Goal: Task Accomplishment & Management: Complete application form

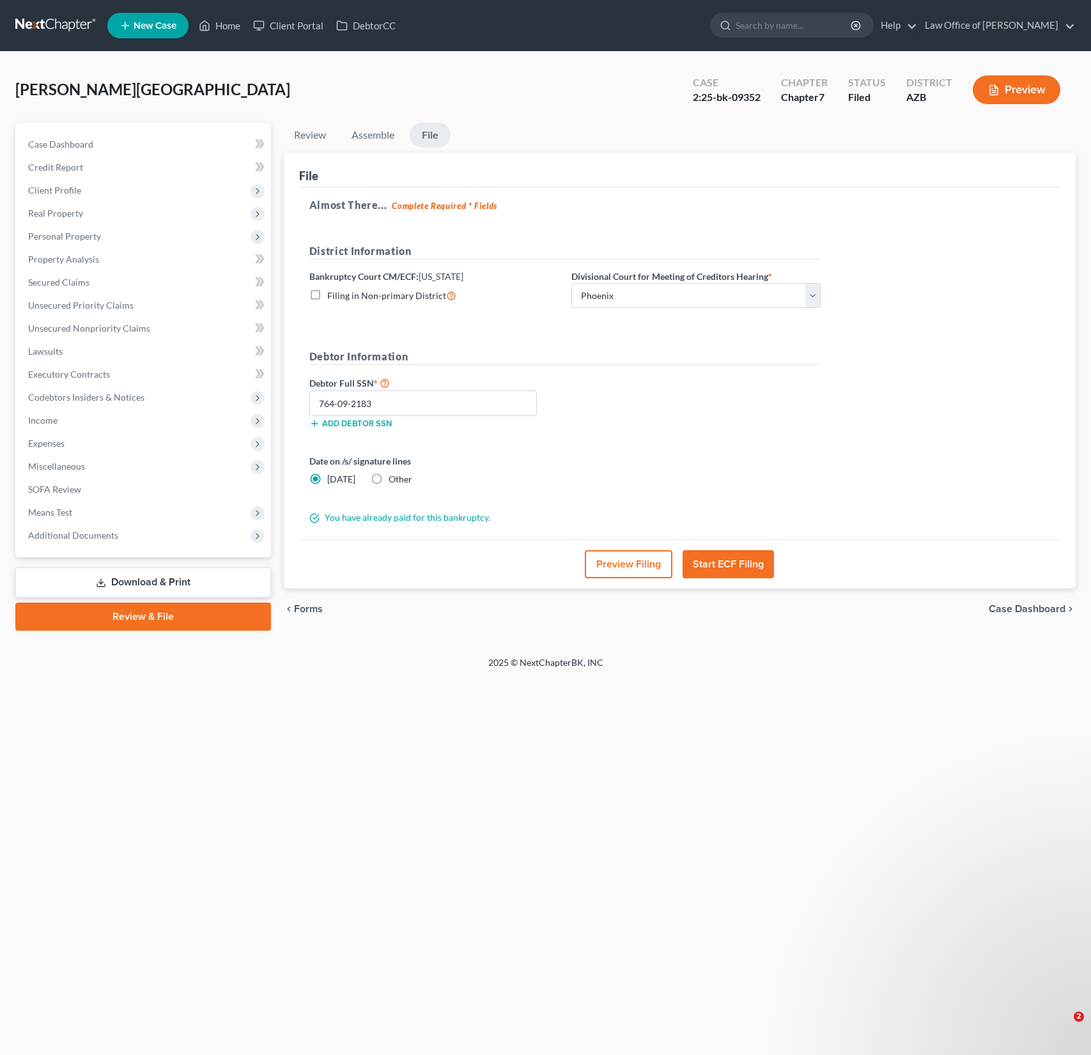
select select "0"
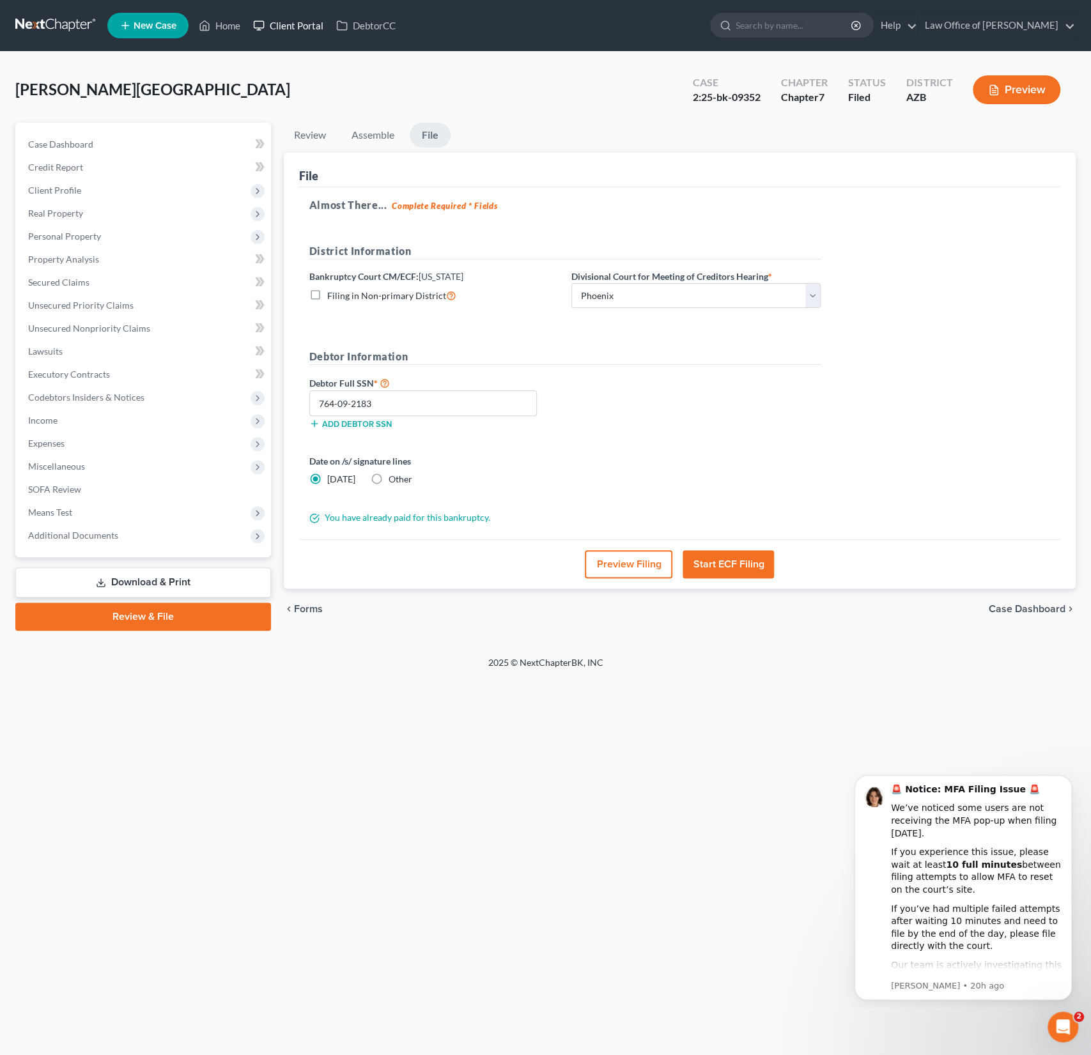
click at [302, 24] on link "Client Portal" at bounding box center [288, 25] width 83 height 23
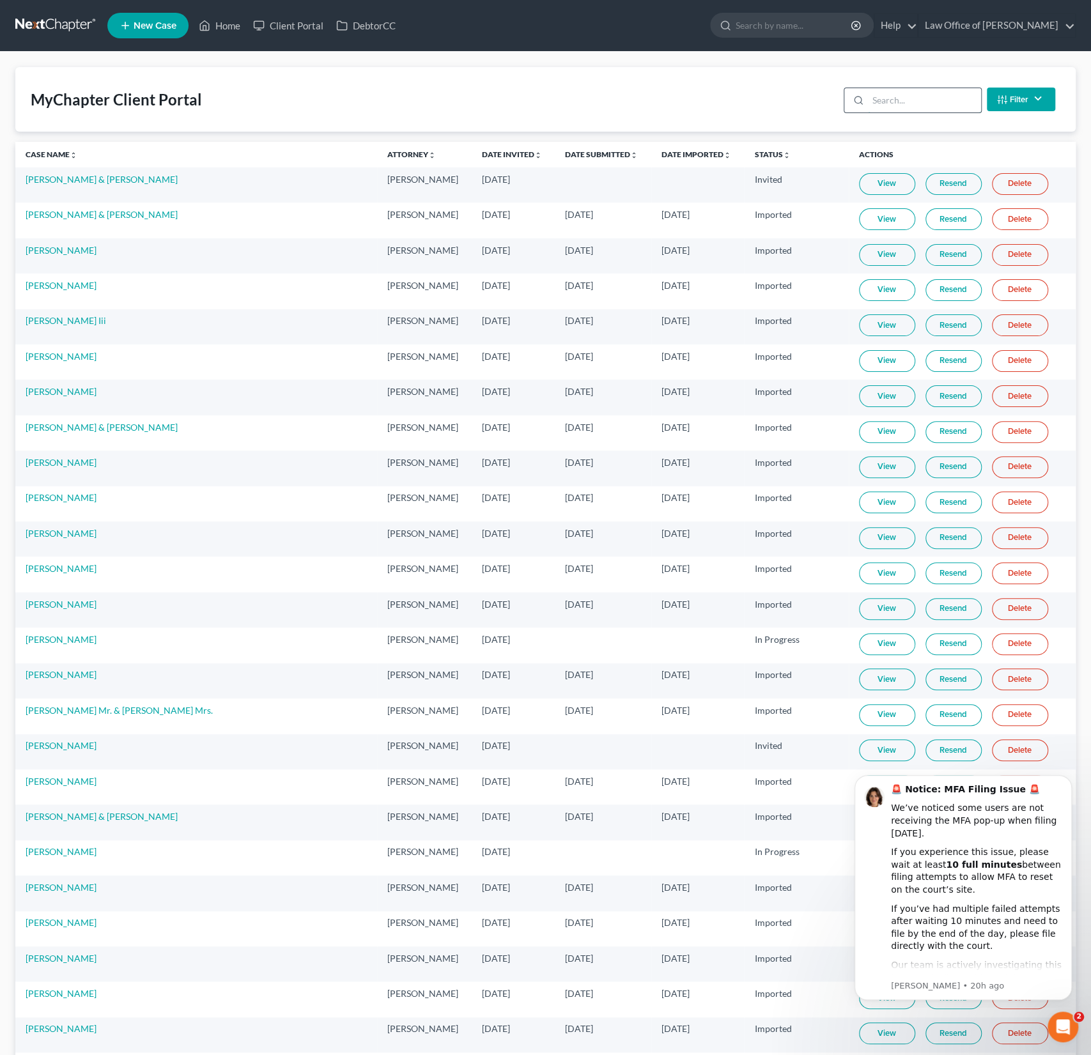
click at [882, 109] on input "search" at bounding box center [924, 100] width 113 height 24
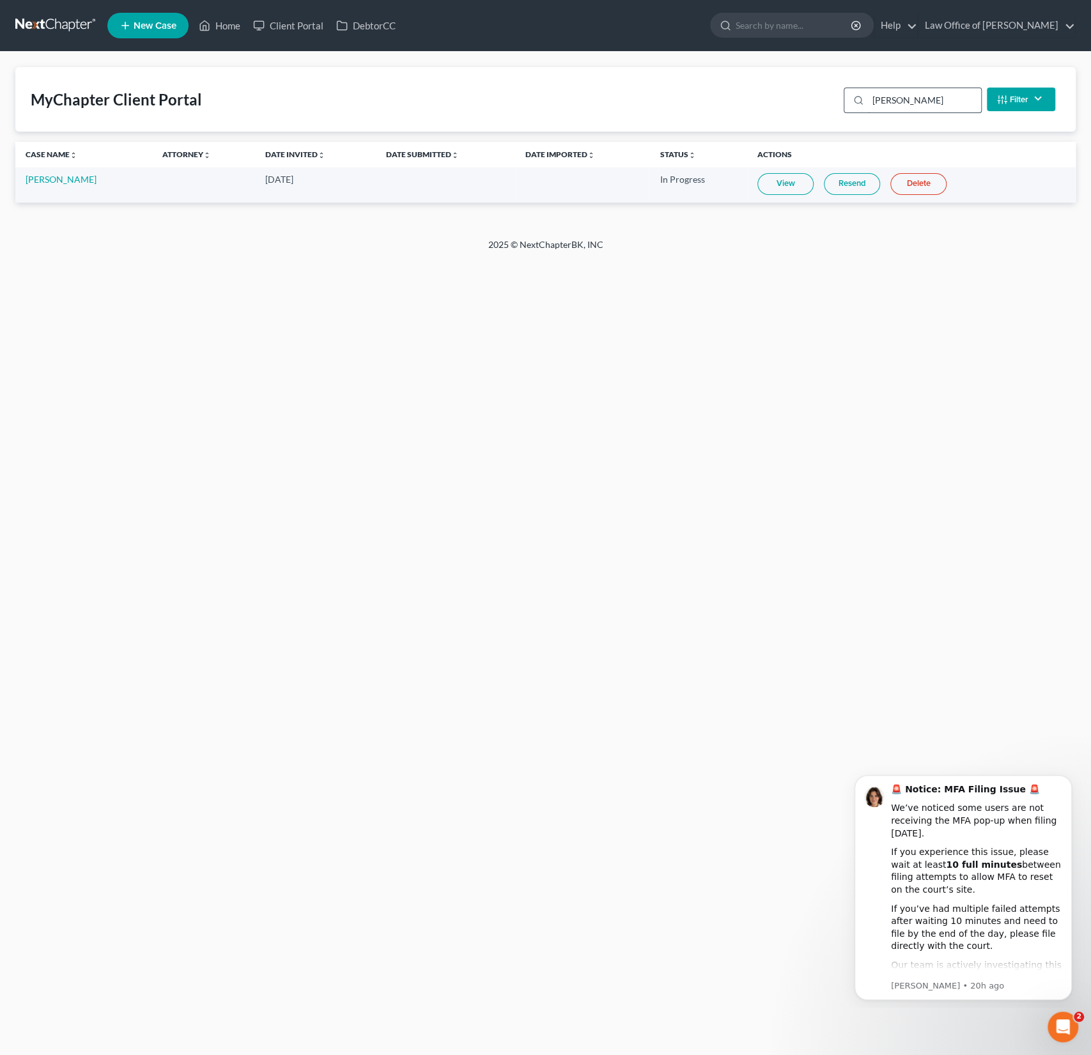
type input "[PERSON_NAME]"
click at [782, 188] on link "View" at bounding box center [785, 184] width 56 height 22
click at [226, 24] on link "Home" at bounding box center [219, 25] width 54 height 23
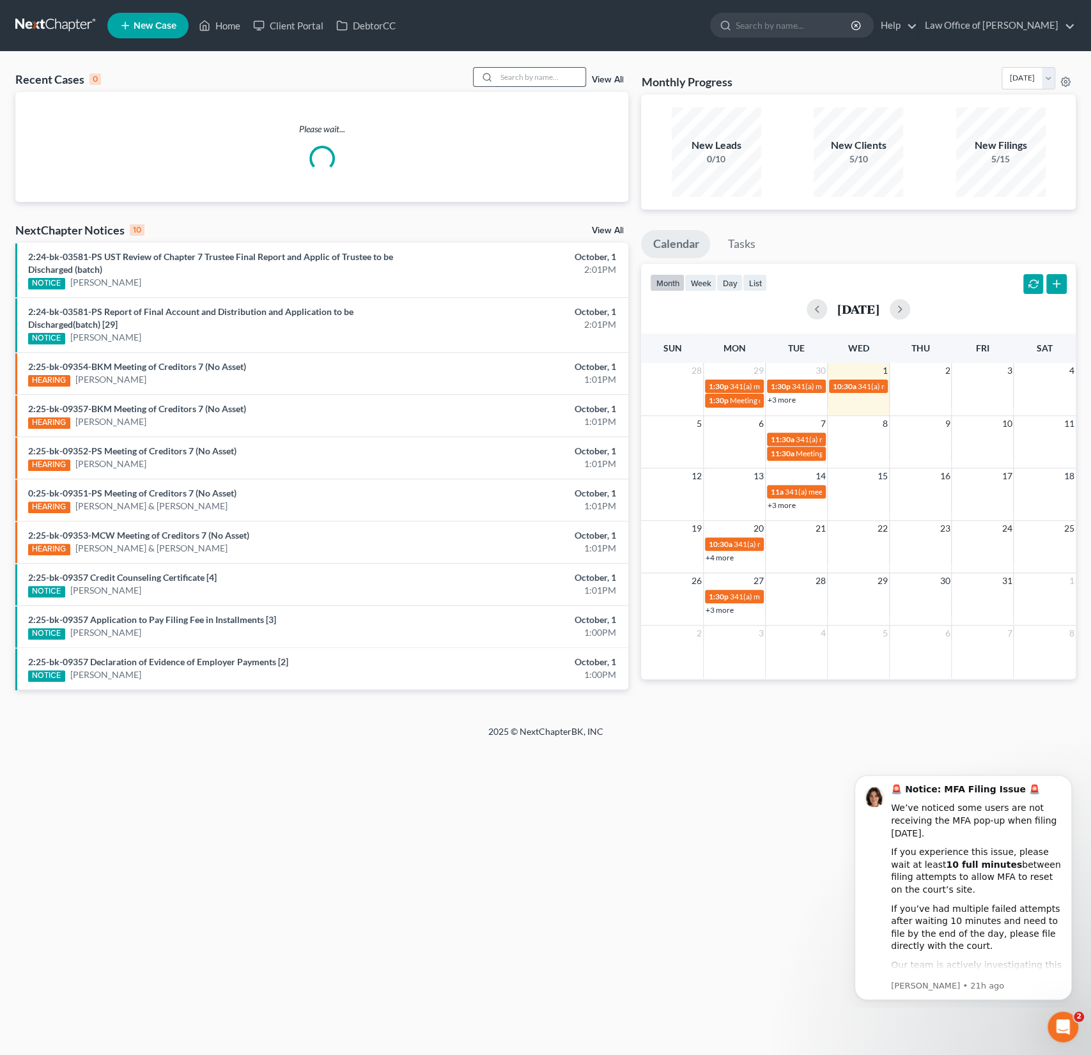
click at [555, 82] on input "search" at bounding box center [540, 77] width 89 height 19
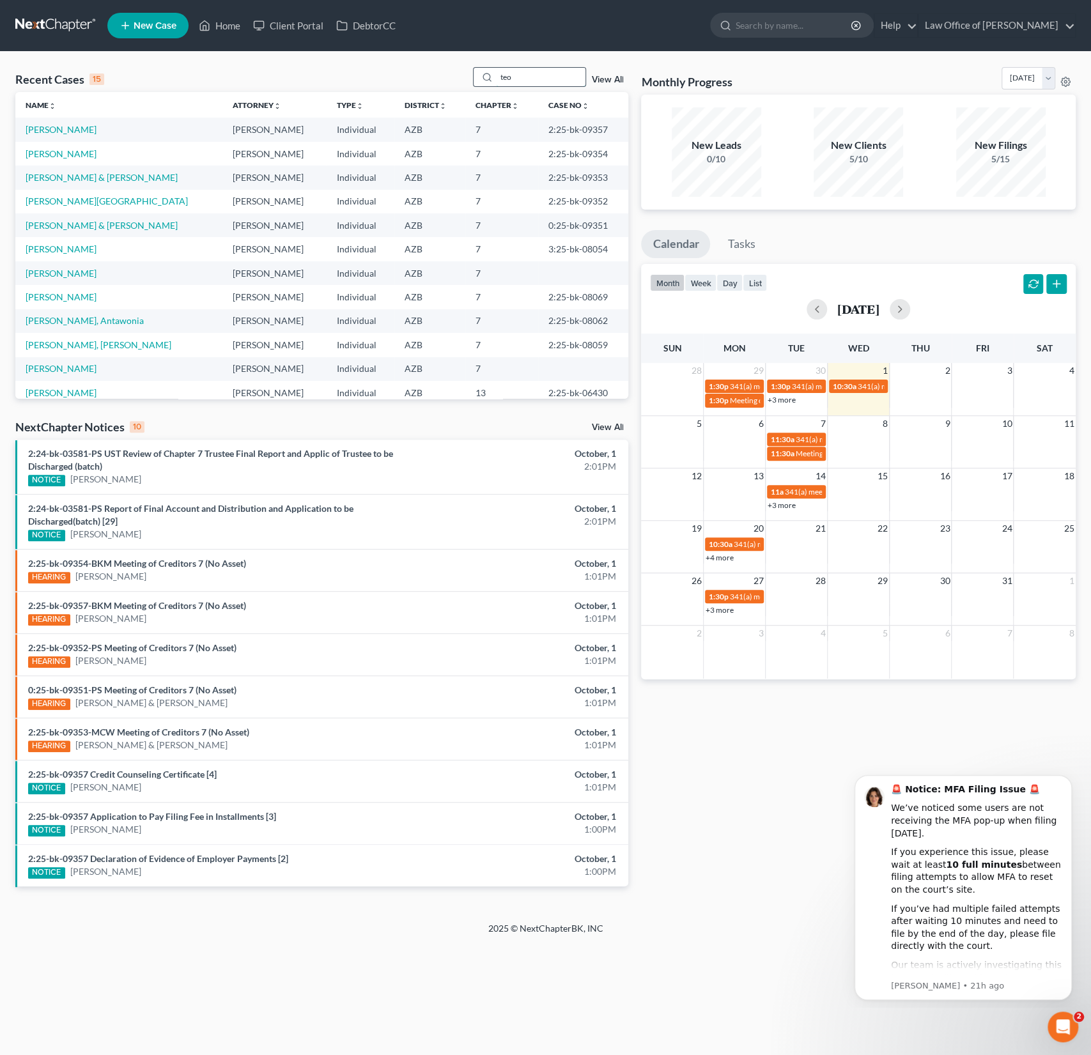
type input "teo"
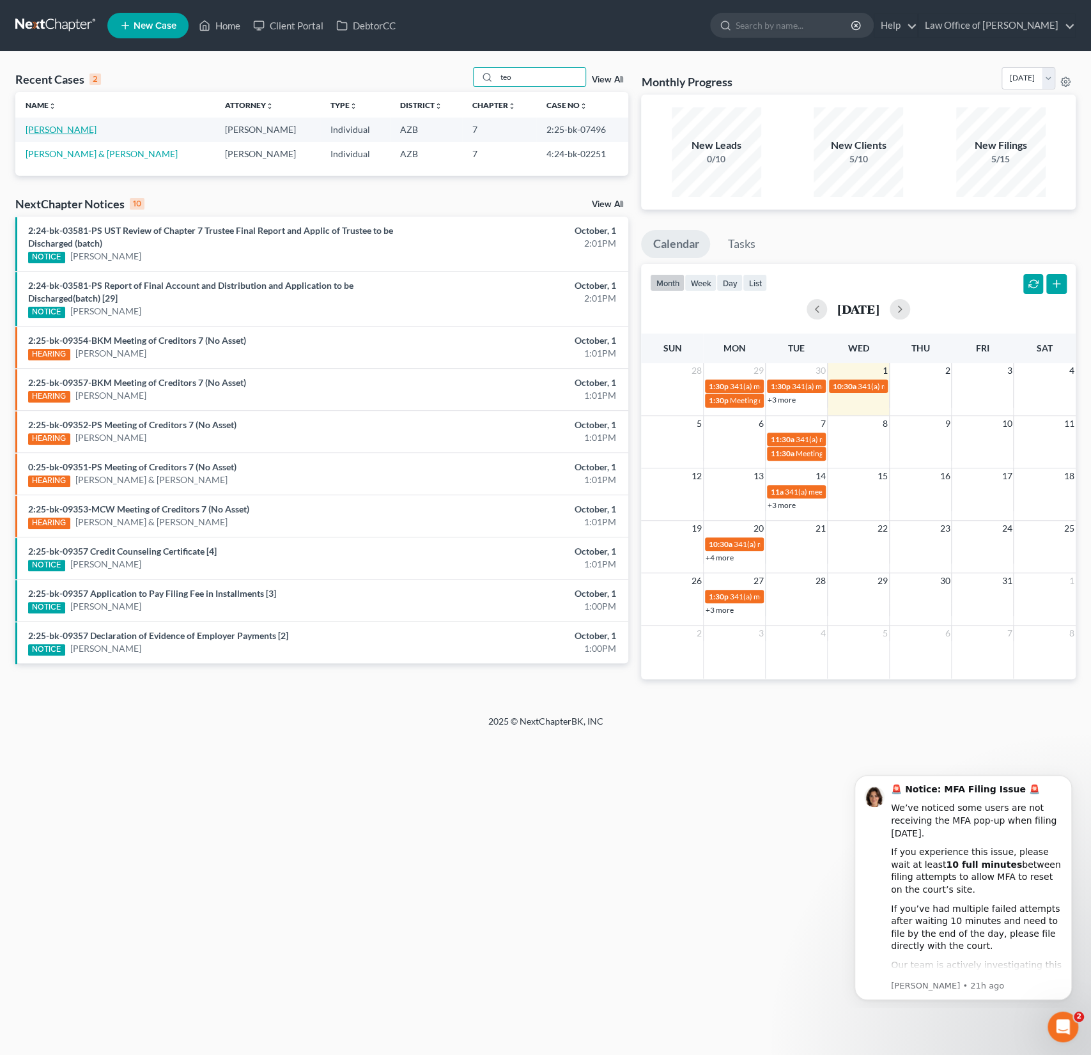
click at [47, 129] on link "[PERSON_NAME]" at bounding box center [61, 129] width 71 height 11
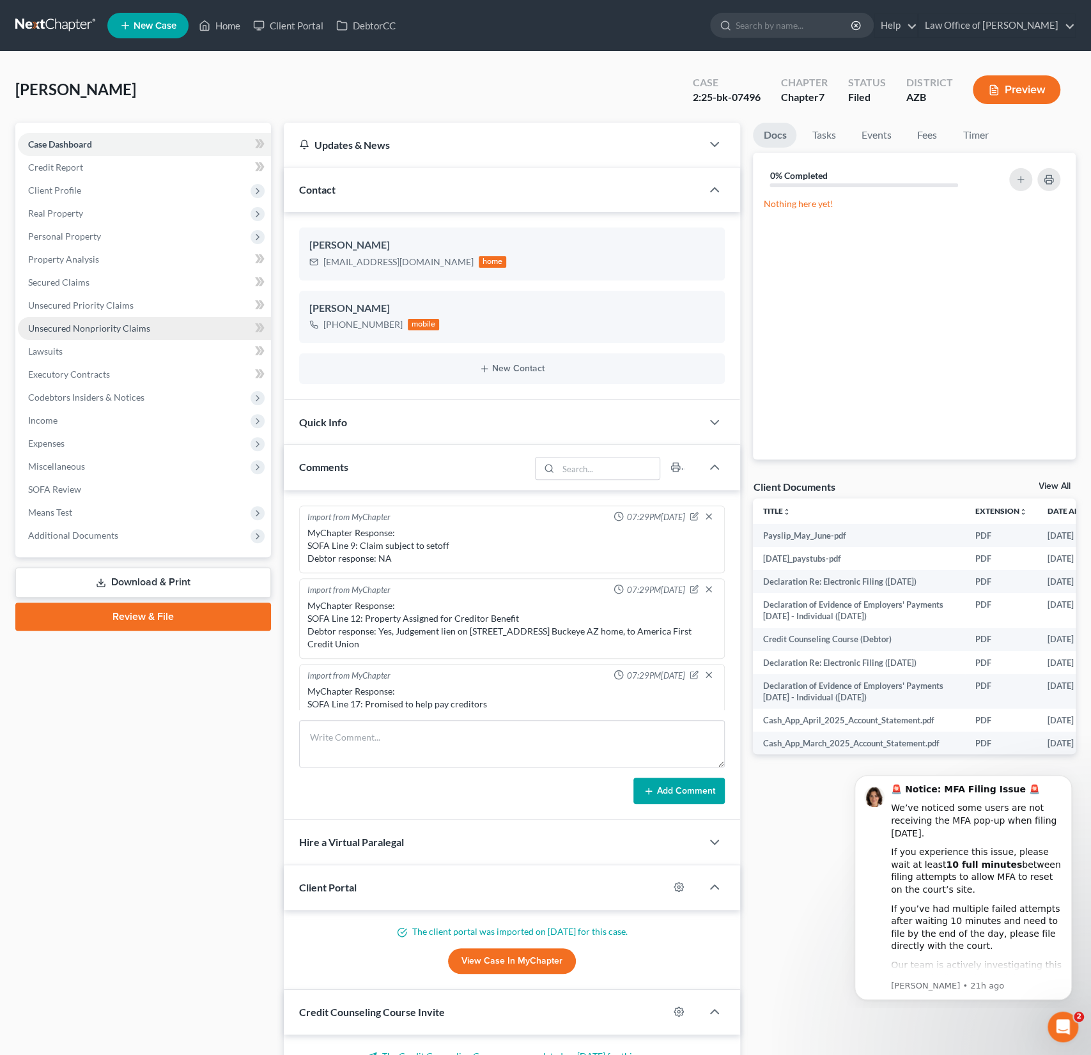
scroll to position [408, 0]
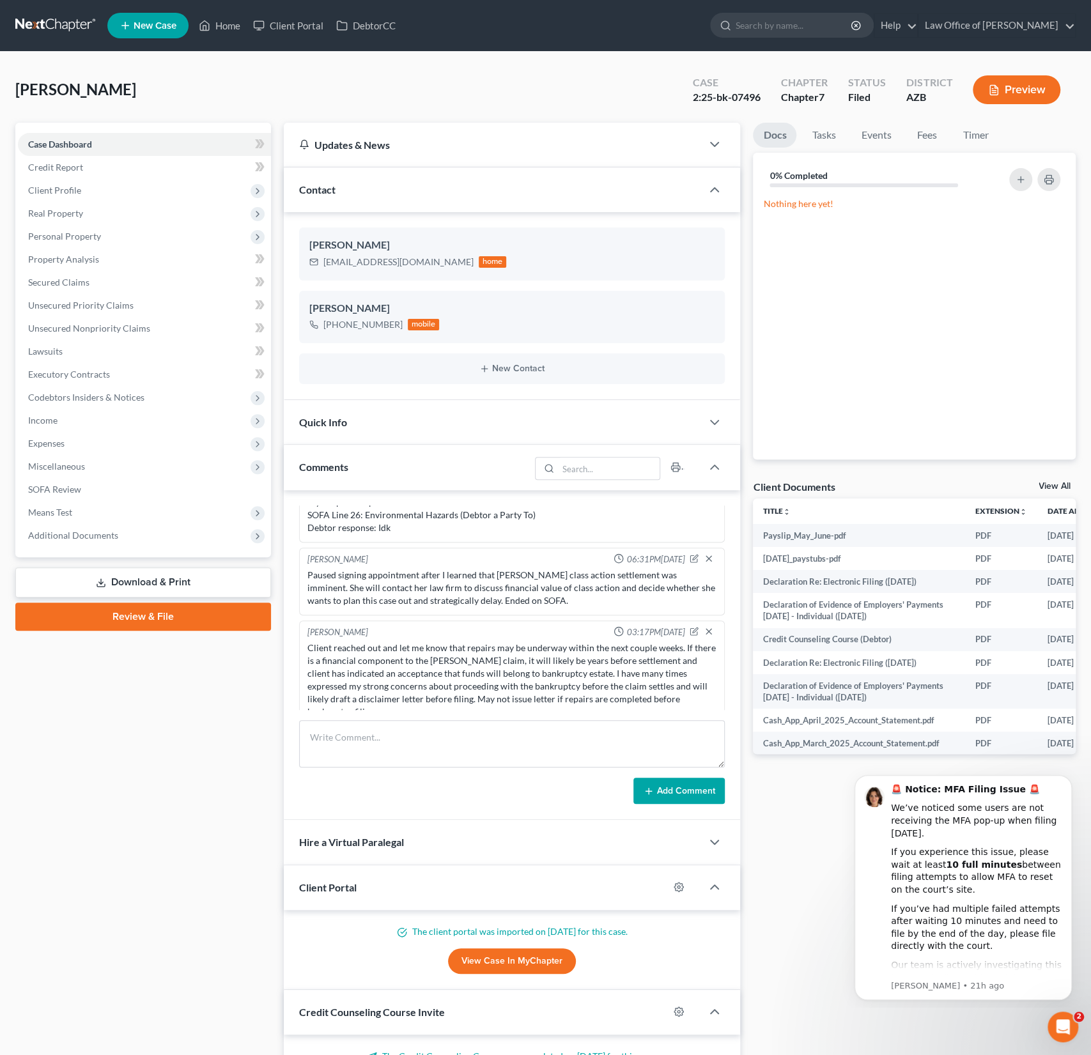
click at [171, 580] on link "Download & Print" at bounding box center [143, 583] width 256 height 30
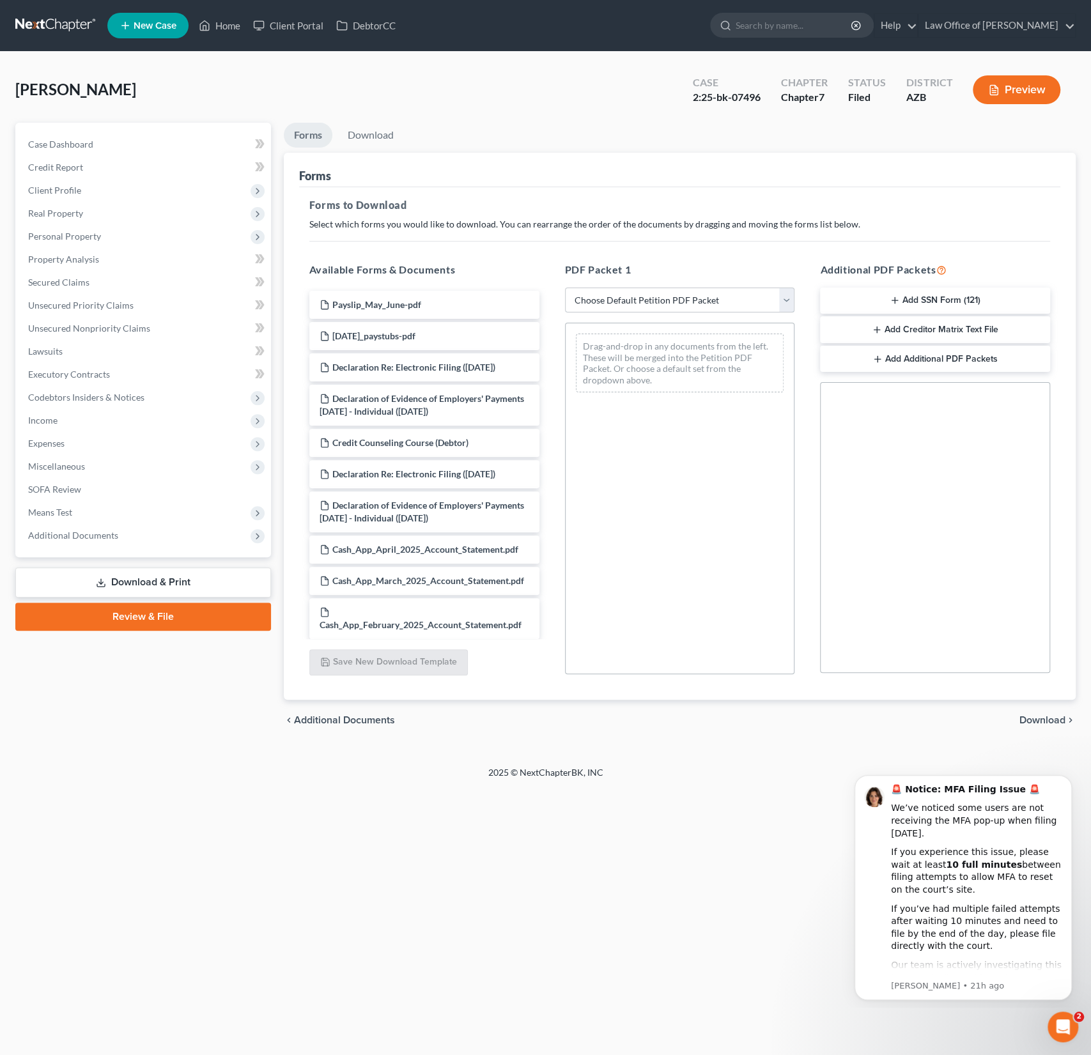
click at [640, 299] on select "Choose Default Petition PDF Packet Complete Bankruptcy Petition (all forms and …" at bounding box center [680, 301] width 230 height 26
select select "2"
click at [565, 288] on select "Choose Default Petition PDF Packet Complete Bankruptcy Petition (all forms and …" at bounding box center [680, 301] width 230 height 26
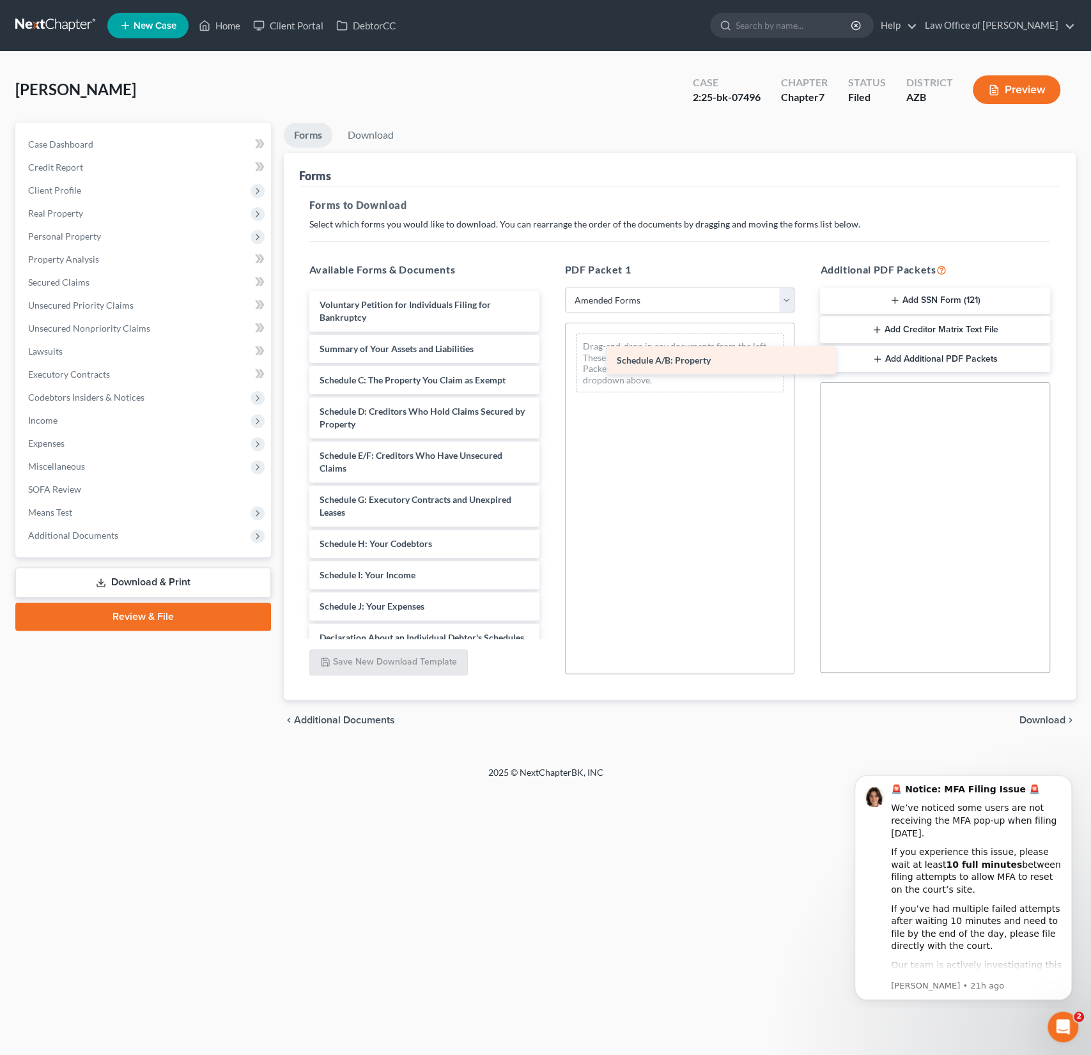
drag, startPoint x: 389, startPoint y: 377, endPoint x: 686, endPoint y: 359, distance: 298.4
click at [550, 359] on div "Schedule A/B: Property Voluntary Petition for Individuals Filing for Bankruptcy…" at bounding box center [424, 606] width 251 height 631
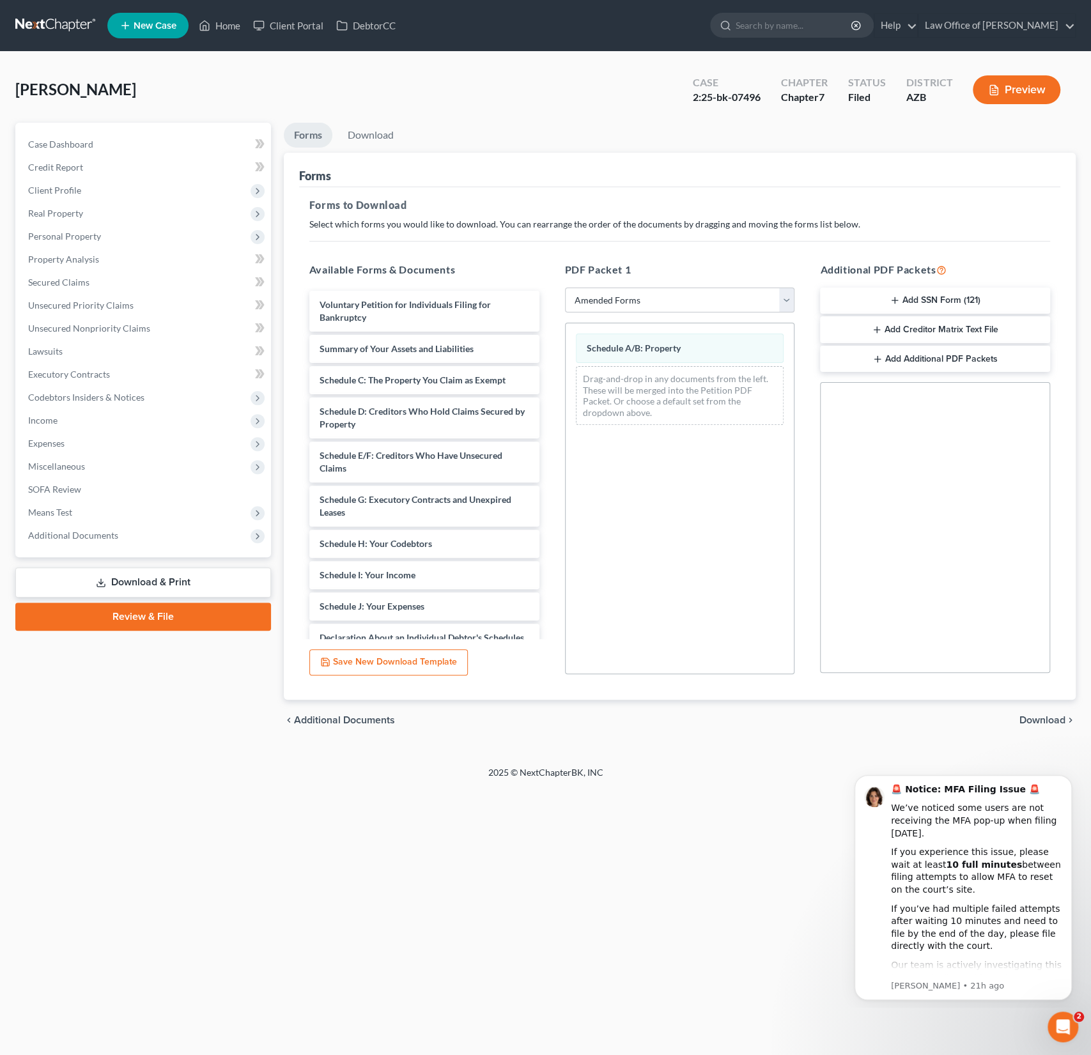
click at [678, 547] on div "Schedule A/B: Property Drag-and-drop in any documents from the left. These will…" at bounding box center [680, 499] width 230 height 352
click at [1042, 717] on span "Download" at bounding box center [1042, 720] width 46 height 10
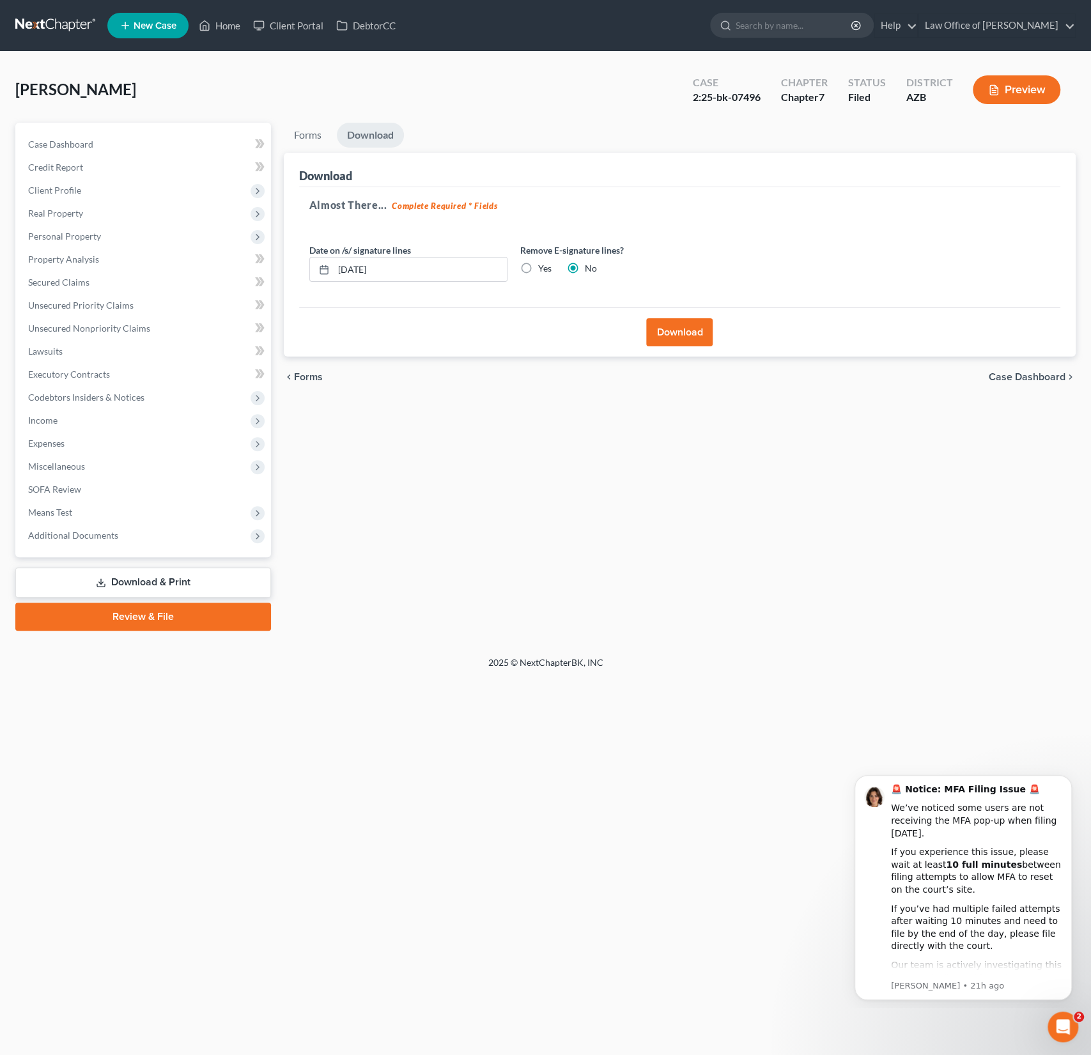
click at [695, 335] on button "Download" at bounding box center [679, 332] width 66 height 28
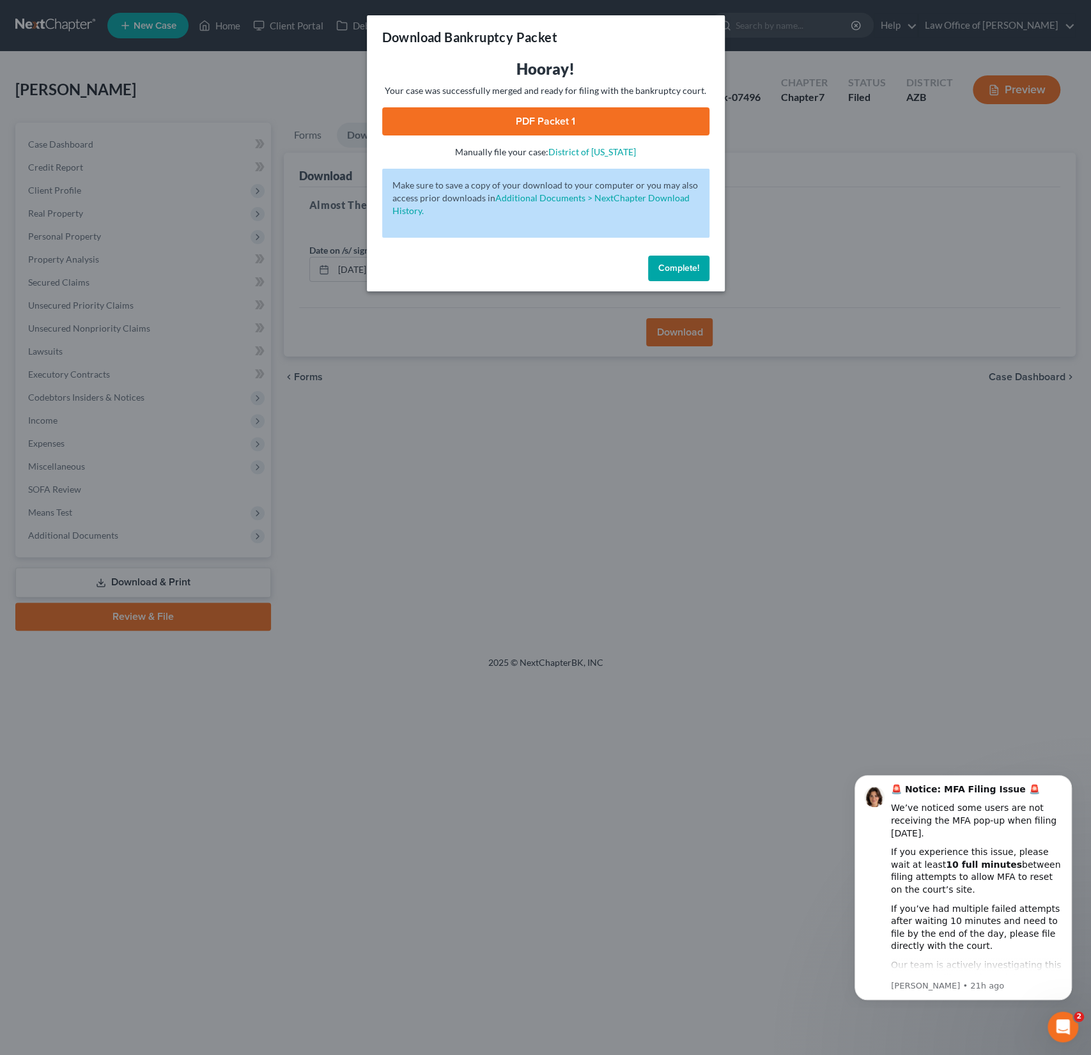
click at [557, 121] on link "PDF Packet 1" at bounding box center [545, 121] width 327 height 28
click at [522, 378] on div "Download Bankruptcy Packet Hooray! Your case was successfully merged and ready …" at bounding box center [545, 527] width 1091 height 1055
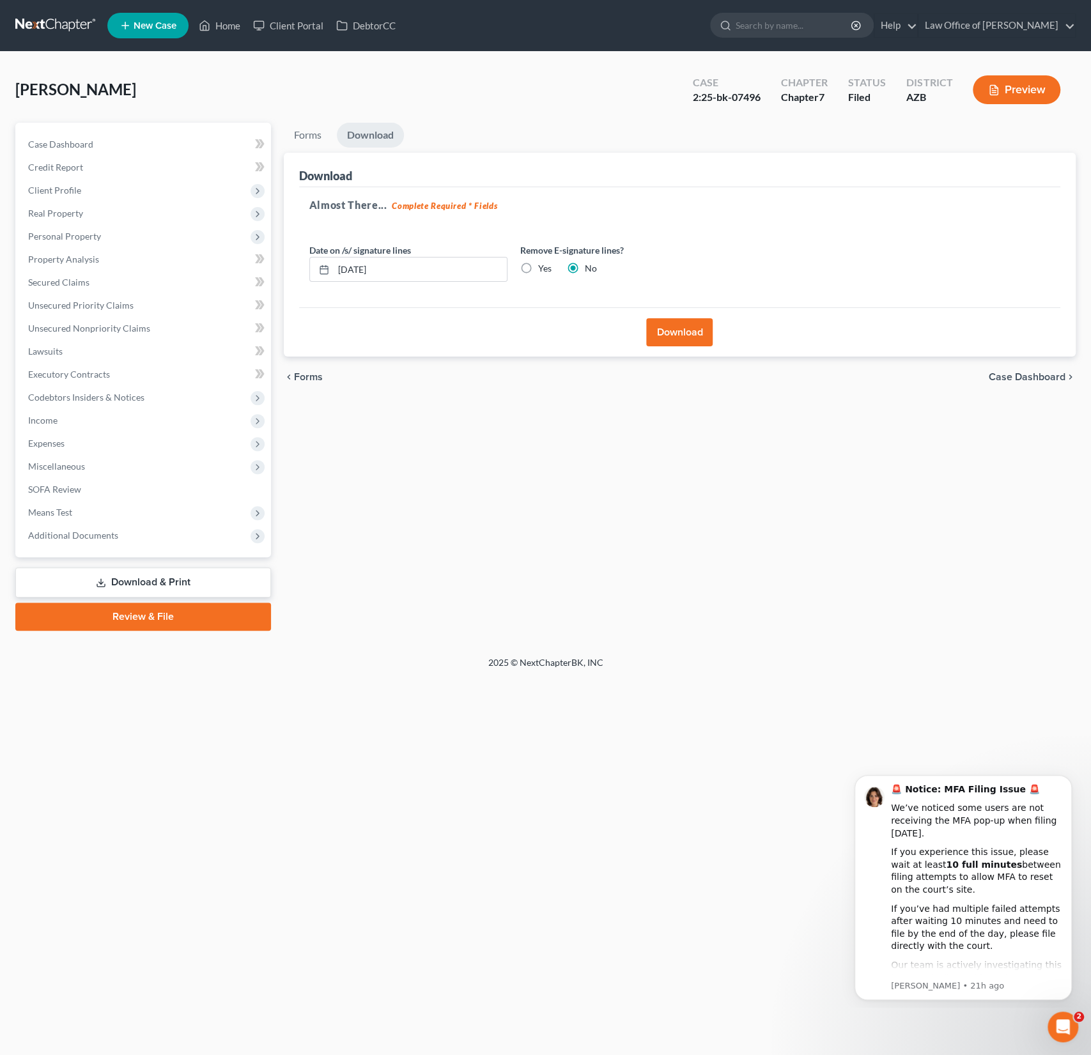
click at [179, 574] on link "Download & Print" at bounding box center [143, 583] width 256 height 30
click at [177, 584] on link "Download & Print" at bounding box center [143, 583] width 256 height 30
click at [104, 508] on span "Means Test" at bounding box center [144, 512] width 253 height 23
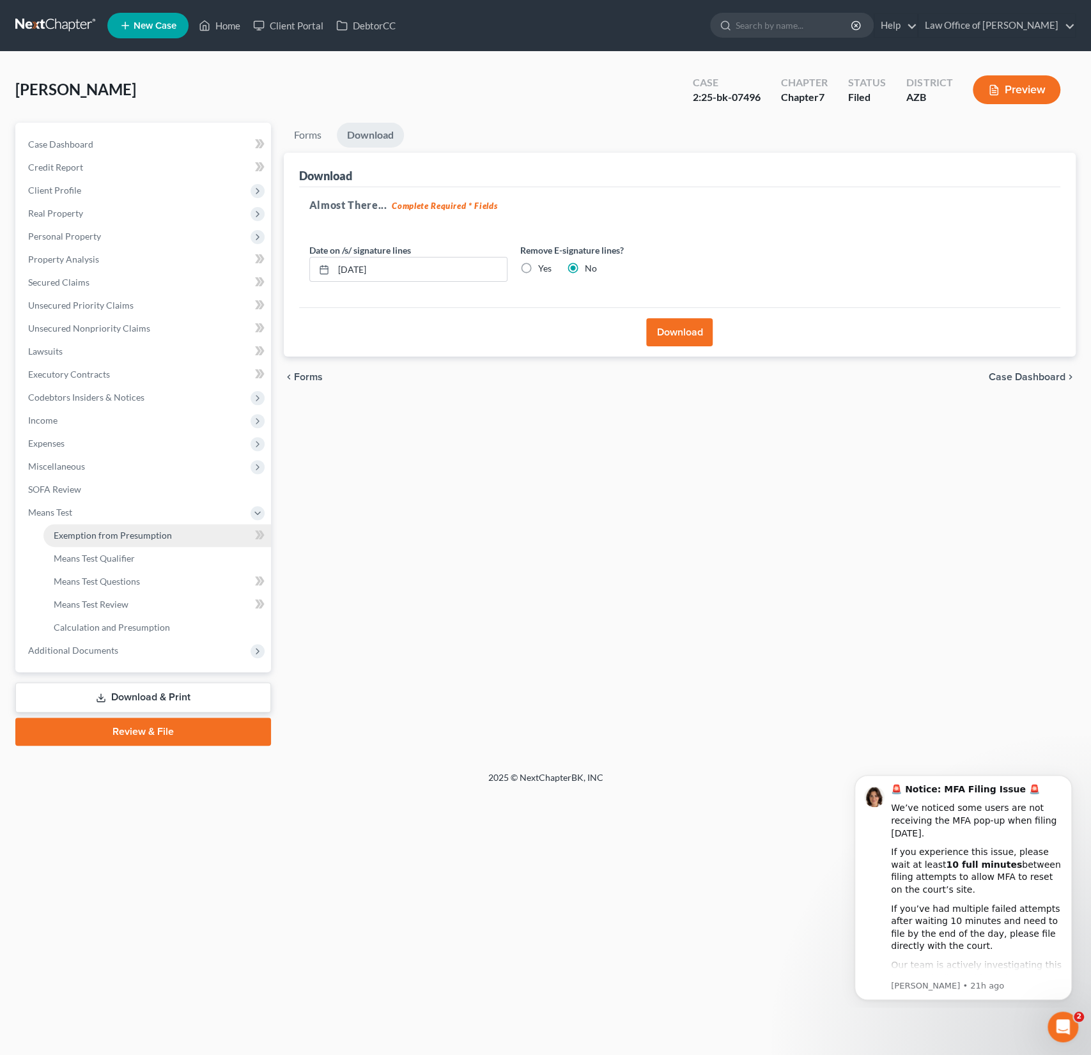
click at [93, 540] on span "Exemption from Presumption" at bounding box center [113, 535] width 118 height 11
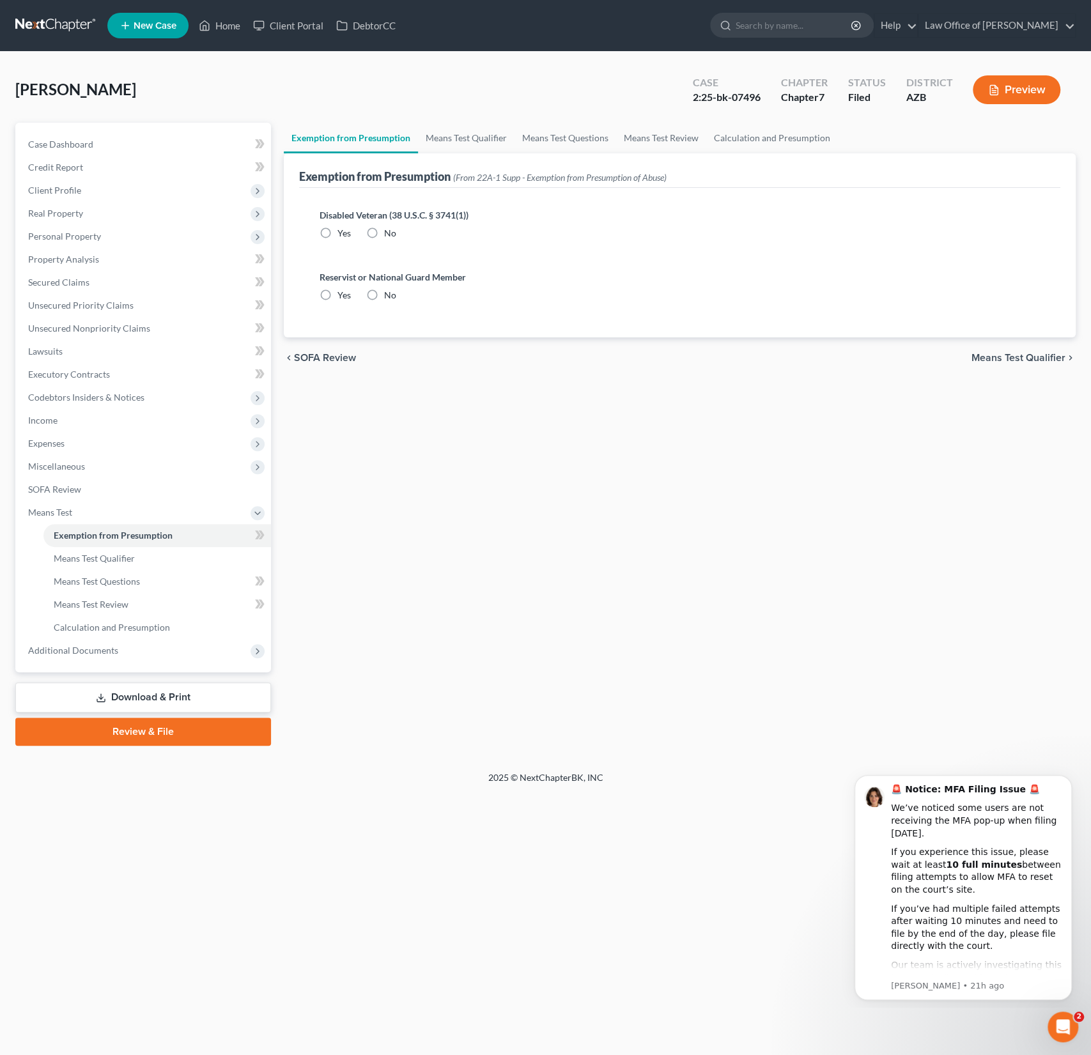
click at [160, 697] on link "Download & Print" at bounding box center [143, 698] width 256 height 30
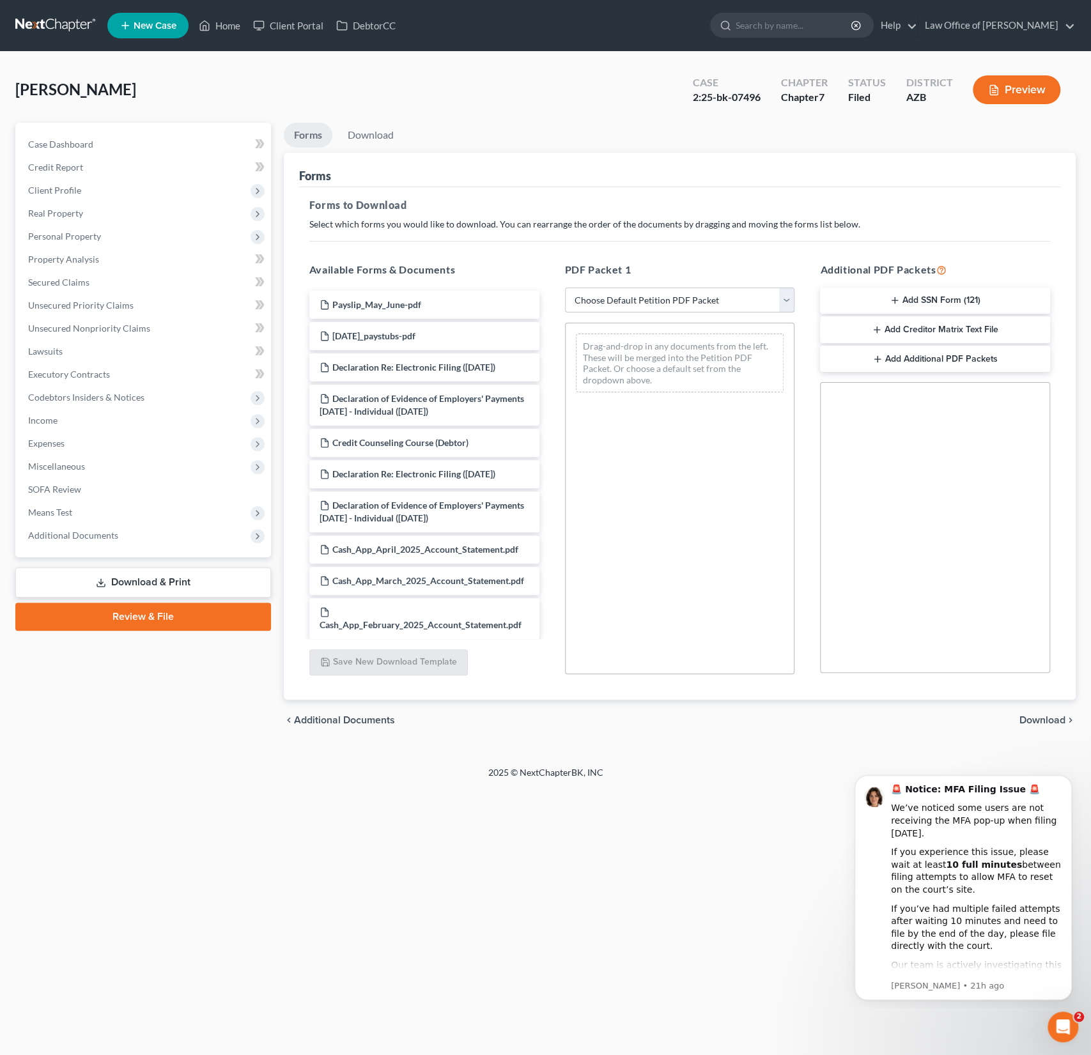
click at [649, 296] on select "Choose Default Petition PDF Packet Complete Bankruptcy Petition (all forms and …" at bounding box center [680, 301] width 230 height 26
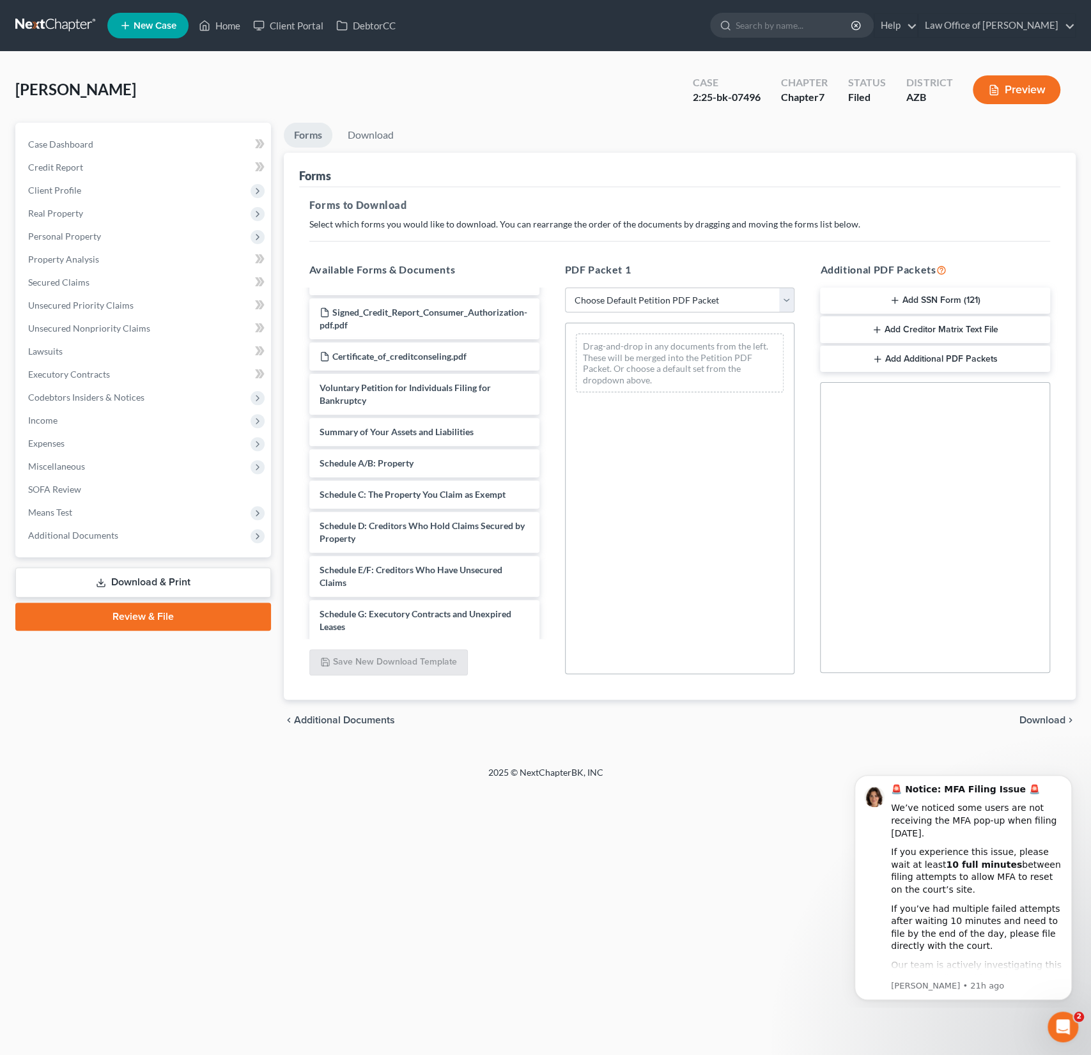
scroll to position [1478, 0]
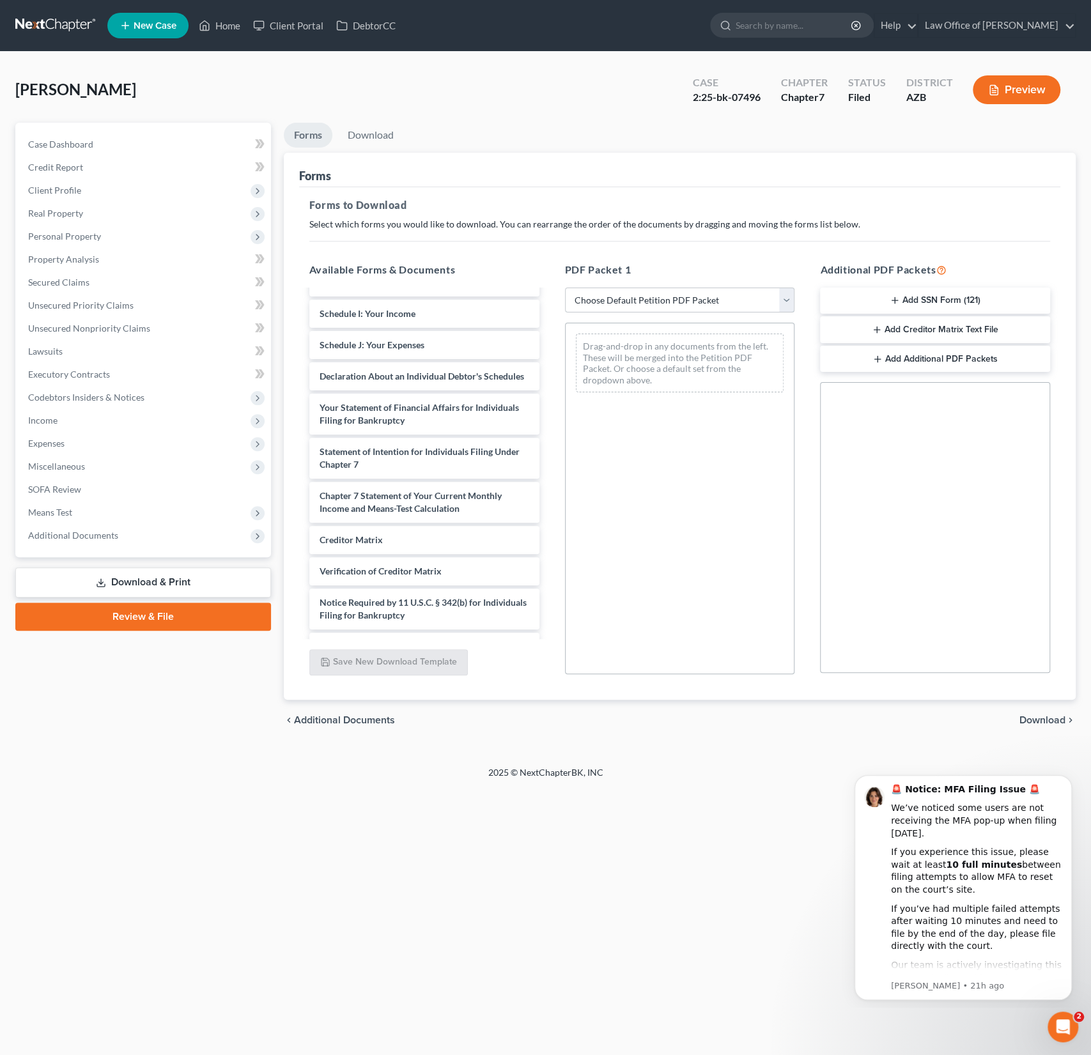
click at [629, 293] on select "Choose Default Petition PDF Packet Complete Bankruptcy Petition (all forms and …" at bounding box center [680, 301] width 230 height 26
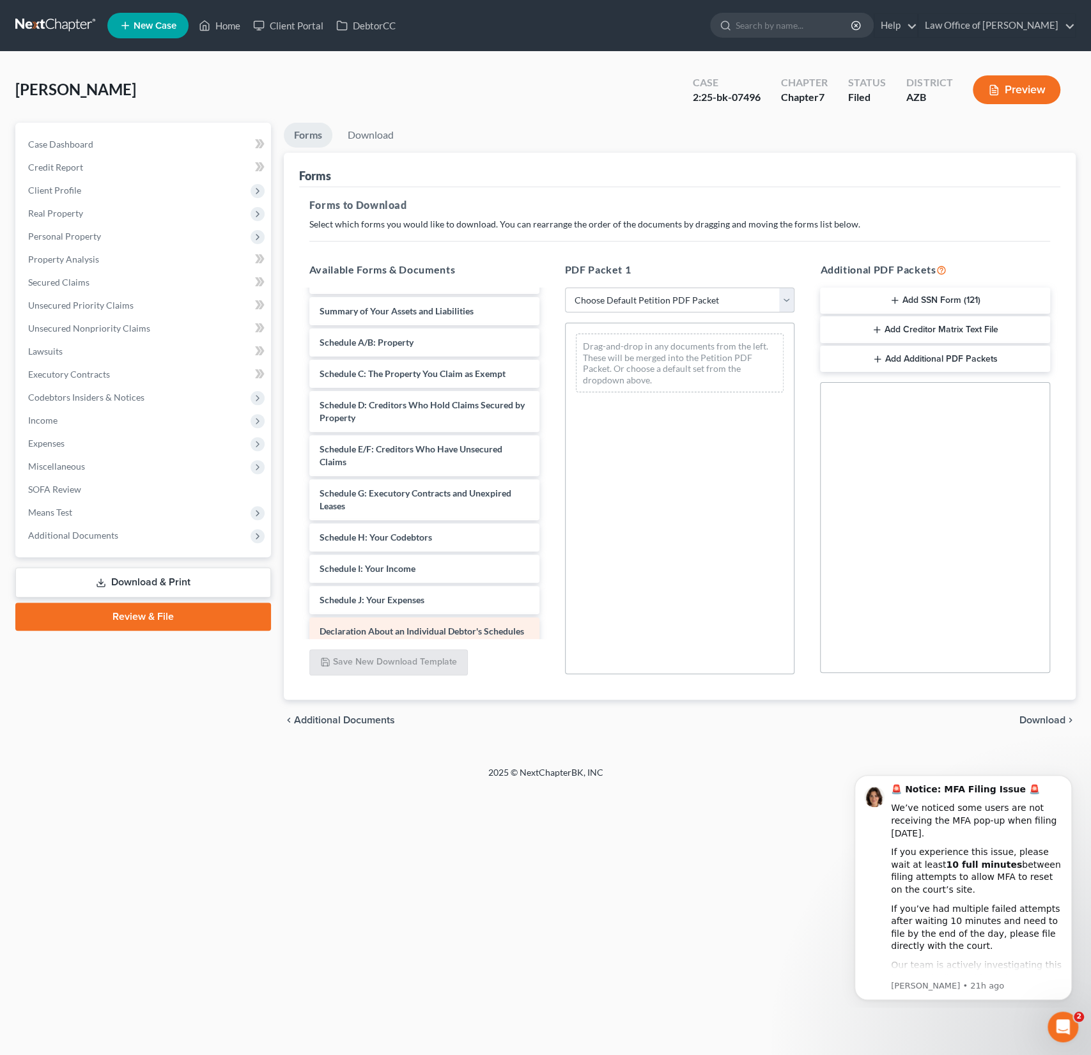
scroll to position [1190, 0]
drag, startPoint x: 408, startPoint y: 373, endPoint x: 681, endPoint y: 369, distance: 272.3
click at [550, 369] on div "Schedule A/B: Property Payslip_May_June-pdf [DATE]_paystubs-pdf Declaration Re:…" at bounding box center [424, 9] width 251 height 1817
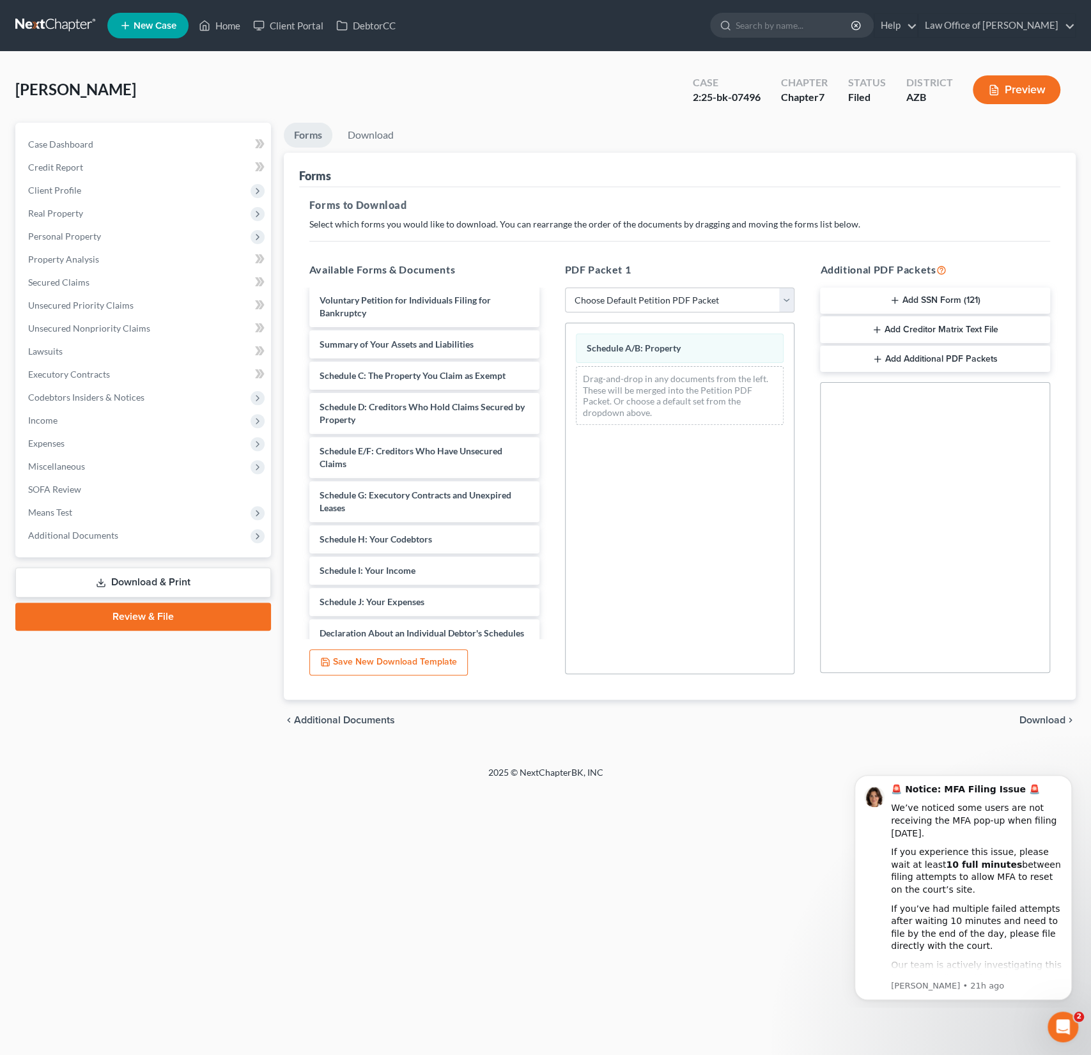
click at [1038, 716] on span "Download" at bounding box center [1042, 720] width 46 height 10
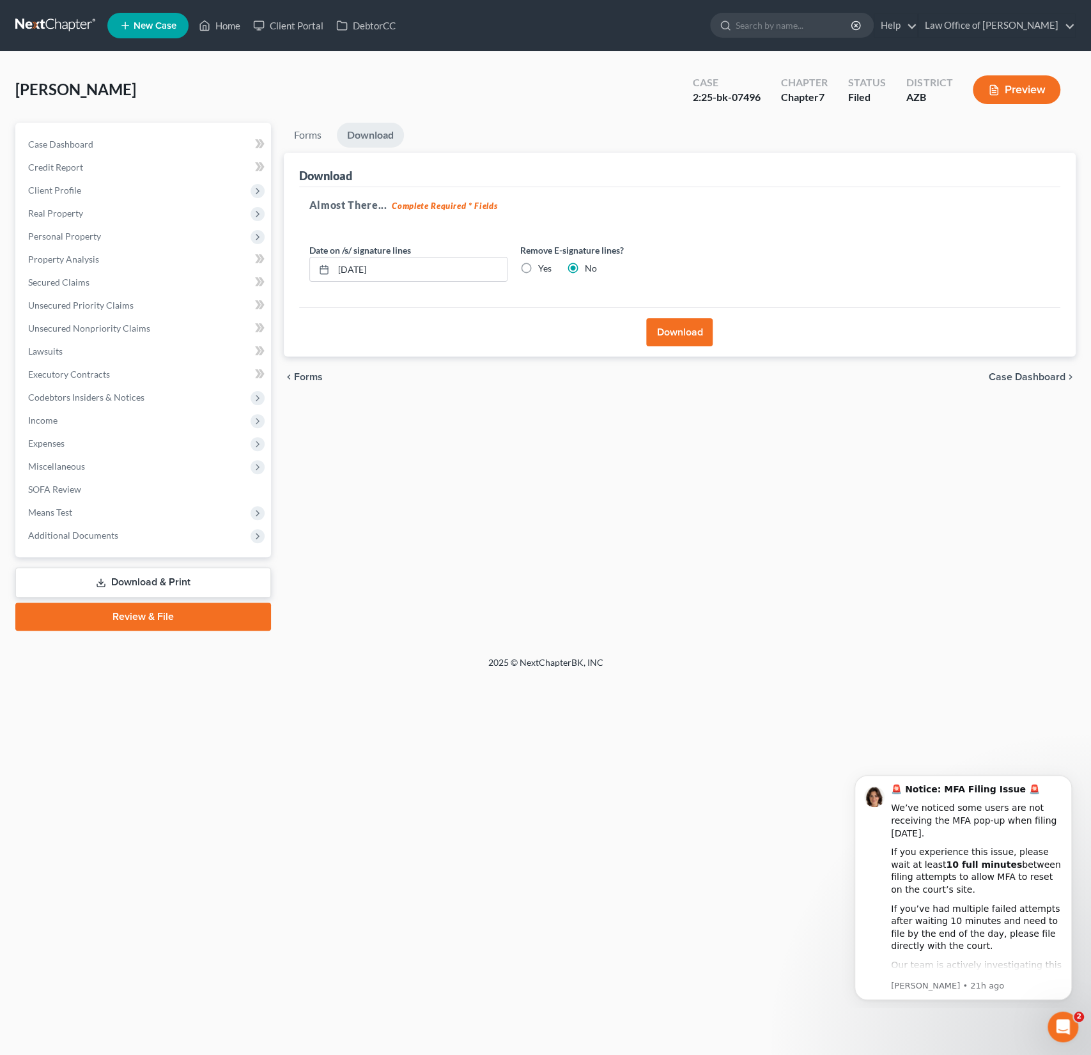
click at [681, 337] on button "Download" at bounding box center [679, 332] width 66 height 28
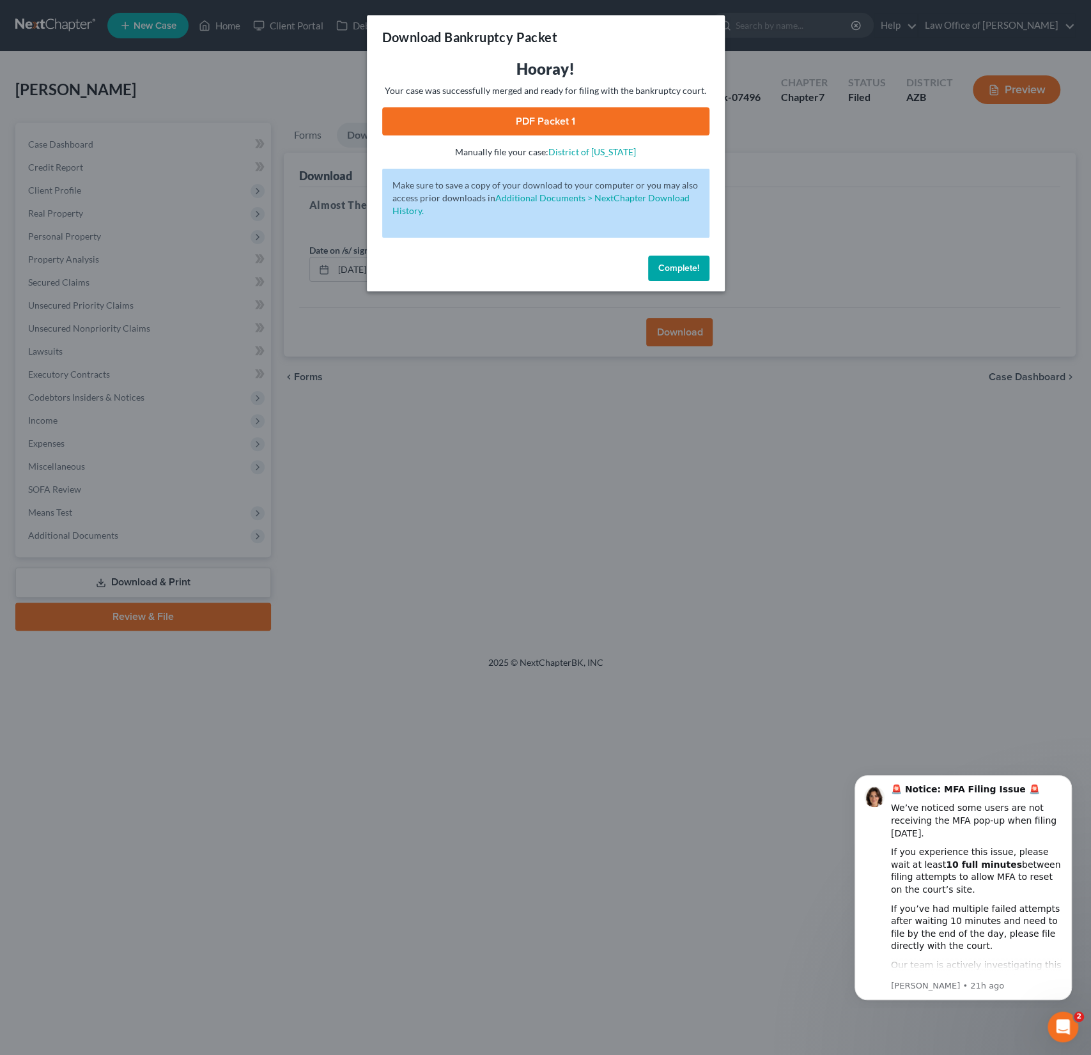
click at [582, 127] on link "PDF Packet 1" at bounding box center [545, 121] width 327 height 28
click at [665, 268] on span "Complete!" at bounding box center [678, 268] width 41 height 11
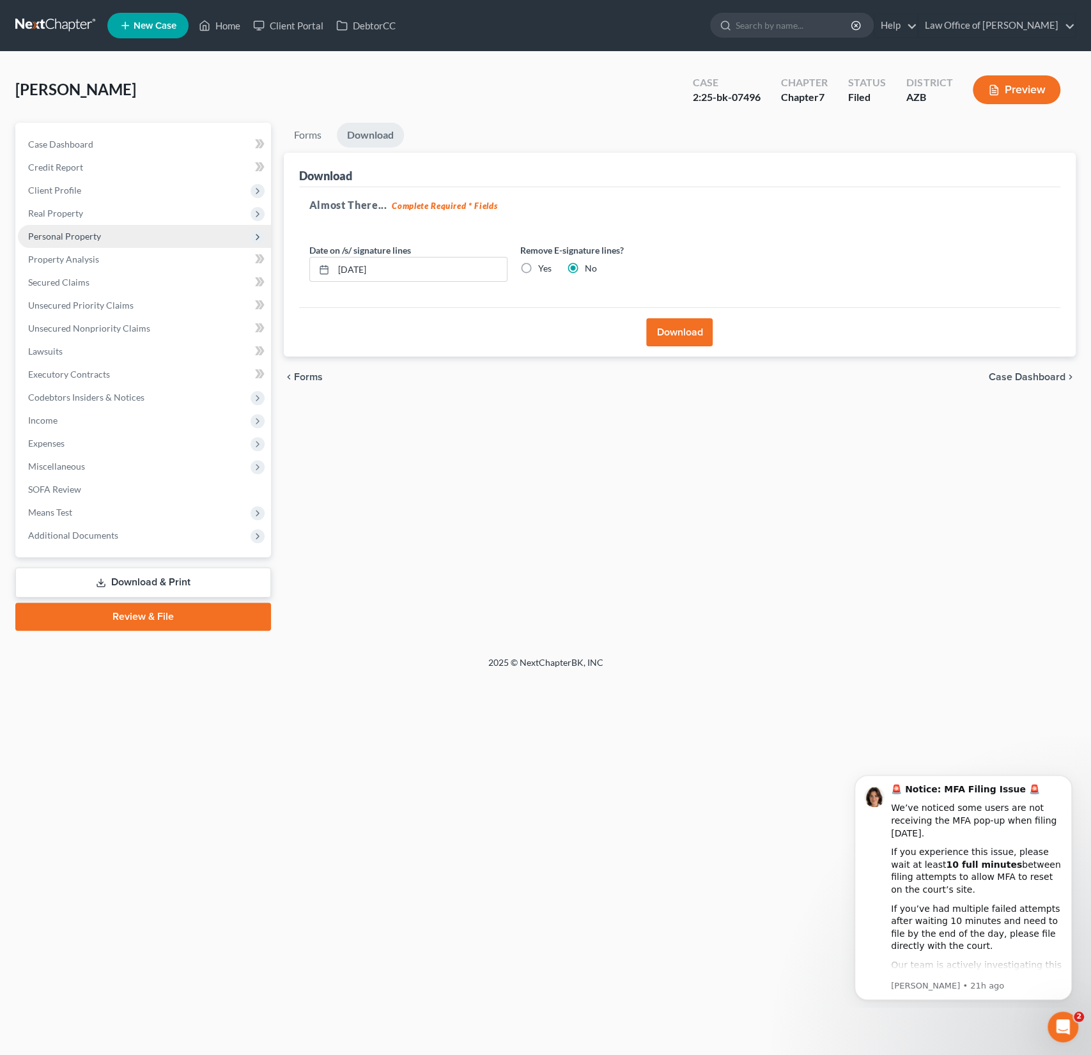
click at [65, 240] on span "Personal Property" at bounding box center [64, 236] width 73 height 11
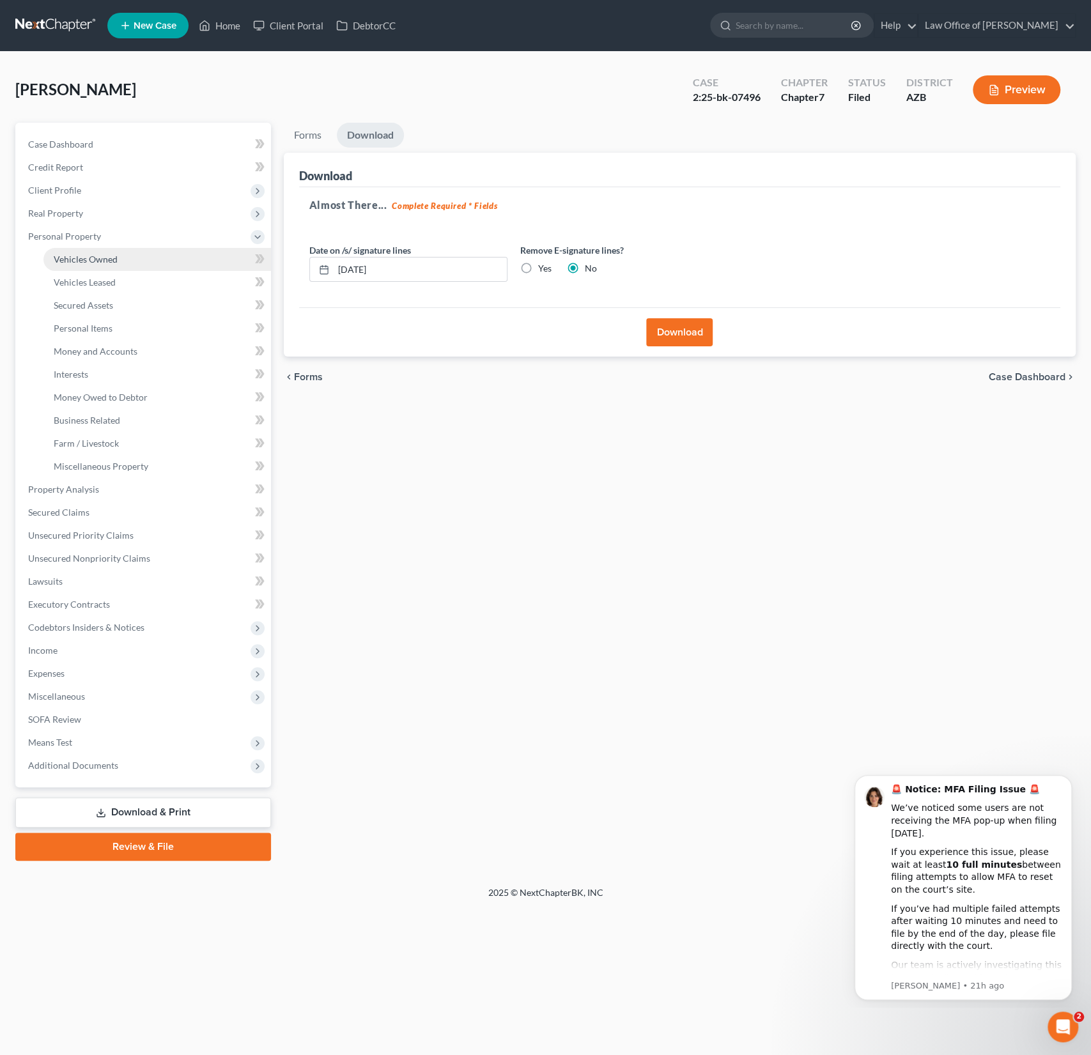
click at [82, 268] on link "Vehicles Owned" at bounding box center [157, 259] width 228 height 23
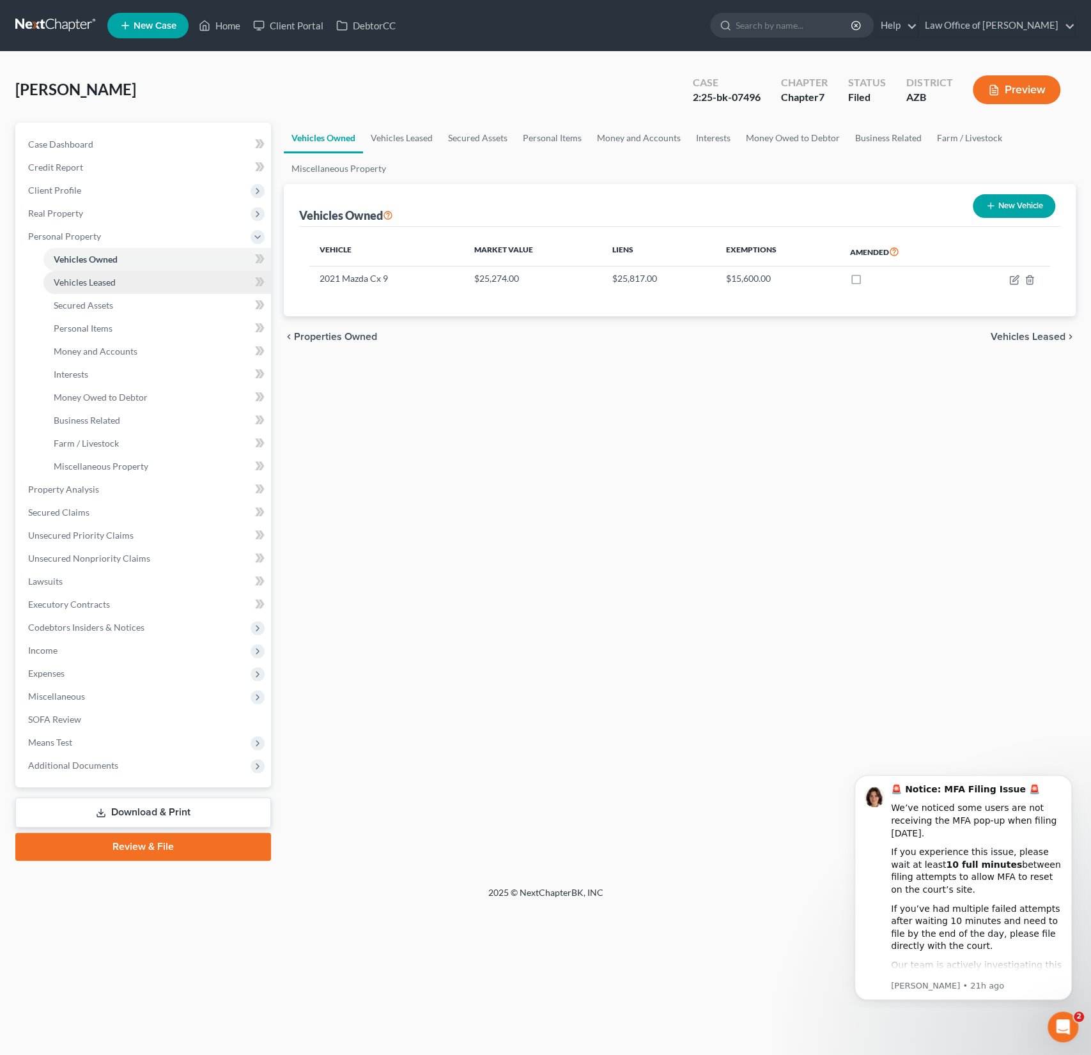
click at [82, 284] on span "Vehicles Leased" at bounding box center [85, 282] width 62 height 11
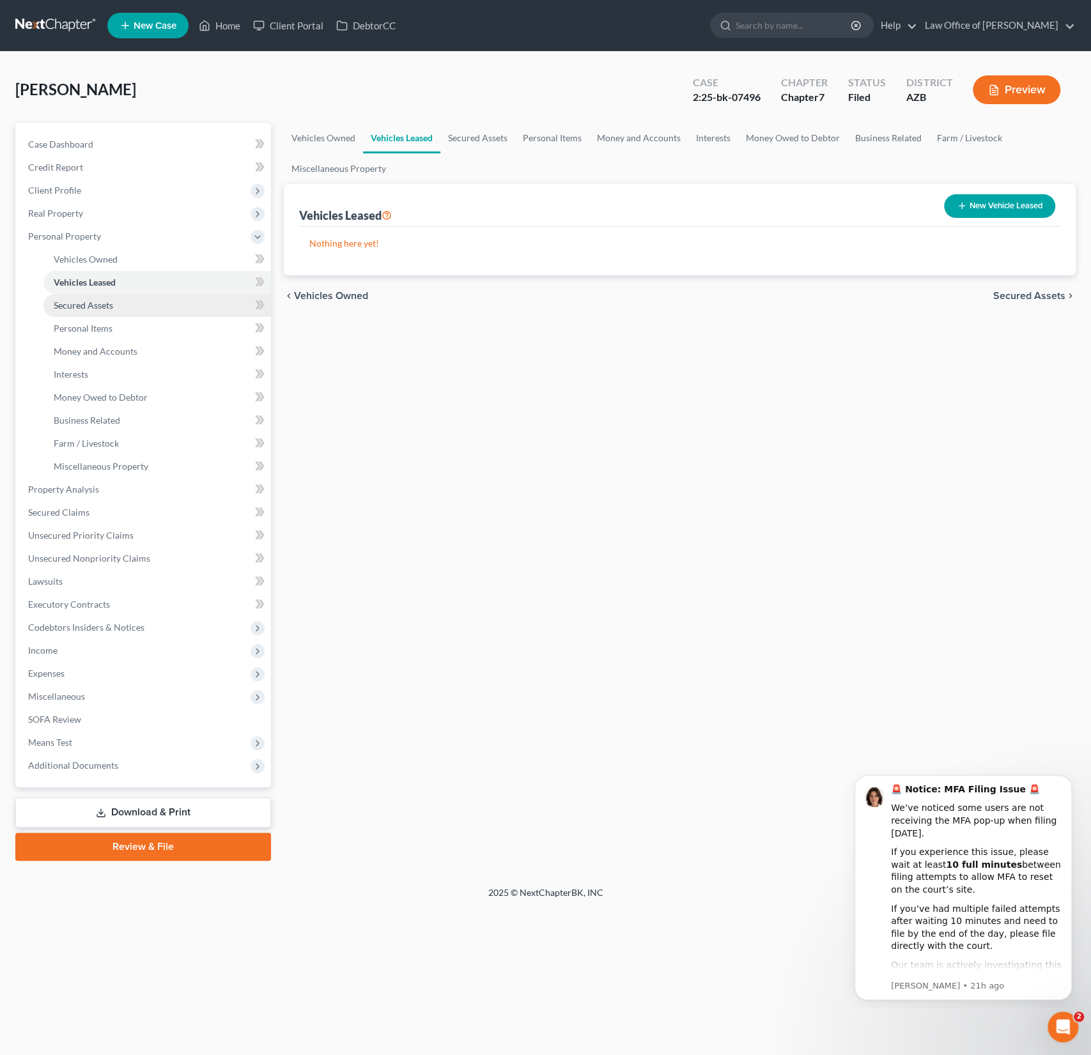
click at [84, 304] on span "Secured Assets" at bounding box center [83, 305] width 59 height 11
click at [83, 329] on span "Personal Items" at bounding box center [83, 328] width 59 height 11
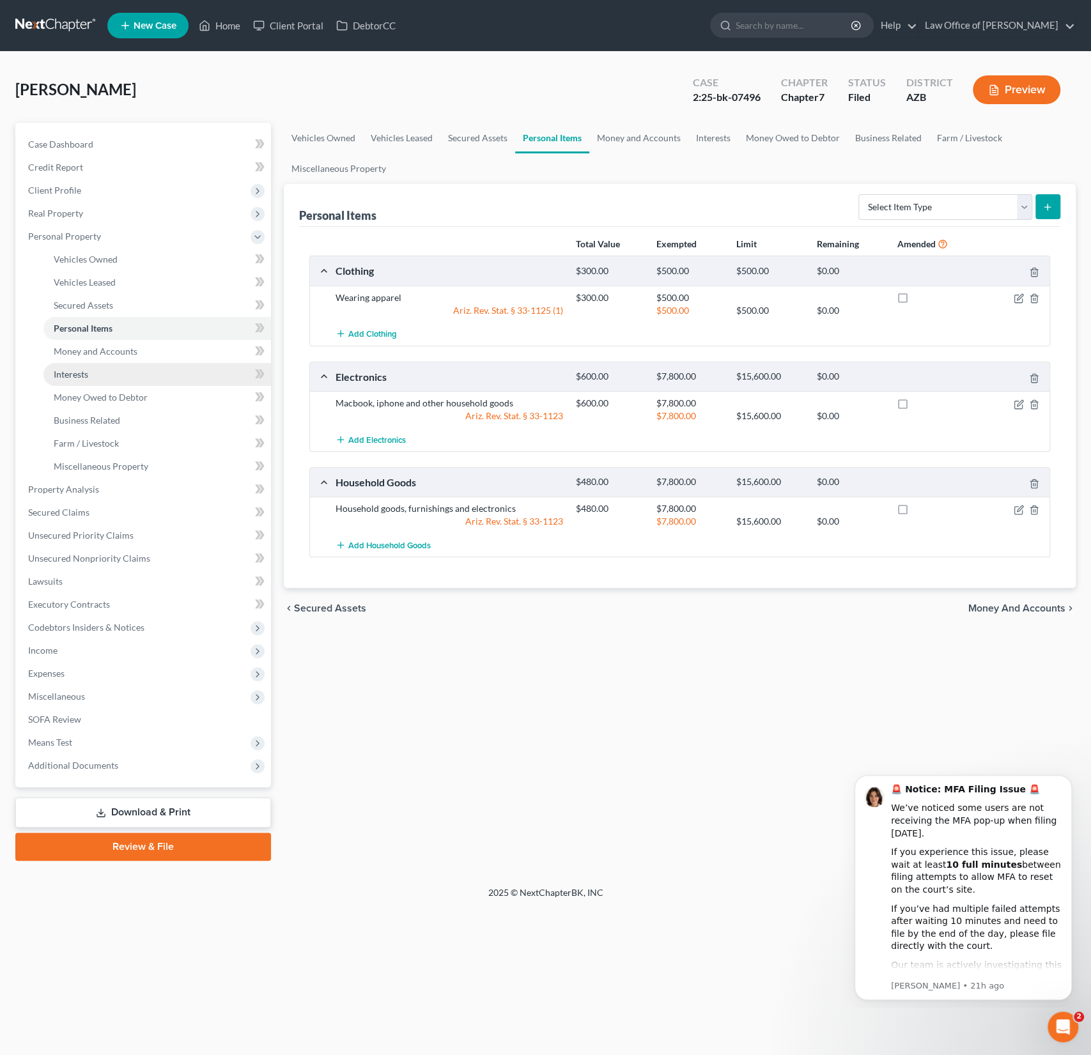
click at [84, 366] on link "Interests" at bounding box center [157, 374] width 228 height 23
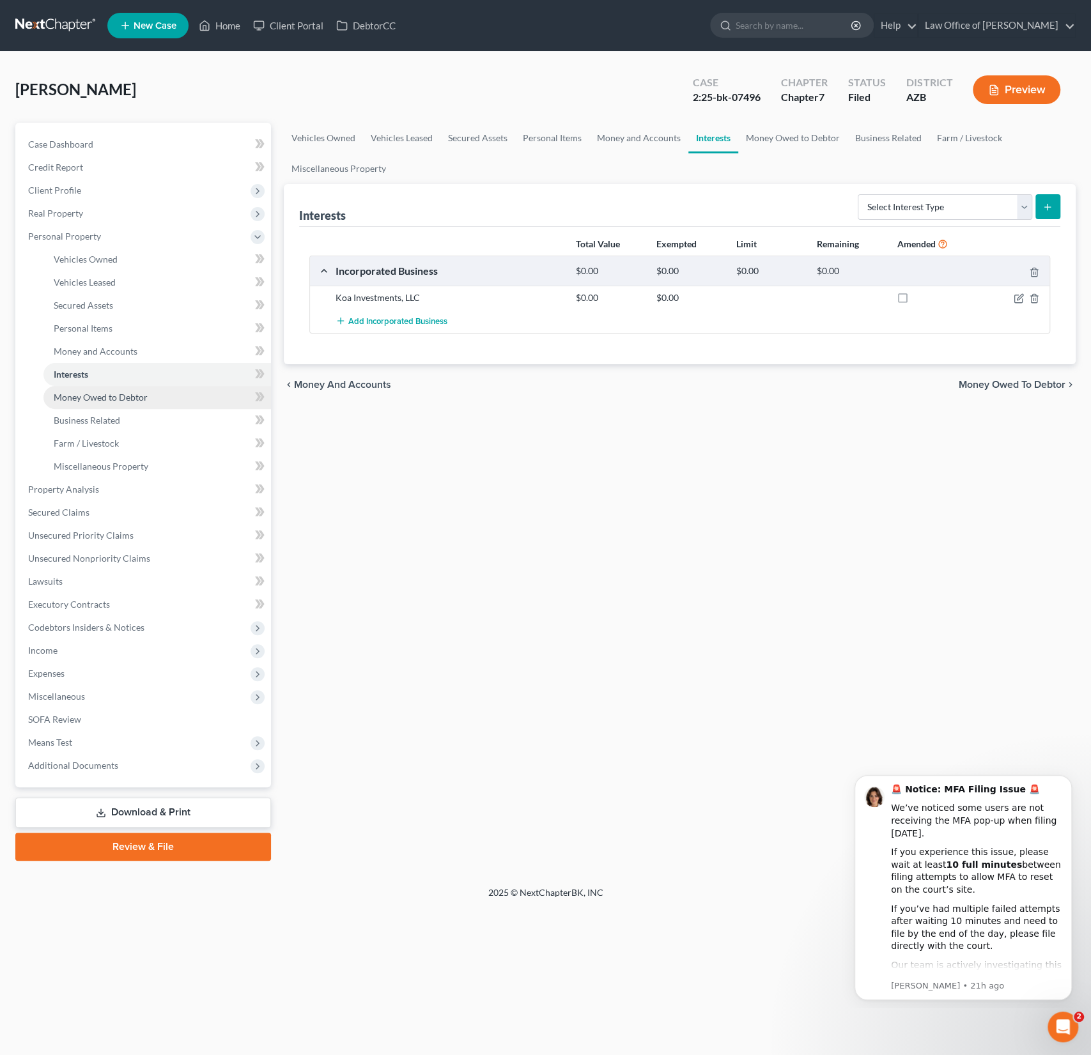
click at [84, 401] on span "Money Owed to Debtor" at bounding box center [101, 397] width 94 height 11
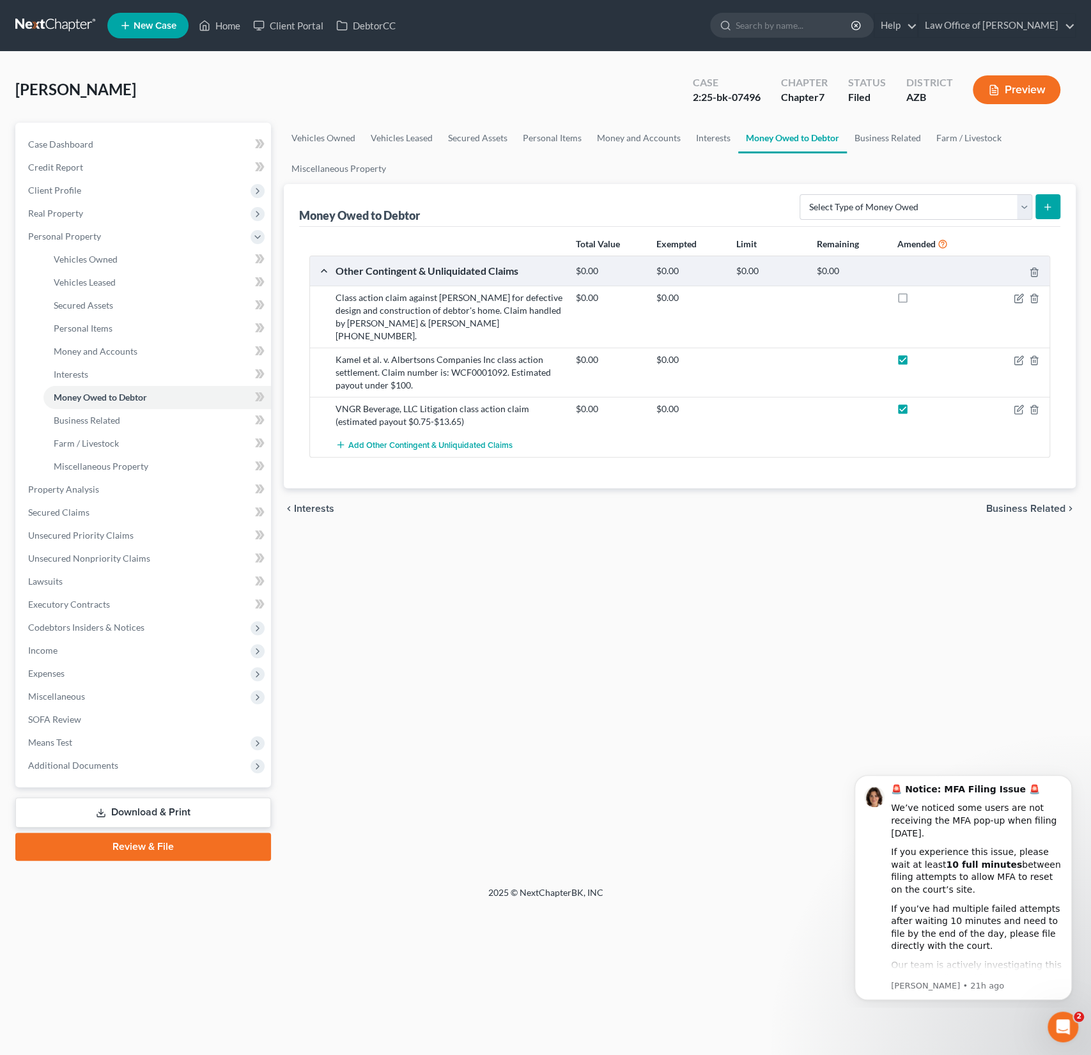
click at [915, 363] on label at bounding box center [915, 363] width 0 height 0
click at [920, 353] on input "checkbox" at bounding box center [924, 357] width 8 height 8
checkbox input "false"
click at [915, 412] on label at bounding box center [915, 412] width 0 height 0
click at [920, 403] on input "checkbox" at bounding box center [924, 407] width 8 height 8
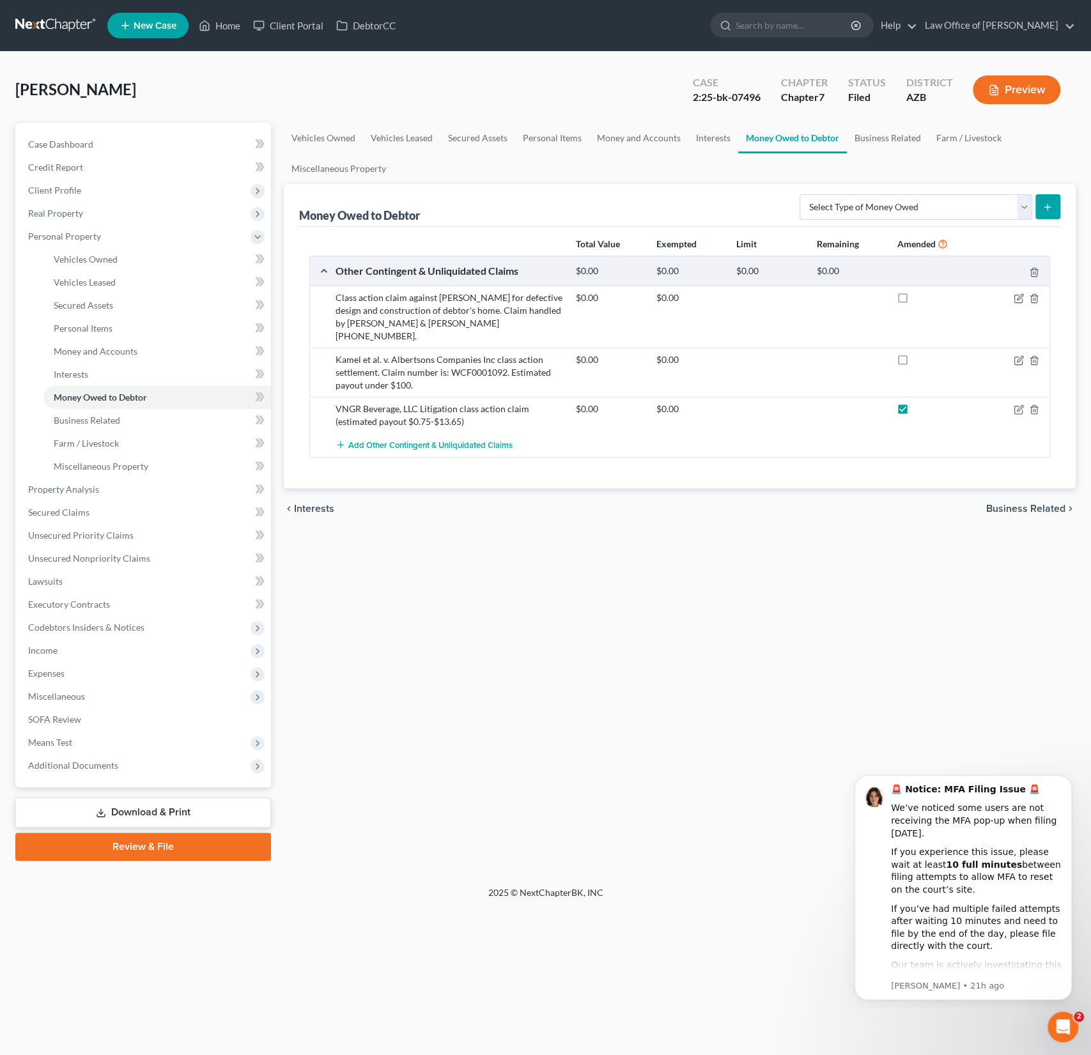
checkbox input "false"
click at [182, 810] on link "Download & Print" at bounding box center [143, 813] width 256 height 30
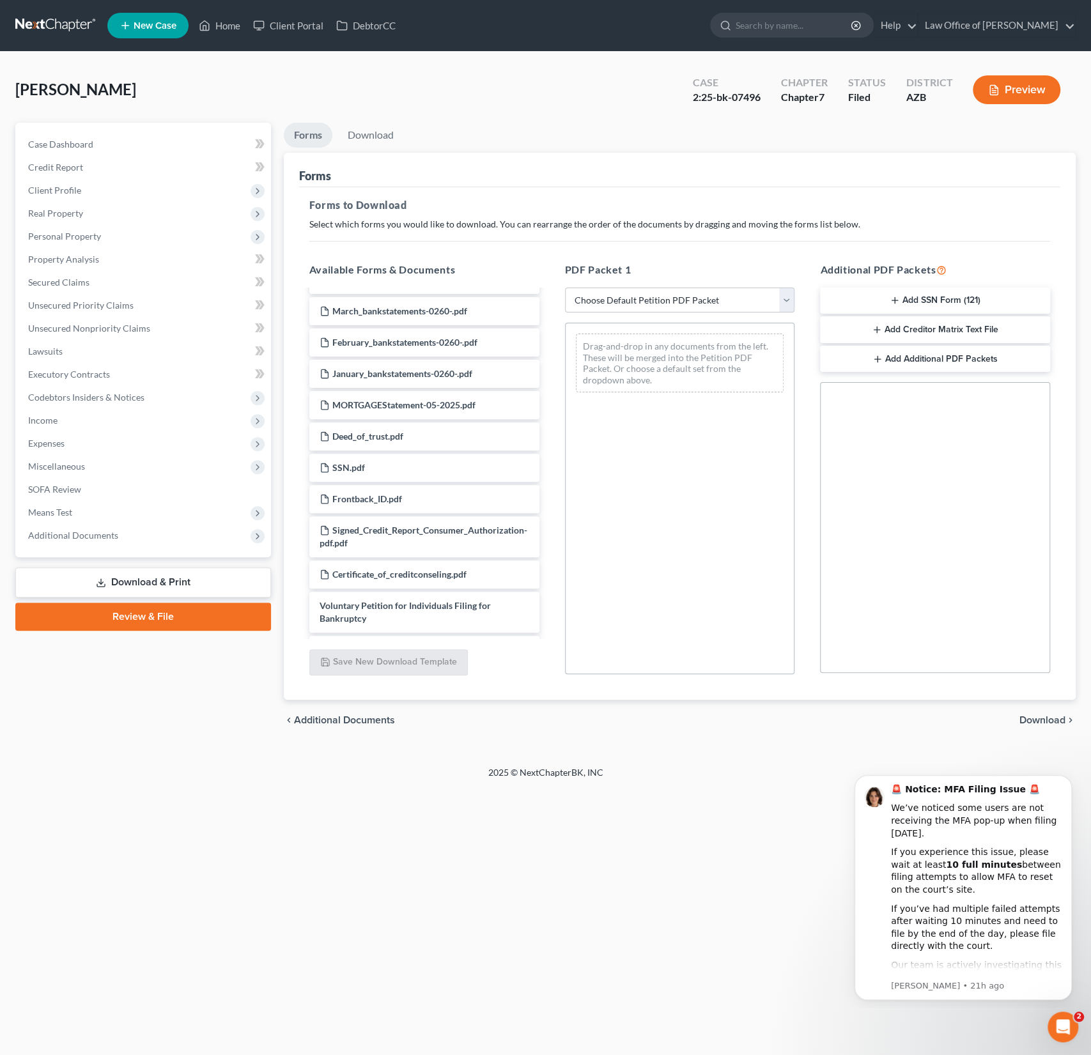
scroll to position [1101, 0]
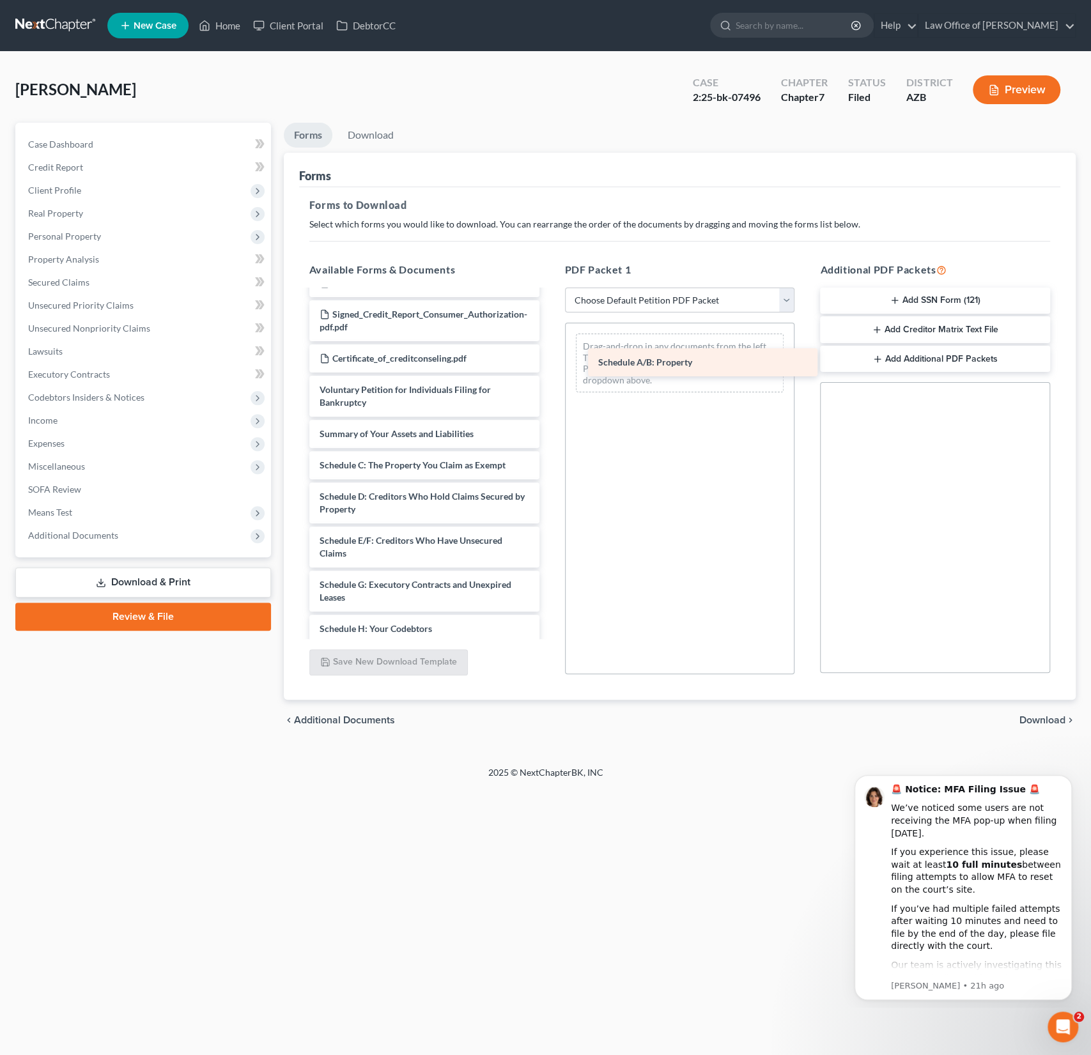
drag, startPoint x: 393, startPoint y: 463, endPoint x: 672, endPoint y: 359, distance: 298.1
click at [550, 359] on div "Schedule A/B: Property Payslip_May_June-pdf [DATE]_paystubs-pdf Declaration Re:…" at bounding box center [424, 98] width 251 height 1817
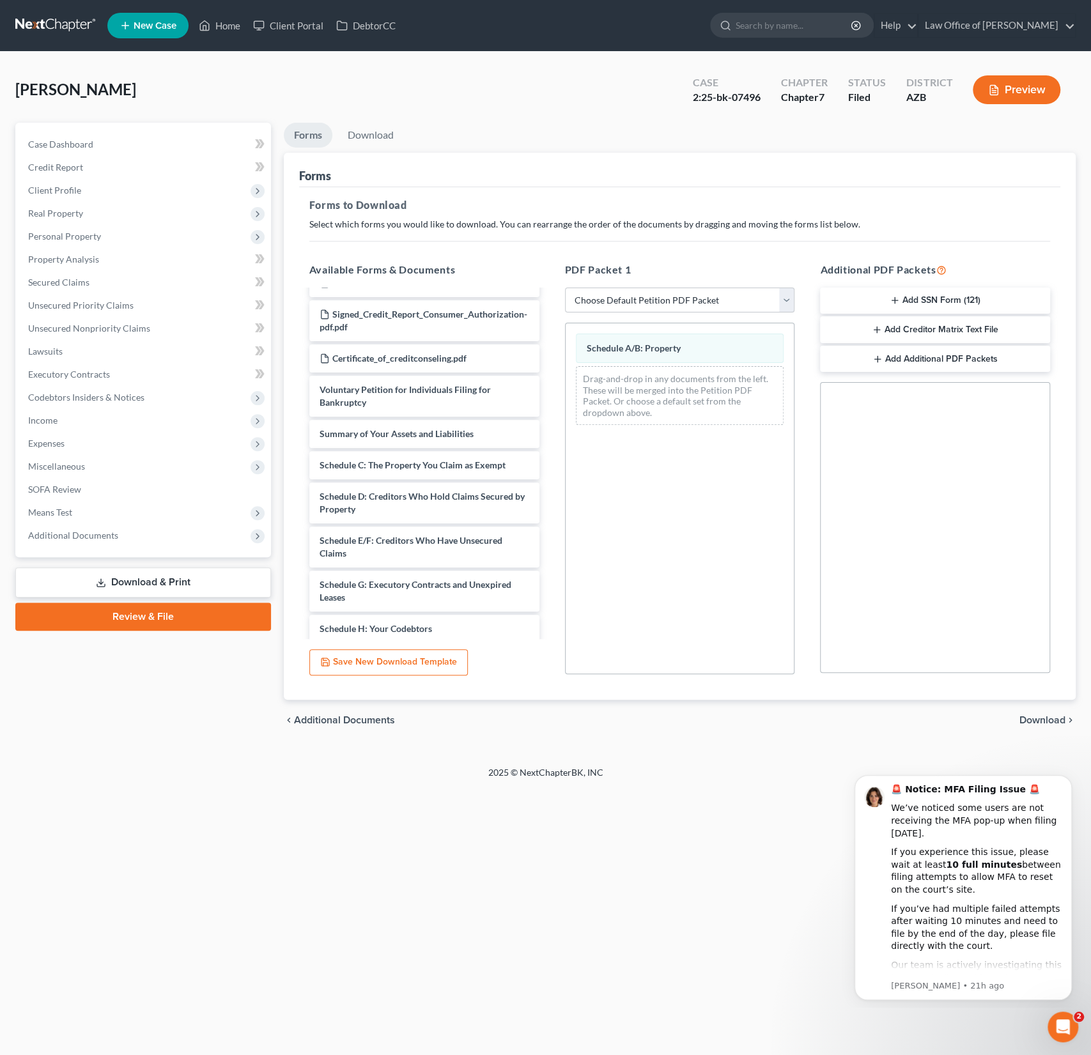
click at [1038, 718] on span "Download" at bounding box center [1042, 720] width 46 height 10
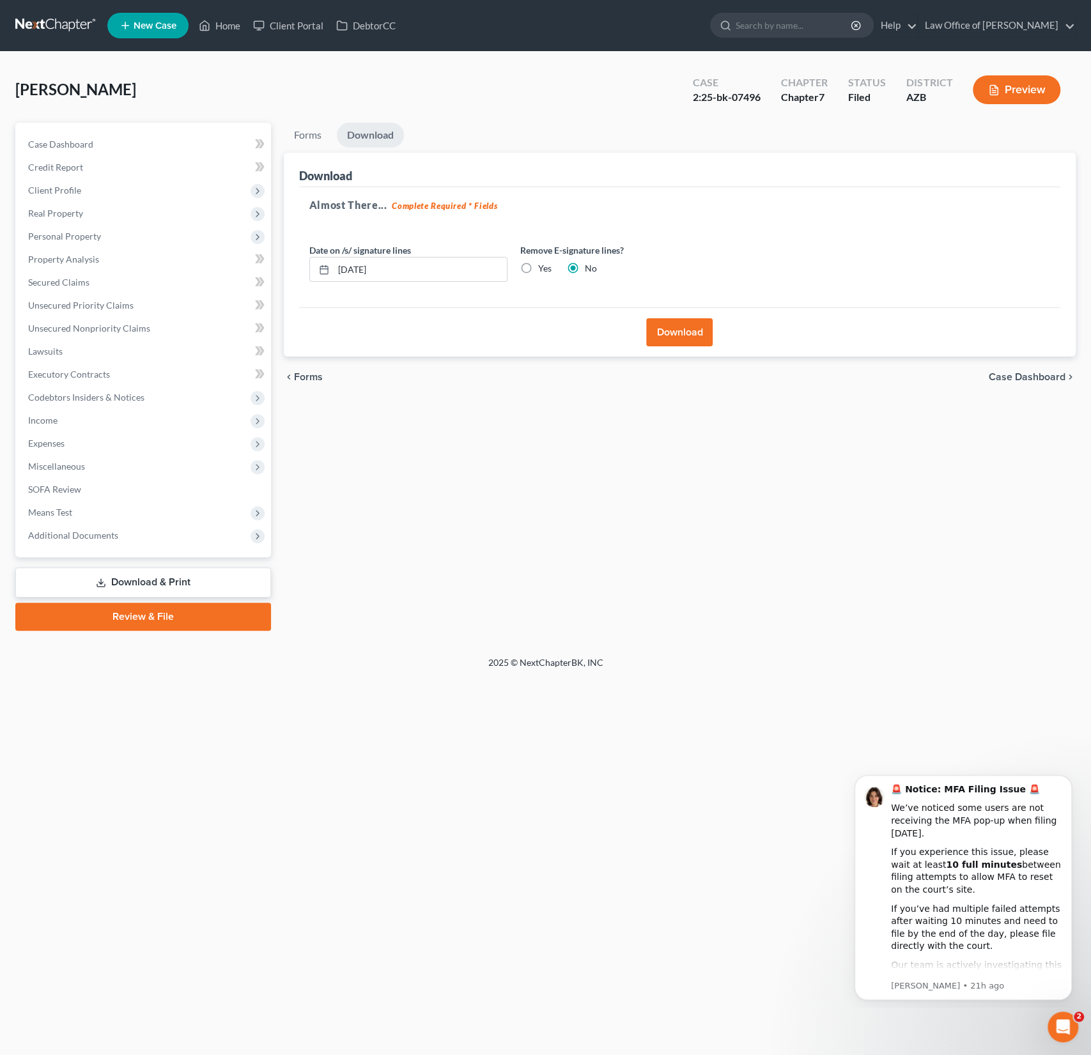
click at [669, 338] on button "Download" at bounding box center [679, 332] width 66 height 28
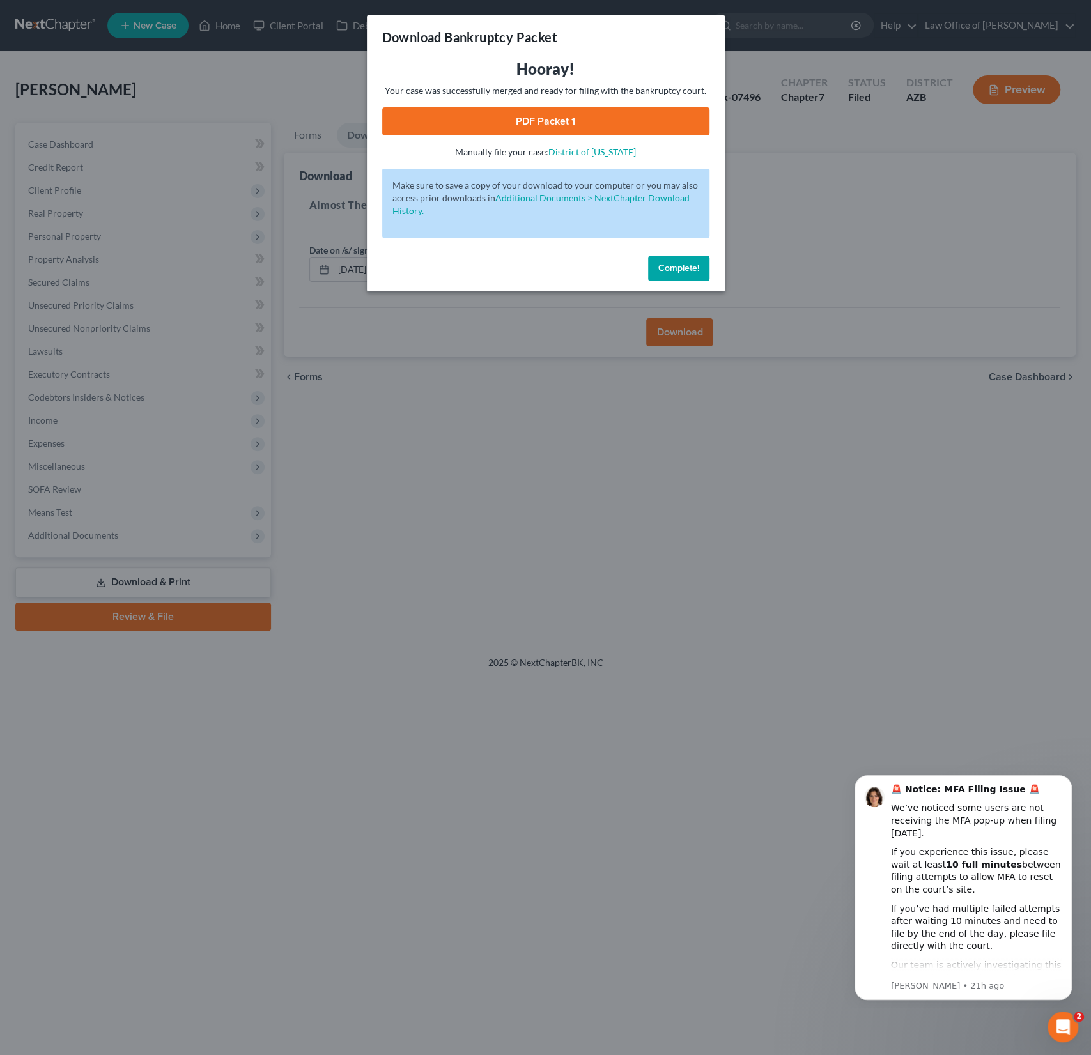
click at [558, 118] on link "PDF Packet 1" at bounding box center [545, 121] width 327 height 28
click at [683, 261] on button "Complete!" at bounding box center [678, 269] width 61 height 26
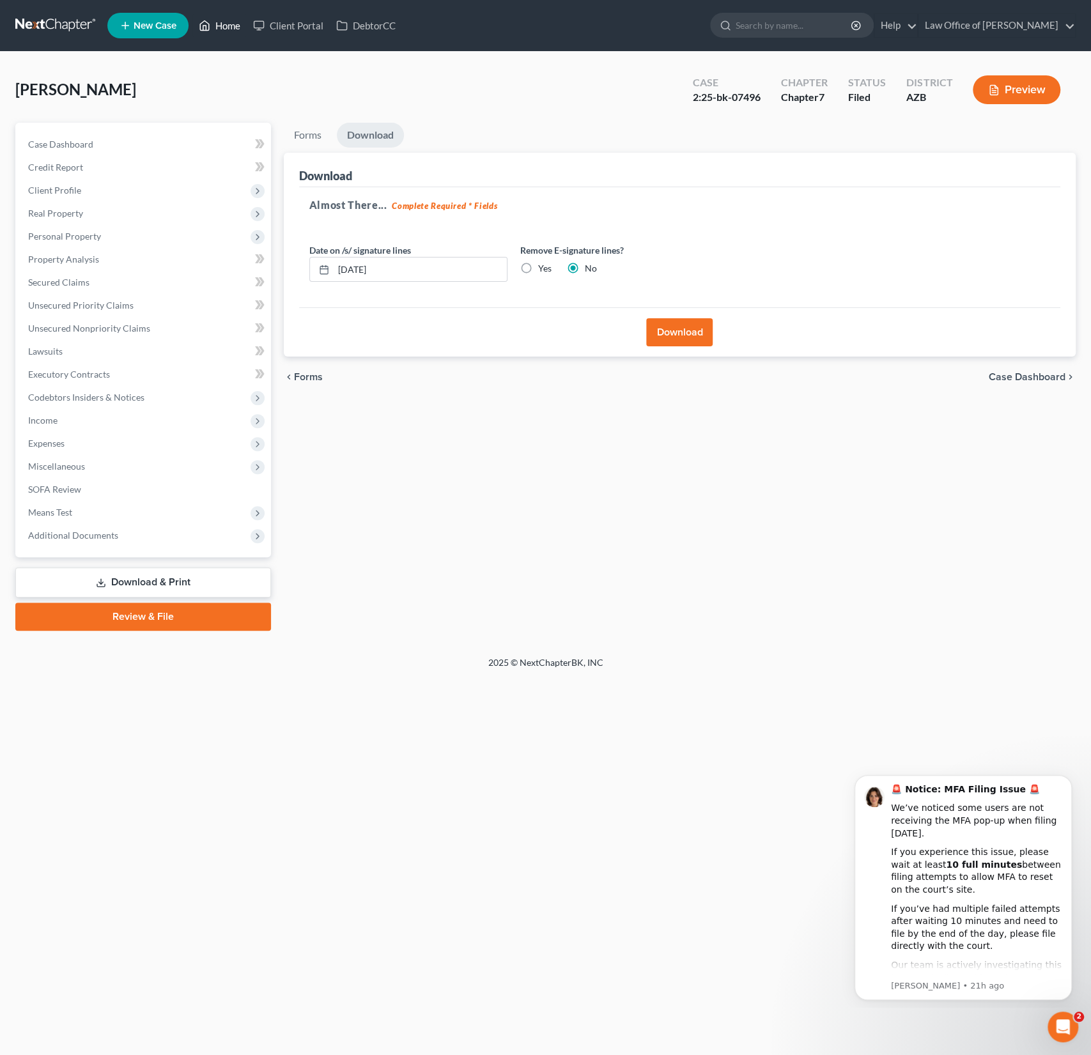
click at [224, 28] on link "Home" at bounding box center [219, 25] width 54 height 23
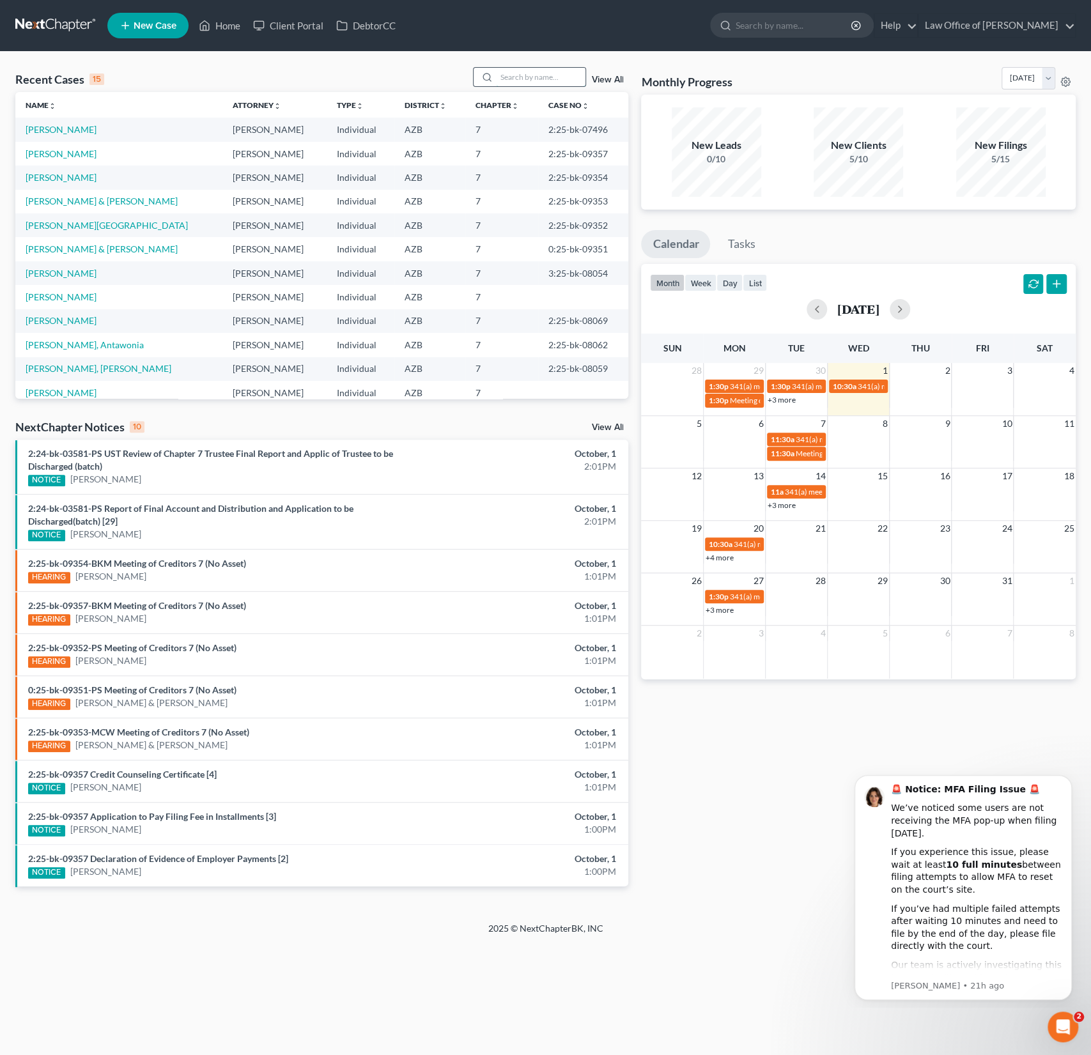
click at [529, 81] on input "search" at bounding box center [540, 77] width 89 height 19
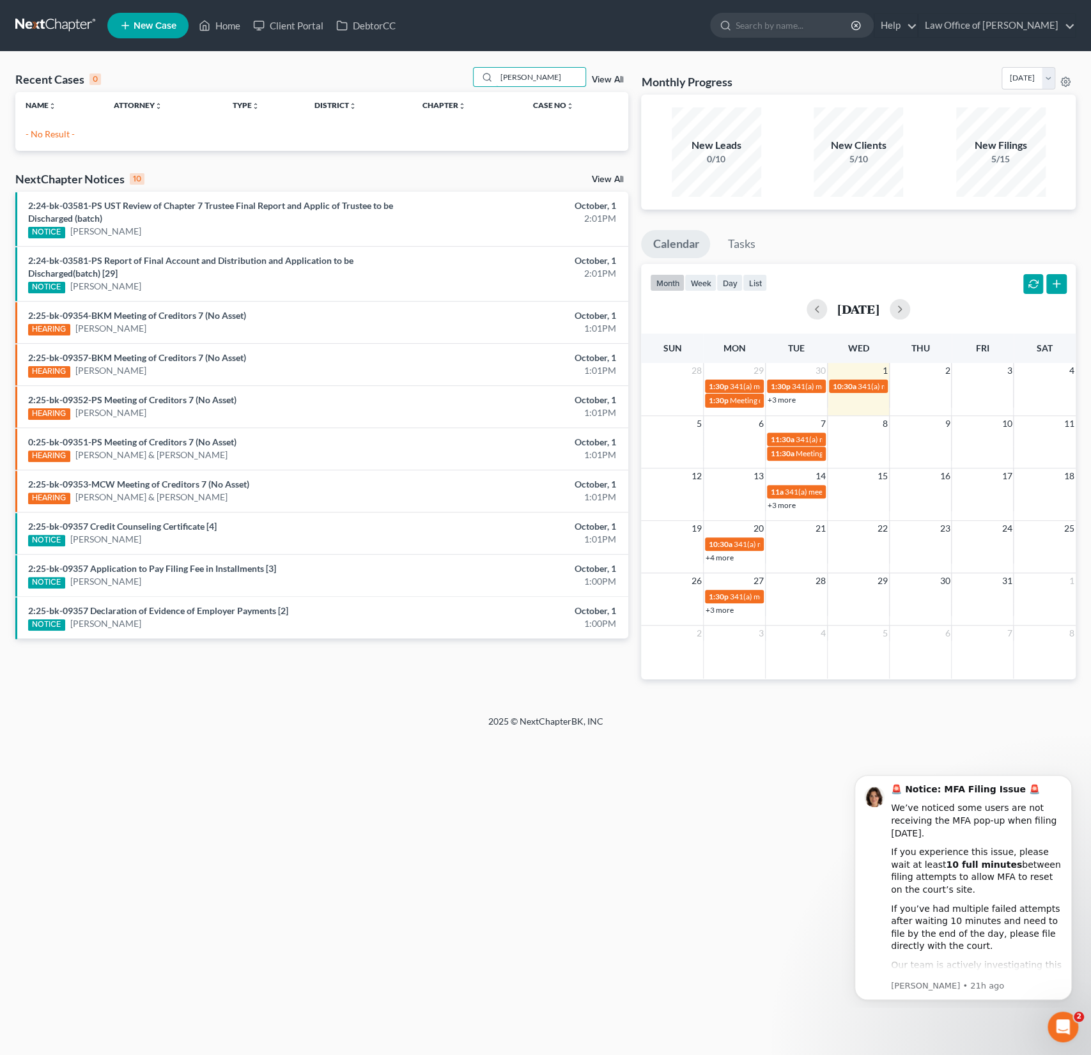
drag, startPoint x: 541, startPoint y: 79, endPoint x: 426, endPoint y: 68, distance: 116.3
click at [426, 68] on div "Recent Cases 0 [PERSON_NAME] View All" at bounding box center [321, 79] width 613 height 25
type input "[PERSON_NAME]"
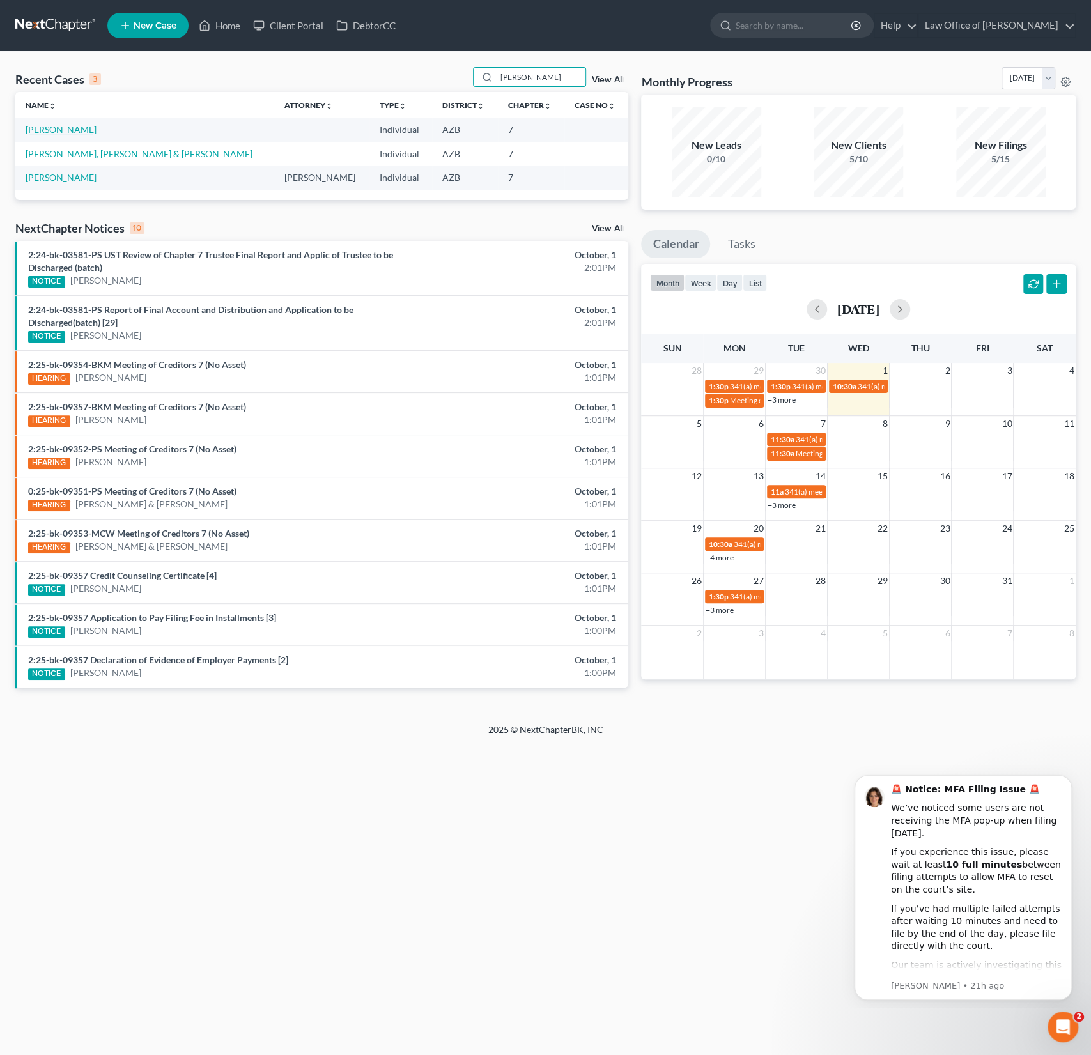
click at [54, 132] on link "[PERSON_NAME]" at bounding box center [61, 129] width 71 height 11
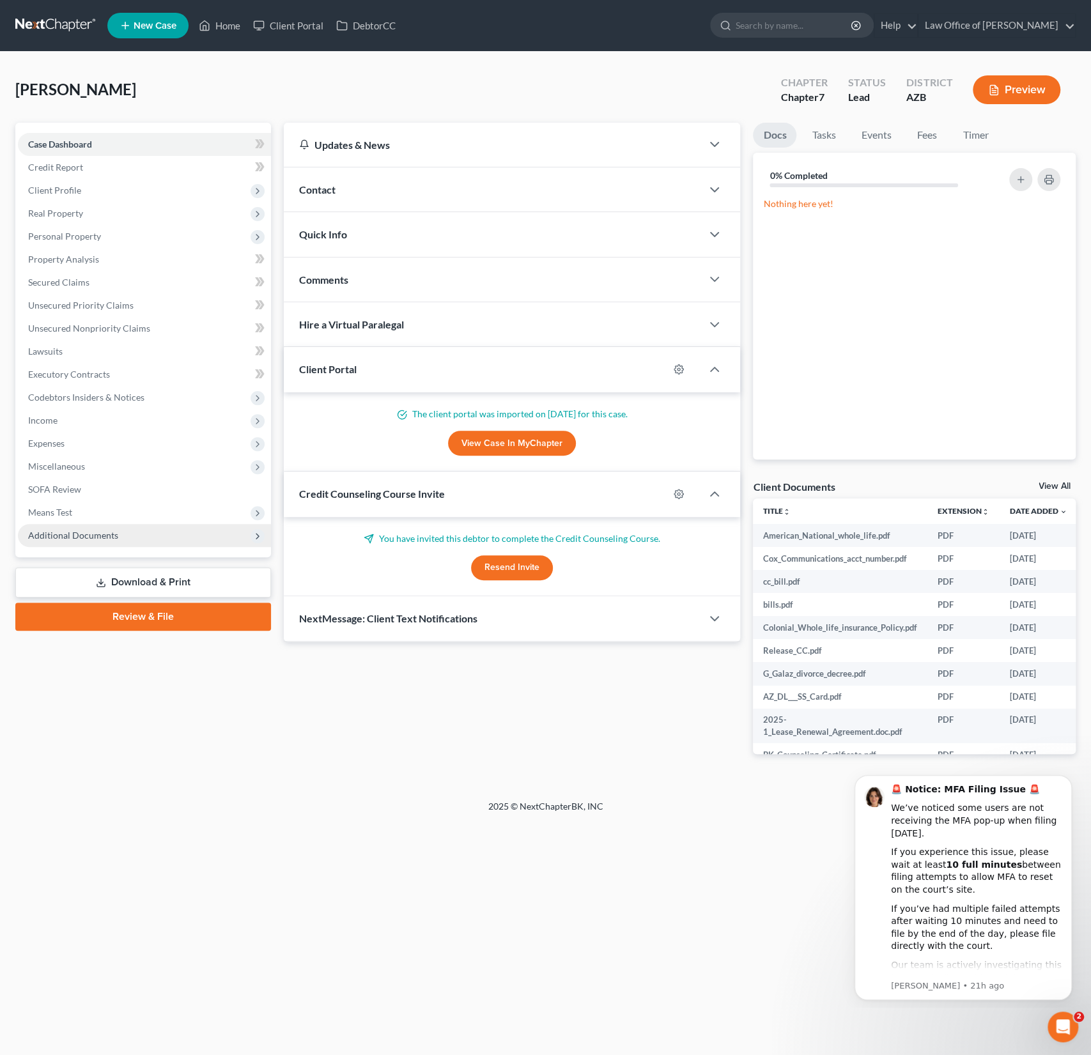
click at [98, 538] on span "Additional Documents" at bounding box center [73, 535] width 90 height 11
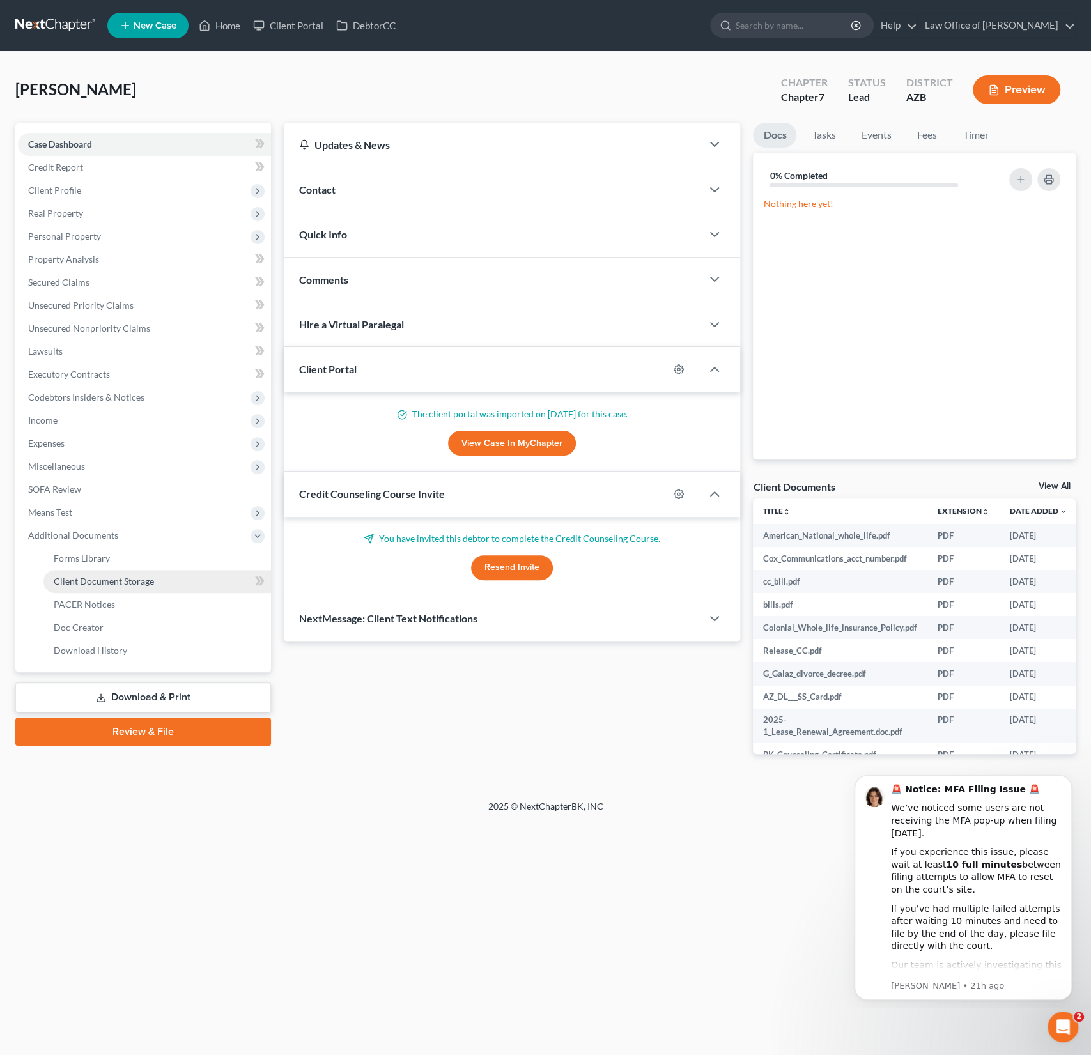
click at [105, 578] on span "Client Document Storage" at bounding box center [104, 581] width 100 height 11
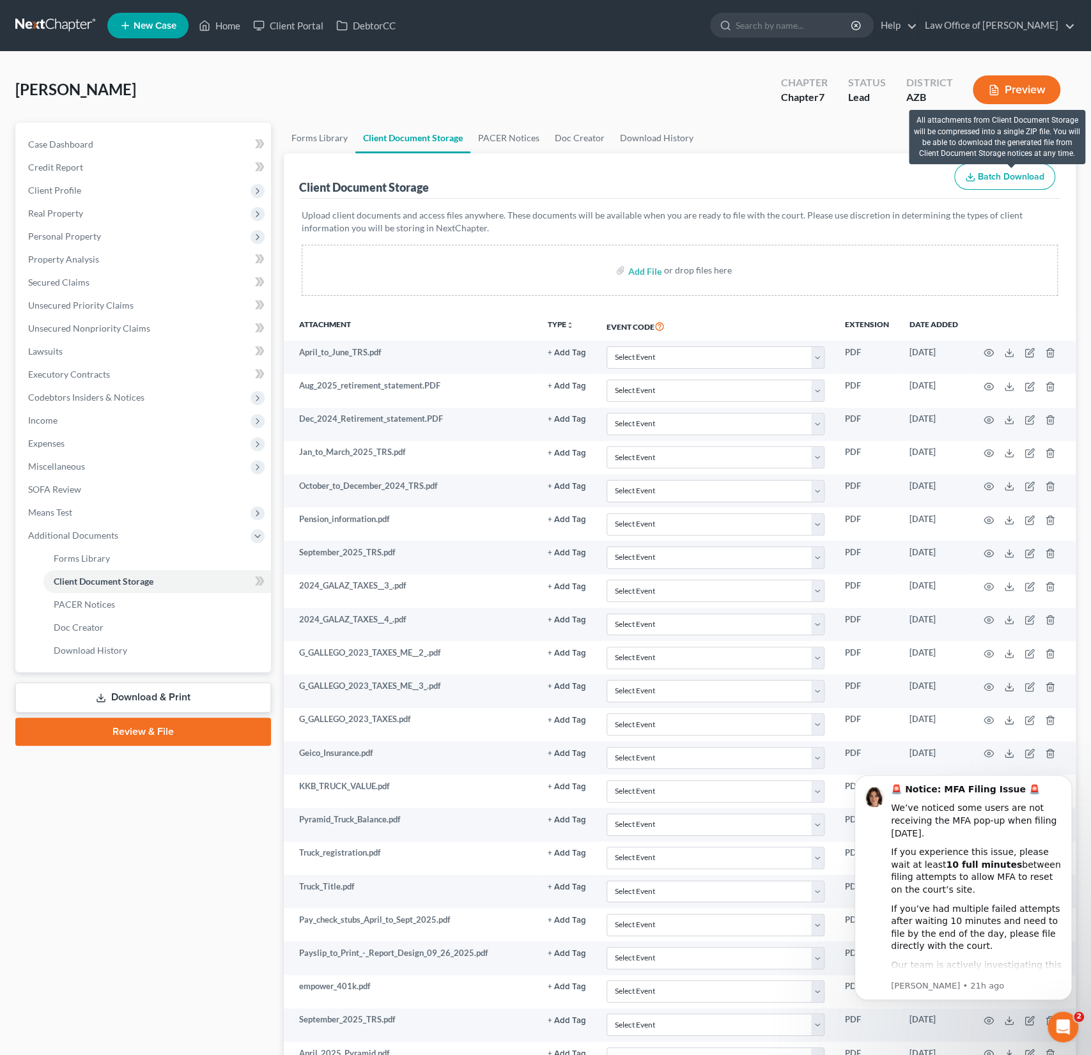
click at [1005, 180] on span "Batch Download" at bounding box center [1011, 176] width 66 height 11
click at [1060, 1027] on icon "Open Intercom Messenger" at bounding box center [1060, 1025] width 9 height 10
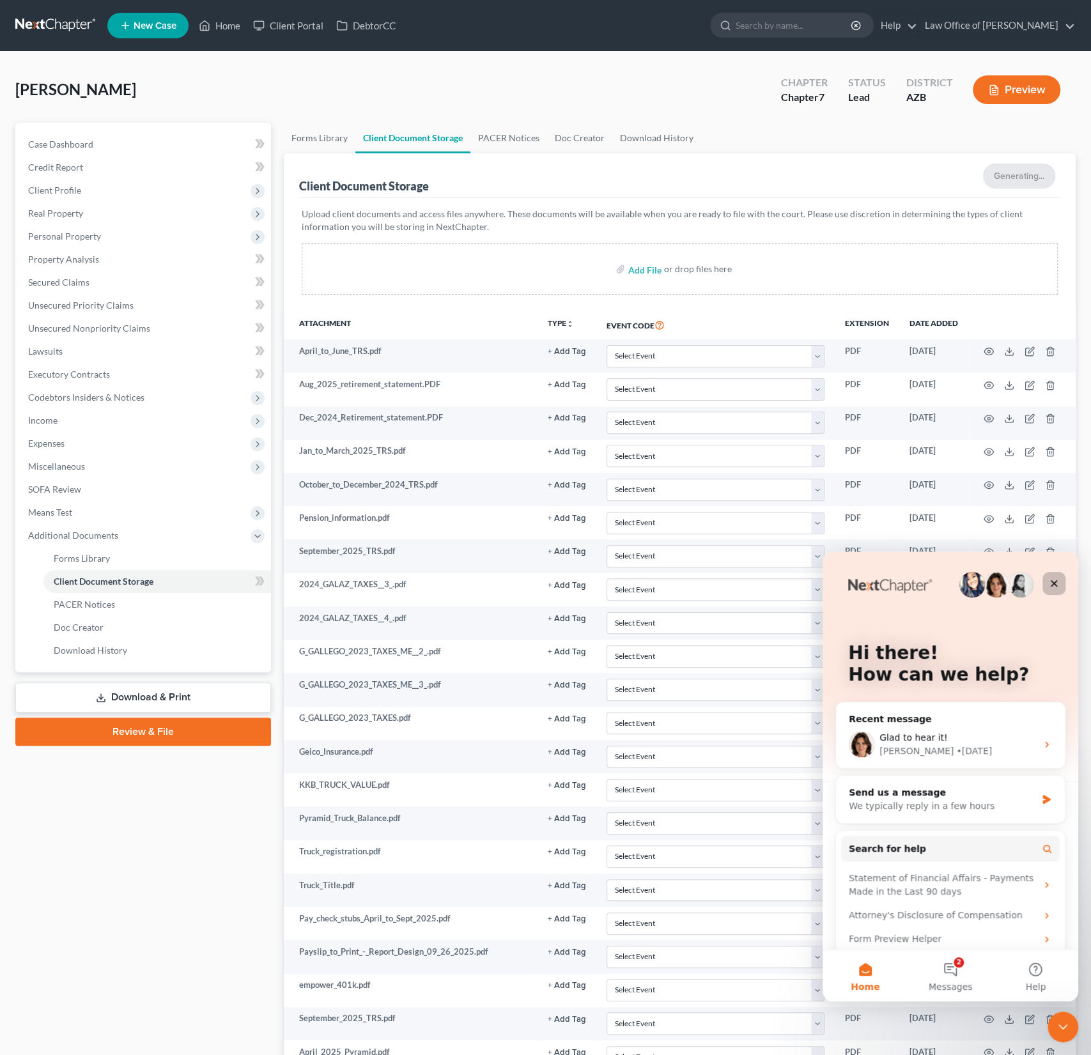
click at [1050, 585] on icon "Close" at bounding box center [1054, 583] width 10 height 10
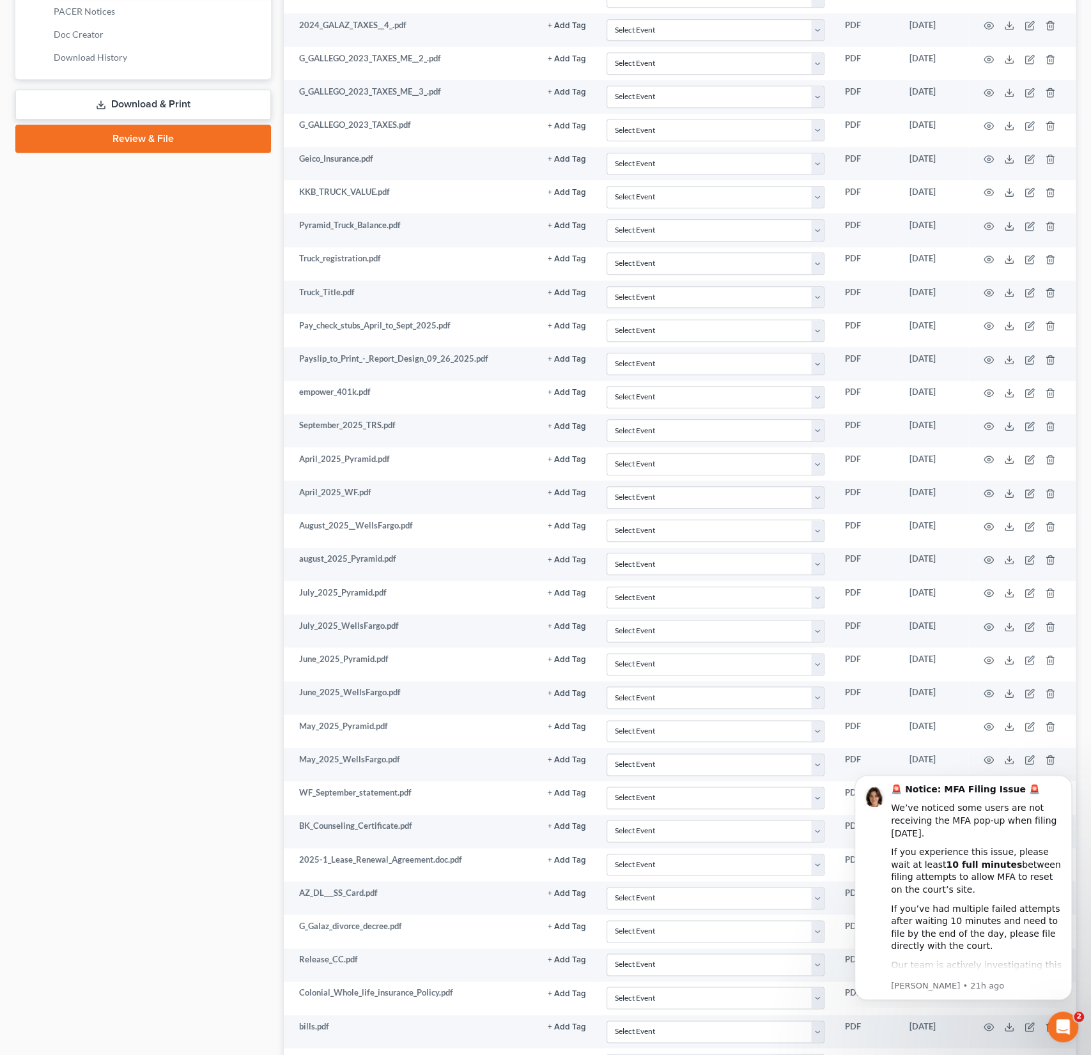
scroll to position [768, 0]
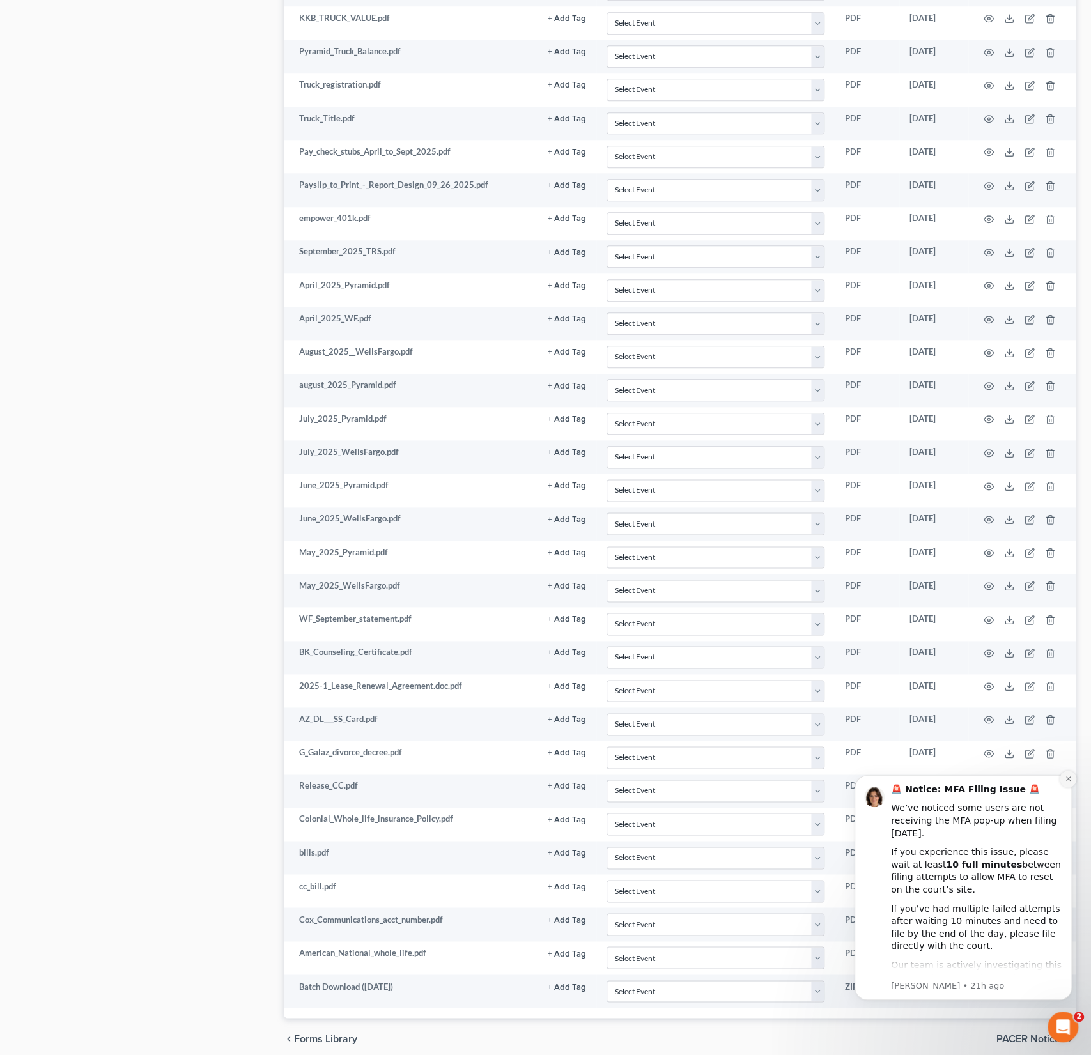
click at [1067, 778] on icon "Dismiss notification" at bounding box center [1067, 779] width 4 height 4
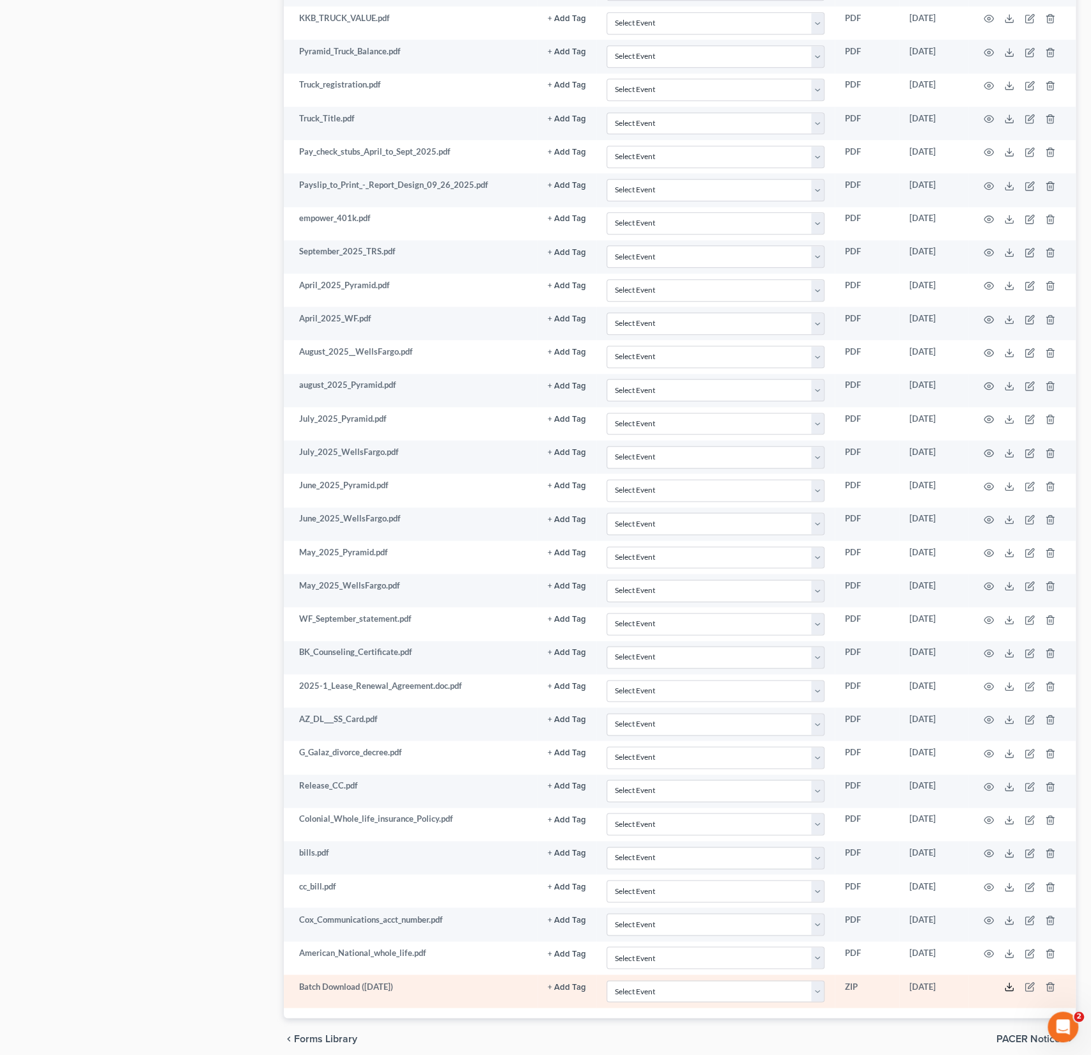
click at [1005, 982] on icon at bounding box center [1009, 987] width 10 height 10
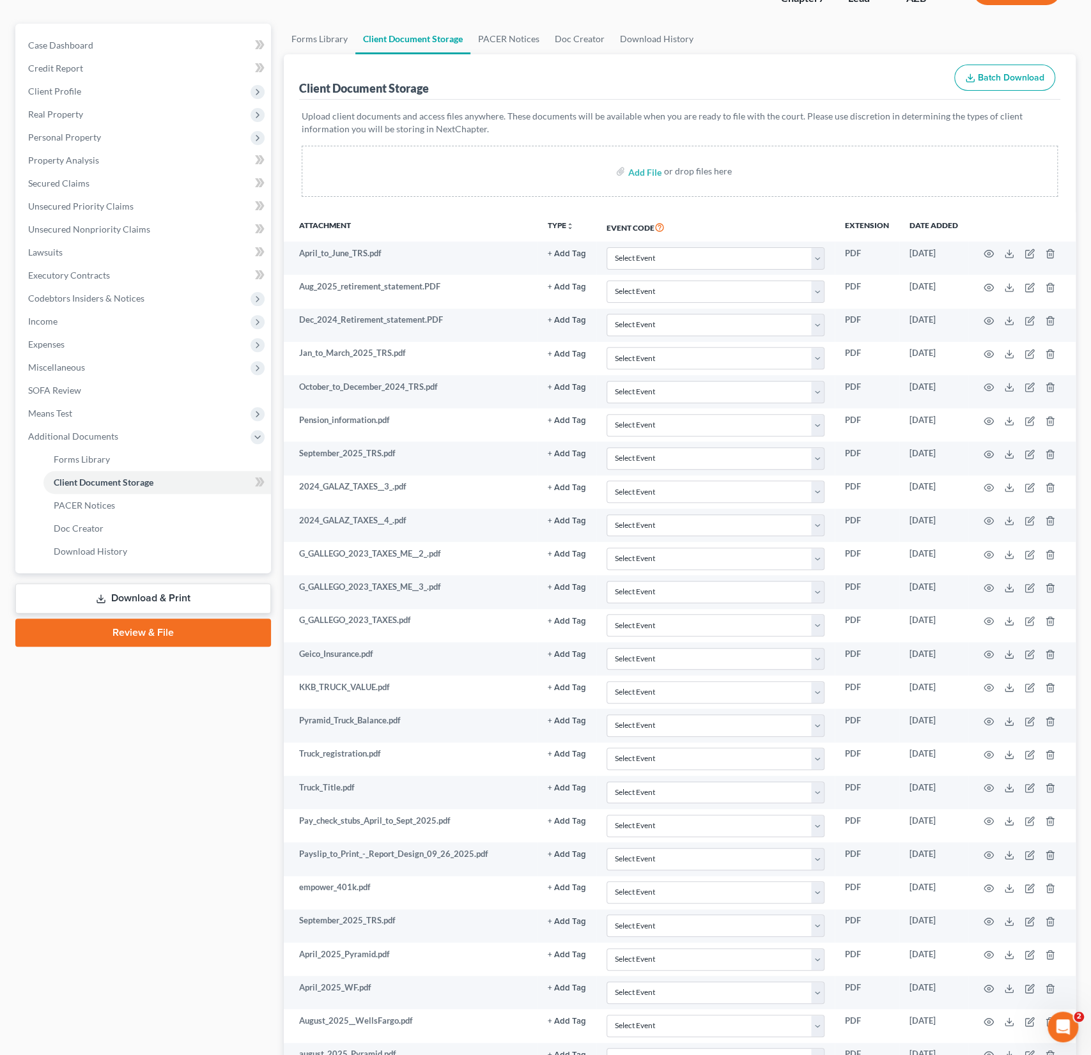
scroll to position [0, 0]
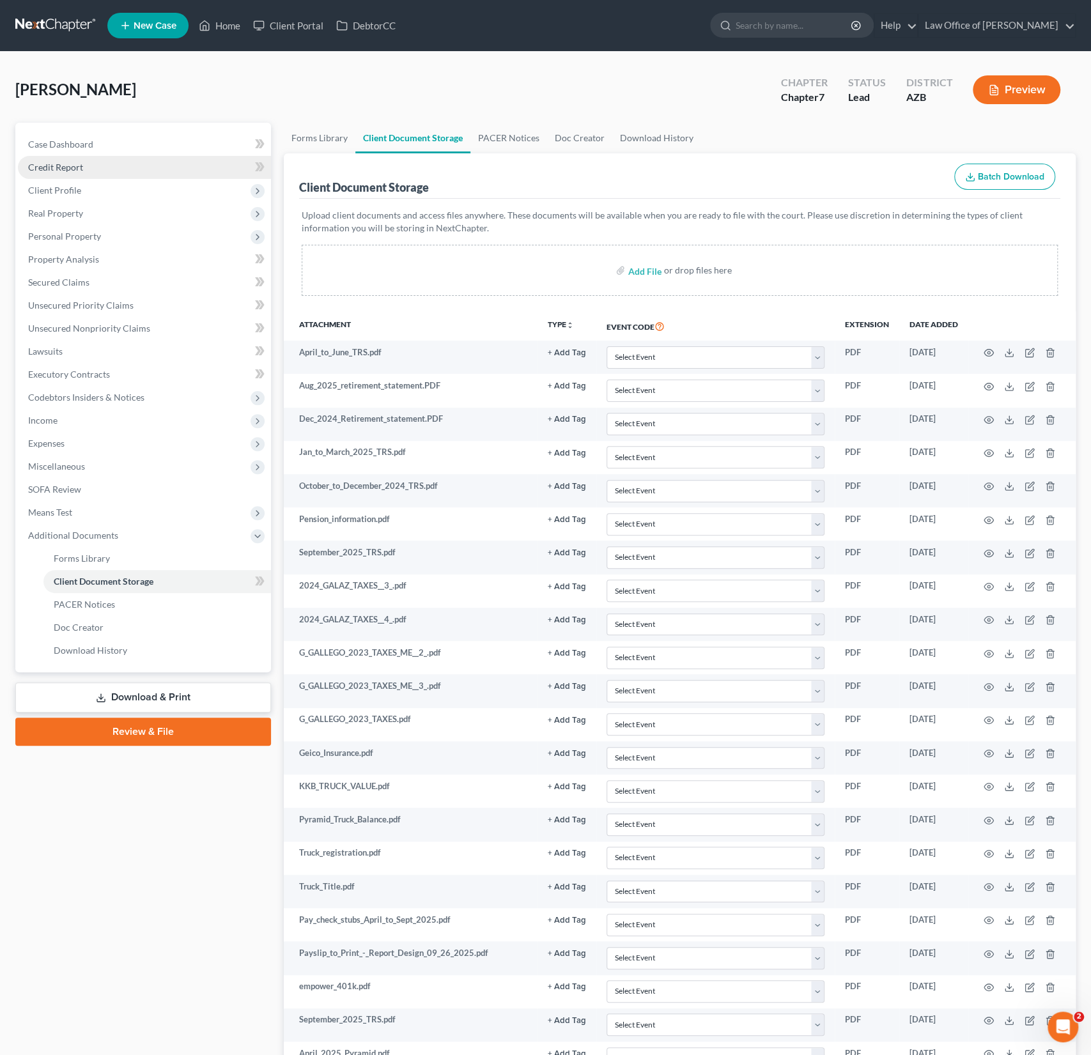
click at [78, 167] on span "Credit Report" at bounding box center [55, 167] width 55 height 11
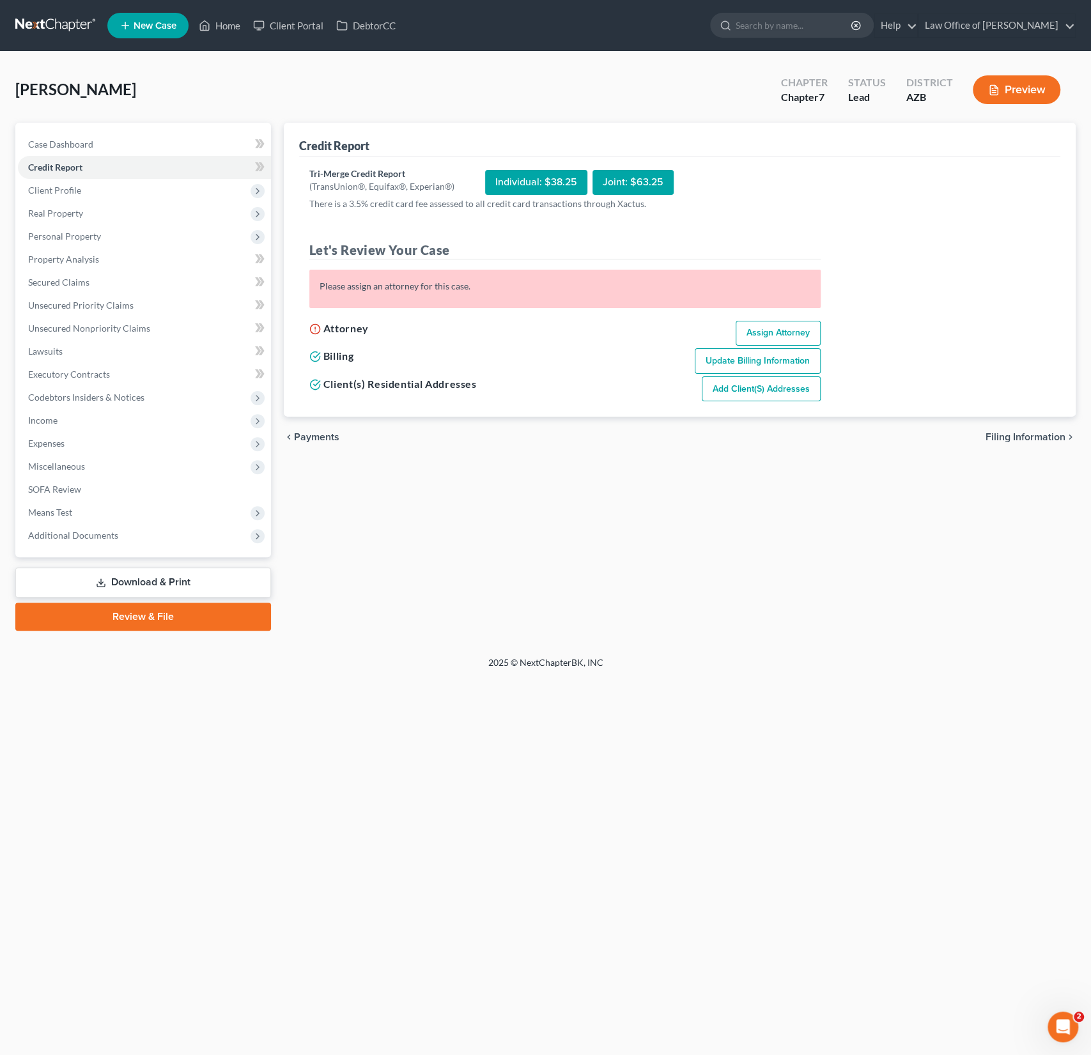
click at [750, 330] on link "Assign Attorney" at bounding box center [778, 334] width 85 height 26
select select "1"
select select "0"
select select "3"
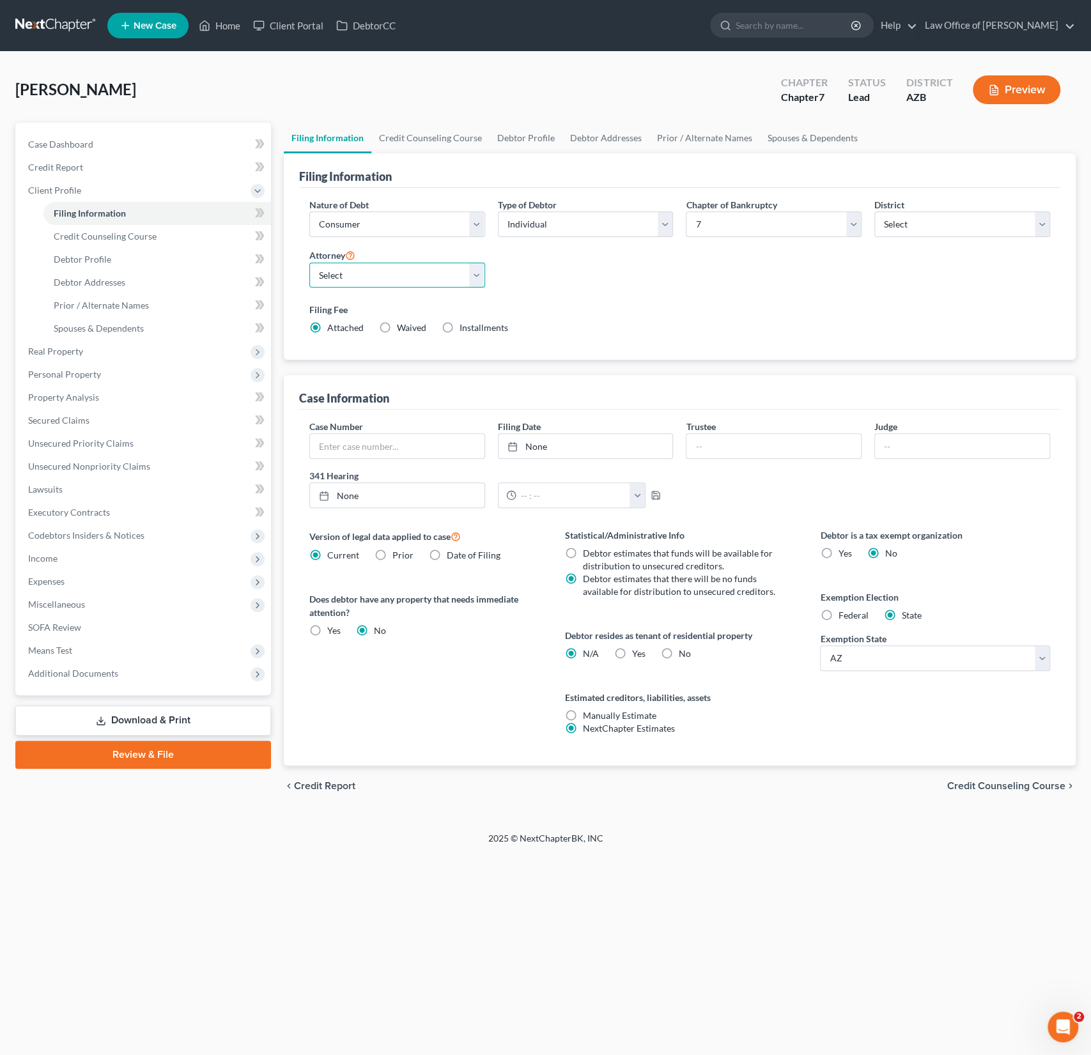
click at [357, 267] on select "Select [PERSON_NAME] - AZB" at bounding box center [397, 276] width 176 height 26
select select "0"
click at [309, 263] on select "Select [PERSON_NAME] - AZB" at bounding box center [397, 276] width 176 height 26
click at [107, 238] on span "Credit Counseling Course" at bounding box center [105, 236] width 103 height 11
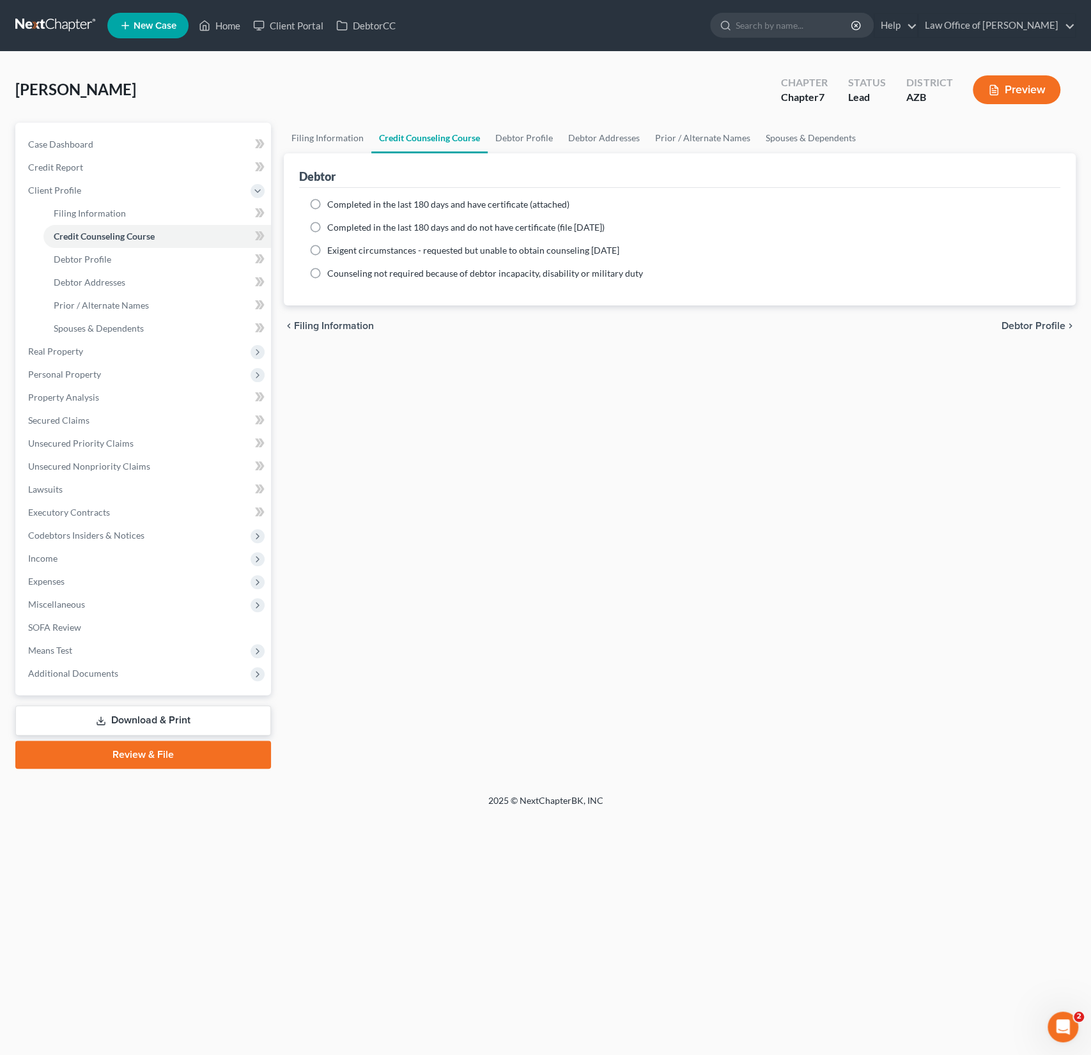
click at [428, 203] on span "Completed in the last 180 days and have certificate (attached)" at bounding box center [448, 204] width 242 height 11
click at [341, 203] on input "Completed in the last 180 days and have certificate (attached)" at bounding box center [336, 202] width 8 height 8
radio input "true"
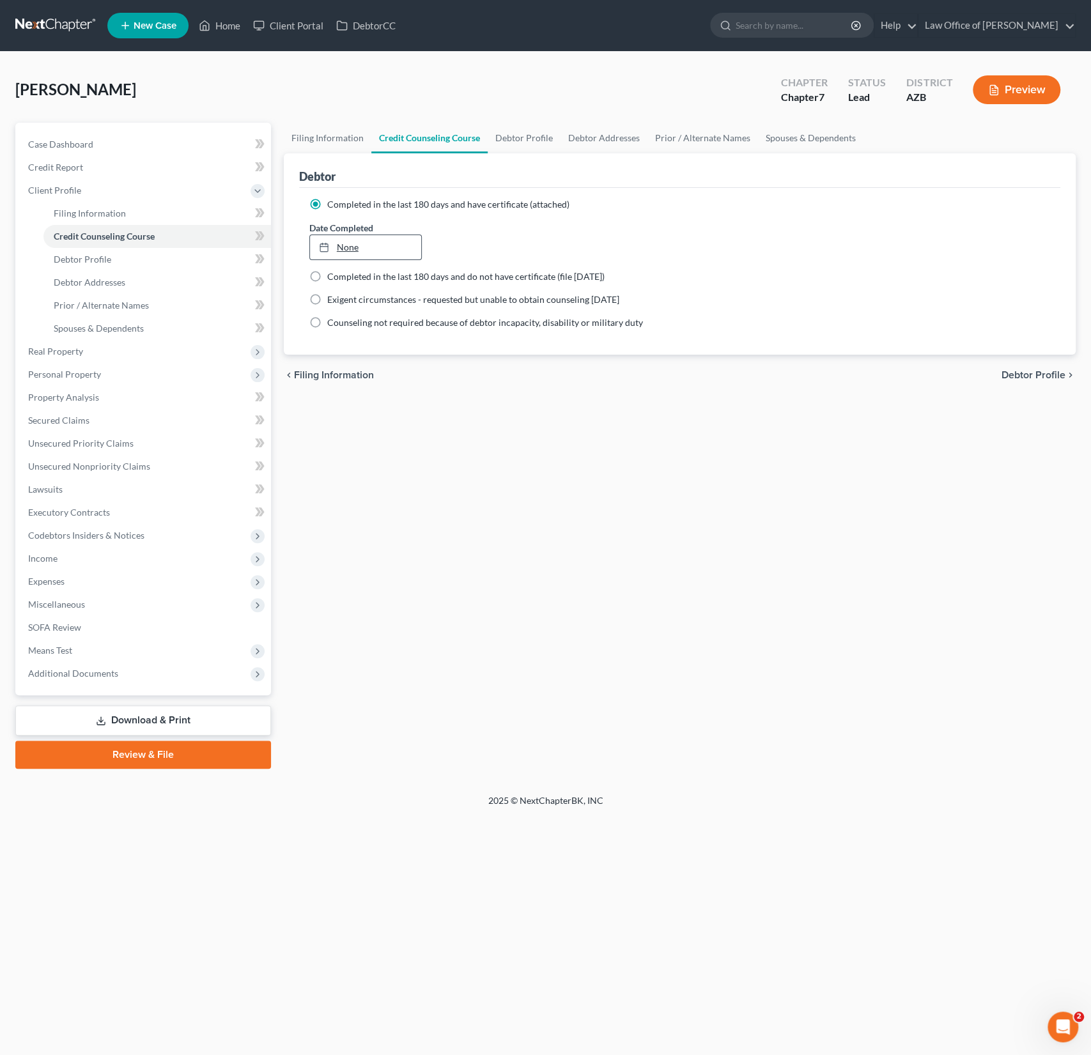
click at [370, 243] on link "None" at bounding box center [366, 247] width 112 height 24
type input "[DATE]"
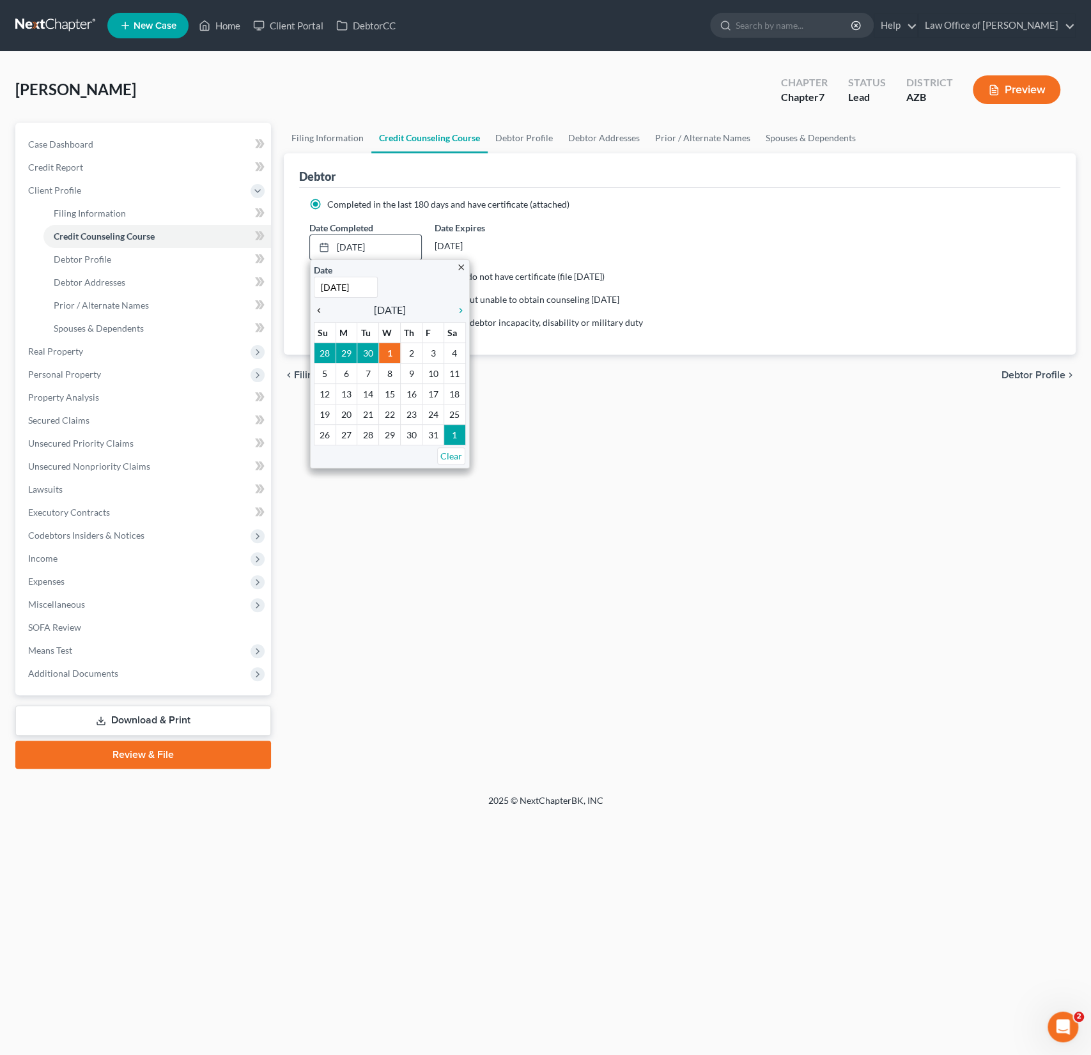
click at [321, 306] on icon "chevron_left" at bounding box center [322, 311] width 17 height 10
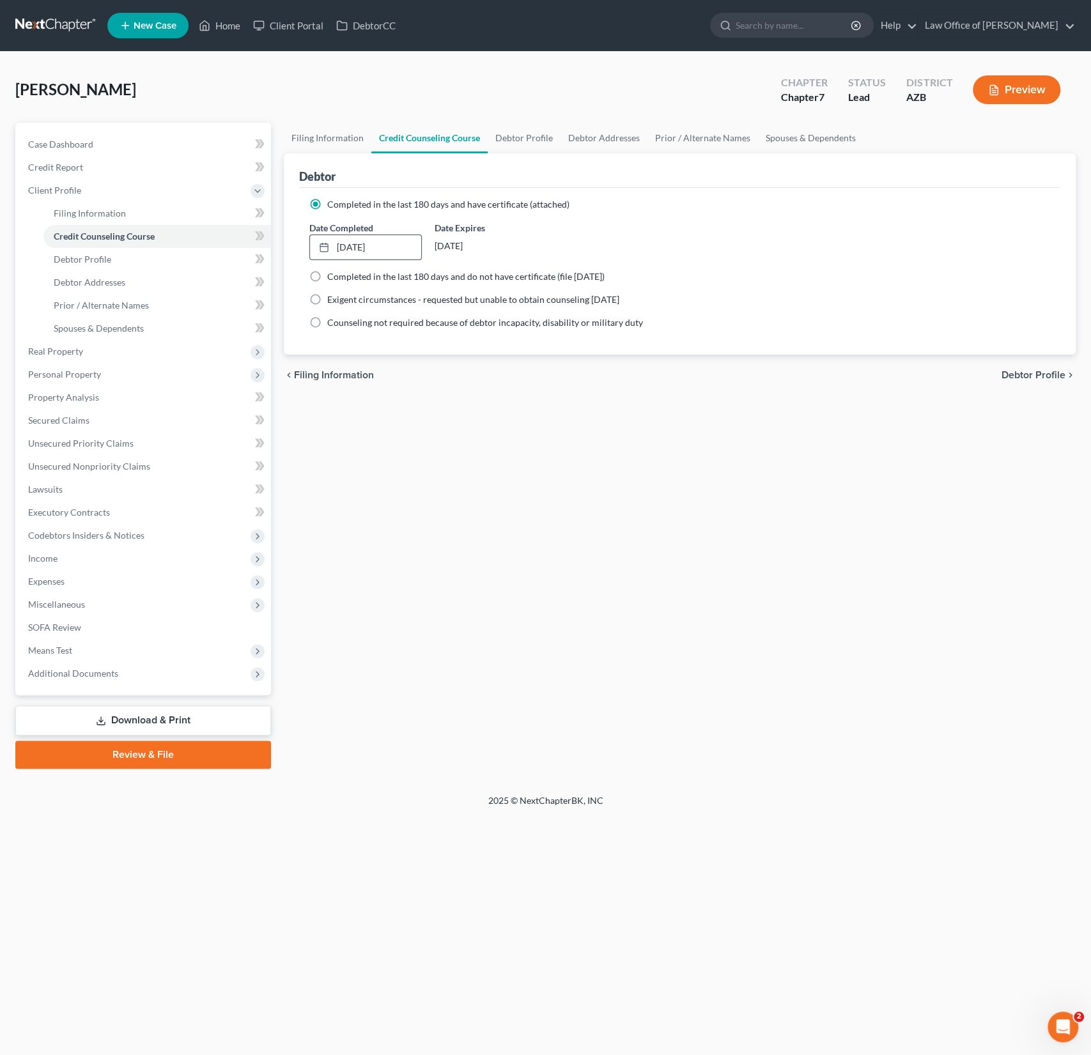
click at [406, 432] on div "Filing Information Credit Counseling Course Debtor Profile Debtor Addresses Pri…" at bounding box center [679, 446] width 805 height 646
click at [119, 259] on link "Debtor Profile" at bounding box center [157, 259] width 228 height 23
select select "3"
select select "0"
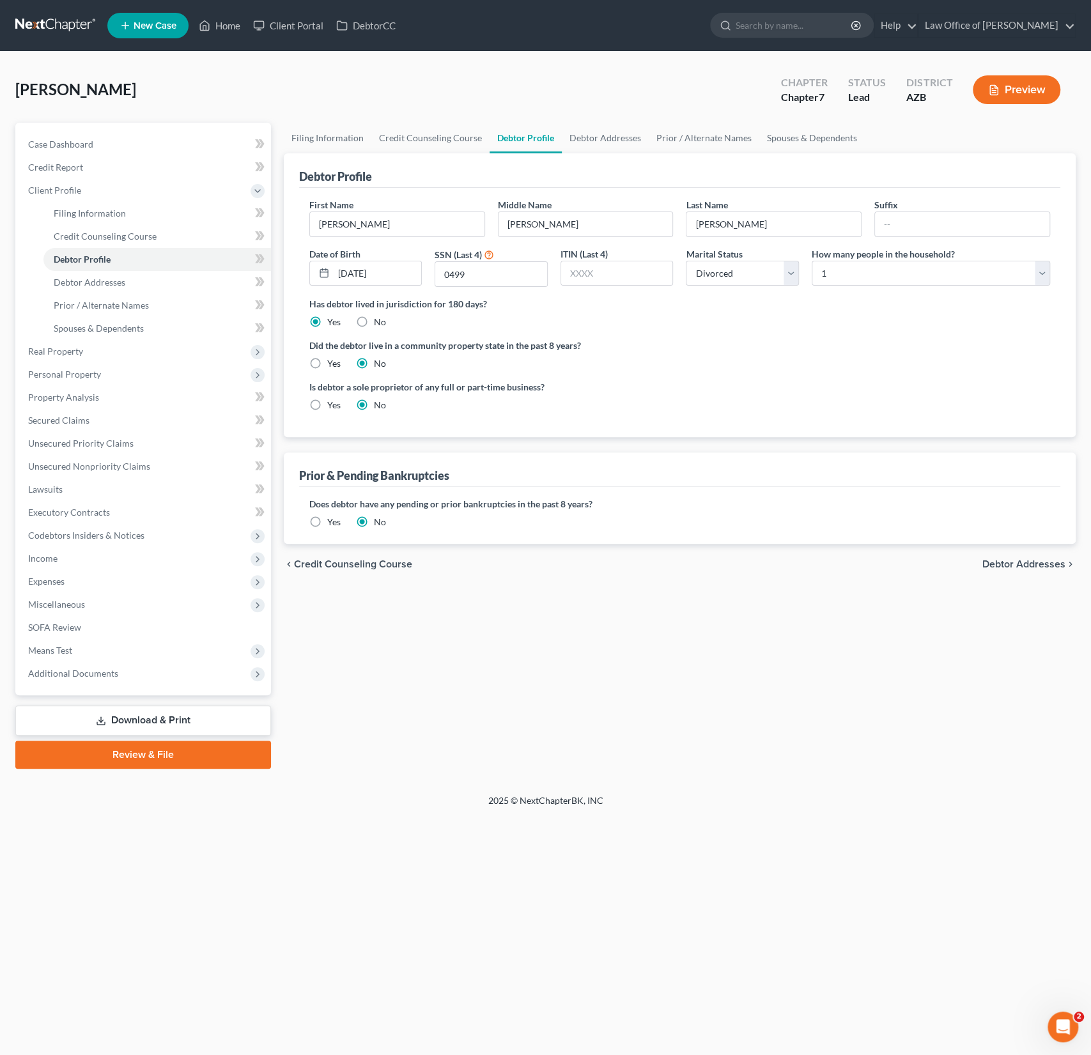
click at [327, 361] on label "Yes" at bounding box center [333, 363] width 13 height 13
click at [332, 361] on input "Yes" at bounding box center [336, 361] width 8 height 8
radio input "true"
radio input "false"
click at [327, 361] on label "Yes" at bounding box center [333, 363] width 13 height 13
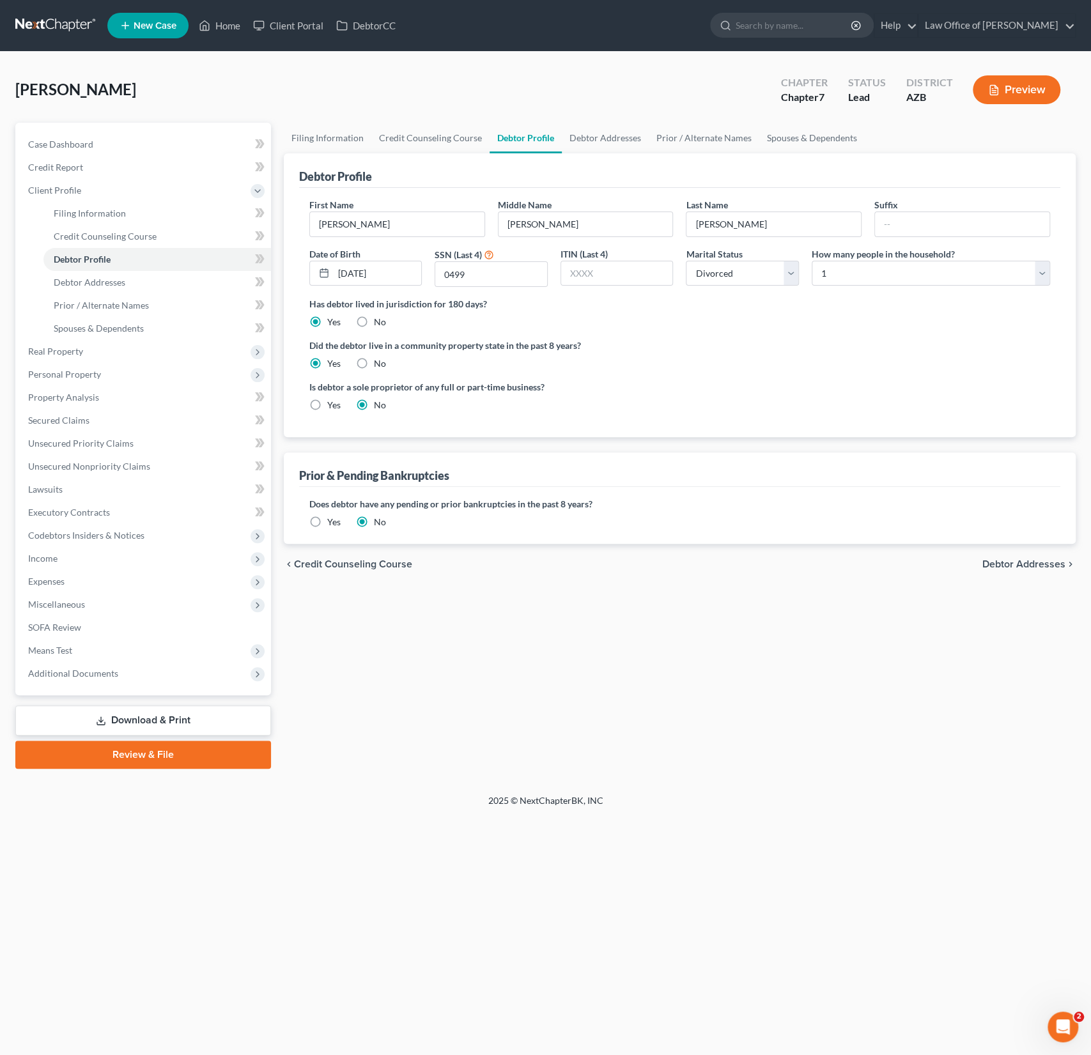
click at [332, 361] on input "Yes" at bounding box center [336, 361] width 8 height 8
click at [105, 282] on span "Debtor Addresses" at bounding box center [90, 282] width 72 height 11
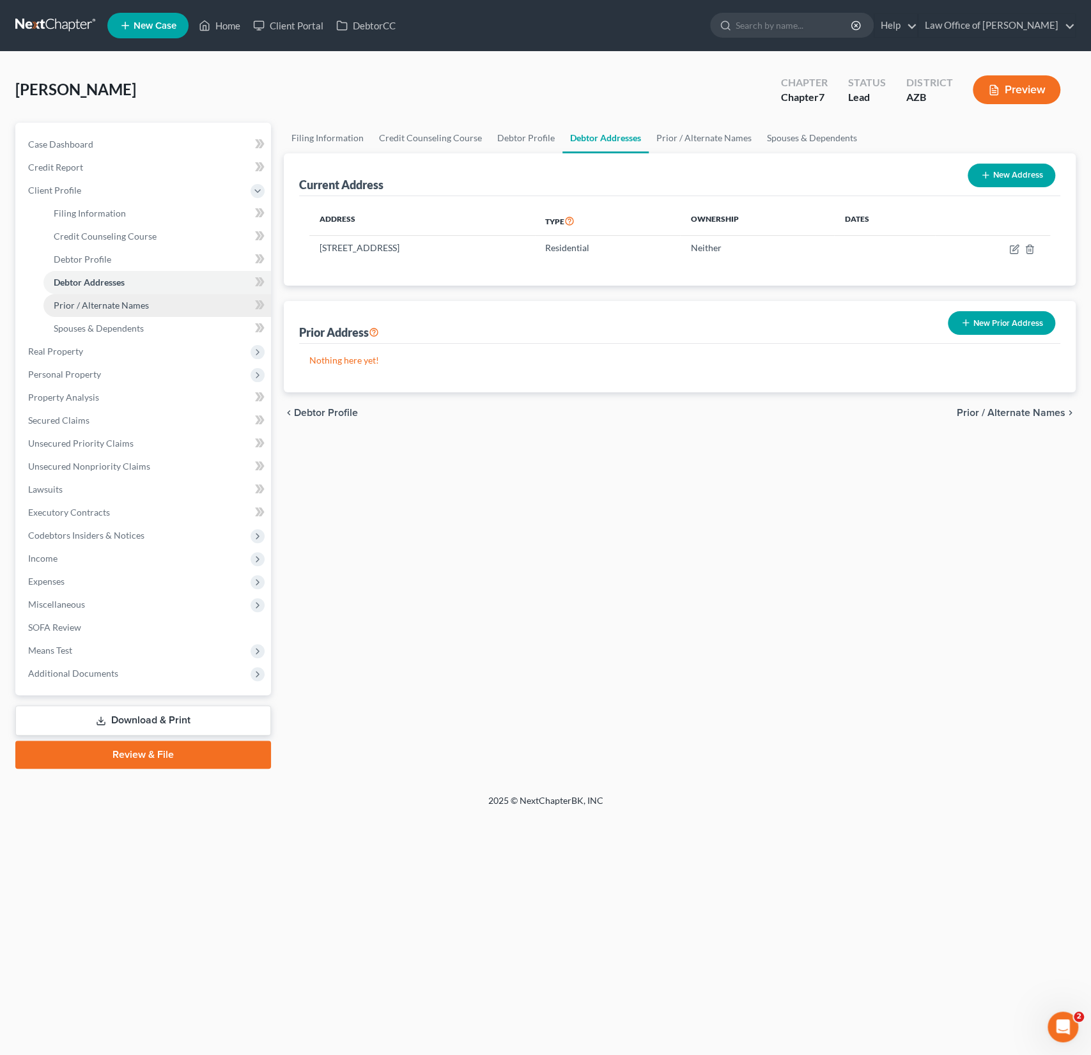
click at [105, 306] on span "Prior / Alternate Names" at bounding box center [101, 305] width 95 height 11
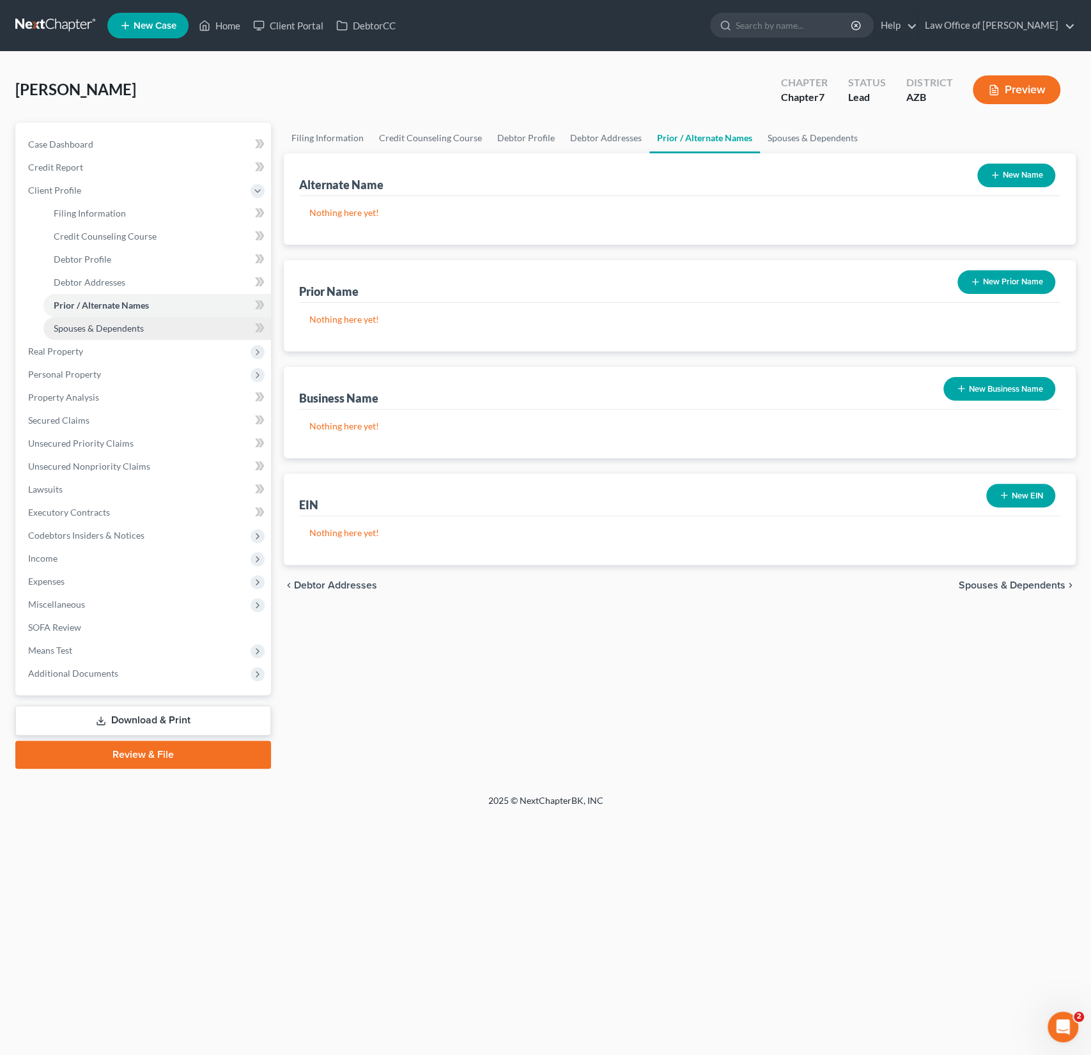
click at [102, 323] on span "Spouses & Dependents" at bounding box center [99, 328] width 90 height 11
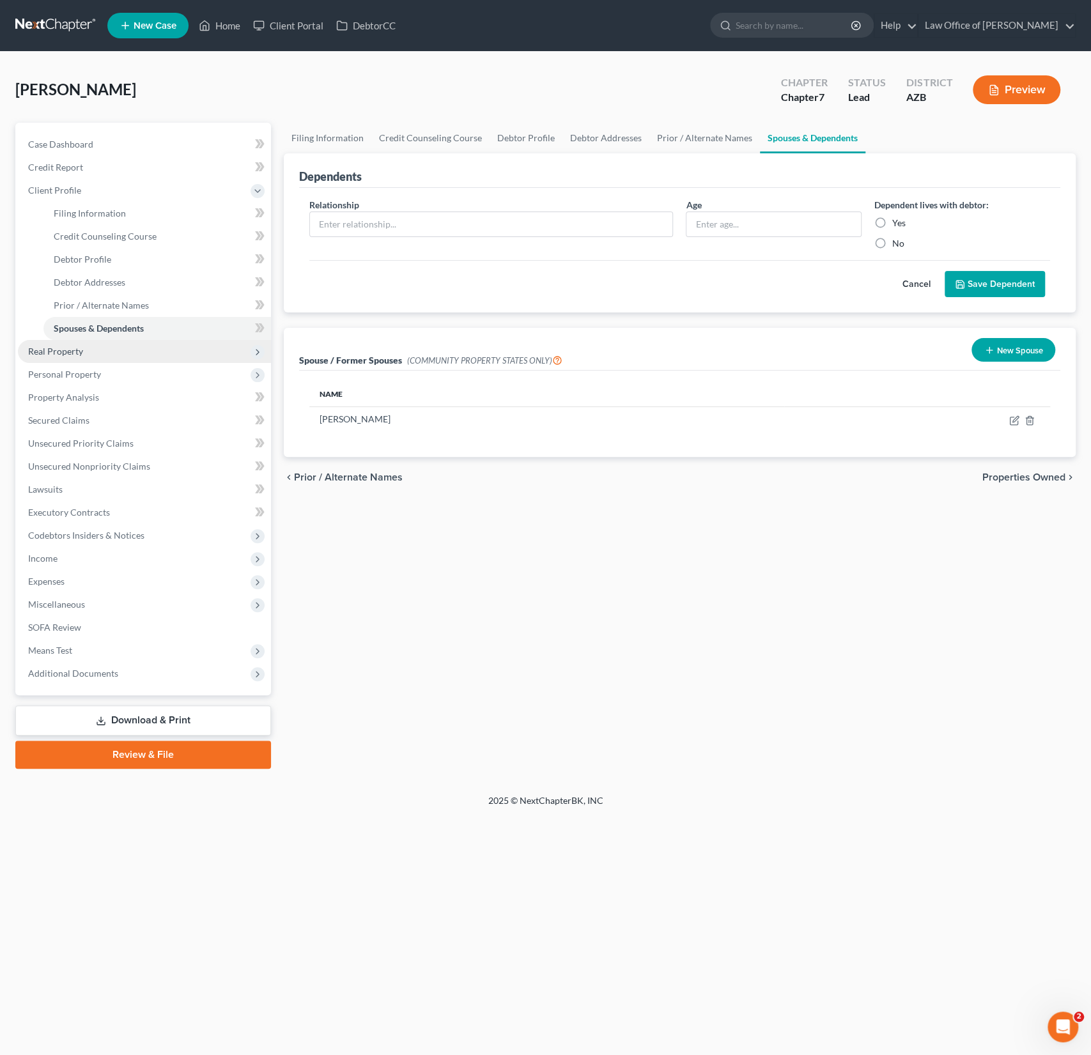
click at [84, 349] on span "Real Property" at bounding box center [144, 351] width 253 height 23
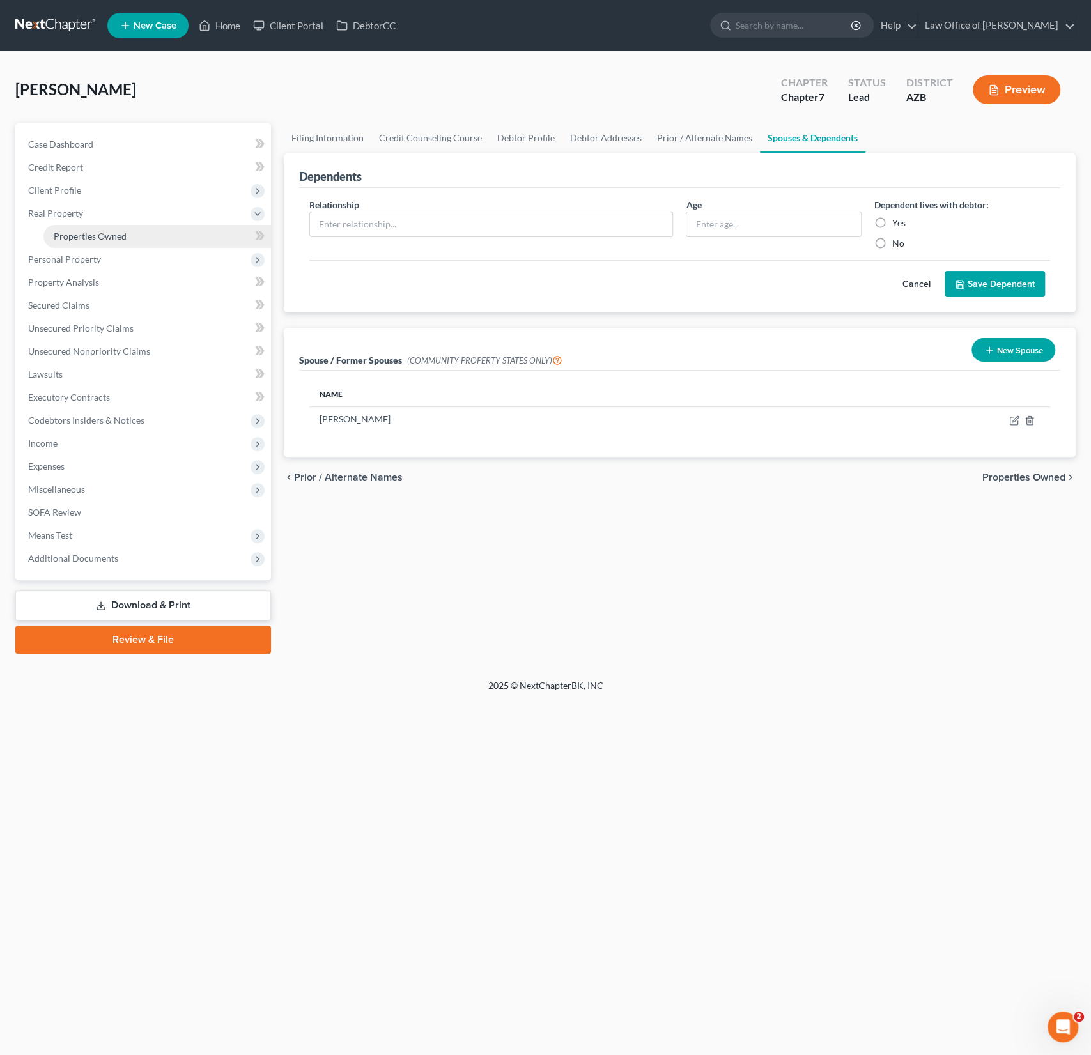
click at [86, 243] on link "Properties Owned" at bounding box center [157, 236] width 228 height 23
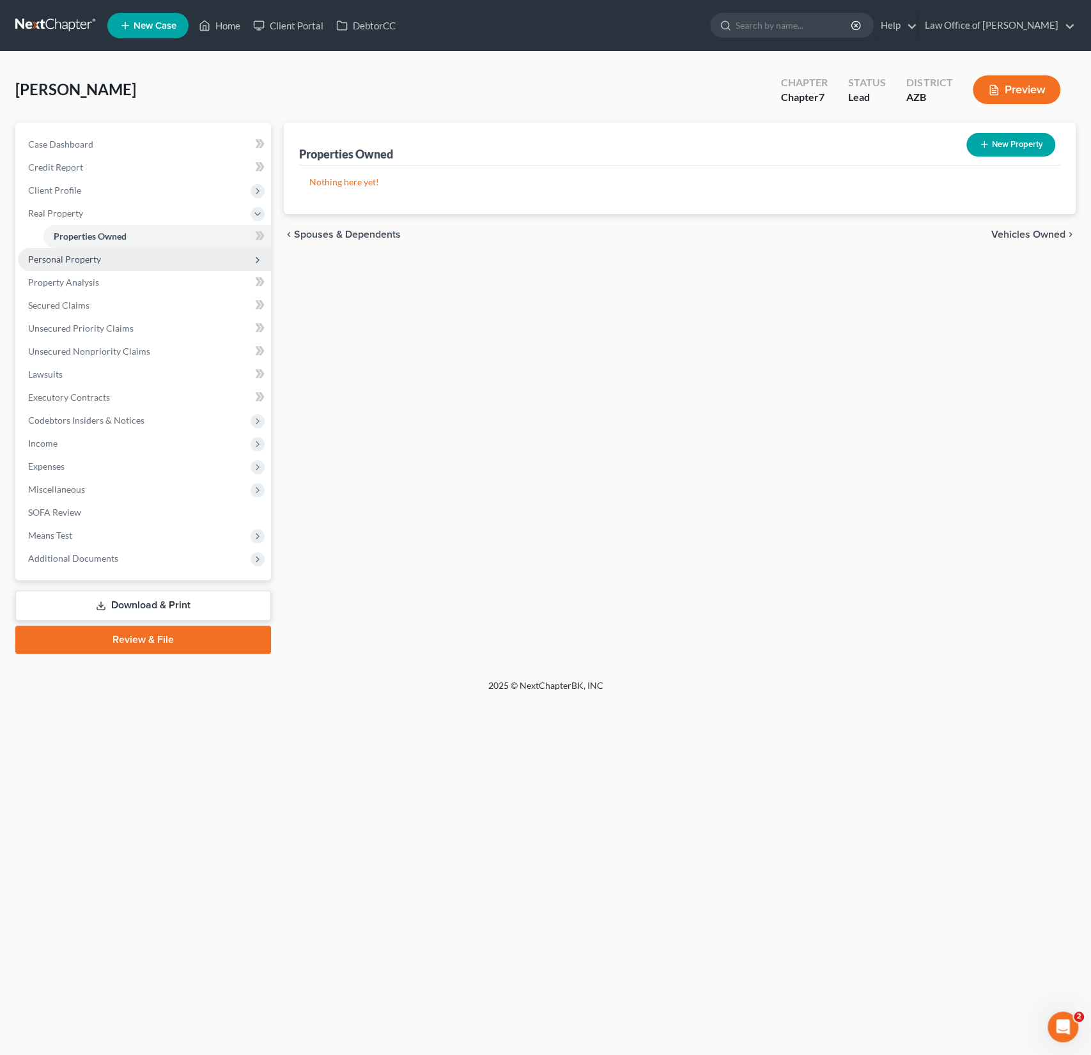
click at [74, 262] on span "Personal Property" at bounding box center [64, 259] width 73 height 11
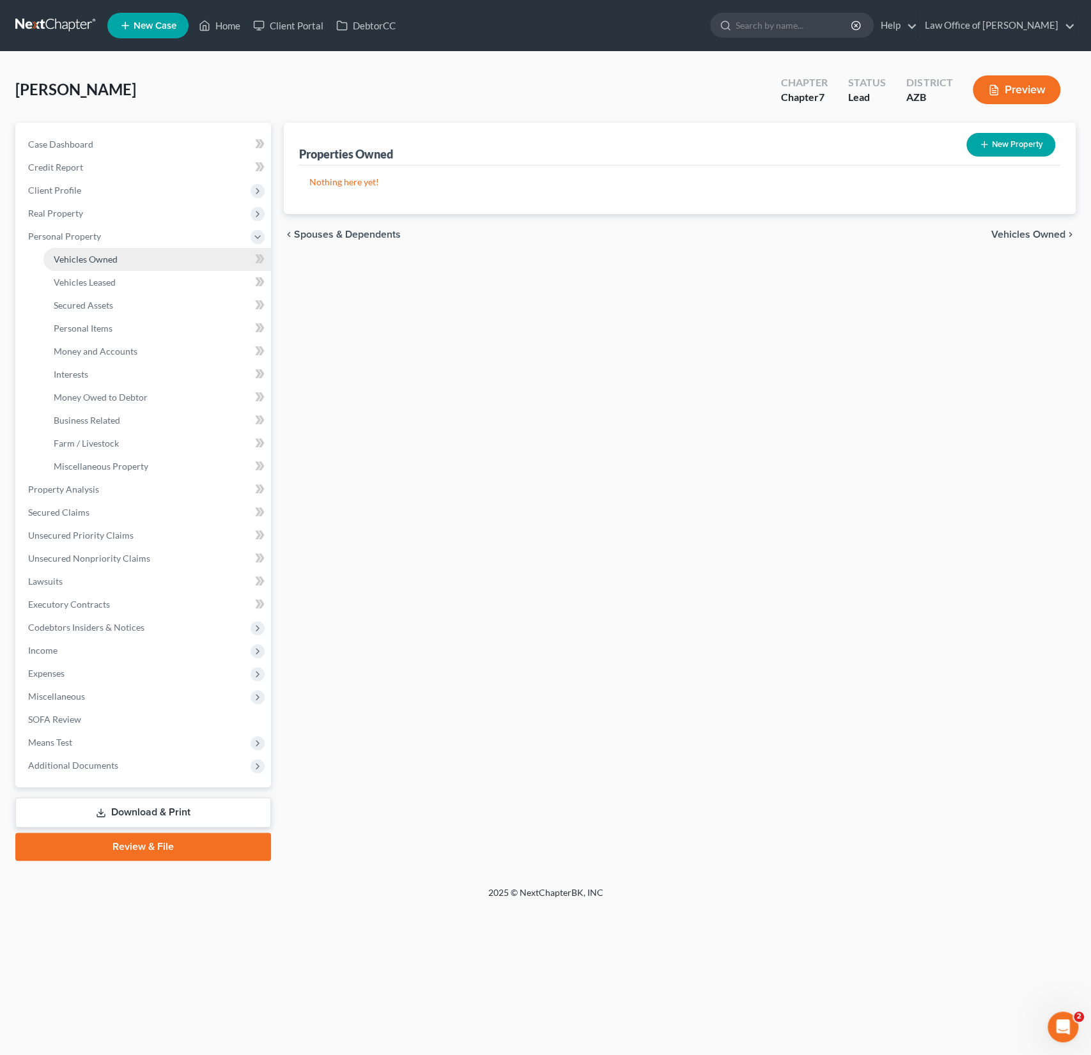
click at [80, 268] on link "Vehicles Owned" at bounding box center [157, 259] width 228 height 23
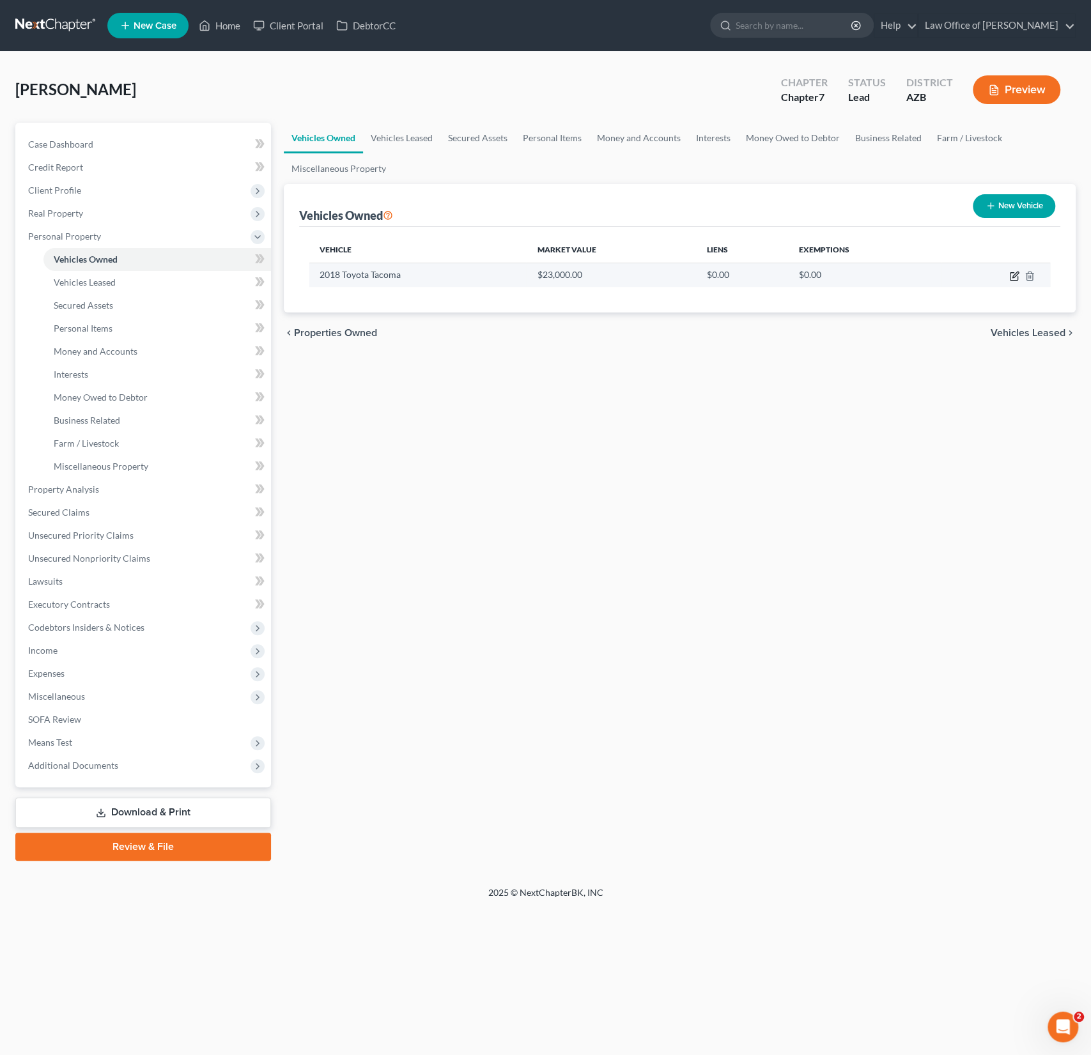
click at [1018, 275] on icon "button" at bounding box center [1014, 277] width 8 height 8
select select "0"
select select "8"
select select "1"
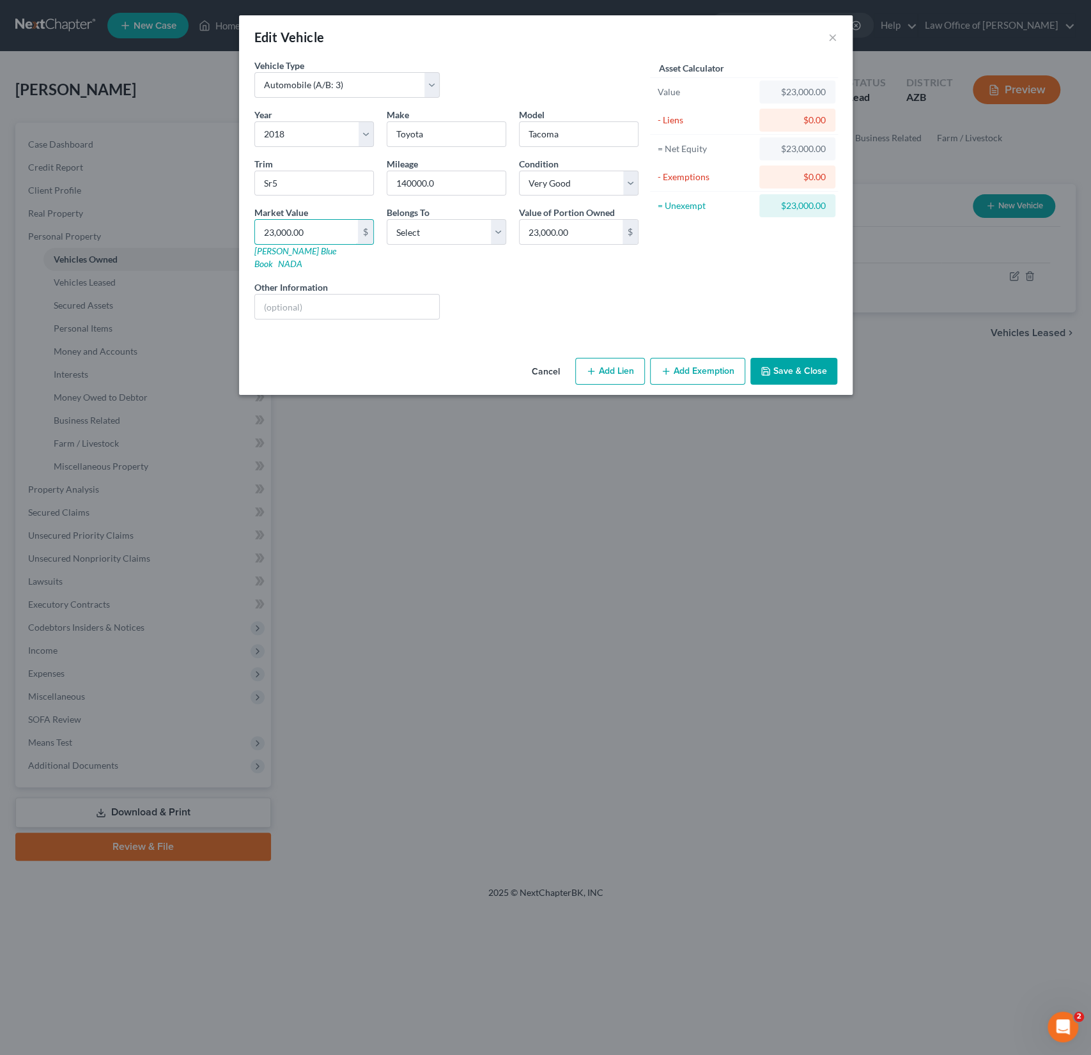
drag, startPoint x: 336, startPoint y: 230, endPoint x: 241, endPoint y: 220, distance: 95.1
click at [241, 220] on div "Vehicle Type Select Automobile (A/B: 3) Truck (A/B: 3) Trailer (A/B: 4) Watercr…" at bounding box center [546, 206] width 614 height 294
drag, startPoint x: 320, startPoint y: 233, endPoint x: 248, endPoint y: 229, distance: 72.3
click at [248, 229] on div "Market Value 23,000.00 $ [PERSON_NAME] Blue Book NADA" at bounding box center [314, 238] width 132 height 65
type input "1"
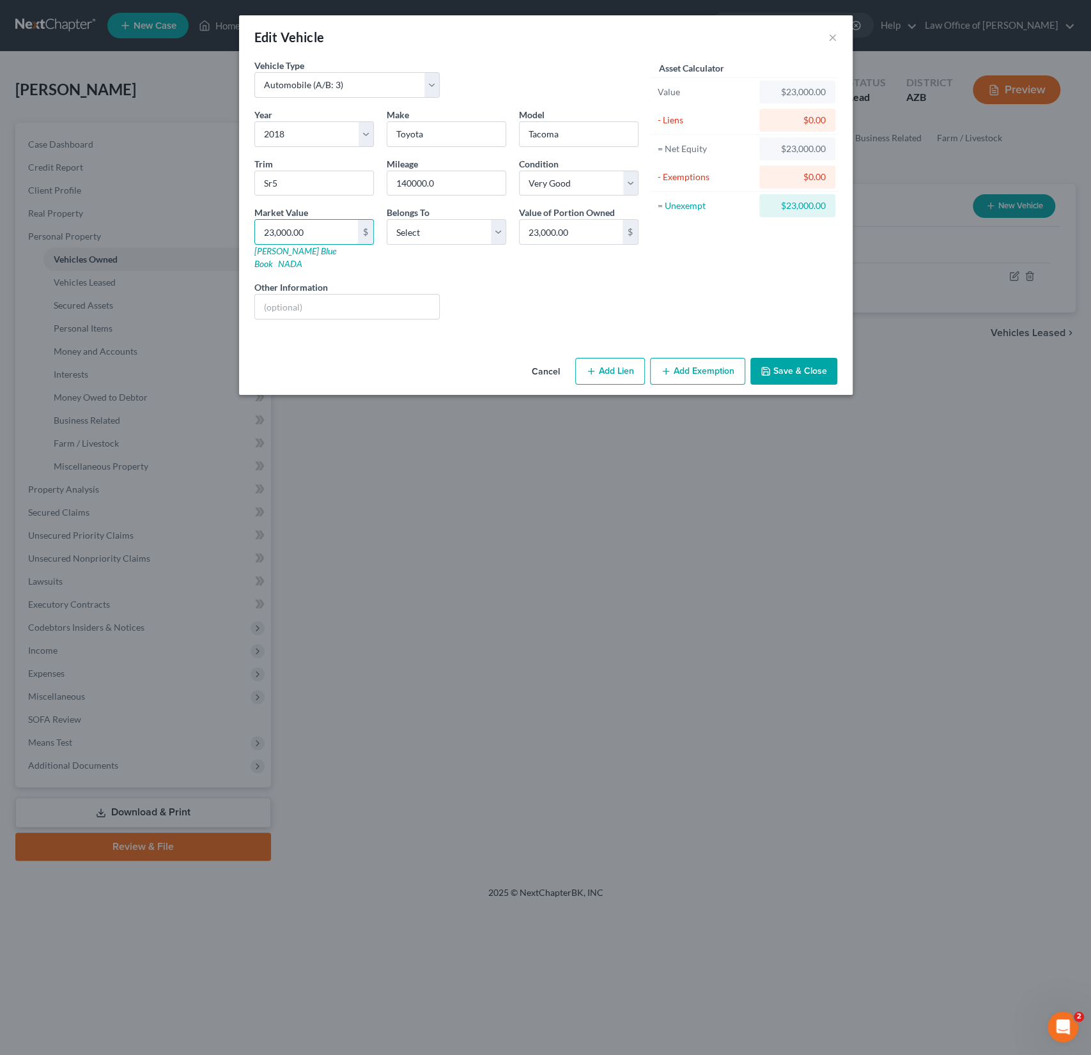
type input "1.00"
type input "19"
type input "19.00"
type input "190"
type input "190.00"
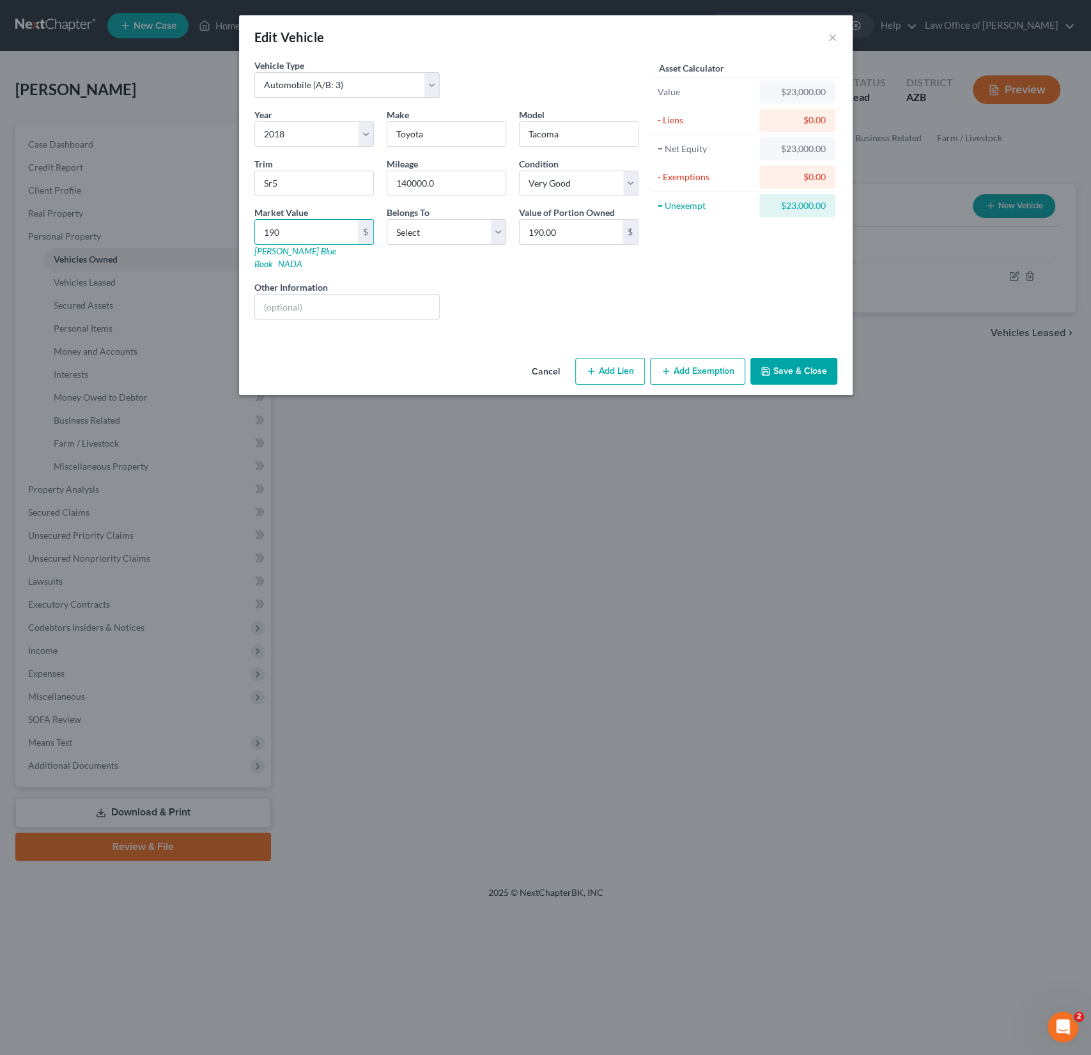
type input "1909"
type input "1,909.00"
type input "19,090"
type input "19,090.00"
type input "19,090"
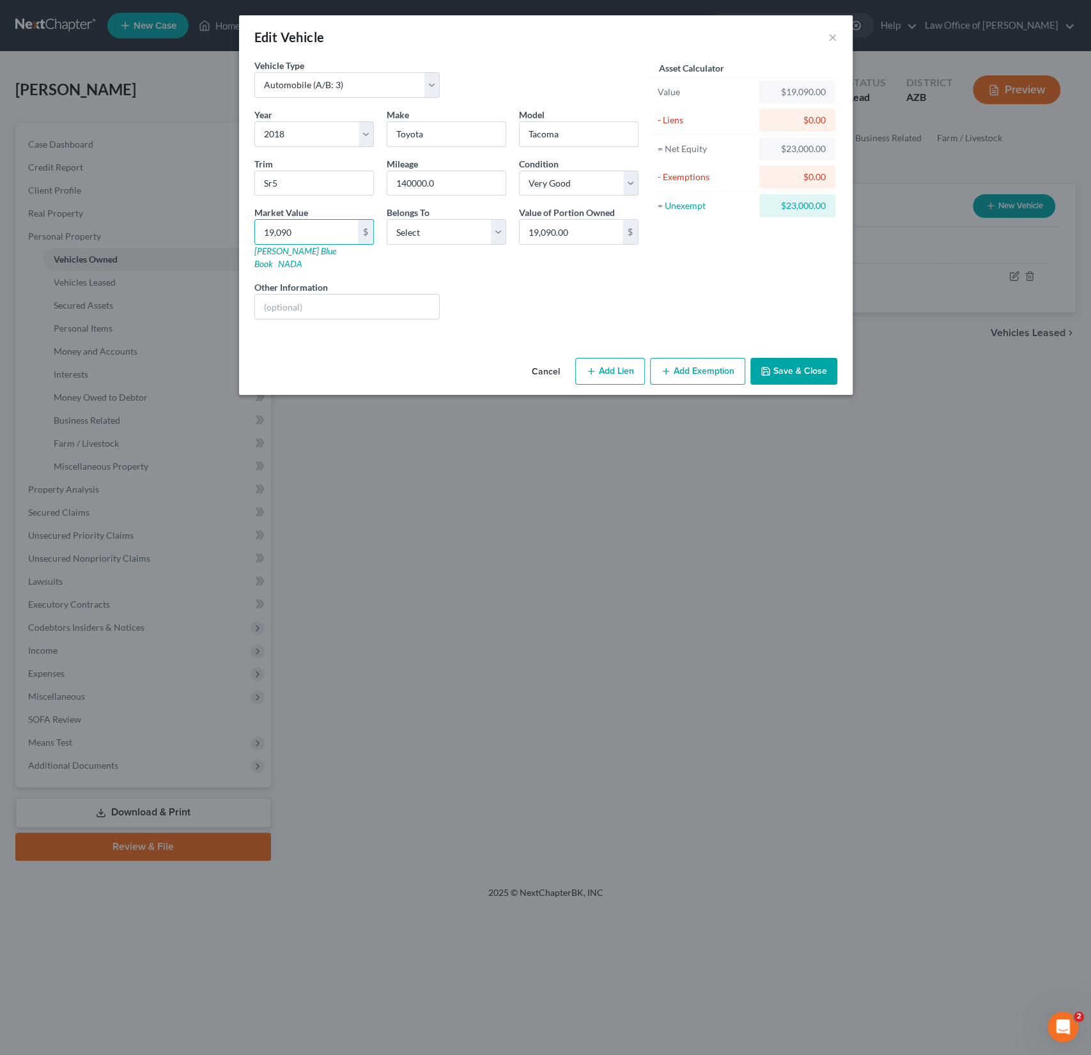
click at [632, 358] on button "Add Lien" at bounding box center [610, 371] width 70 height 27
select select "0"
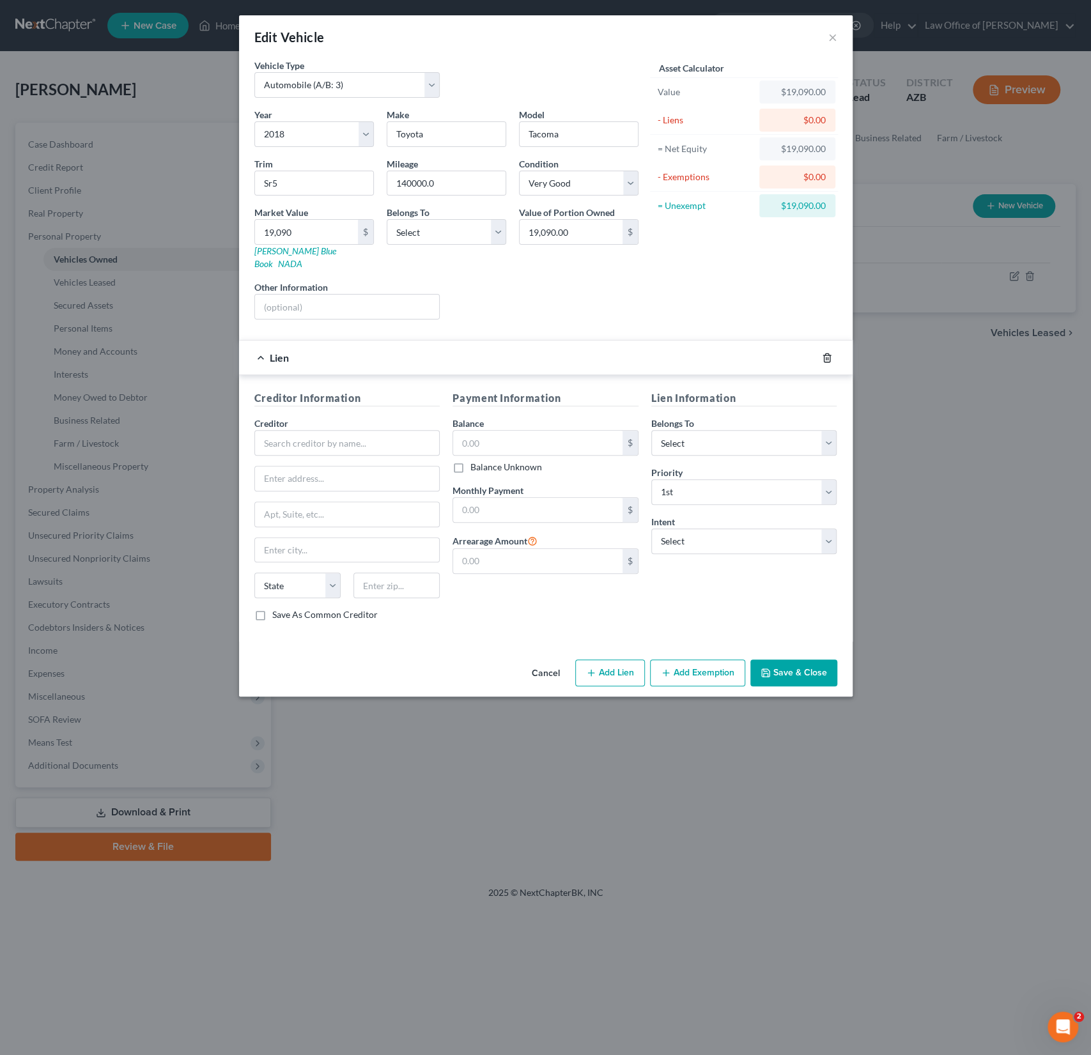
click at [825, 353] on icon "button" at bounding box center [827, 358] width 10 height 10
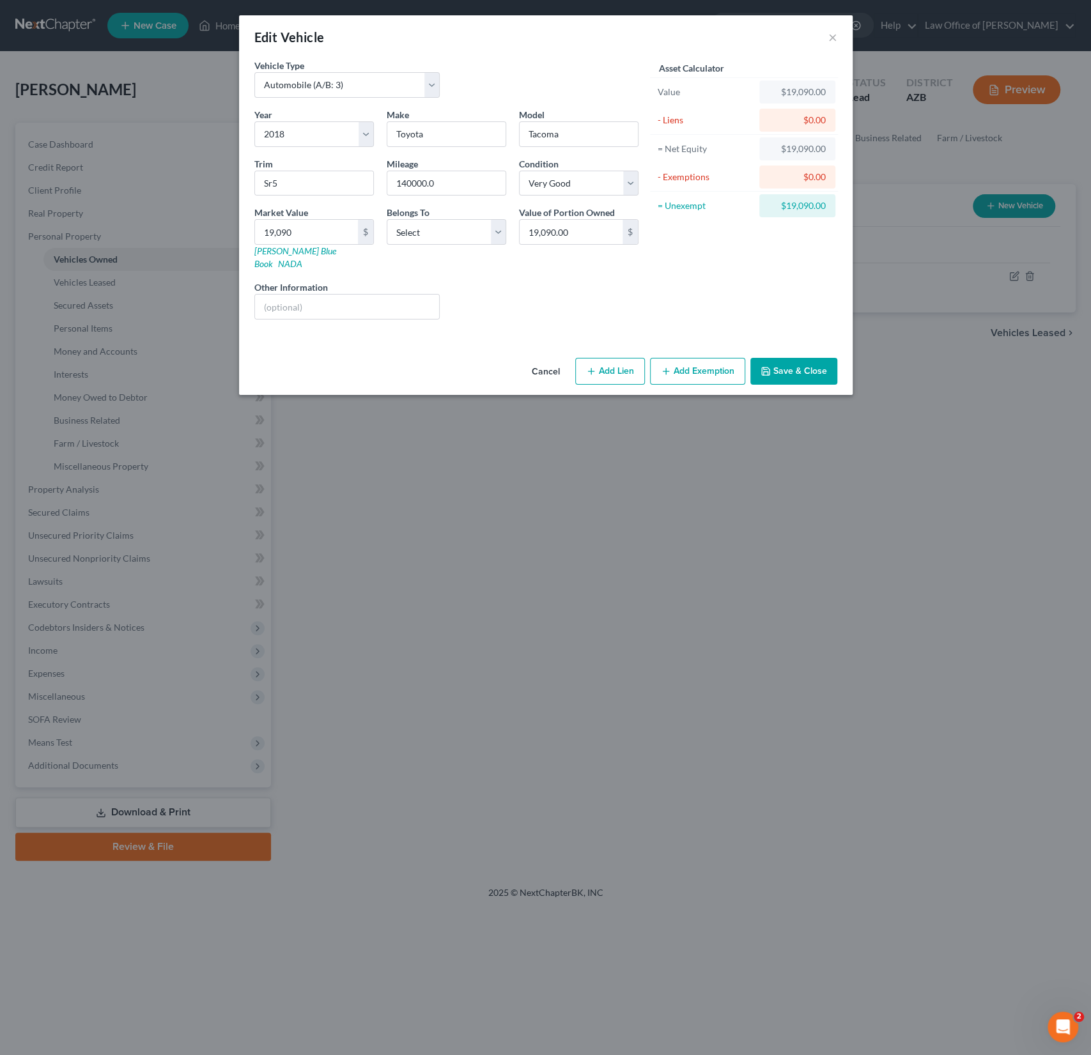
click at [782, 362] on button "Save & Close" at bounding box center [793, 371] width 87 height 27
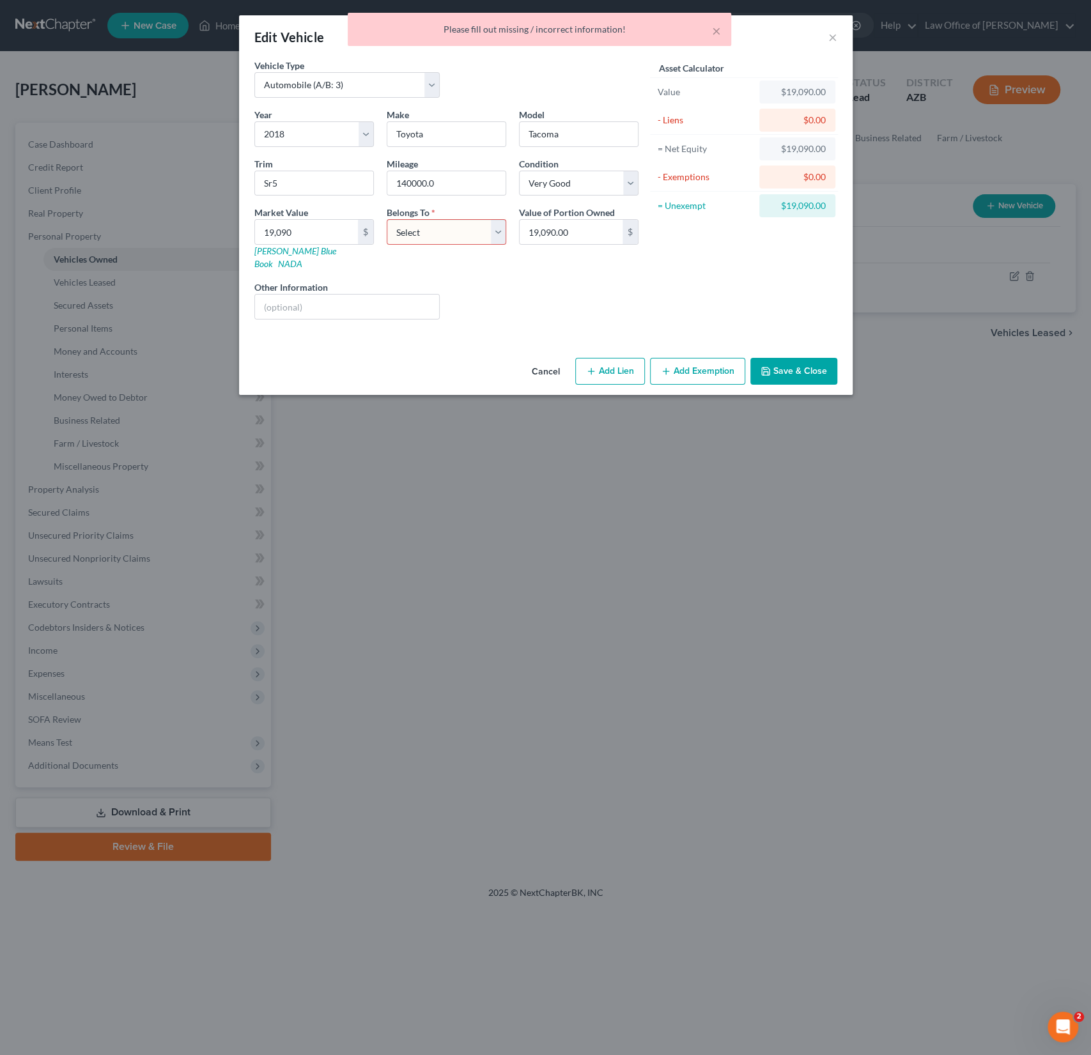
click at [428, 238] on select "Select Debtor 1 Only Debtor 2 Only Debtor 1 And Debtor 2 Only At Least One Of T…" at bounding box center [447, 232] width 120 height 26
select select "0"
click at [387, 219] on select "Select Debtor 1 Only Debtor 2 Only Debtor 1 And Debtor 2 Only At Least One Of T…" at bounding box center [447, 232] width 120 height 26
click at [789, 360] on button "Save & Close" at bounding box center [793, 371] width 87 height 27
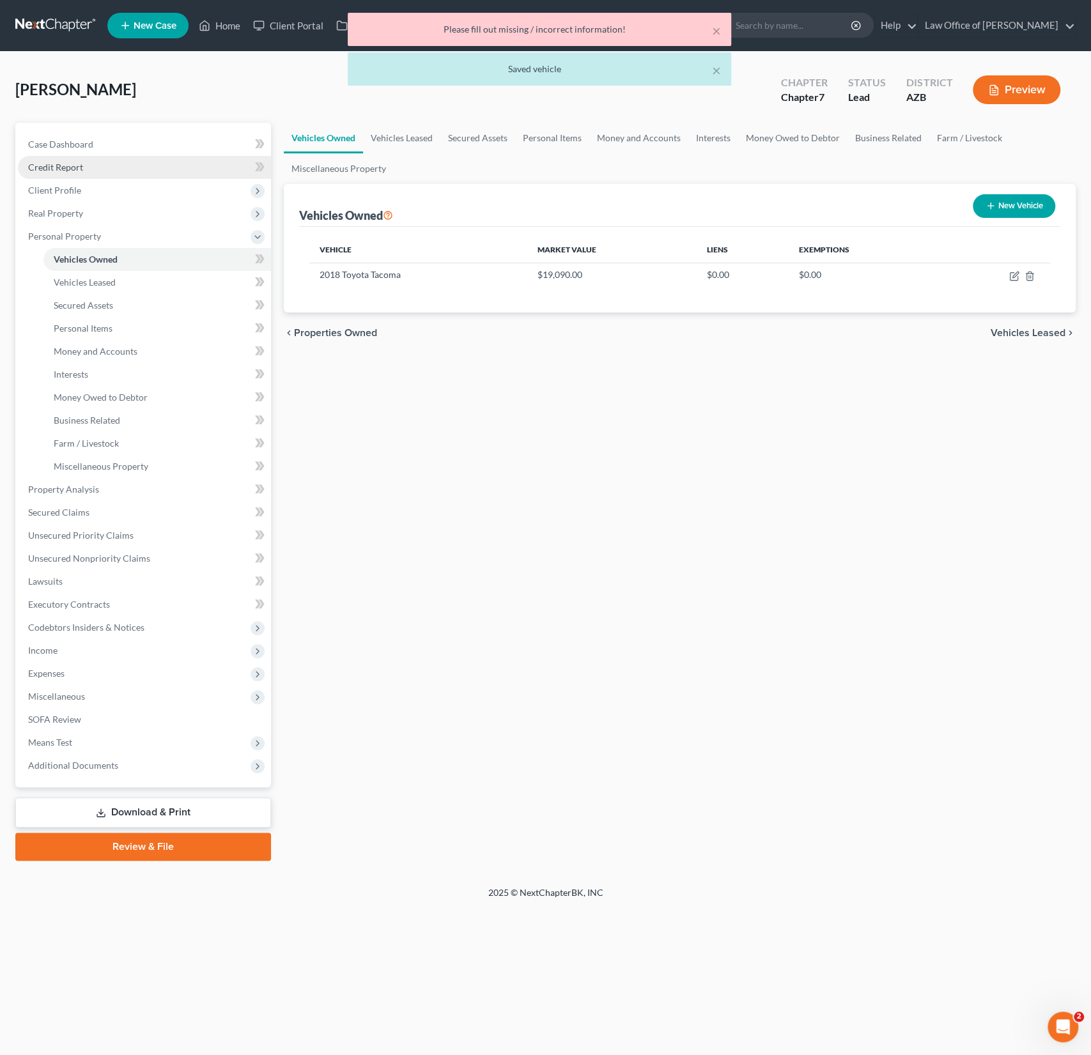
click at [49, 172] on link "Credit Report" at bounding box center [144, 167] width 253 height 23
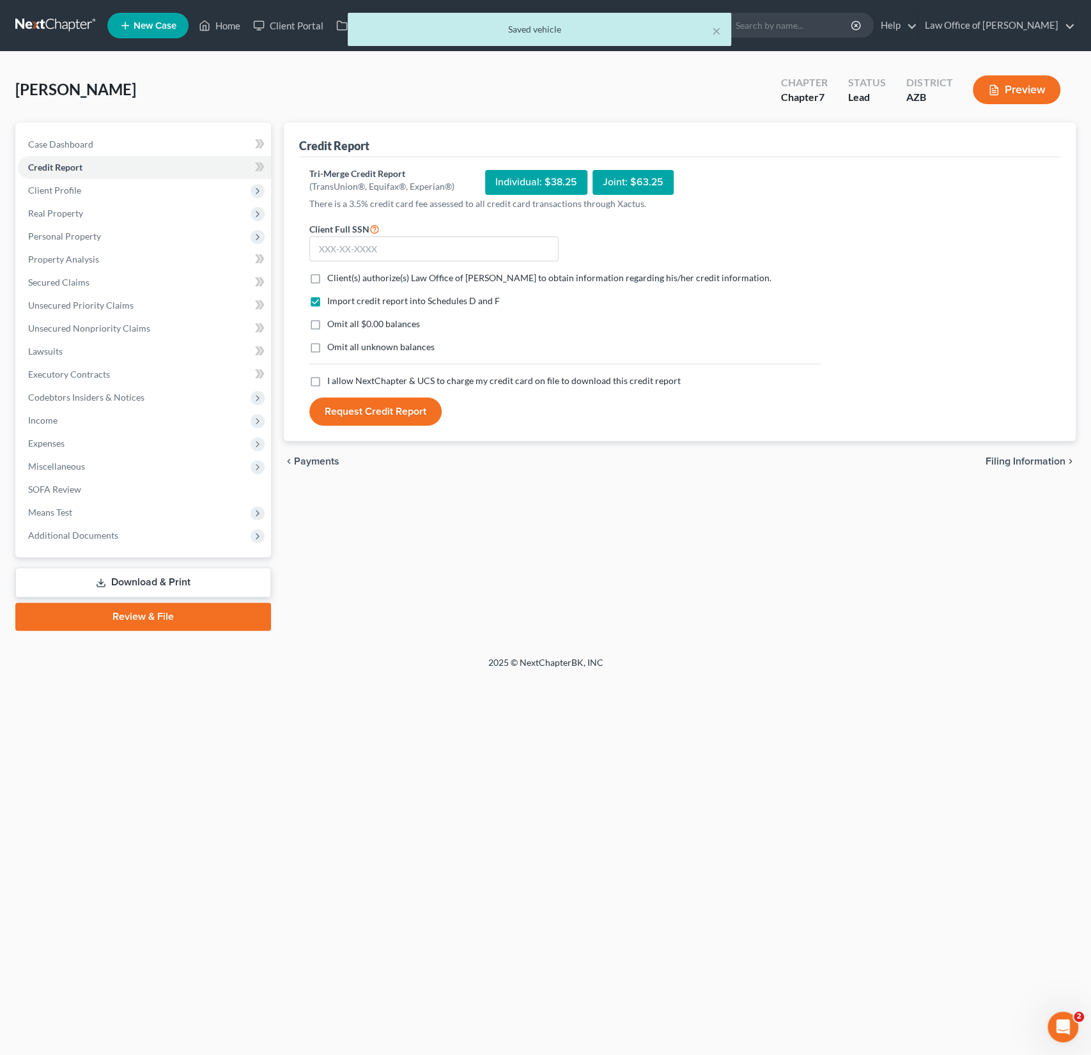
click at [327, 281] on label "Client(s) authorize(s) Law Office of [PERSON_NAME] to obtain information regard…" at bounding box center [549, 278] width 444 height 13
click at [332, 280] on input "Client(s) authorize(s) Law Office of [PERSON_NAME] to obtain information regard…" at bounding box center [336, 276] width 8 height 8
checkbox input "true"
click at [327, 376] on label "I allow NextChapter & UCS to charge my credit card on file to download this cre…" at bounding box center [503, 381] width 353 height 13
click at [332, 376] on input "I allow NextChapter & UCS to charge my credit card on file to download this cre…" at bounding box center [336, 379] width 8 height 8
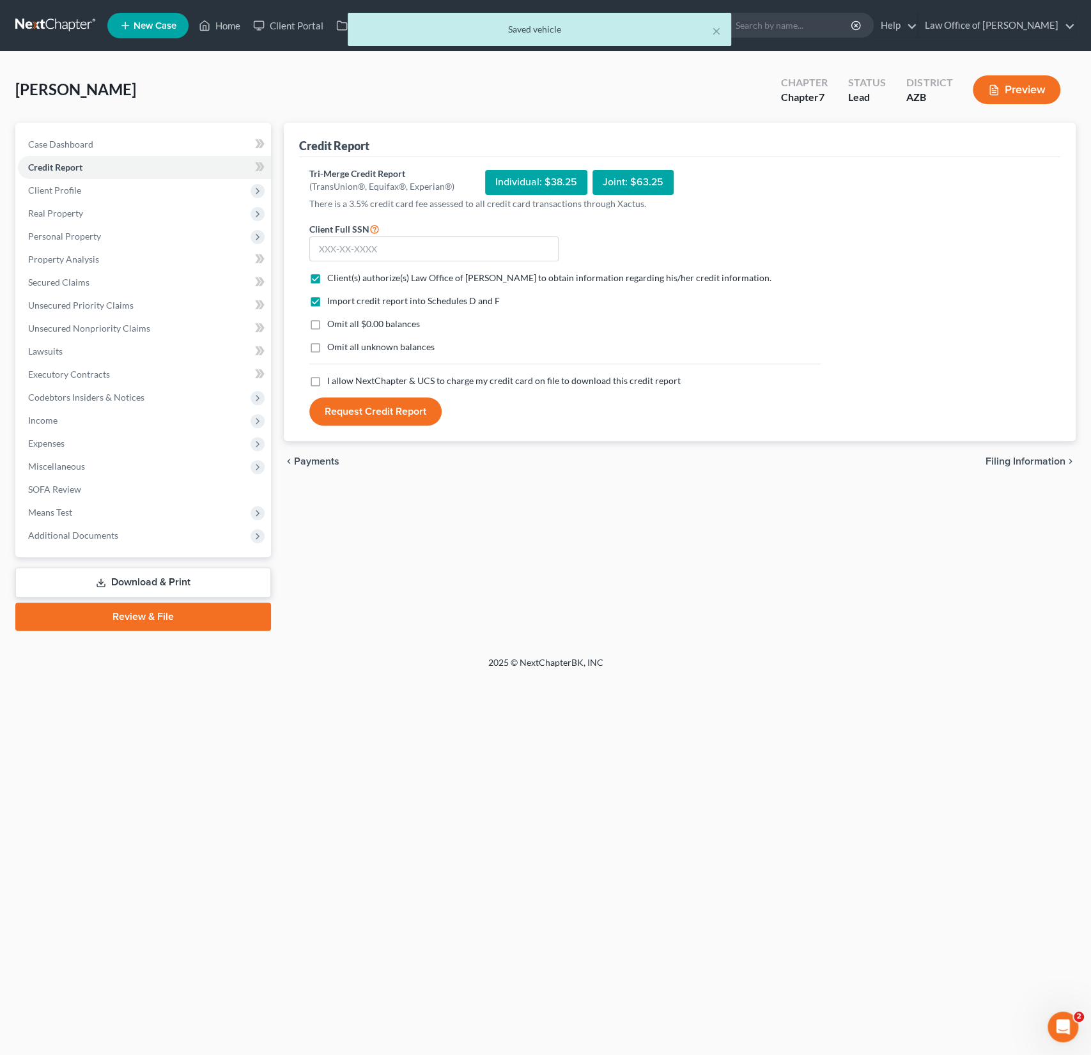
checkbox input "true"
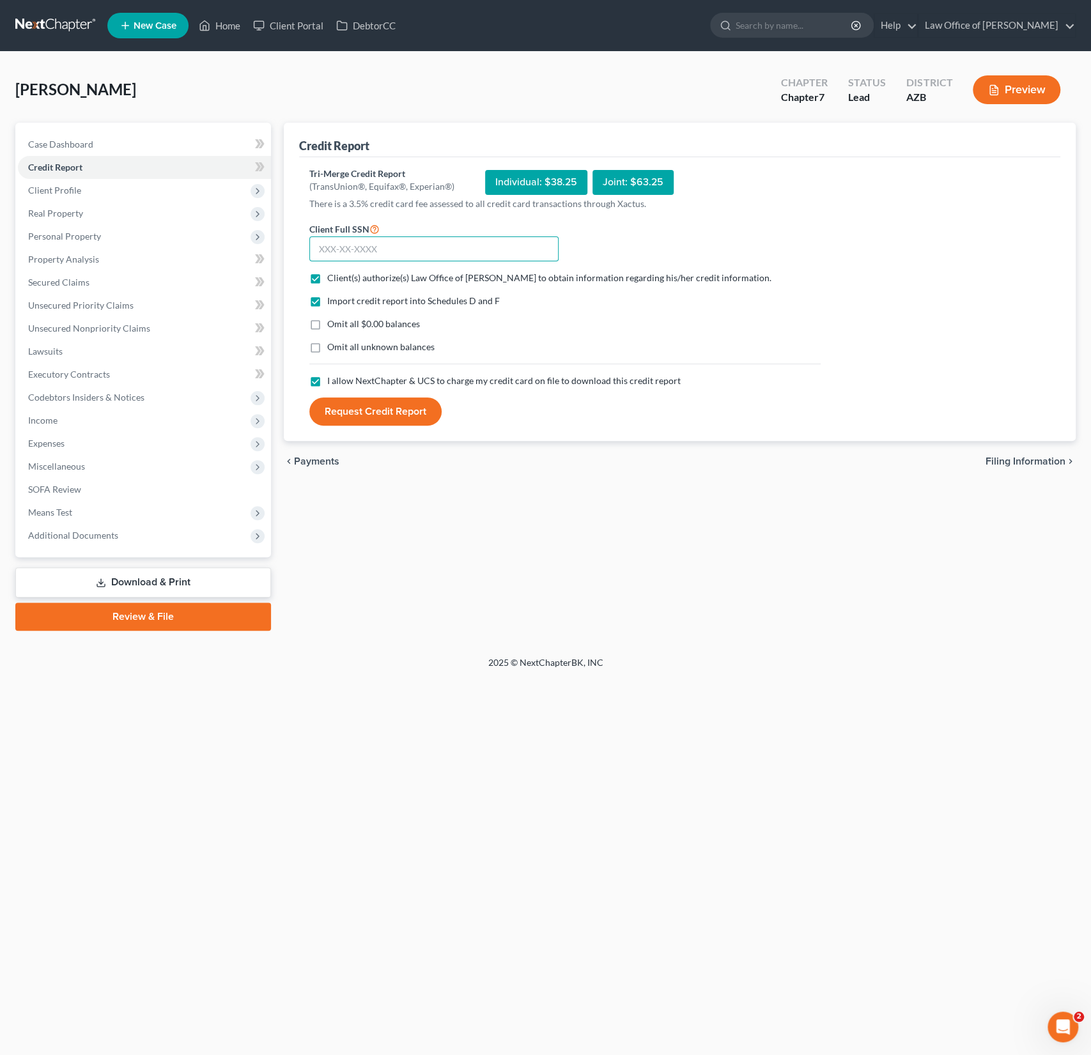
click at [399, 247] on input "text" at bounding box center [433, 249] width 249 height 26
type input "601-07-0499"
click at [368, 414] on button "Request Credit Report" at bounding box center [375, 412] width 132 height 28
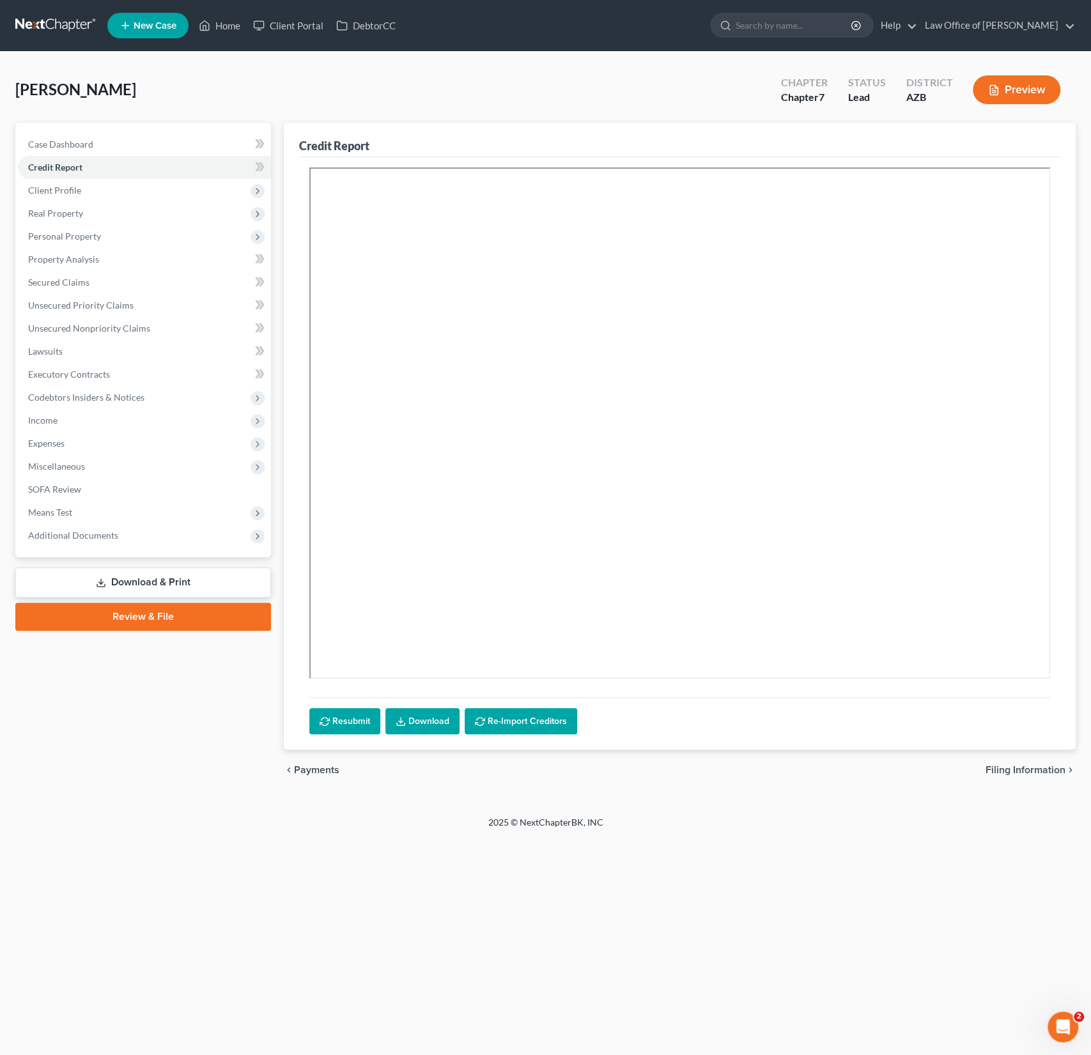
click at [522, 82] on div "[PERSON_NAME] Upgraded Chapter Chapter 7 Status Lead District [GEOGRAPHIC_DATA]…" at bounding box center [545, 95] width 1060 height 56
click at [79, 189] on span "Client Profile" at bounding box center [54, 190] width 53 height 11
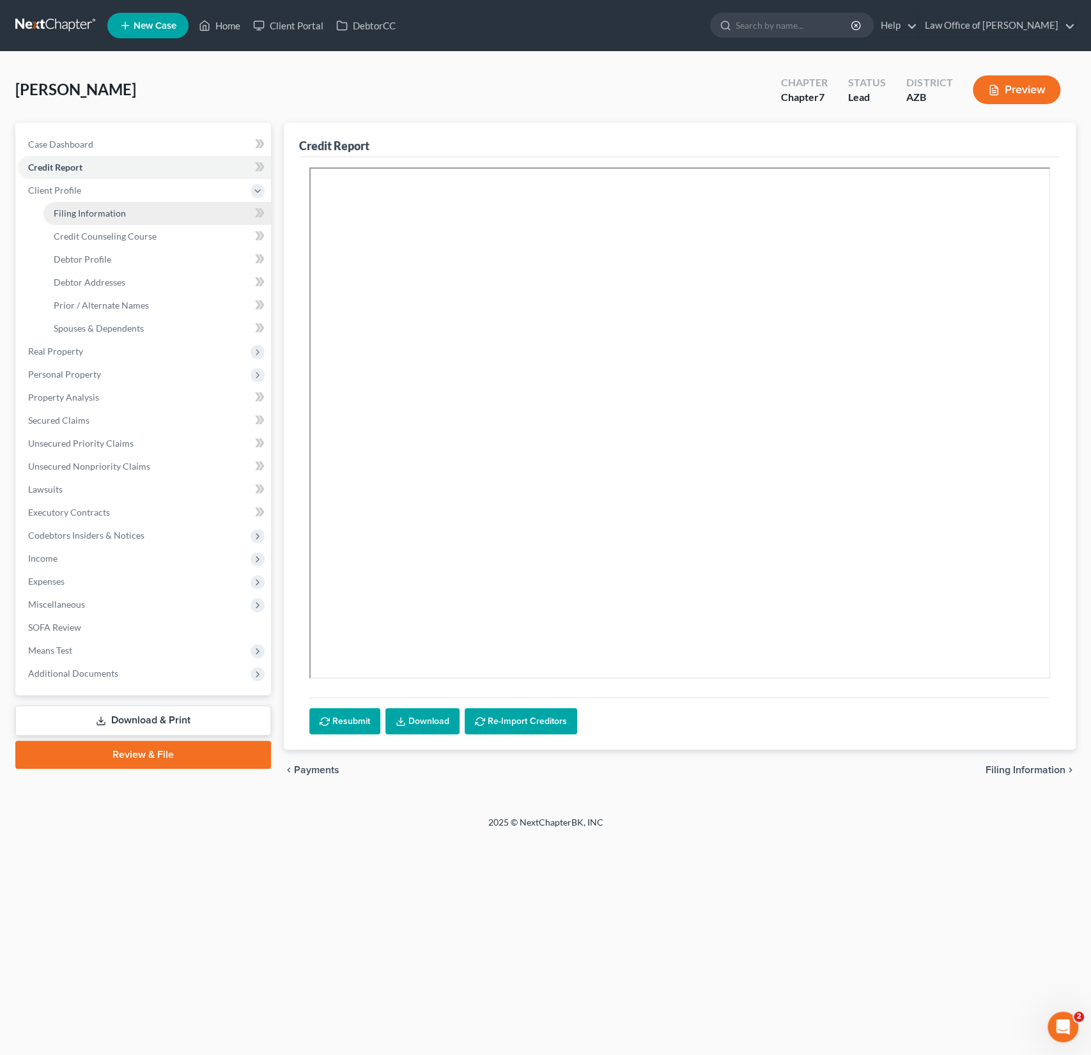
click at [88, 210] on span "Filing Information" at bounding box center [90, 213] width 72 height 11
select select "1"
select select "0"
select select "4"
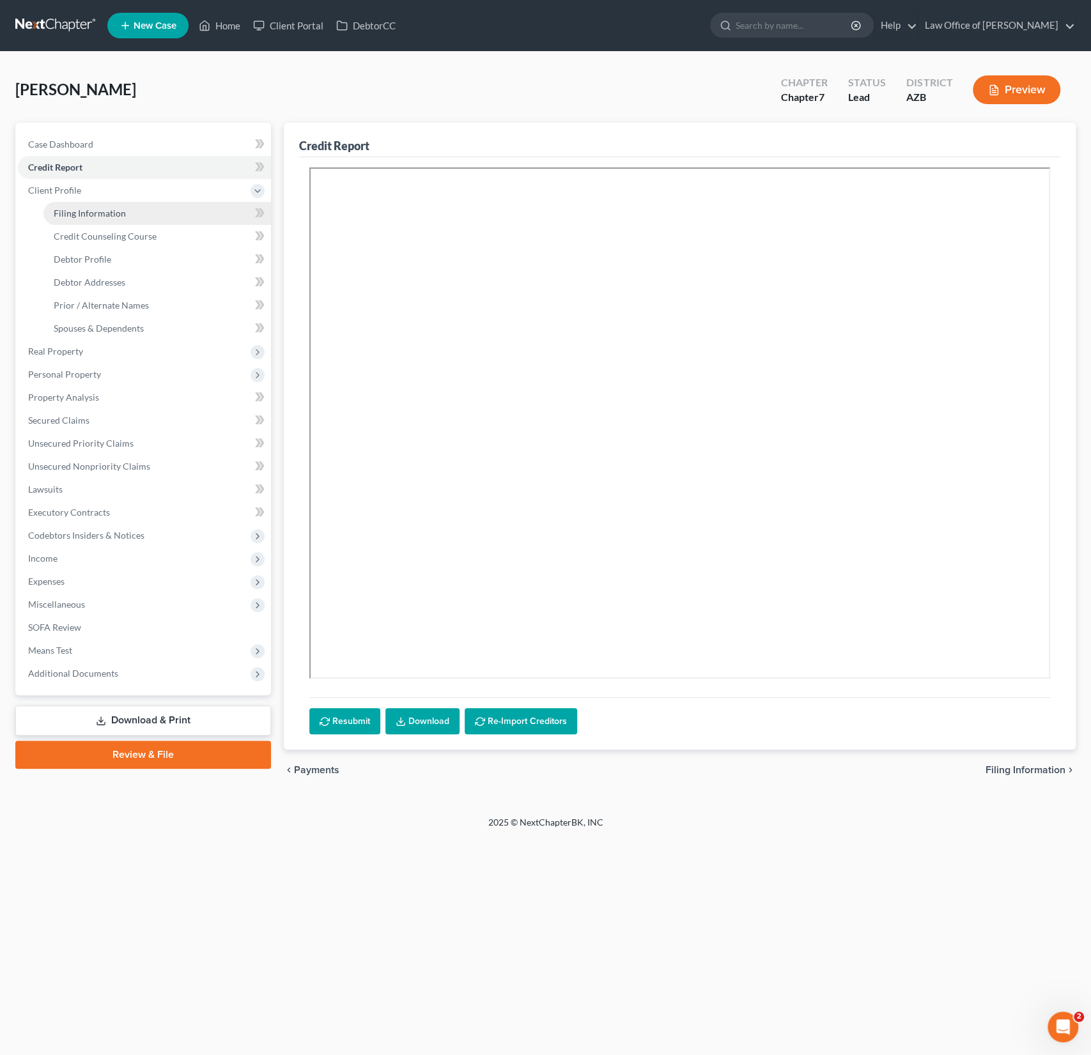
select select "0"
select select "3"
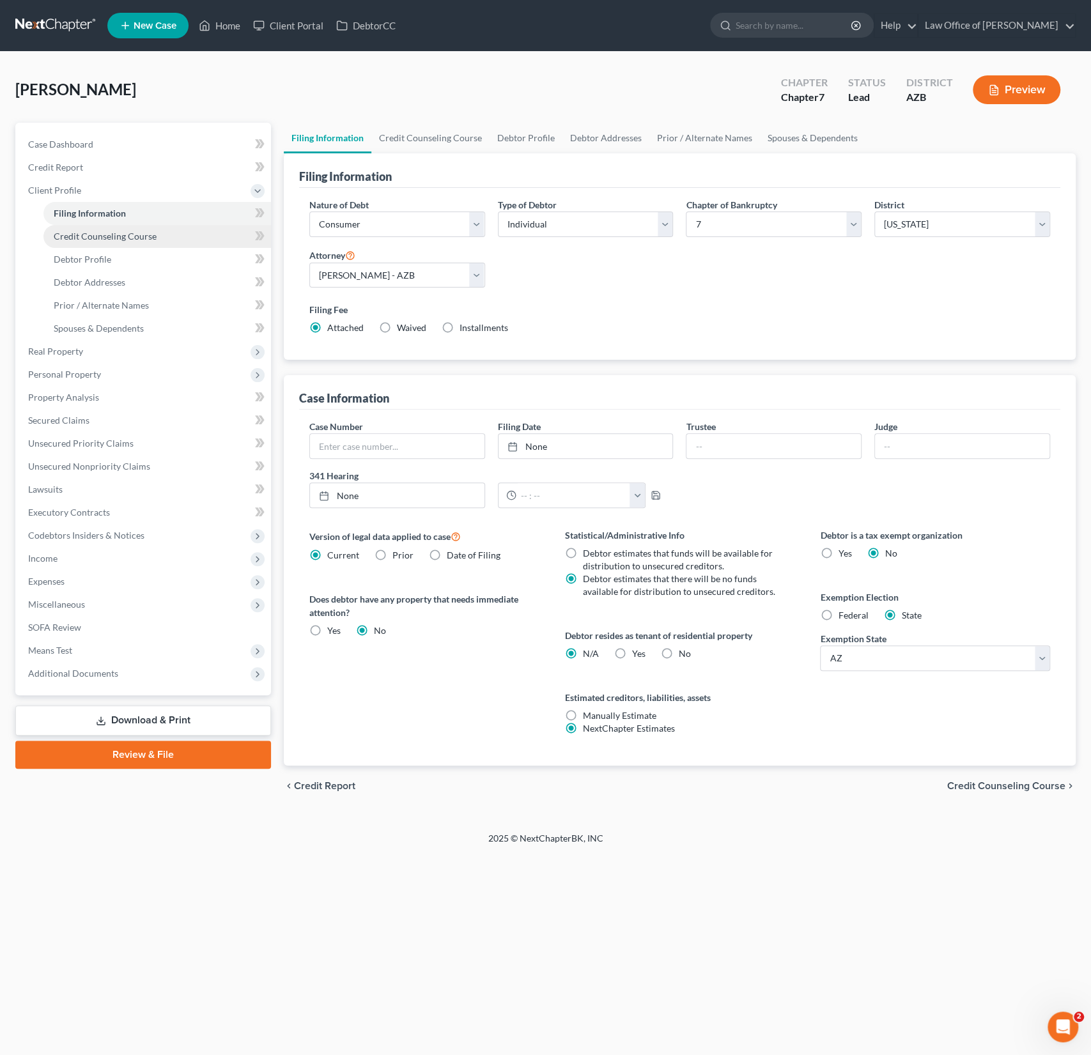
click at [91, 233] on span "Credit Counseling Course" at bounding box center [105, 236] width 103 height 11
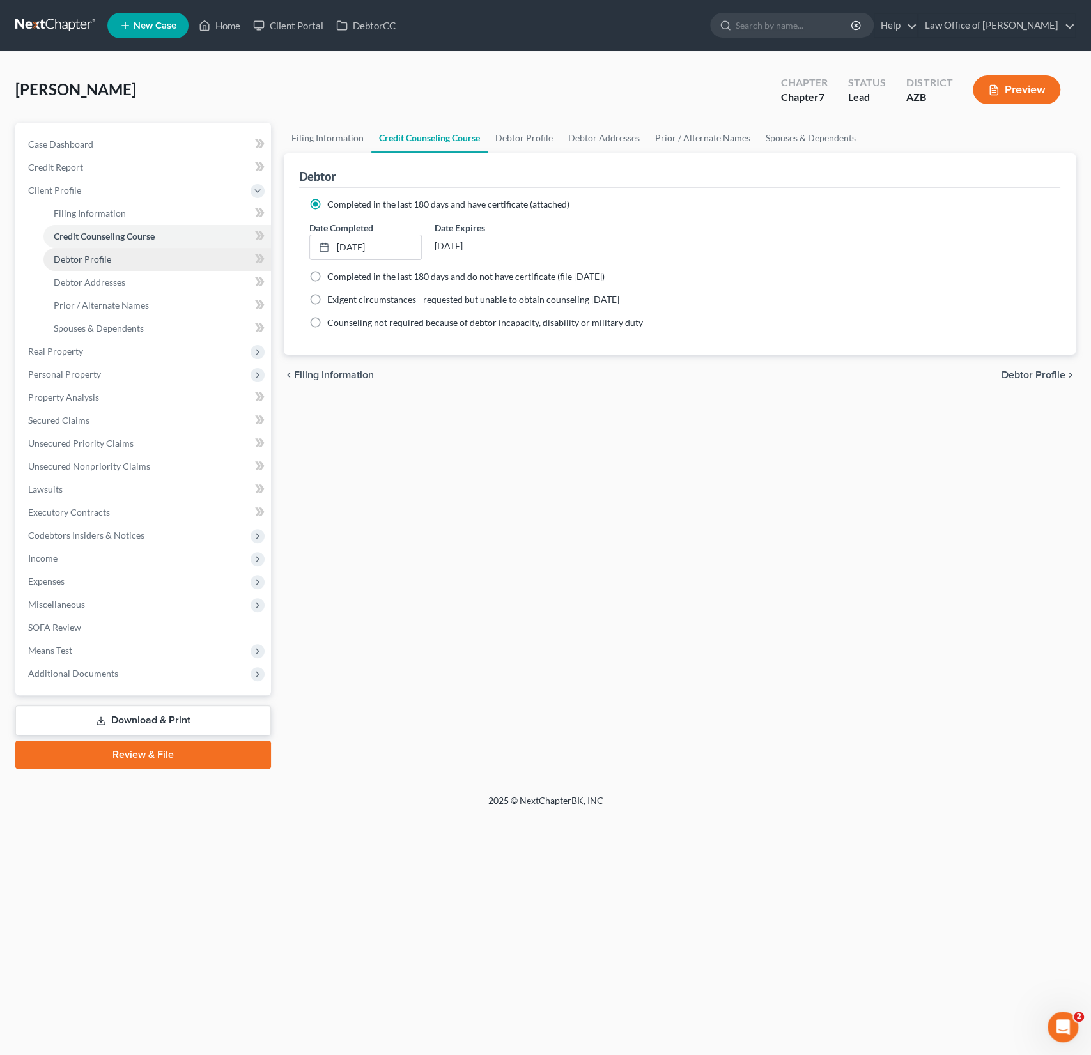
click at [96, 252] on link "Debtor Profile" at bounding box center [157, 259] width 228 height 23
select select "3"
select select "0"
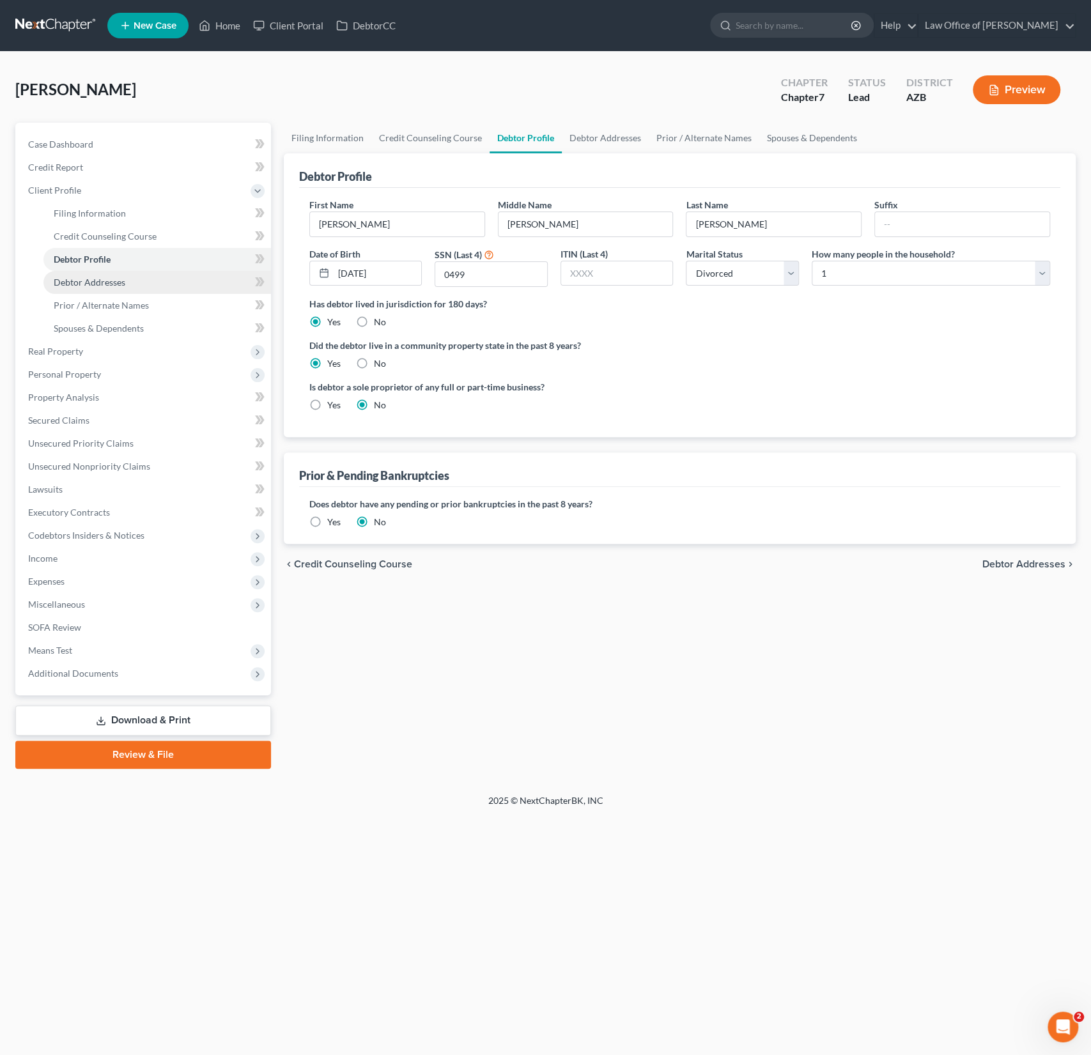
click at [93, 275] on link "Debtor Addresses" at bounding box center [157, 282] width 228 height 23
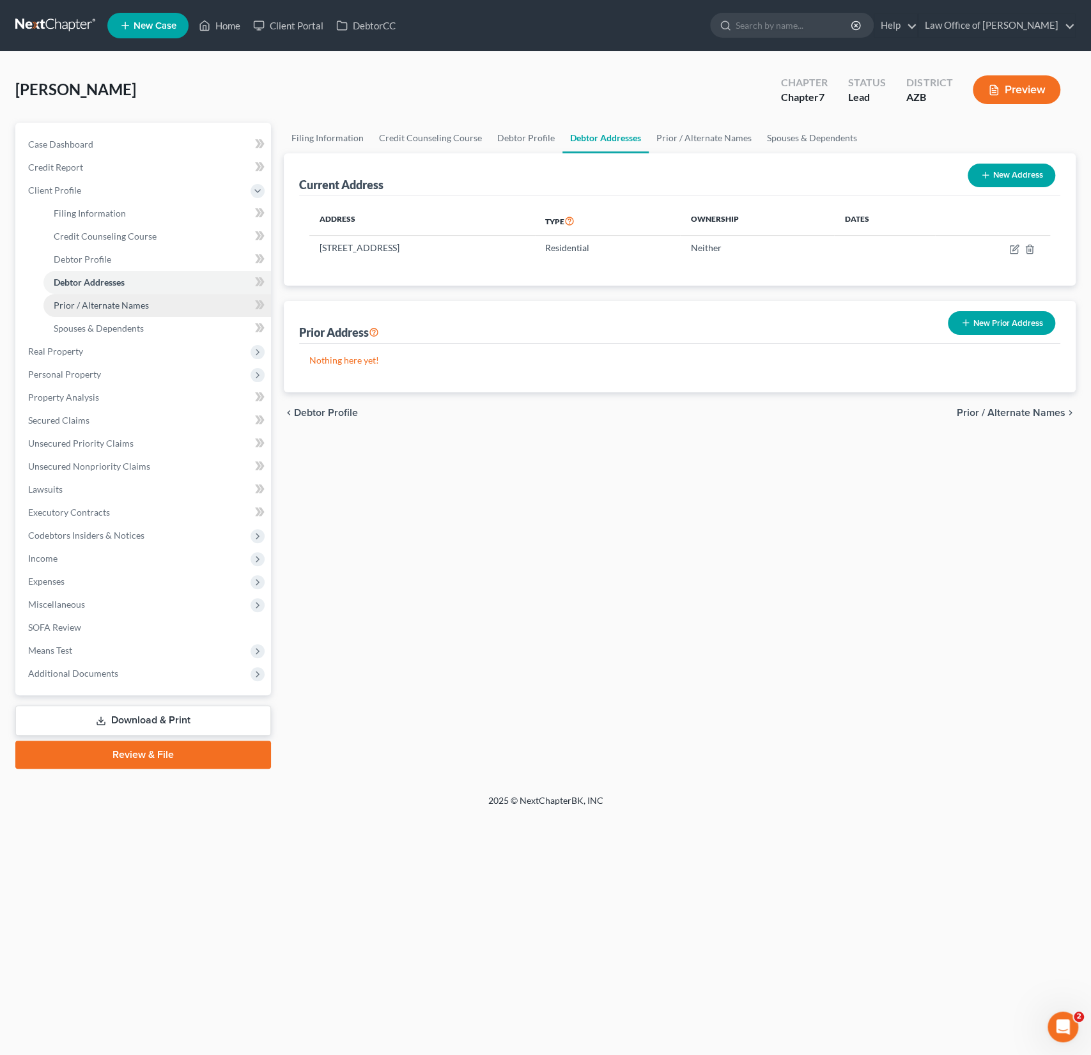
click at [93, 297] on link "Prior / Alternate Names" at bounding box center [157, 305] width 228 height 23
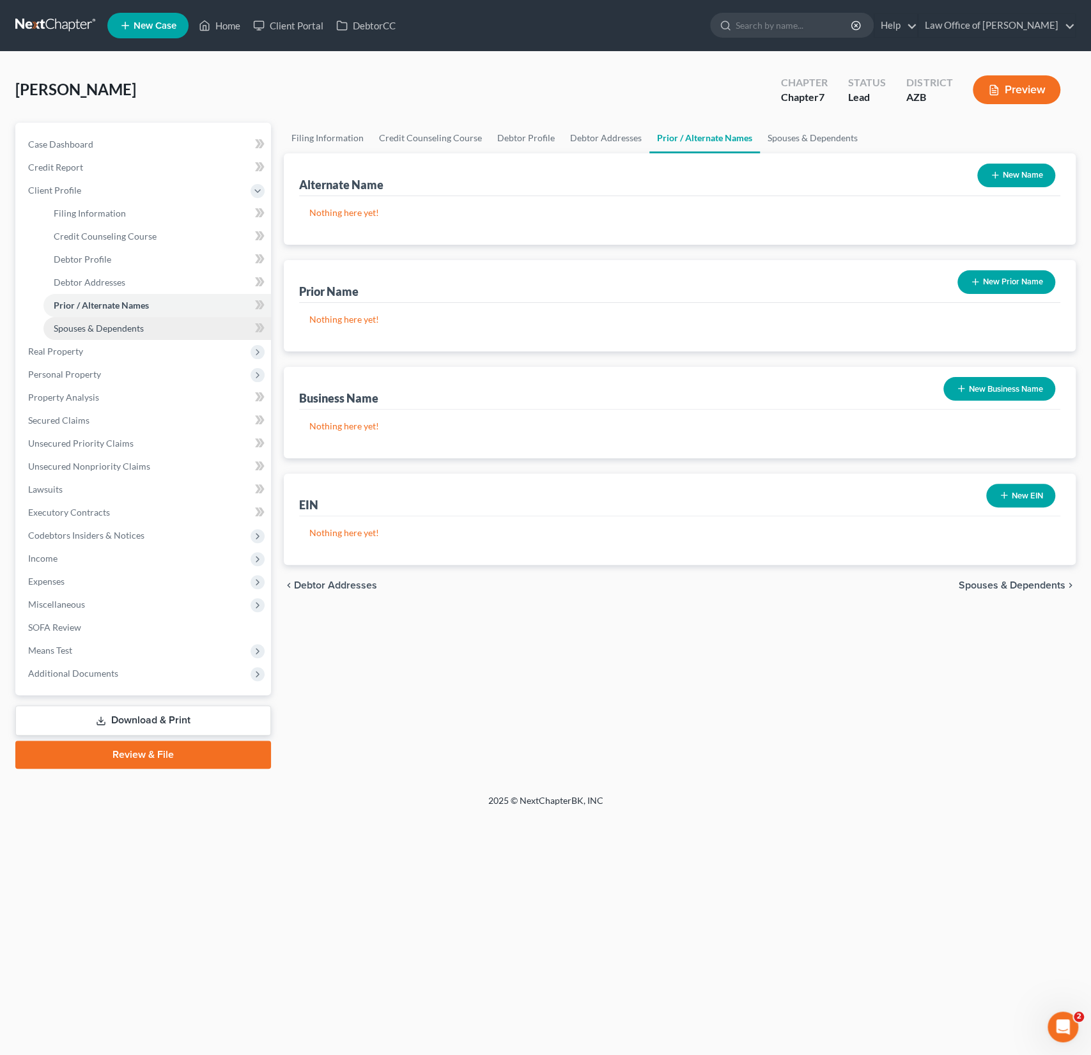
click at [89, 324] on span "Spouses & Dependents" at bounding box center [99, 328] width 90 height 11
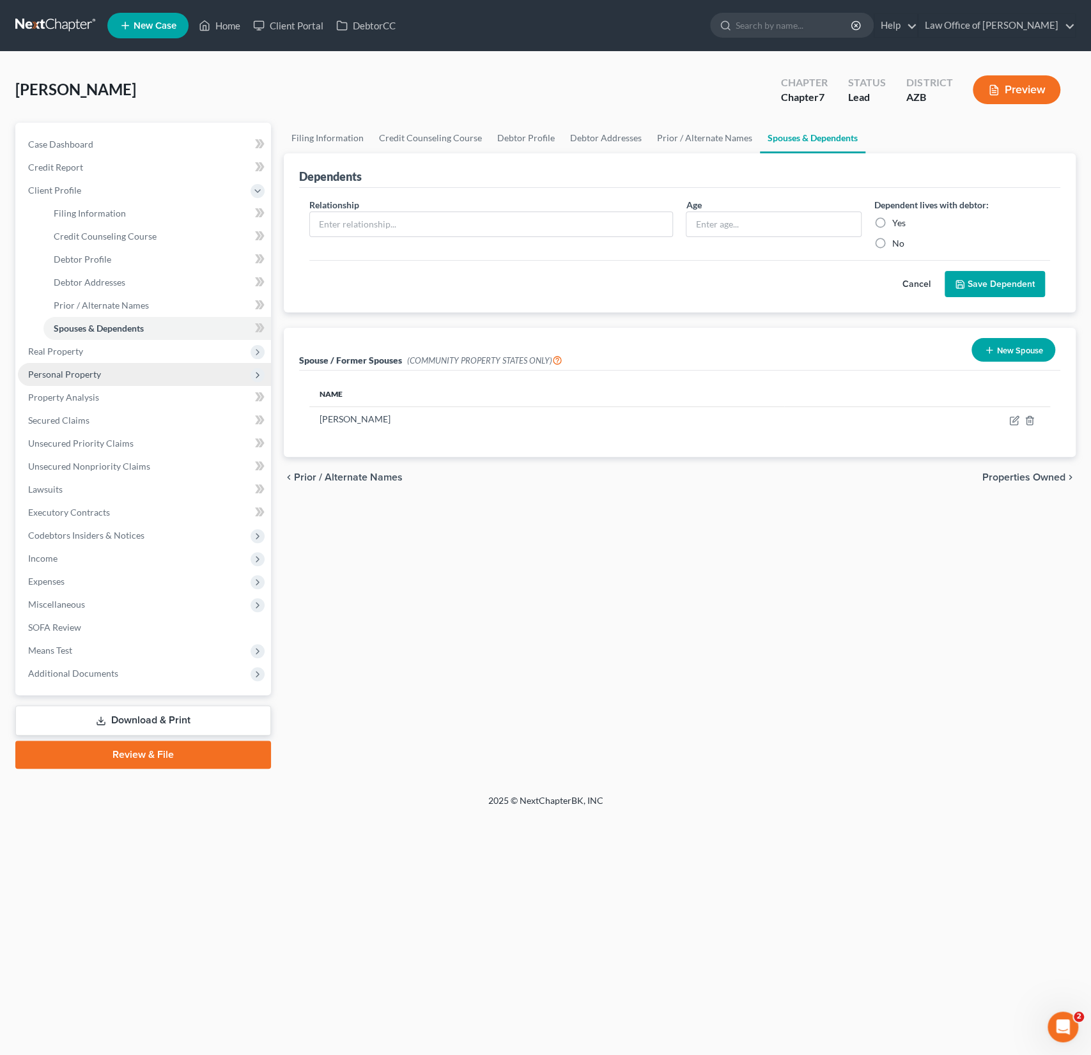
click at [84, 371] on span "Personal Property" at bounding box center [64, 374] width 73 height 11
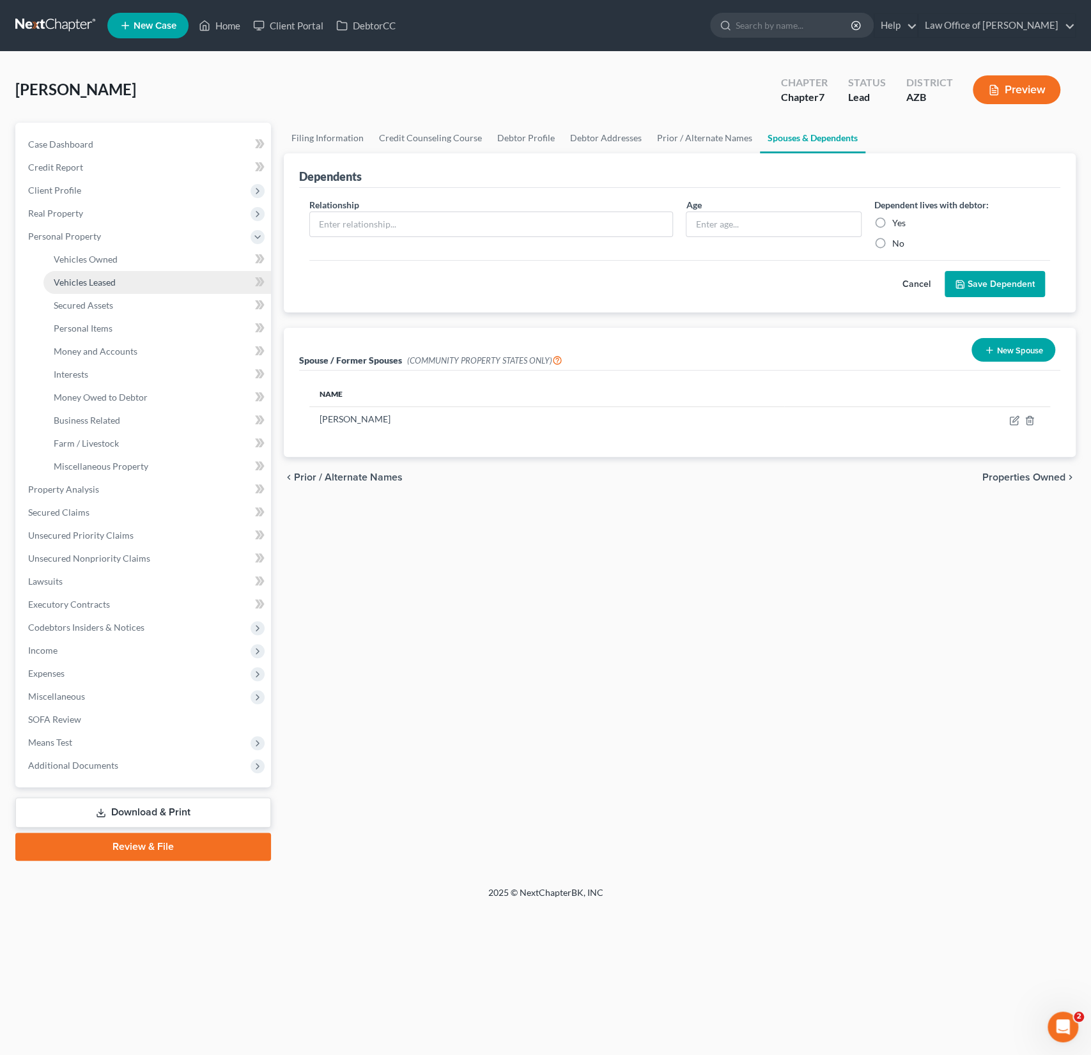
click at [95, 272] on link "Vehicles Leased" at bounding box center [157, 282] width 228 height 23
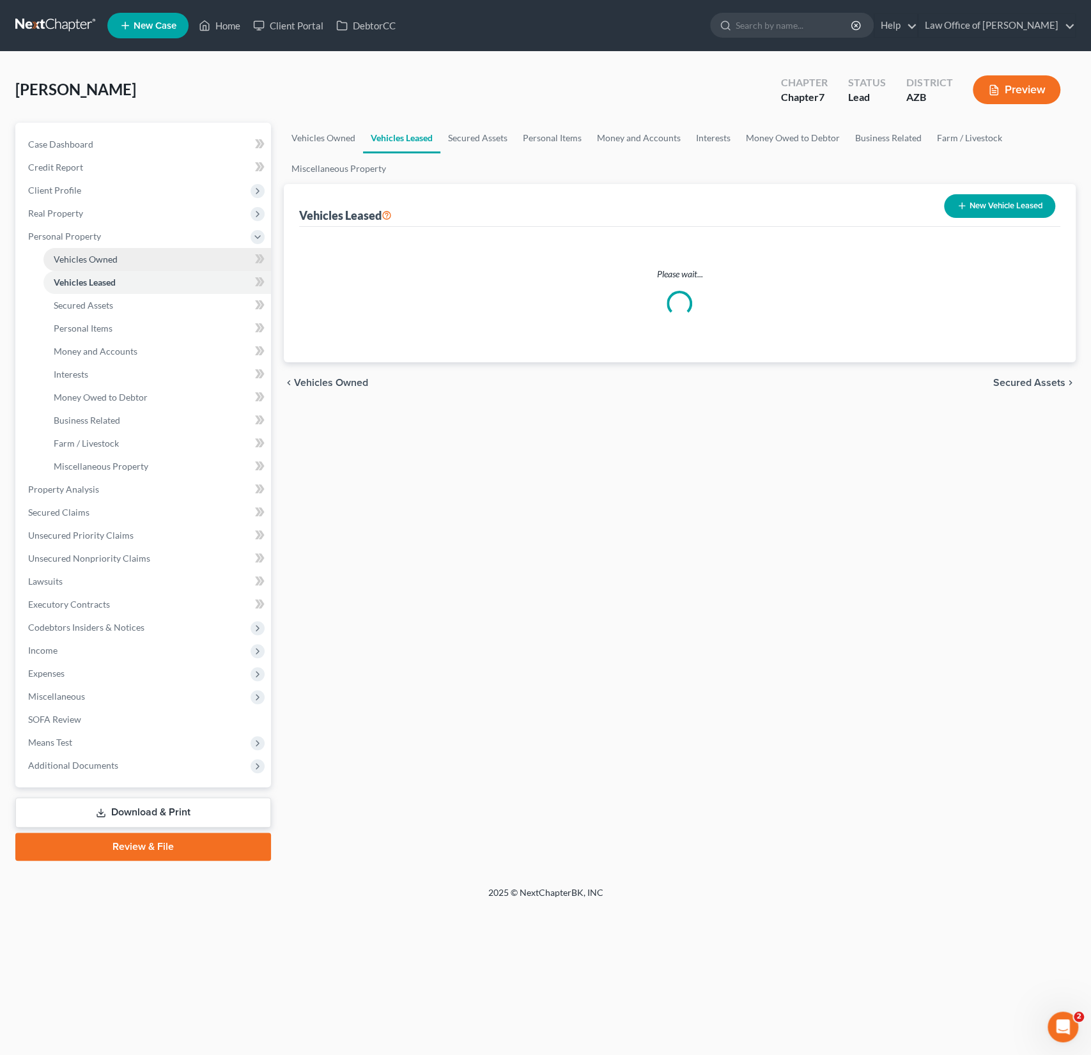
click at [95, 260] on span "Vehicles Owned" at bounding box center [86, 259] width 64 height 11
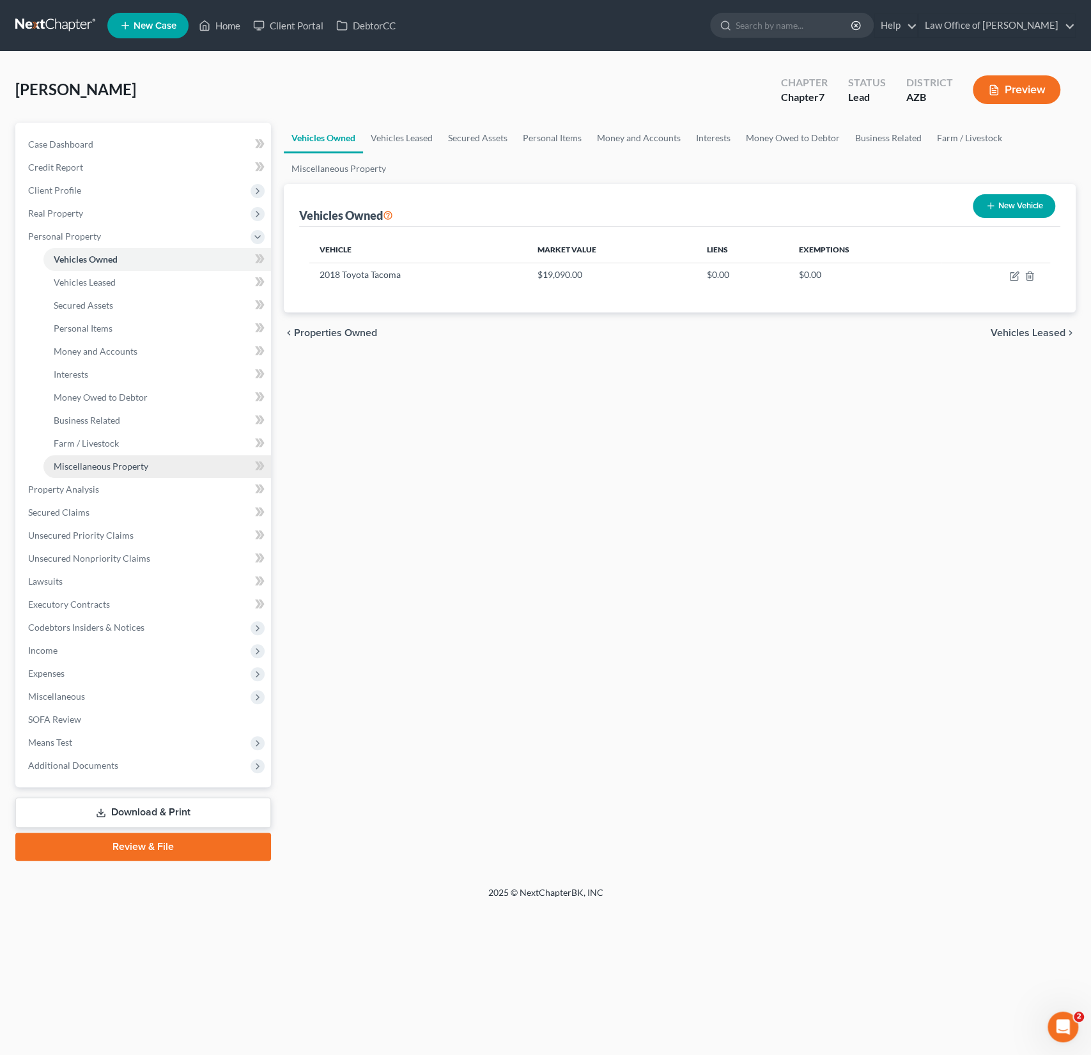
click at [105, 465] on span "Miscellaneous Property" at bounding box center [101, 466] width 95 height 11
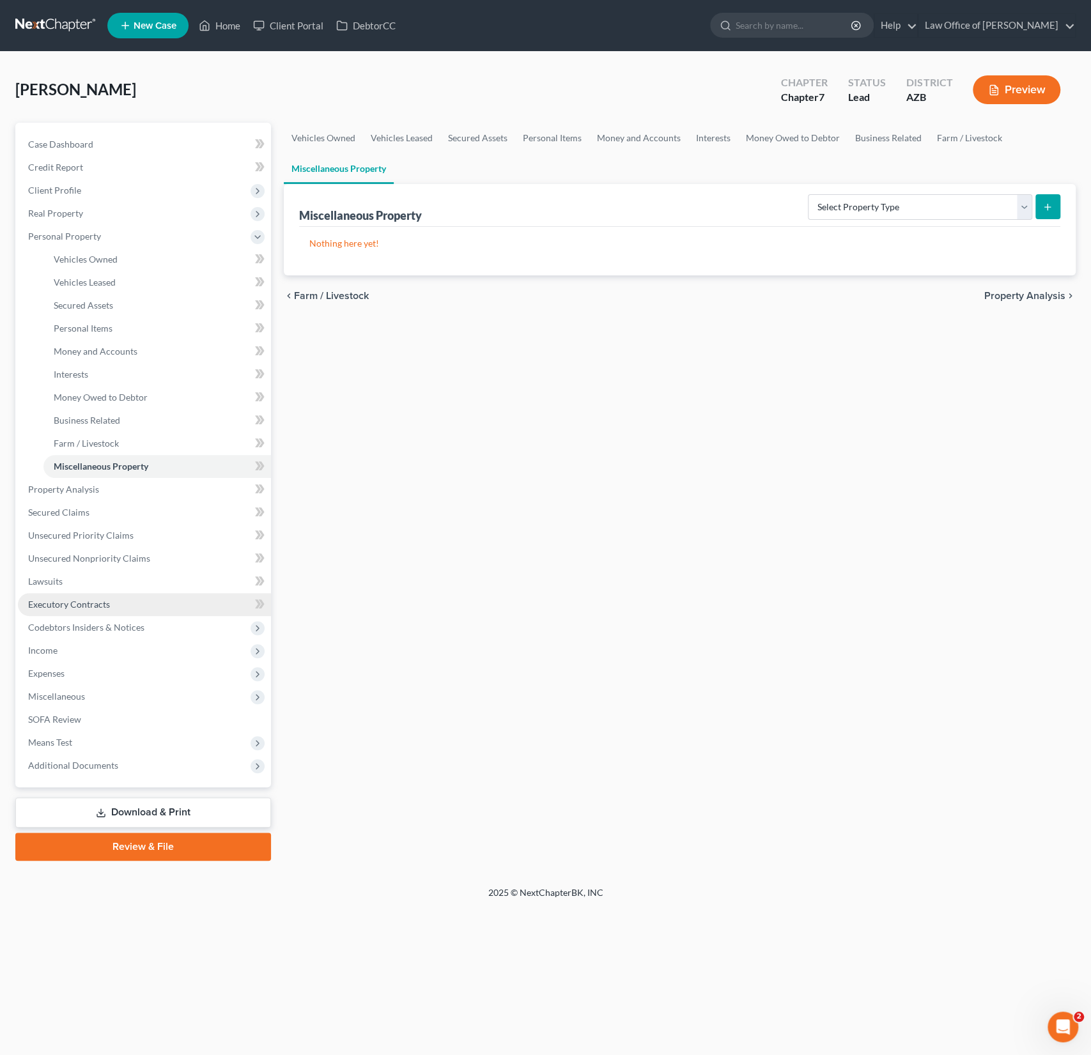
click at [100, 606] on span "Executory Contracts" at bounding box center [69, 604] width 82 height 11
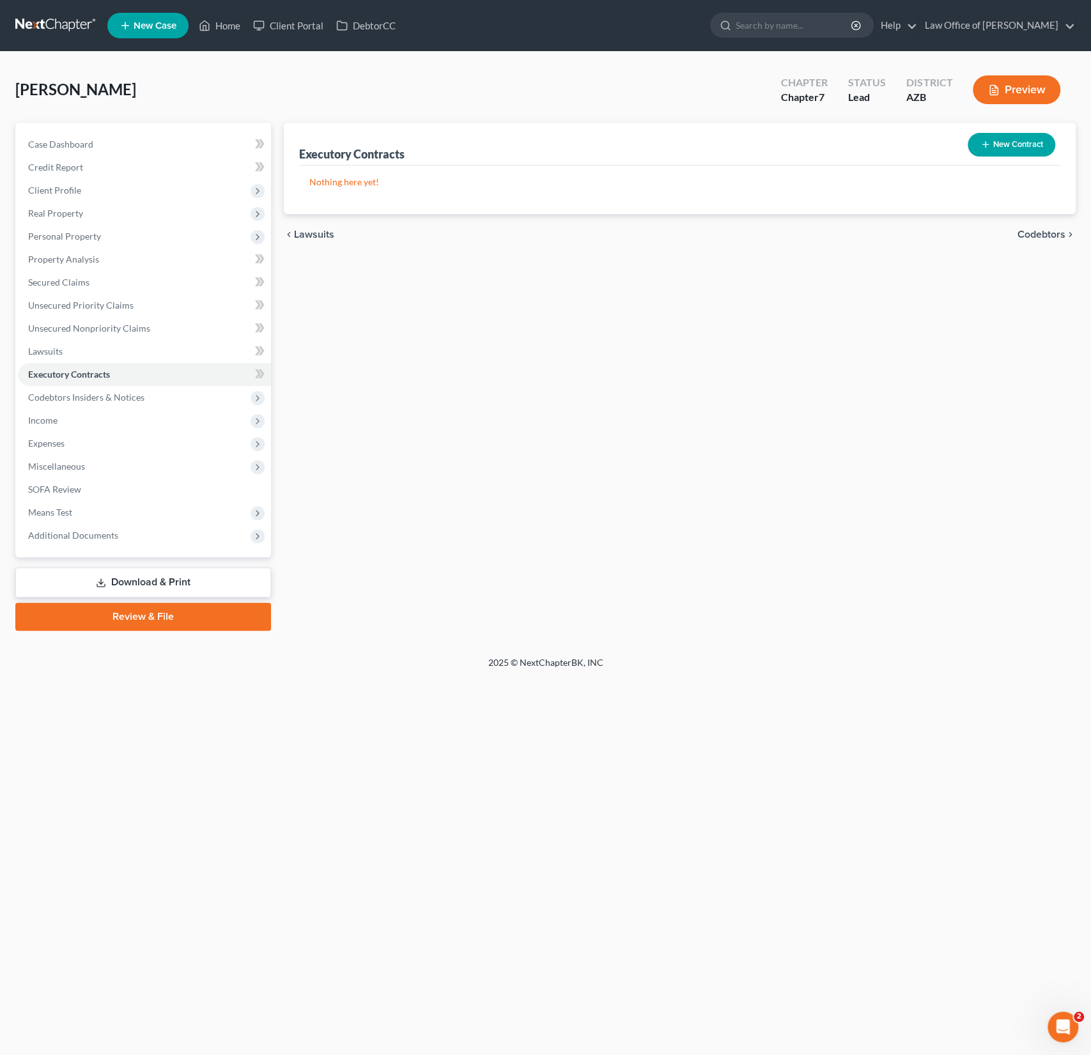
click at [1002, 153] on button "New Contract" at bounding box center [1012, 145] width 88 height 24
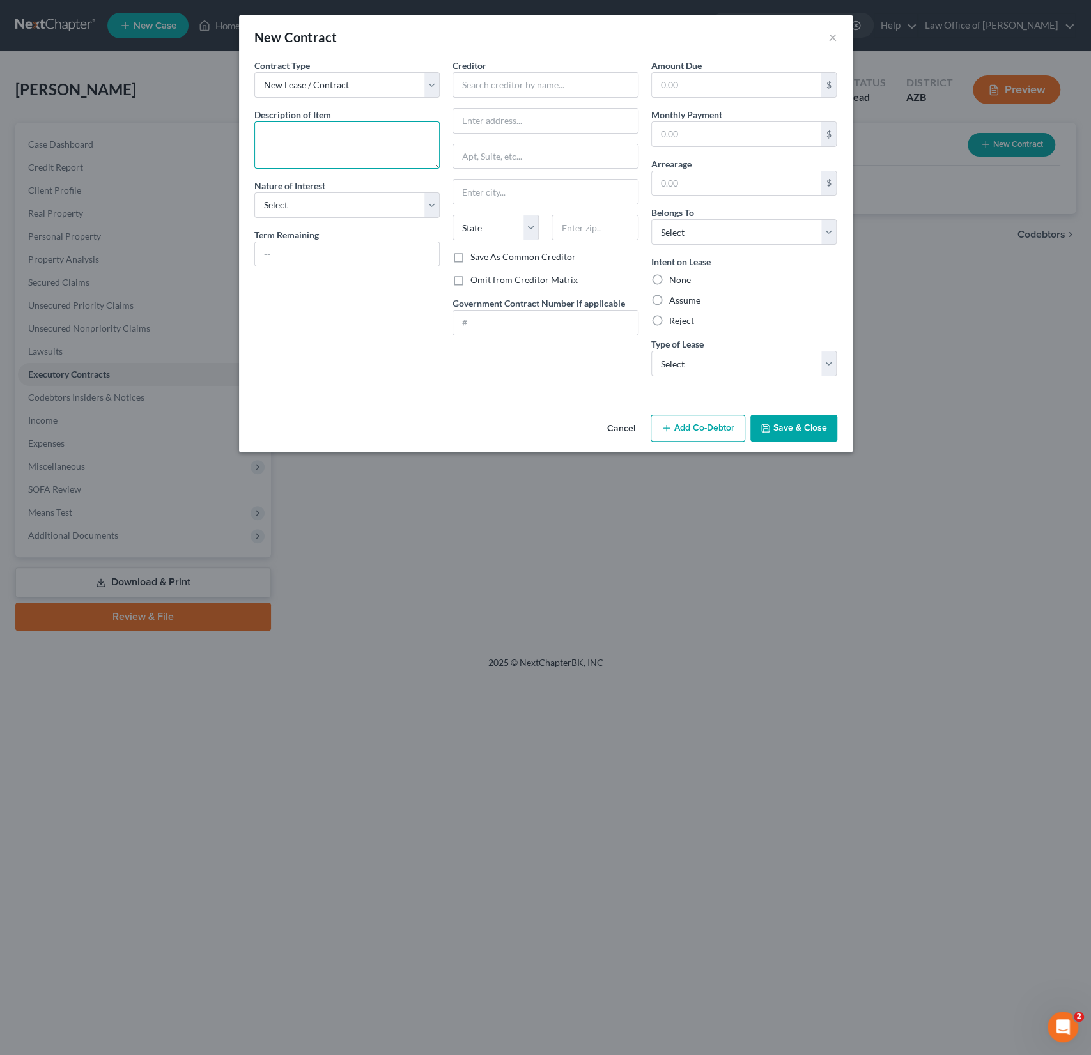
click at [303, 137] on textarea at bounding box center [347, 144] width 186 height 47
type textarea "Residential Lease"
click at [319, 206] on select "Select Purchaser Agent Lessor Lessee" at bounding box center [347, 205] width 186 height 26
select select "3"
click at [254, 192] on select "Select Purchaser Agent Lessor Lessee" at bounding box center [347, 205] width 186 height 26
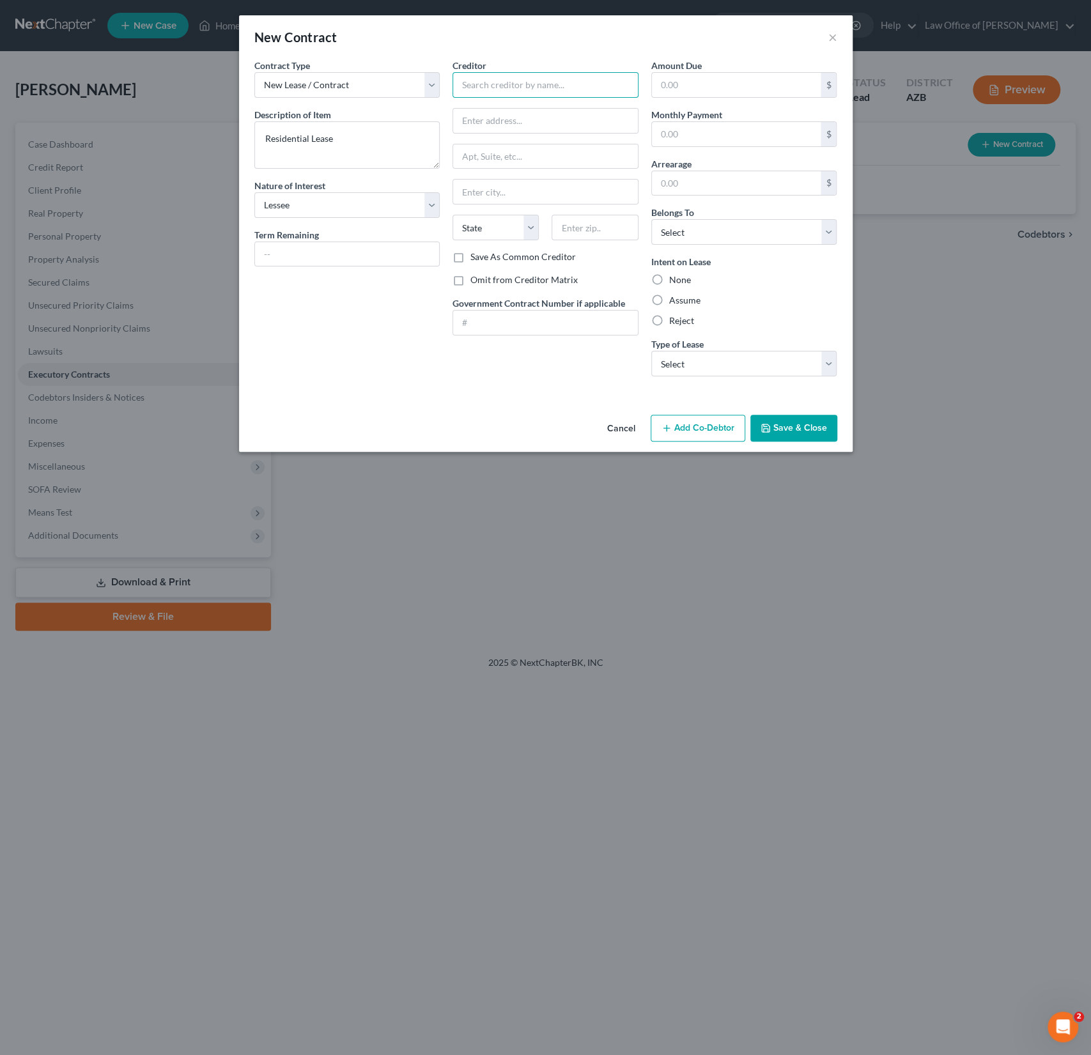
click at [505, 84] on input "text" at bounding box center [546, 85] width 186 height 26
type input "Southern [US_STATE] Land Trust, Inc."
click at [470, 274] on label "Omit from Creditor Matrix" at bounding box center [523, 280] width 107 height 13
click at [476, 274] on input "Omit from Creditor Matrix" at bounding box center [480, 278] width 8 height 8
checkbox input "true"
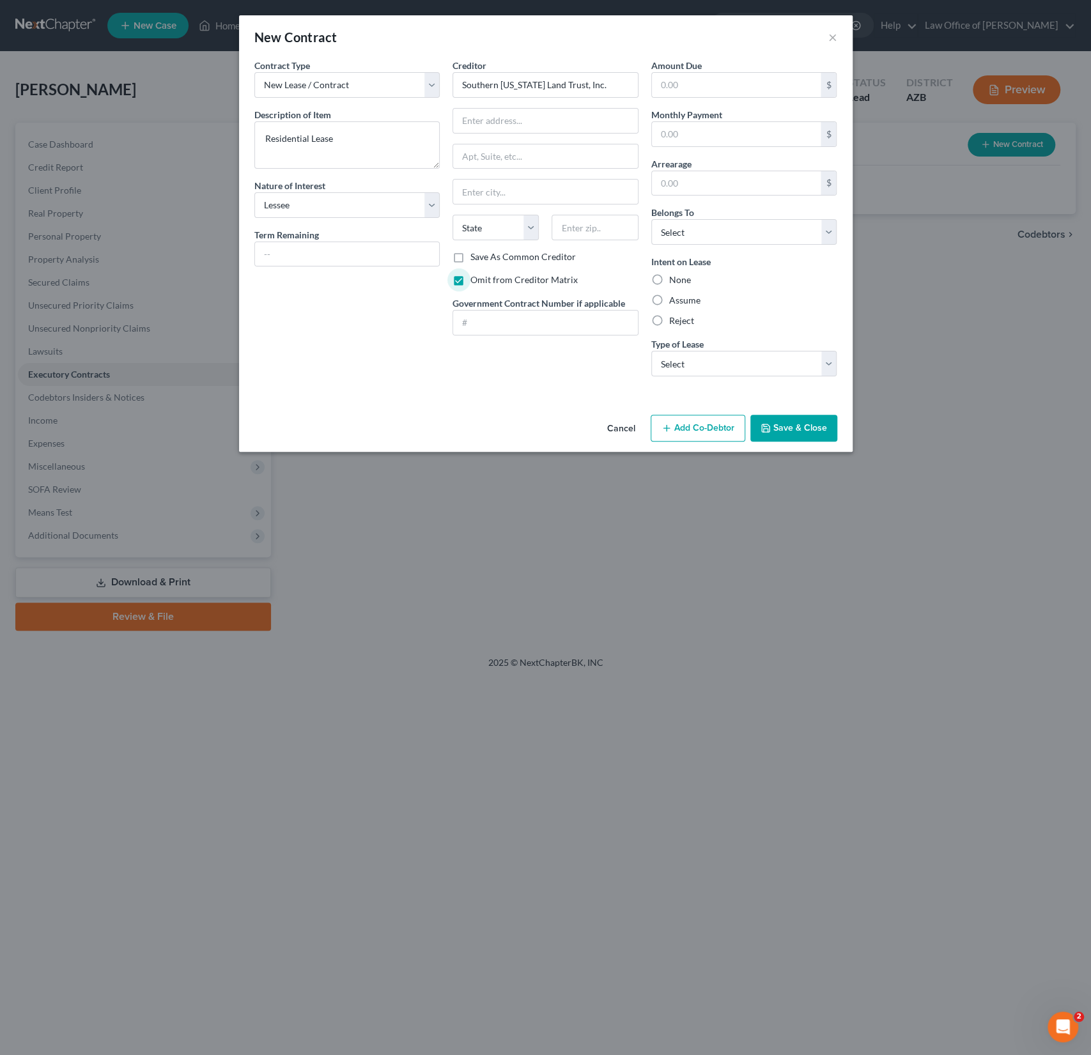
type input "Southern [US_STATE] Land Trust, Inc."
click at [703, 237] on select "Select Debtor 1 Only Debtor 2 Only Debtor 1 And Debtor 2 Only At Least One Of T…" at bounding box center [744, 232] width 186 height 26
select select "0"
click at [651, 219] on select "Select Debtor 1 Only Debtor 2 Only Debtor 1 And Debtor 2 Only At Least One Of T…" at bounding box center [744, 232] width 186 height 26
click at [680, 269] on div "Intent on Lease None Assume Reject" at bounding box center [744, 291] width 186 height 72
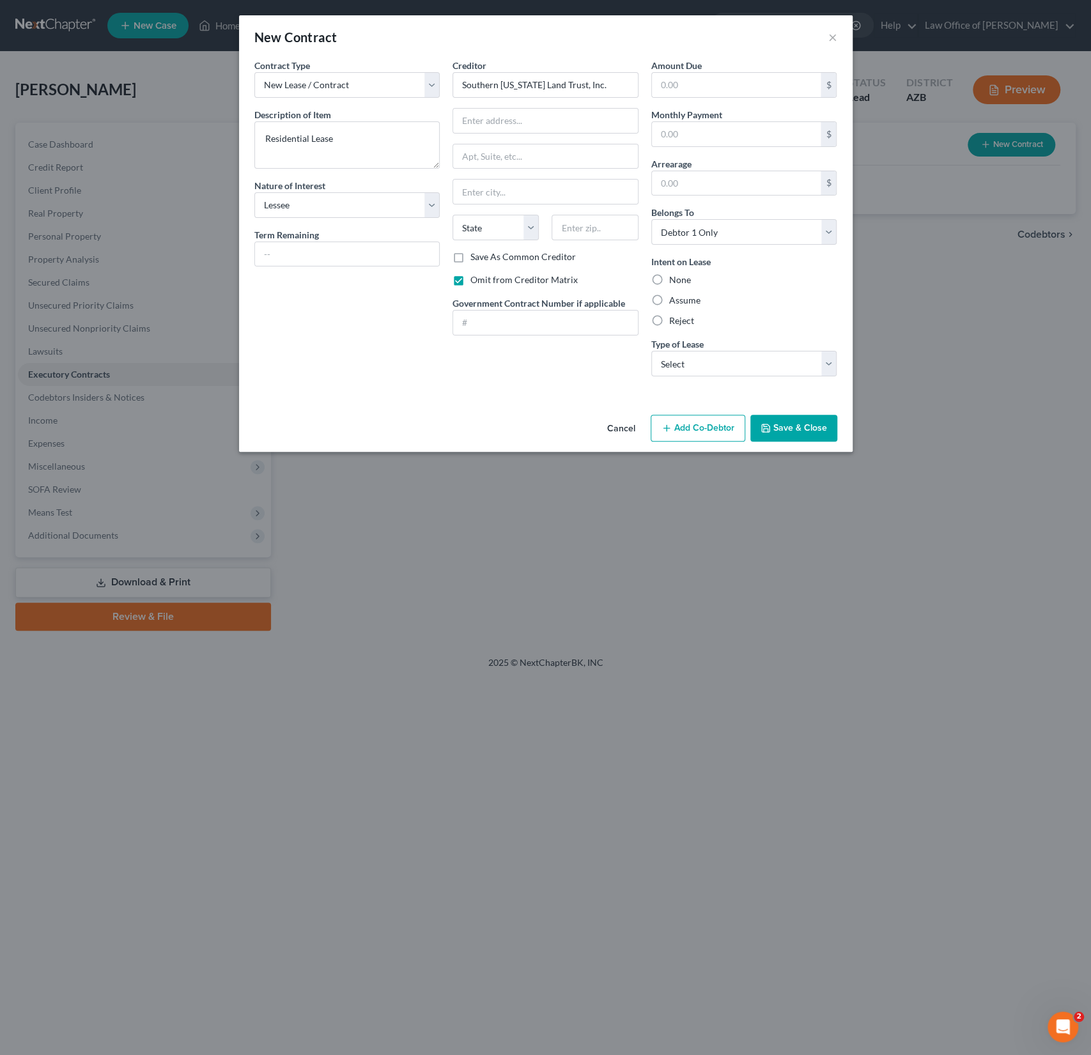
click at [674, 277] on label "None" at bounding box center [680, 280] width 22 height 13
click at [674, 277] on input "None" at bounding box center [678, 278] width 8 height 8
radio input "true"
click at [692, 359] on select "Select Real Estate Car Other" at bounding box center [744, 364] width 186 height 26
select select "0"
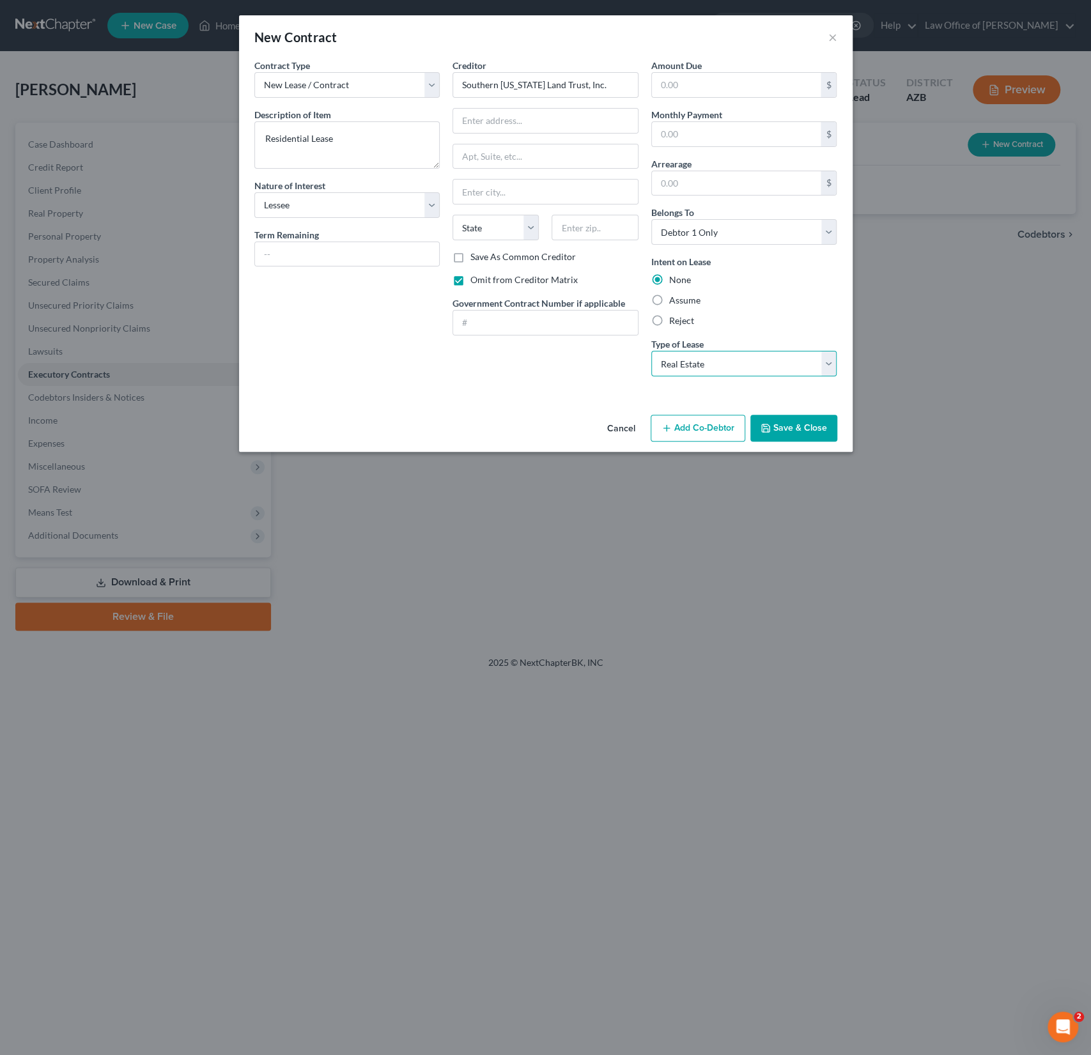
click at [651, 351] on select "Select Real Estate Car Other" at bounding box center [744, 364] width 186 height 26
click at [793, 424] on button "Save & Close" at bounding box center [793, 428] width 87 height 27
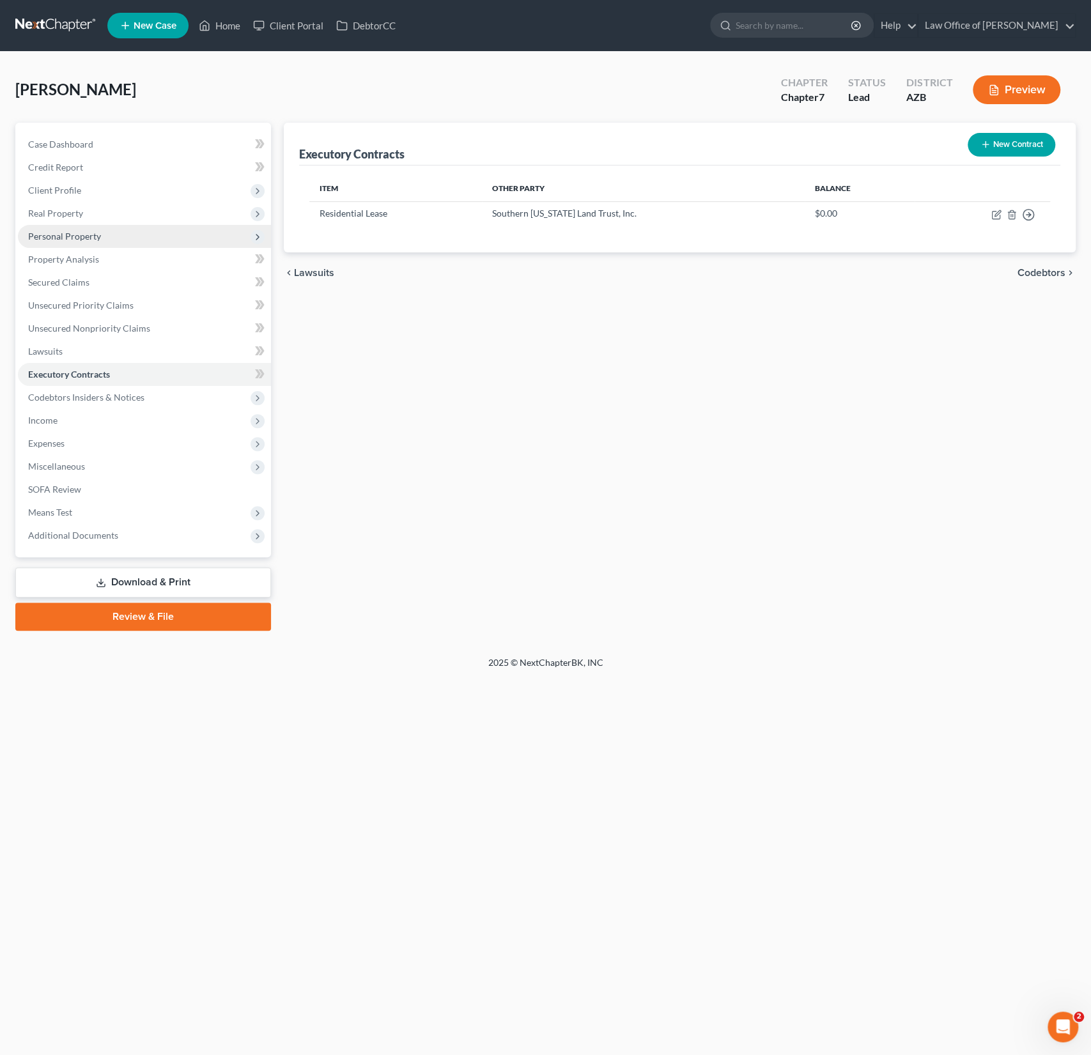
click at [85, 242] on span "Personal Property" at bounding box center [144, 236] width 253 height 23
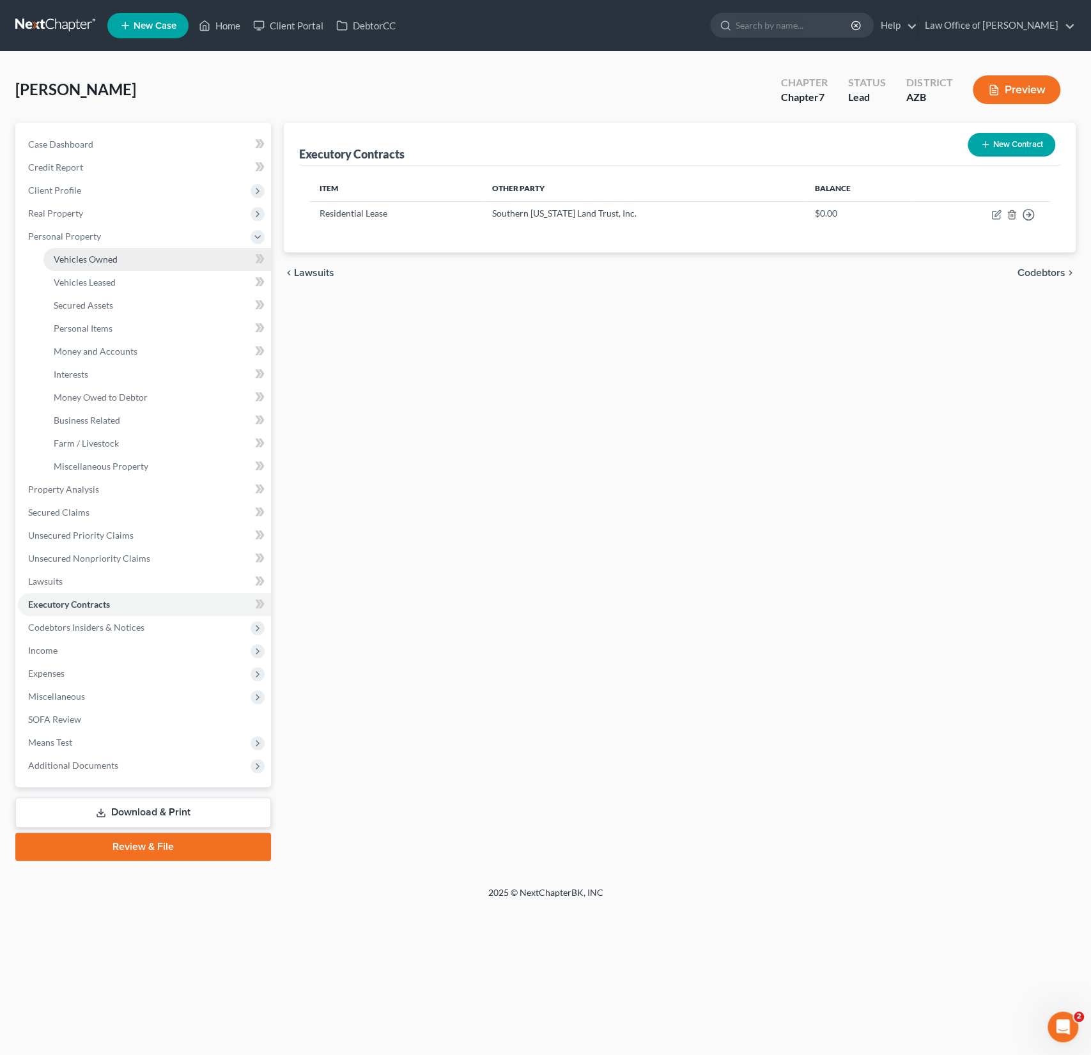
click at [84, 264] on span "Vehicles Owned" at bounding box center [86, 259] width 64 height 11
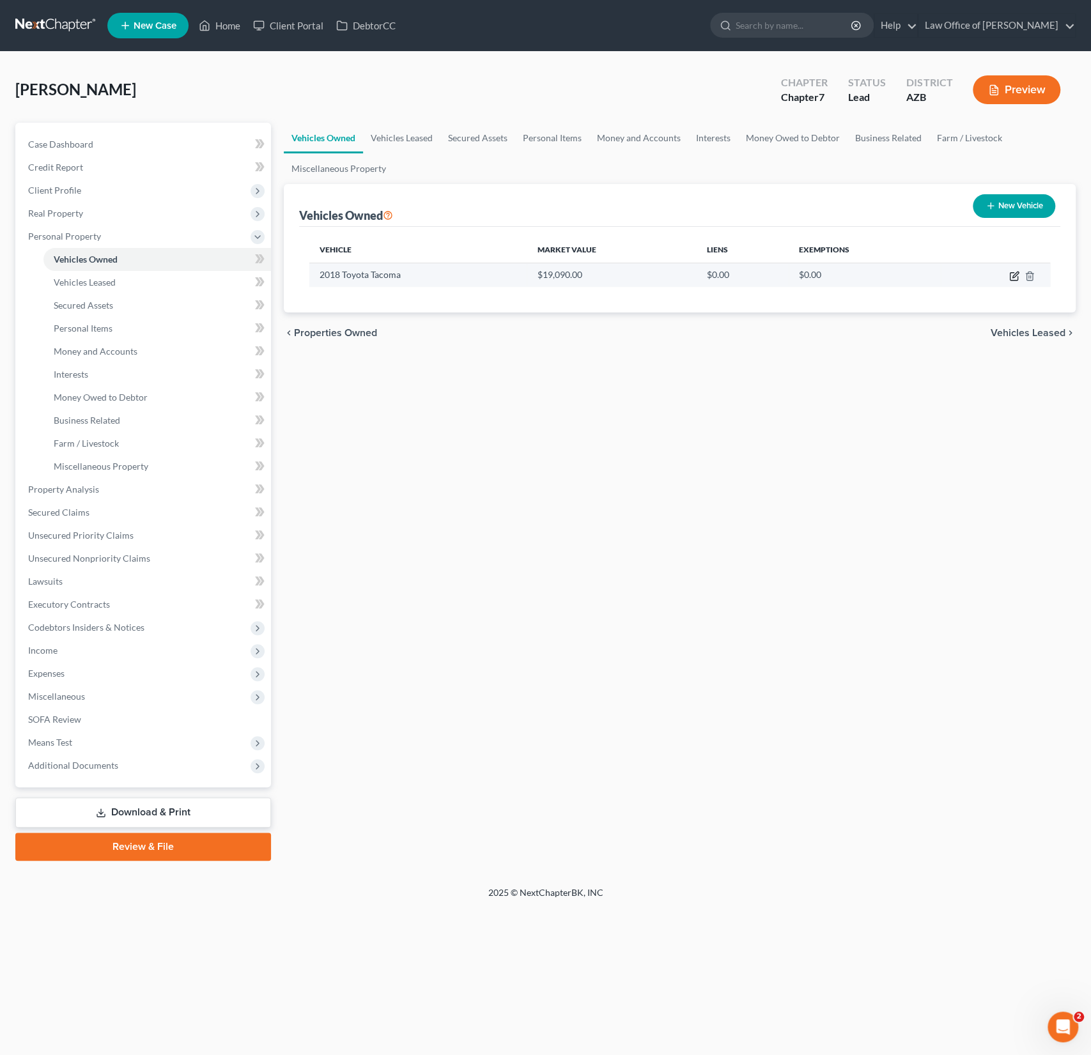
click at [1014, 277] on icon "button" at bounding box center [1015, 275] width 6 height 6
select select "0"
select select "8"
select select "1"
select select "0"
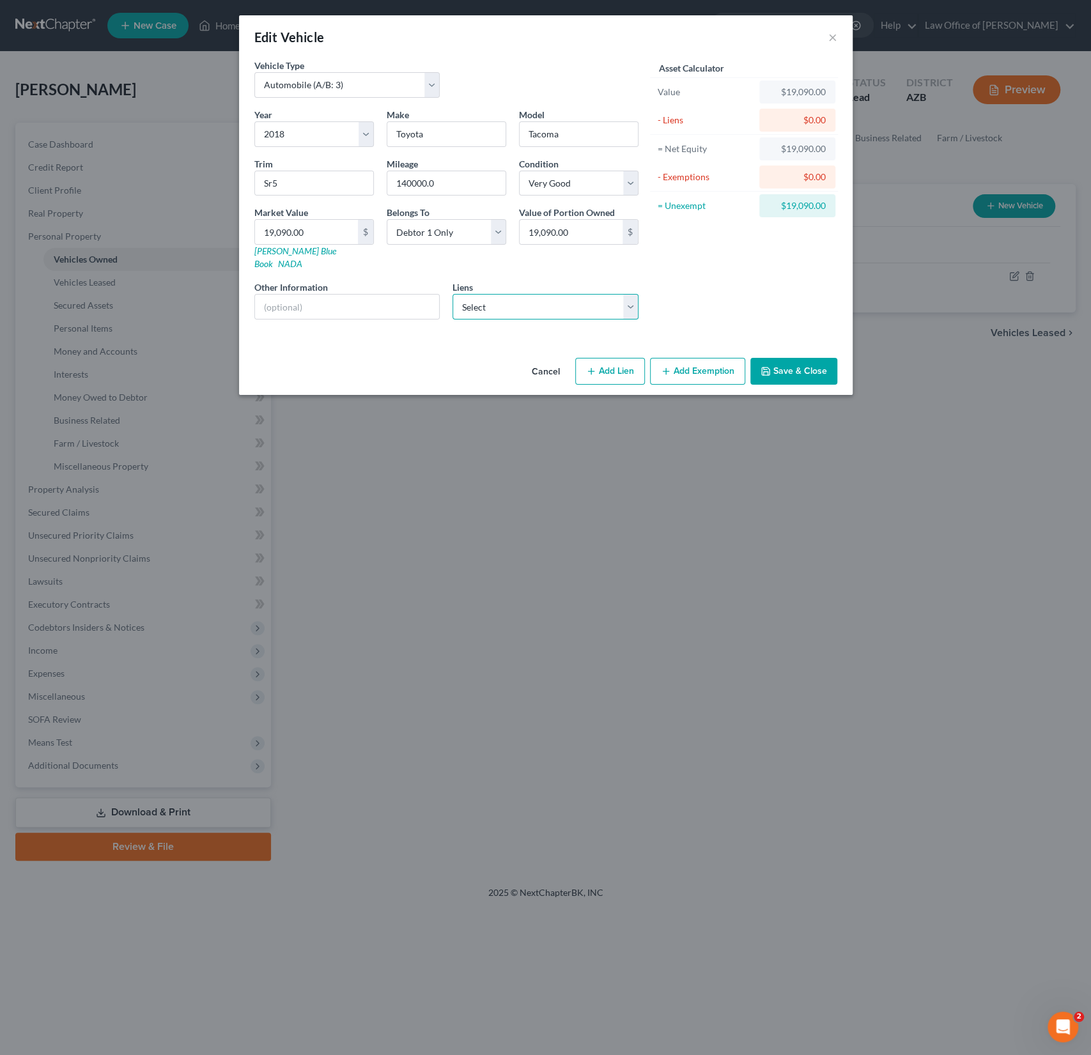
click at [550, 294] on select "Select Pyramid Cu - $15,687.00 Cap One Auto - $0.00 Flagship Crd - $0.00 Toyota…" at bounding box center [546, 307] width 186 height 26
select select "0"
click at [453, 294] on select "Select Pyramid Cu - $15,687.00 Cap One Auto - $0.00 Flagship Crd - $0.00 Toyota…" at bounding box center [546, 307] width 186 height 26
select select
select select "3"
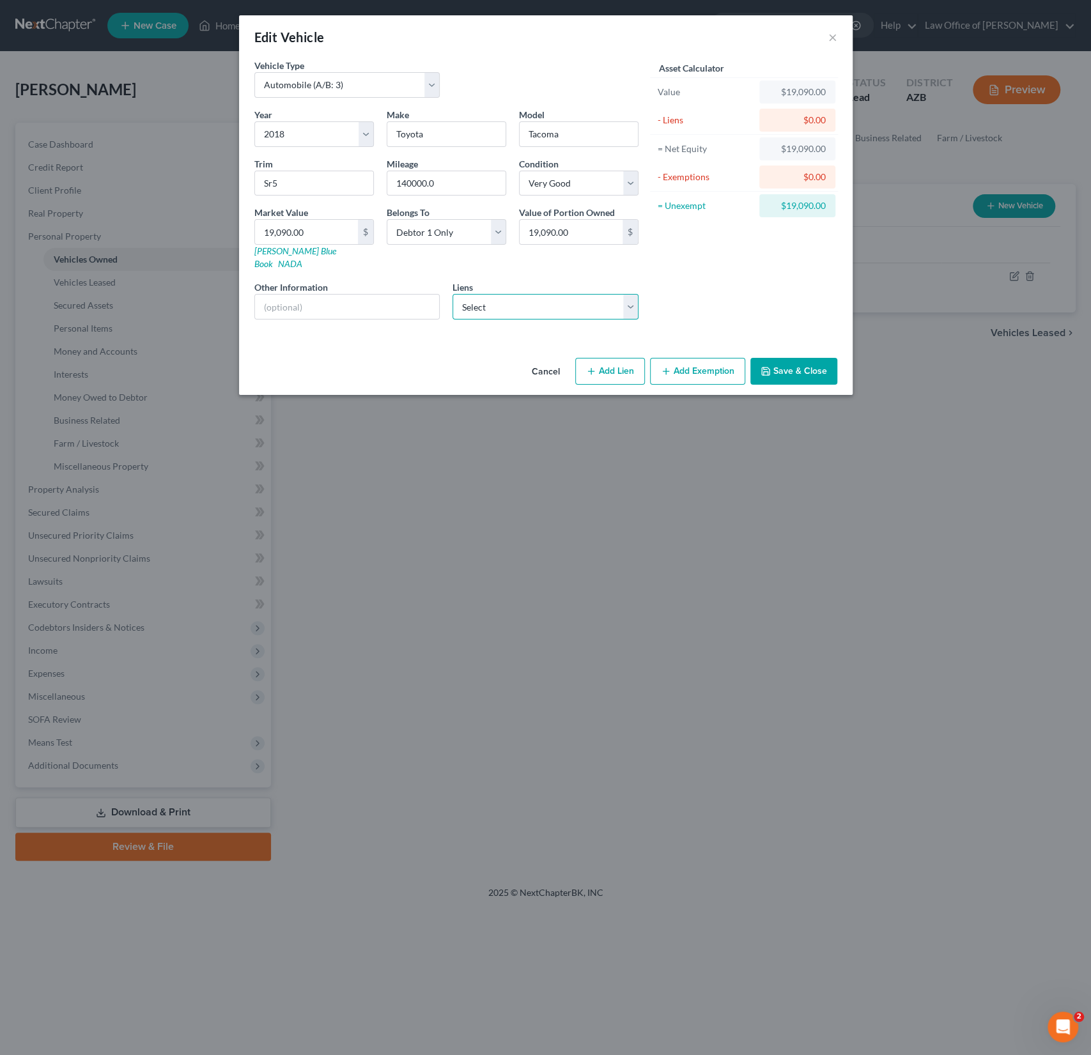
select select "0"
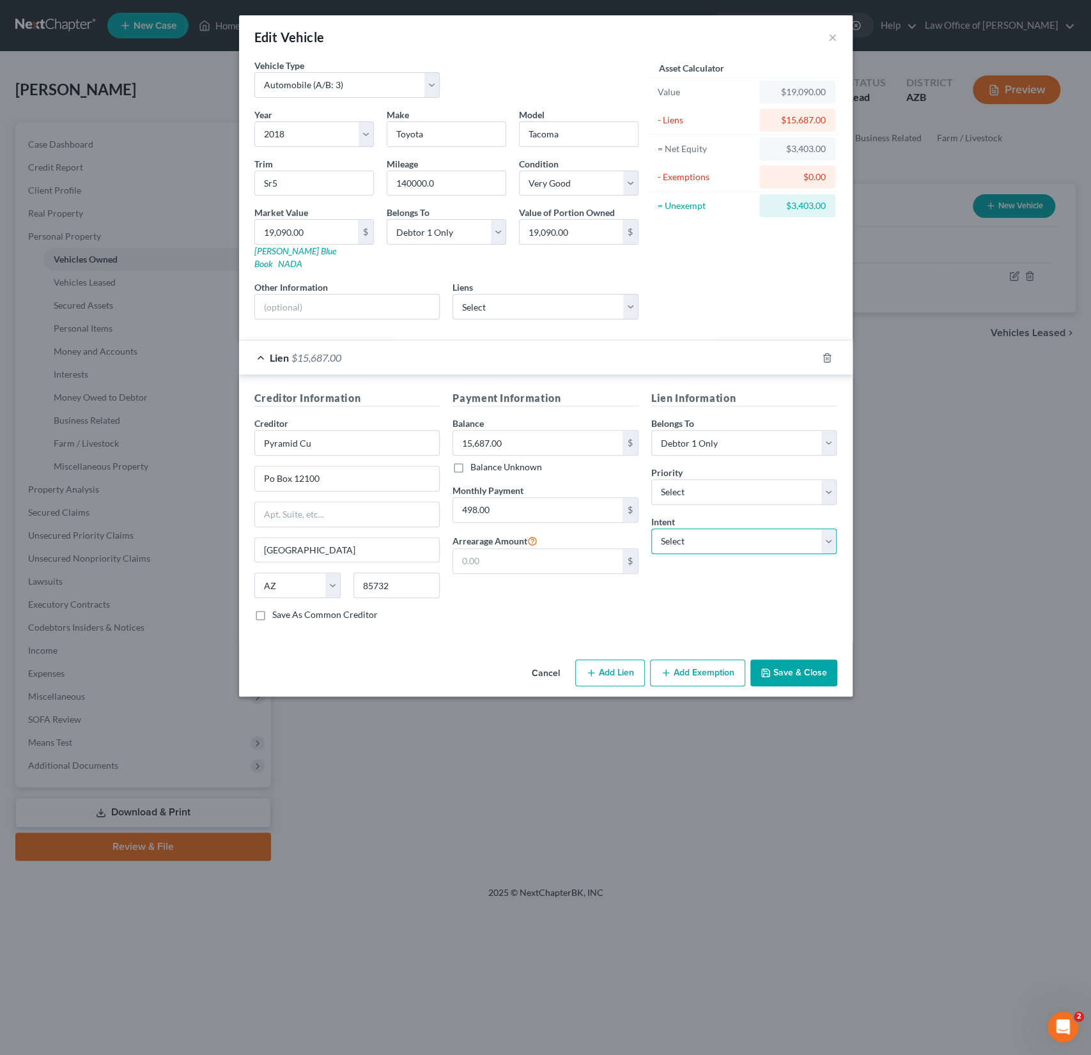
click at [721, 529] on select "Select Surrender Redeem Reaffirm Avoid Other" at bounding box center [744, 542] width 186 height 26
select select "2"
click at [651, 529] on select "Select Surrender Redeem Reaffirm Avoid Other" at bounding box center [744, 542] width 186 height 26
click at [685, 660] on button "Add Exemption" at bounding box center [697, 673] width 95 height 27
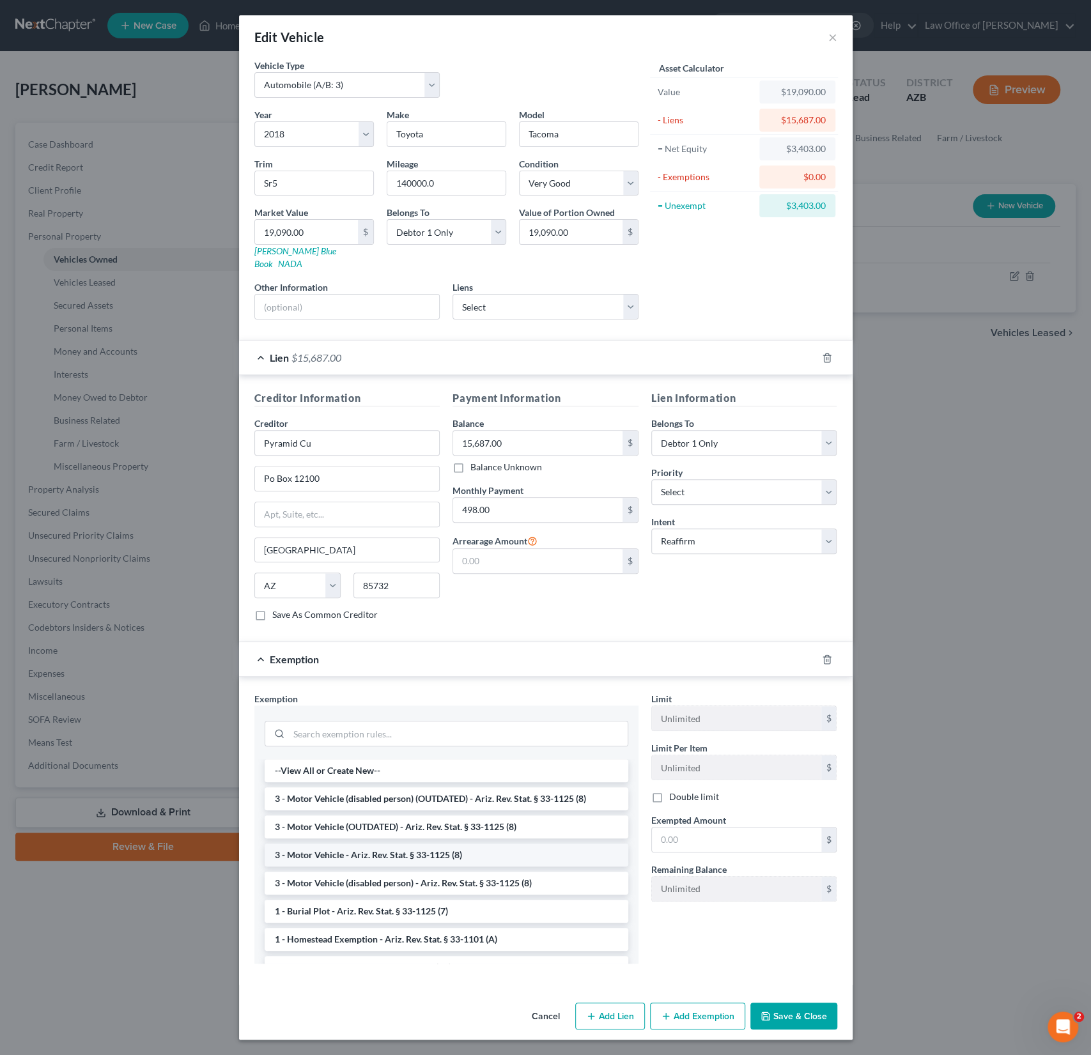
click at [364, 844] on li "3 - Motor Vehicle - Ariz. Rev. Stat. § 33-1125 (8)" at bounding box center [447, 855] width 364 height 23
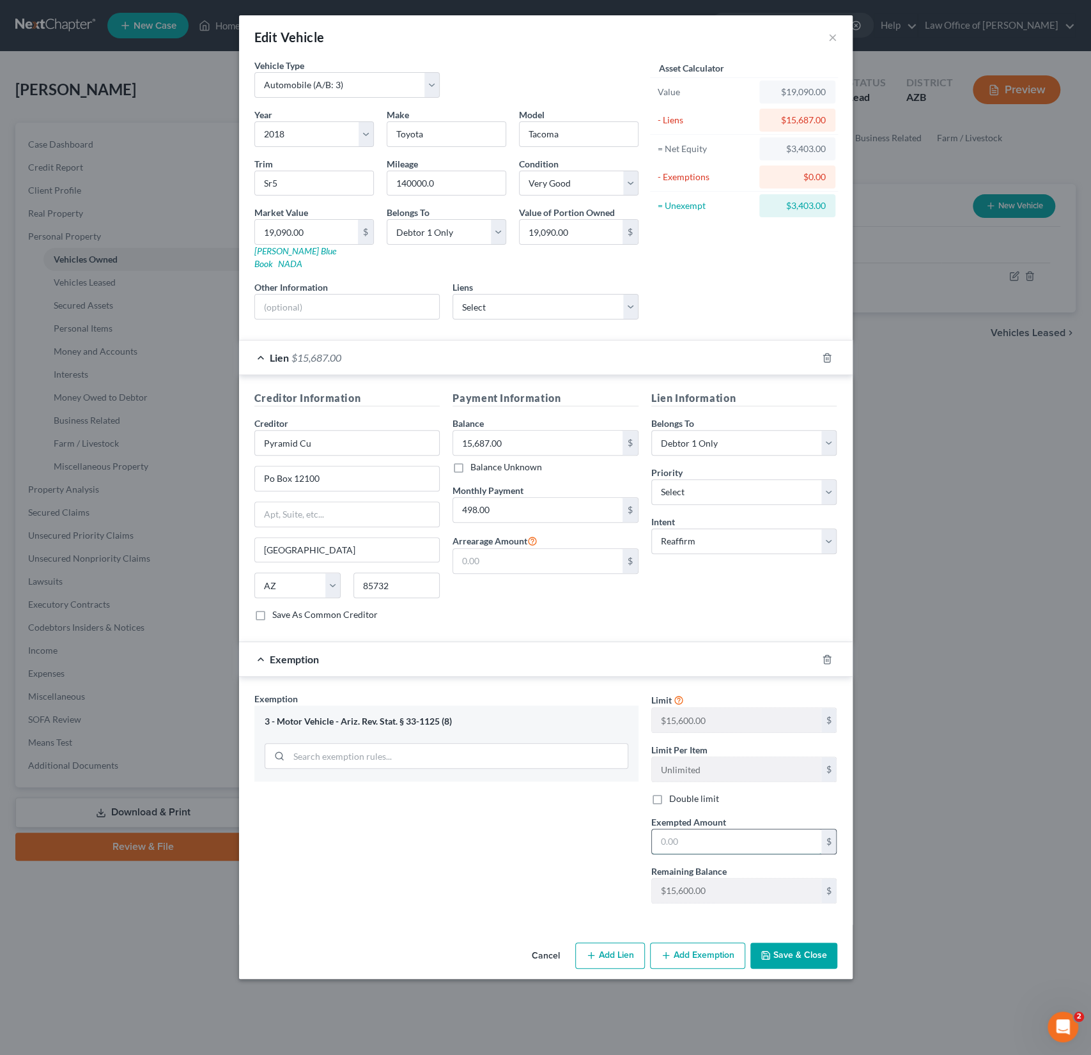
click at [699, 830] on input "text" at bounding box center [736, 842] width 169 height 24
type input "15,600"
click at [810, 943] on button "Save & Close" at bounding box center [793, 956] width 87 height 27
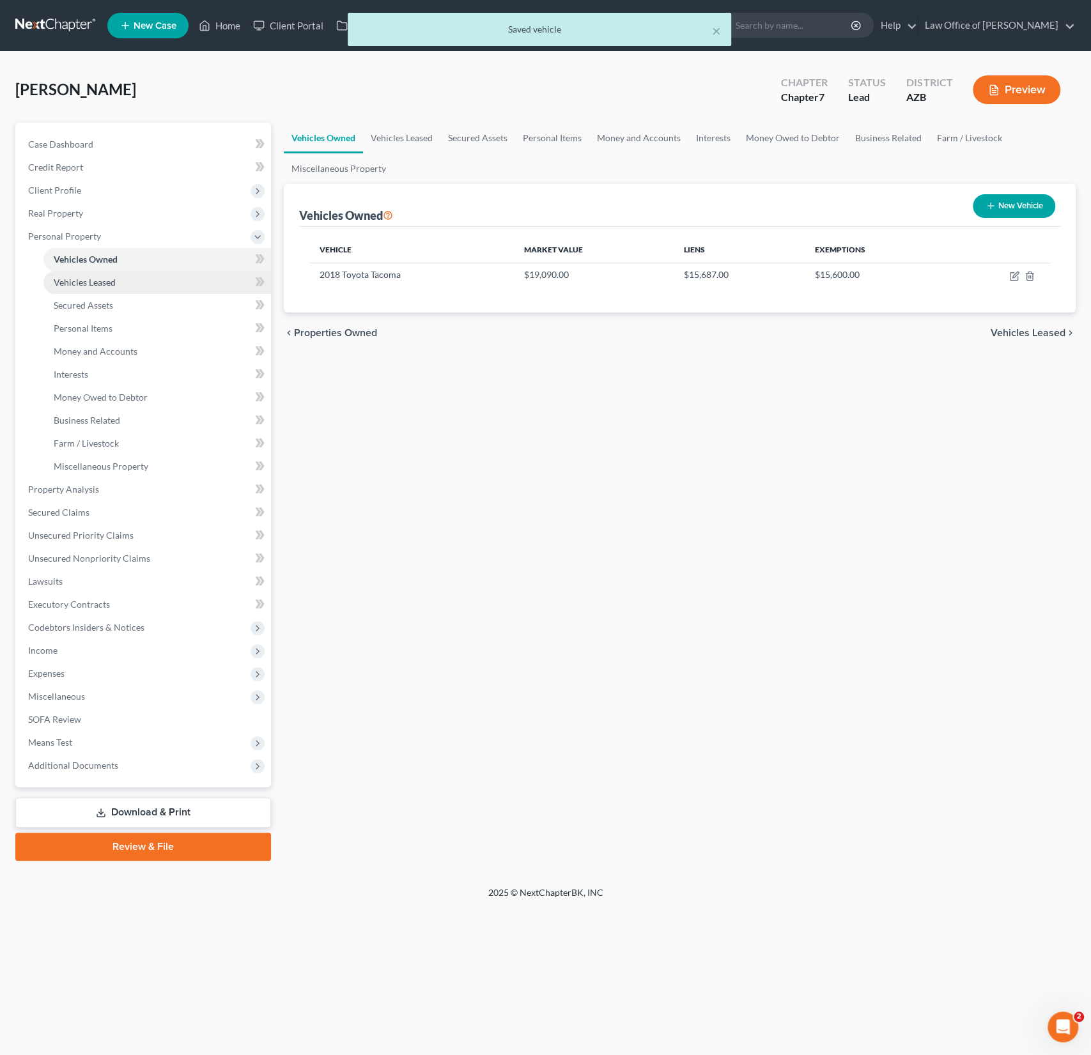
click at [80, 284] on span "Vehicles Leased" at bounding box center [85, 282] width 62 height 11
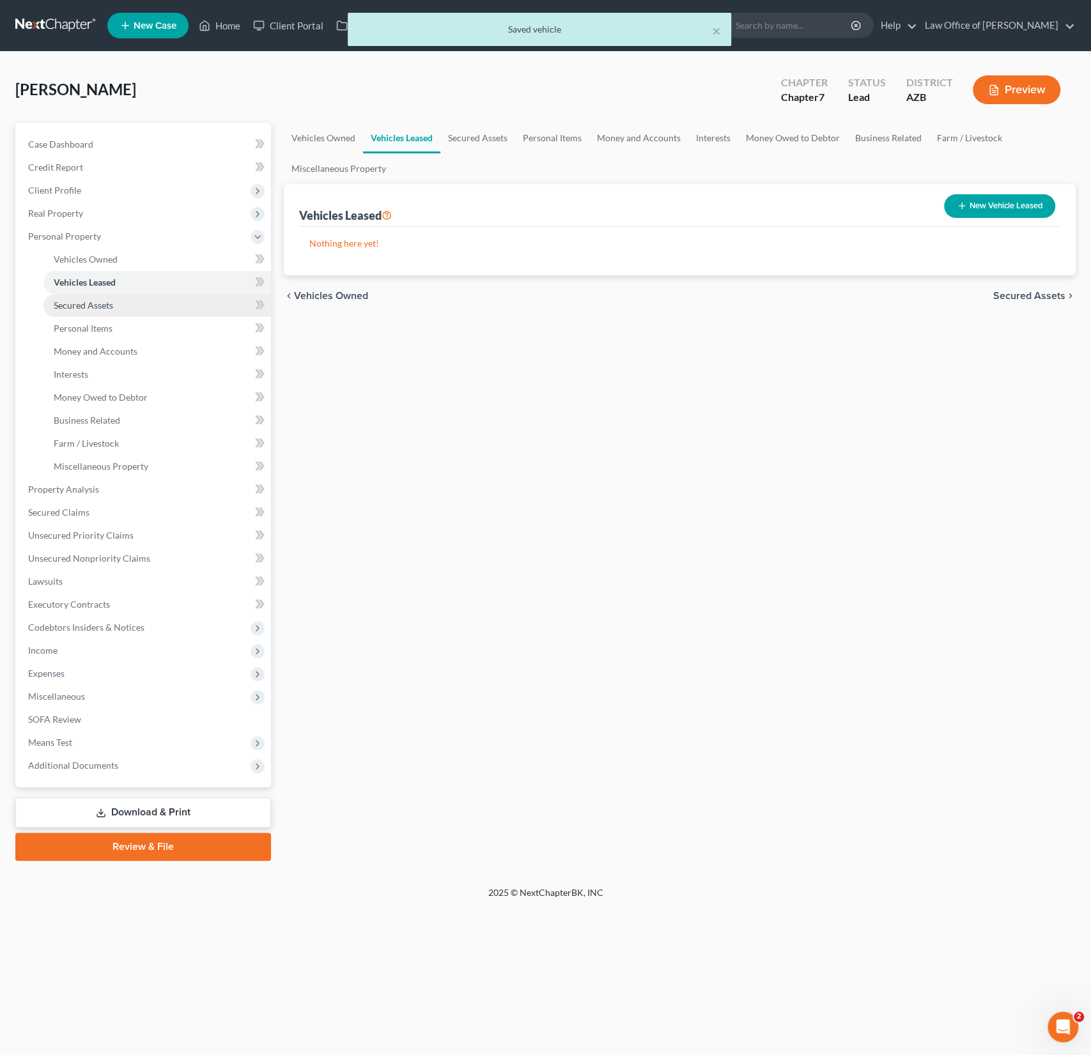
click at [84, 305] on span "Secured Assets" at bounding box center [83, 305] width 59 height 11
click at [84, 327] on span "Personal Items" at bounding box center [83, 328] width 59 height 11
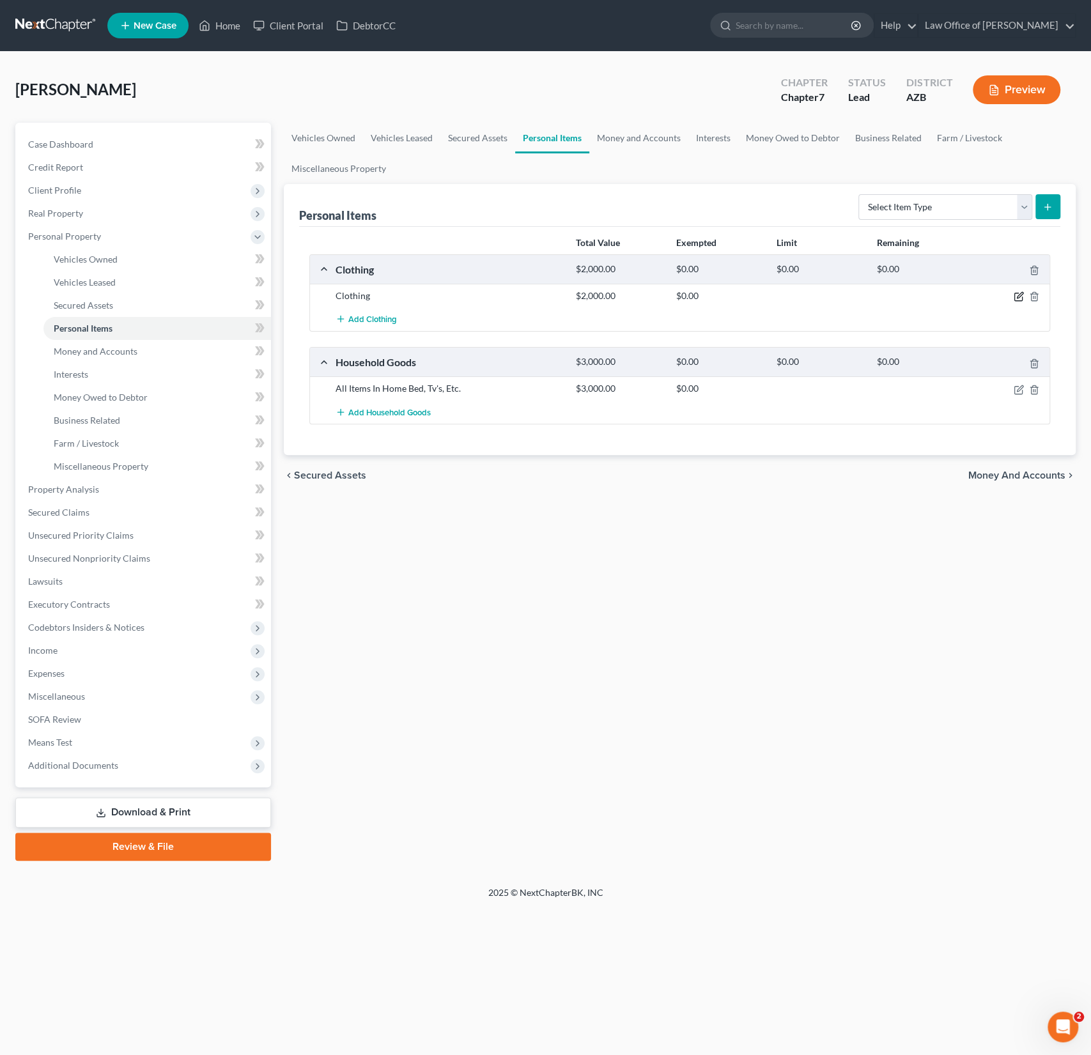
click at [1021, 295] on icon "button" at bounding box center [1019, 296] width 10 height 10
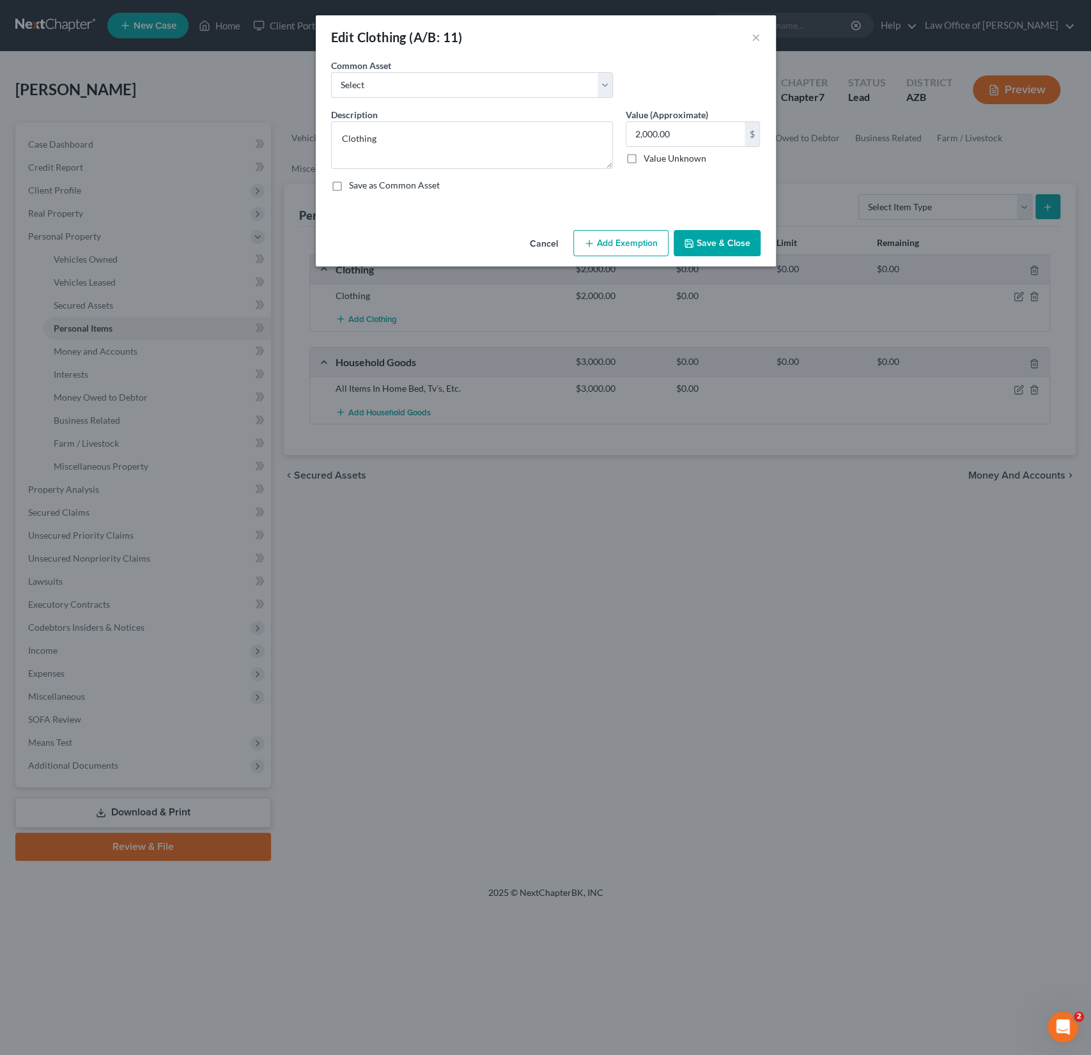
click at [607, 238] on button "Add Exemption" at bounding box center [620, 243] width 95 height 27
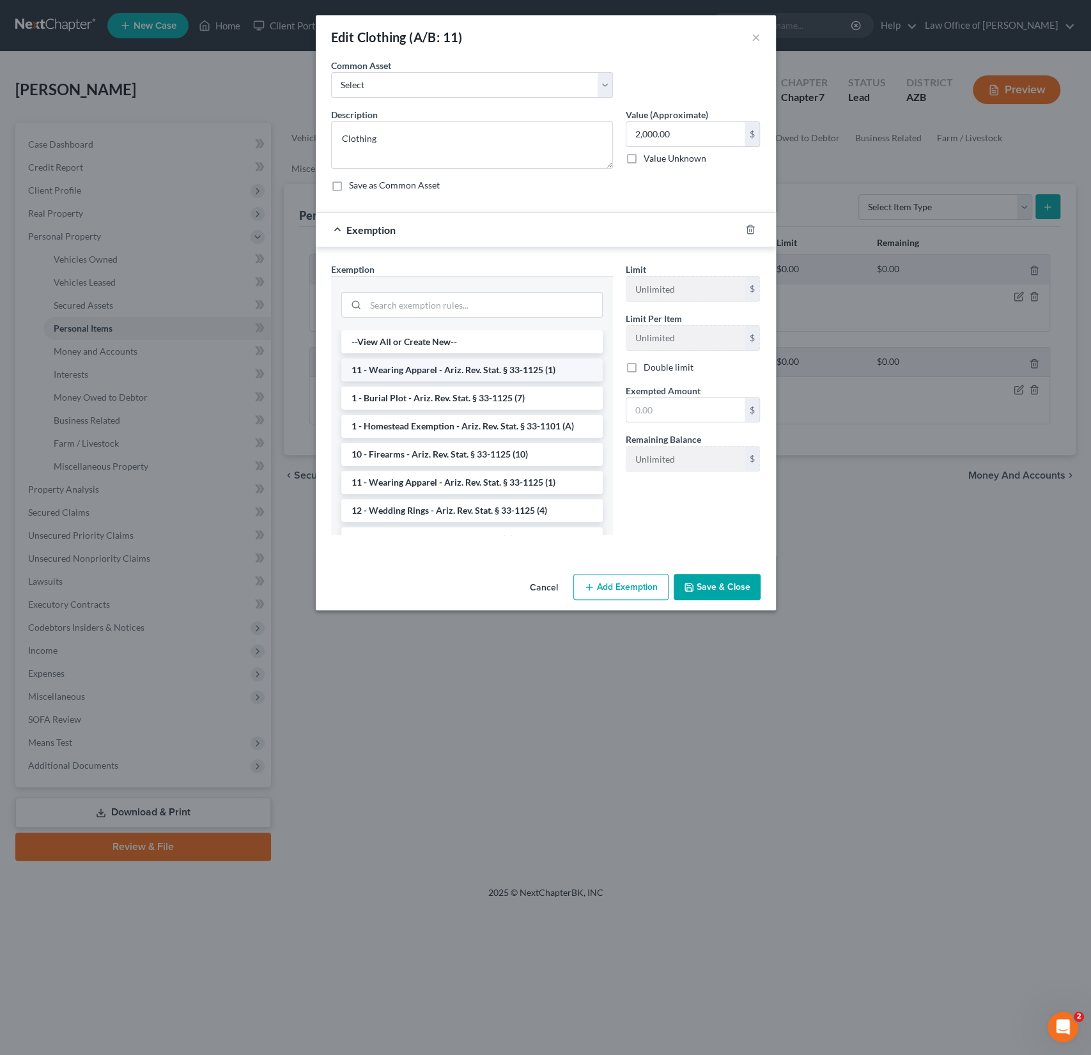
click at [426, 368] on li "11 - Wearing Apparel - Ariz. Rev. Stat. § 33-1125 (1)" at bounding box center [471, 370] width 261 height 23
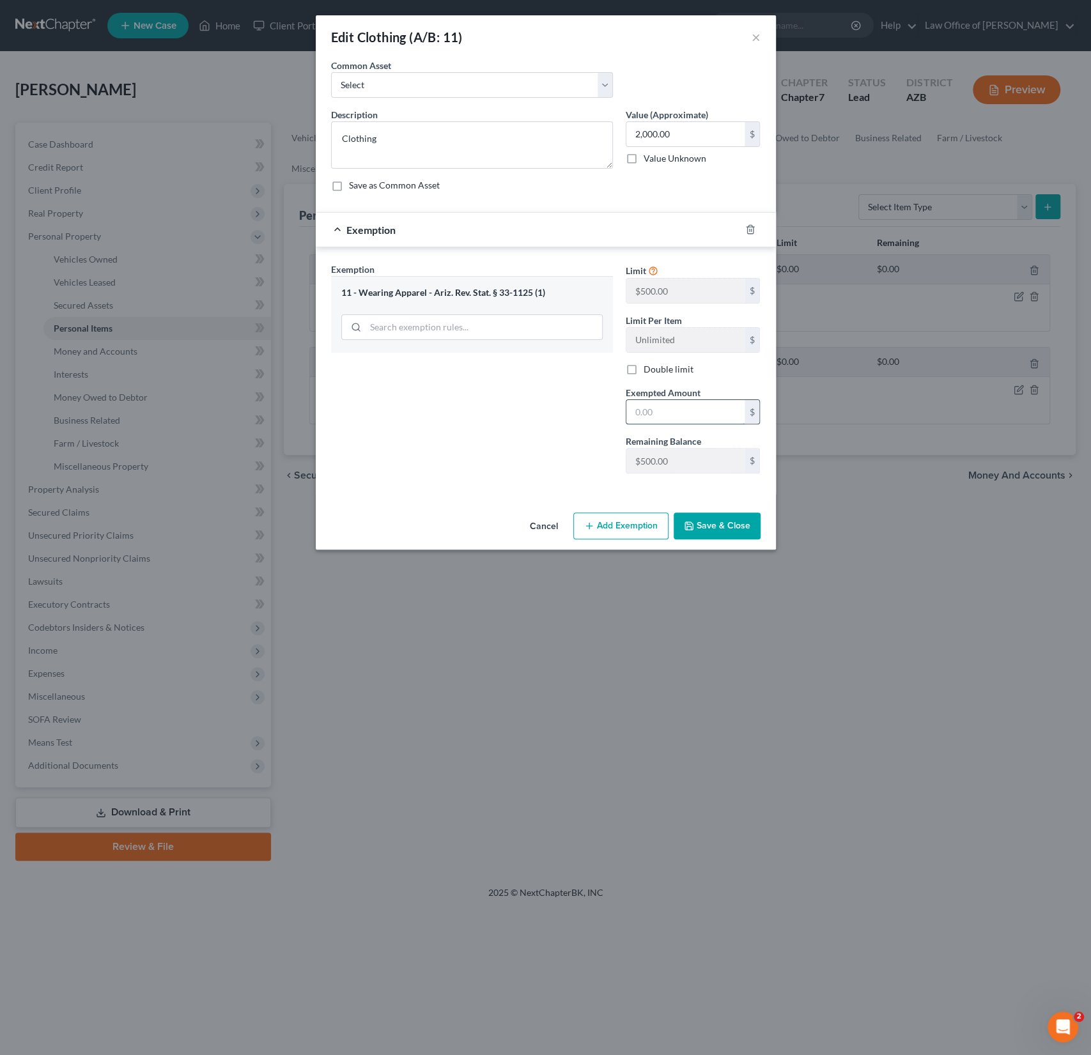
click at [651, 409] on input "text" at bounding box center [685, 412] width 118 height 24
type input "500"
click at [716, 527] on button "Save & Close" at bounding box center [717, 526] width 87 height 27
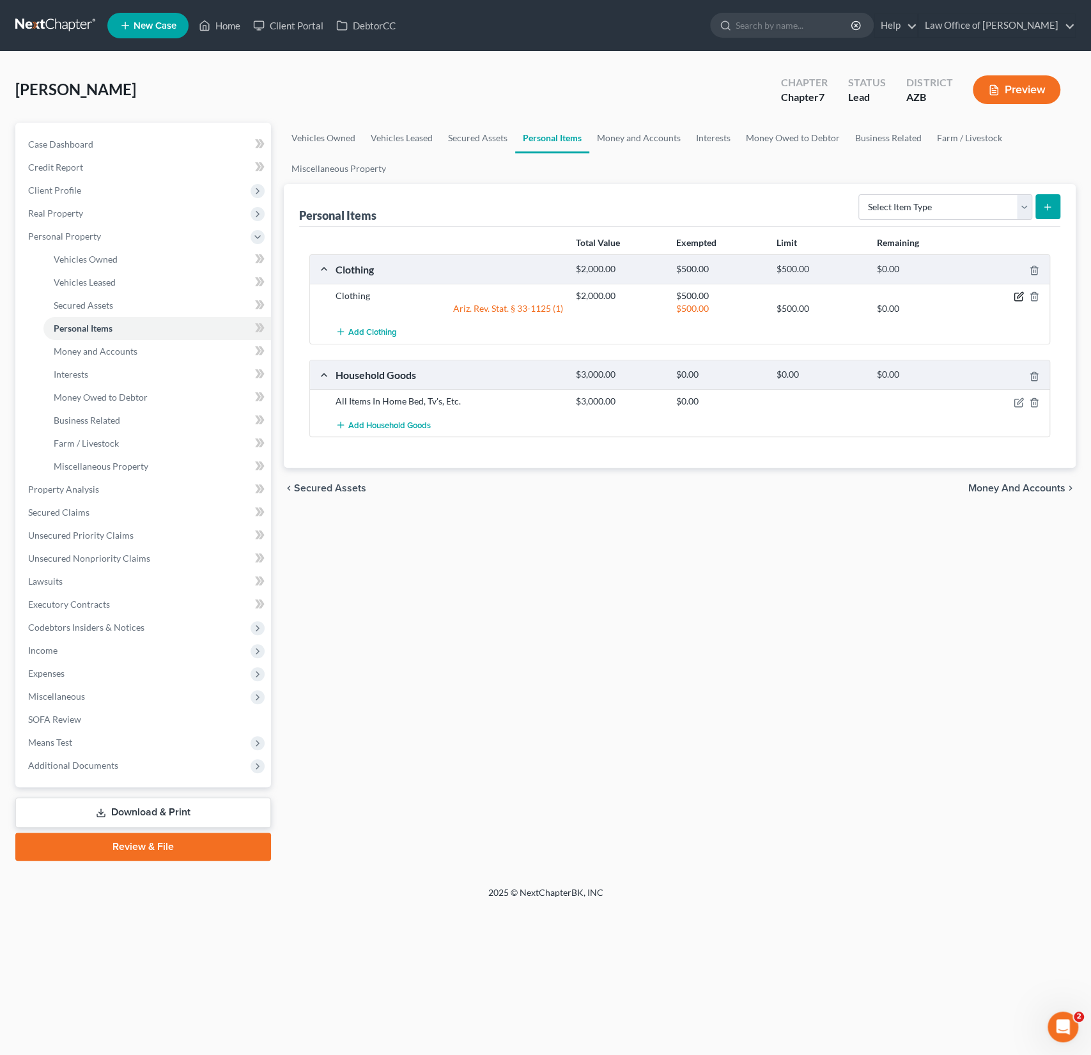
click at [1017, 295] on icon "button" at bounding box center [1019, 296] width 10 height 10
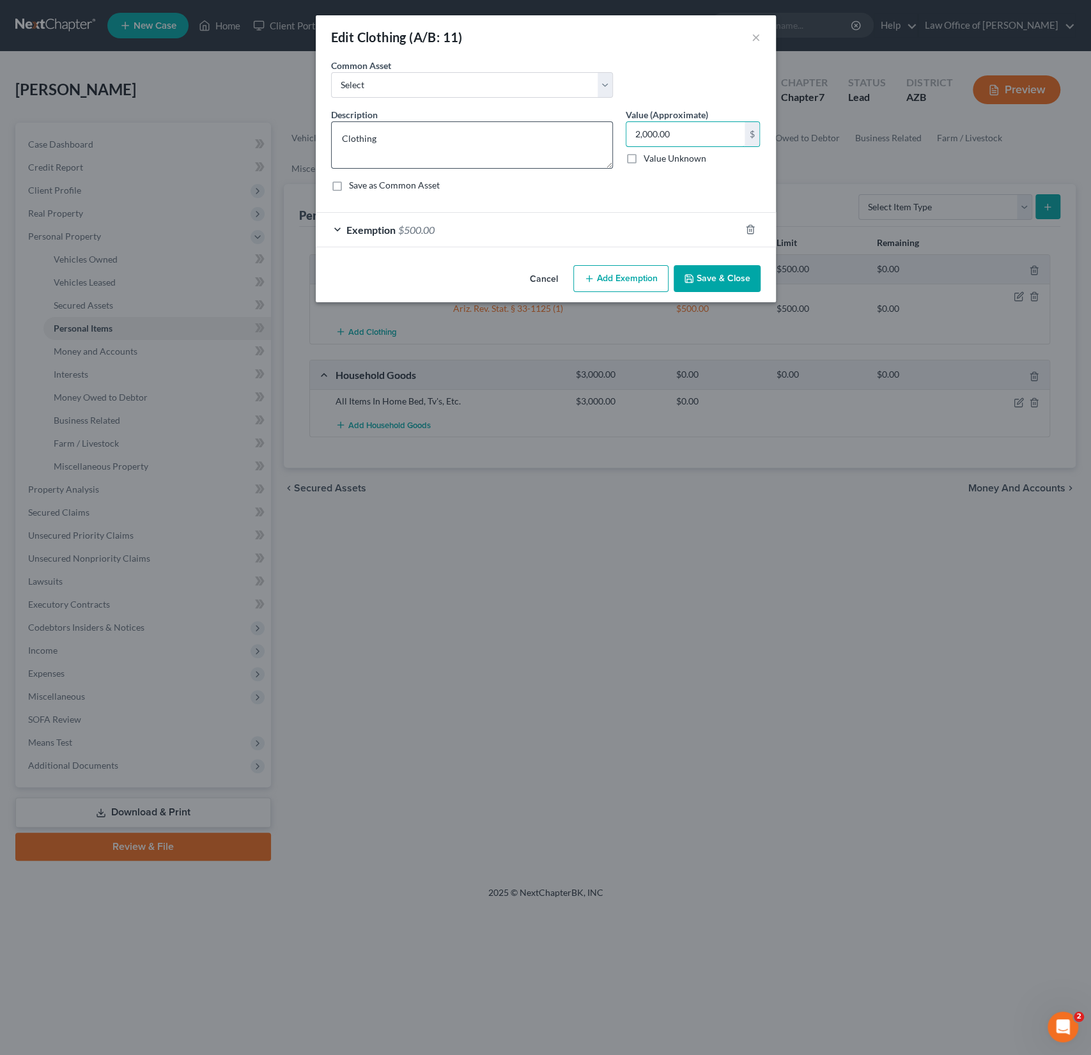
drag, startPoint x: 706, startPoint y: 144, endPoint x: 598, endPoint y: 124, distance: 110.4
click at [598, 124] on div "Description * Clothing Value (Approximate) 2,000.00 $ Value Unknown Balance Und…" at bounding box center [546, 155] width 442 height 94
drag, startPoint x: 676, startPoint y: 137, endPoint x: 626, endPoint y: 124, distance: 51.6
click at [626, 124] on input "2,000.00" at bounding box center [685, 134] width 118 height 24
type input "50"
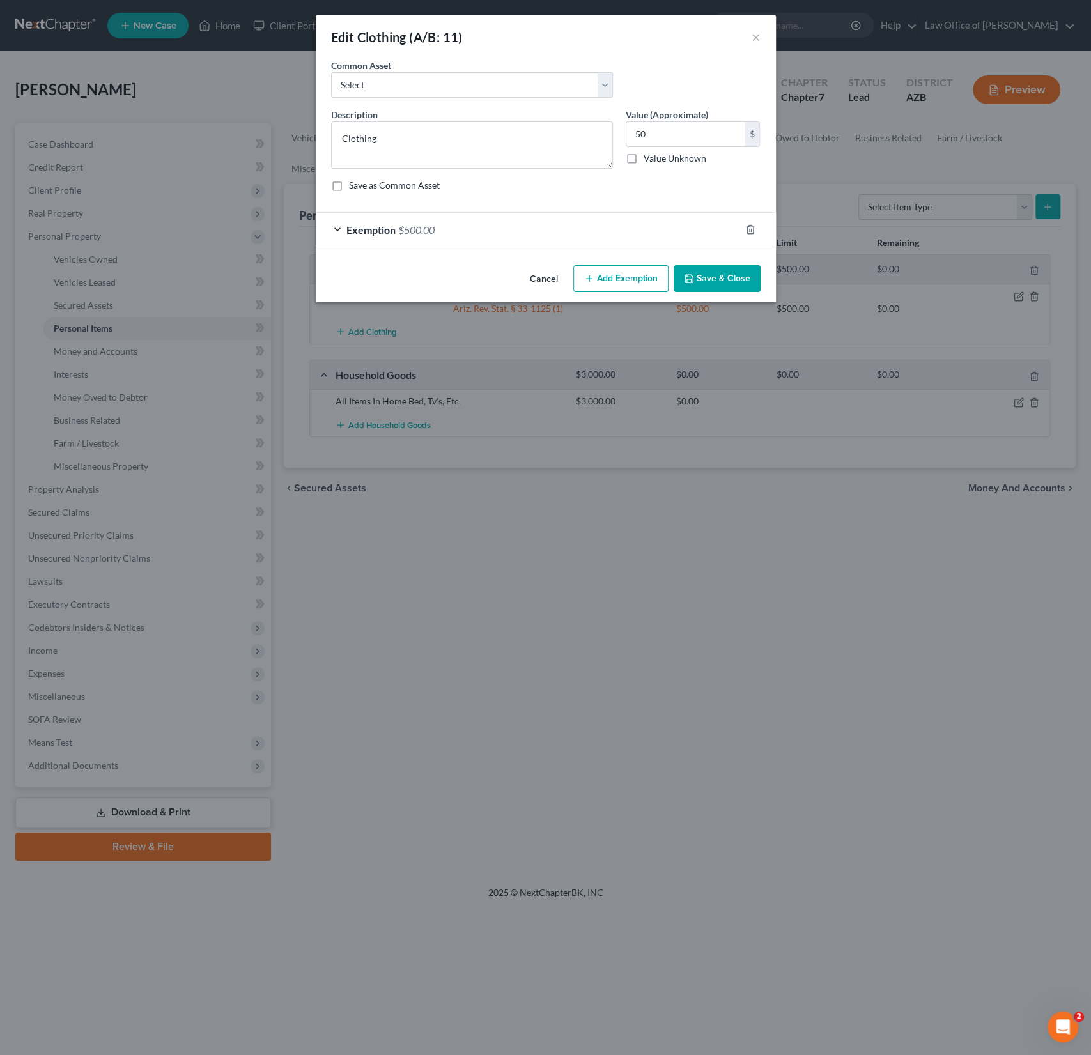
click at [725, 287] on button "Save & Close" at bounding box center [717, 278] width 87 height 27
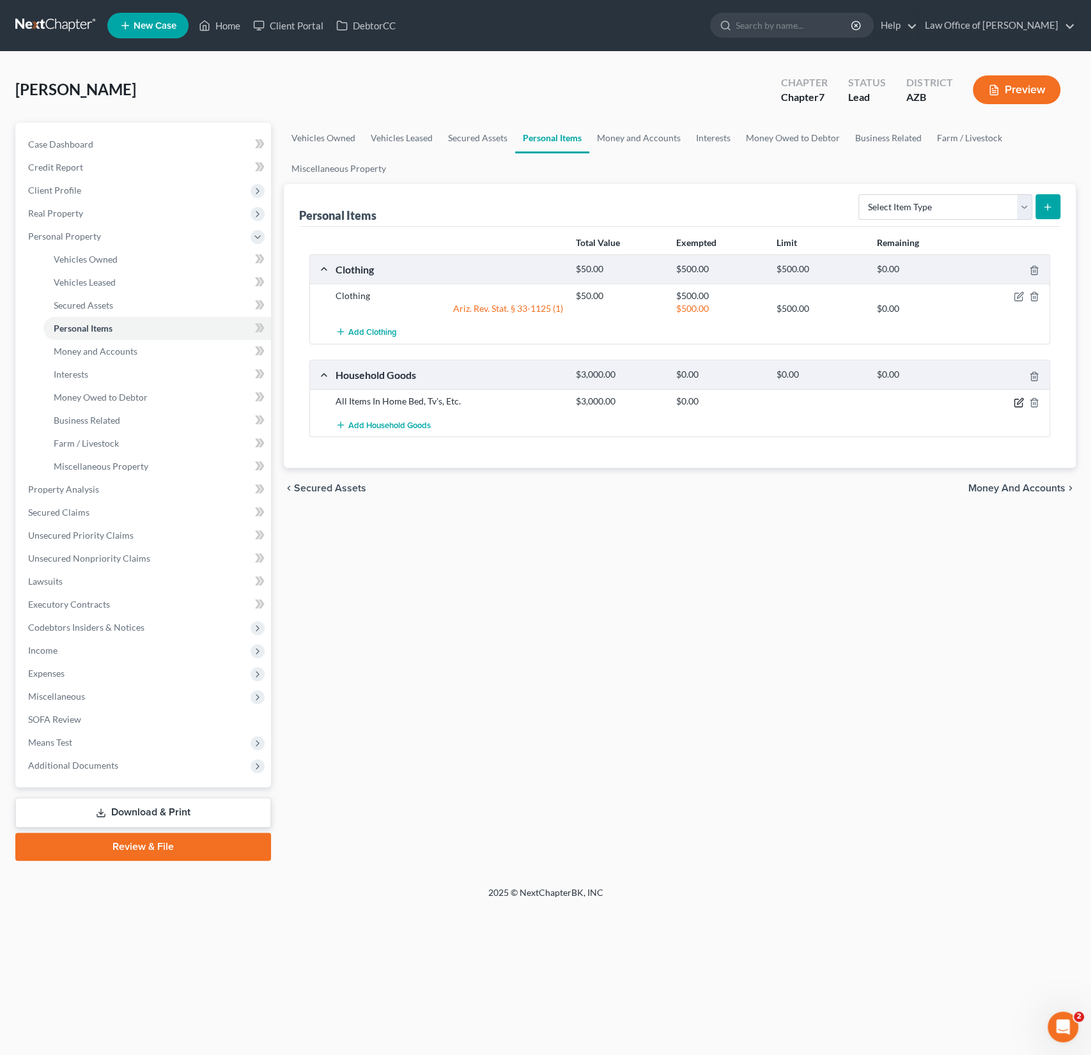
click at [1020, 399] on icon "button" at bounding box center [1019, 403] width 10 height 10
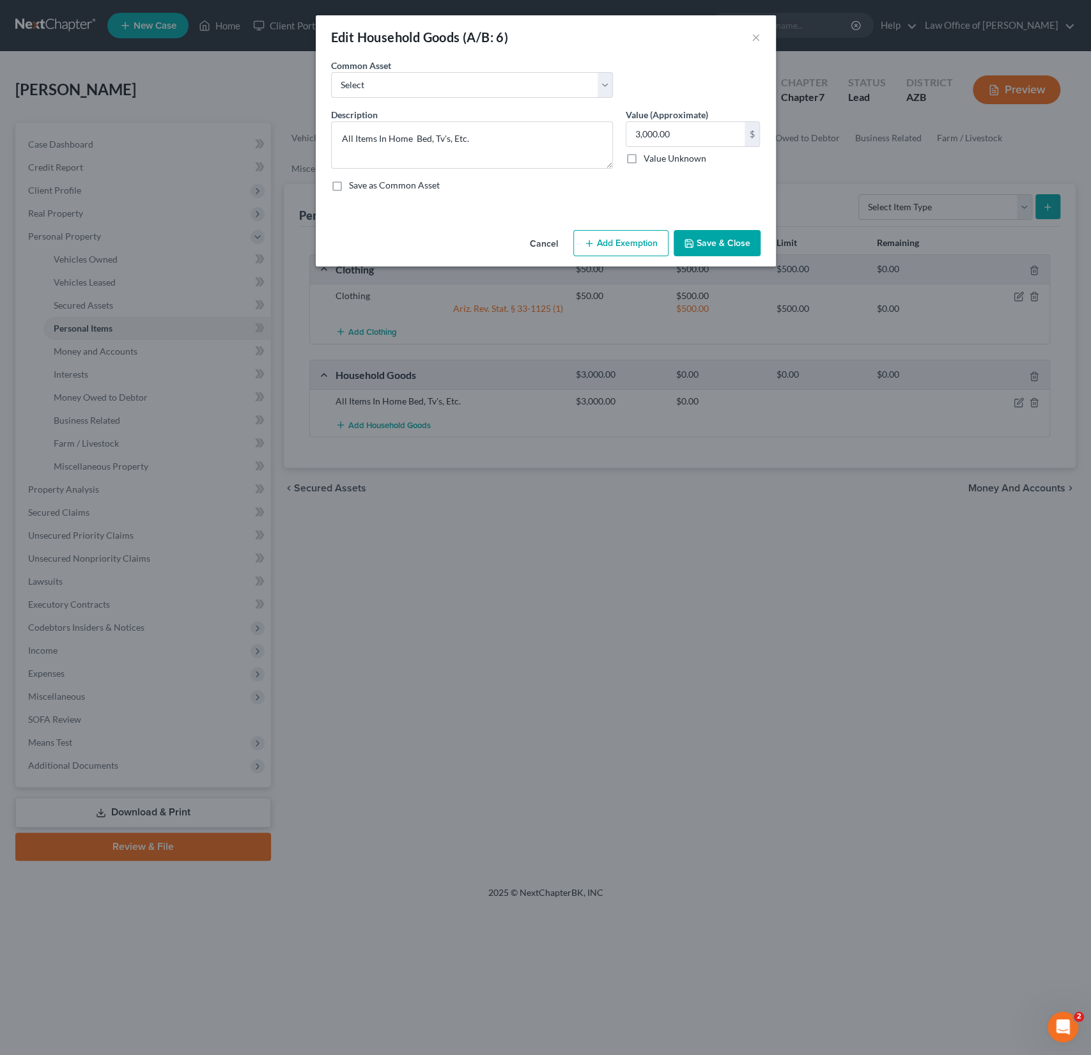
click at [618, 236] on button "Add Exemption" at bounding box center [620, 243] width 95 height 27
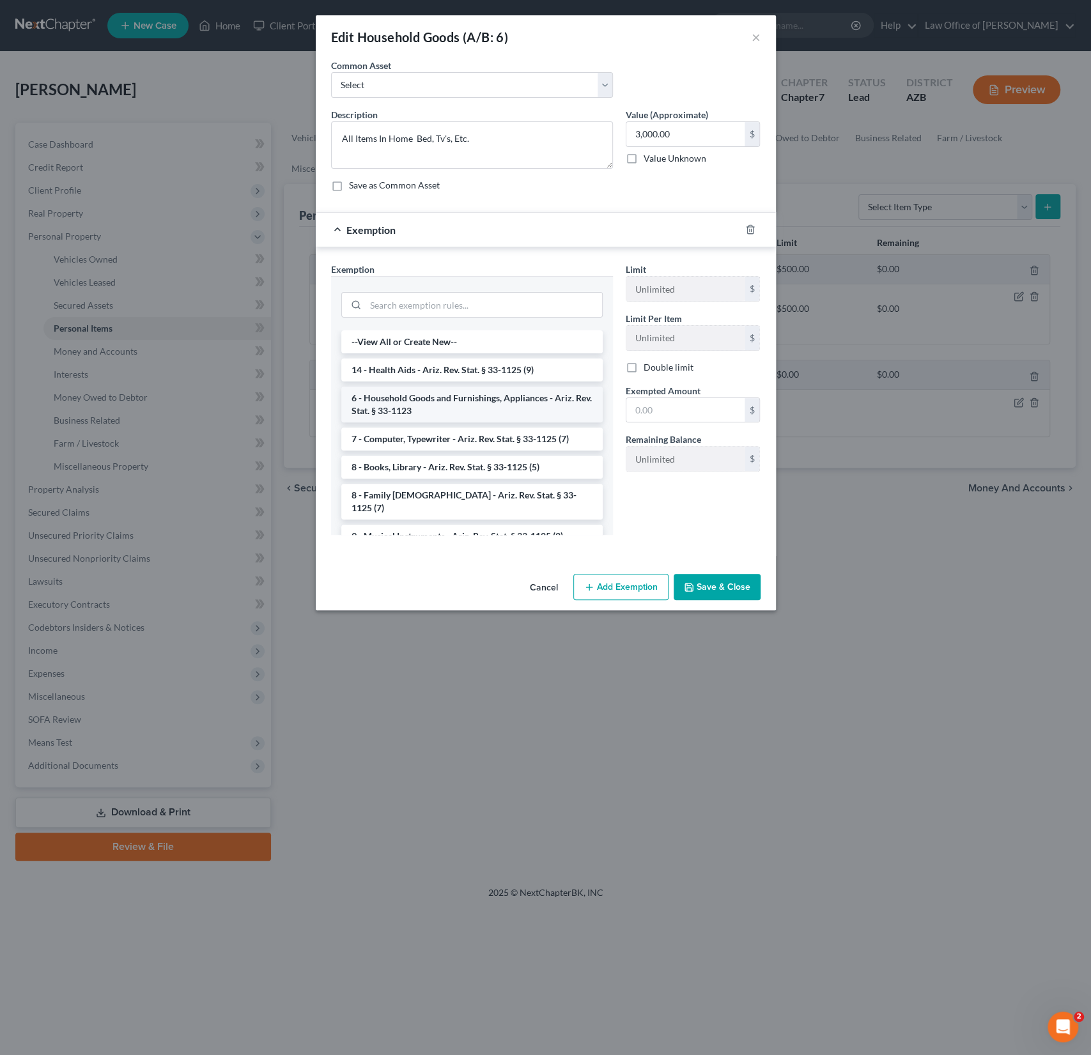
click at [450, 398] on li "6 - Household Goods and Furnishings, Appliances - Ariz. Rev. Stat. § 33-1123" at bounding box center [471, 405] width 261 height 36
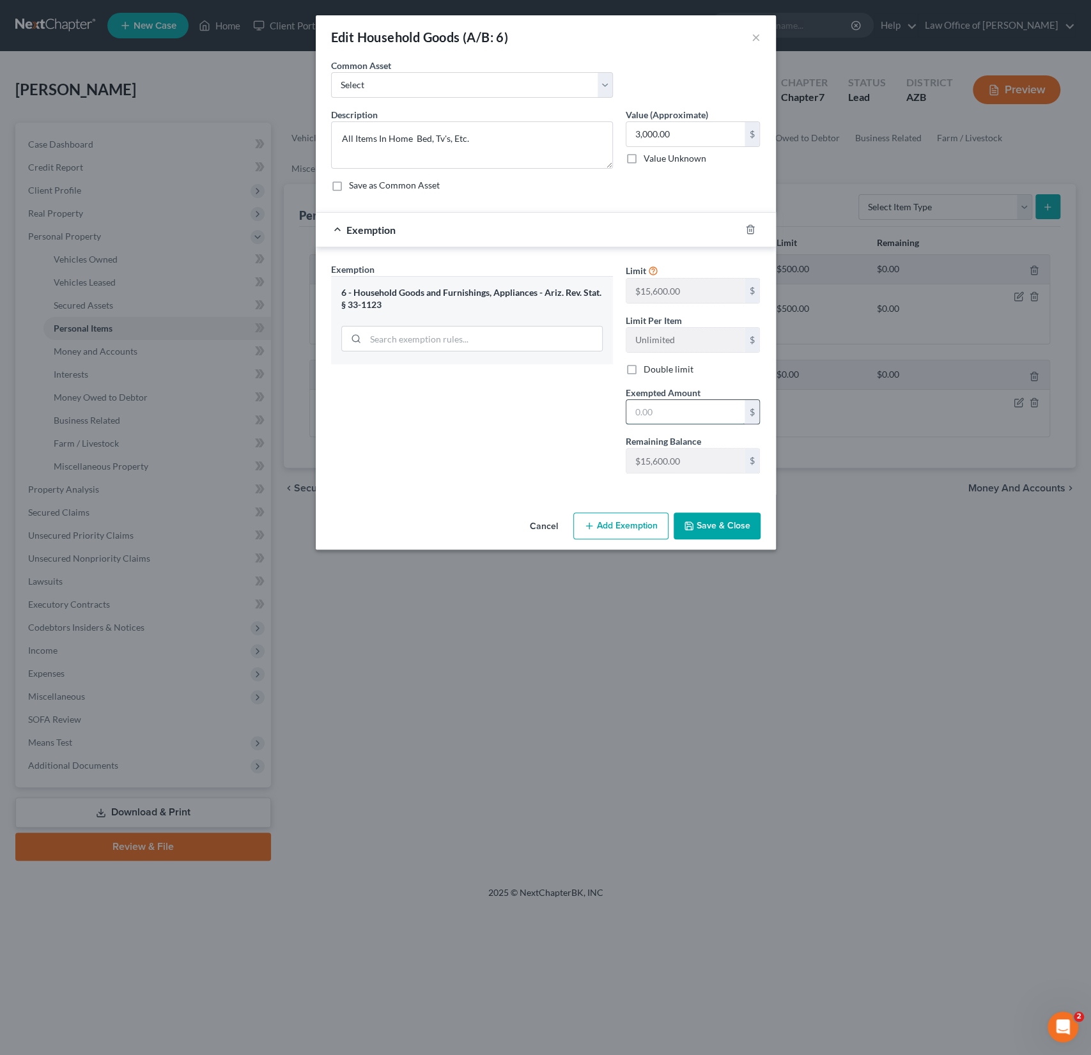
click at [645, 419] on input "text" at bounding box center [685, 412] width 118 height 24
type input "15,600"
click at [715, 529] on button "Save & Close" at bounding box center [717, 526] width 87 height 27
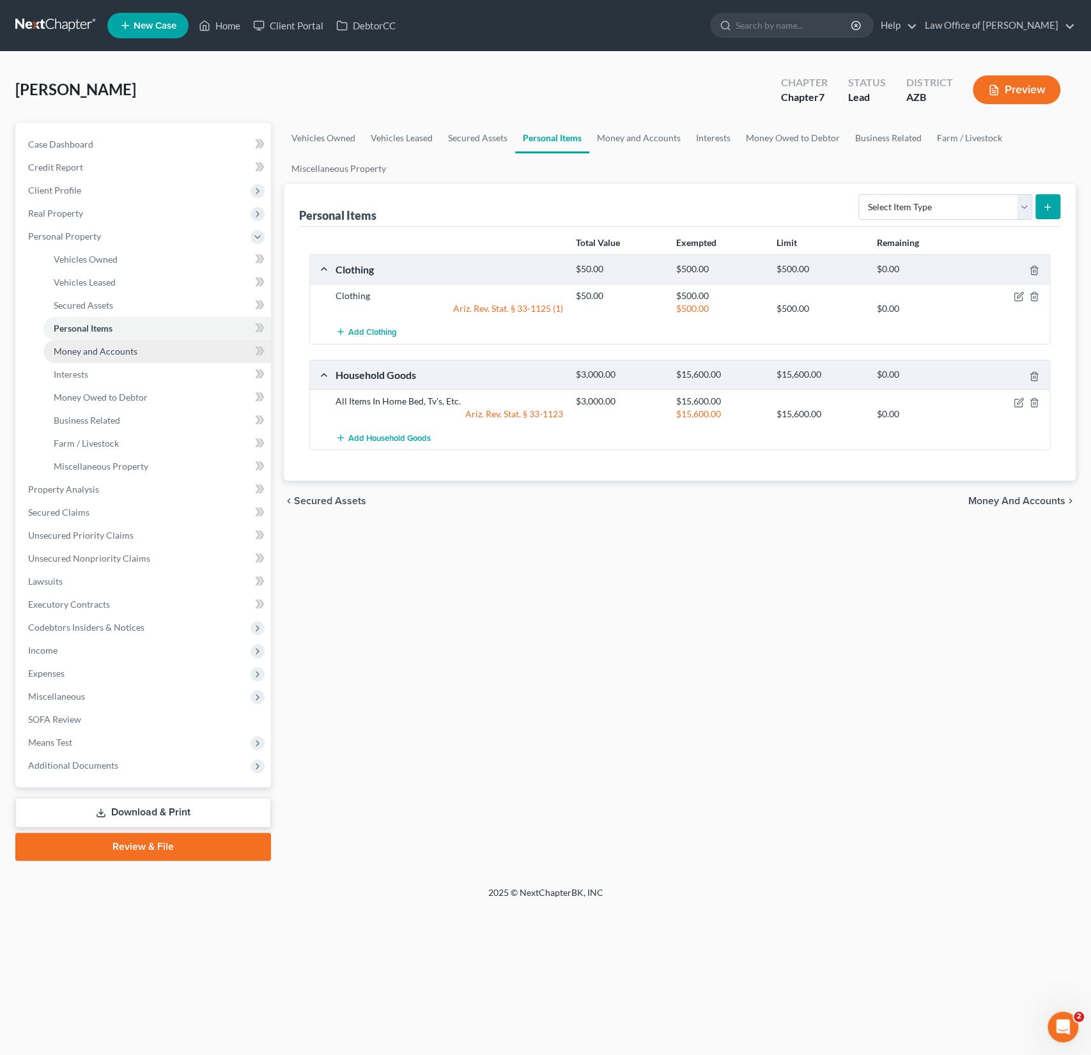
click at [102, 352] on span "Money and Accounts" at bounding box center [96, 351] width 84 height 11
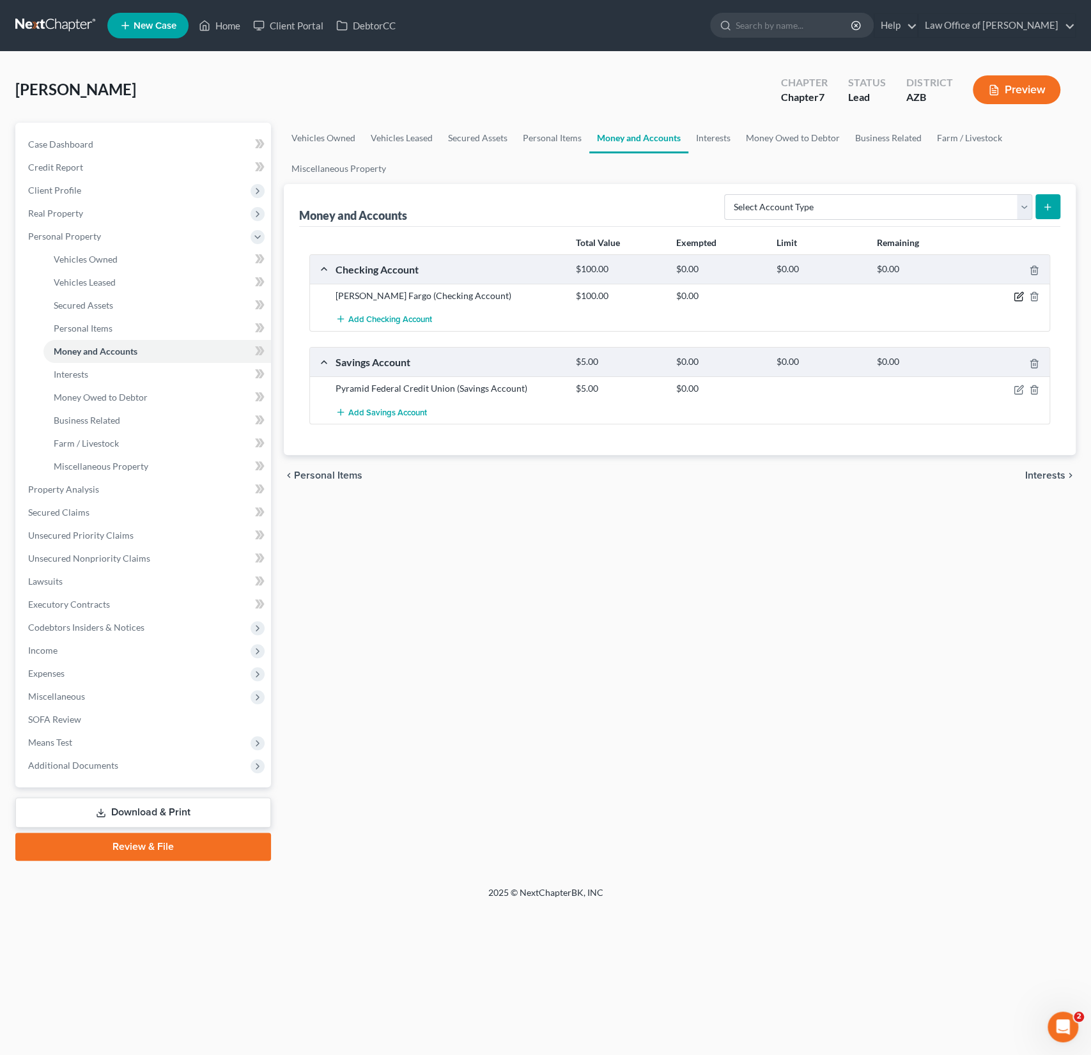
click at [1019, 294] on icon "button" at bounding box center [1019, 296] width 10 height 10
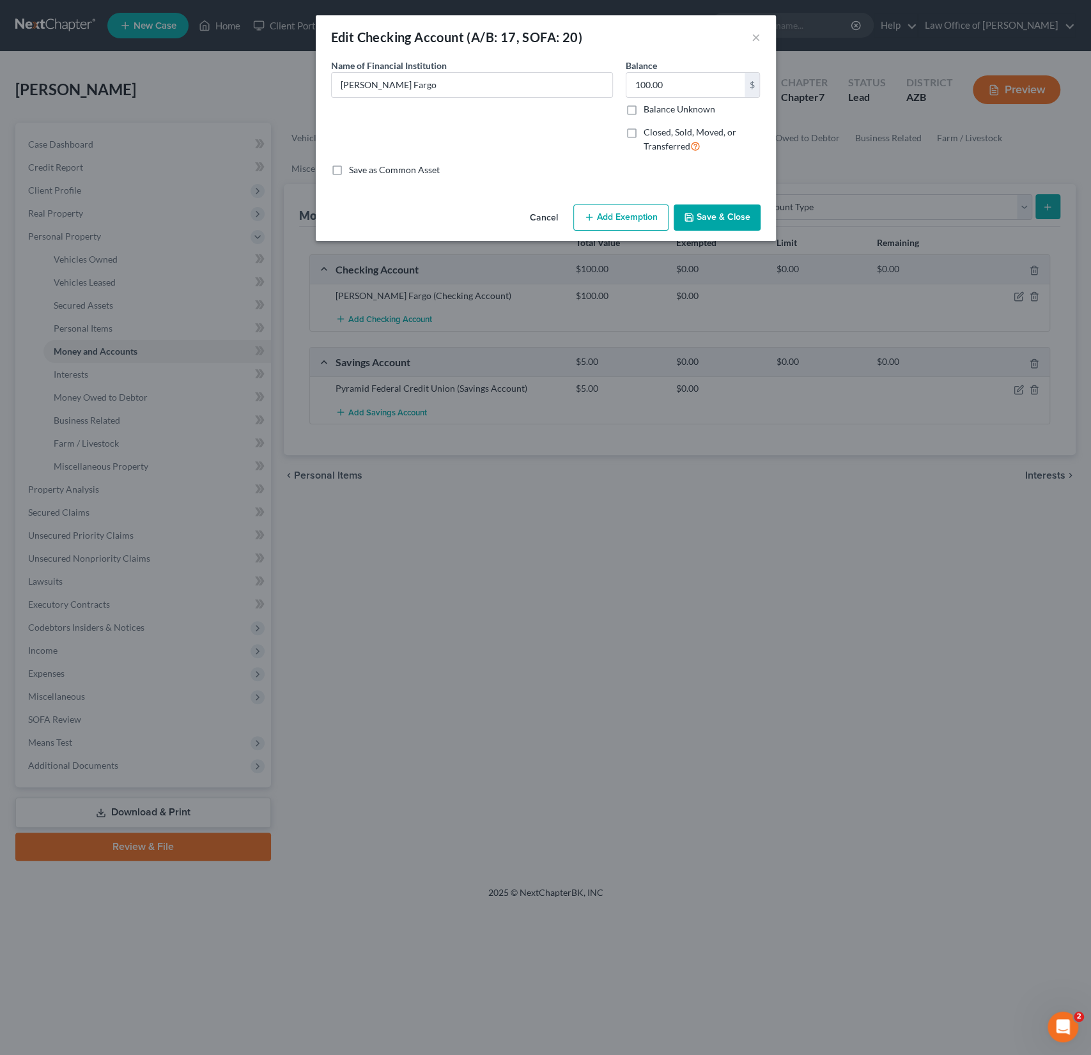
click at [609, 224] on button "Add Exemption" at bounding box center [620, 218] width 95 height 27
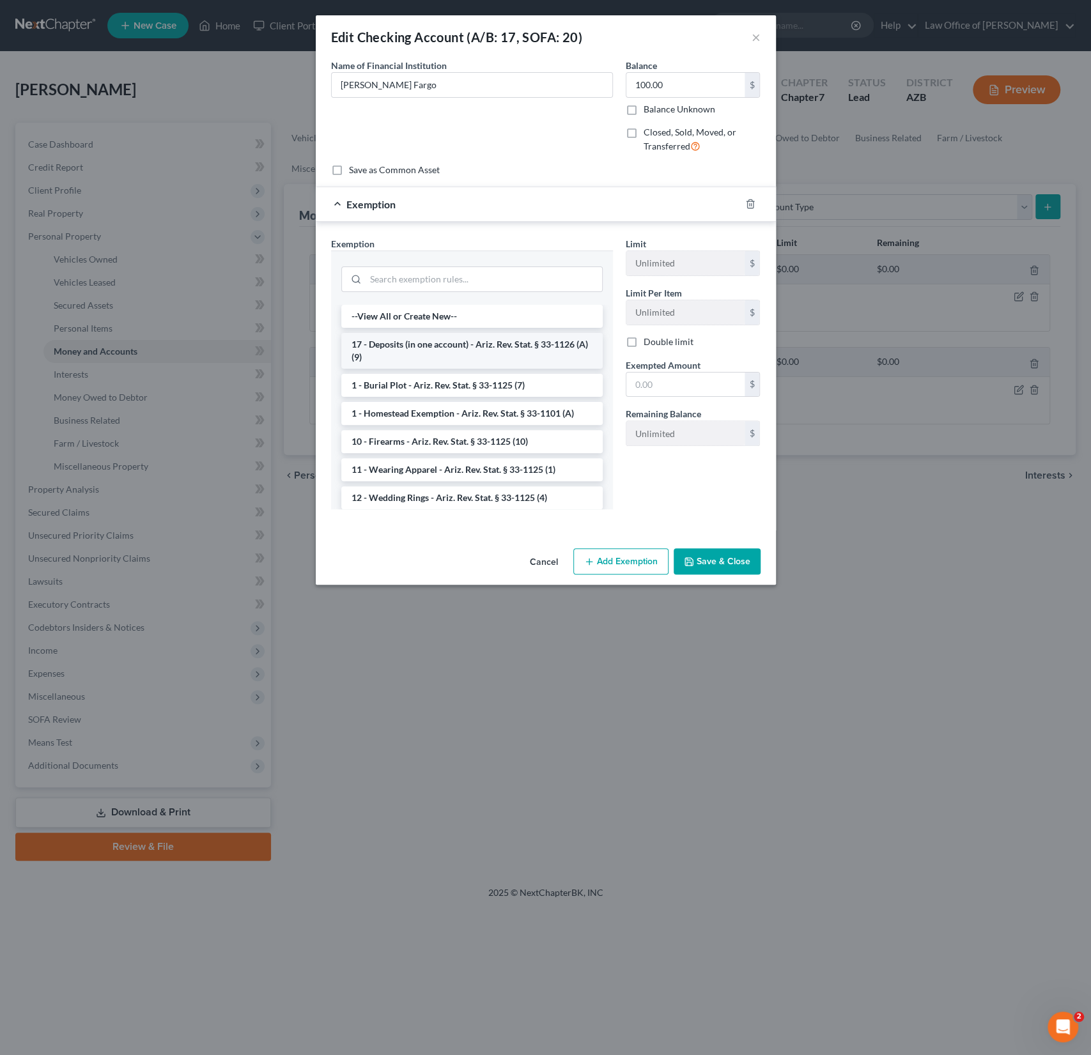
click at [460, 354] on li "17 - Deposits (in one account) - Ariz. Rev. Stat. § 33-1126 (A)(9)" at bounding box center [471, 351] width 261 height 36
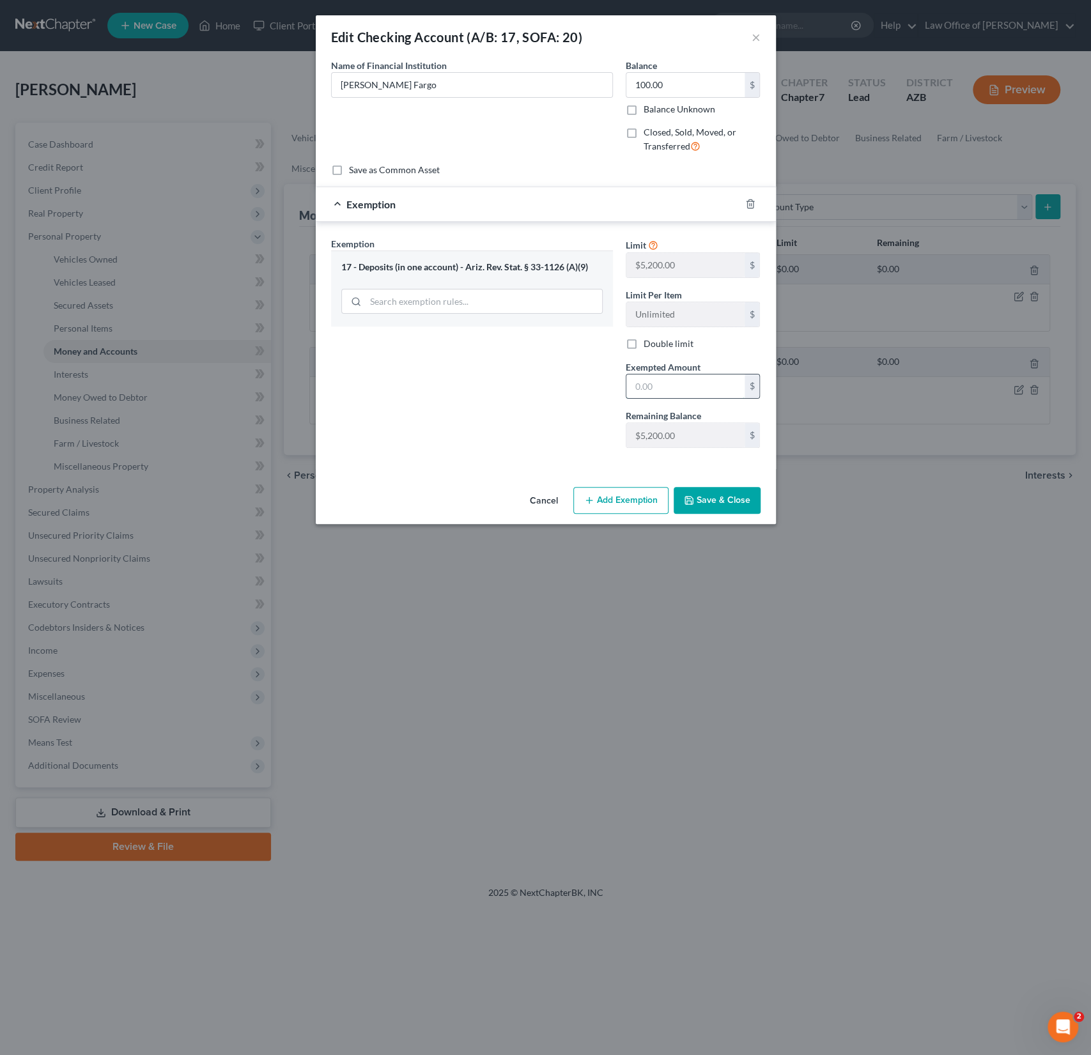
click at [666, 394] on input "text" at bounding box center [685, 387] width 118 height 24
type input "5,200"
click at [734, 497] on button "Save & Close" at bounding box center [717, 500] width 87 height 27
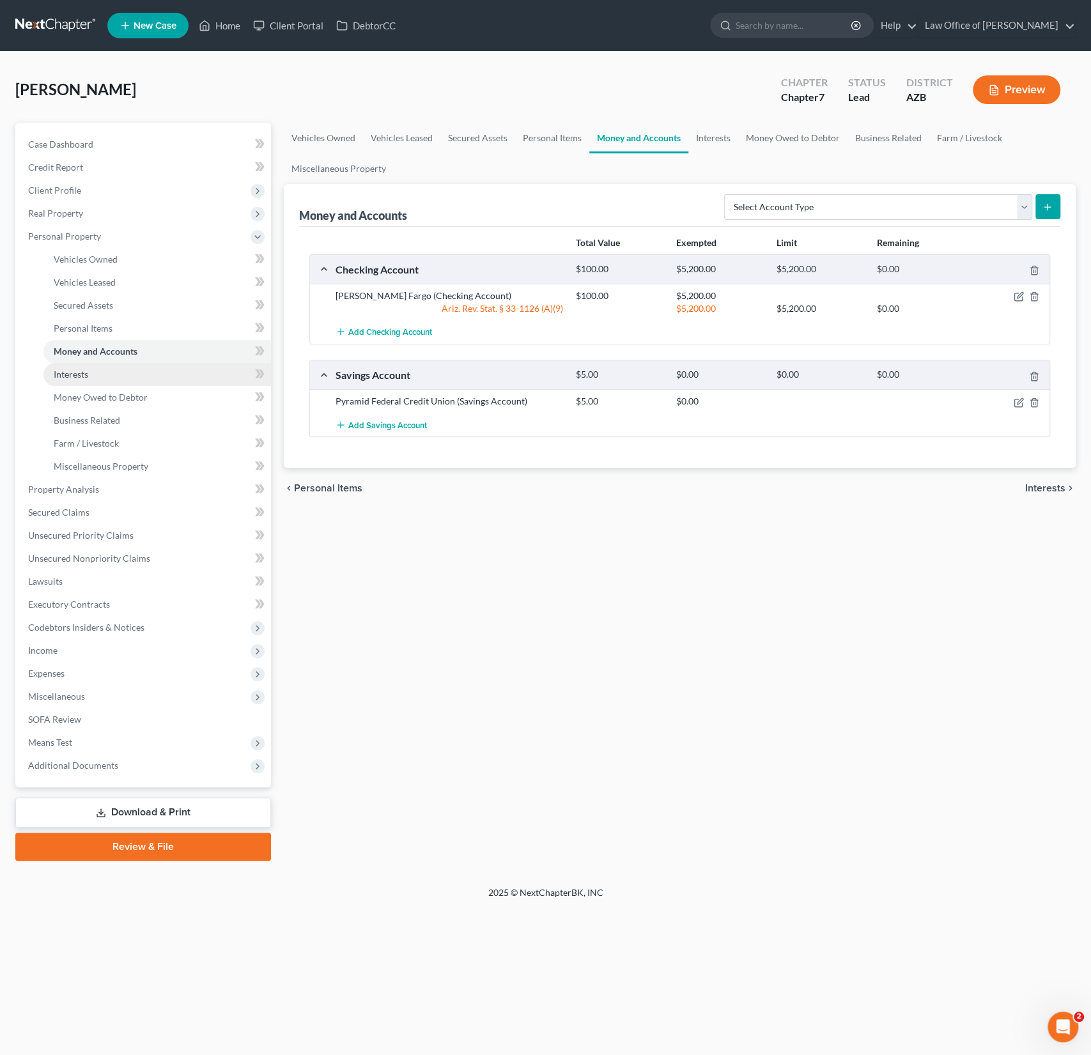
click at [69, 378] on span "Interests" at bounding box center [71, 374] width 35 height 11
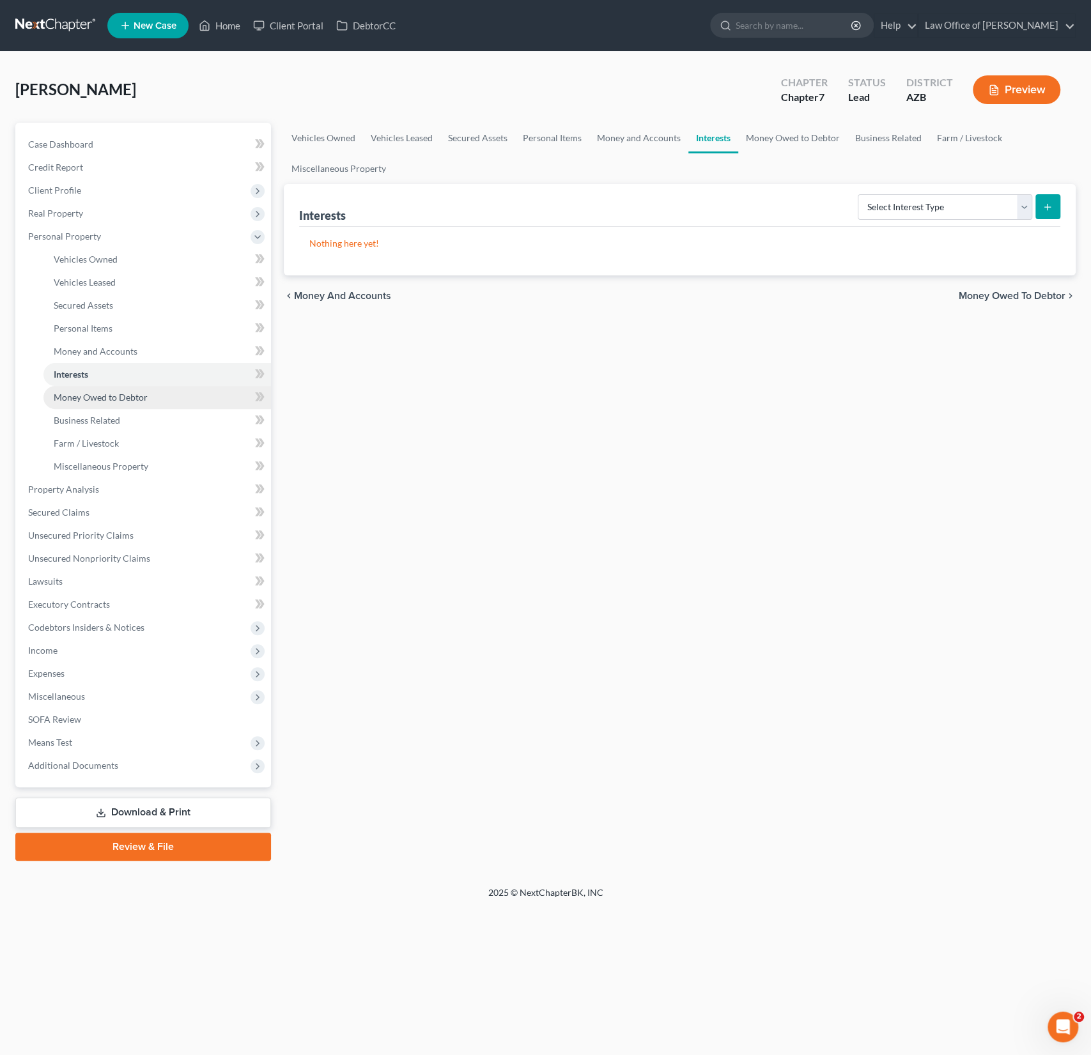
click at [81, 399] on span "Money Owed to Debtor" at bounding box center [101, 397] width 94 height 11
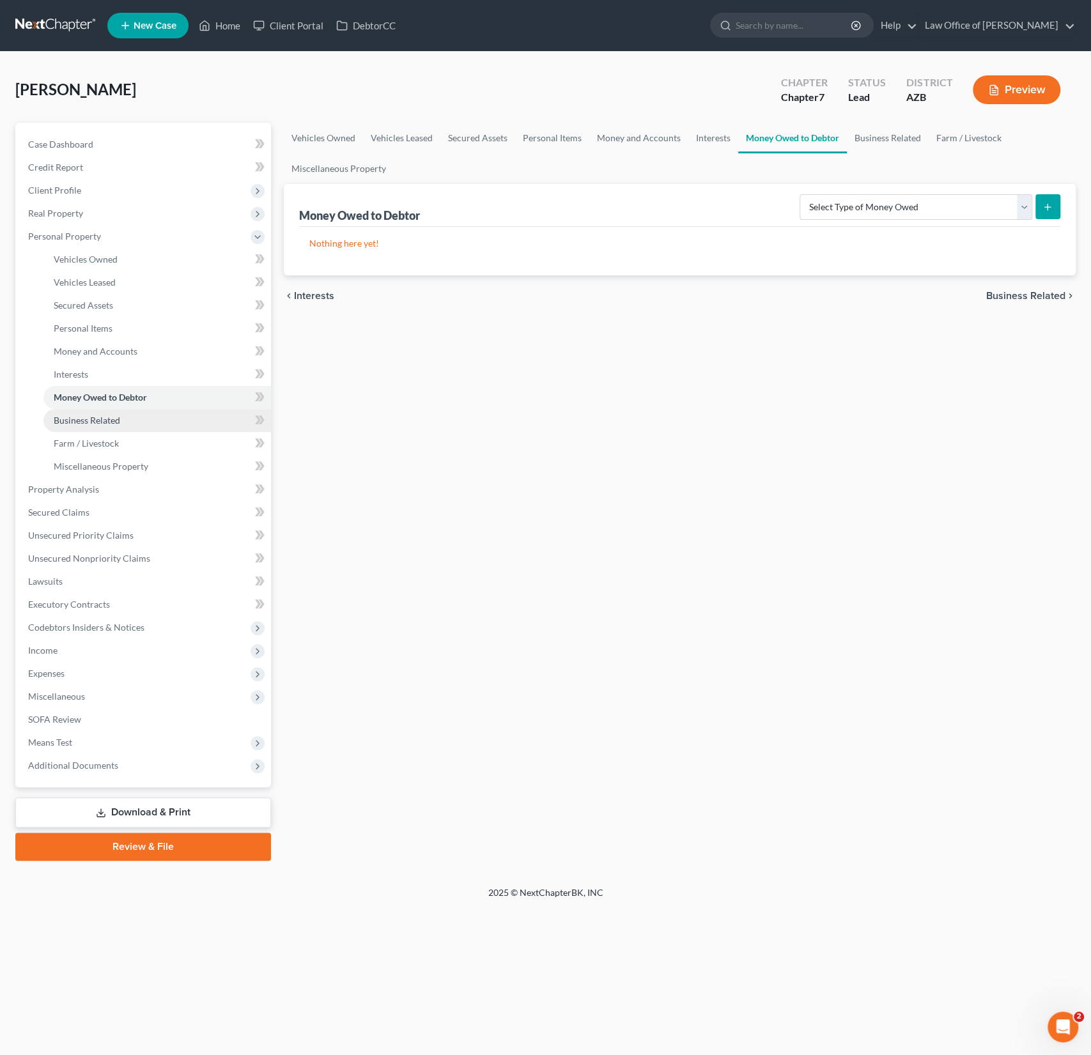
click at [88, 415] on span "Business Related" at bounding box center [87, 420] width 66 height 11
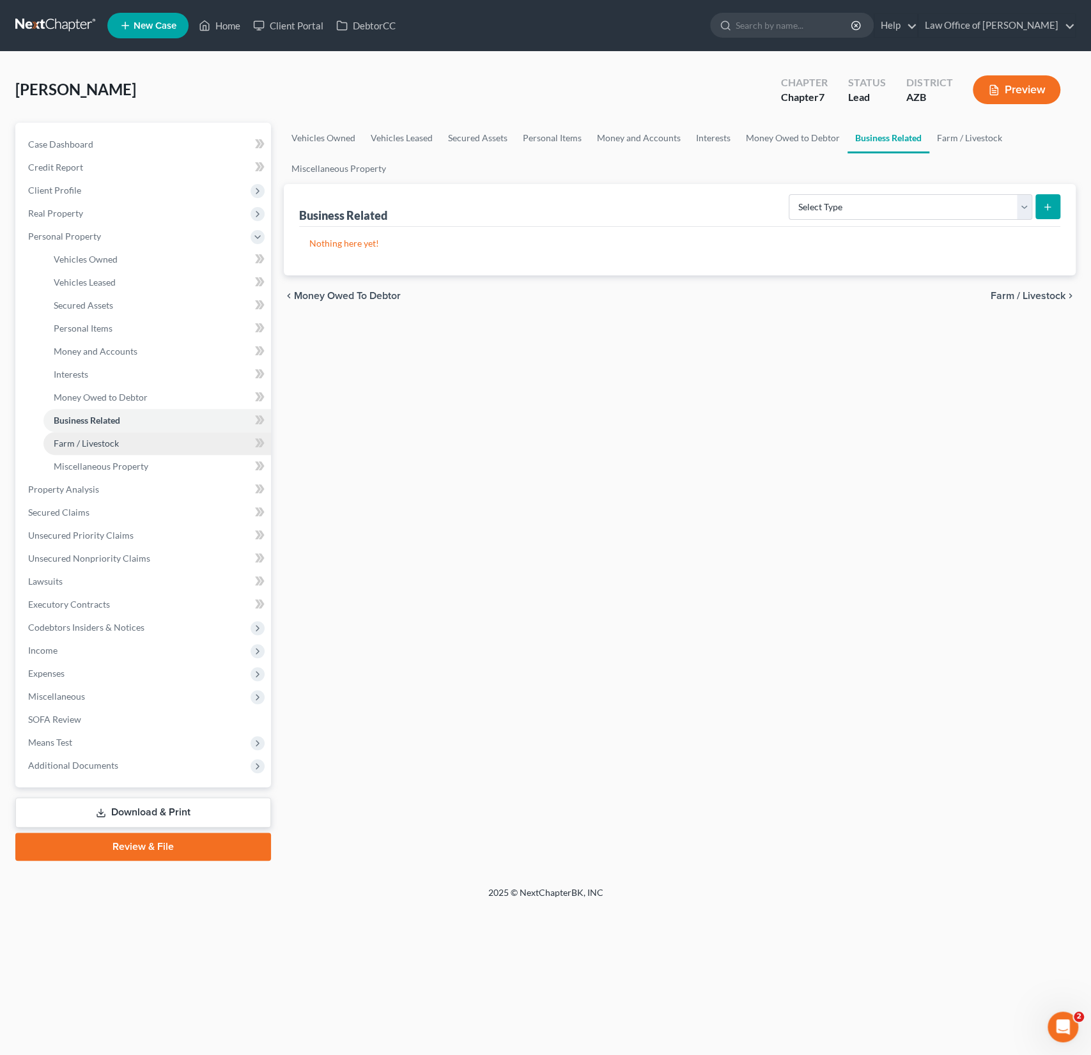
click at [100, 432] on link "Farm / Livestock" at bounding box center [157, 443] width 228 height 23
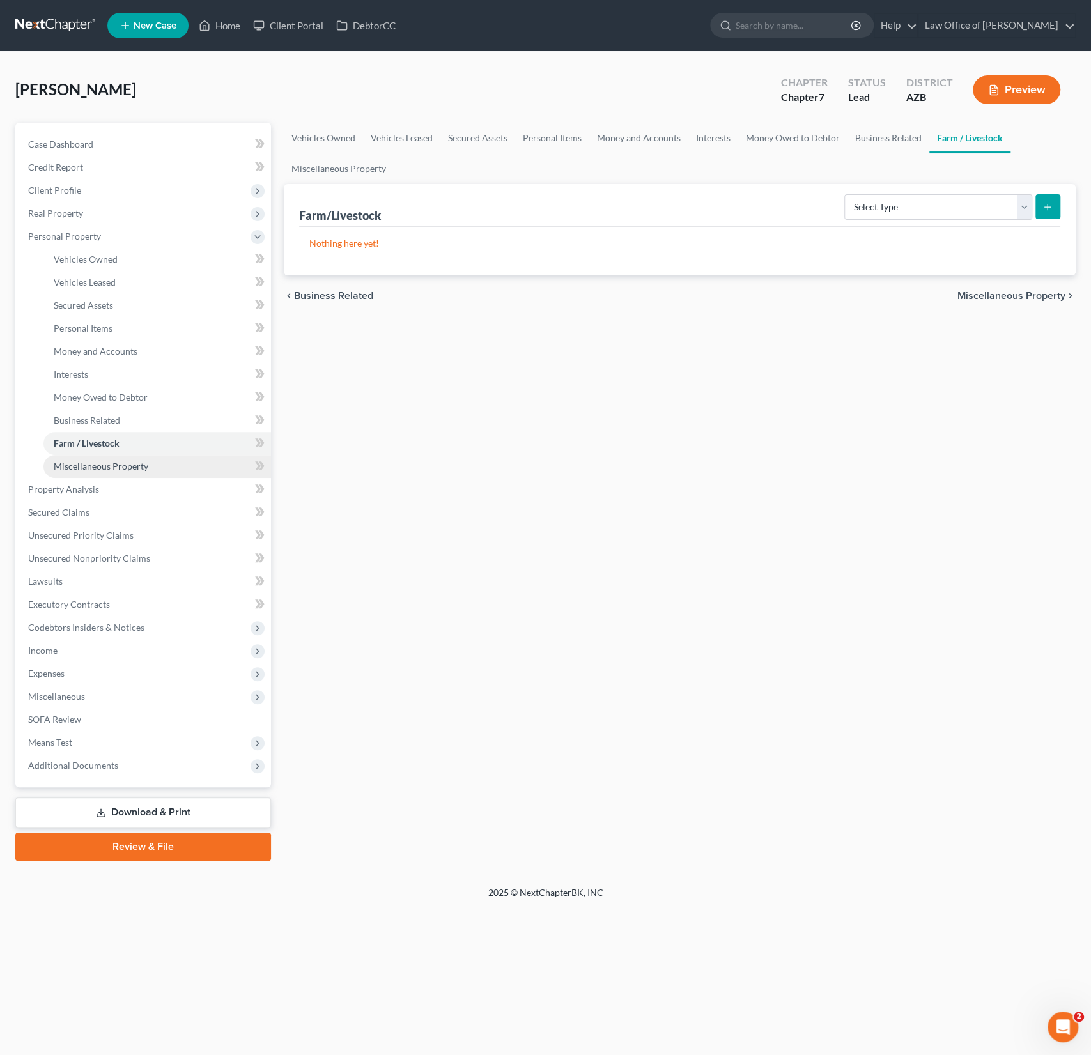
click at [107, 458] on link "Miscellaneous Property" at bounding box center [157, 466] width 228 height 23
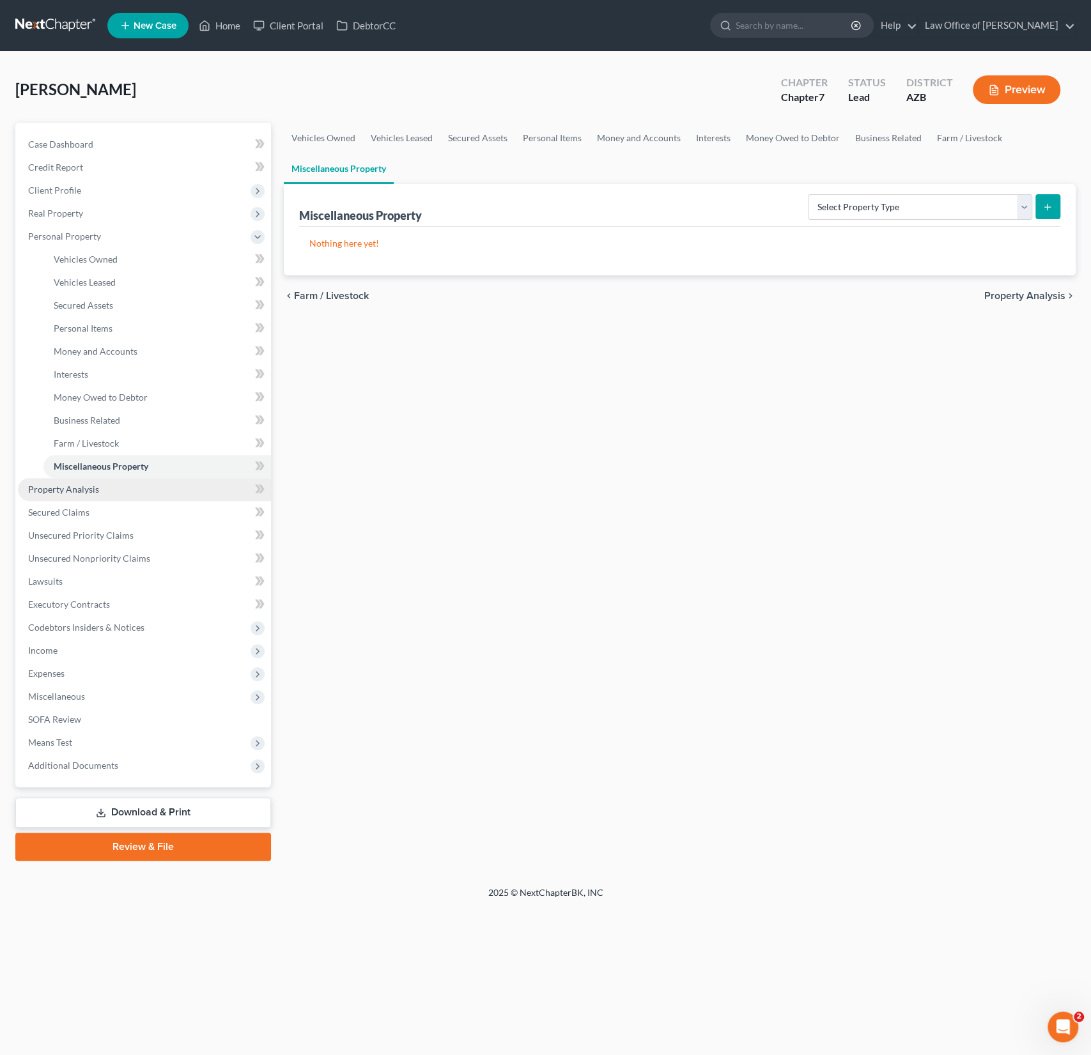
click at [77, 490] on span "Property Analysis" at bounding box center [63, 489] width 71 height 11
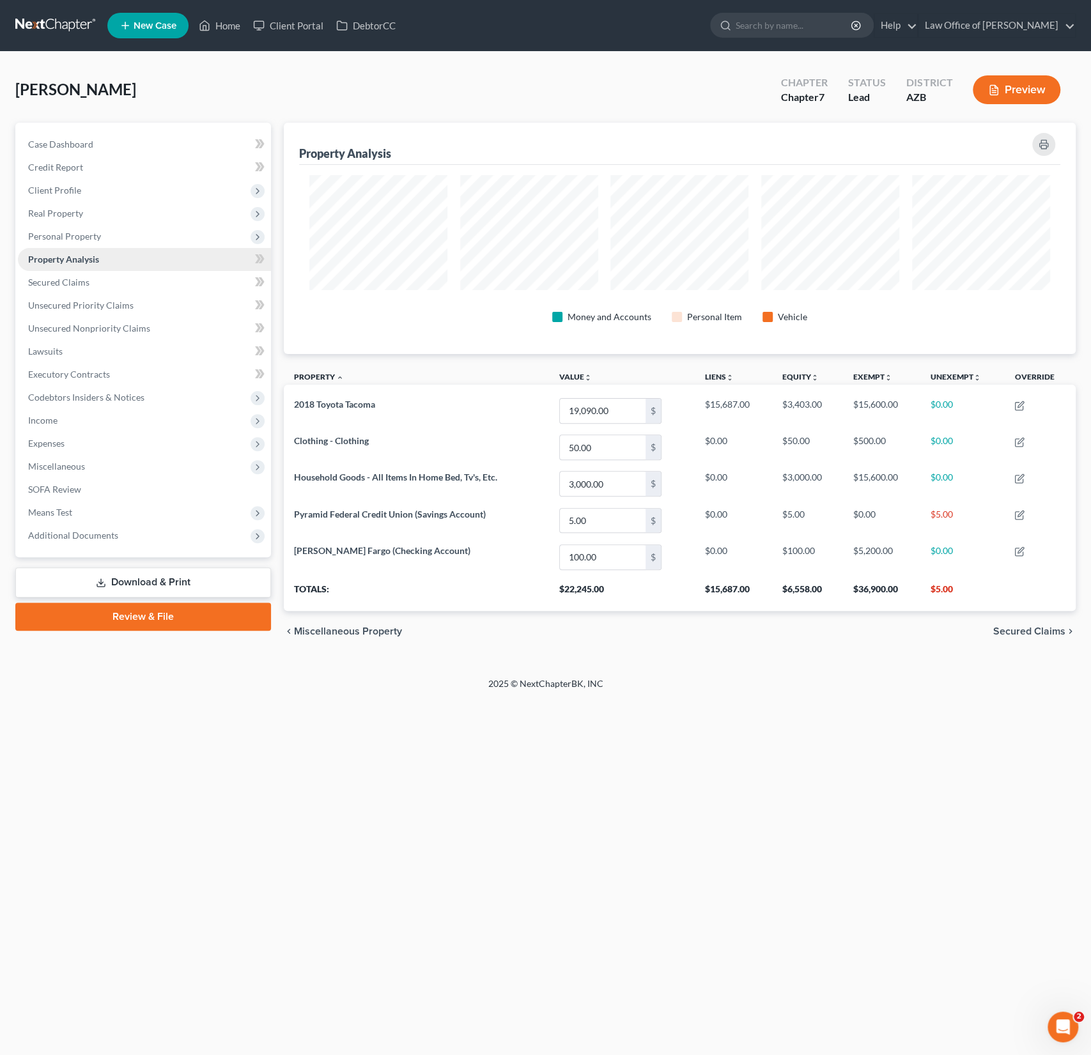
scroll to position [231, 791]
click at [85, 286] on span "Secured Claims" at bounding box center [58, 282] width 61 height 11
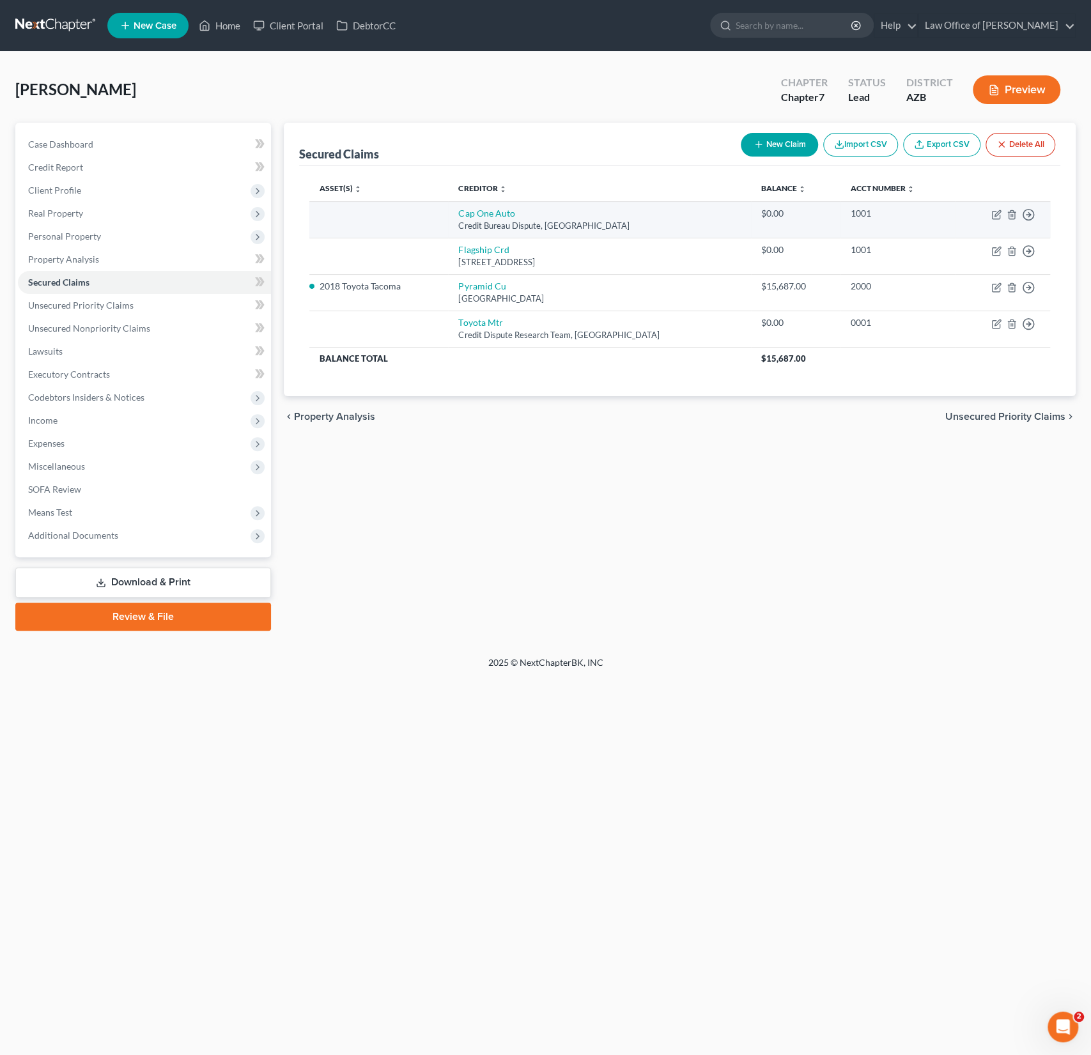
click at [1037, 211] on td "Move to E Move to F Move to G Move to Notice Only" at bounding box center [1003, 219] width 95 height 36
click at [1028, 213] on icon "button" at bounding box center [1028, 214] width 13 height 13
click at [971, 242] on link "Move to F" at bounding box center [970, 246] width 107 height 22
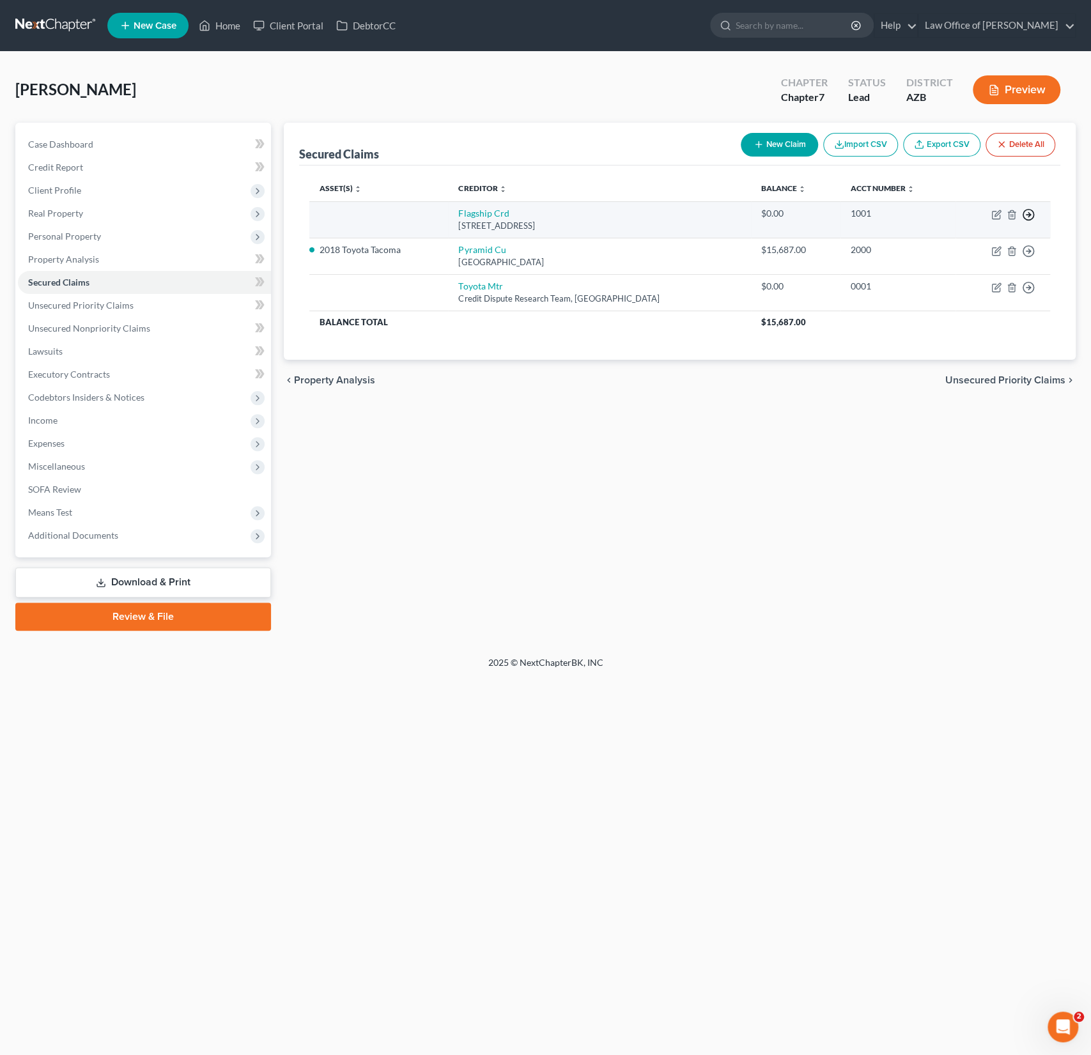
click at [1031, 211] on icon "button" at bounding box center [1028, 214] width 13 height 13
click at [968, 245] on link "Move to F" at bounding box center [970, 246] width 107 height 22
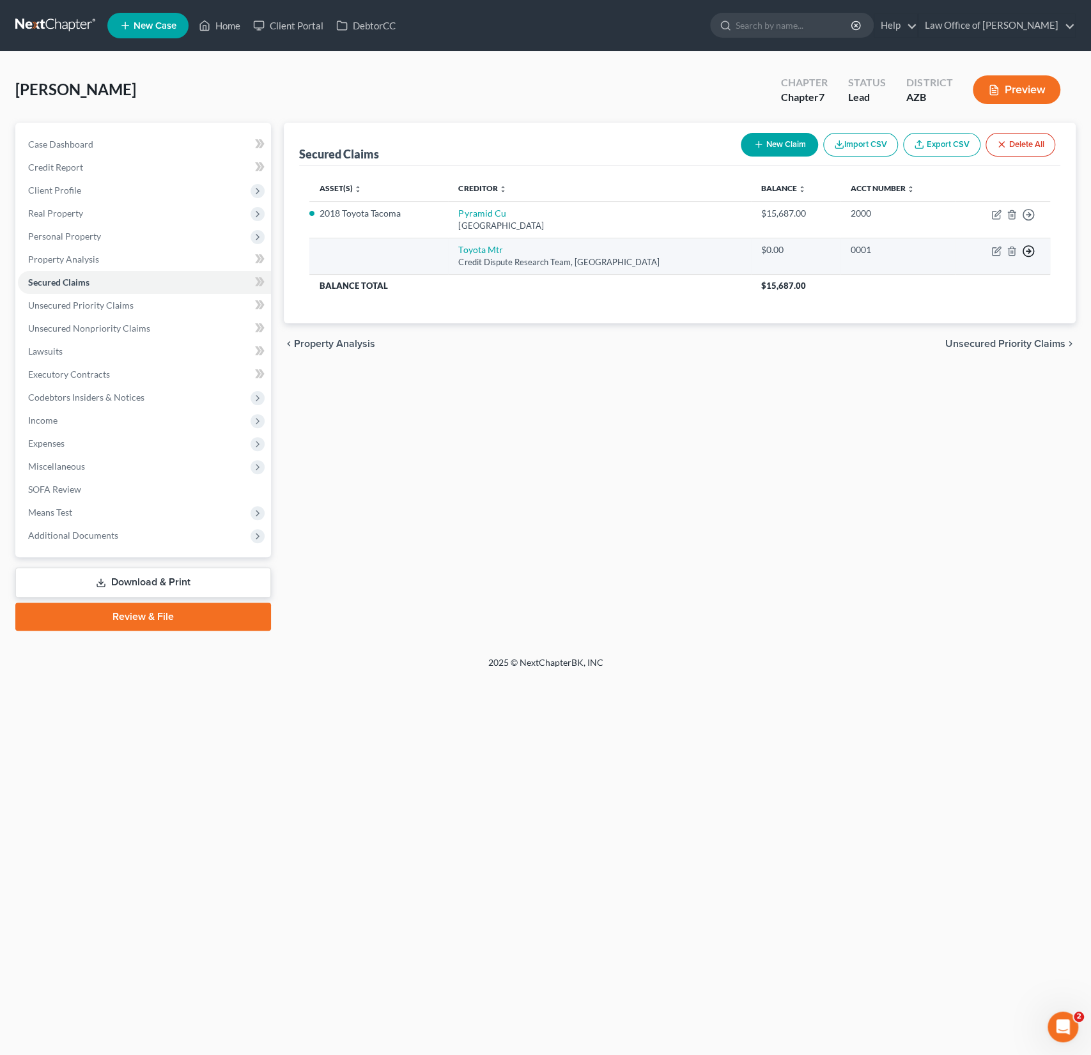
click at [1032, 250] on icon "button" at bounding box center [1028, 251] width 13 height 13
click at [963, 283] on link "Move to F" at bounding box center [970, 283] width 107 height 22
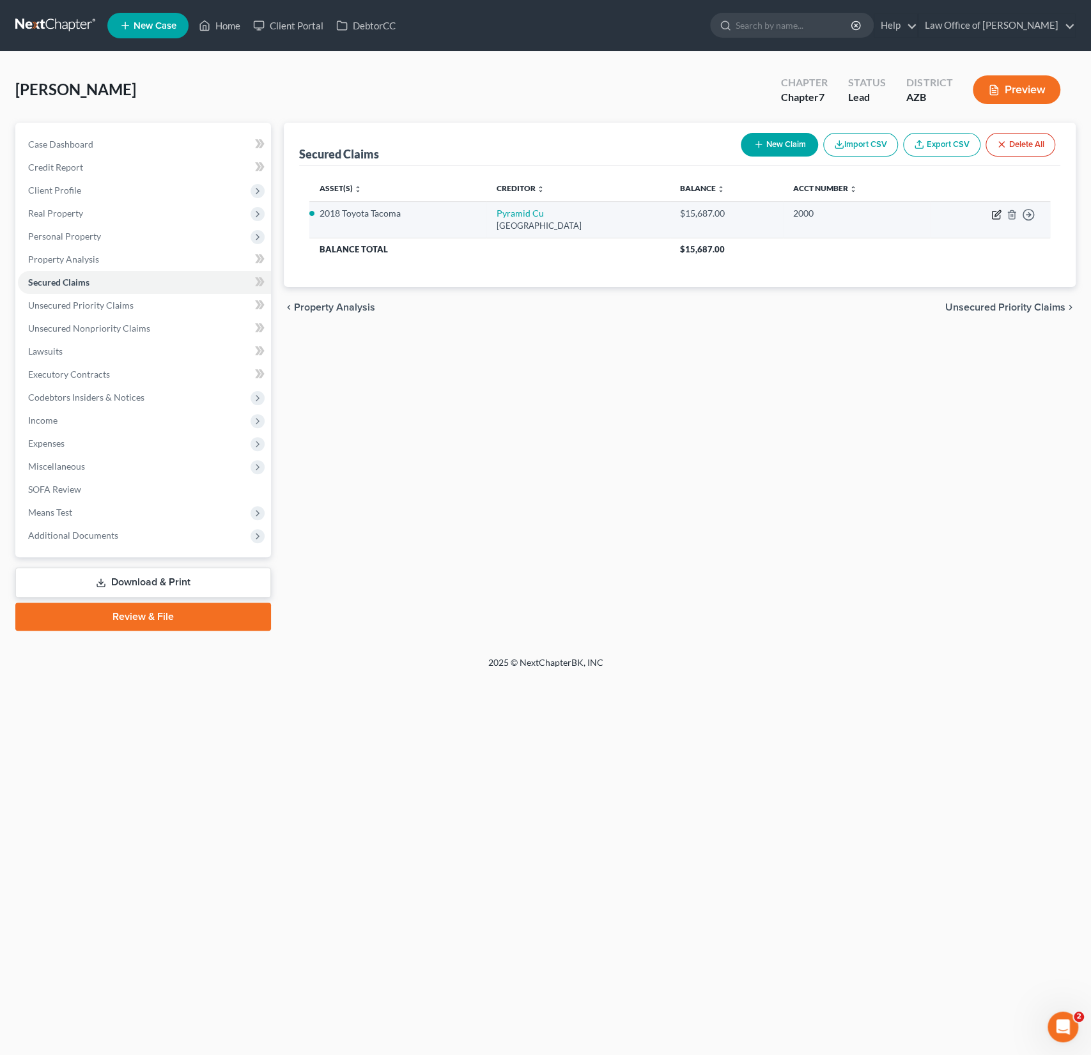
click at [993, 213] on icon "button" at bounding box center [996, 215] width 10 height 10
select select "3"
select select "2"
select select "0"
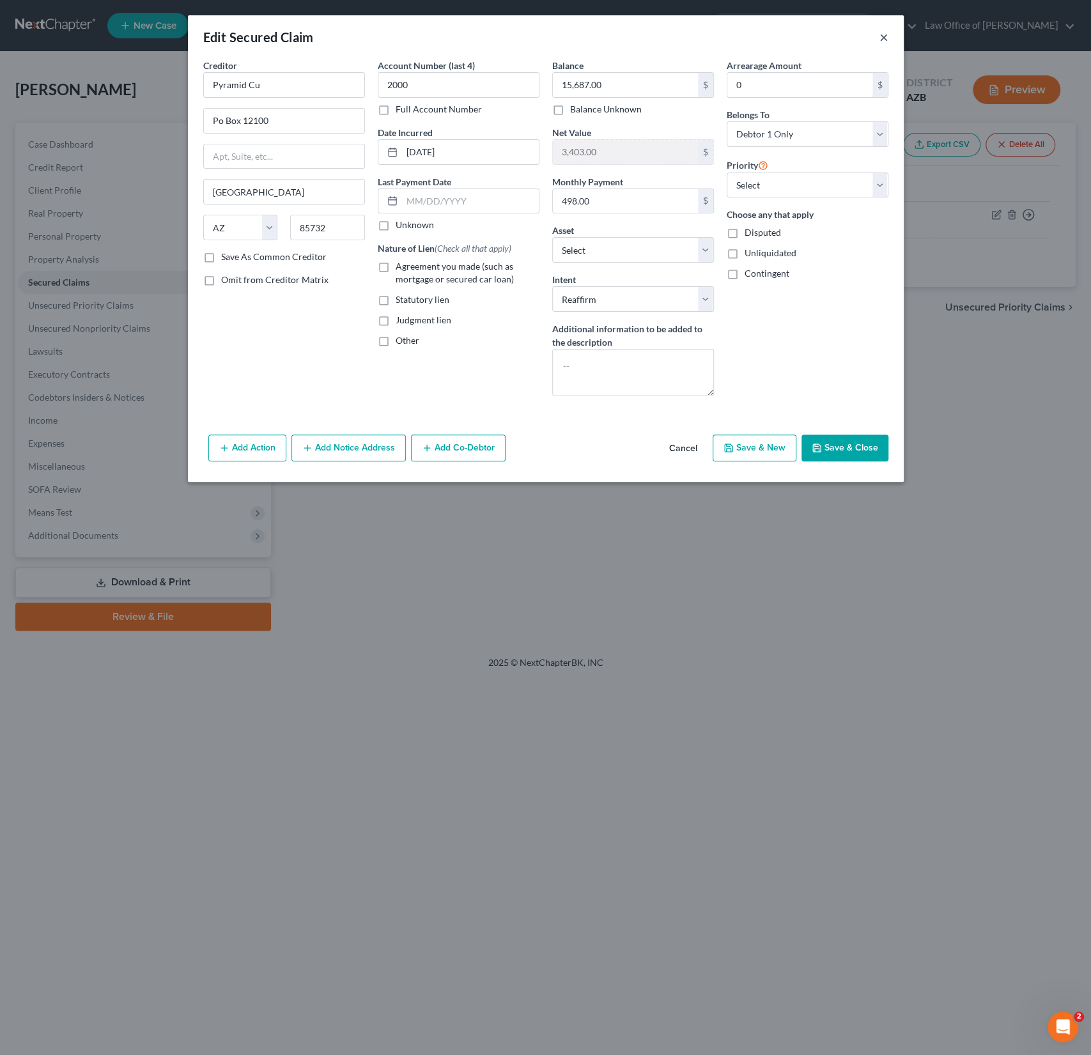
click at [885, 36] on button "×" at bounding box center [883, 36] width 9 height 15
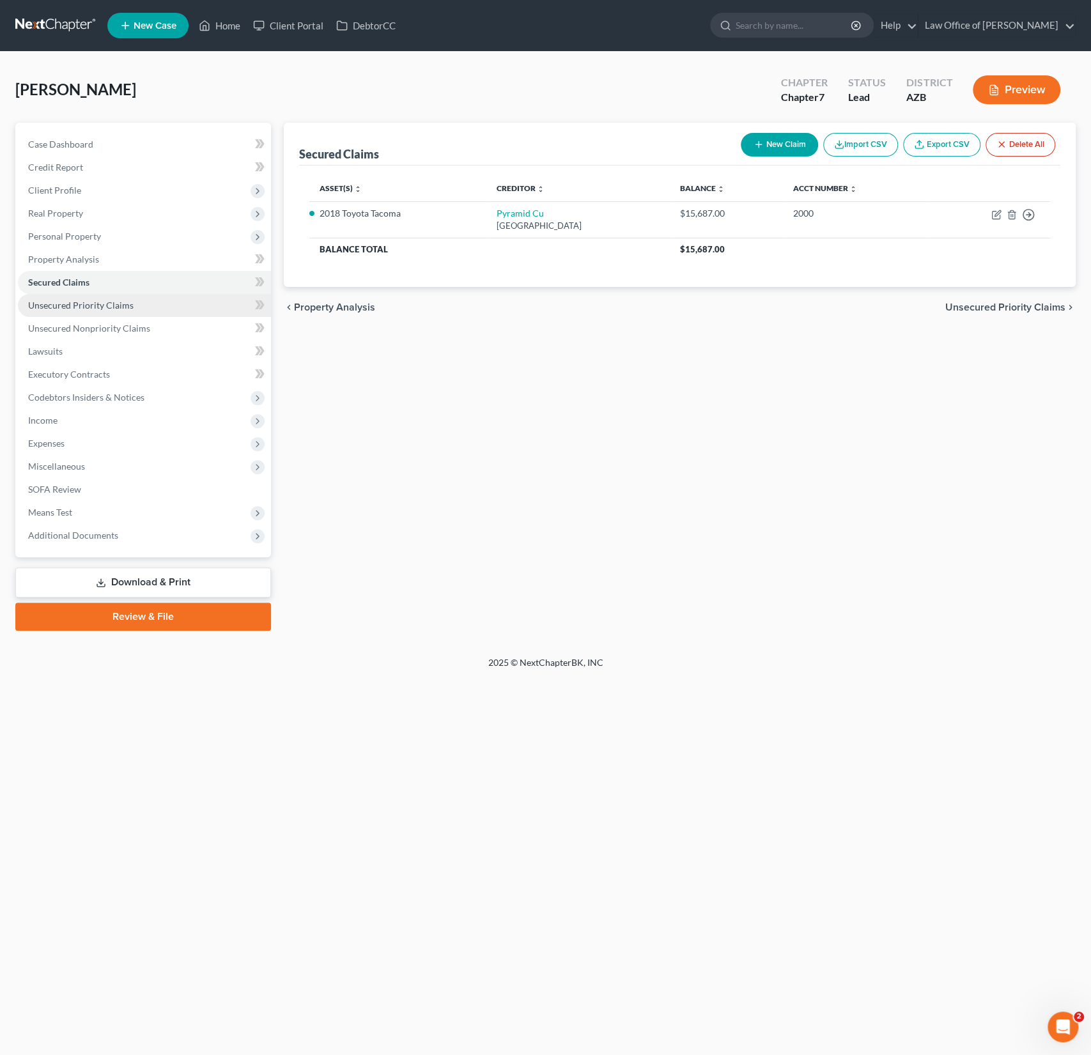
click at [109, 311] on link "Unsecured Priority Claims" at bounding box center [144, 305] width 253 height 23
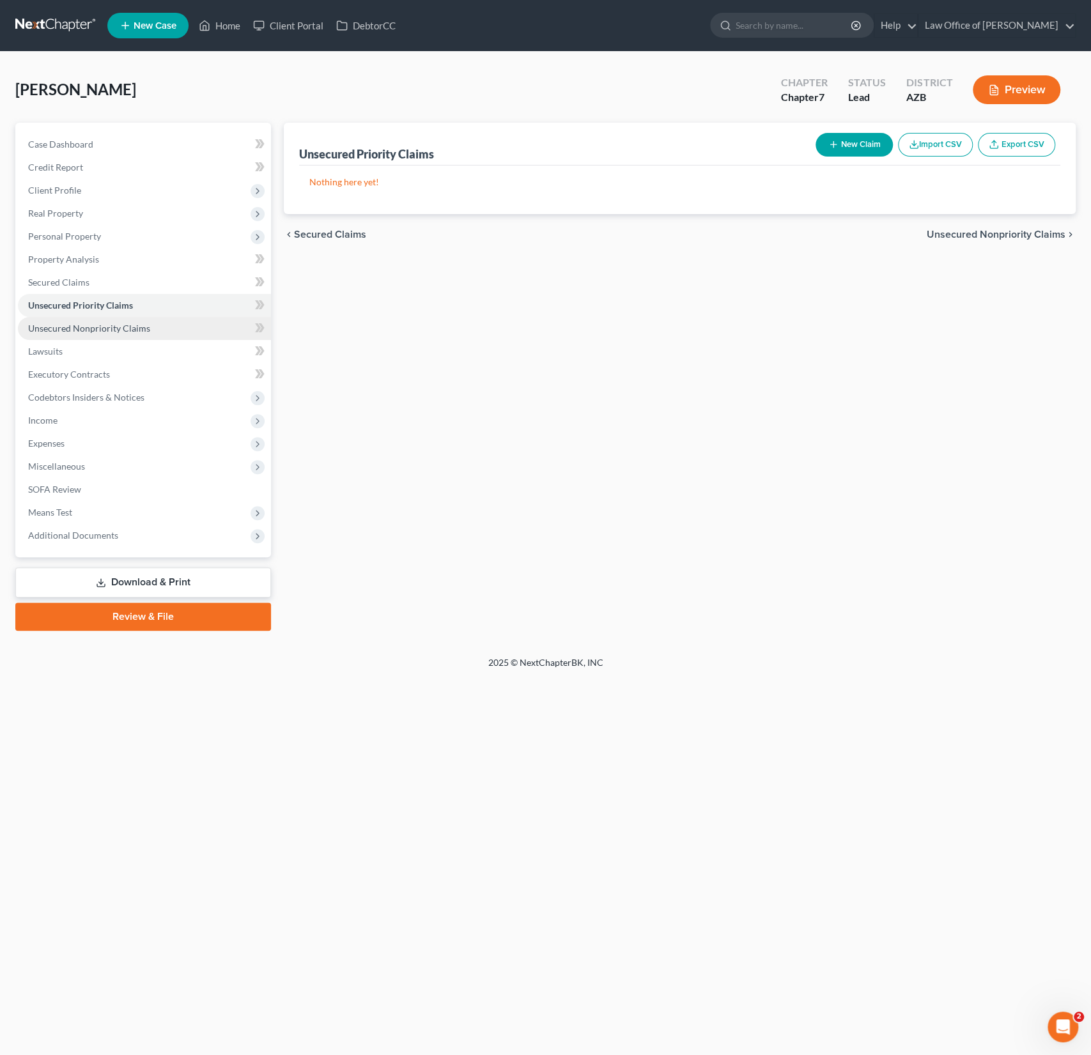
click at [110, 331] on span "Unsecured Nonpriority Claims" at bounding box center [89, 328] width 122 height 11
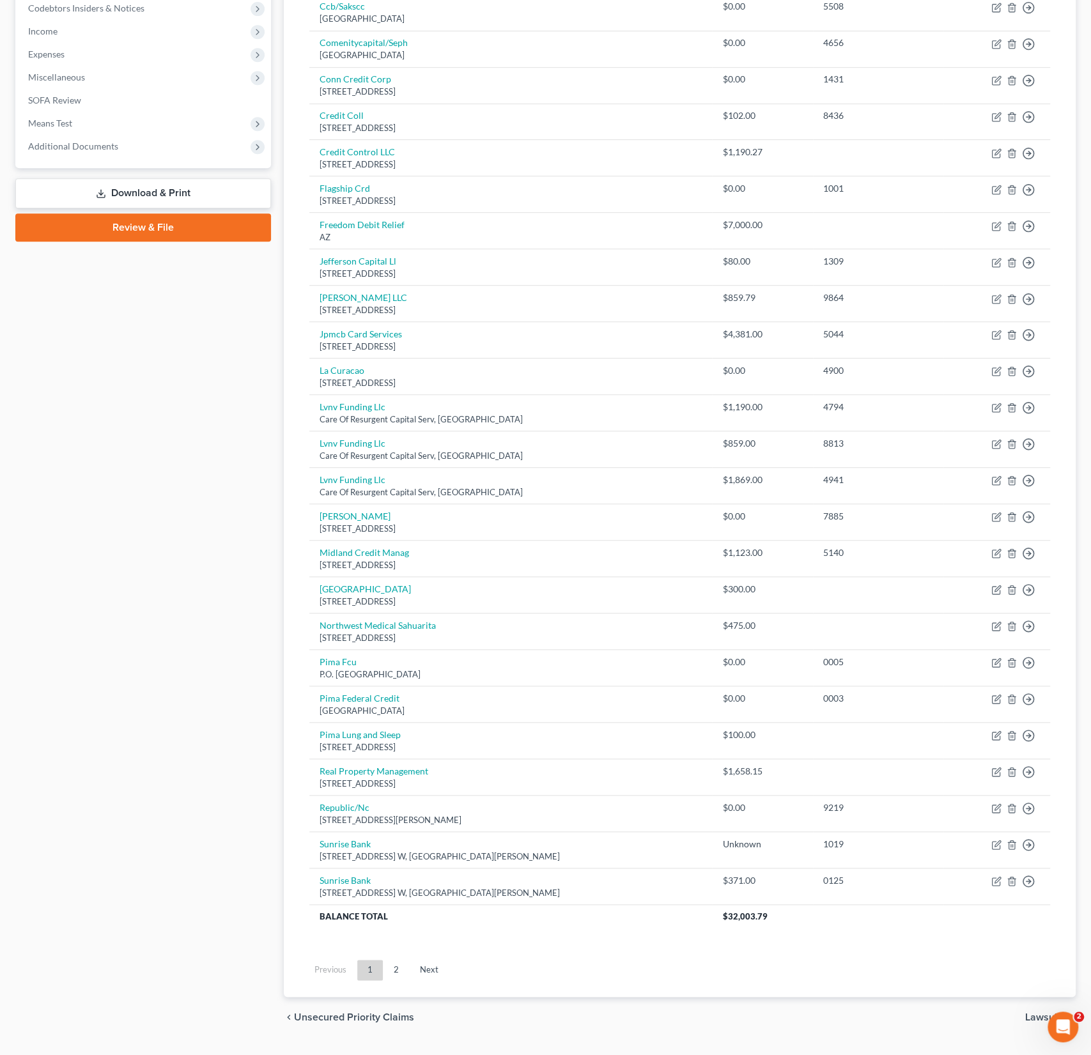
scroll to position [414, 0]
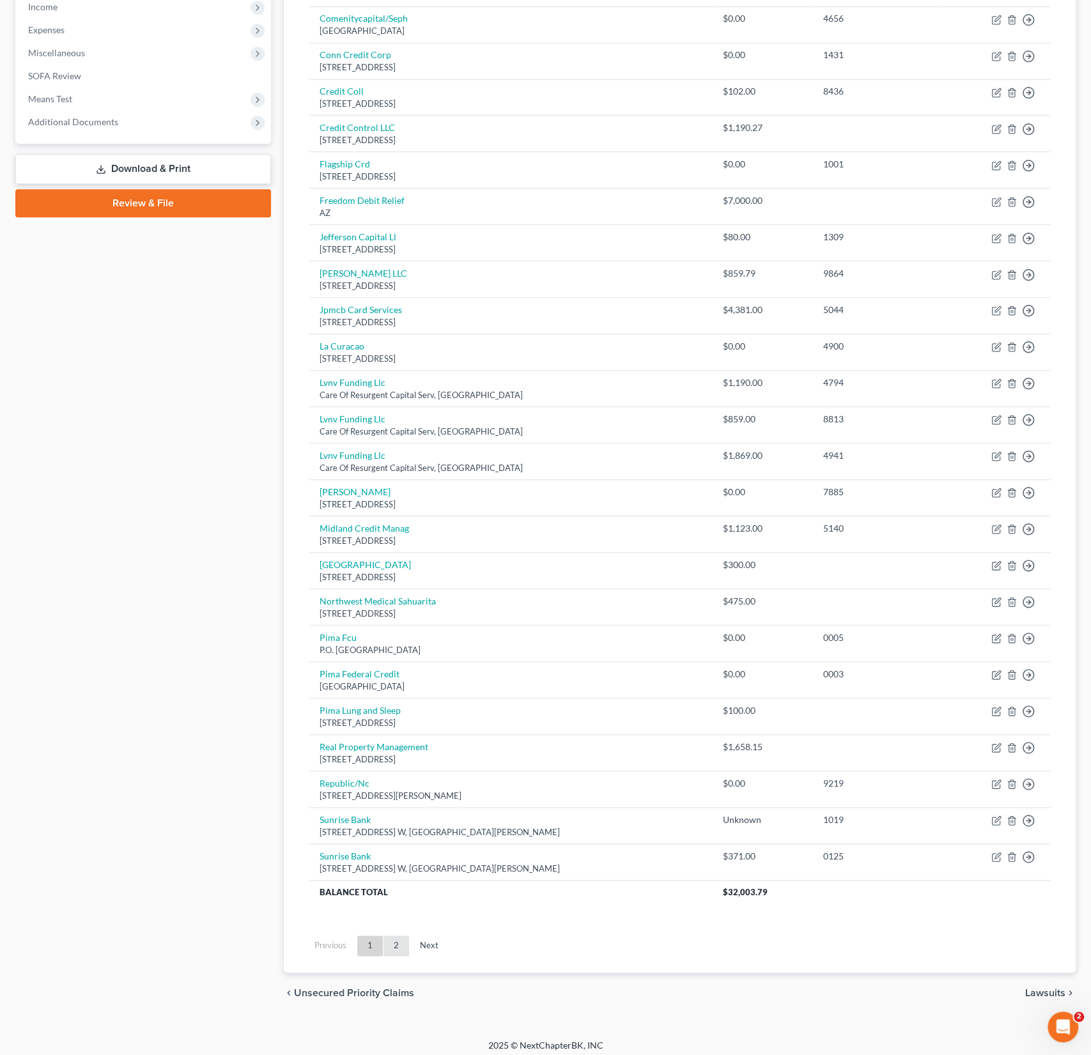
click at [391, 938] on link "2" at bounding box center [396, 946] width 26 height 20
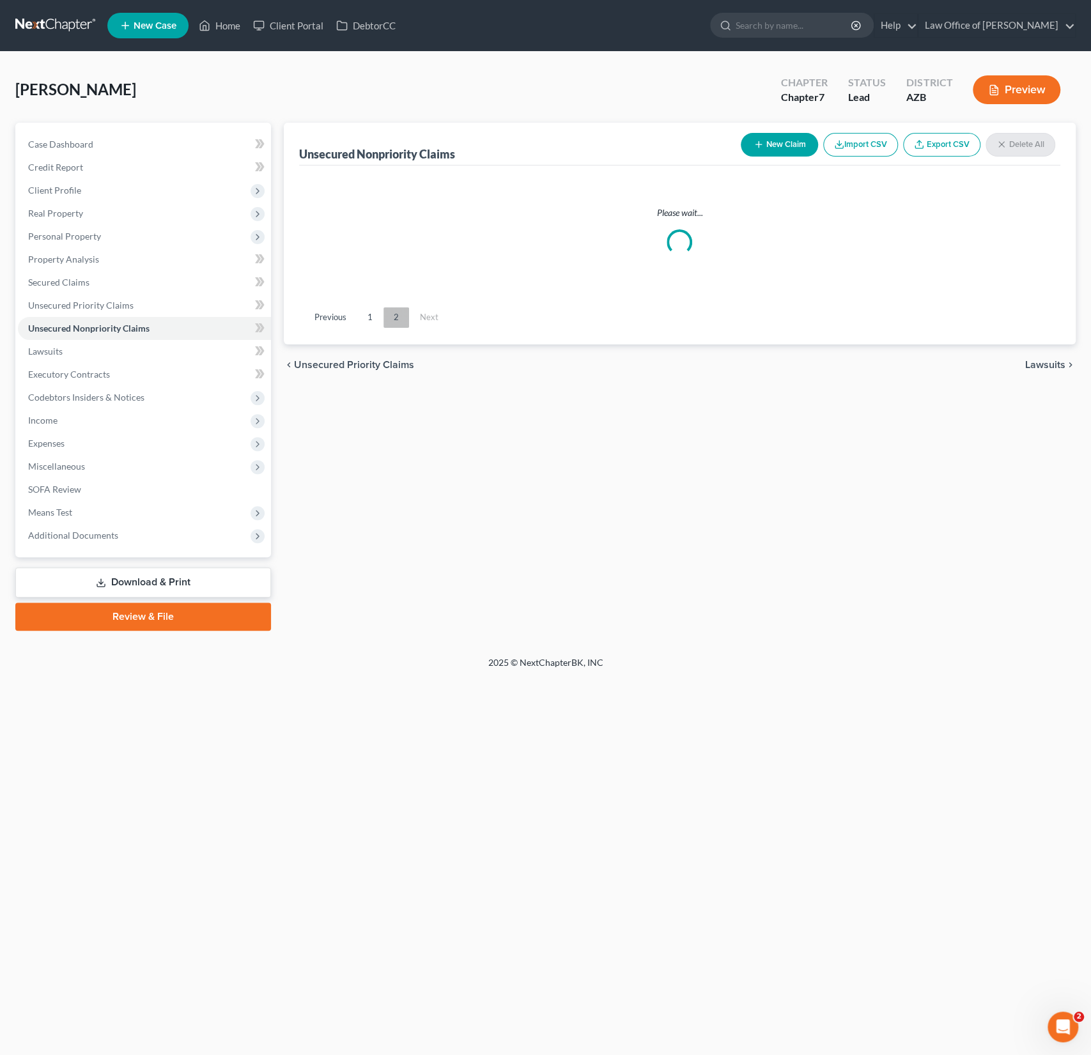
scroll to position [0, 0]
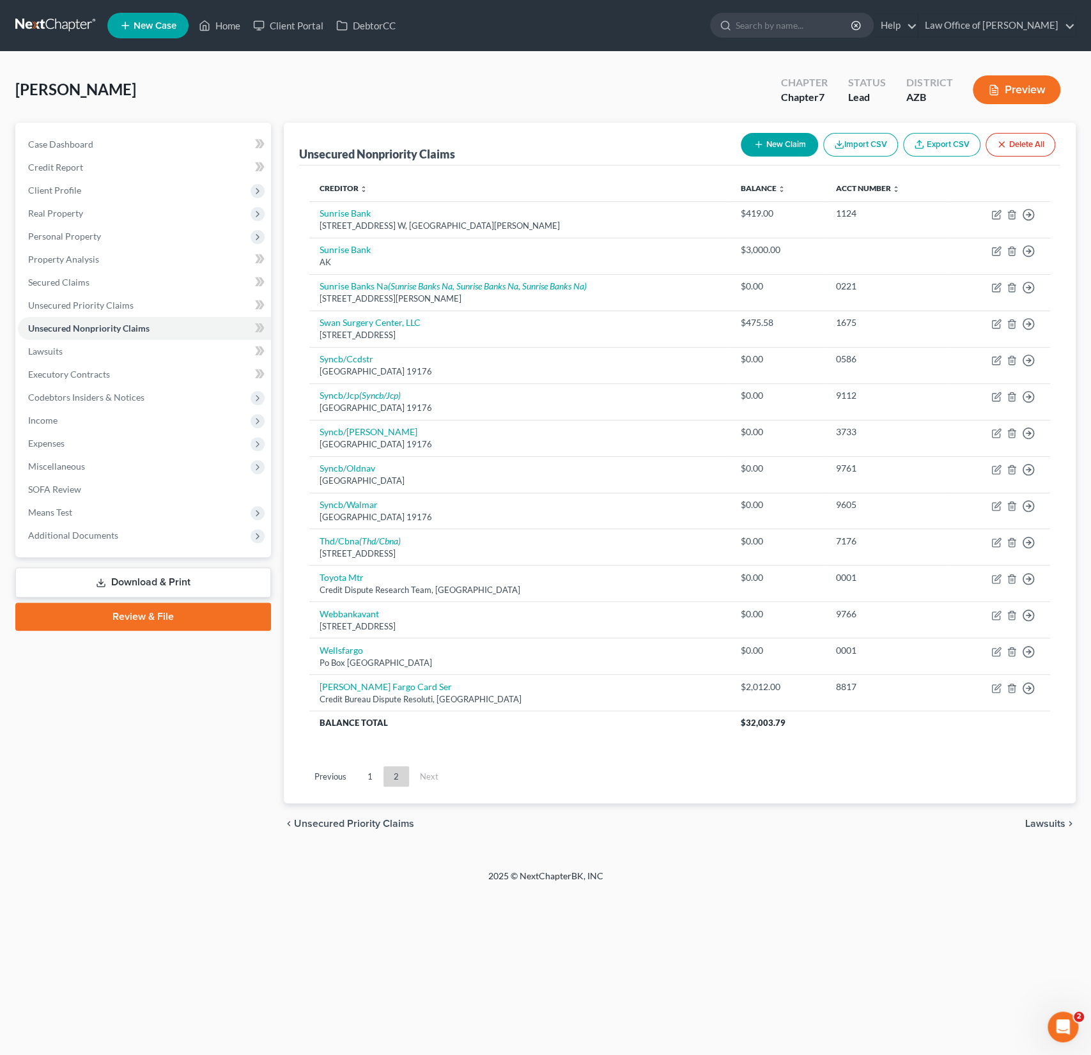
click at [787, 149] on button "New Claim" at bounding box center [779, 145] width 77 height 24
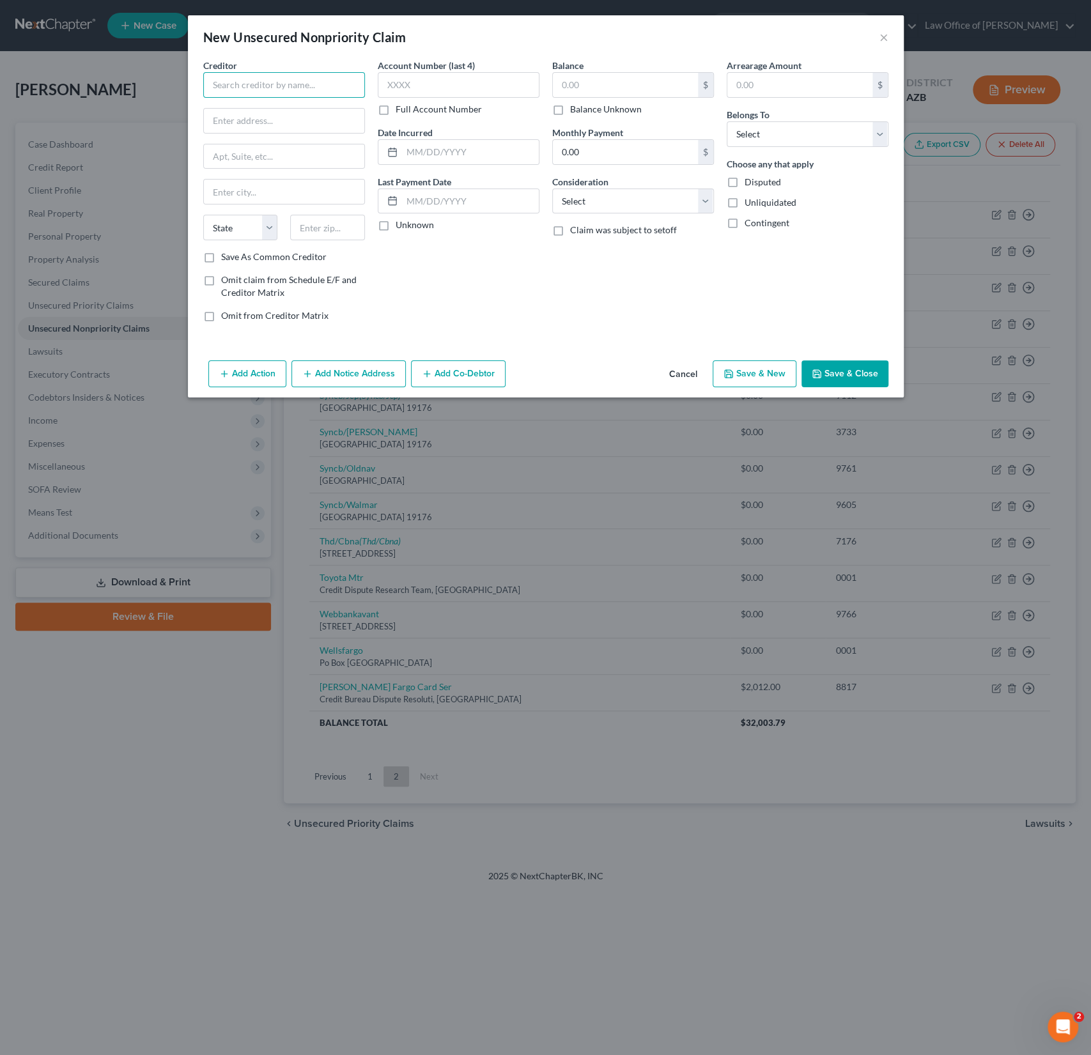
click at [251, 76] on input "text" at bounding box center [284, 85] width 162 height 26
click at [251, 78] on input "text" at bounding box center [284, 85] width 162 height 26
type input "TruStage"
type input "PO BOX 61"
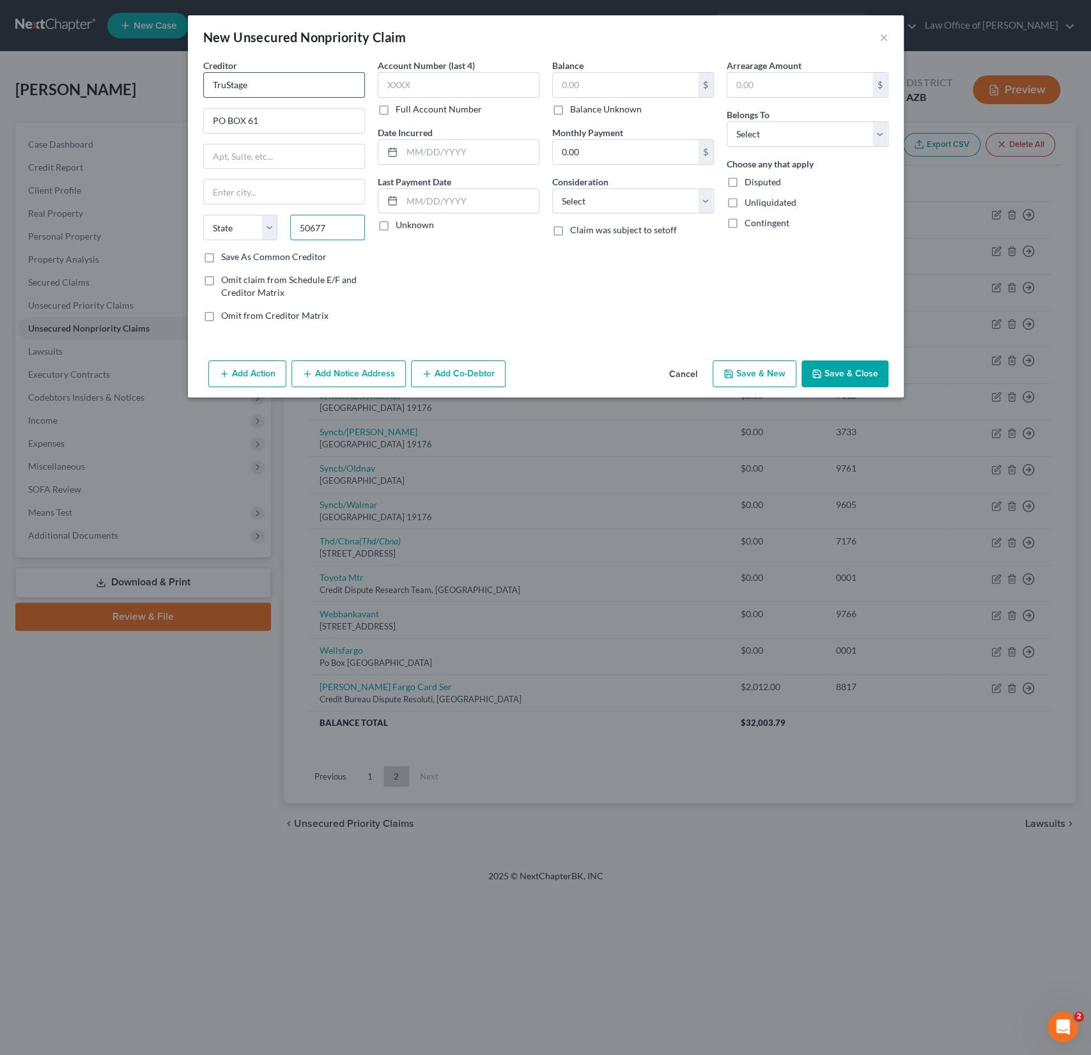
type input "50677"
type input "Waverly"
select select "16"
click at [587, 82] on input "text" at bounding box center [625, 85] width 145 height 24
type input "63.75"
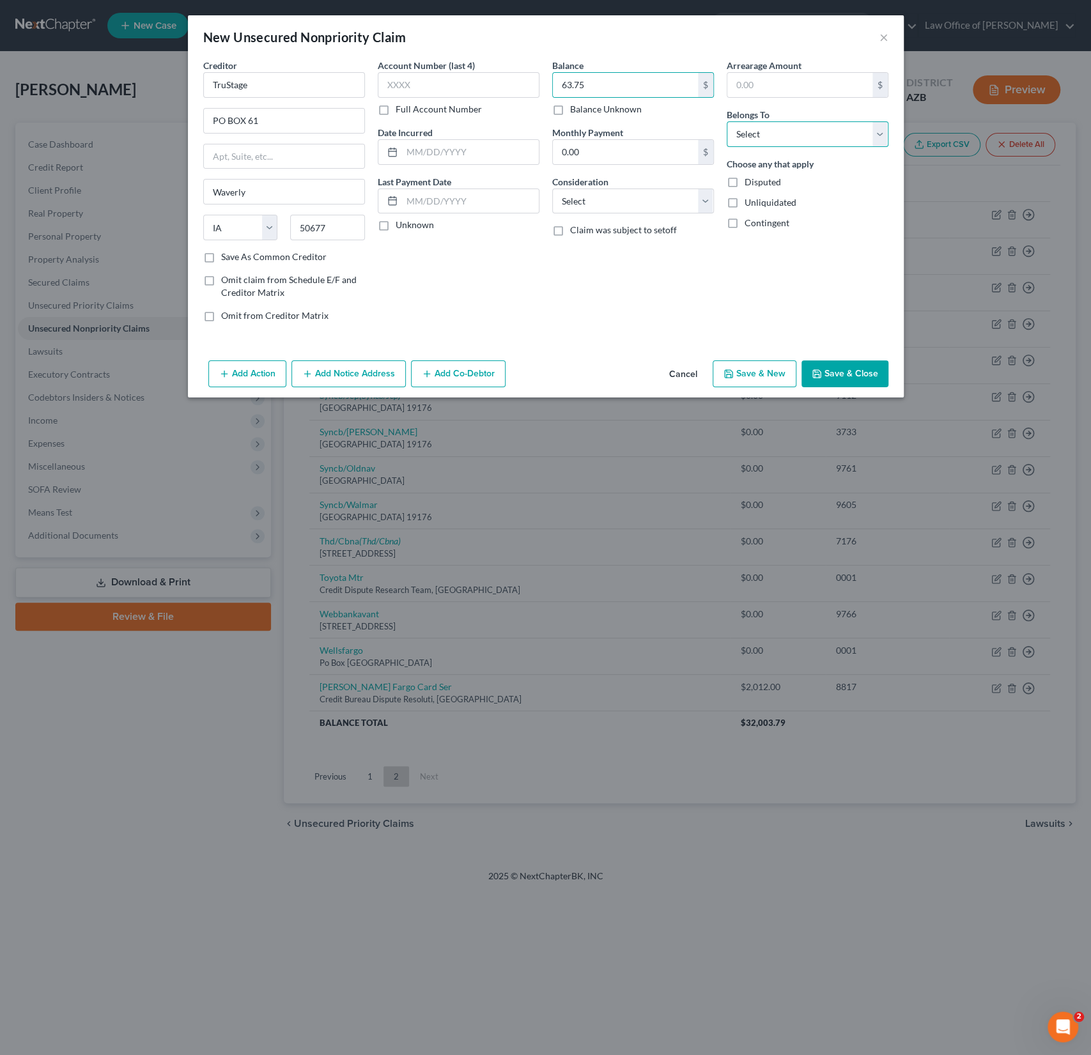
click at [794, 133] on select "Select Debtor 1 Only Debtor 2 Only Debtor 1 And Debtor 2 Only At Least One Of T…" at bounding box center [808, 134] width 162 height 26
select select "0"
click at [727, 121] on select "Select Debtor 1 Only Debtor 2 Only Debtor 1 And Debtor 2 Only At Least One Of T…" at bounding box center [808, 134] width 162 height 26
click at [835, 367] on button "Save & Close" at bounding box center [844, 373] width 87 height 27
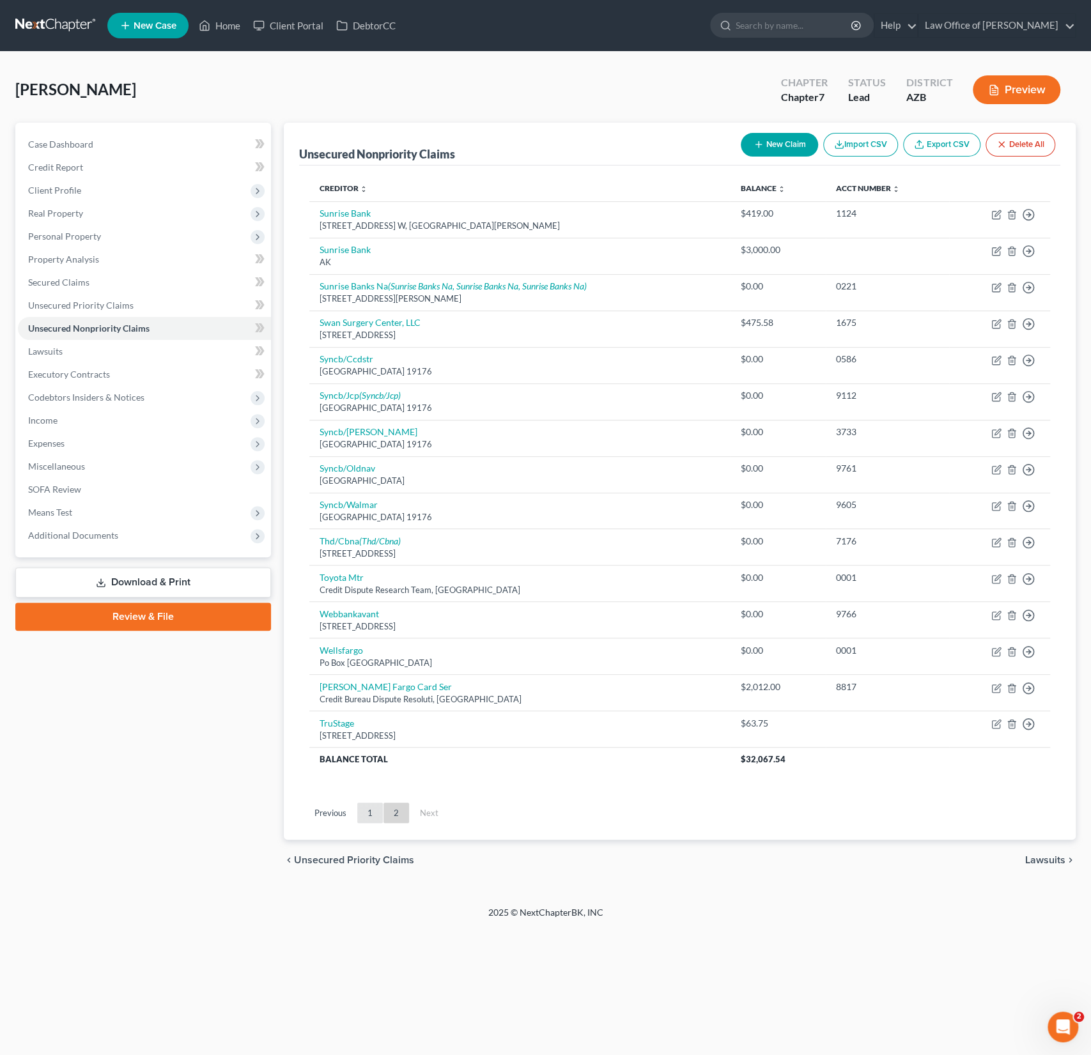
click at [375, 812] on link "1" at bounding box center [370, 813] width 26 height 20
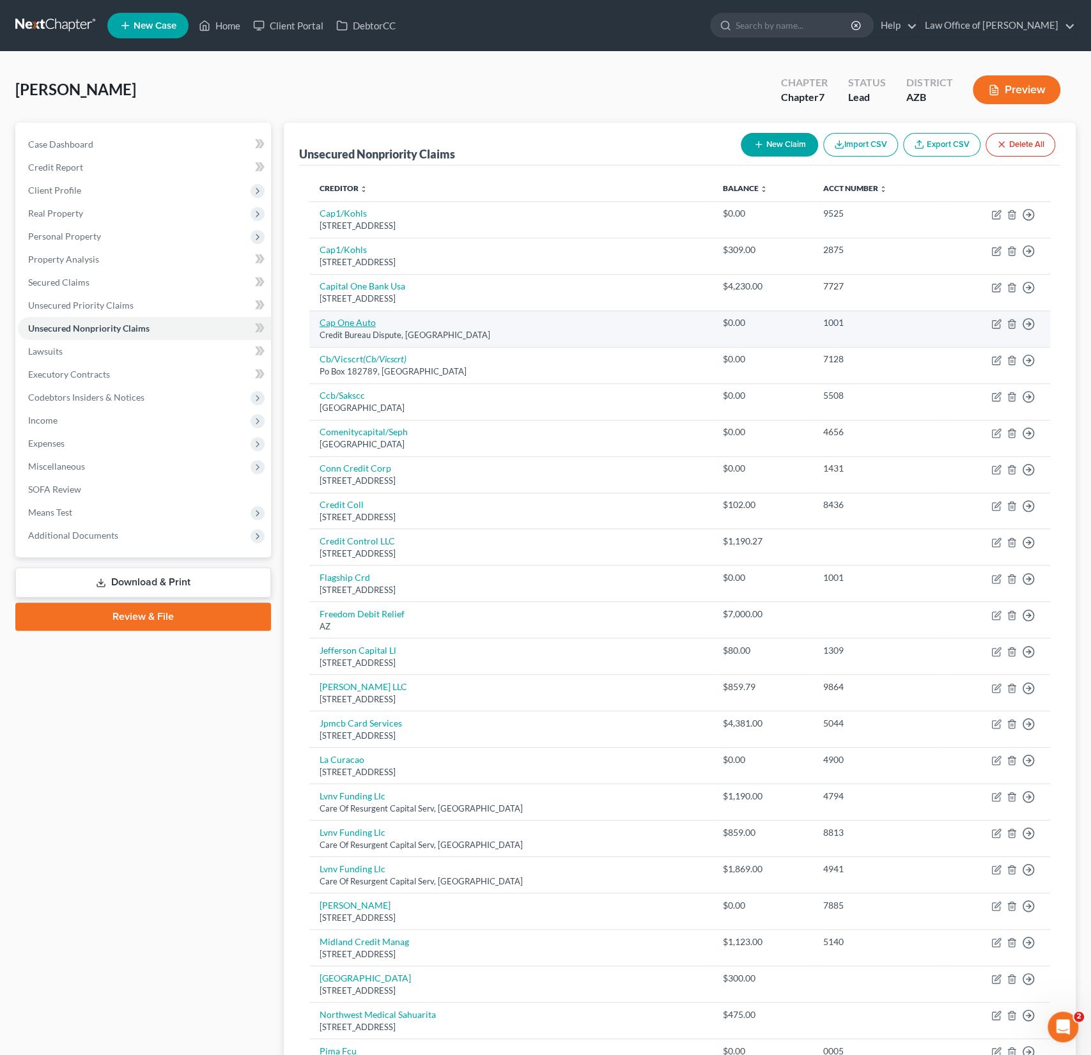
click at [354, 318] on link "Cap One Auto" at bounding box center [348, 322] width 56 height 11
select select "45"
select select "0"
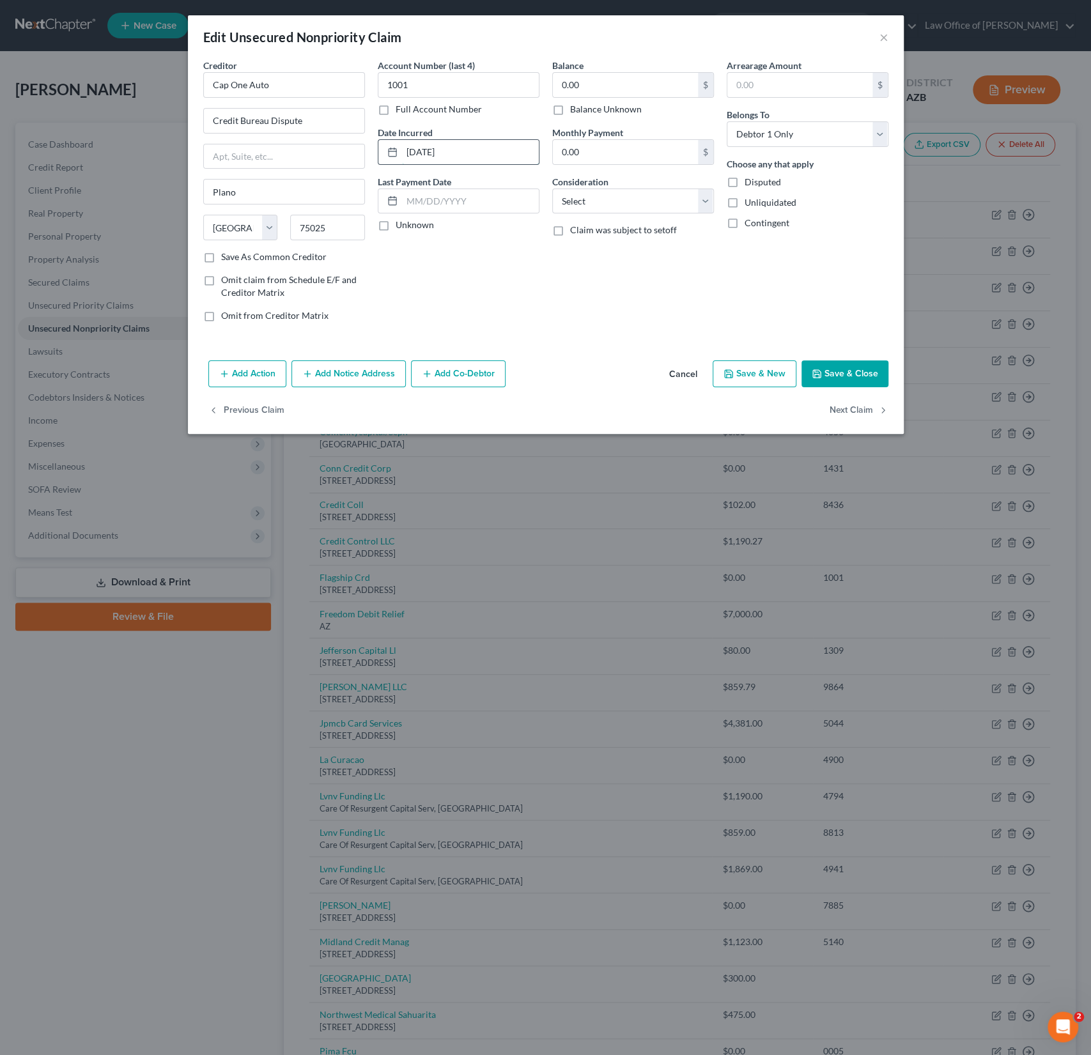
drag, startPoint x: 477, startPoint y: 154, endPoint x: 385, endPoint y: 151, distance: 91.4
click at [385, 151] on div "[DATE]" at bounding box center [459, 152] width 162 height 26
drag, startPoint x: 448, startPoint y: 92, endPoint x: 366, endPoint y: 84, distance: 82.2
click at [366, 84] on div "Creditor * Cap One Auto Credit Bureau Dispute Plano State [US_STATE] AK AR AZ C…" at bounding box center [546, 196] width 698 height 274
type input "4941"
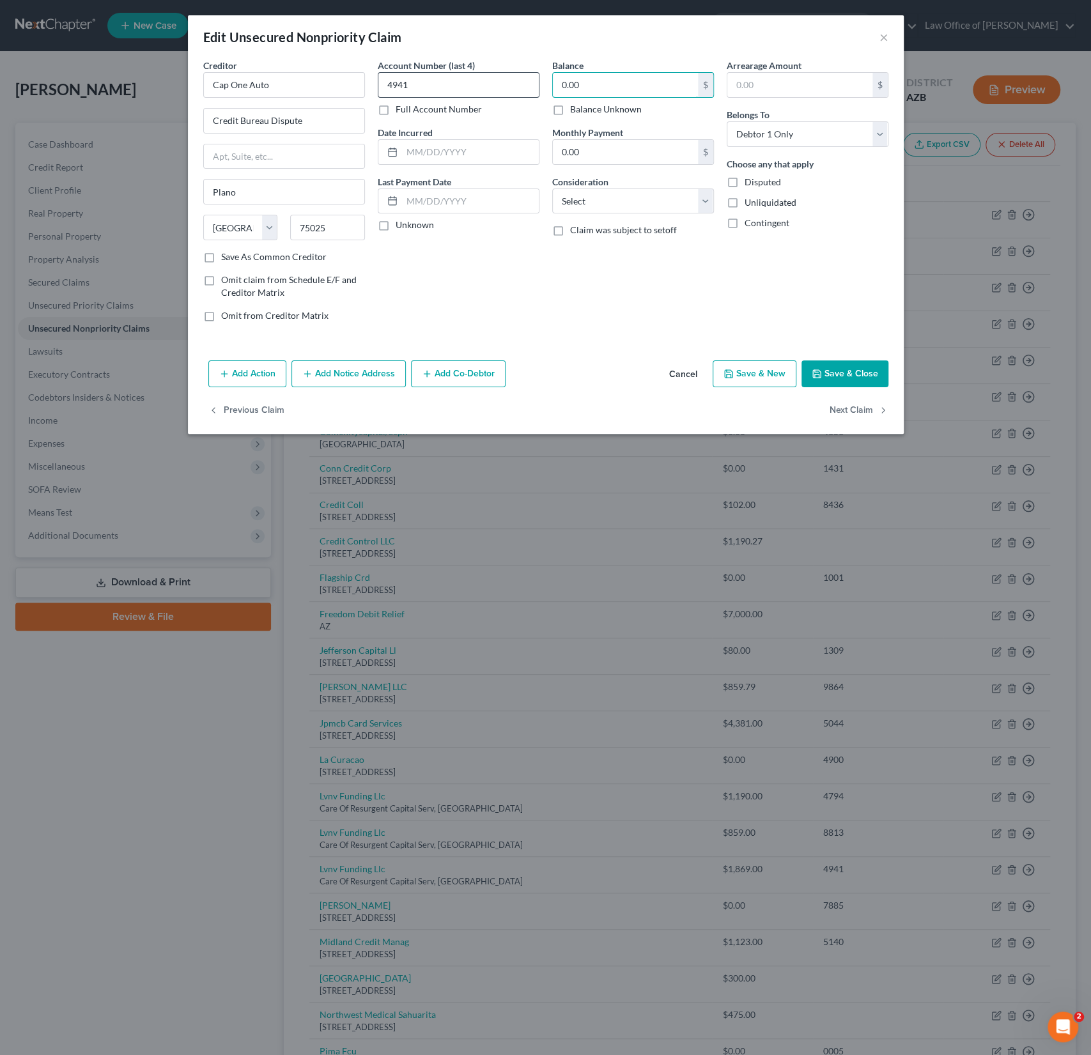
drag, startPoint x: 606, startPoint y: 89, endPoint x: 522, endPoint y: 76, distance: 84.7
click at [522, 76] on div "Creditor * Cap One Auto Credit Bureau Dispute Plano State [US_STATE] AK AR AZ C…" at bounding box center [546, 196] width 698 height 274
drag, startPoint x: 599, startPoint y: 84, endPoint x: 523, endPoint y: 78, distance: 75.6
click at [523, 78] on div "Creditor * Cap One Auto Credit Bureau Dispute Plano State [US_STATE] AK AR AZ C…" at bounding box center [546, 196] width 698 height 274
type input "1,919.46"
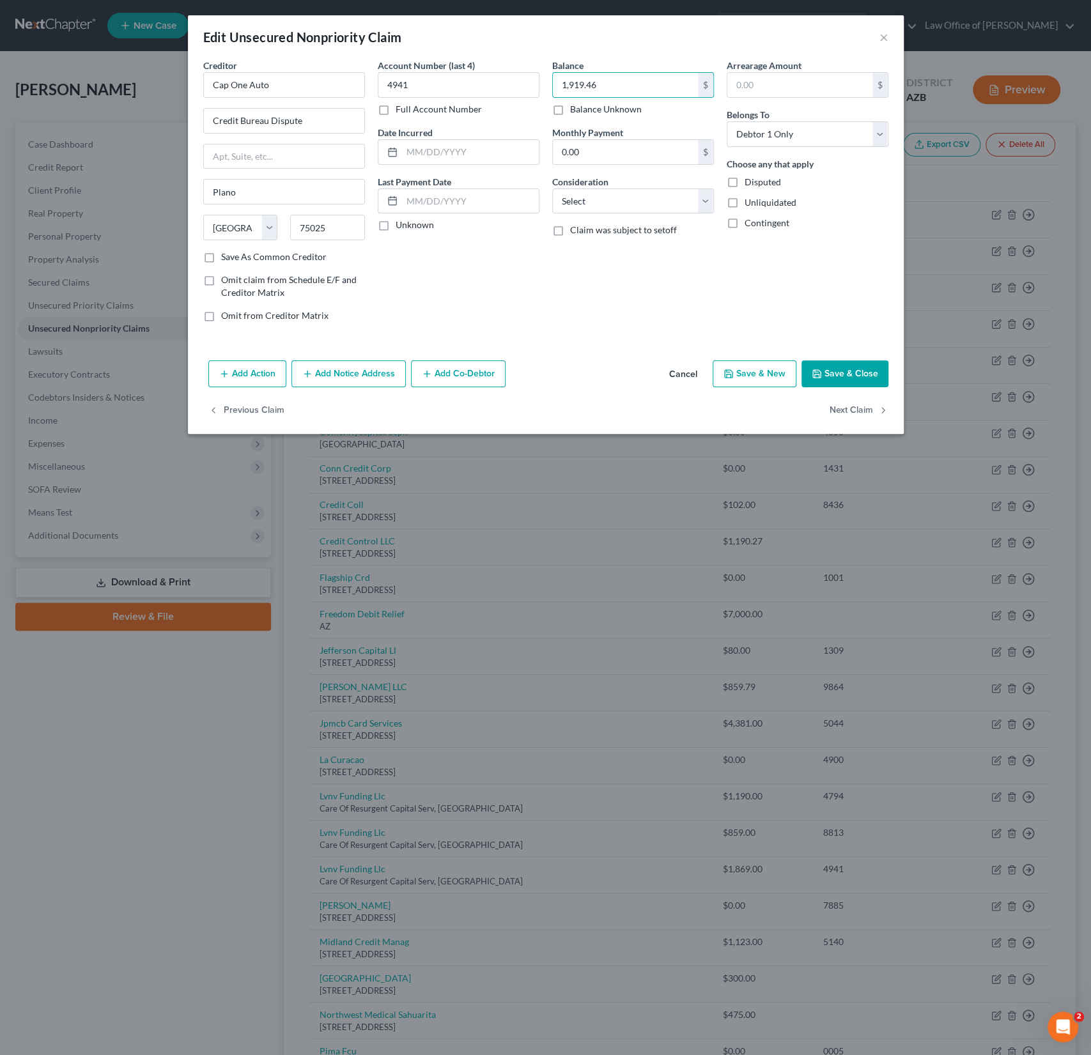
click at [357, 375] on button "Add Notice Address" at bounding box center [348, 373] width 114 height 27
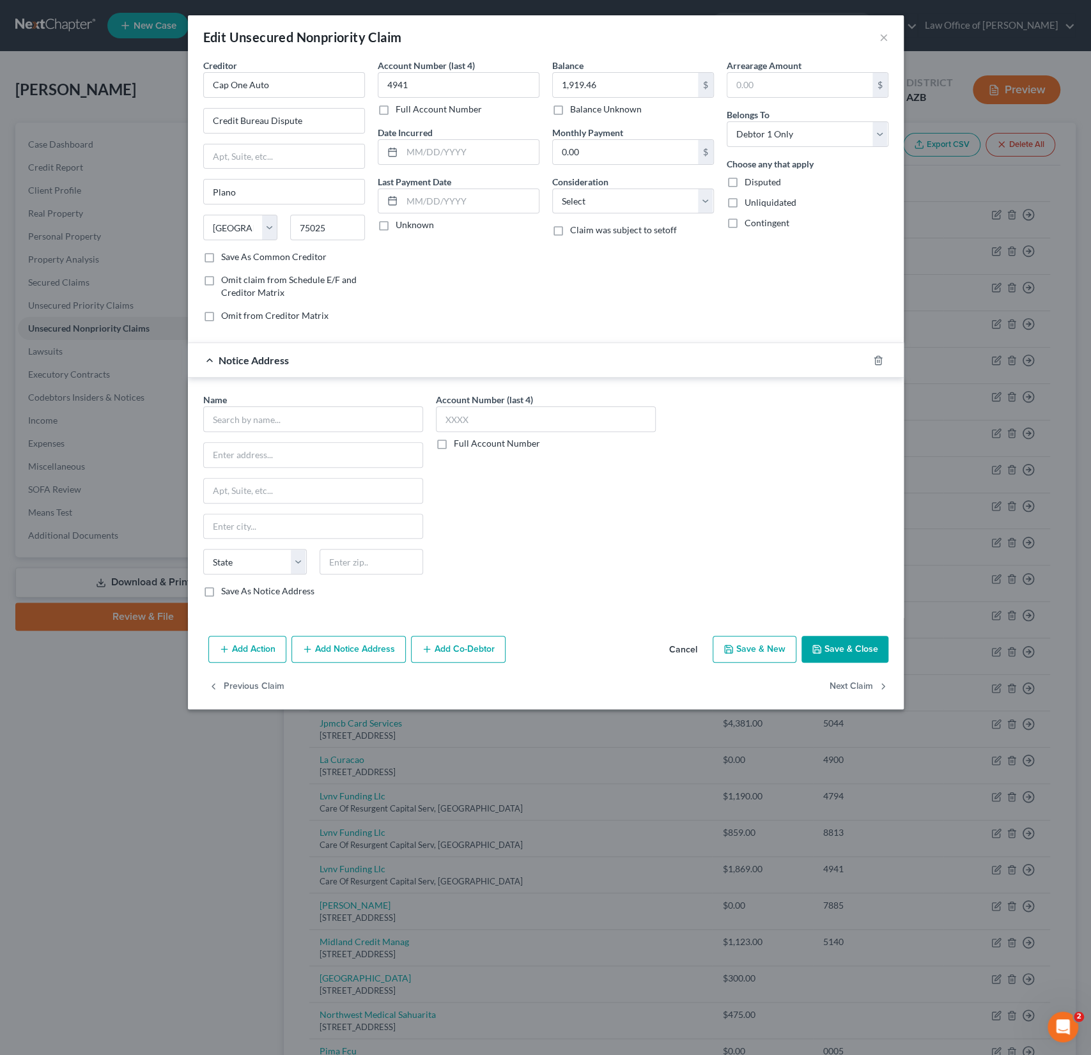
click at [685, 647] on button "Cancel" at bounding box center [683, 650] width 49 height 26
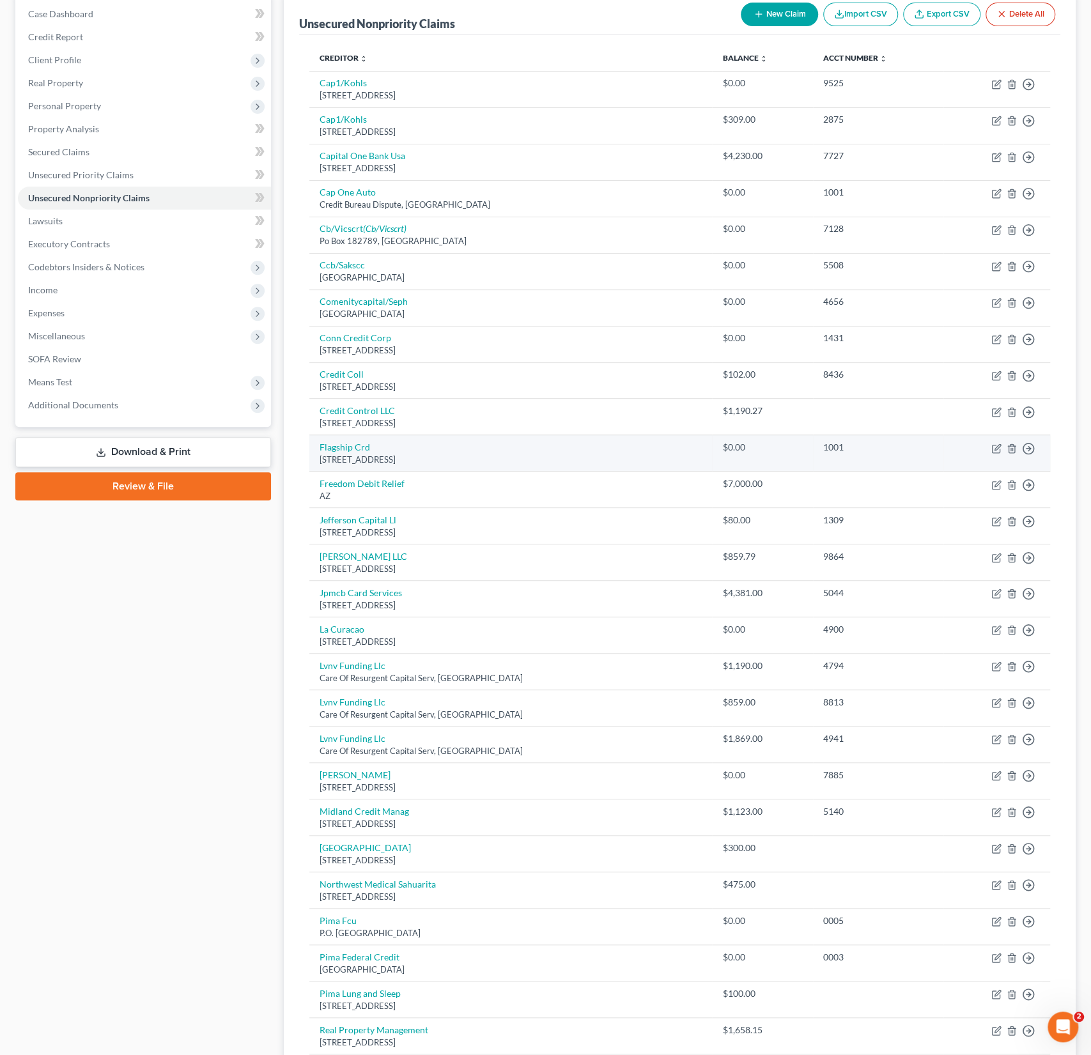
scroll to position [157, 0]
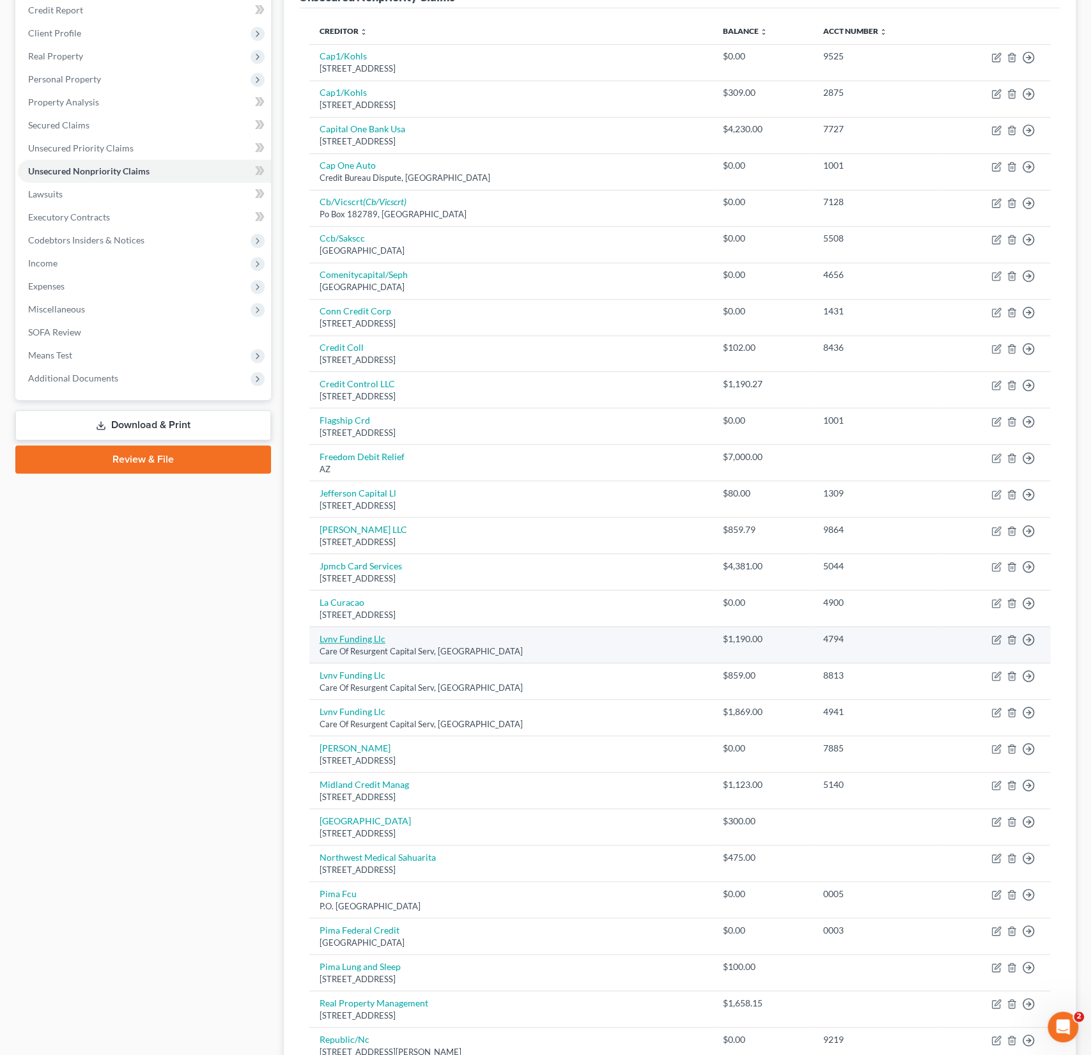
click at [360, 635] on link "Lvnv Funding Llc" at bounding box center [353, 638] width 66 height 11
select select "42"
select select "1"
select select "0"
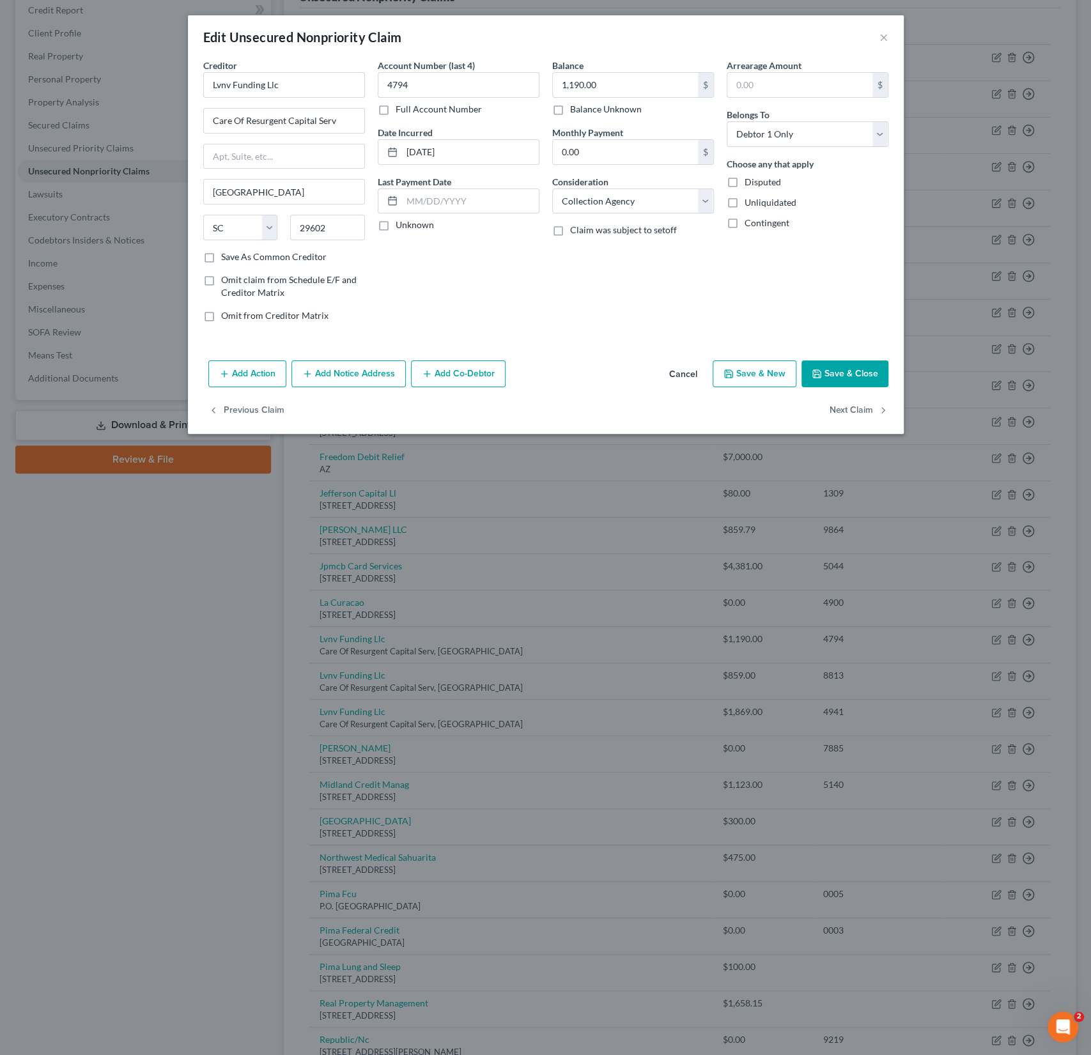
click at [339, 375] on button "Add Notice Address" at bounding box center [348, 373] width 114 height 27
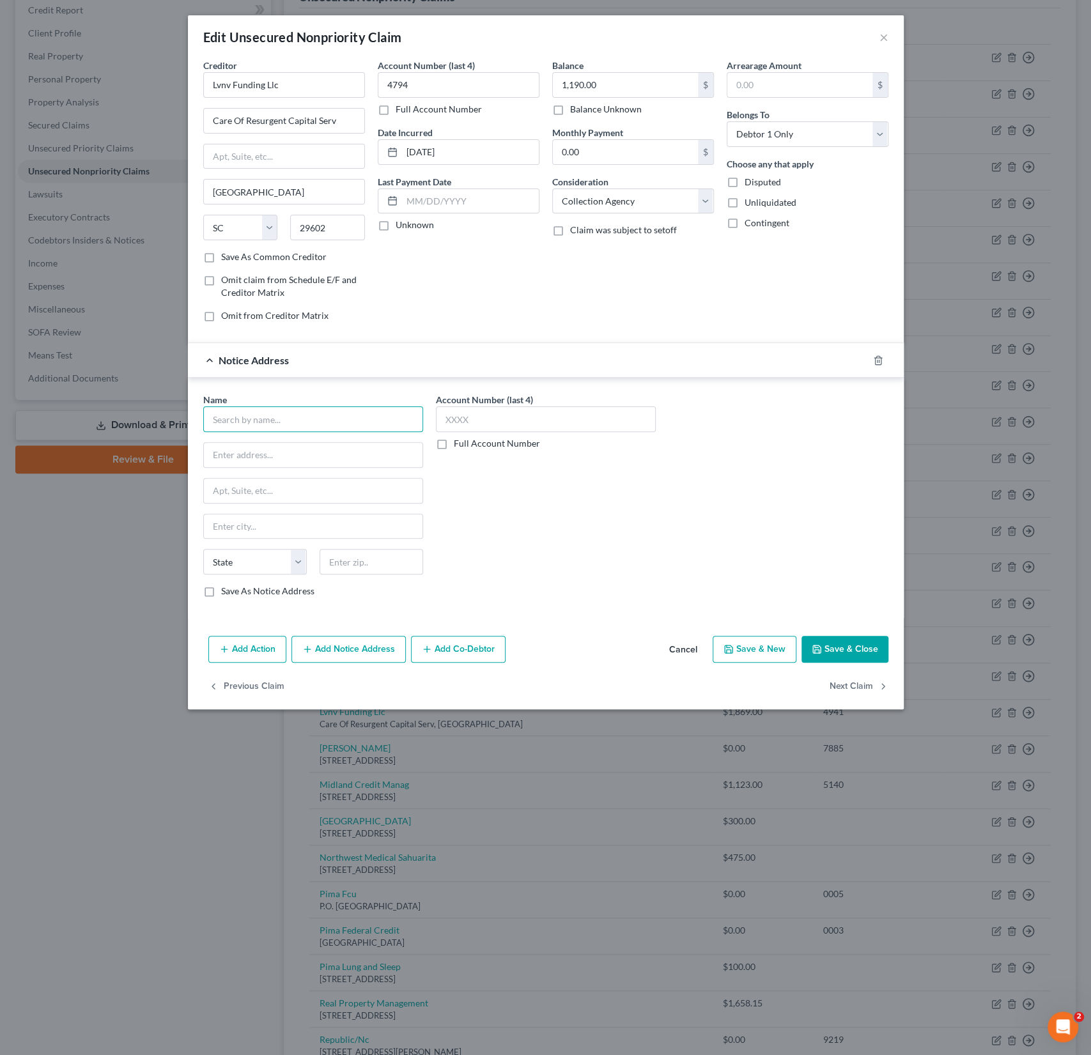
click at [277, 408] on input "text" at bounding box center [313, 419] width 220 height 26
click at [271, 411] on input "text" at bounding box center [313, 419] width 220 height 26
click at [271, 448] on div "[STREET_ADDRESS]" at bounding box center [279, 453] width 133 height 11
type input "Gurstel Law Firm"
type input "[STREET_ADDRESS]"
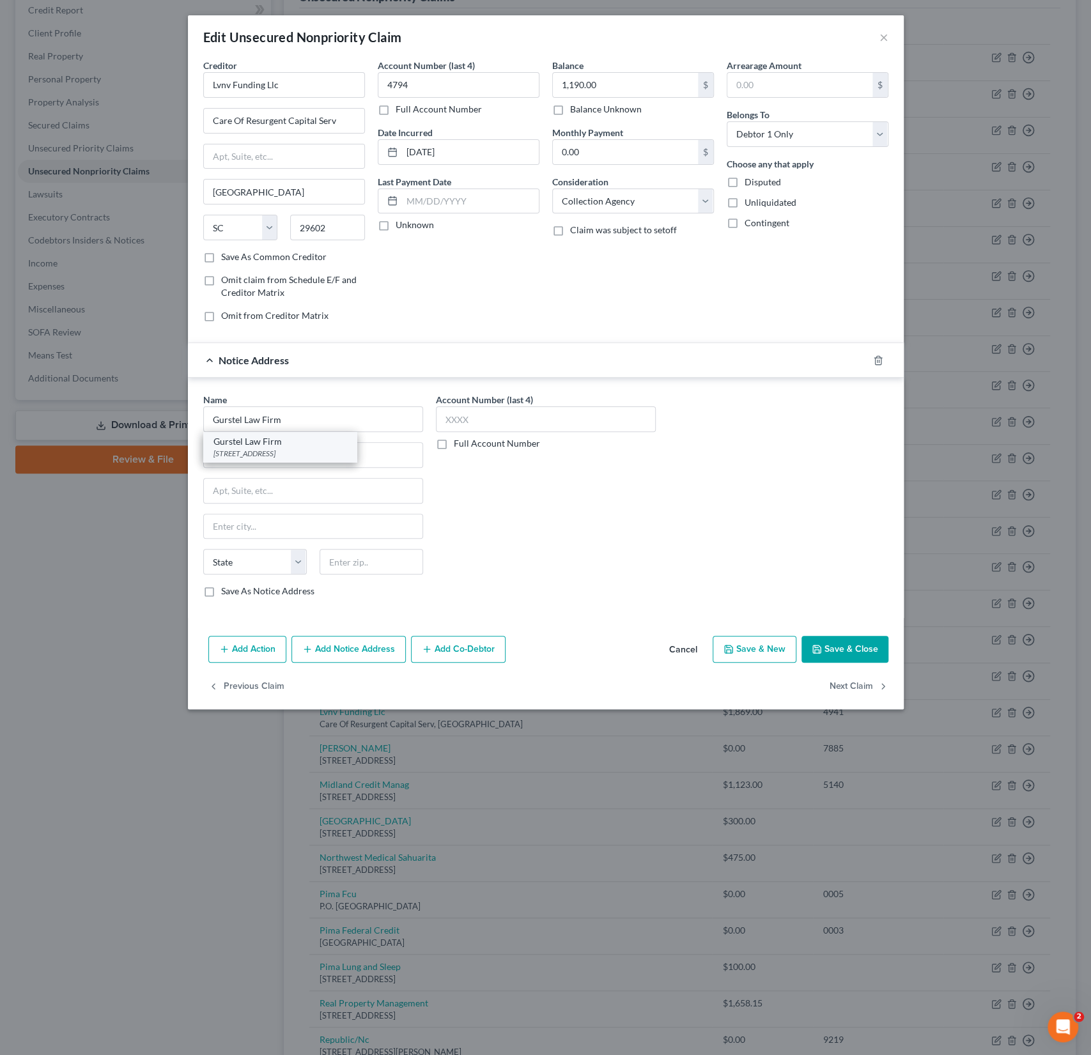
type input "Scottsdale"
select select "3"
type input "85260"
drag, startPoint x: 316, startPoint y: 457, endPoint x: 185, endPoint y: 443, distance: 131.1
click at [185, 443] on div "Edit Unsecured Nonpriority Claim × Creditor * Lvnv Funding Llc Care Of Resurgen…" at bounding box center [545, 527] width 1091 height 1055
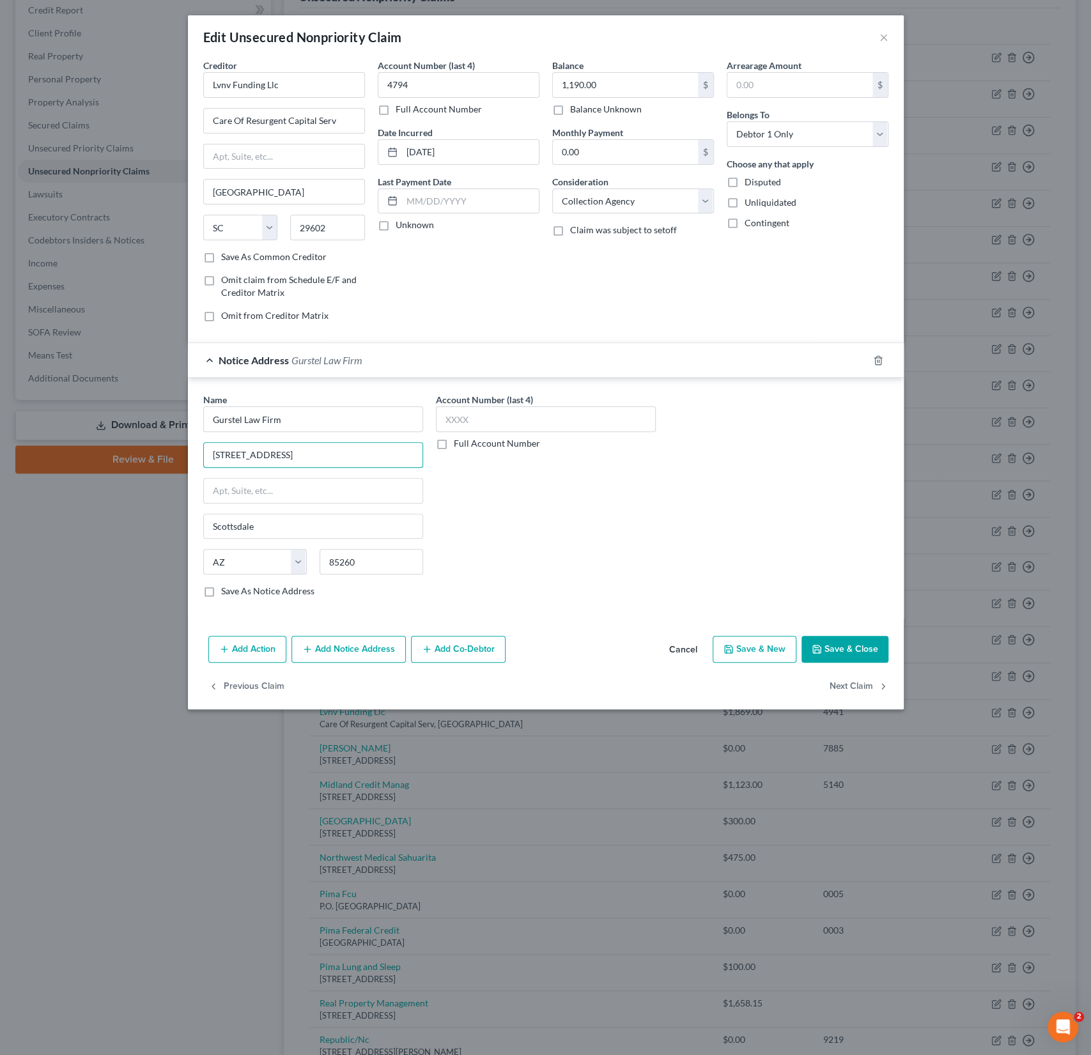
type input "[STREET_ADDRESS]"
type input "55427"
type input "[GEOGRAPHIC_DATA]"
select select "24"
click at [860, 641] on button "Save & Close" at bounding box center [844, 649] width 87 height 27
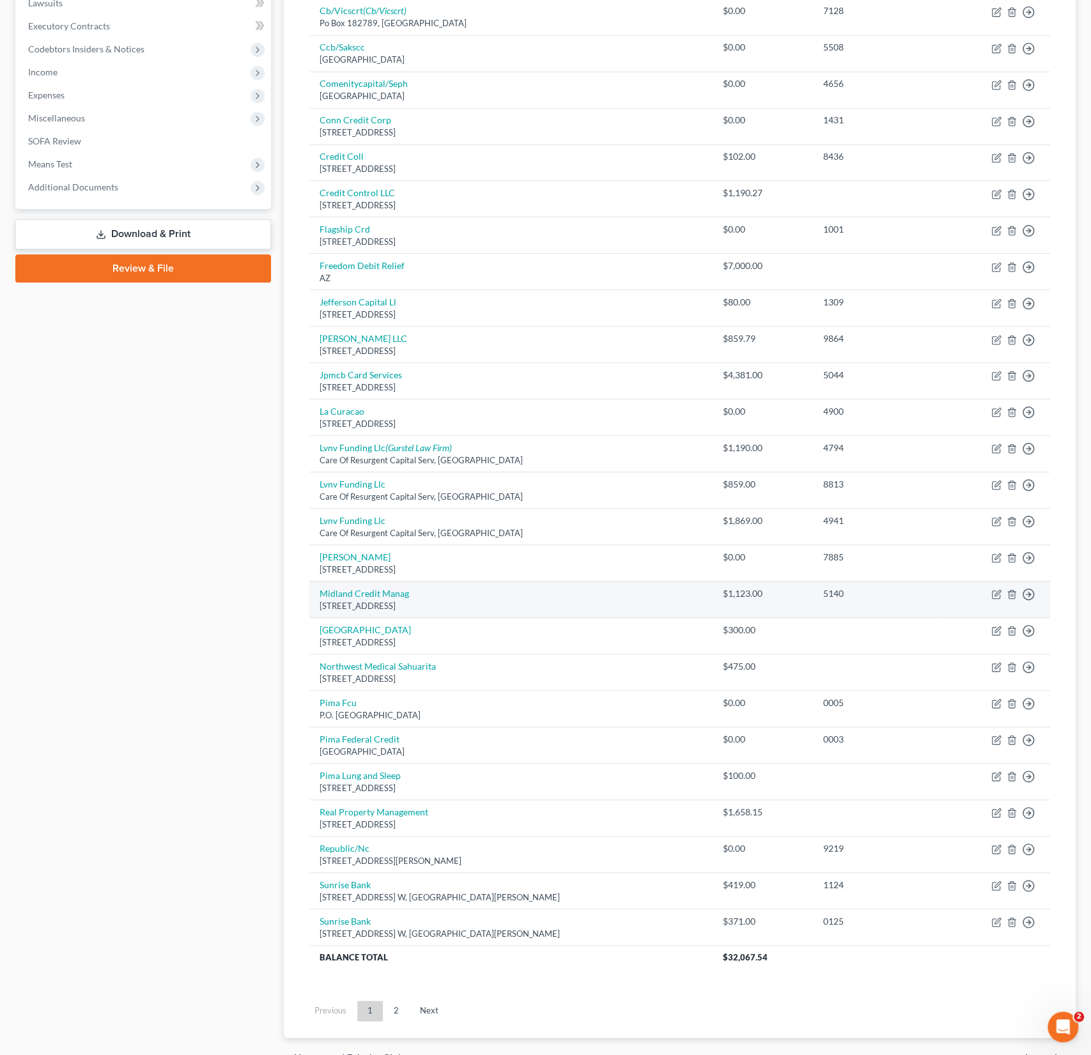
scroll to position [355, 0]
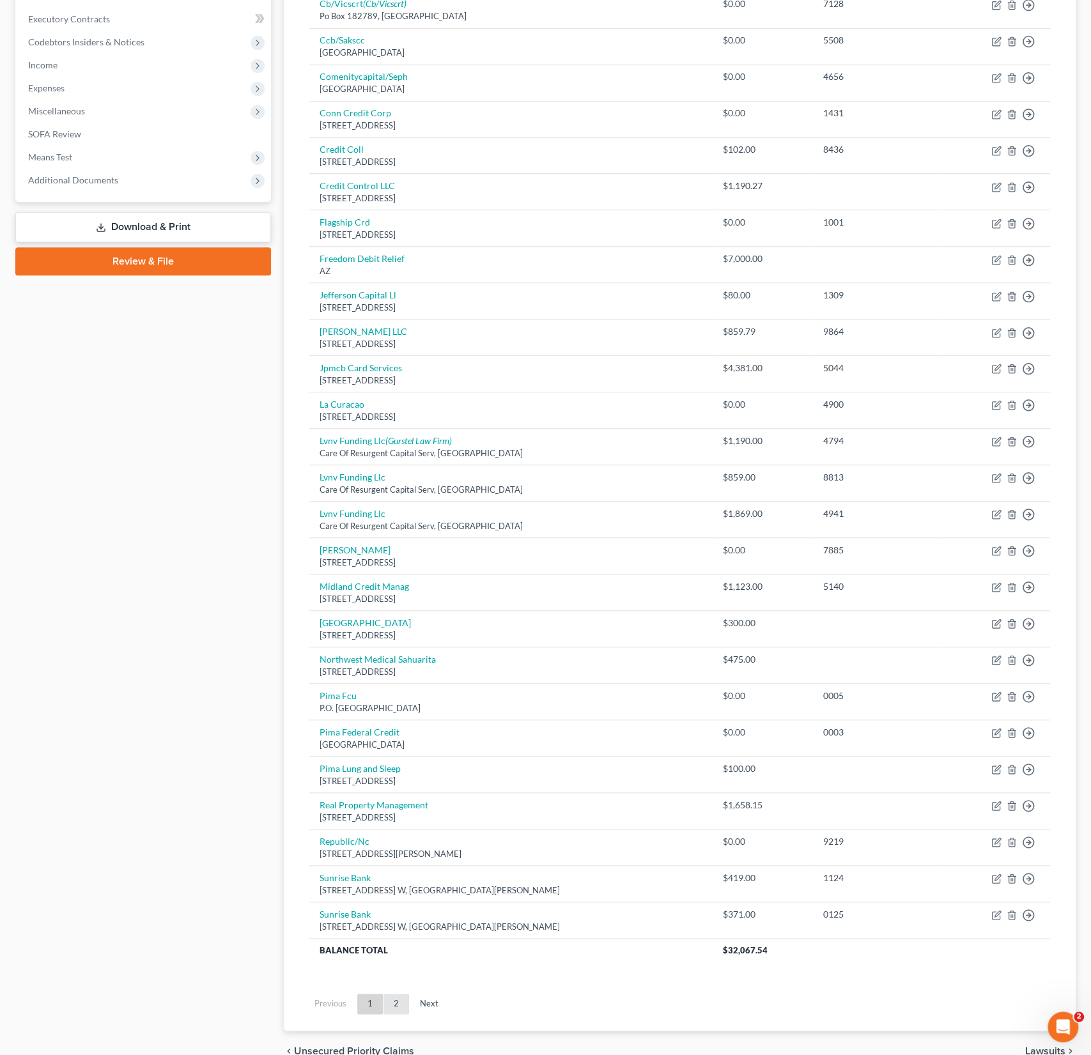
click at [392, 1002] on link "2" at bounding box center [396, 1004] width 26 height 20
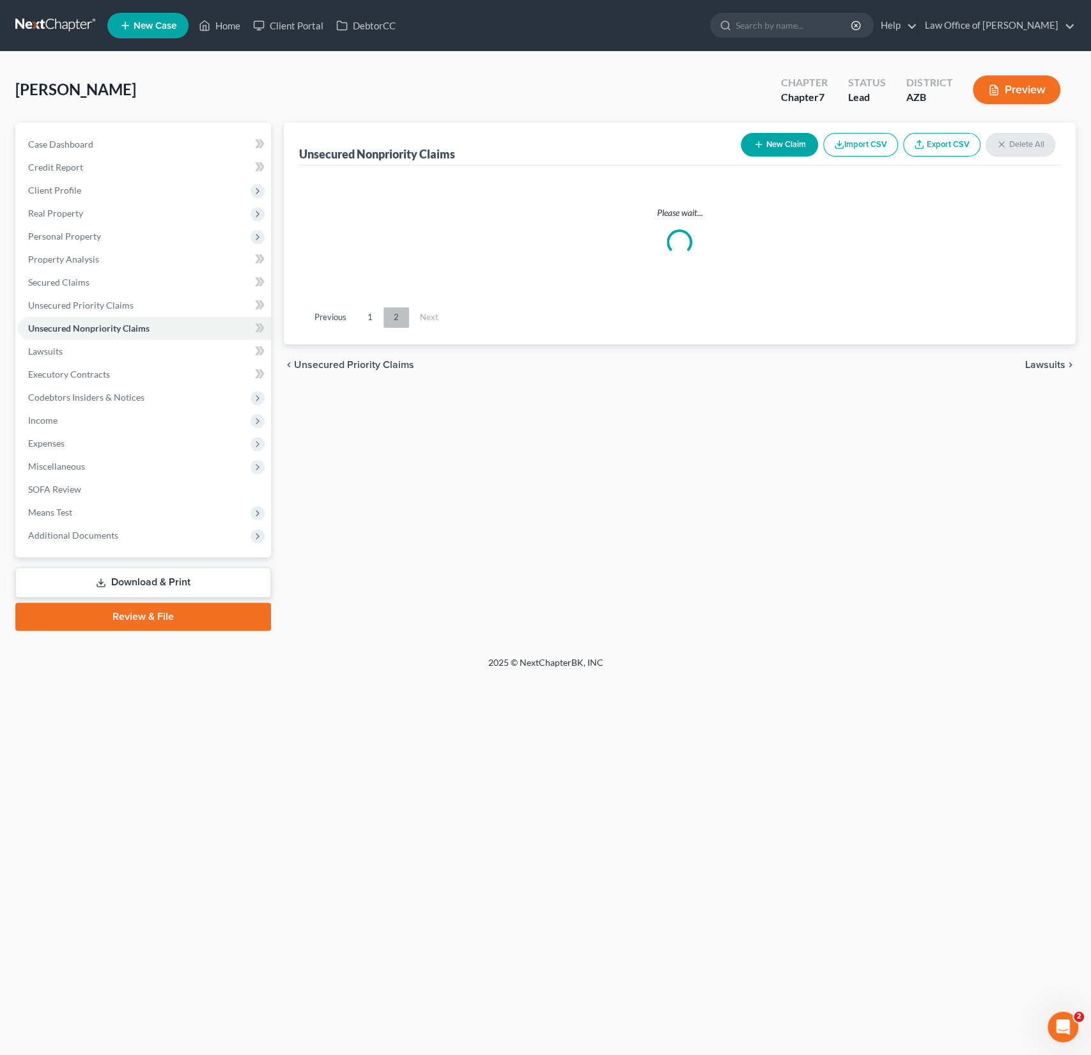
scroll to position [0, 0]
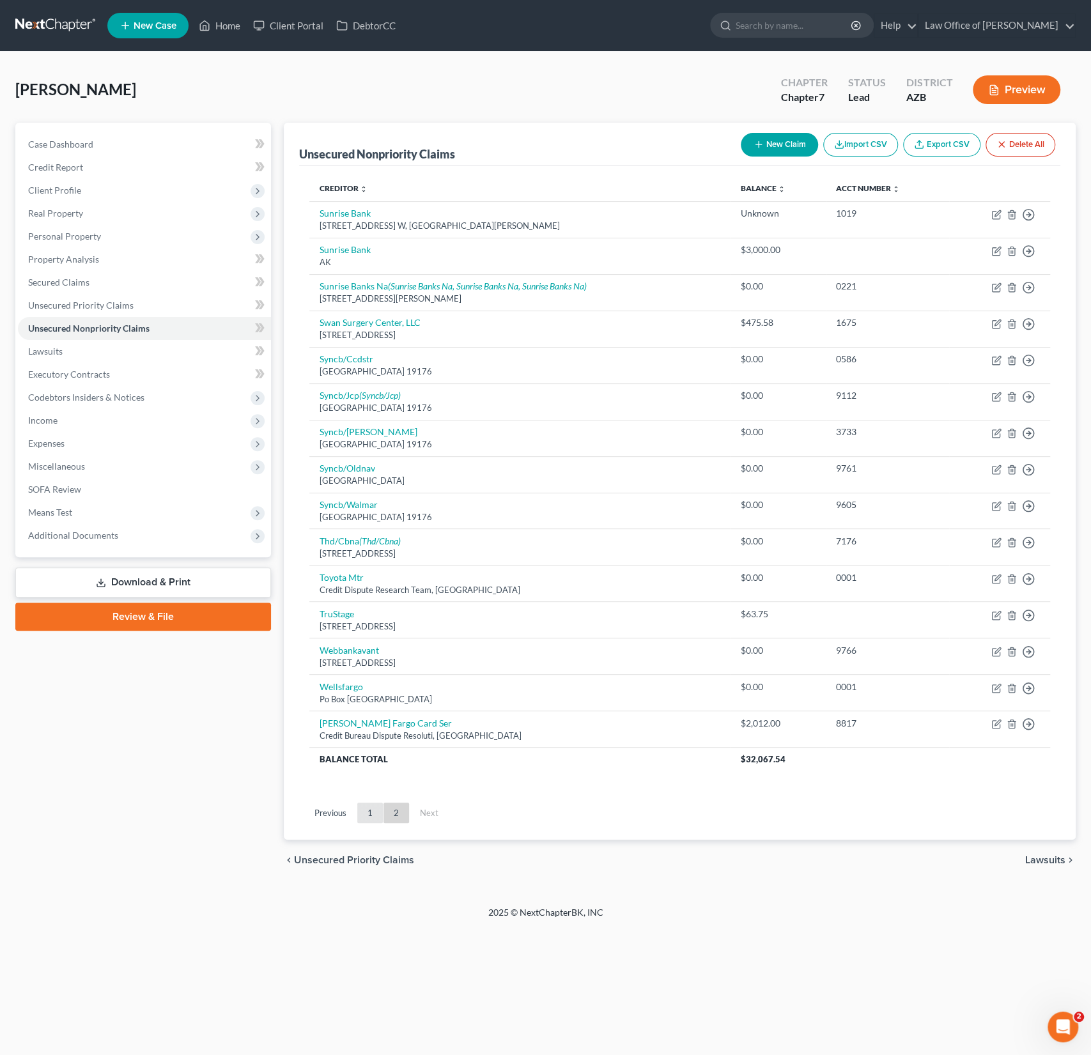
click at [366, 812] on link "1" at bounding box center [370, 813] width 26 height 20
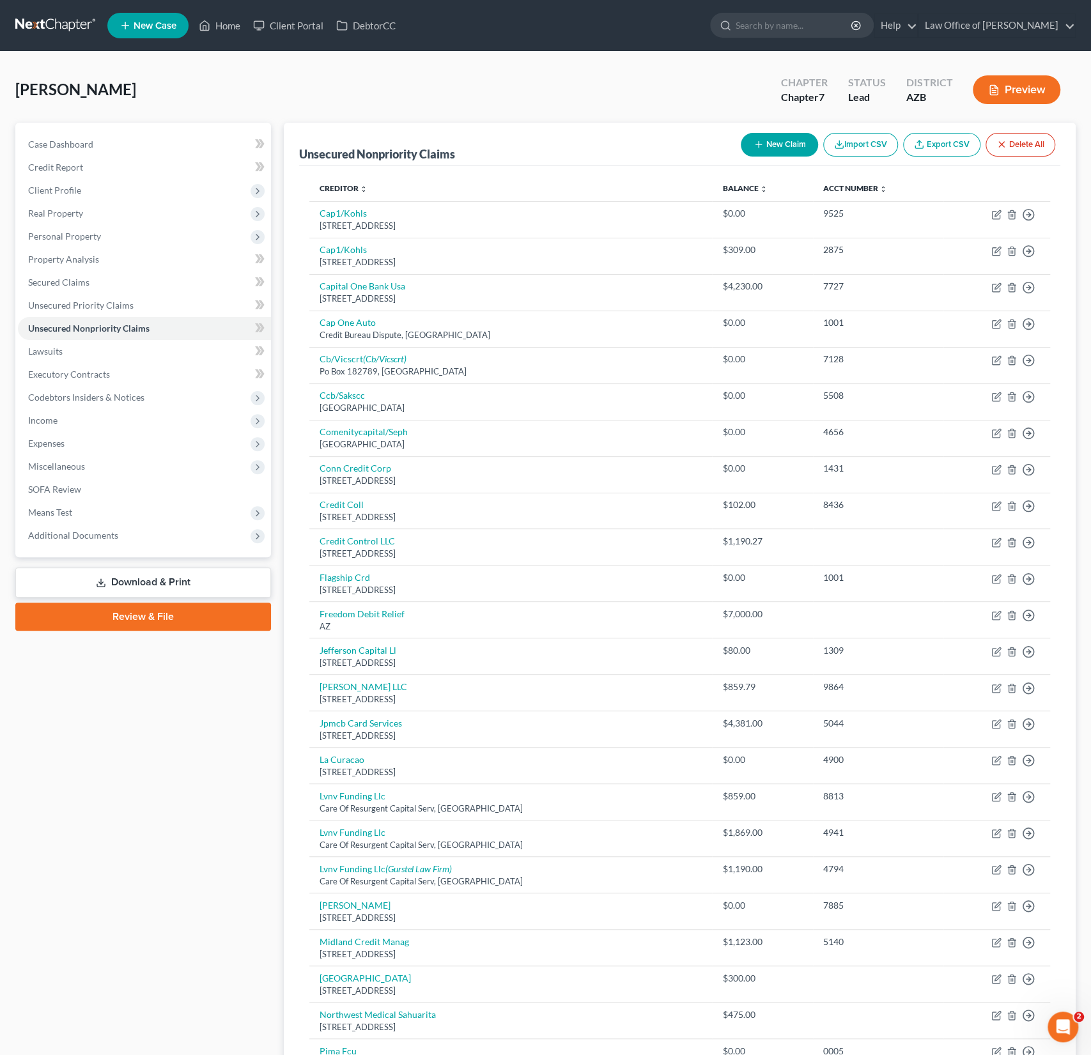
click at [777, 142] on button "New Claim" at bounding box center [779, 145] width 77 height 24
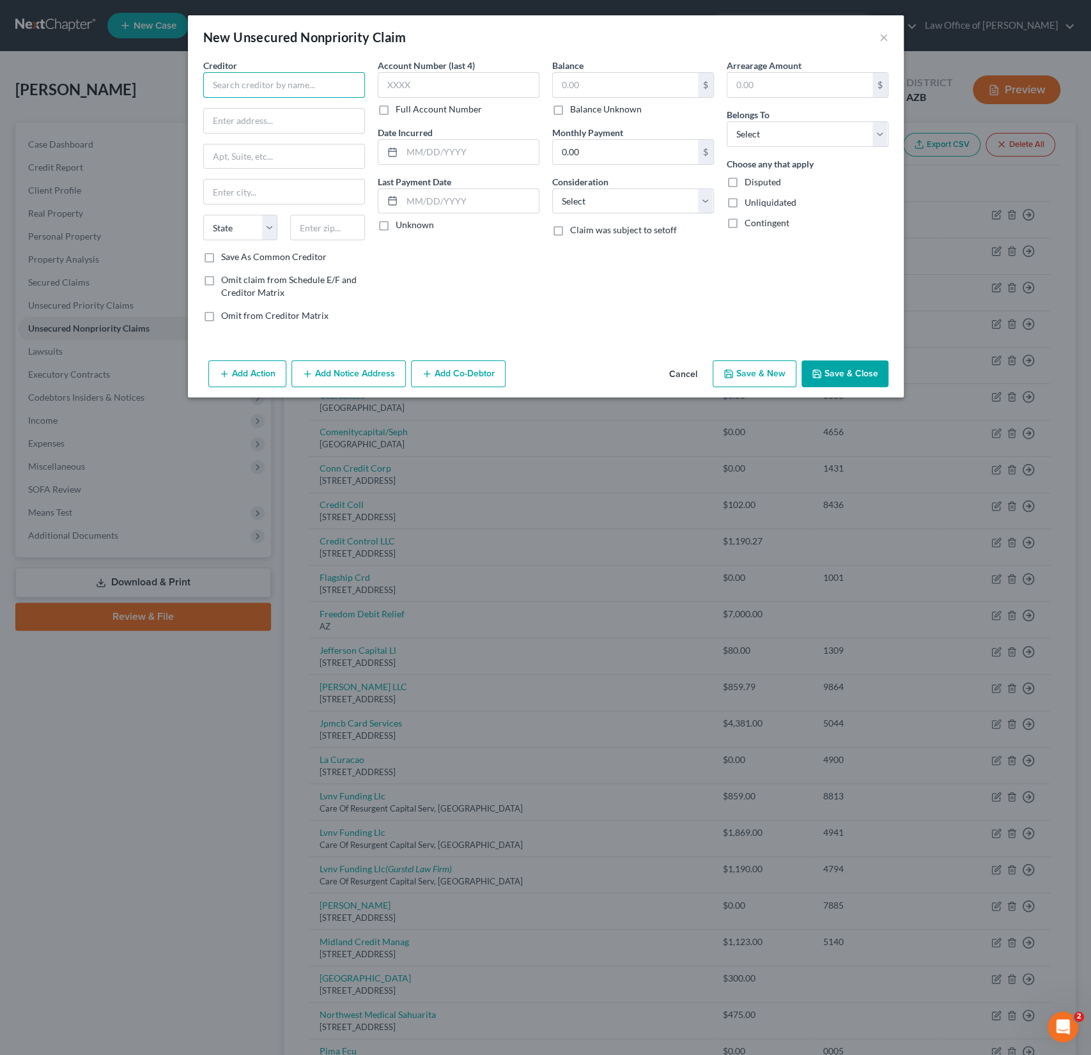
click at [250, 90] on input "text" at bounding box center [284, 85] width 162 height 26
type input "S"
type input "Synchrony Bank"
type input "PO BOX 71782"
type input "19176"
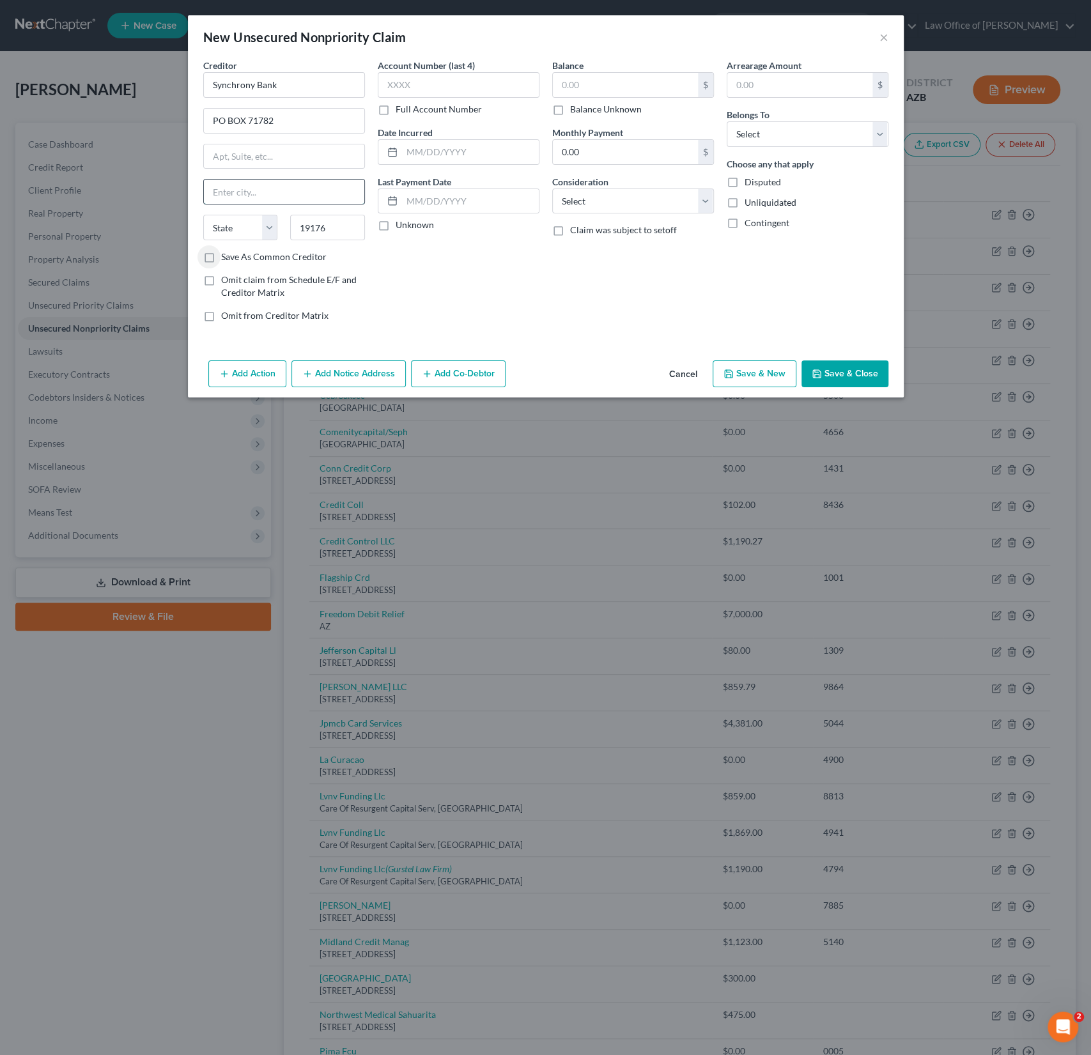
click at [242, 189] on input "text" at bounding box center [284, 192] width 160 height 24
type input "[GEOGRAPHIC_DATA]"
select select "39"
click at [615, 82] on input "text" at bounding box center [625, 85] width 145 height 24
click at [446, 88] on input "text" at bounding box center [459, 85] width 162 height 26
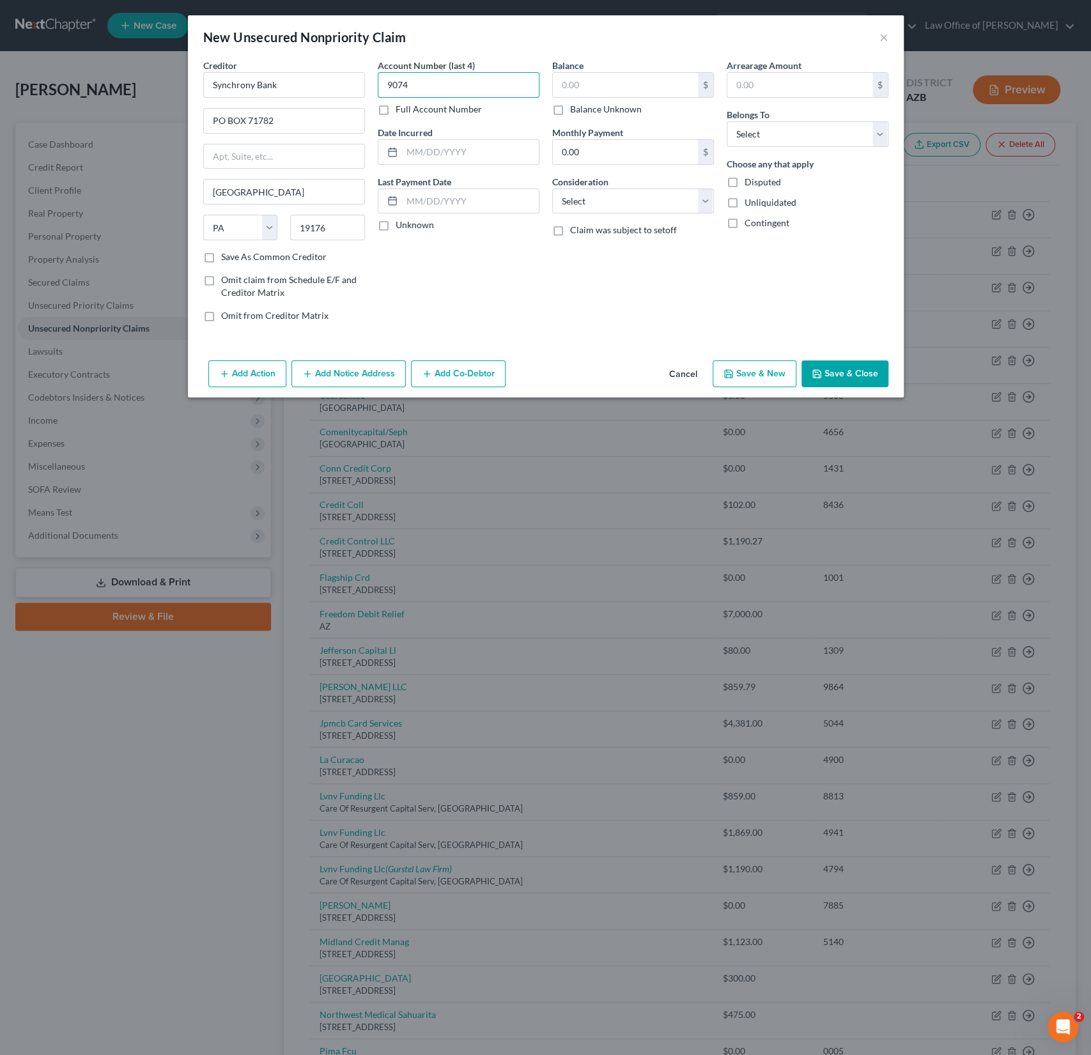
type input "9074"
type input "3,605.68"
click at [757, 141] on select "Select Debtor 1 Only Debtor 2 Only Debtor 1 And Debtor 2 Only At Least One Of T…" at bounding box center [808, 134] width 162 height 26
select select "0"
click at [727, 121] on select "Select Debtor 1 Only Debtor 2 Only Debtor 1 And Debtor 2 Only At Least One Of T…" at bounding box center [808, 134] width 162 height 26
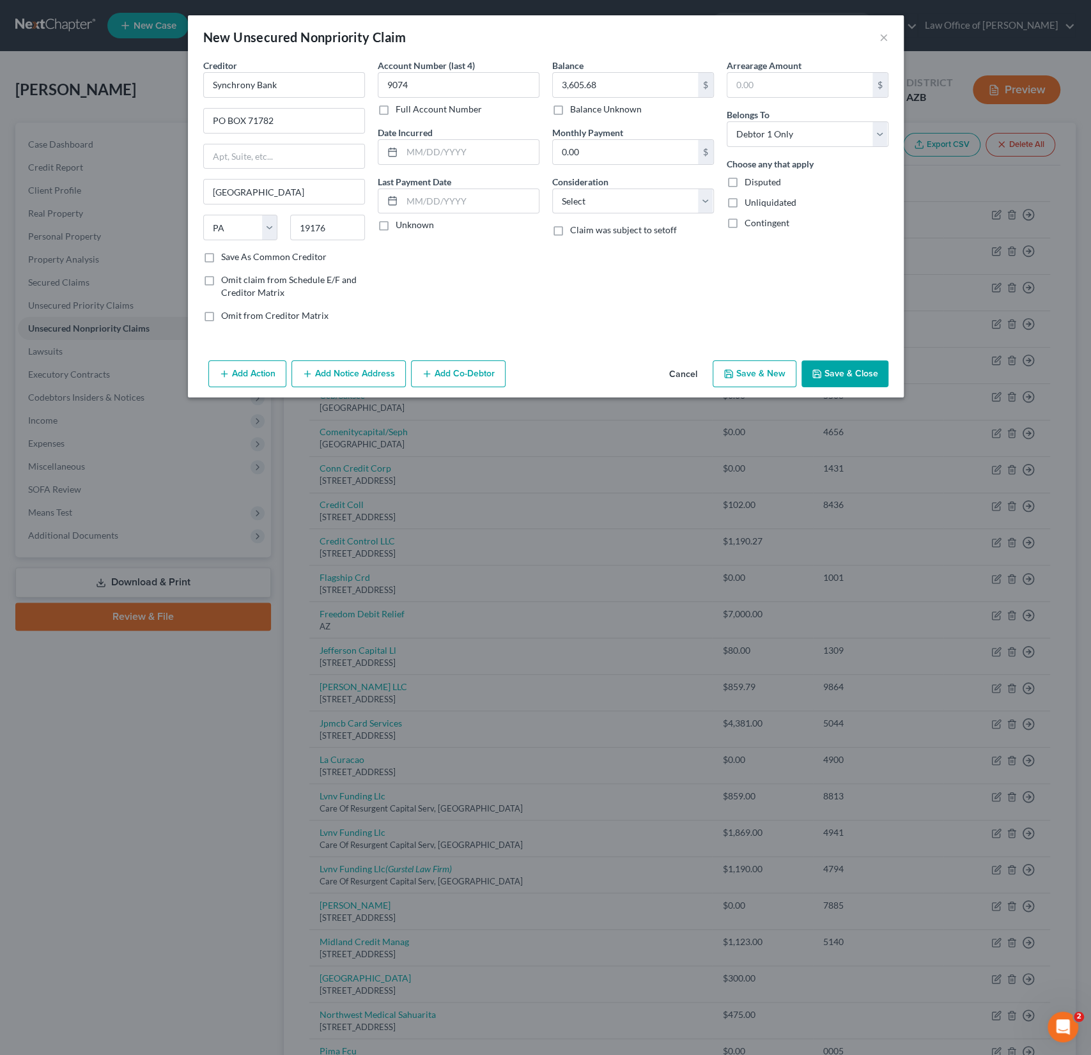
click at [371, 371] on button "Add Notice Address" at bounding box center [348, 373] width 114 height 27
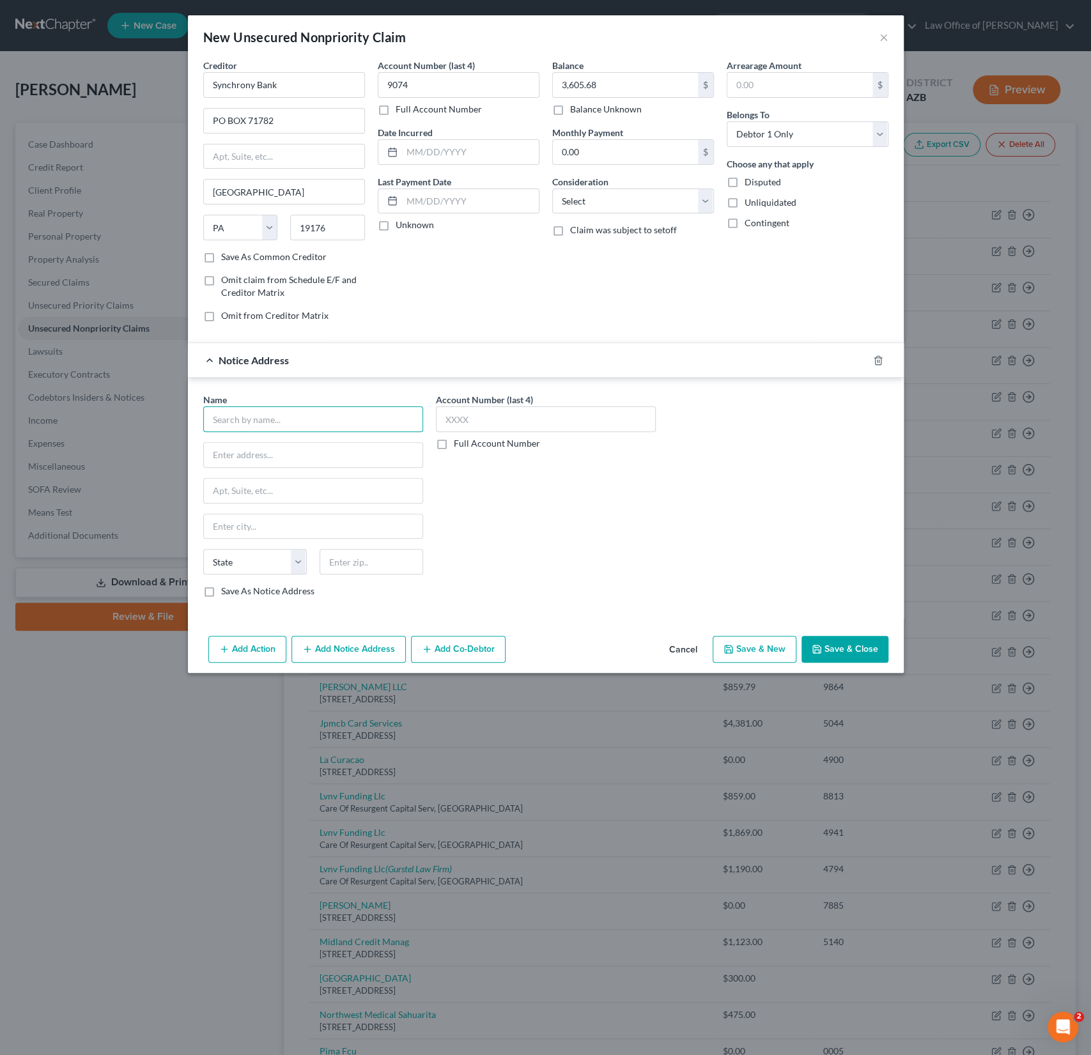
click at [293, 417] on input "text" at bounding box center [313, 419] width 220 height 26
click at [270, 419] on input "Cavalry" at bounding box center [313, 419] width 220 height 26
type input "Cavalry SPV I, LLC"
type input "[STREET_ADDRESS]"
click at [274, 486] on input "text" at bounding box center [313, 491] width 219 height 24
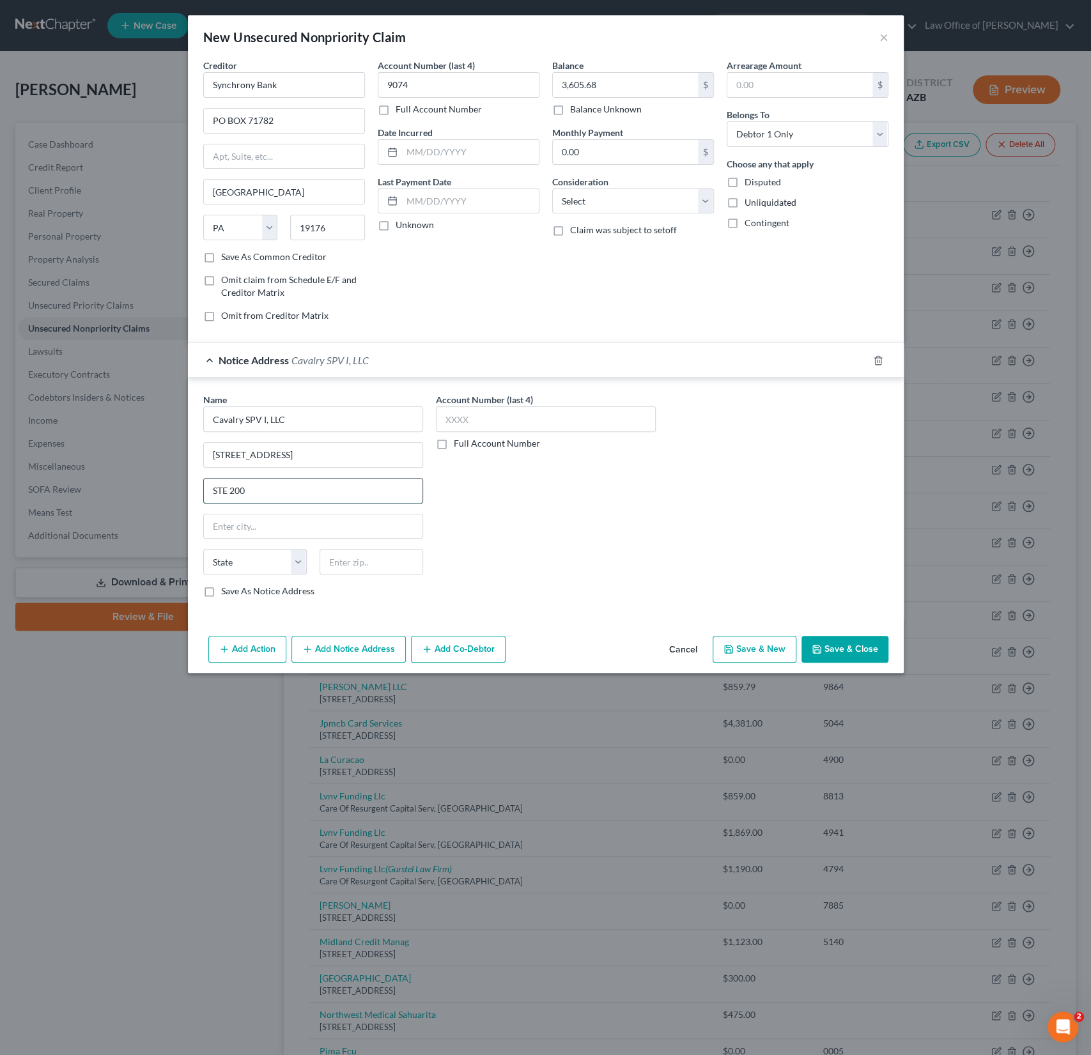
type input "STE 200"
type input "06831"
type input "[GEOGRAPHIC_DATA]"
select select "6"
click at [846, 648] on button "Save & Close" at bounding box center [844, 649] width 87 height 27
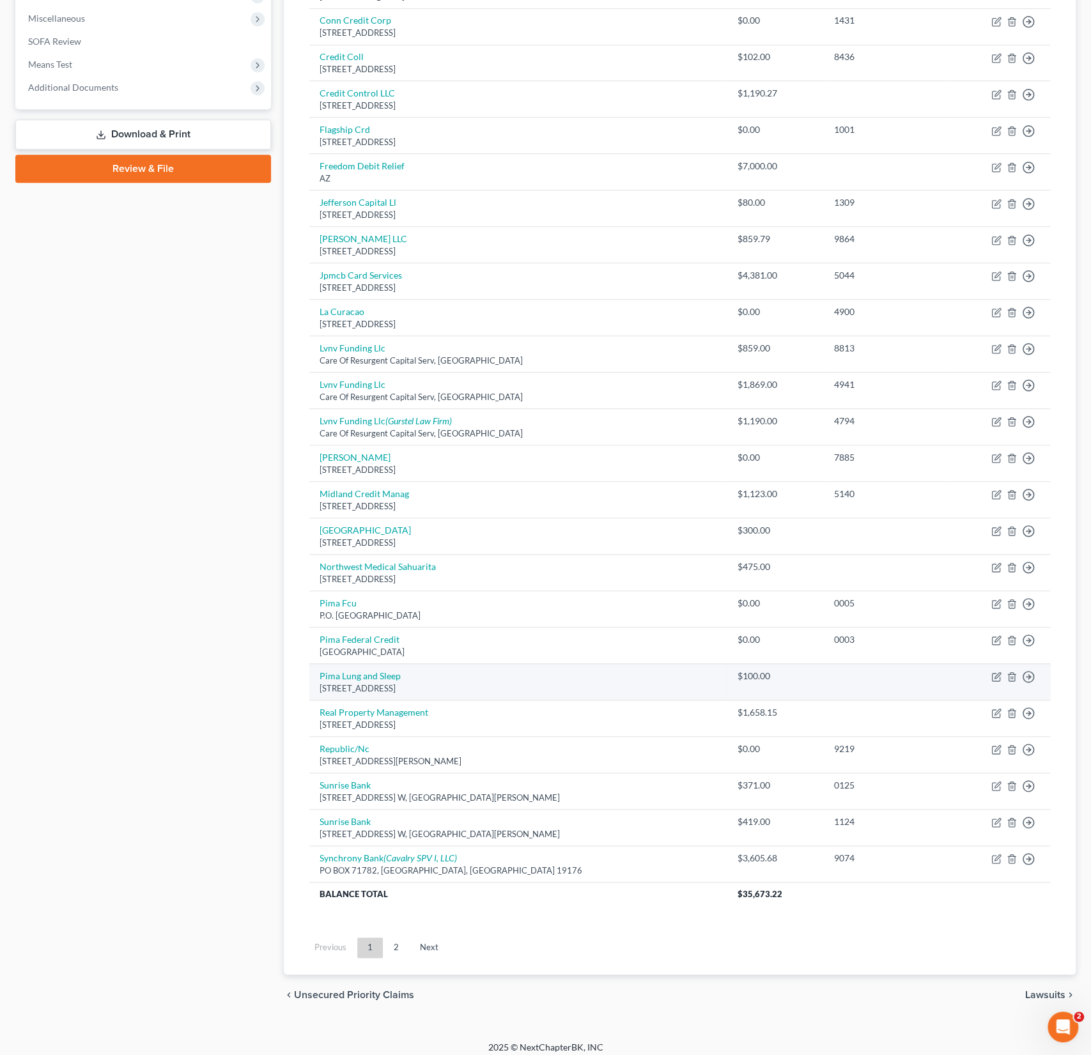
scroll to position [450, 0]
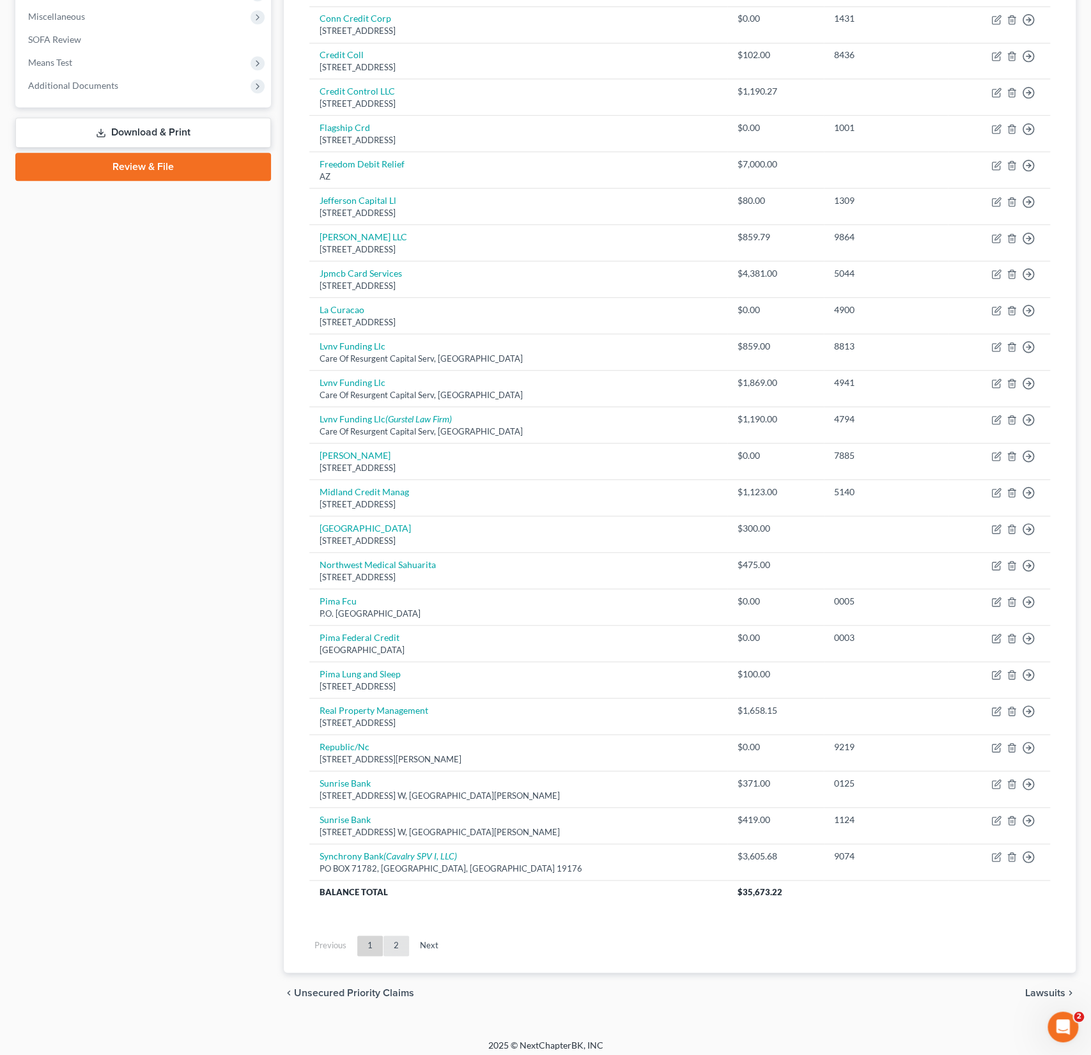
click at [389, 936] on link "2" at bounding box center [396, 946] width 26 height 20
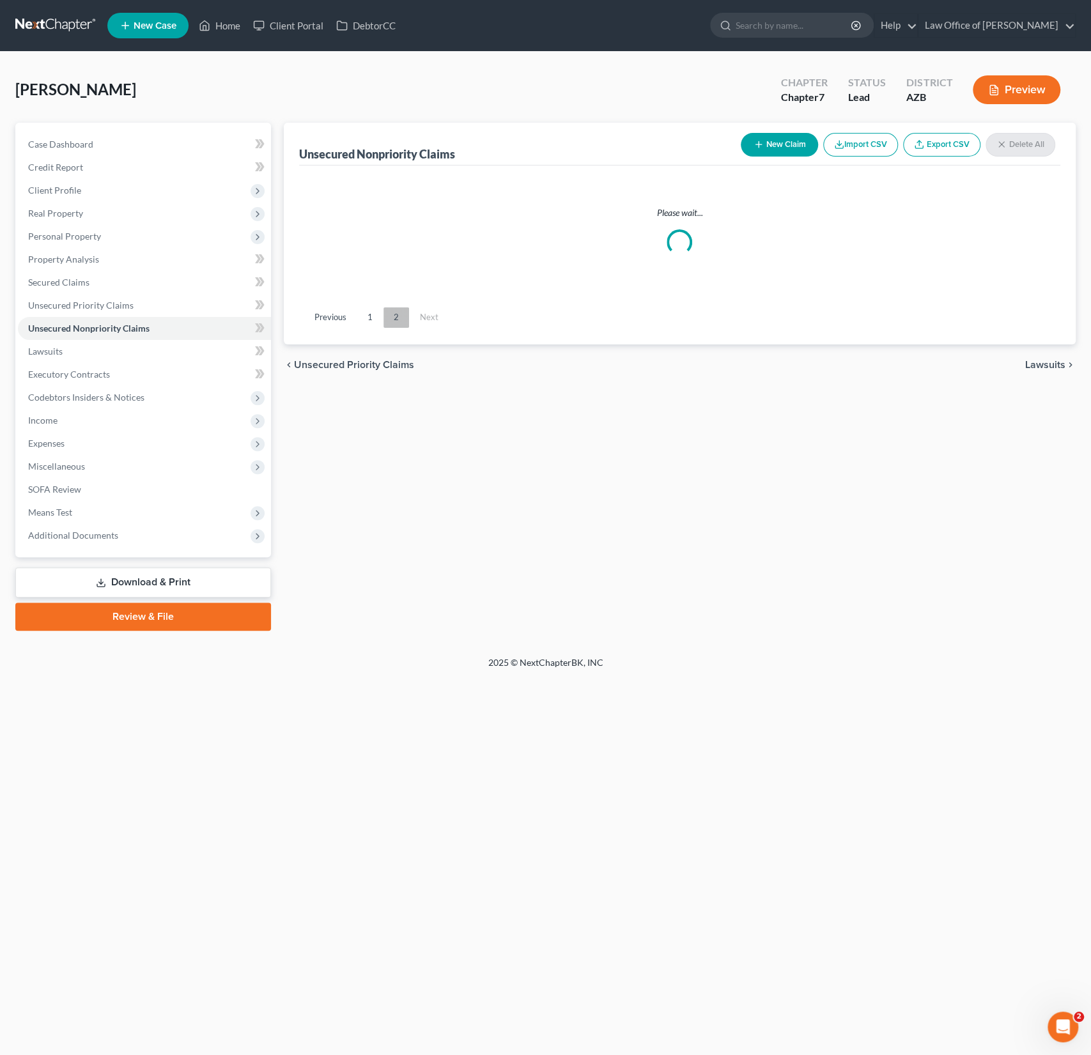
scroll to position [0, 0]
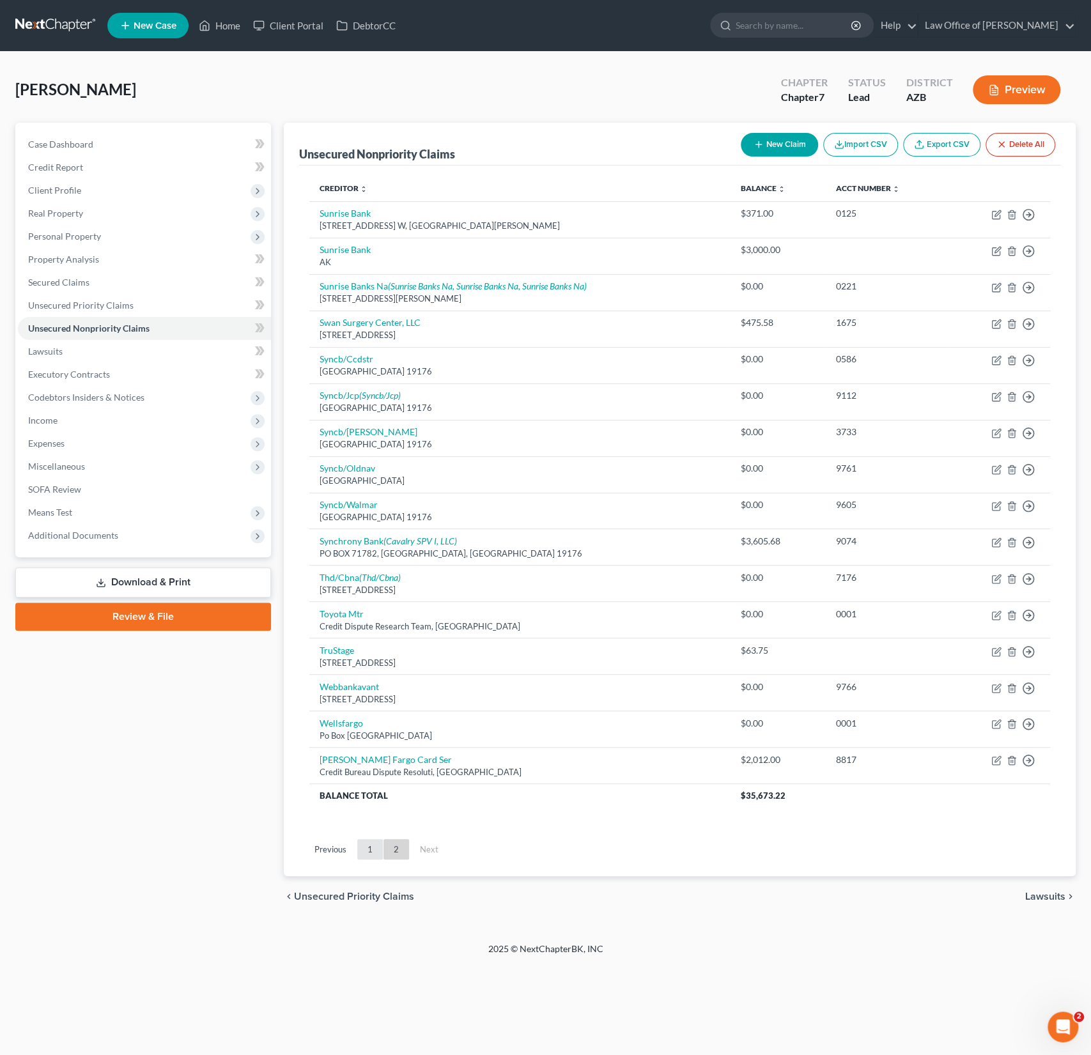
click at [365, 853] on link "1" at bounding box center [370, 849] width 26 height 20
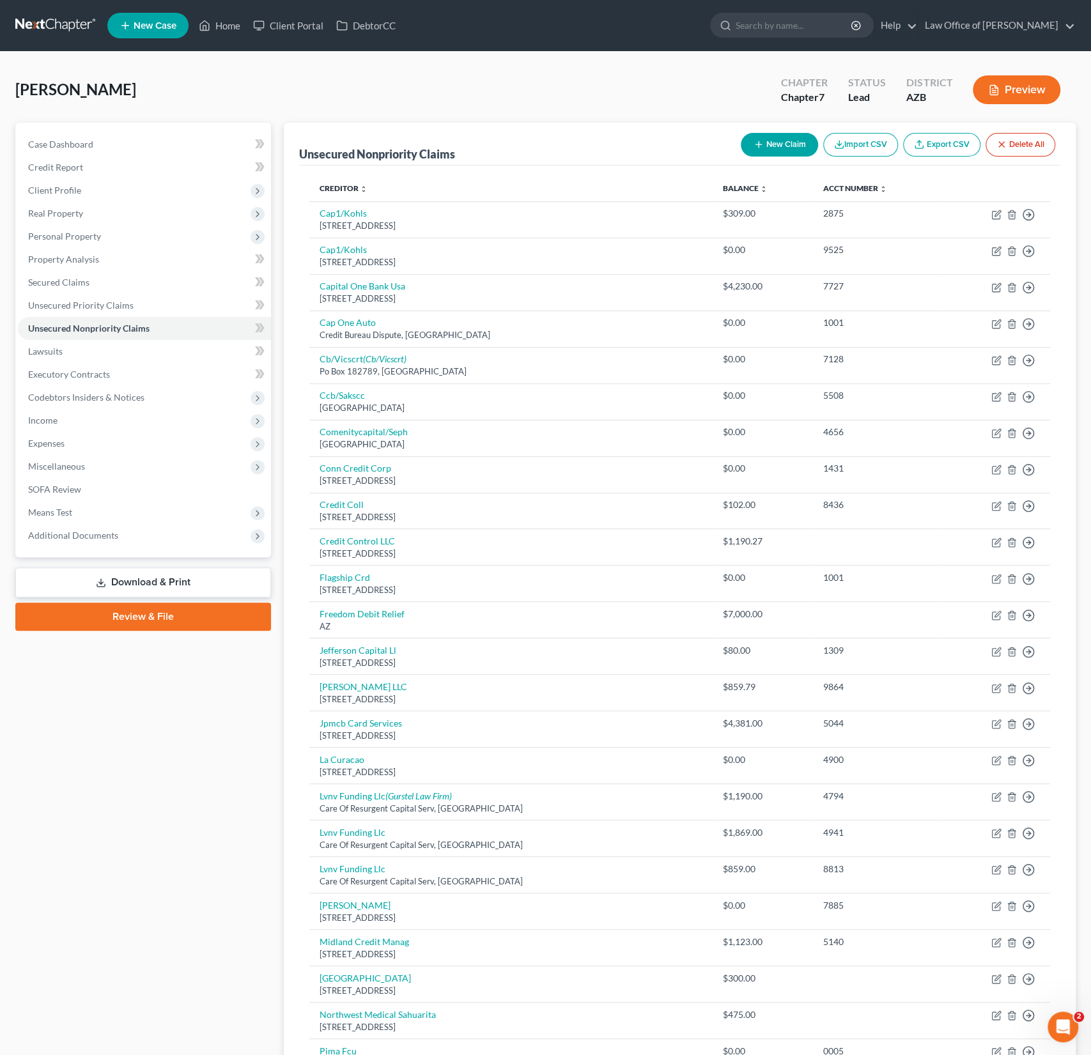
click at [791, 145] on button "New Claim" at bounding box center [779, 145] width 77 height 24
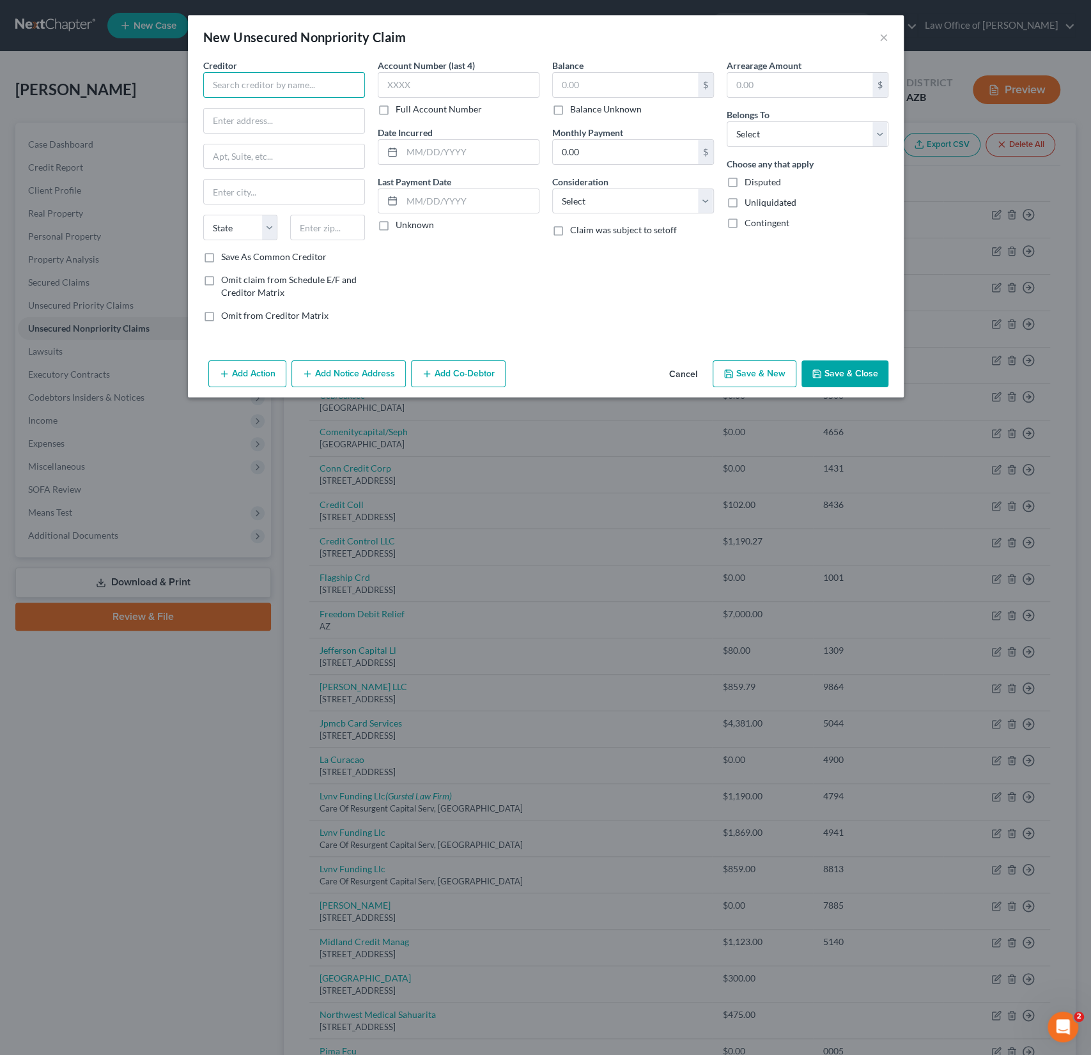
click at [250, 79] on input "text" at bounding box center [284, 85] width 162 height 26
type input "Citi"
type input "PO BOX 790040"
type input "63179"
type input "Saint Louis"
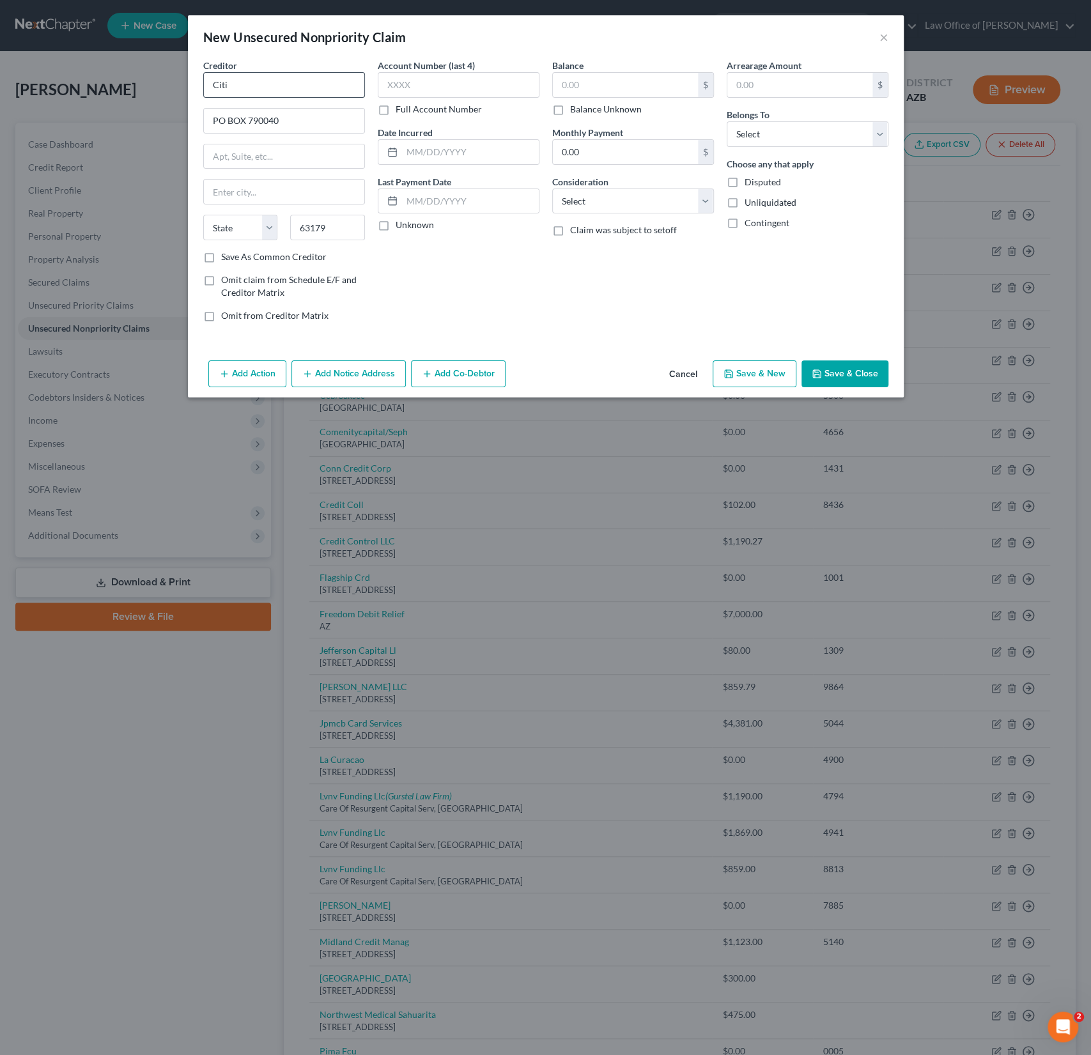
select select "26"
click at [598, 79] on input "text" at bounding box center [625, 85] width 145 height 24
type input "3"
type input "3,949.85"
click at [745, 139] on select "Select Debtor 1 Only Debtor 2 Only Debtor 1 And Debtor 2 Only At Least One Of T…" at bounding box center [808, 134] width 162 height 26
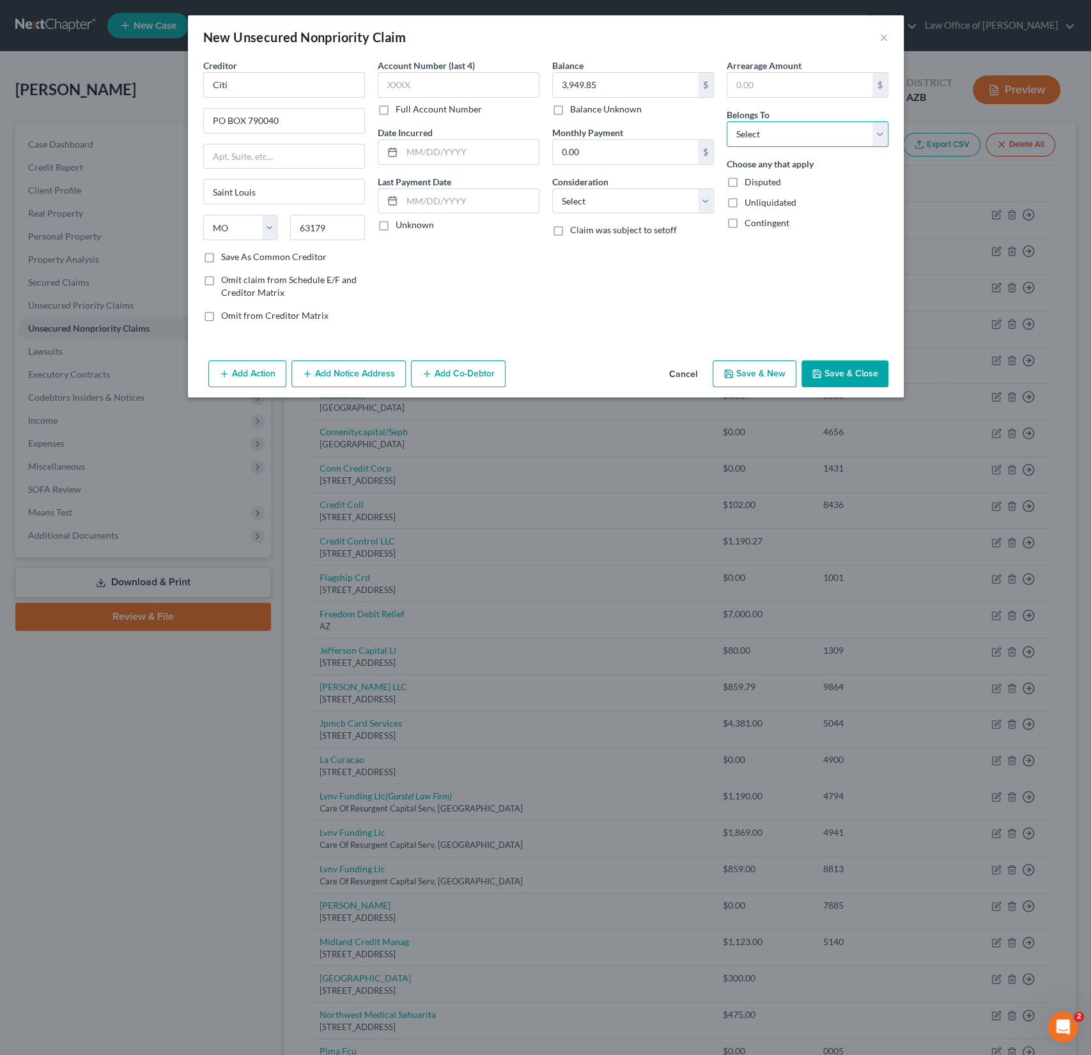
select select "0"
click at [727, 121] on select "Select Debtor 1 Only Debtor 2 Only Debtor 1 And Debtor 2 Only At Least One Of T…" at bounding box center [808, 134] width 162 height 26
click at [346, 373] on button "Add Notice Address" at bounding box center [348, 373] width 114 height 27
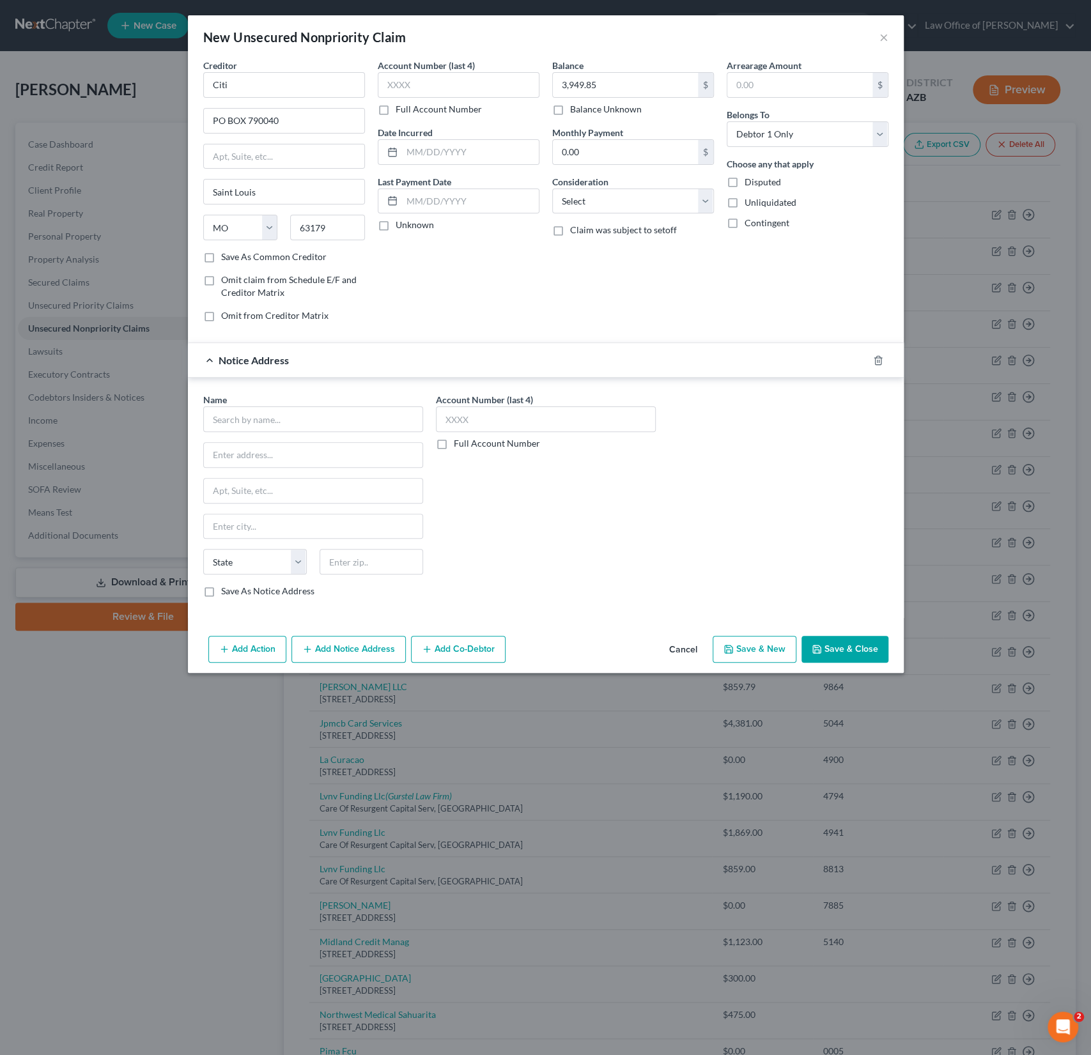
click at [264, 432] on div "Name * State [US_STATE] AK AR AZ CA CO CT DE DC [GEOGRAPHIC_DATA] [GEOGRAPHIC_D…" at bounding box center [313, 495] width 220 height 205
click at [258, 421] on input "text" at bounding box center [313, 419] width 220 height 26
type input "Resurgent Acquisitions LLC"
type input "c/o Resurgent Capital Services LP"
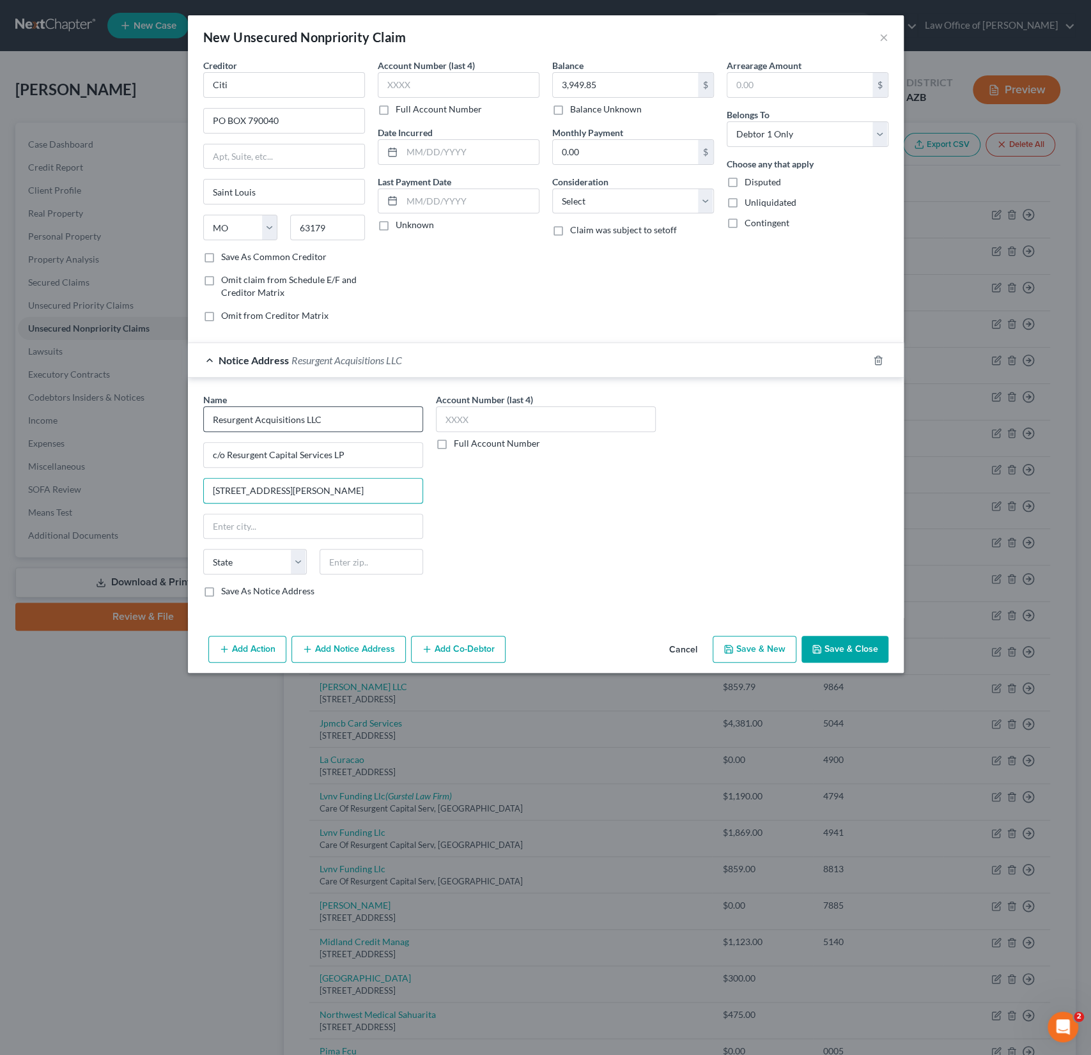
type input "[STREET_ADDRESS][PERSON_NAME]"
type input "S"
click at [287, 498] on input "[STREET_ADDRESS][PERSON_NAME]" at bounding box center [313, 491] width 219 height 24
type input "[STREET_ADDRESS][PERSON_NAME]"
type input "29601"
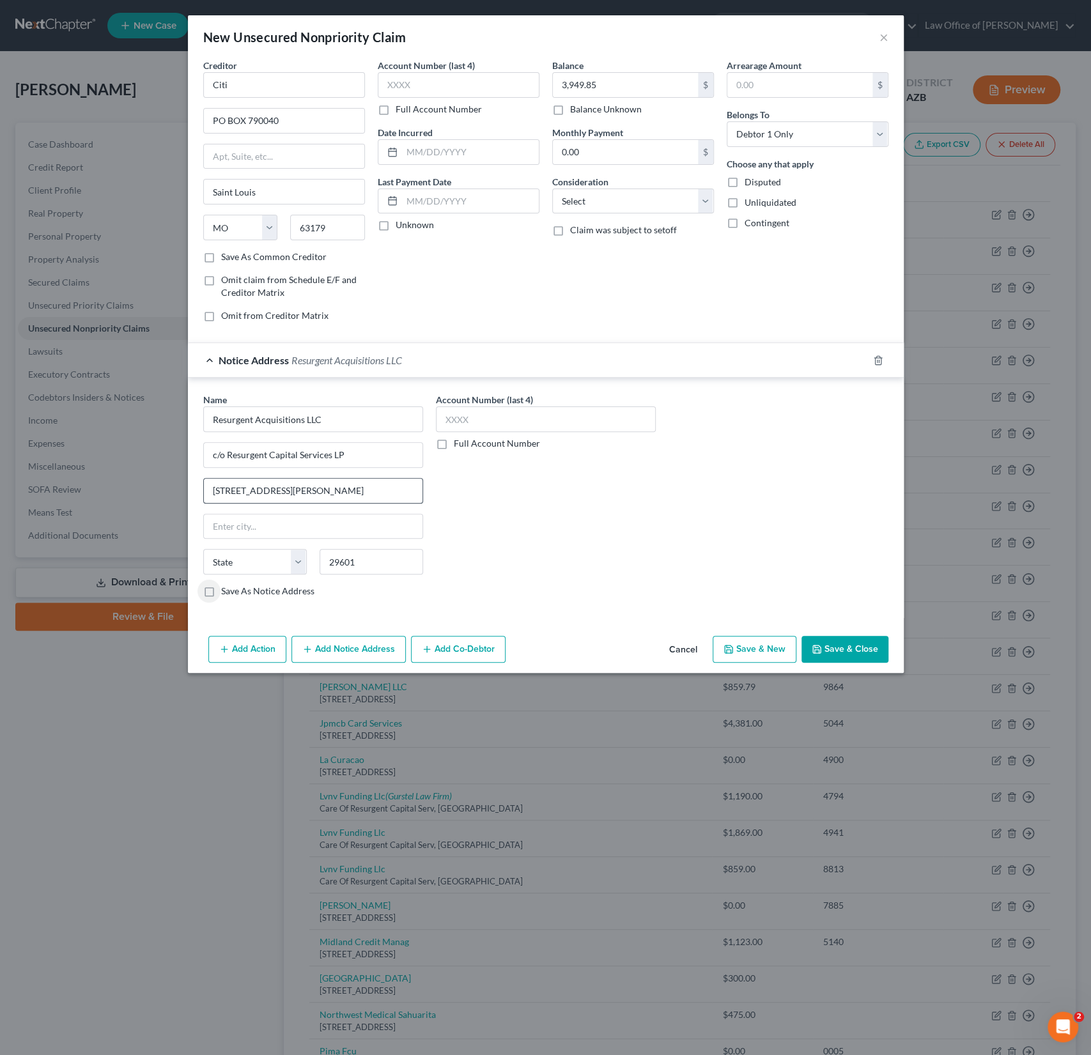
type input "[GEOGRAPHIC_DATA]"
select select "42"
click at [854, 637] on button "Save & Close" at bounding box center [844, 649] width 87 height 27
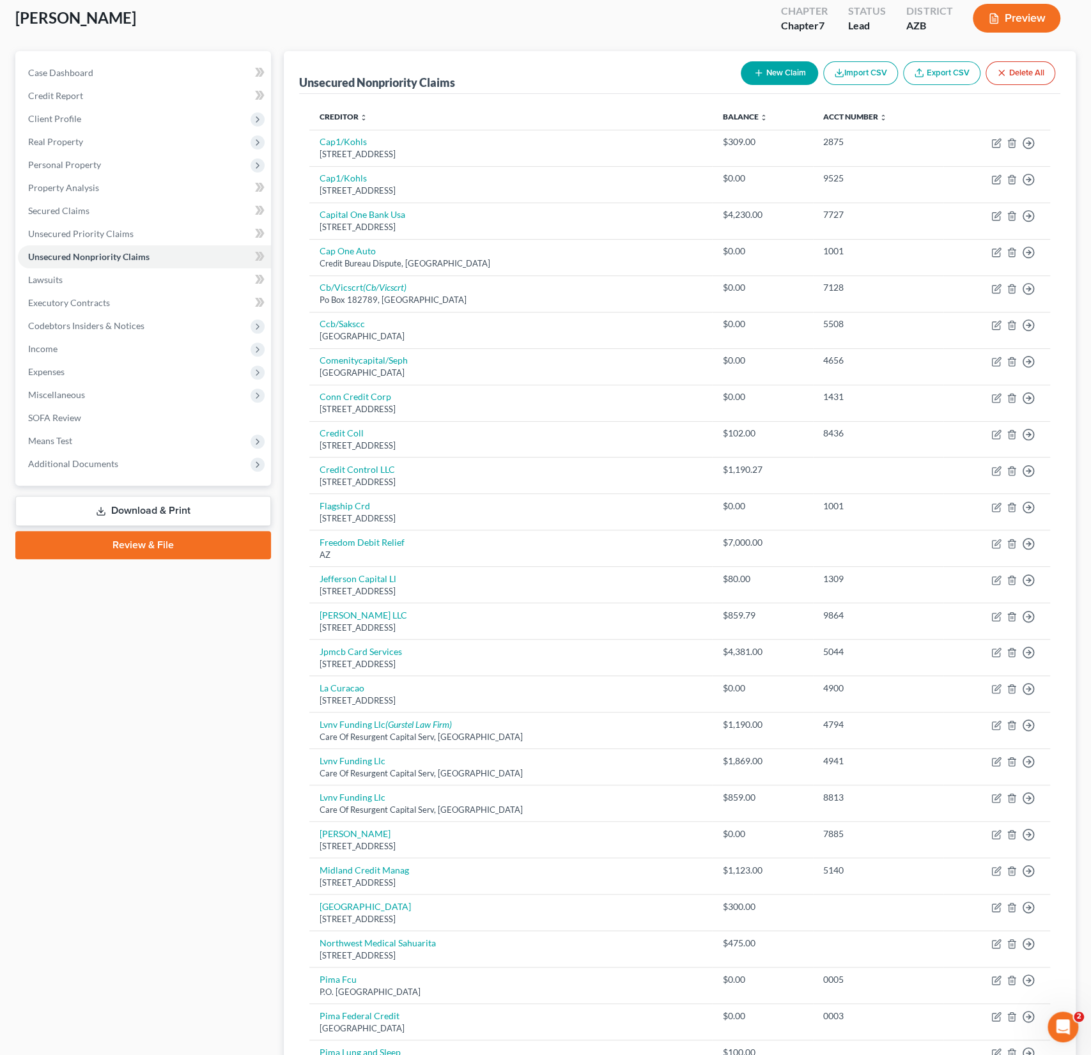
scroll to position [96, 0]
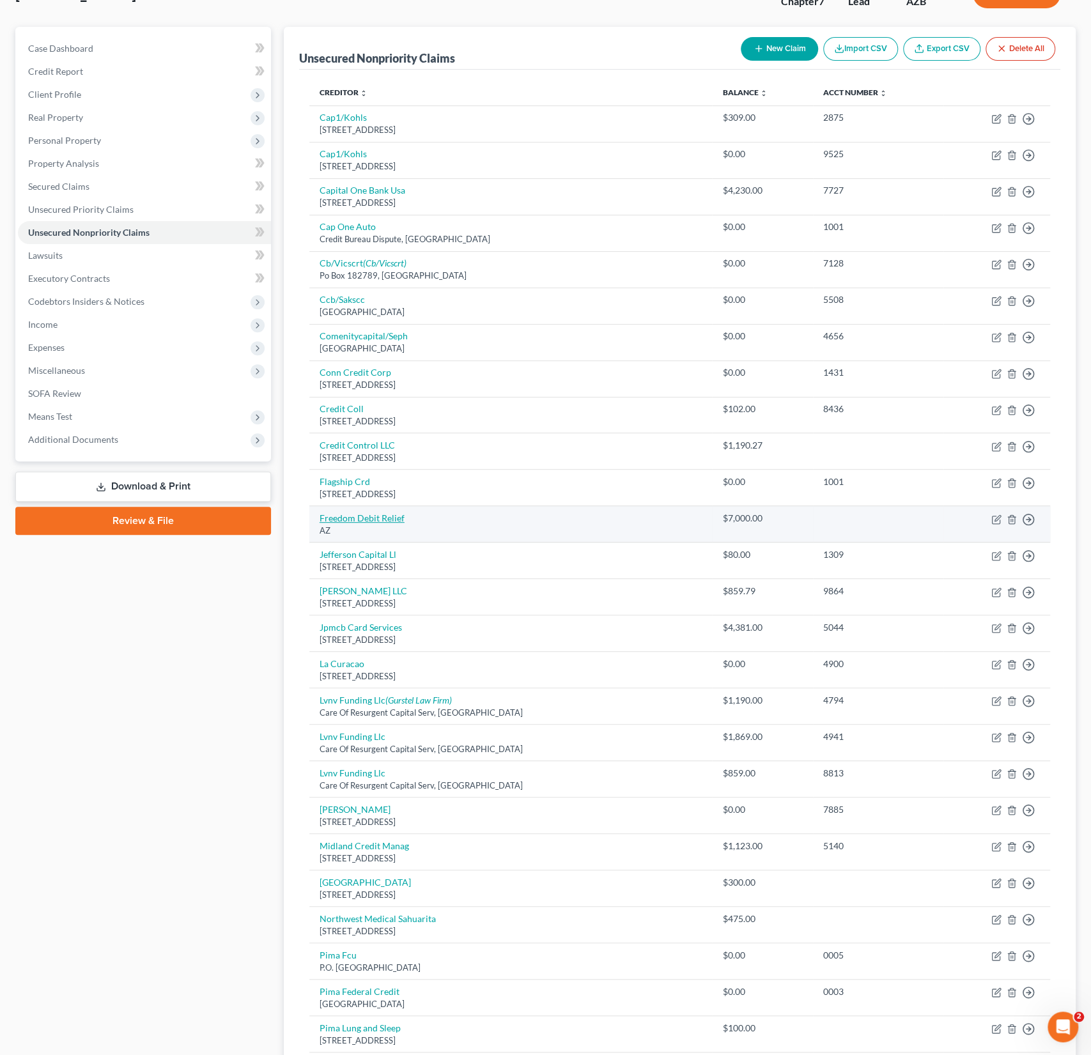
click at [419, 538] on td "Freedom Debit Relief AZ" at bounding box center [510, 524] width 403 height 36
click at [371, 514] on link "Freedom Debit Relief" at bounding box center [362, 518] width 85 height 11
select select "3"
select select "2"
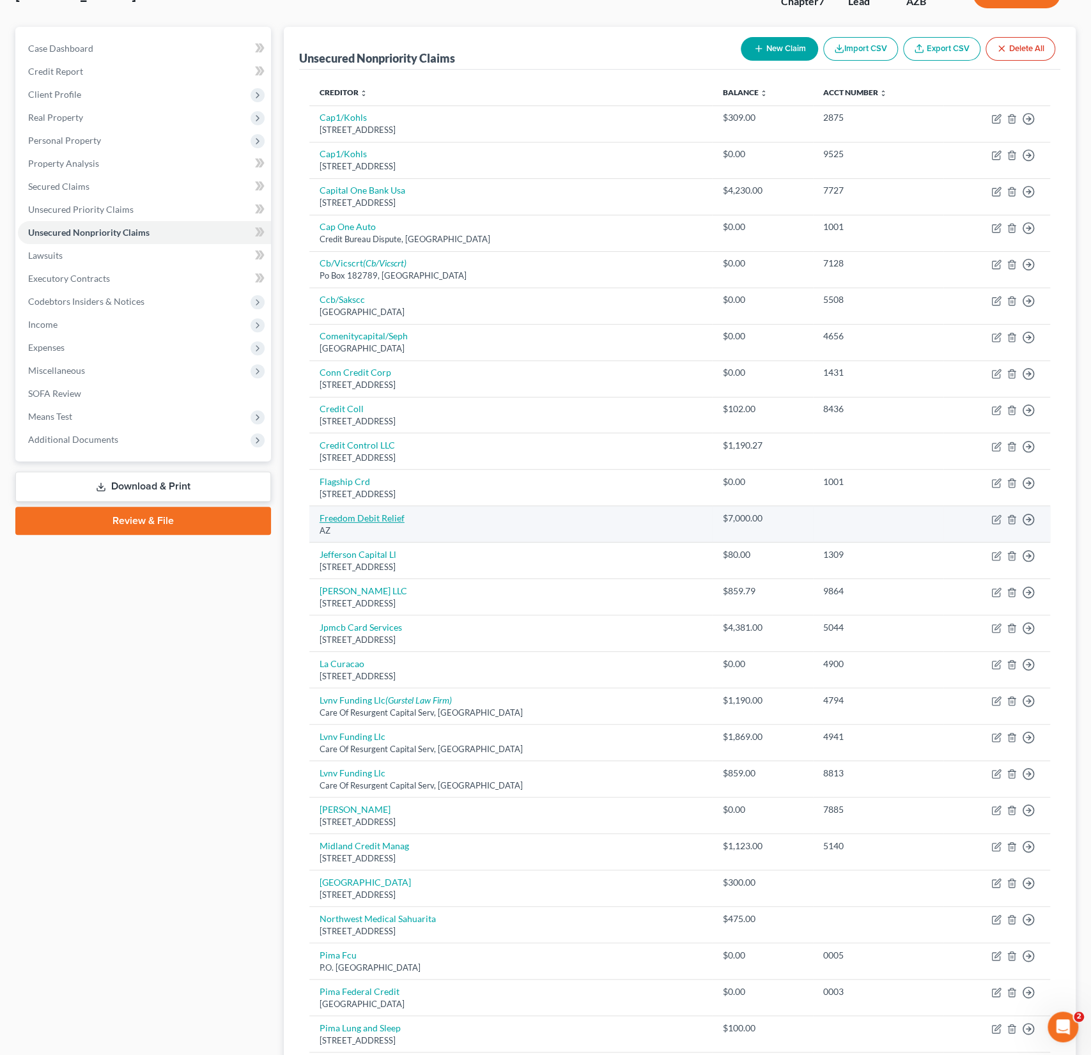
select select "0"
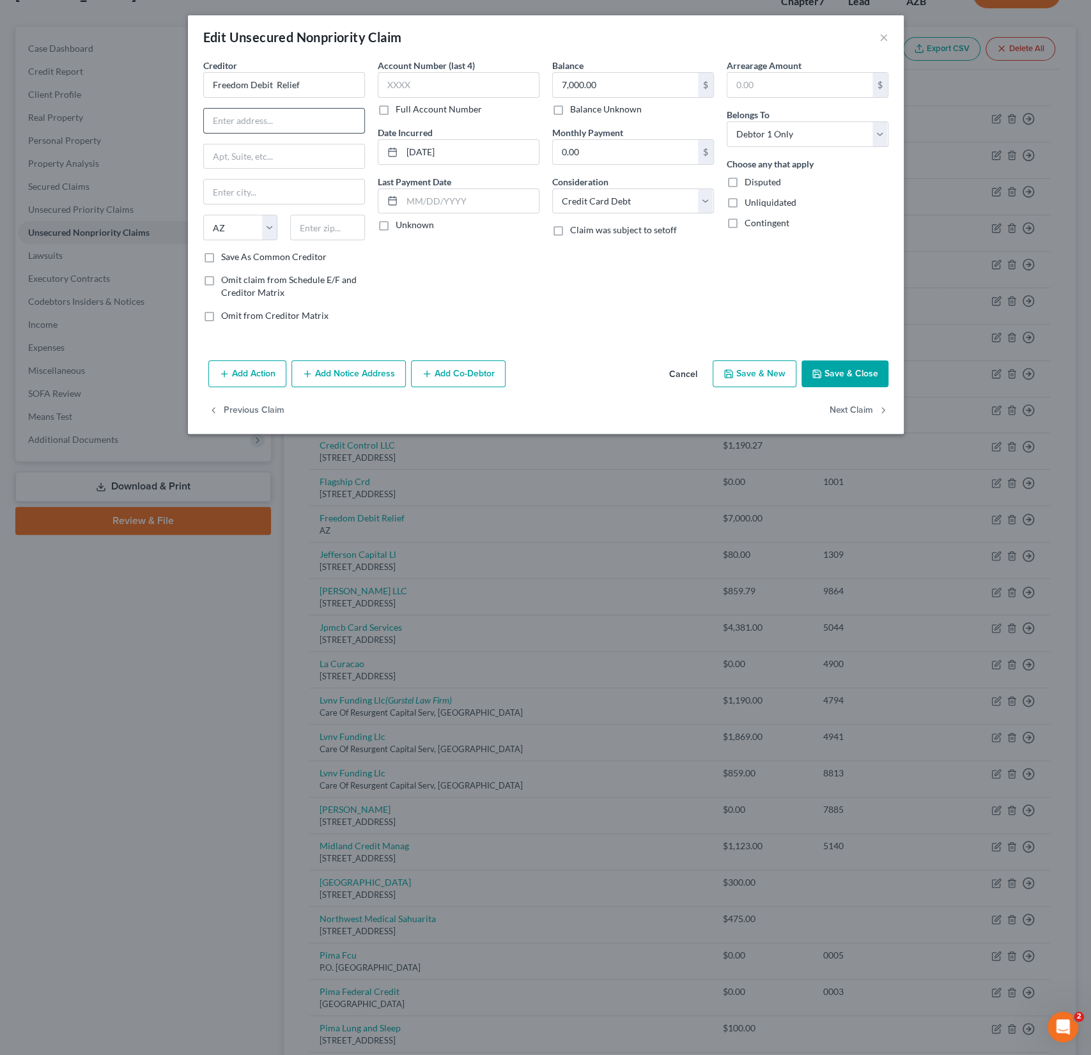
click at [255, 118] on input "text" at bounding box center [284, 121] width 160 height 24
paste input "[STREET_ADDRESS]"
type input "[STREET_ADDRESS]"
click at [318, 235] on input "text" at bounding box center [327, 228] width 75 height 26
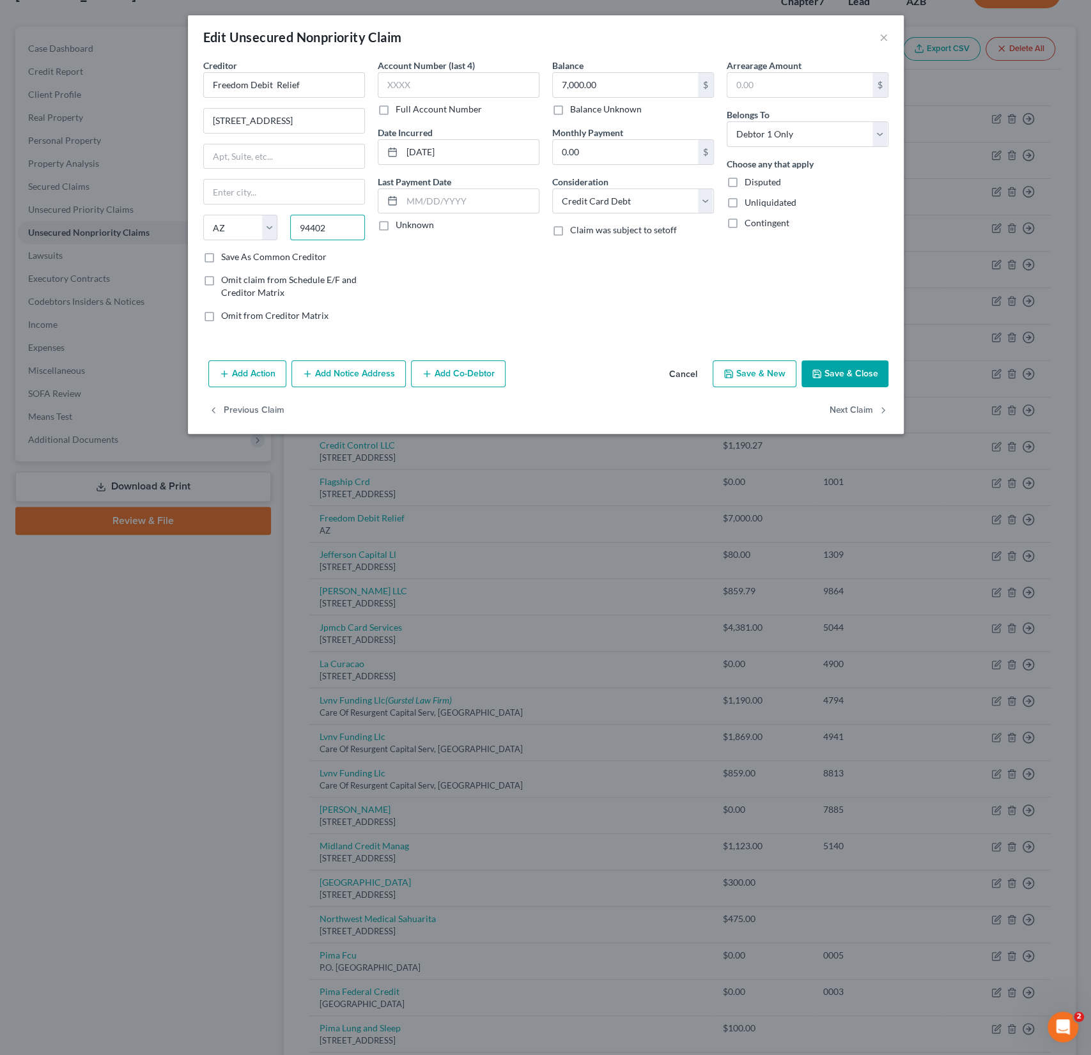
type input "94402"
type input "[GEOGRAPHIC_DATA]"
select select "4"
click at [849, 373] on button "Save & Close" at bounding box center [844, 373] width 87 height 27
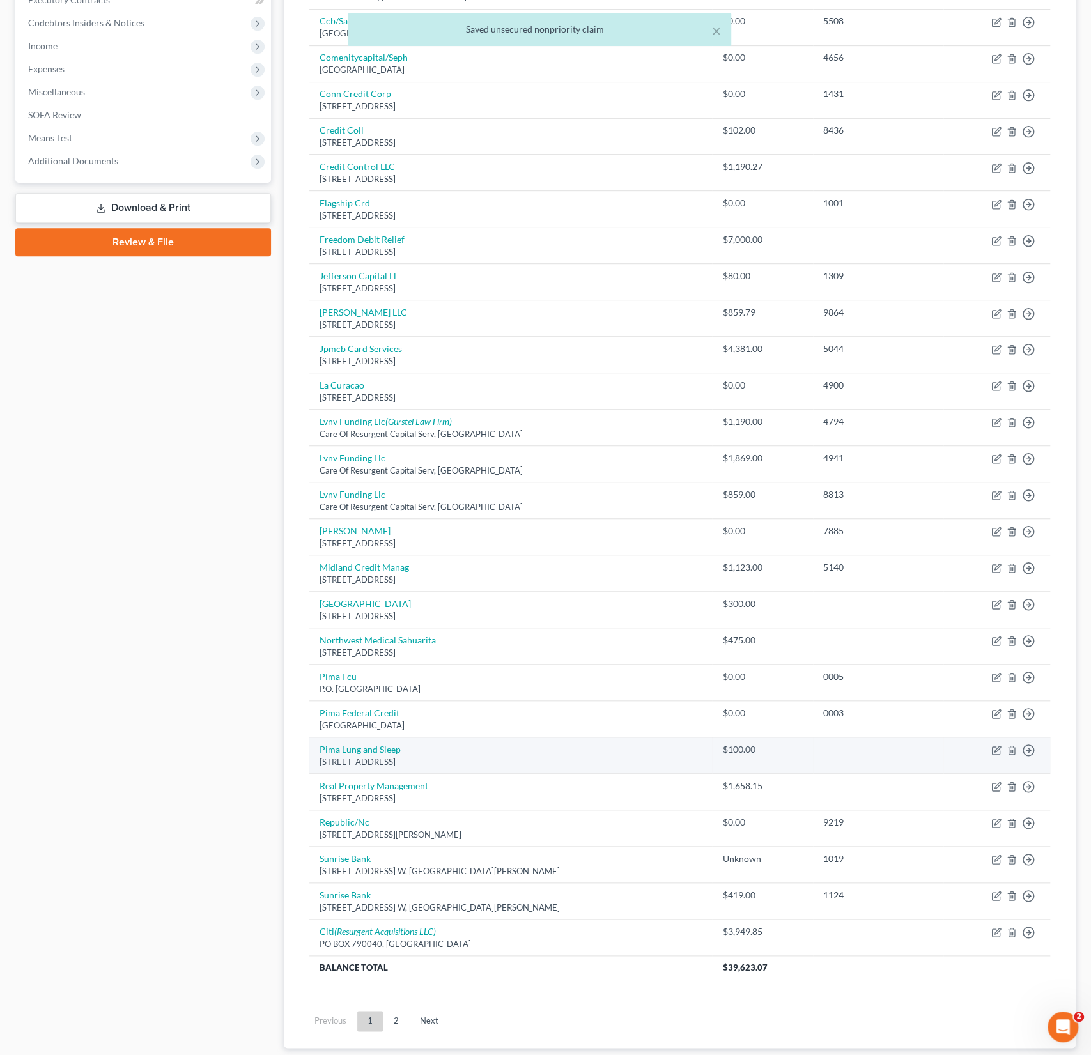
scroll to position [380, 0]
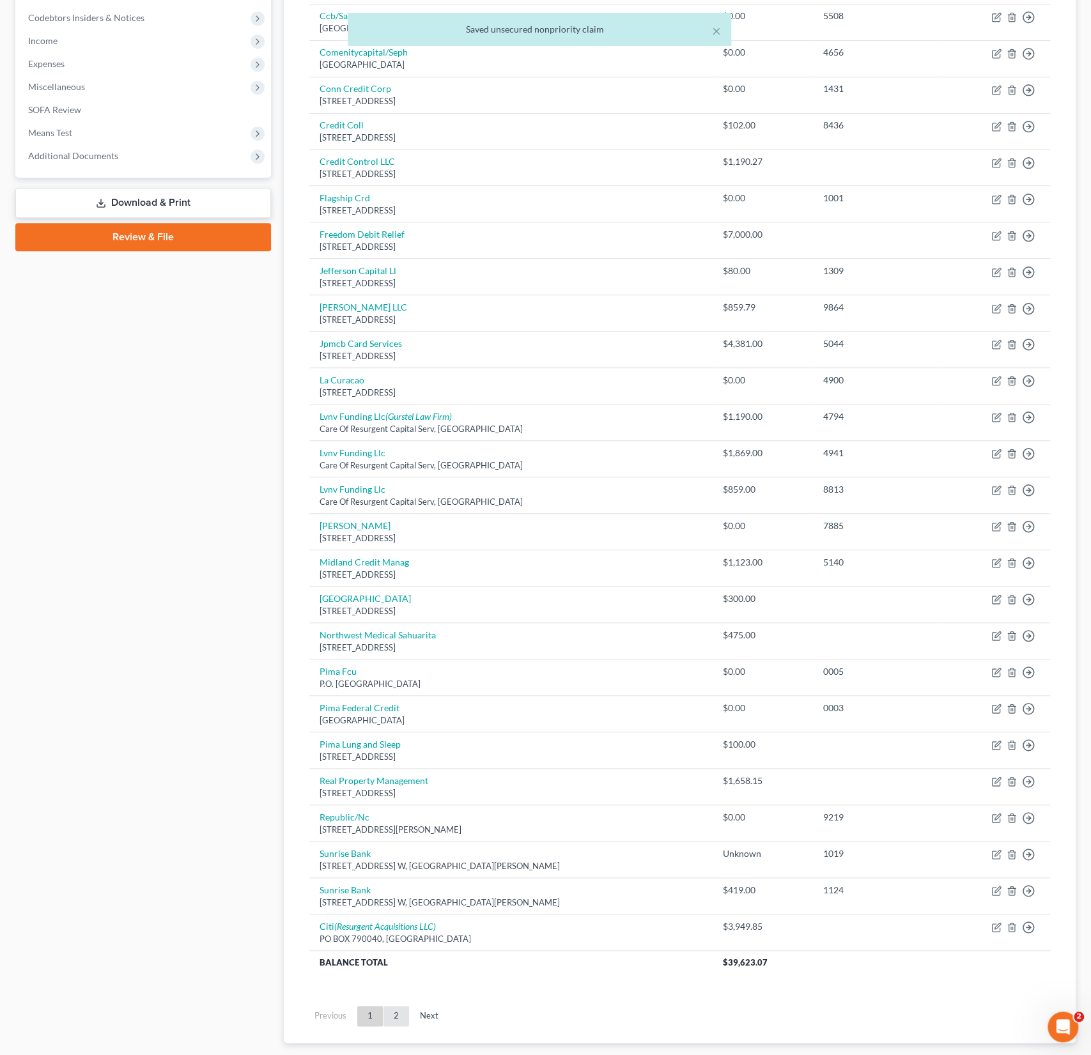
click at [396, 1006] on link "2" at bounding box center [396, 1016] width 26 height 20
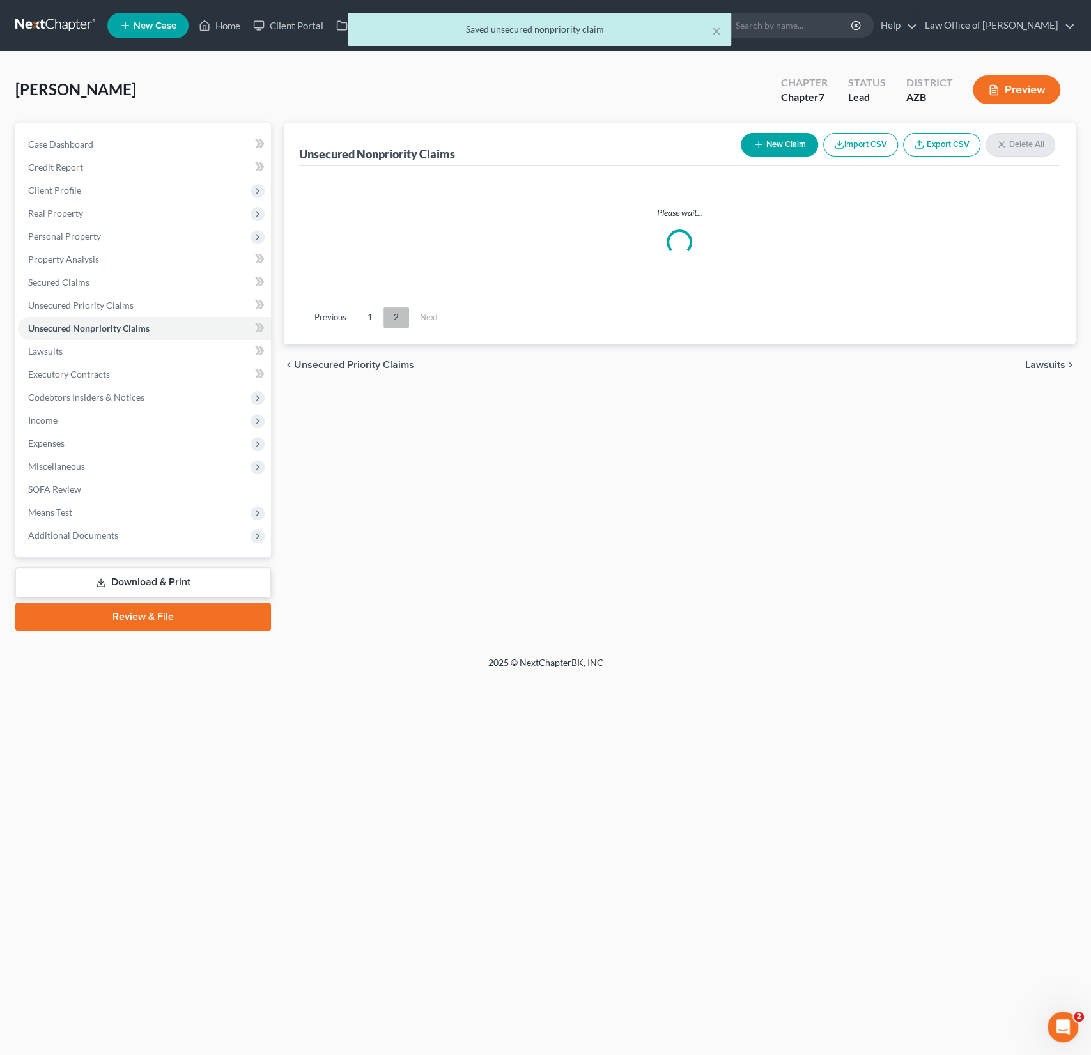
scroll to position [0, 0]
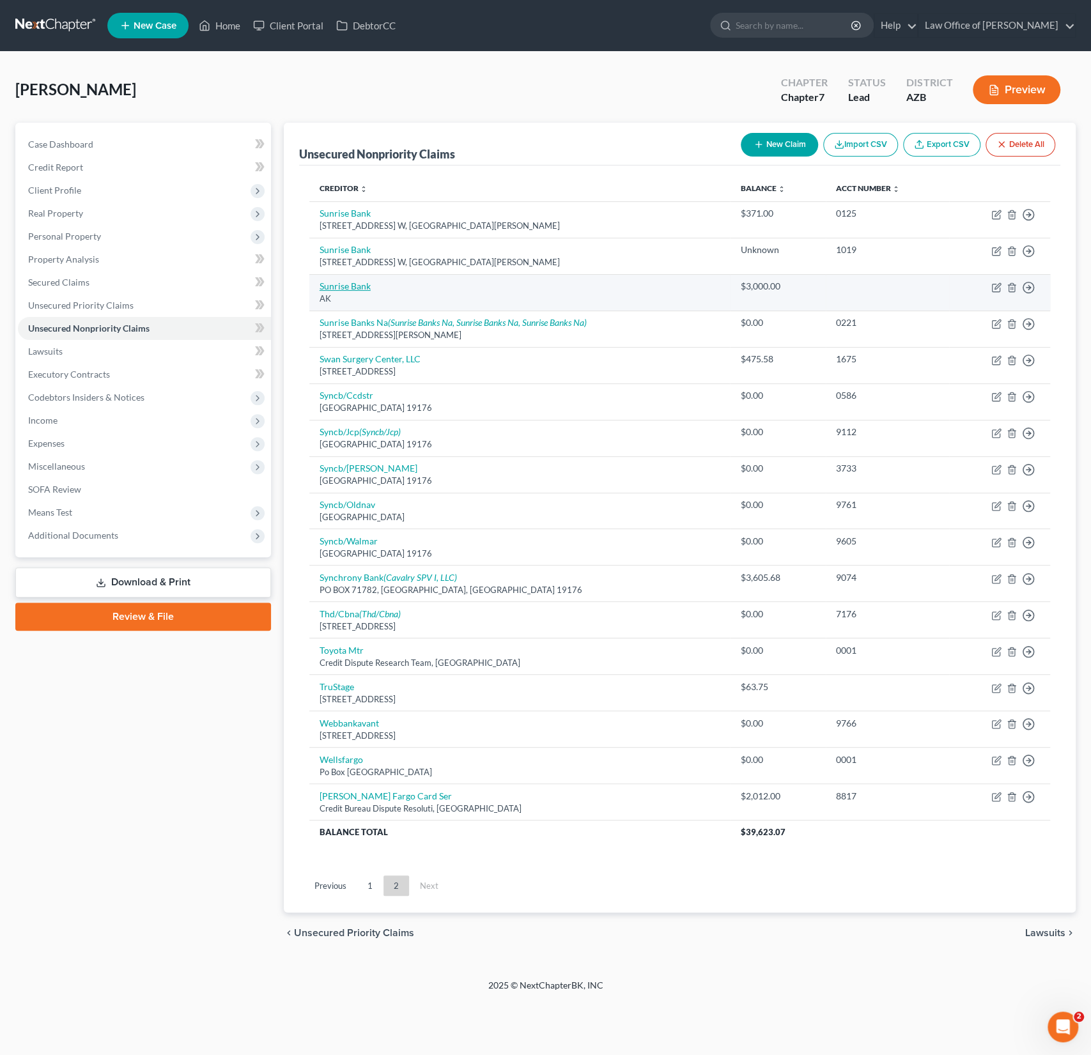
click at [347, 284] on link "Sunrise Bank" at bounding box center [345, 286] width 51 height 11
select select "1"
select select "10"
select select "0"
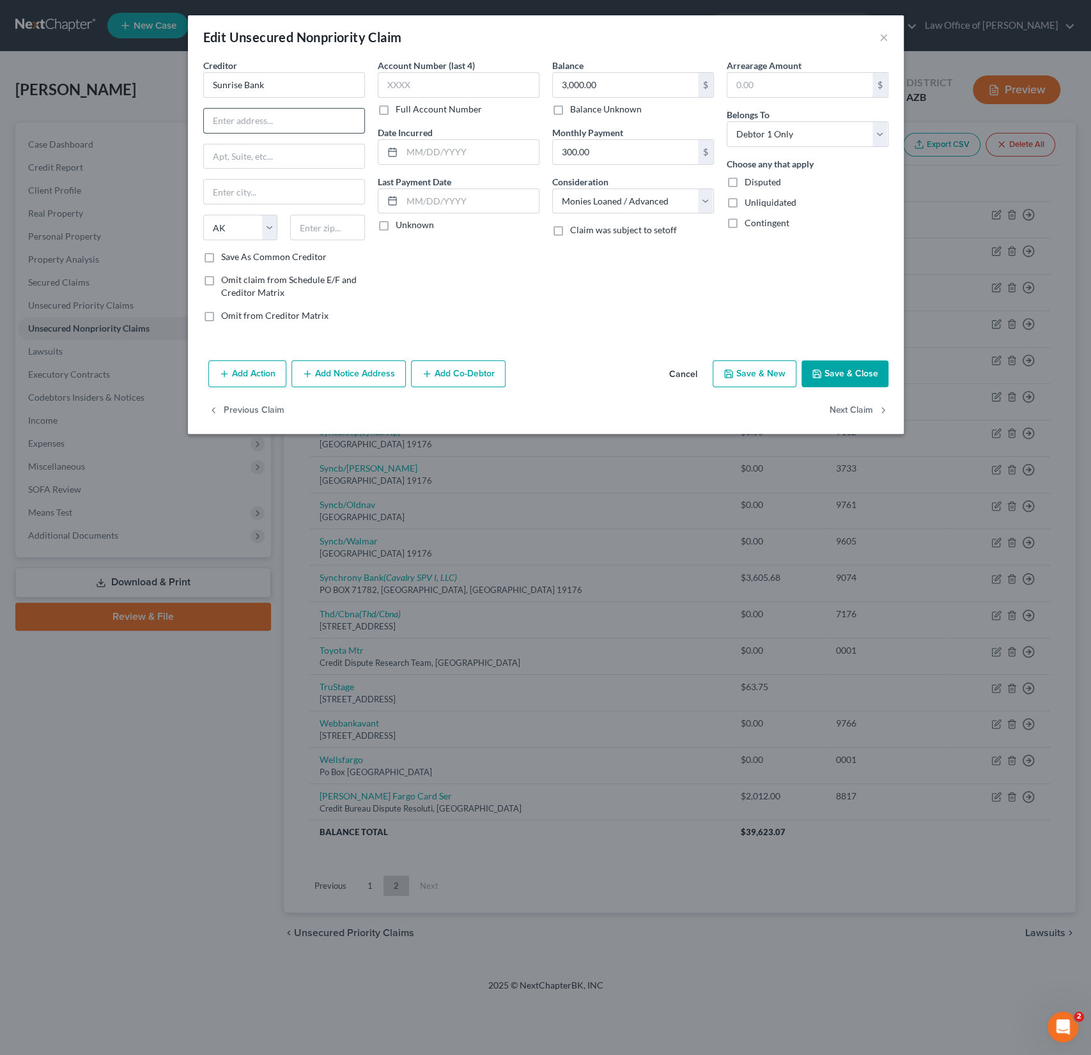
click at [246, 109] on input "text" at bounding box center [284, 121] width 160 height 24
paste input "[STREET_ADDRESS]"
type input "[STREET_ADDRESS]"
click at [328, 229] on input "text" at bounding box center [327, 228] width 75 height 26
type input "55103"
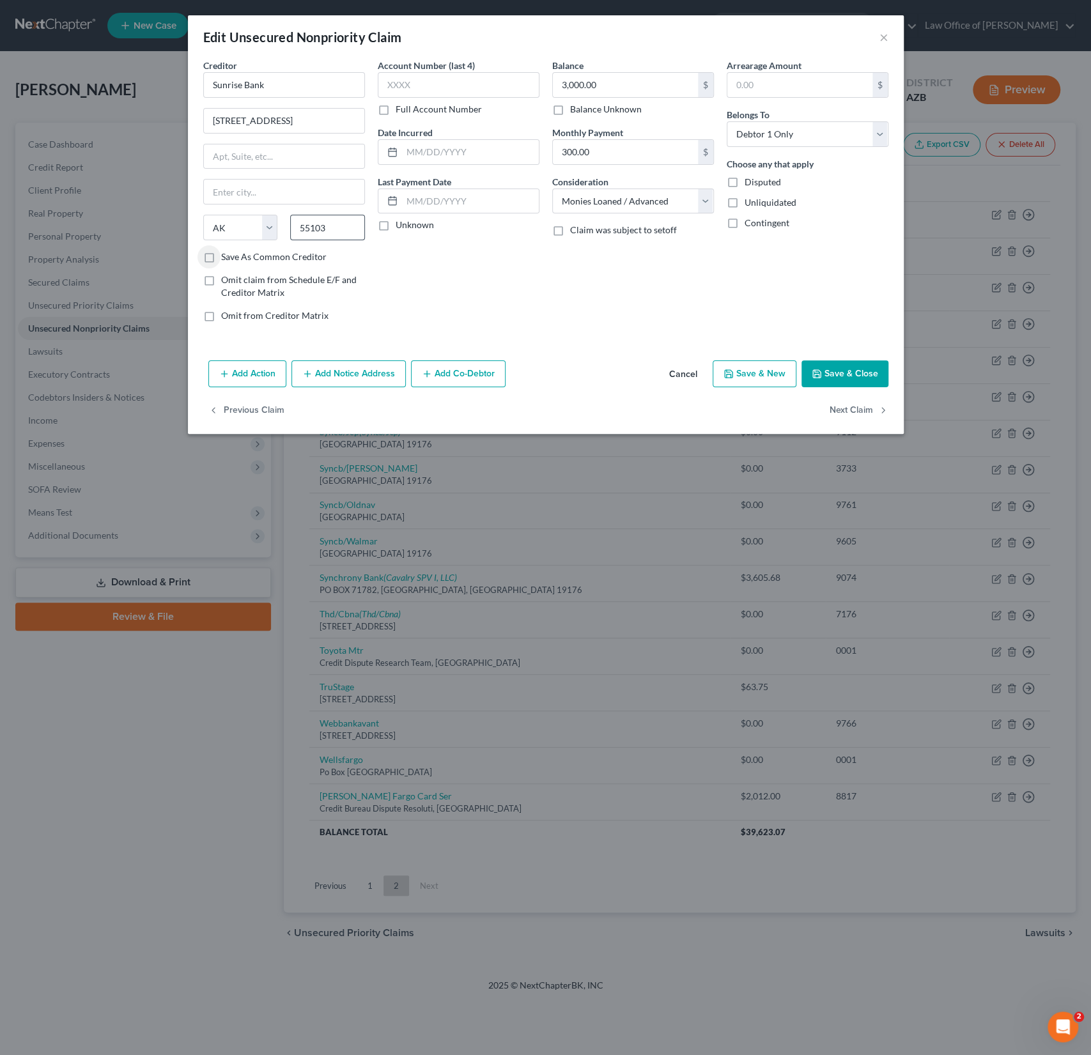
type input "Saint [PERSON_NAME]"
select select "24"
click at [855, 377] on button "Save & Close" at bounding box center [844, 373] width 87 height 27
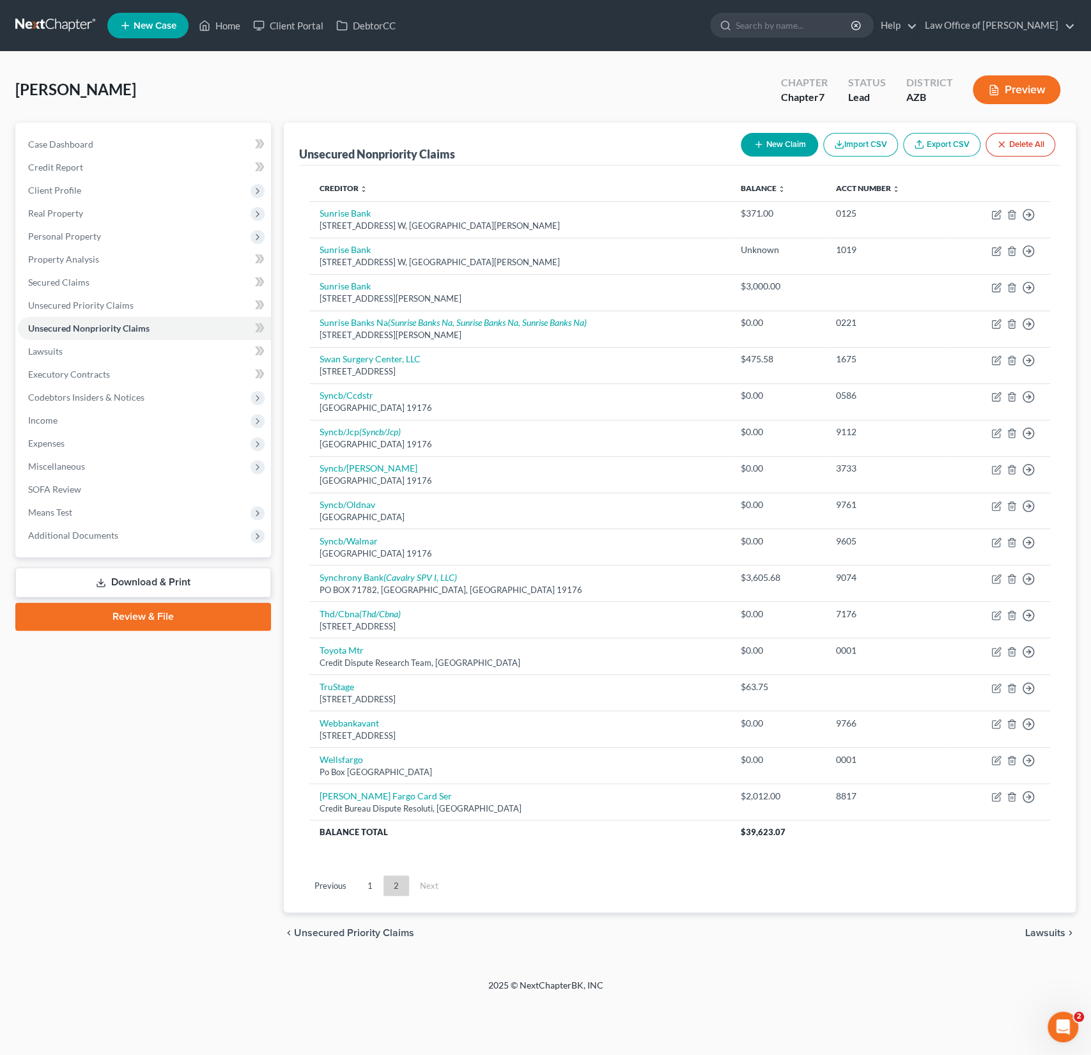
click at [371, 869] on ul "Previous 1 2 Next" at bounding box center [679, 885] width 761 height 33
click at [368, 879] on link "1" at bounding box center [370, 886] width 26 height 20
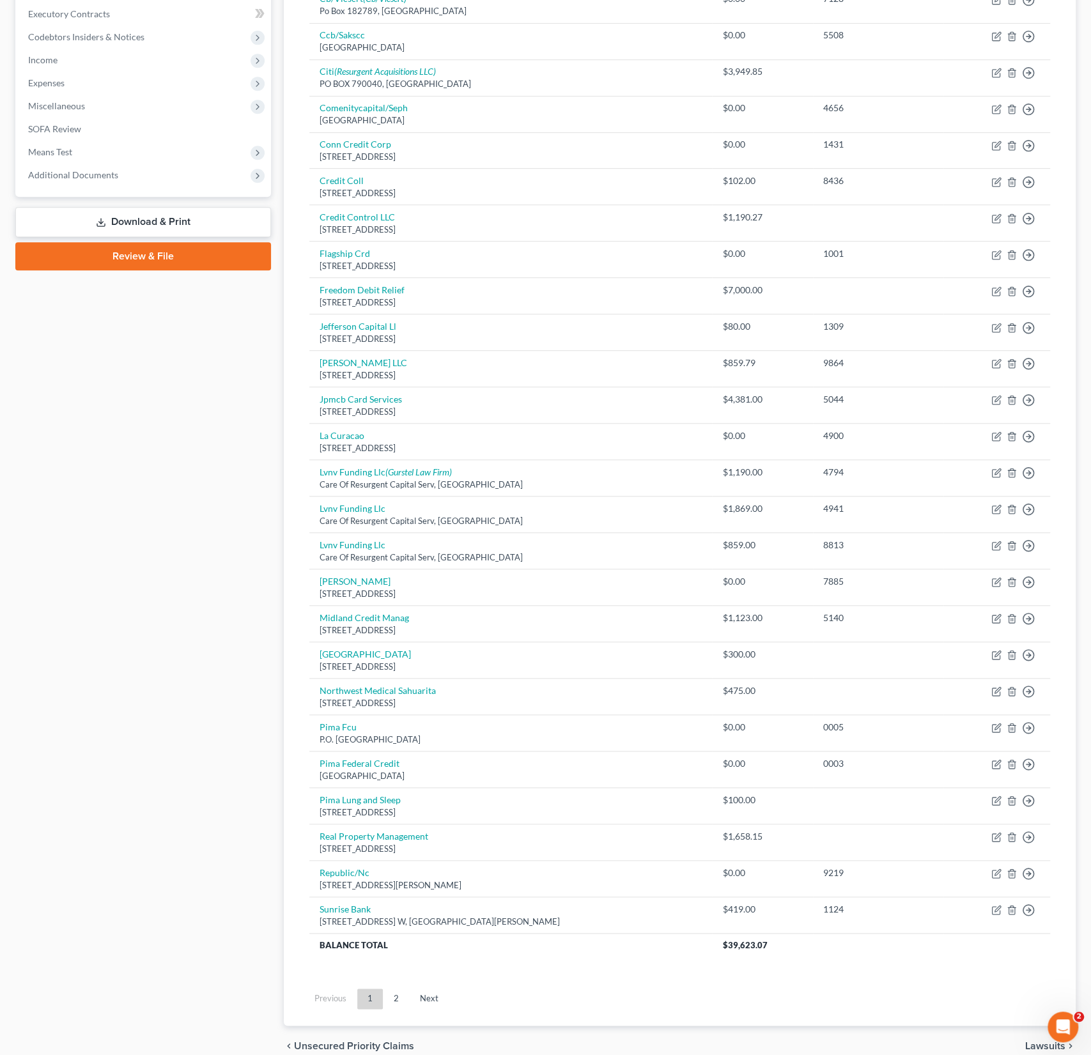
scroll to position [414, 0]
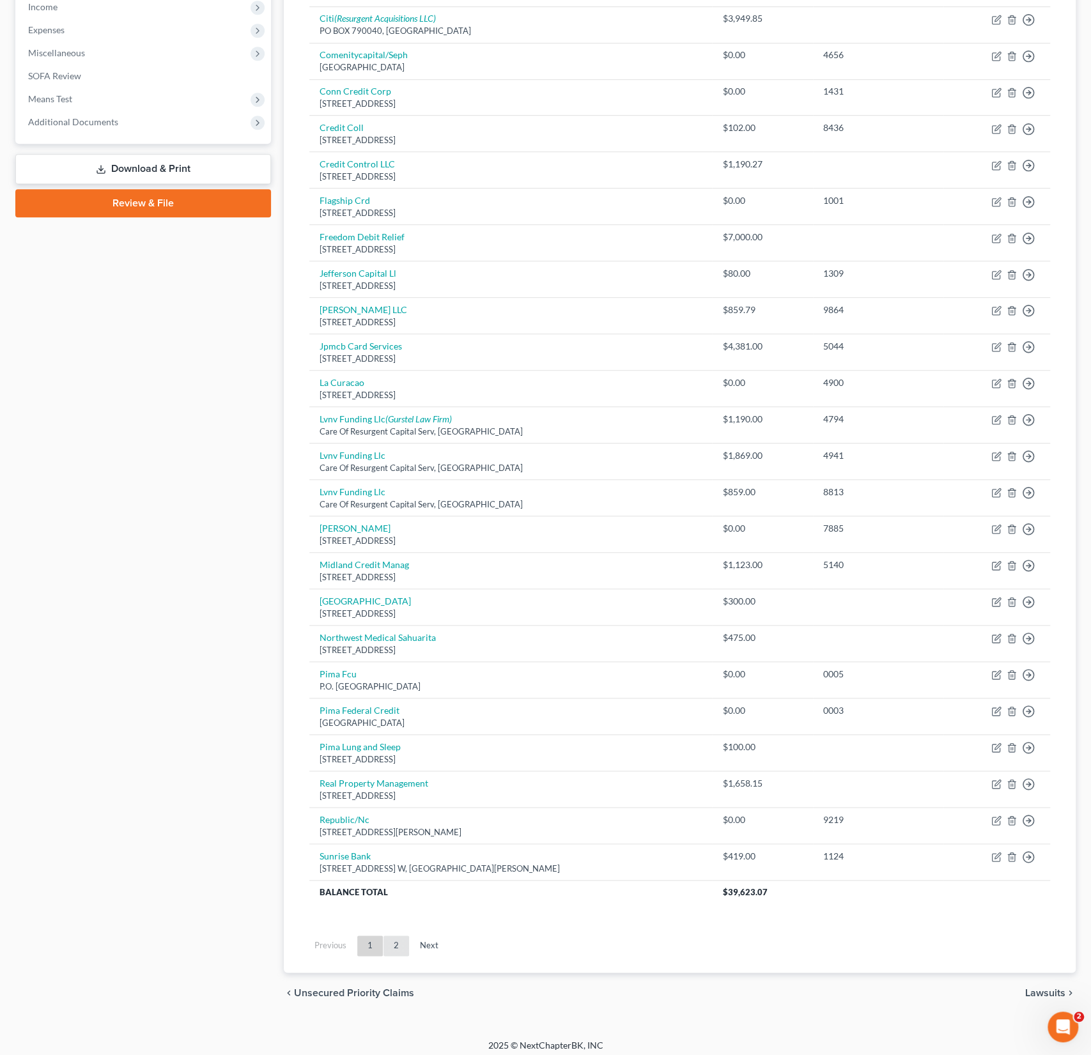
click at [393, 940] on link "2" at bounding box center [396, 946] width 26 height 20
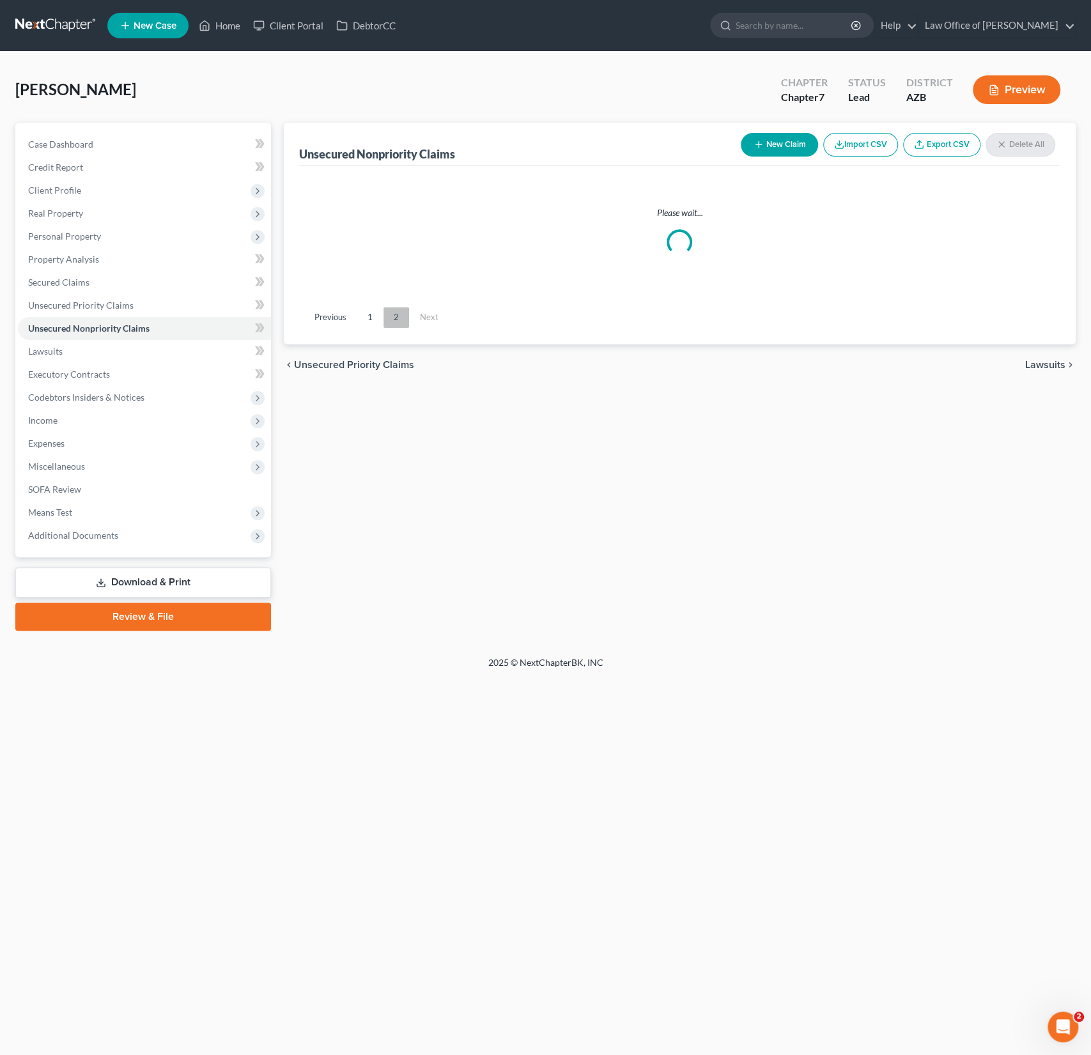
scroll to position [0, 0]
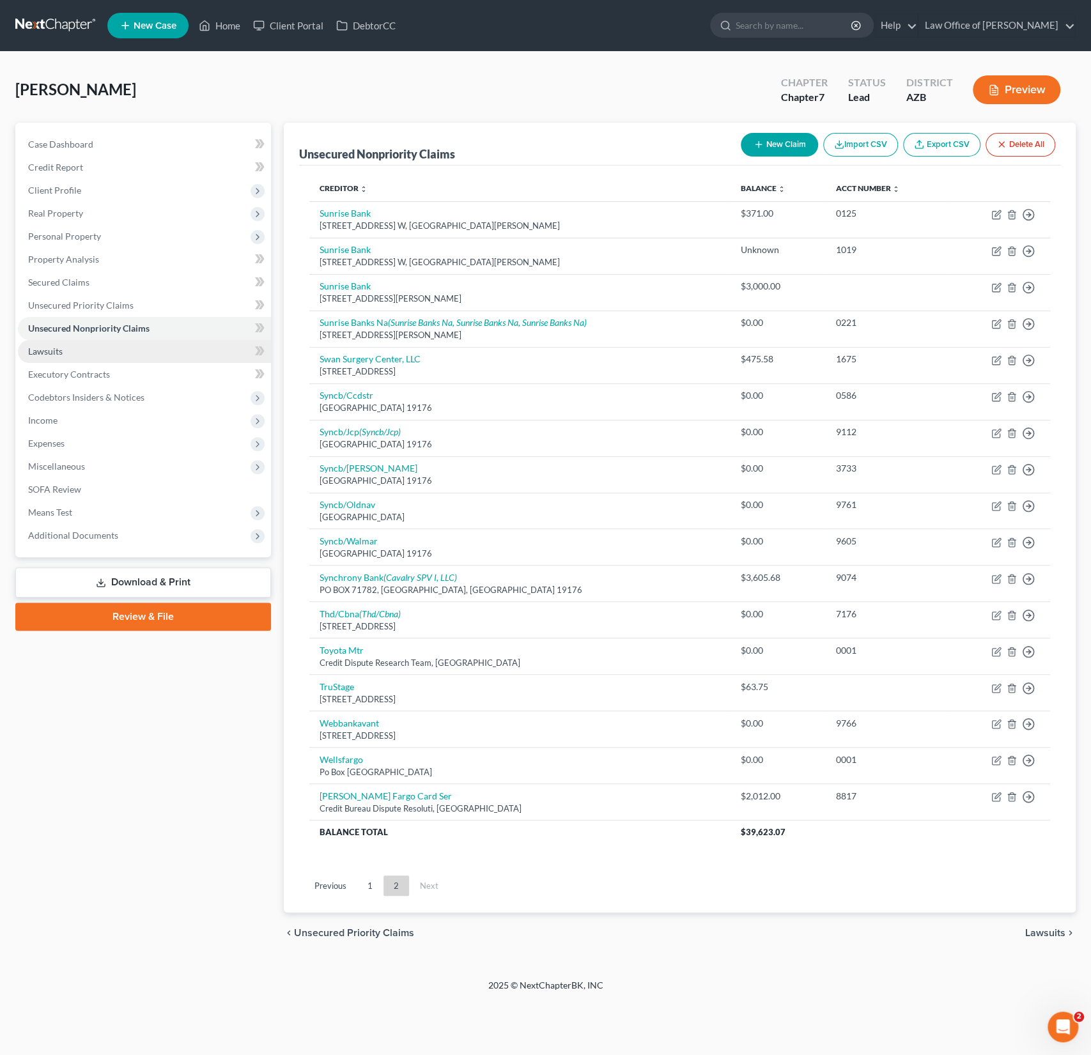
click at [61, 352] on span "Lawsuits" at bounding box center [45, 351] width 35 height 11
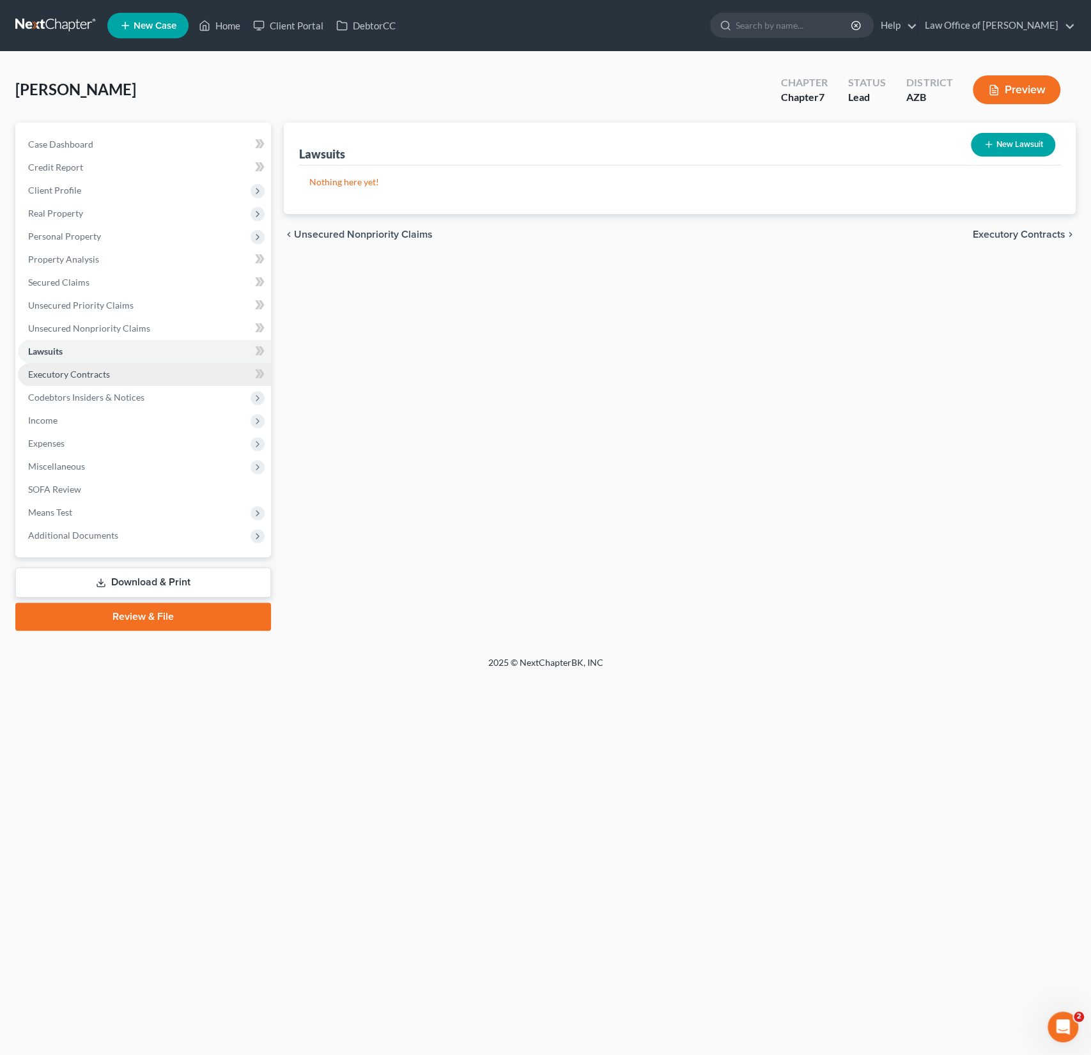
click at [72, 370] on span "Executory Contracts" at bounding box center [69, 374] width 82 height 11
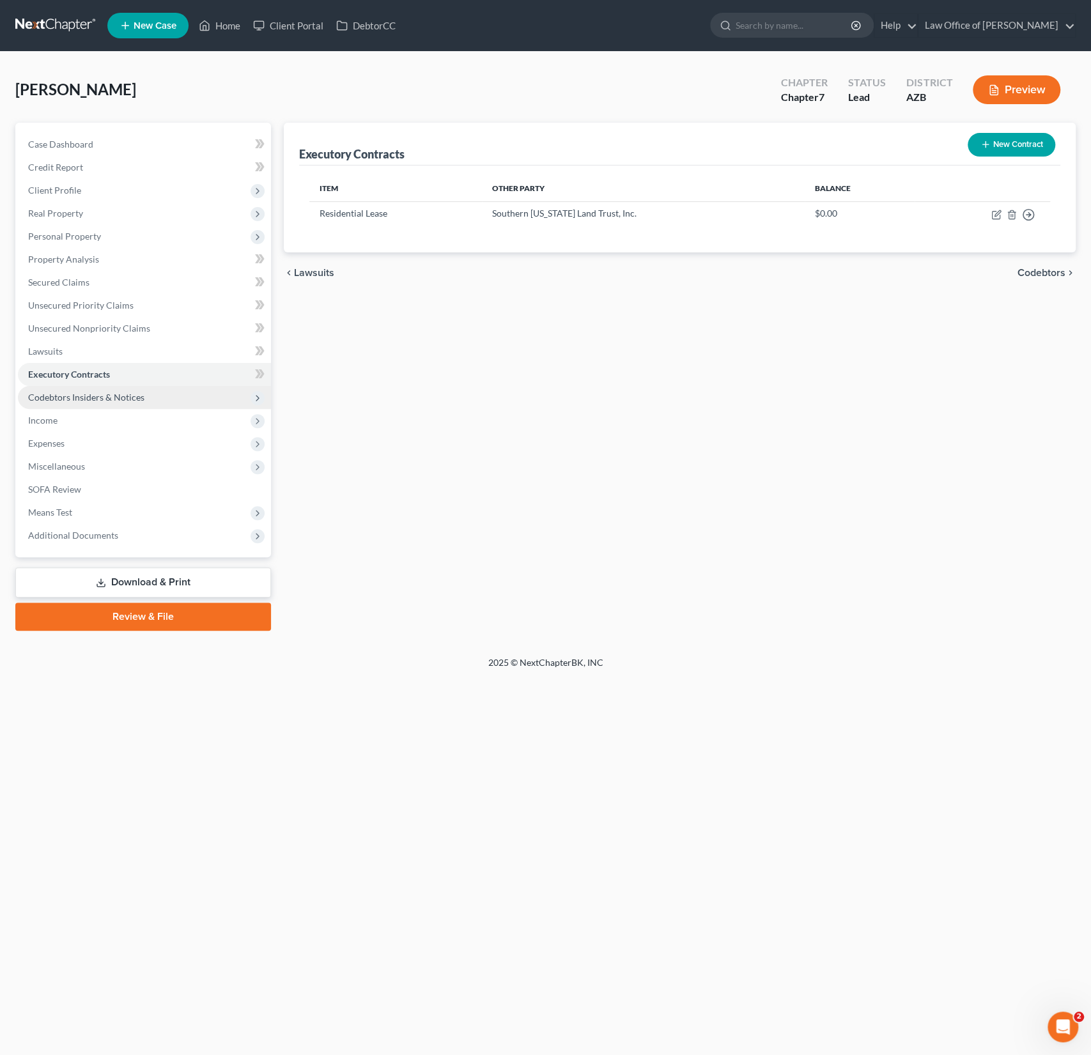
click at [70, 396] on span "Codebtors Insiders & Notices" at bounding box center [86, 397] width 116 height 11
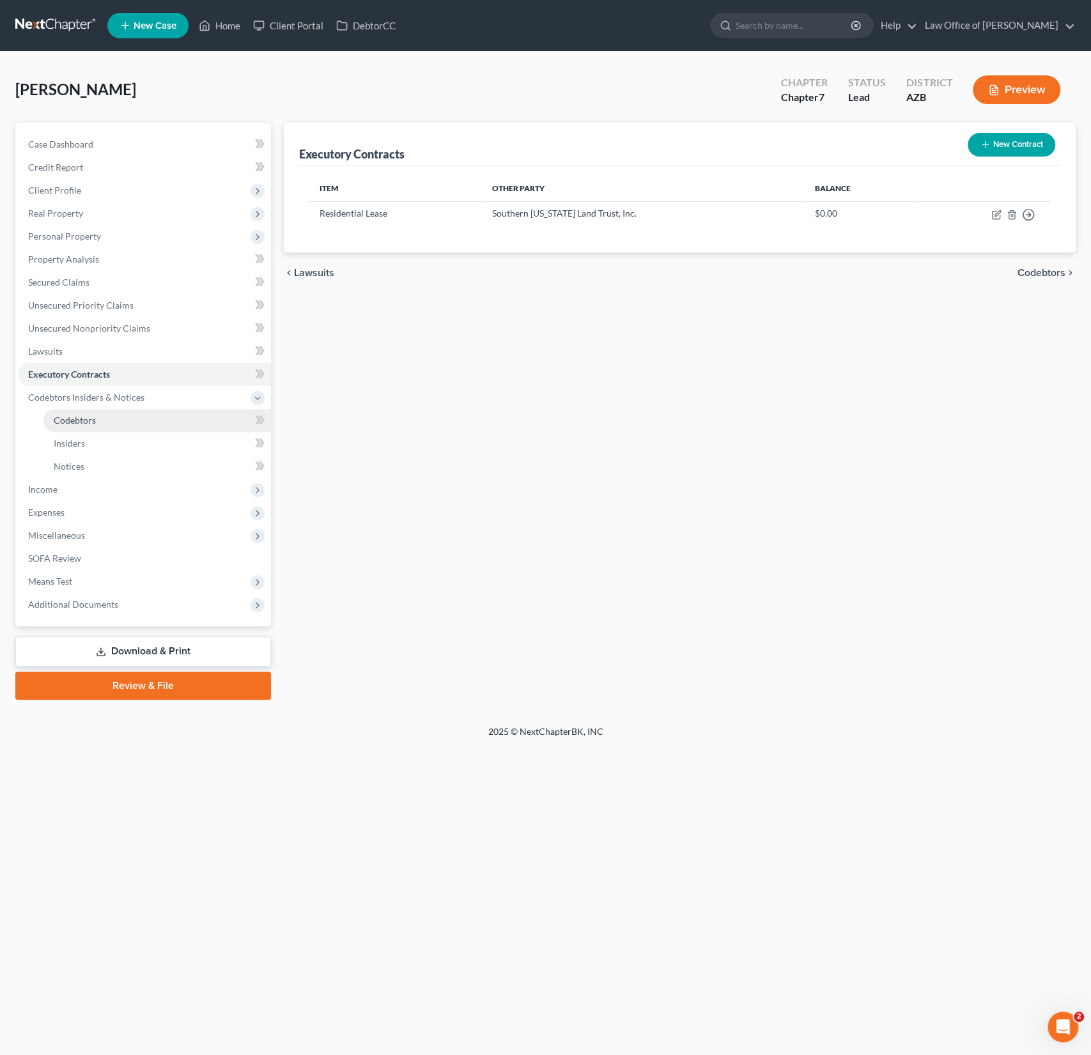
click at [73, 411] on link "Codebtors" at bounding box center [157, 420] width 228 height 23
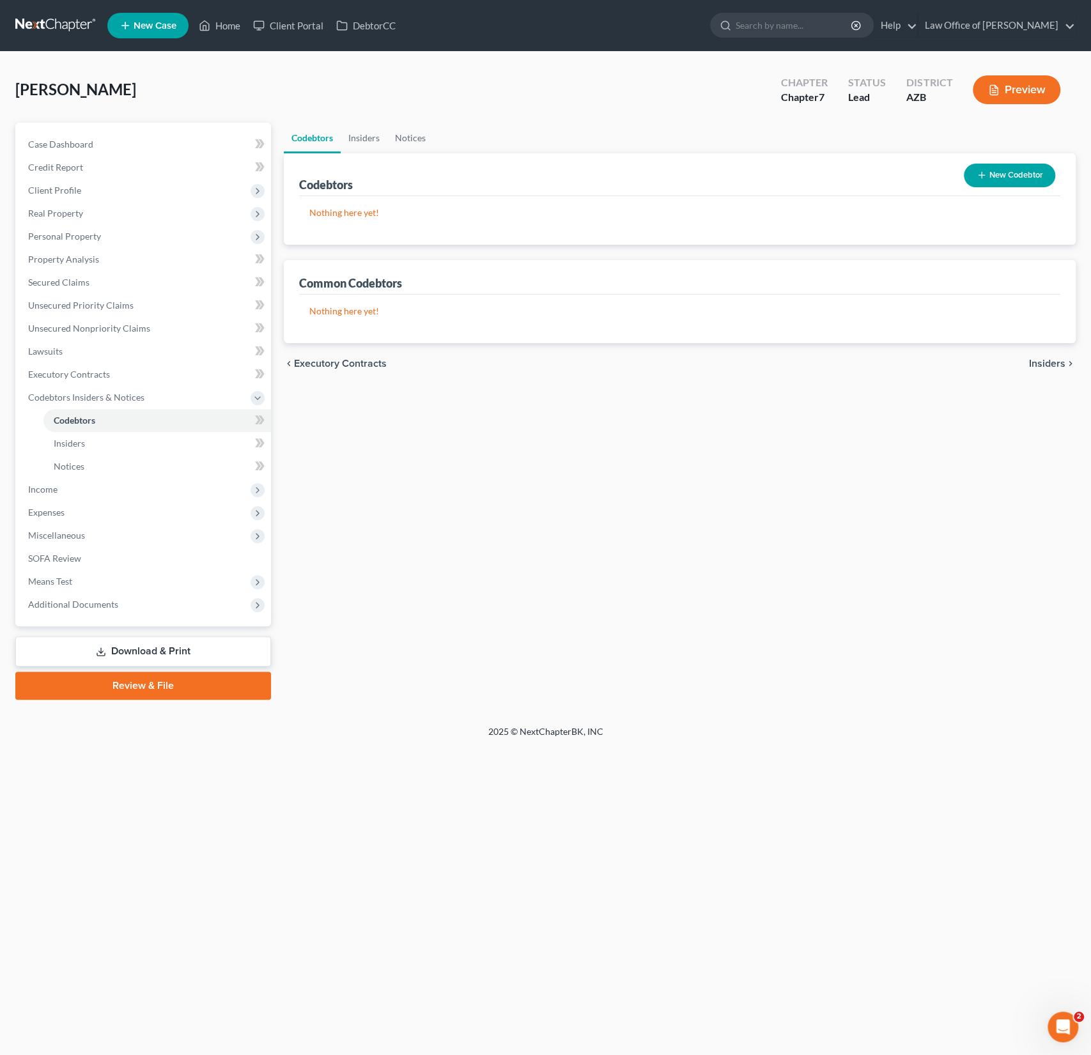
click at [73, 432] on li "Insiders" at bounding box center [157, 443] width 228 height 23
click at [72, 438] on span "Insiders" at bounding box center [69, 443] width 31 height 11
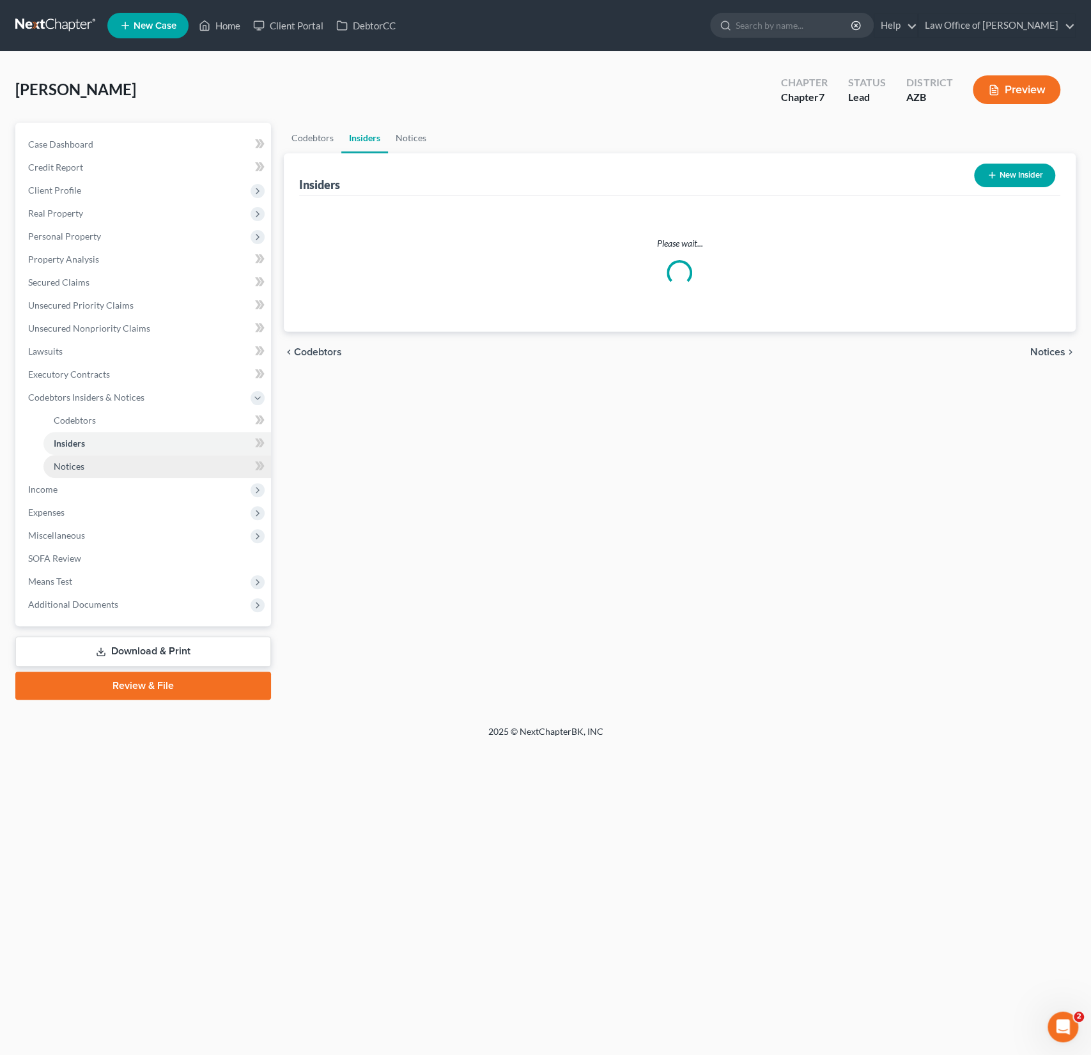
click at [68, 461] on span "Notices" at bounding box center [69, 466] width 31 height 11
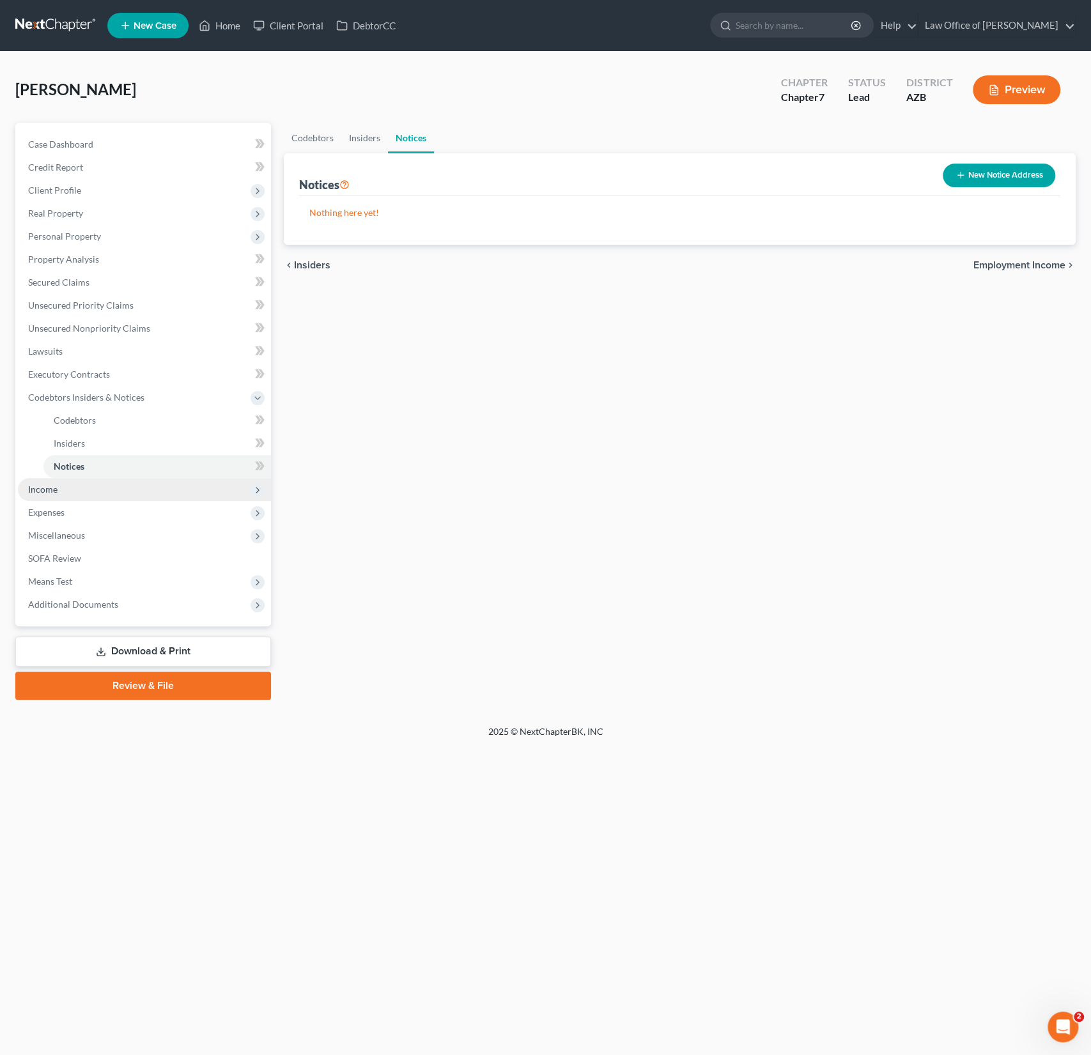
click at [45, 484] on span "Income" at bounding box center [42, 489] width 29 height 11
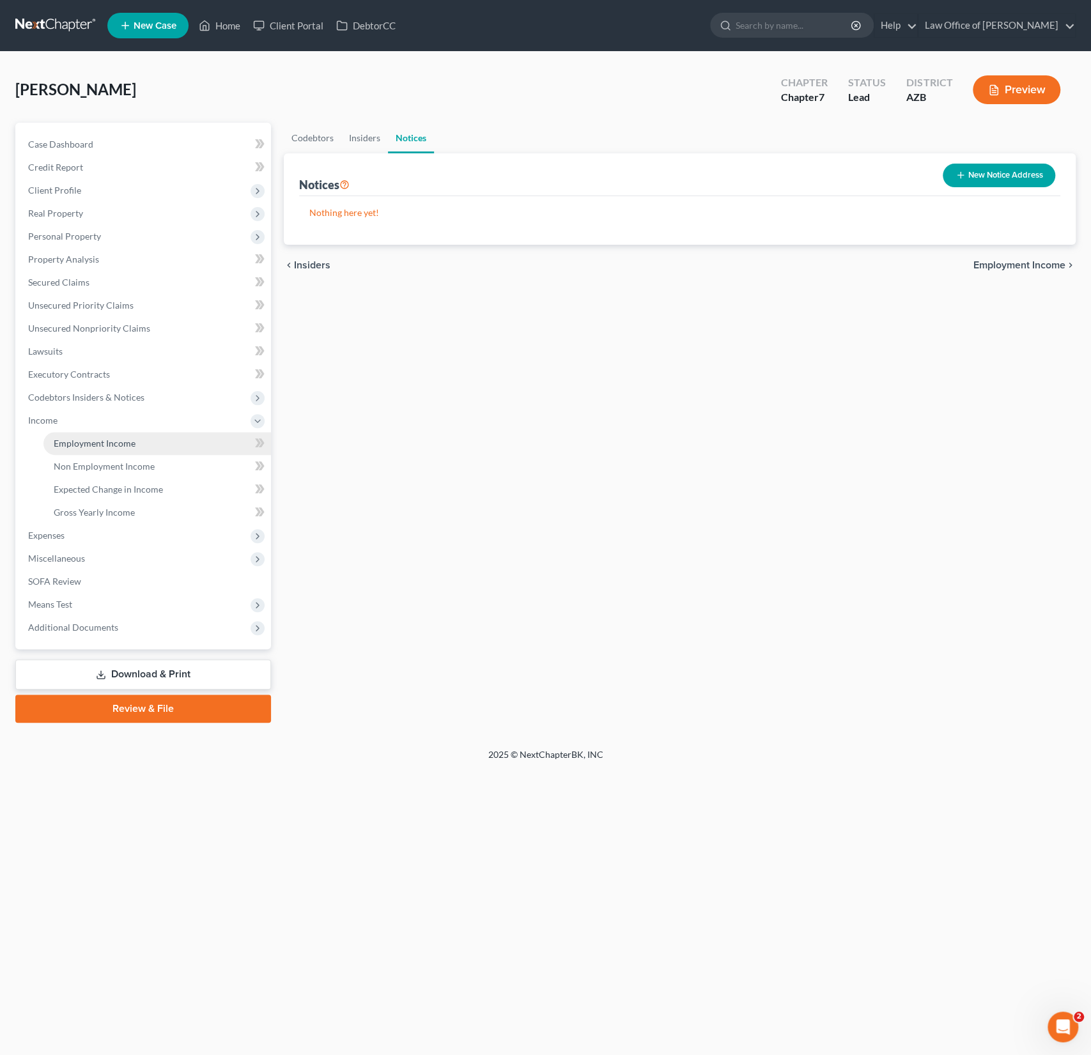
click at [98, 448] on span "Employment Income" at bounding box center [95, 443] width 82 height 11
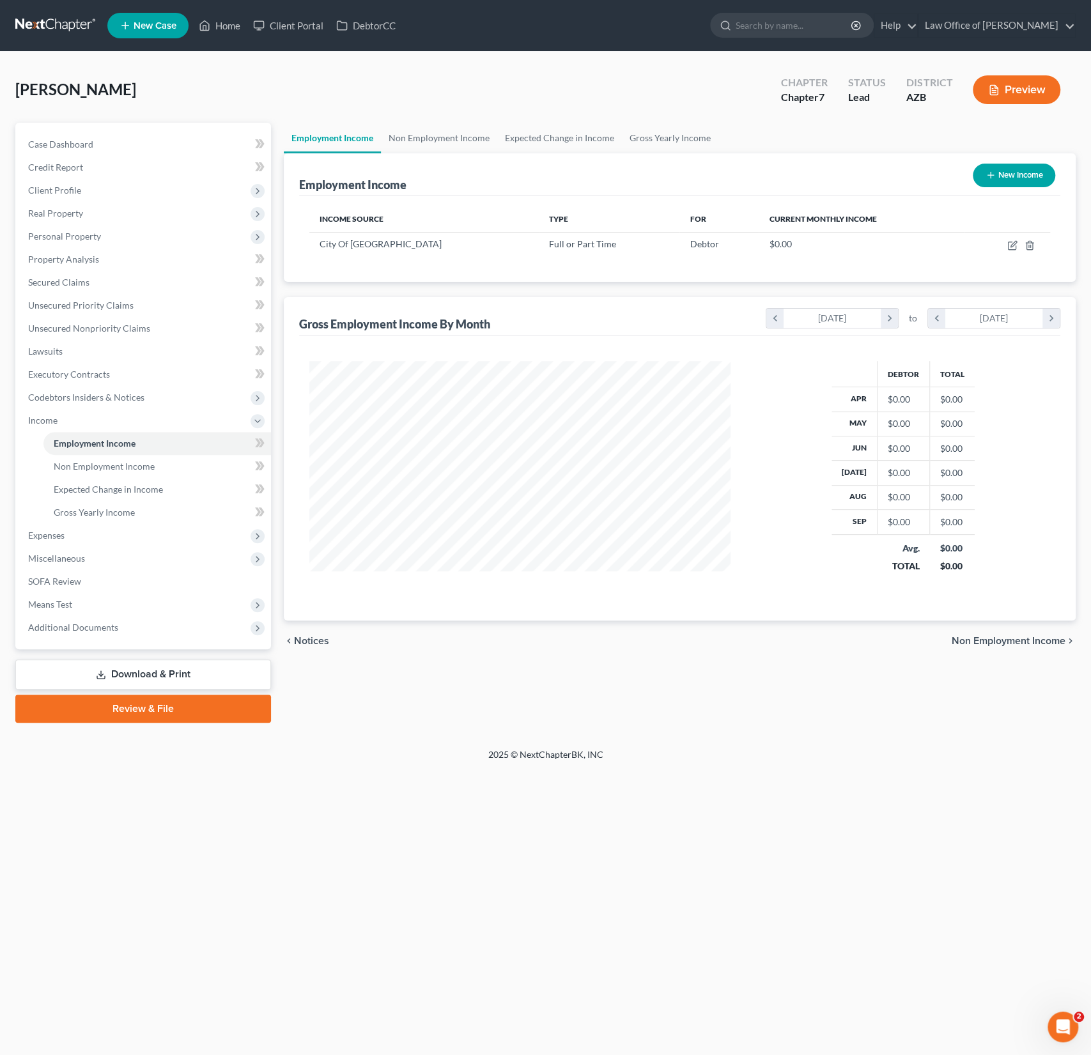
scroll to position [228, 447]
click at [1012, 244] on icon "button" at bounding box center [1012, 245] width 10 height 10
select select "0"
select select "3"
select select "2"
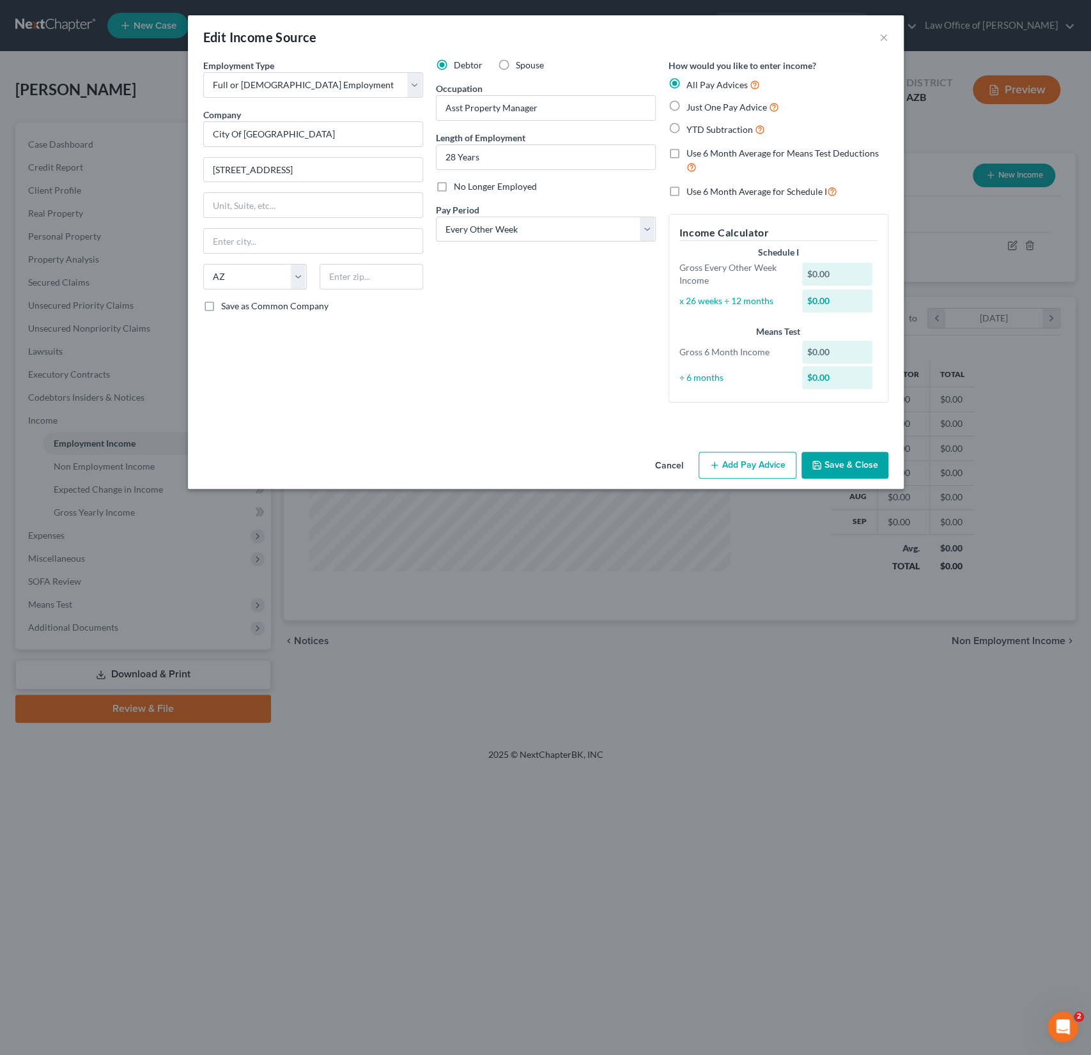
click at [702, 109] on span "Just One Pay Advice" at bounding box center [726, 107] width 81 height 11
click at [700, 108] on input "Just One Pay Advice" at bounding box center [696, 104] width 8 height 8
radio input "true"
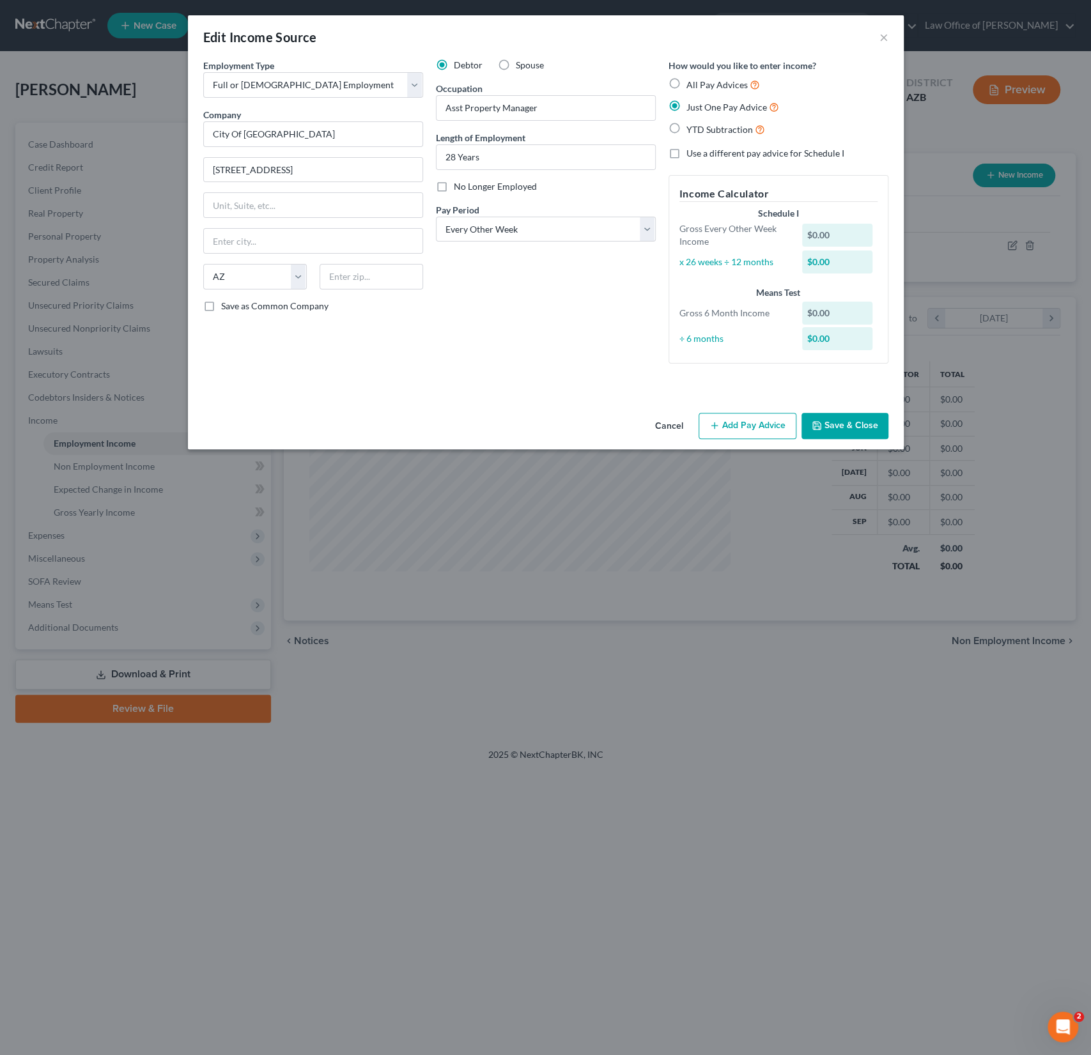
click at [686, 127] on label "YTD Subtraction" at bounding box center [725, 129] width 79 height 15
click at [692, 127] on input "YTD Subtraction" at bounding box center [696, 126] width 8 height 8
radio input "true"
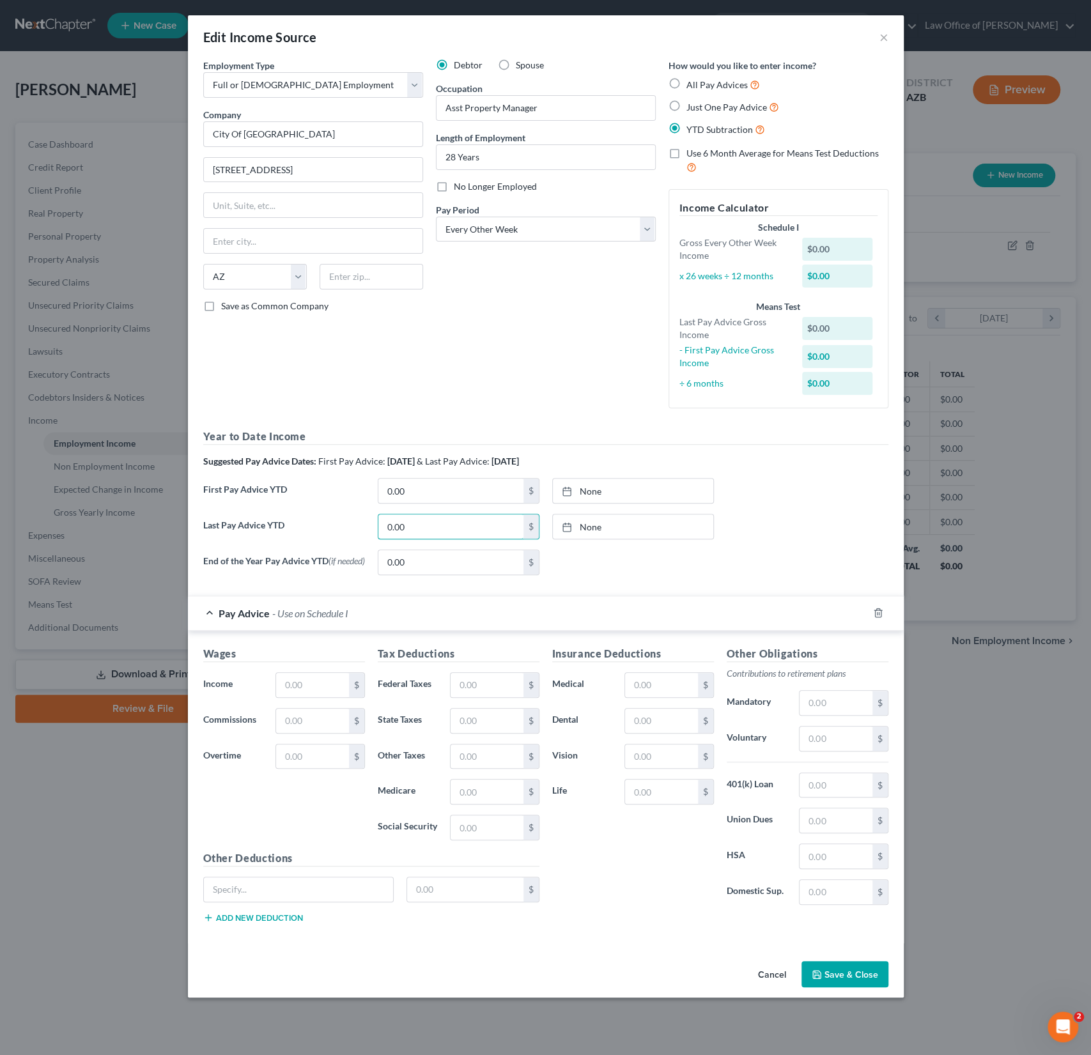
drag, startPoint x: 422, startPoint y: 523, endPoint x: 359, endPoint y: 515, distance: 63.2
click at [359, 515] on div "Last Pay Advice YTD 0.00 $ None close Date Time chevron_left [DATE] chevron_rig…" at bounding box center [546, 532] width 698 height 36
drag, startPoint x: 418, startPoint y: 530, endPoint x: 368, endPoint y: 520, distance: 51.5
click at [368, 520] on div "Last Pay Advice YTD 0.00 $ None close Date Time chevron_left [DATE] chevron_rig…" at bounding box center [546, 532] width 698 height 36
type input "52,116.07"
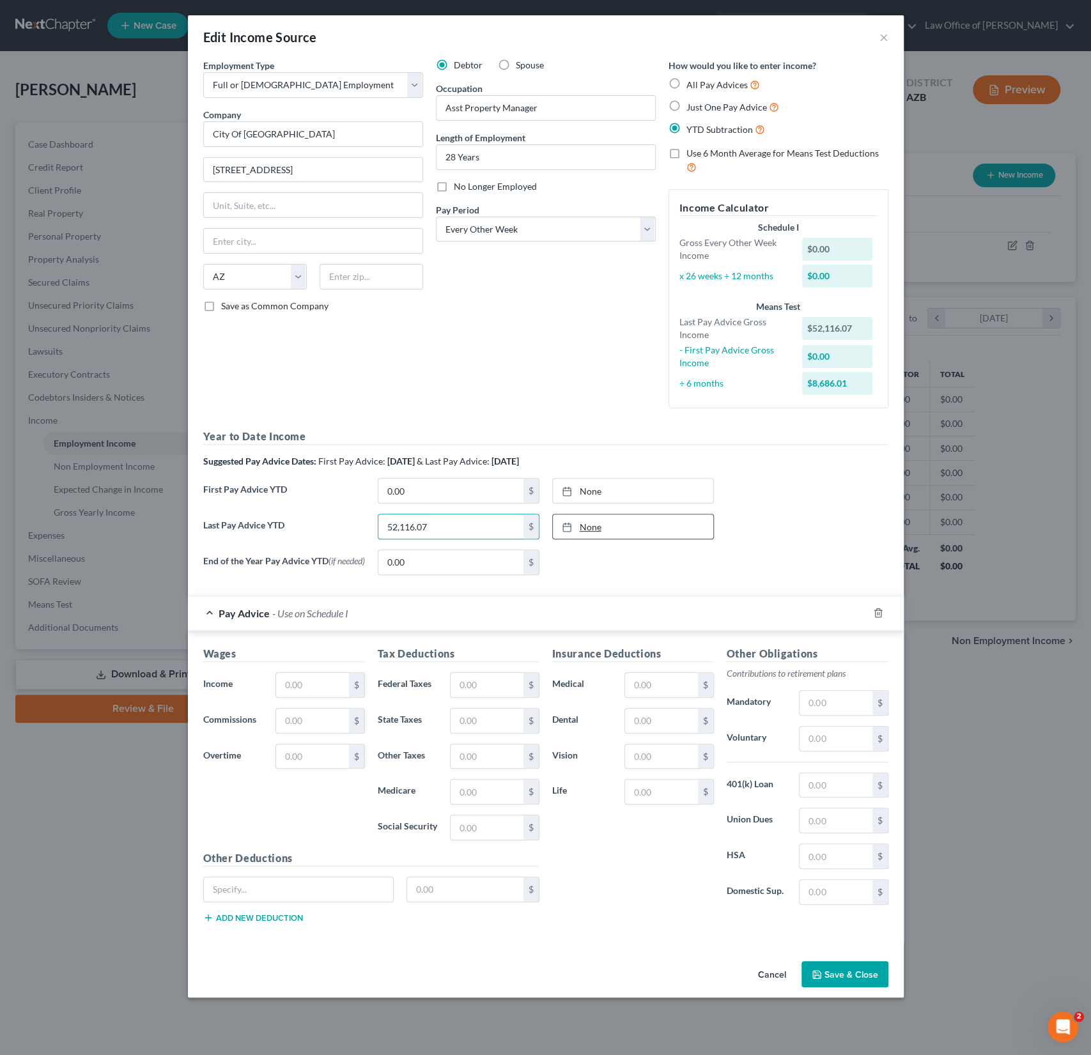
click at [590, 525] on link "None" at bounding box center [633, 527] width 160 height 24
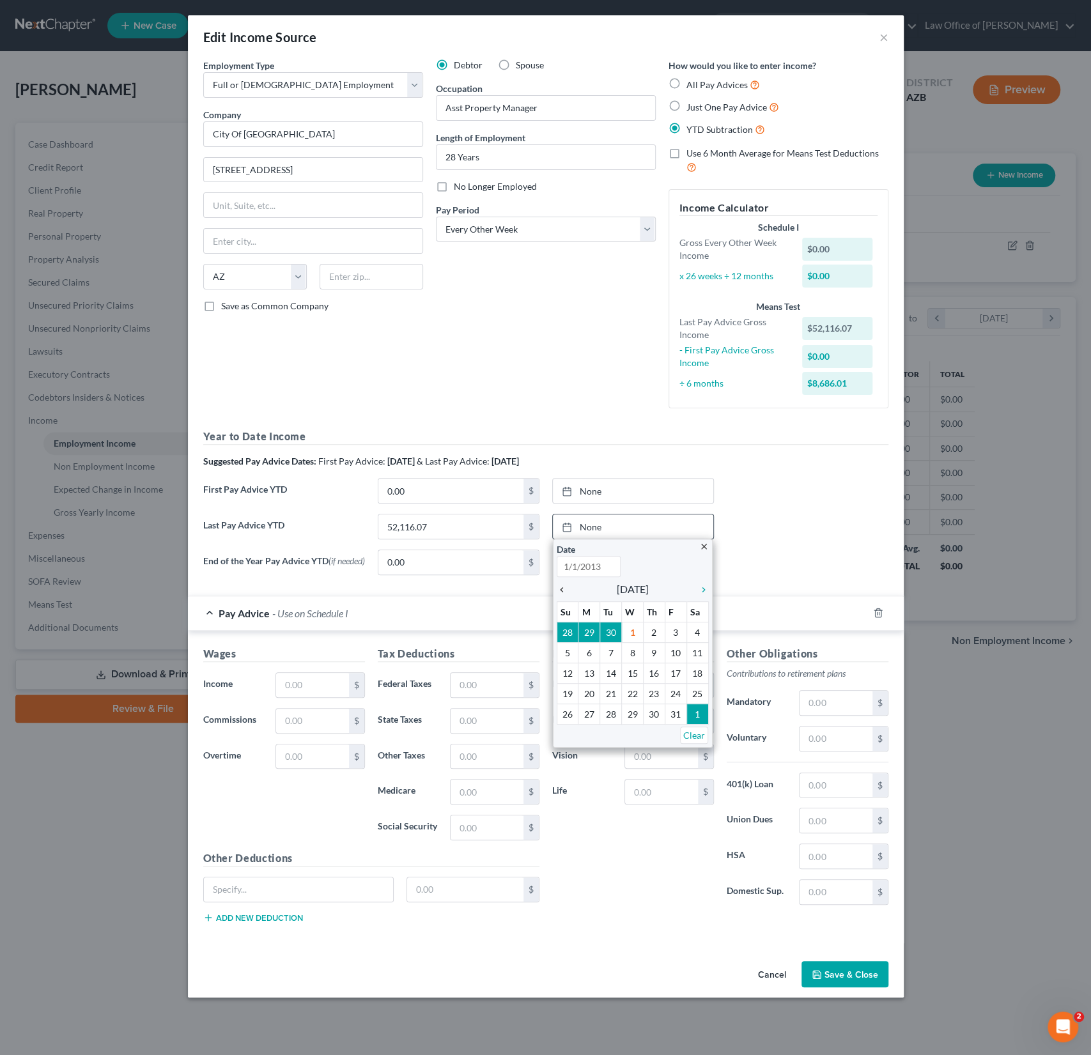
click at [562, 585] on icon "chevron_left" at bounding box center [565, 590] width 17 height 10
type input "[DATE]"
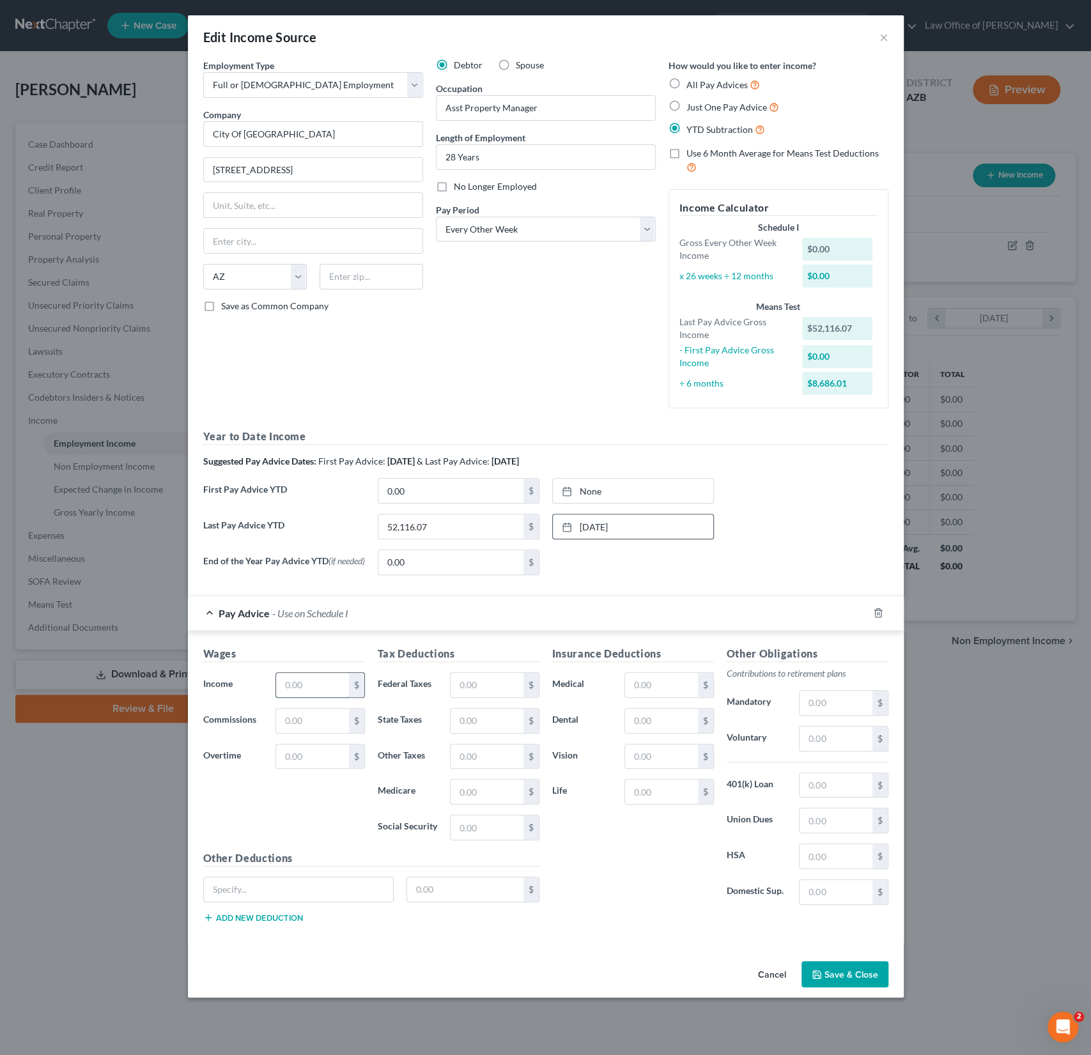
click at [319, 685] on input "text" at bounding box center [312, 685] width 72 height 24
type input "2,633.89"
click at [474, 691] on input "text" at bounding box center [487, 685] width 72 height 24
type input "227.13"
click at [484, 718] on input "text" at bounding box center [487, 721] width 72 height 24
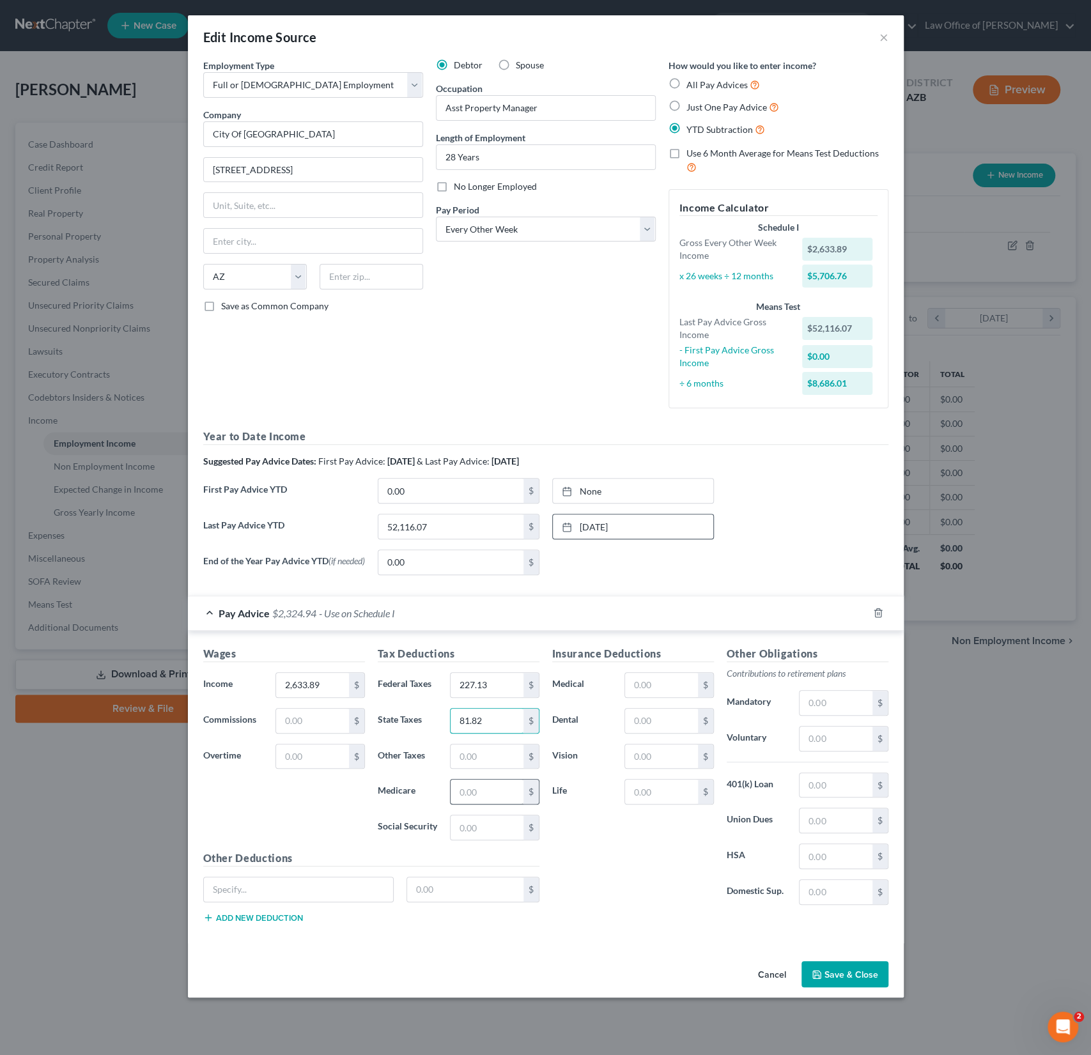
type input "81.82"
click at [496, 792] on input "text" at bounding box center [487, 792] width 72 height 24
type input "36.31"
click at [479, 828] on input "text" at bounding box center [487, 828] width 72 height 24
type input "155.27"
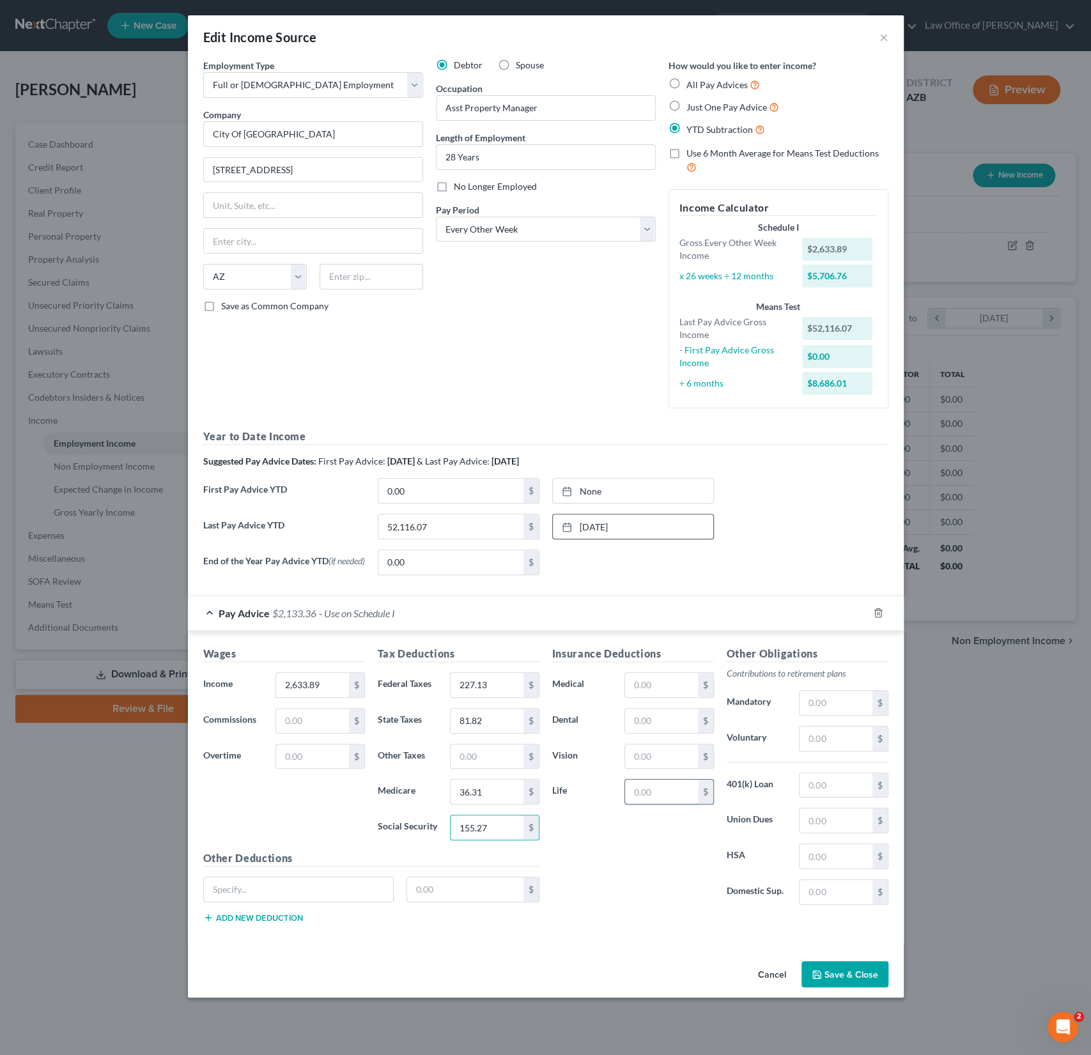
click at [689, 788] on input "text" at bounding box center [661, 792] width 72 height 24
type input "39.87"
click at [646, 680] on input "text" at bounding box center [661, 685] width 72 height 24
type input "108.43"
click at [847, 728] on input "text" at bounding box center [836, 739] width 72 height 24
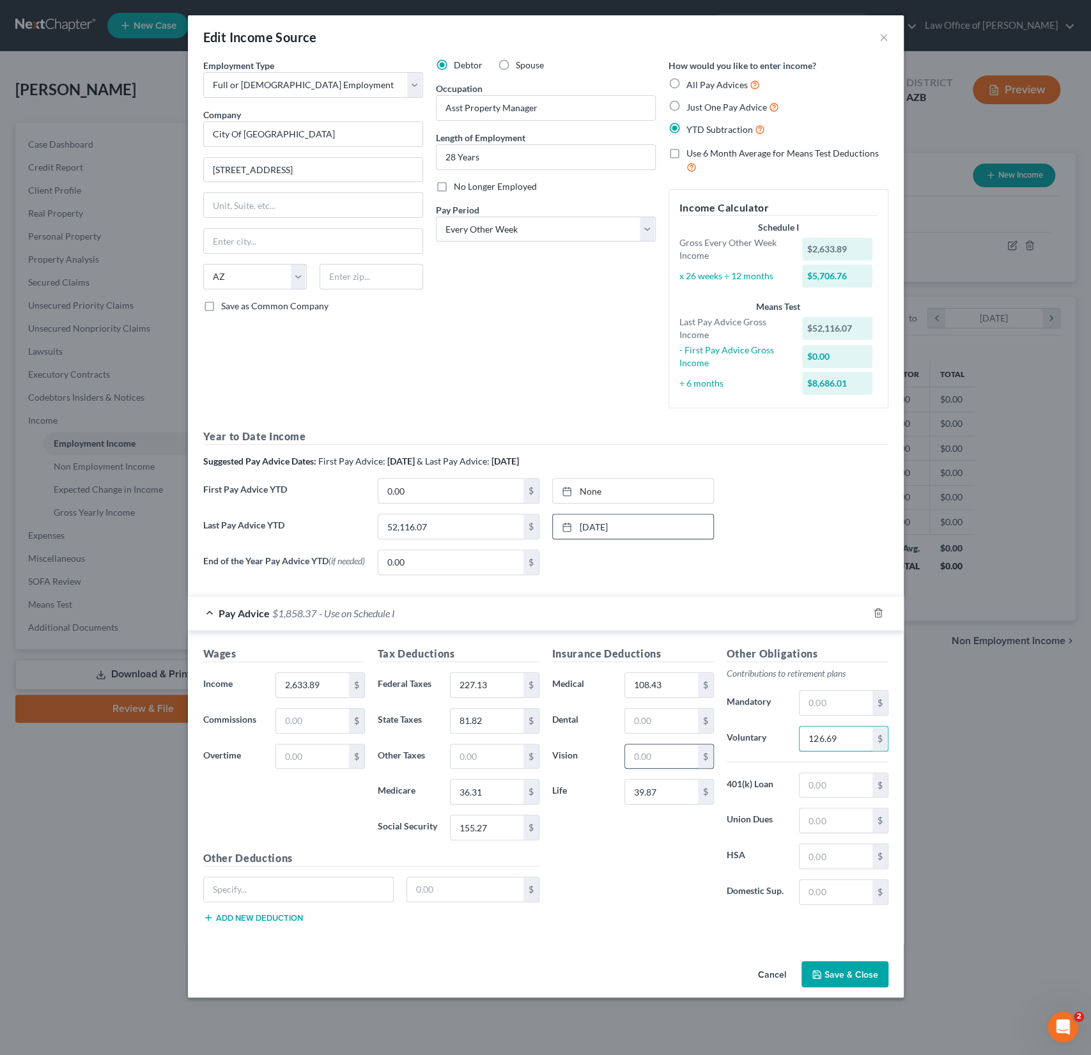
type input "126.69"
click at [667, 759] on input "text" at bounding box center [661, 757] width 72 height 24
type input "4.09"
click at [655, 727] on input "text" at bounding box center [661, 721] width 72 height 24
type input "16.88"
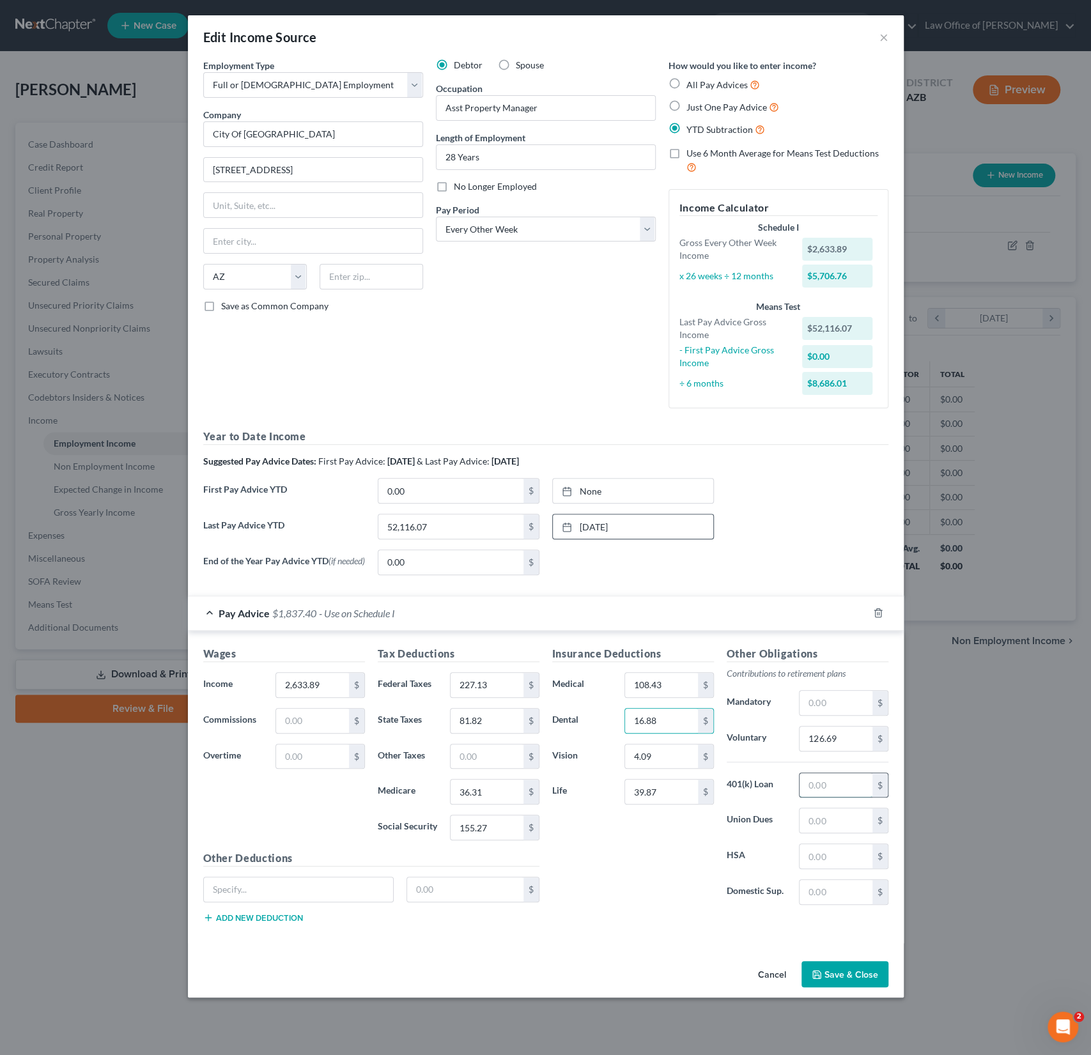
click at [831, 784] on input "text" at bounding box center [836, 785] width 72 height 24
type input "128.32"
drag, startPoint x: 438, startPoint y: 495, endPoint x: 431, endPoint y: 494, distance: 7.1
type input "18,175.09"
click at [594, 500] on link "None" at bounding box center [633, 491] width 160 height 24
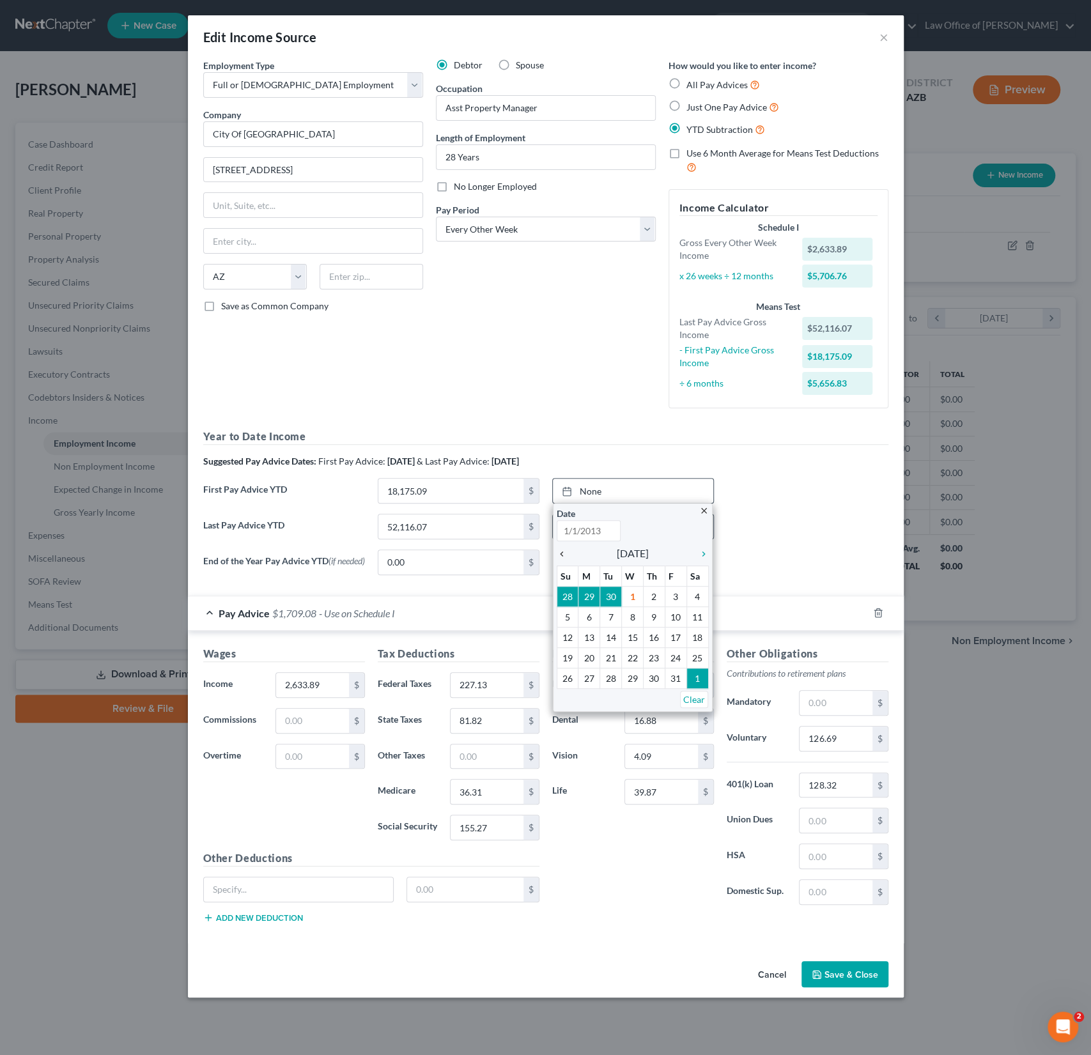
click at [566, 550] on icon "chevron_left" at bounding box center [565, 554] width 17 height 10
type input "[DATE]"
click at [566, 550] on icon "chevron_left" at bounding box center [565, 554] width 17 height 10
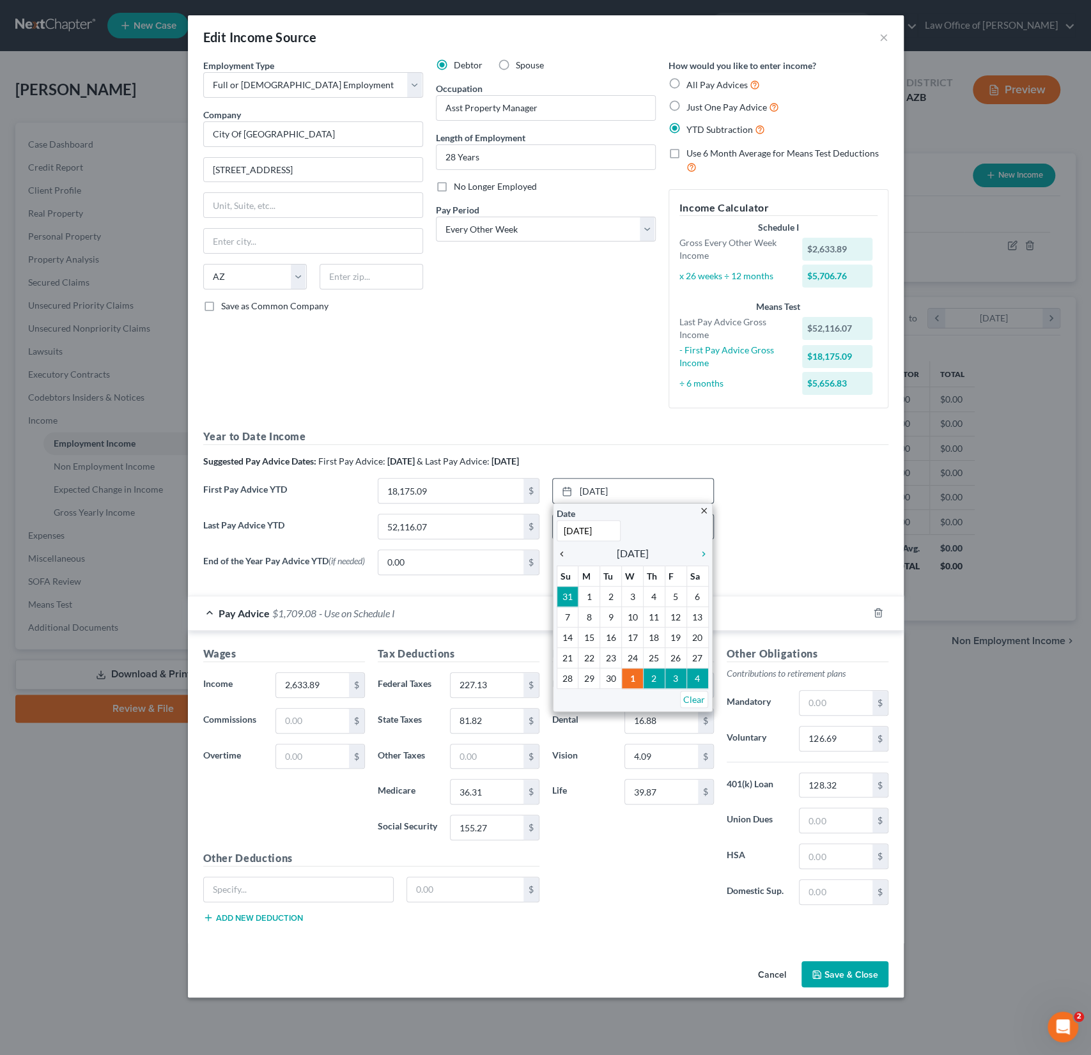
click at [566, 550] on icon "chevron_left" at bounding box center [565, 554] width 17 height 10
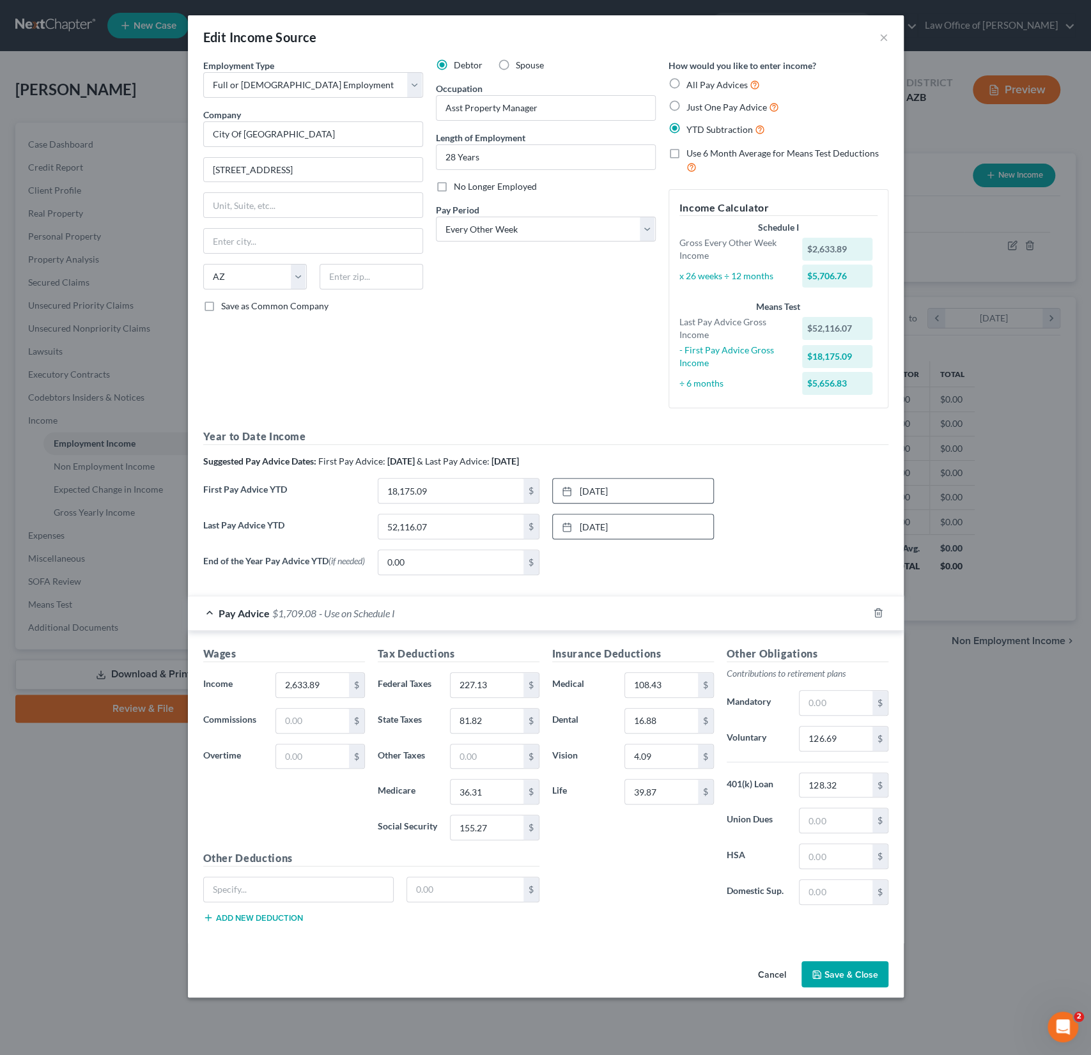
click at [837, 968] on button "Save & Close" at bounding box center [844, 974] width 87 height 27
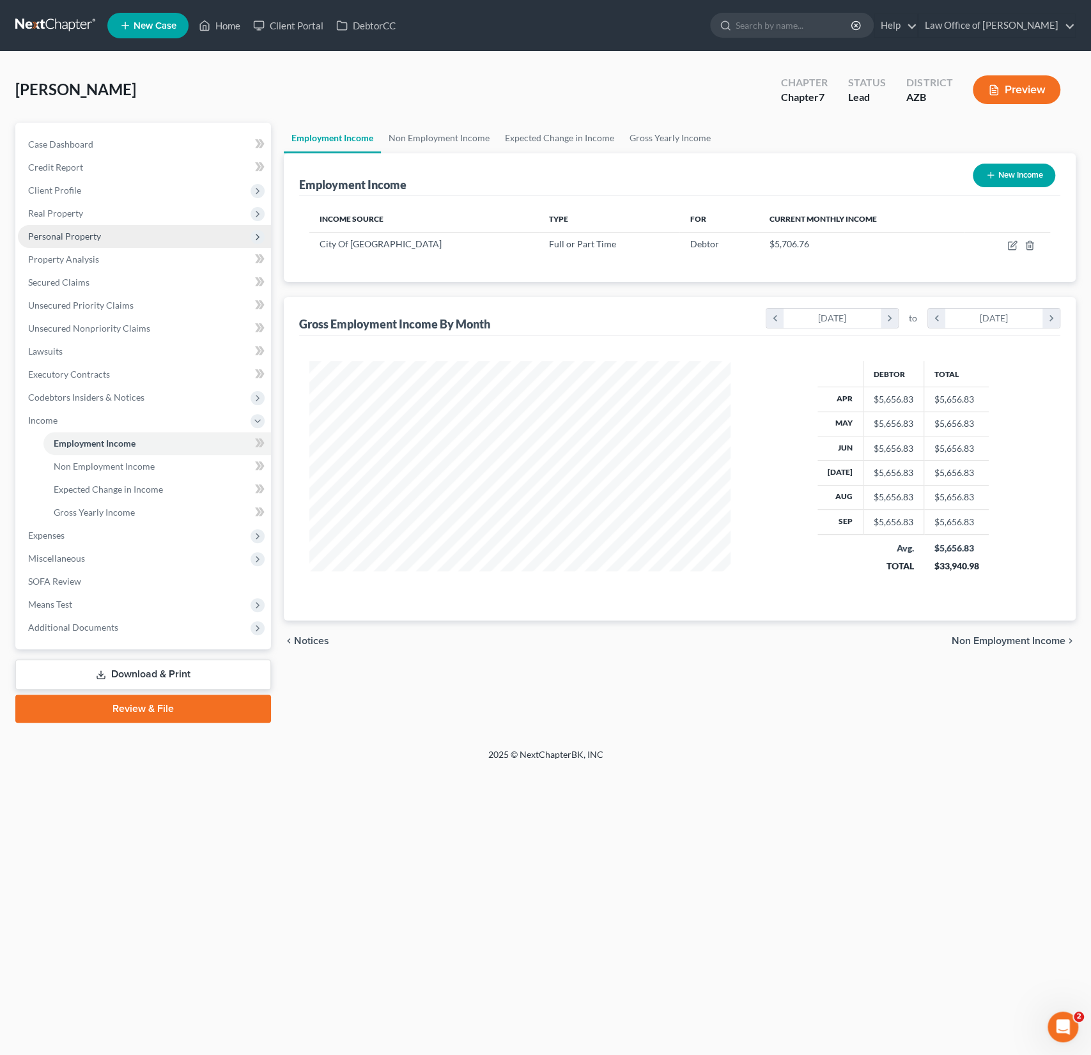
click at [45, 240] on span "Personal Property" at bounding box center [64, 236] width 73 height 11
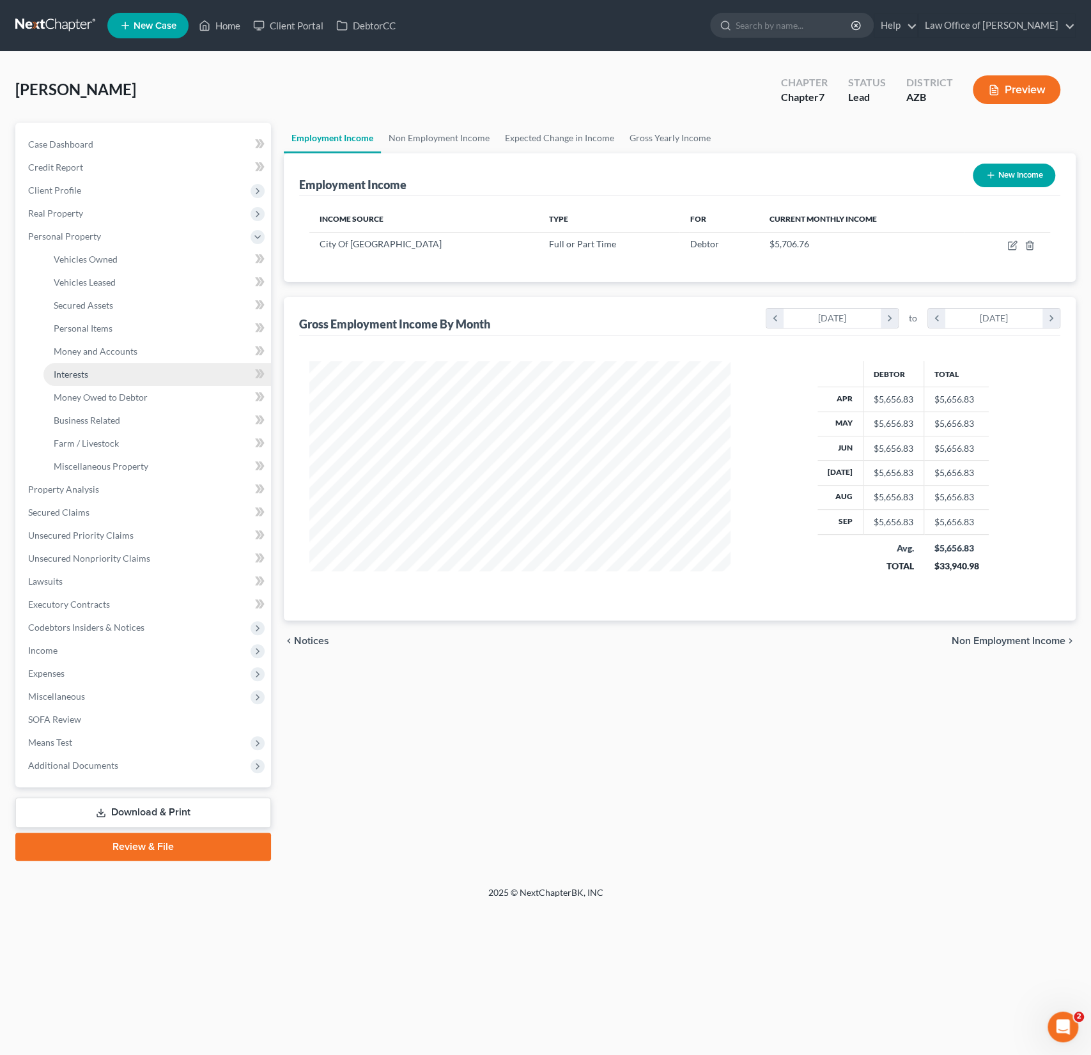
click at [96, 379] on link "Interests" at bounding box center [157, 374] width 228 height 23
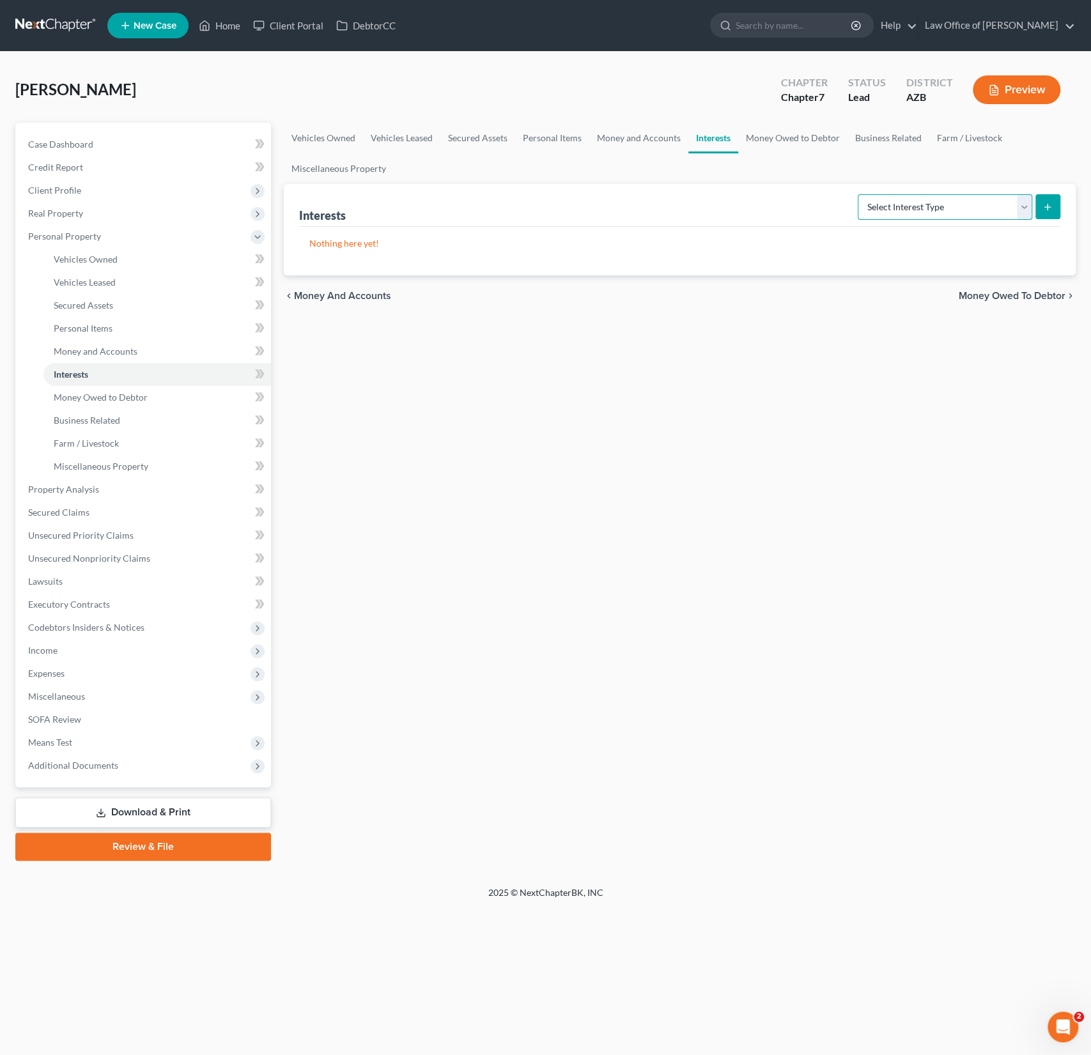
click at [970, 199] on select "Select Interest Type 401K (A/B: 21) Annuity (A/B: 23) Bond (A/B: 18) Education …" at bounding box center [945, 207] width 174 height 26
click at [918, 206] on select "Select Interest Type 401K (A/B: 21) Annuity (A/B: 23) Bond (A/B: 18) Education …" at bounding box center [945, 207] width 174 height 26
select select "pension_plan"
click at [860, 194] on select "Select Interest Type 401K (A/B: 21) Annuity (A/B: 23) Bond (A/B: 18) Education …" at bounding box center [945, 207] width 174 height 26
click at [1049, 211] on button "submit" at bounding box center [1047, 206] width 25 height 25
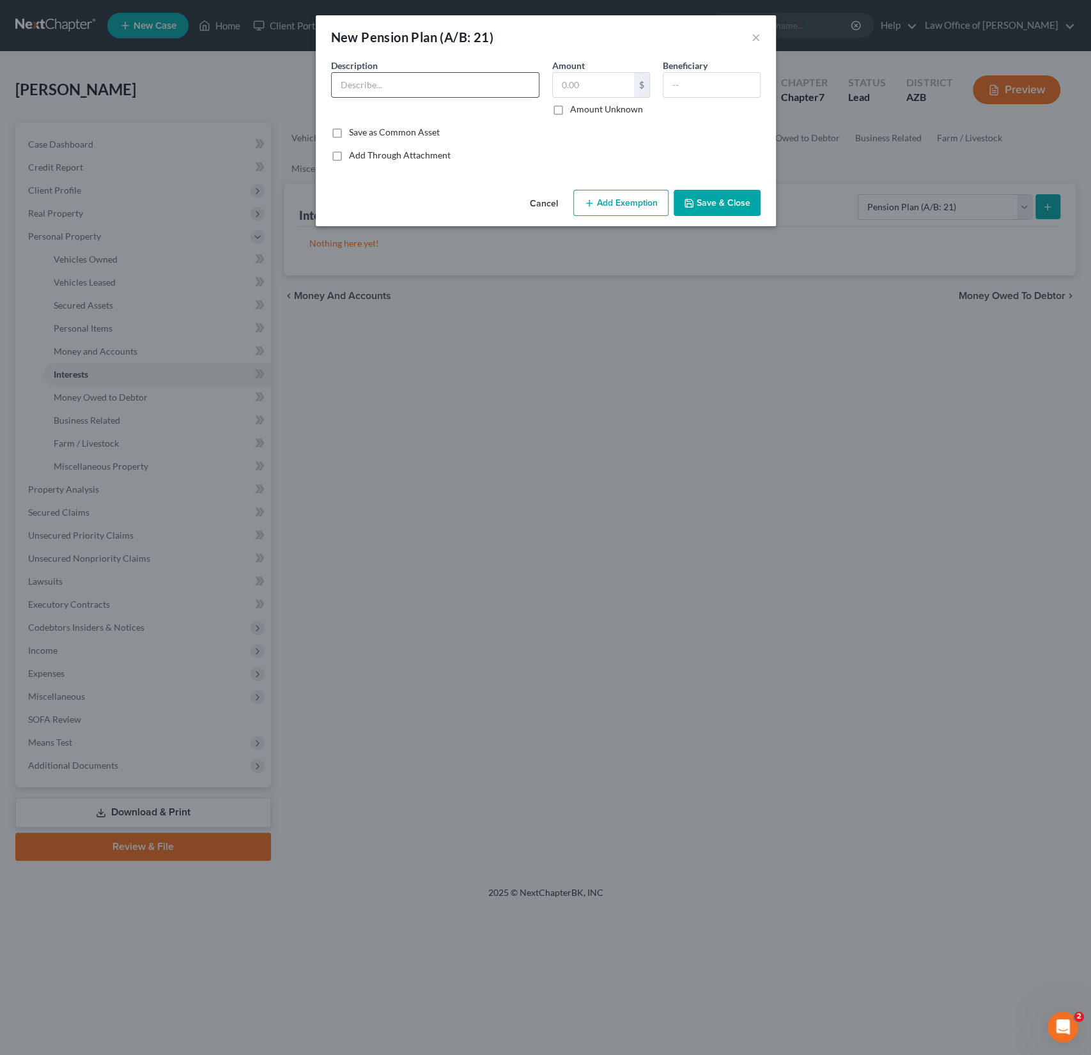
click at [366, 83] on input "text" at bounding box center [435, 85] width 207 height 24
type input "City of Tucson Pension"
click at [582, 85] on input "text" at bounding box center [593, 85] width 81 height 24
type input "91,574.50"
click at [699, 92] on input "text" at bounding box center [711, 85] width 97 height 24
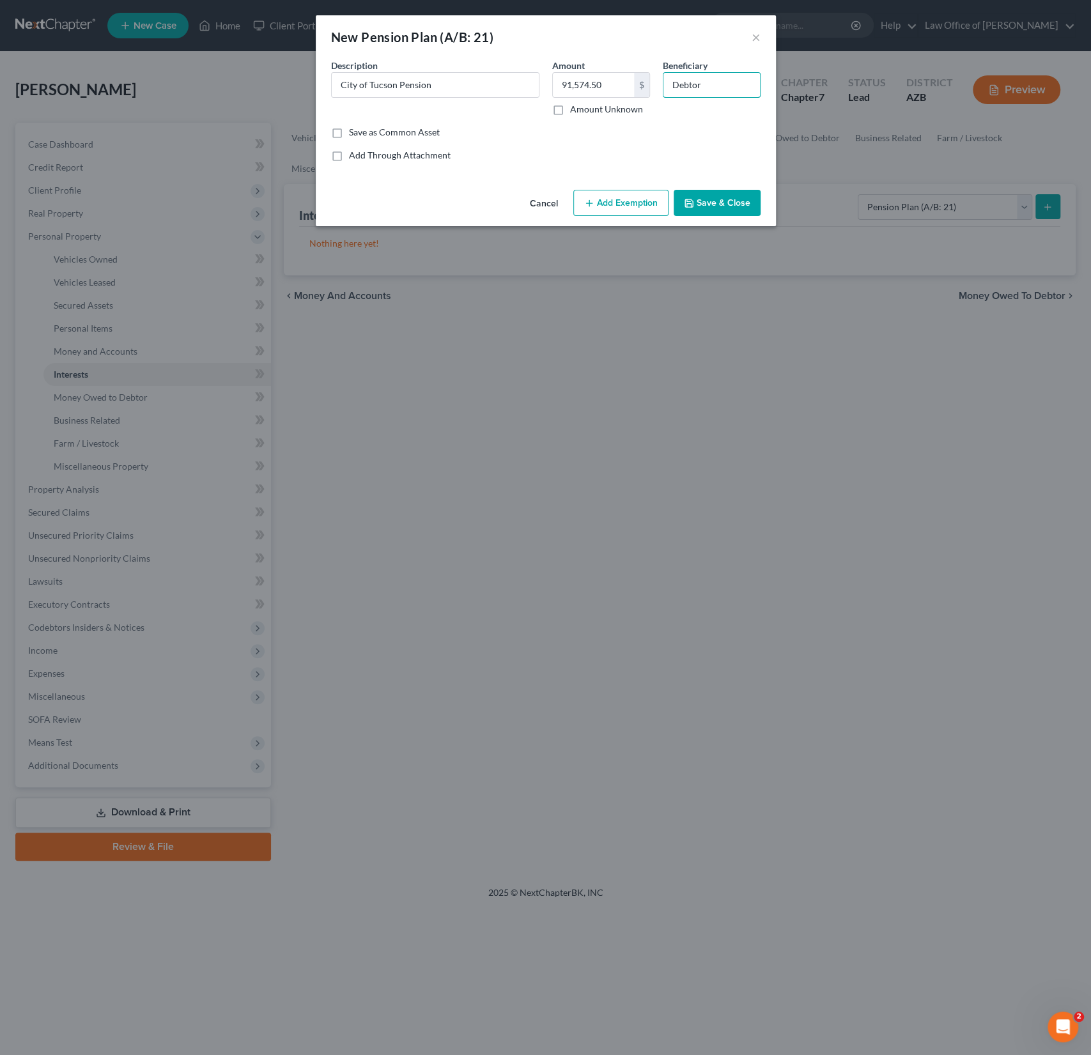
type input "Debtor"
click at [640, 193] on button "Add Exemption" at bounding box center [620, 203] width 95 height 27
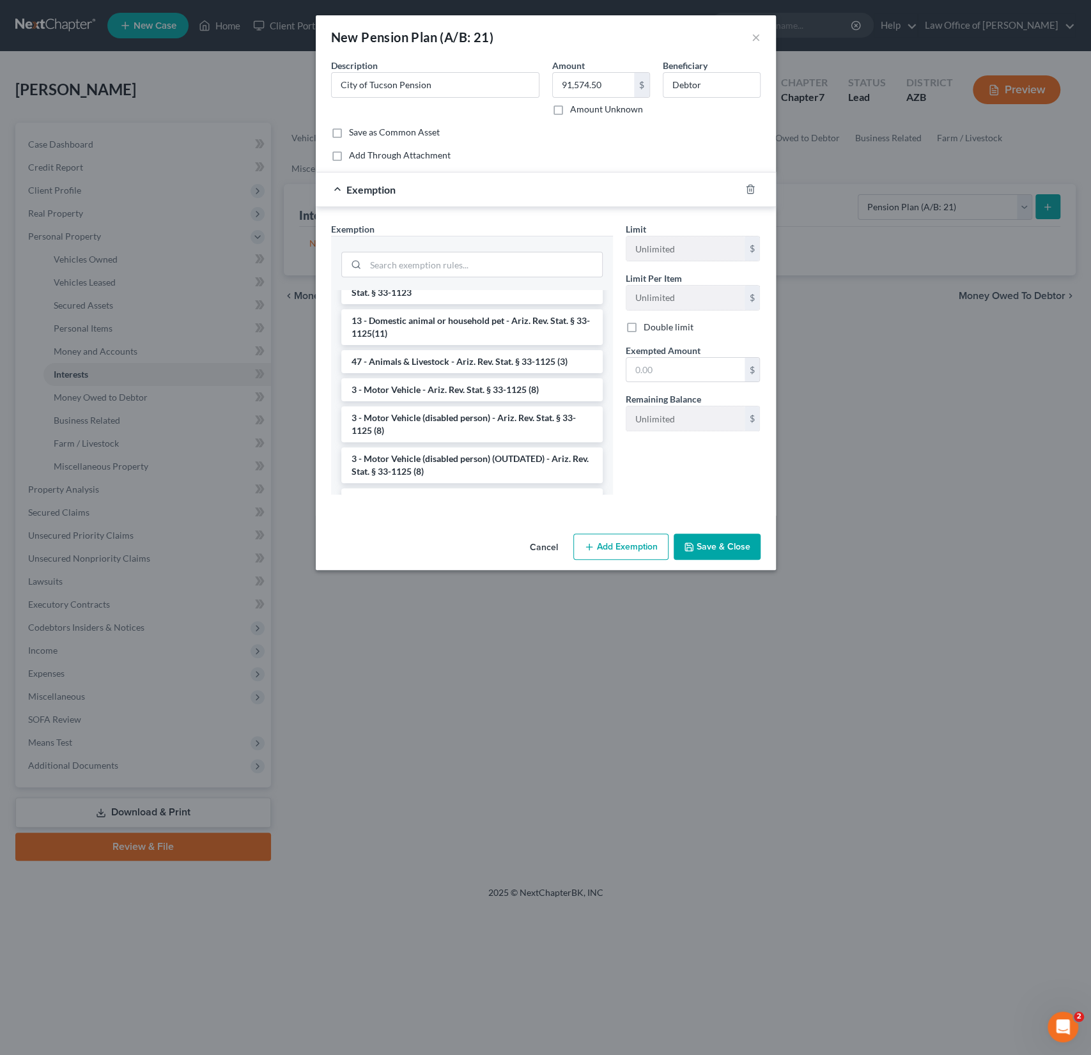
scroll to position [1792, 0]
click at [450, 377] on li "Firm Created - Retirement Funds - 11 U.S.C. §522(b)(3)(C)" at bounding box center [471, 388] width 261 height 23
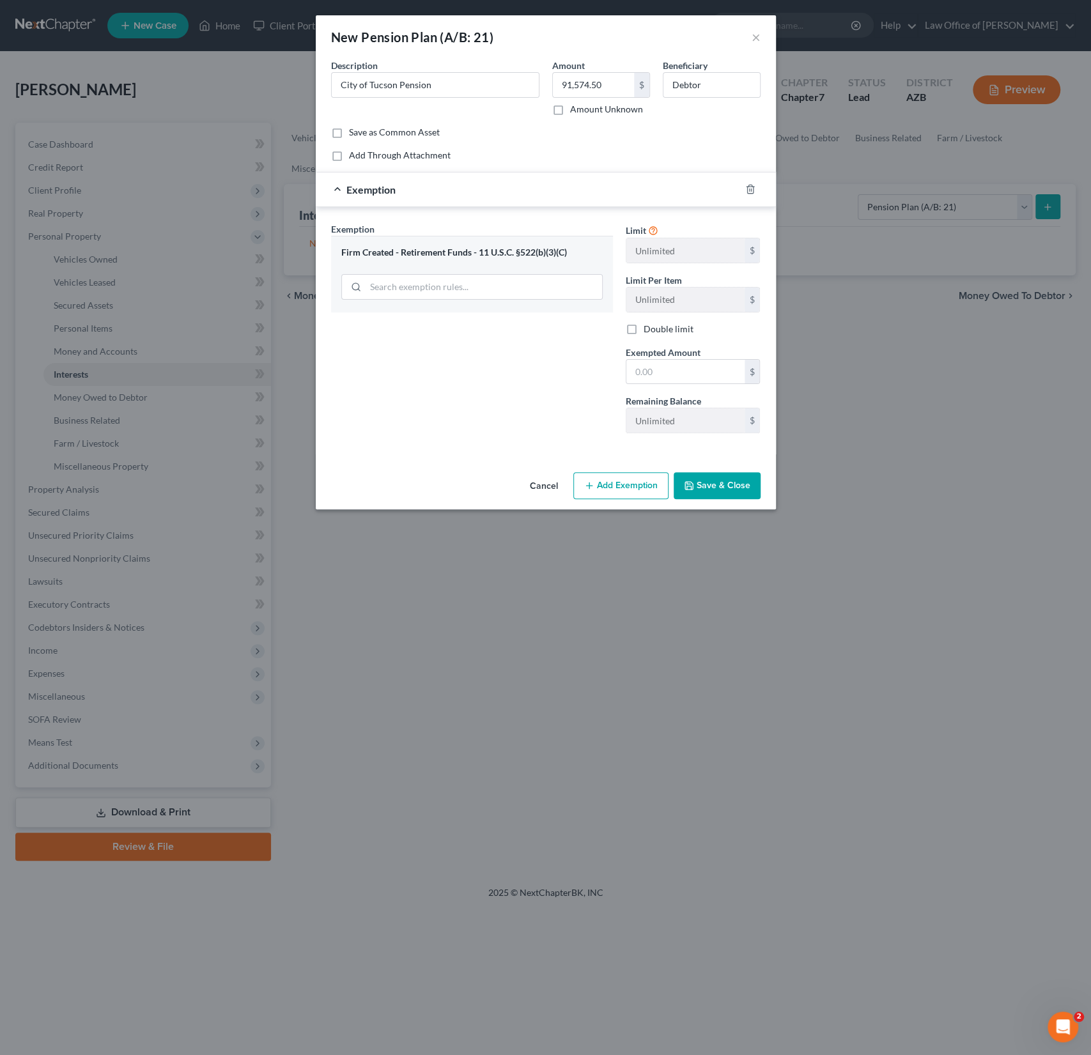
click at [658, 383] on div "Limit Unlimited $ Limit Per Item Unlimited $ Double limit Exempted Amount * $ R…" at bounding box center [693, 332] width 148 height 221
click at [654, 375] on input "text" at bounding box center [685, 372] width 118 height 24
type input "150,000"
click at [719, 477] on button "Save & Close" at bounding box center [717, 485] width 87 height 27
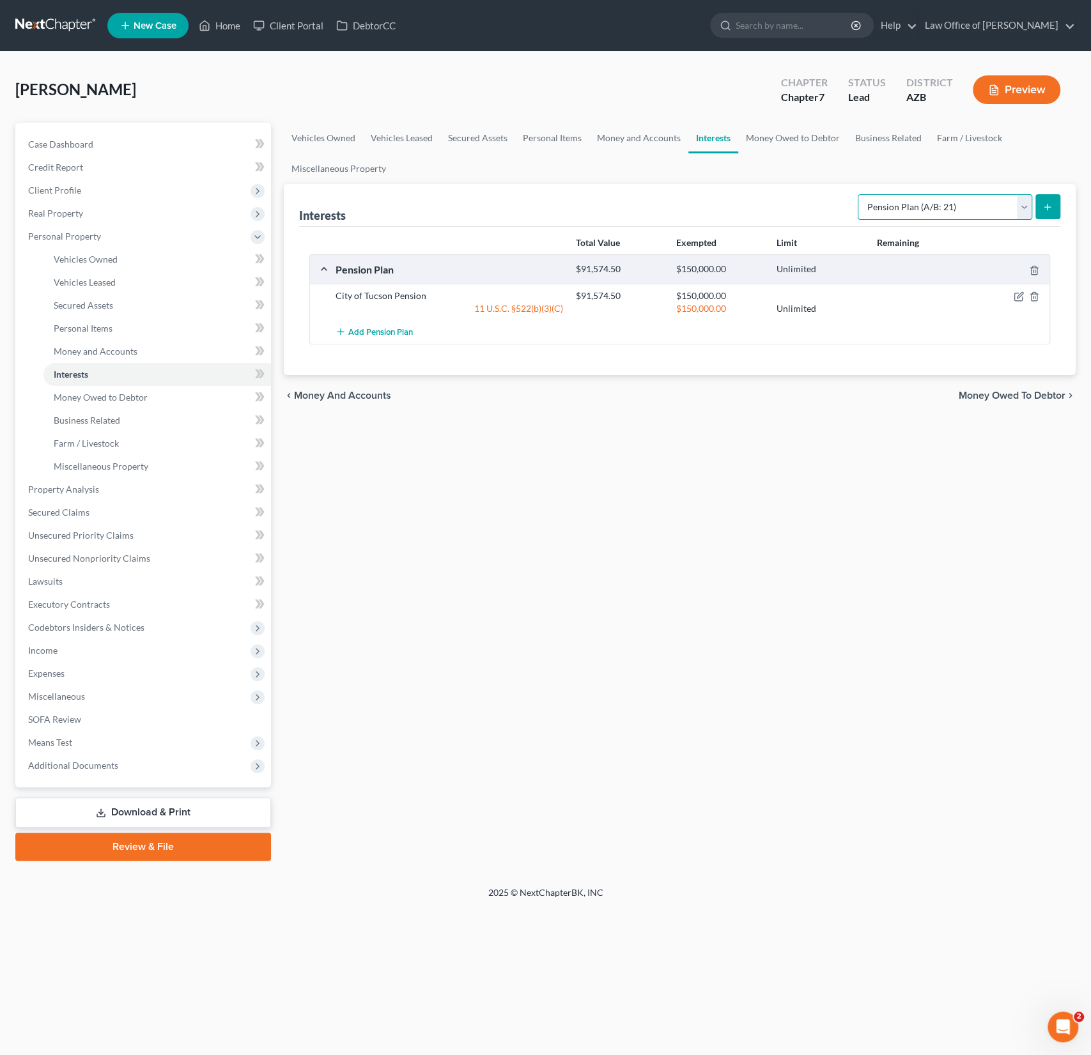
click at [961, 203] on select "Select Interest Type 401K (A/B: 21) Annuity (A/B: 23) Bond (A/B: 18) Education …" at bounding box center [945, 207] width 174 height 26
select select "other_retirement_plan"
click at [860, 194] on select "Select Interest Type 401K (A/B: 21) Annuity (A/B: 23) Bond (A/B: 18) Education …" at bounding box center [945, 207] width 174 height 26
click at [1055, 201] on button "submit" at bounding box center [1047, 206] width 25 height 25
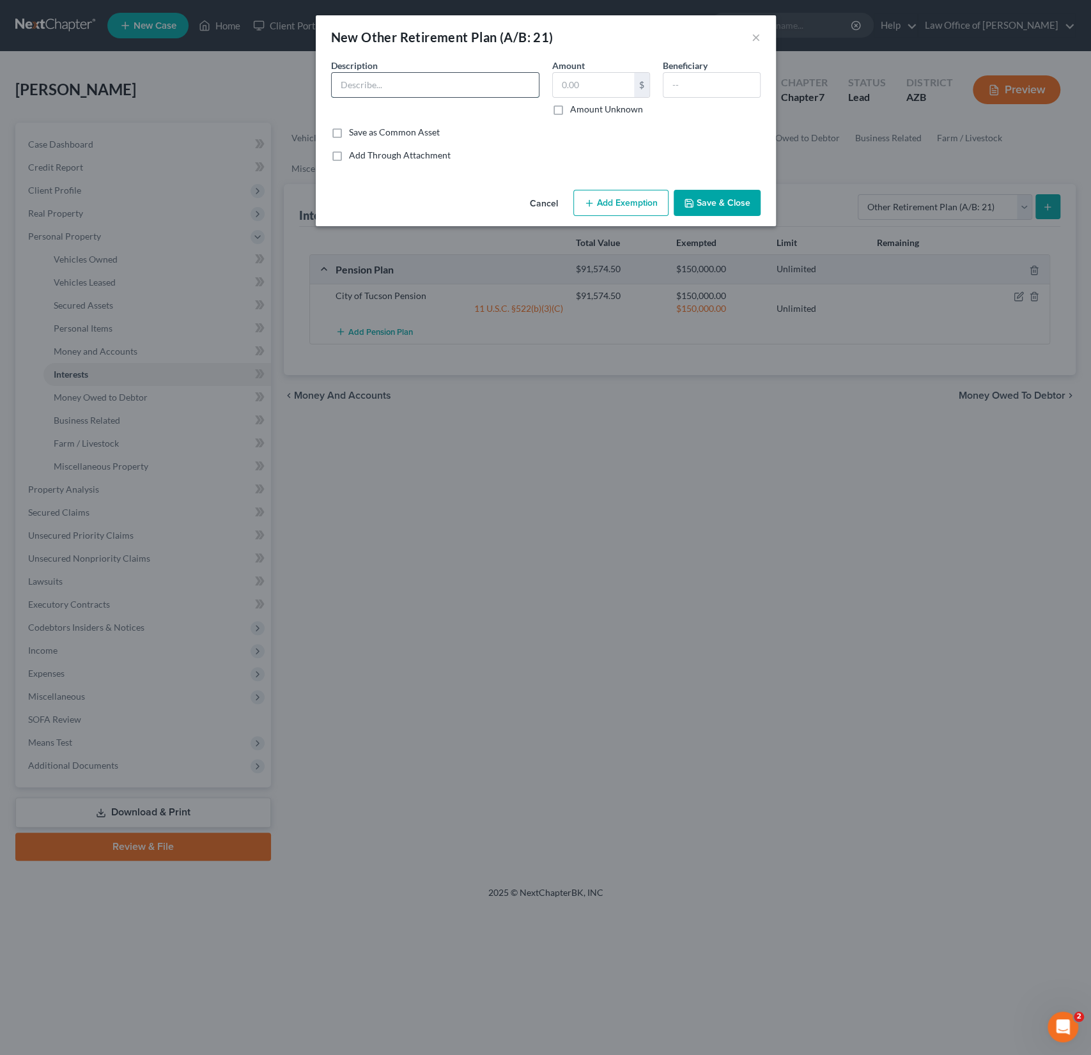
click at [398, 91] on input "text" at bounding box center [435, 85] width 207 height 24
type input "City of [GEOGRAPHIC_DATA] Defined Contribution Plan"
type input "4,241.39"
click at [709, 81] on input "text" at bounding box center [711, 85] width 97 height 24
type input "Debtor"
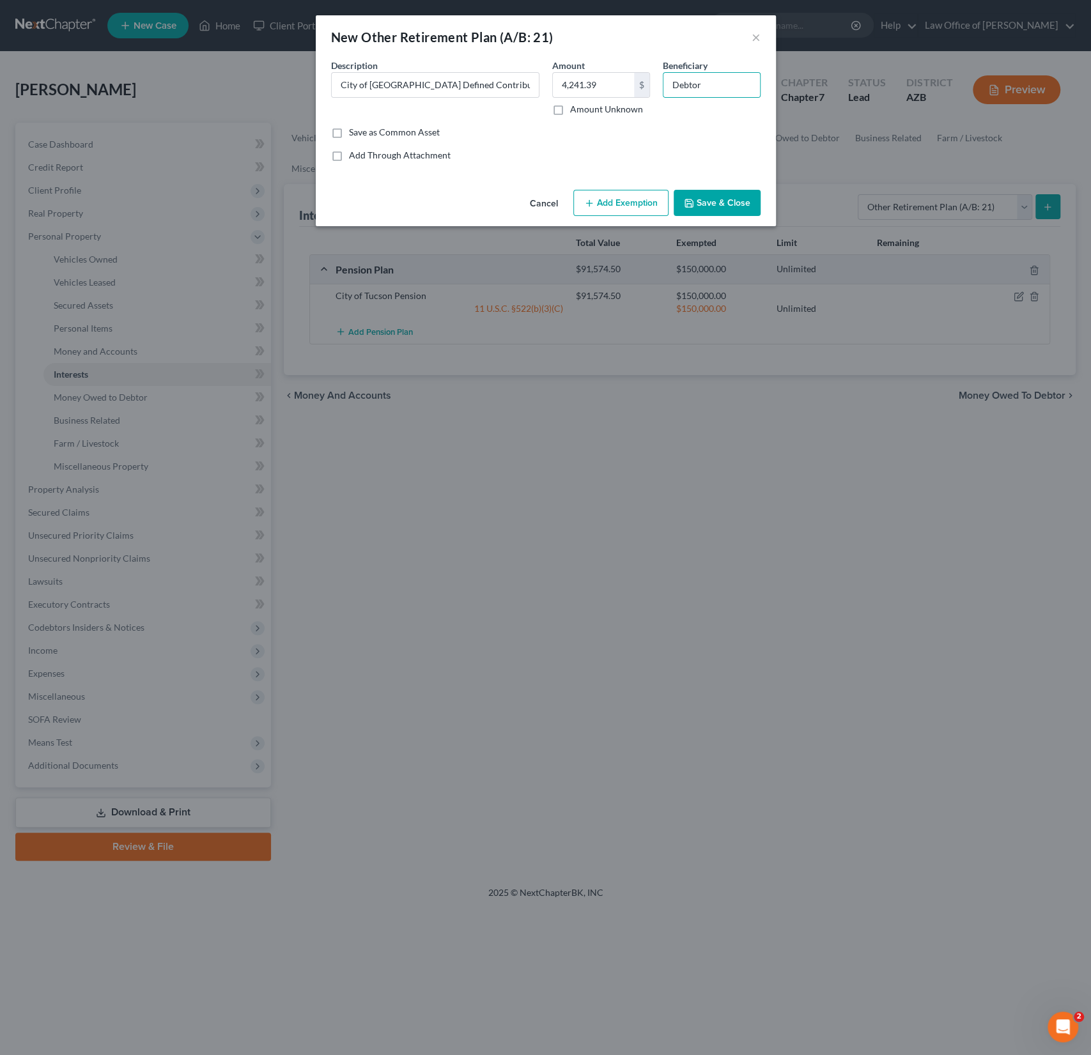
click at [635, 203] on button "Add Exemption" at bounding box center [620, 203] width 95 height 27
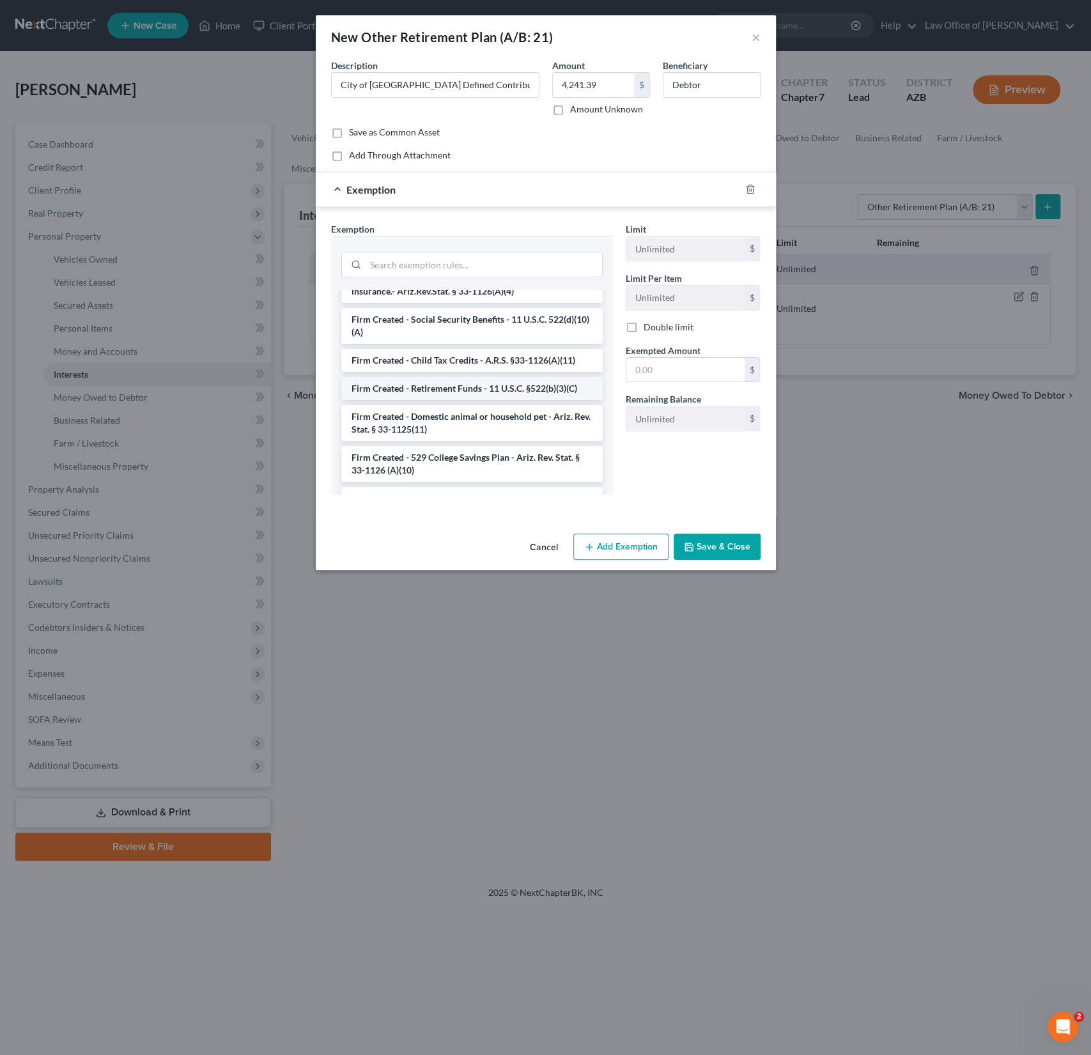
click at [472, 377] on li "Firm Created - Retirement Funds - 11 U.S.C. §522(b)(3)(C)" at bounding box center [471, 388] width 261 height 23
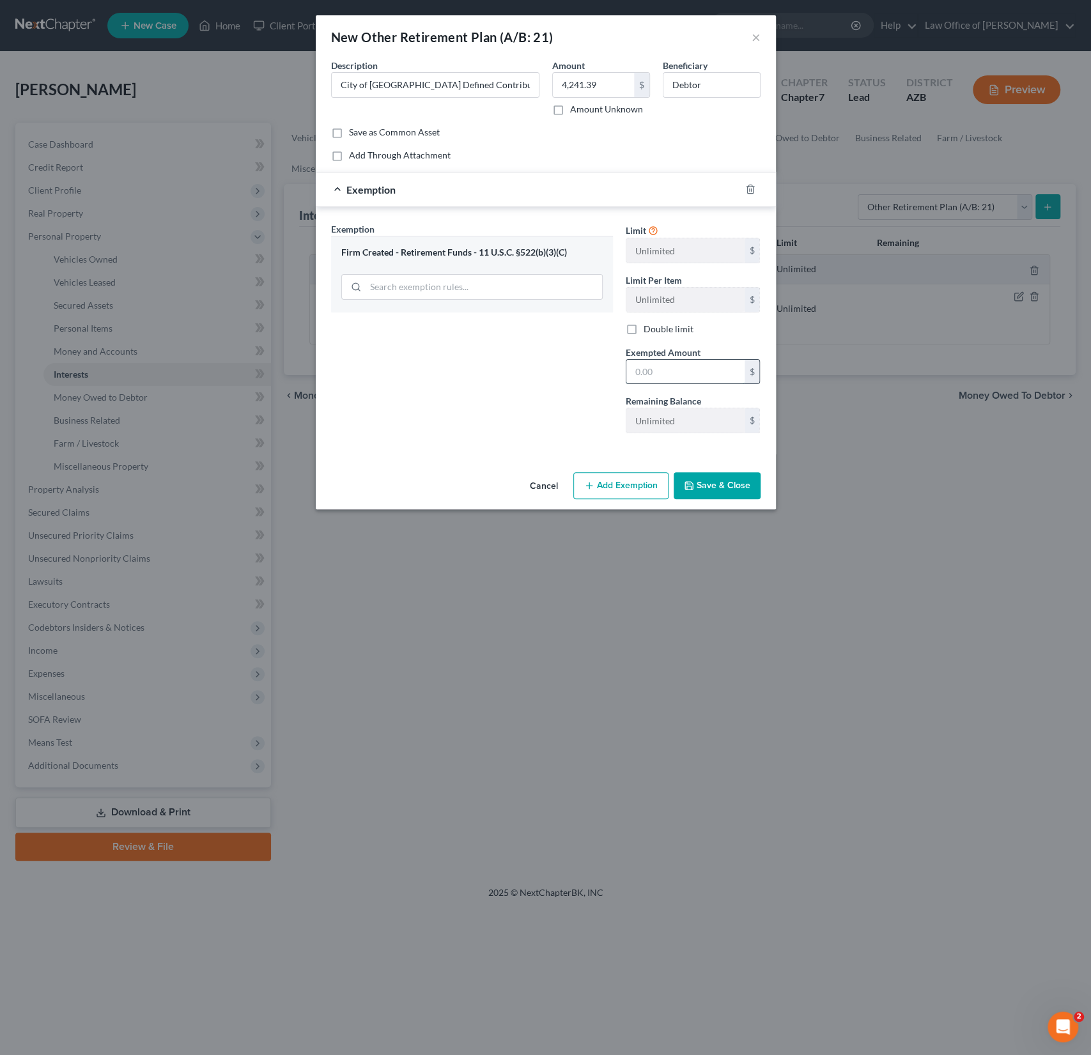
click at [668, 376] on input "text" at bounding box center [685, 372] width 118 height 24
type input "15,000"
click at [709, 488] on button "Save & Close" at bounding box center [717, 485] width 87 height 27
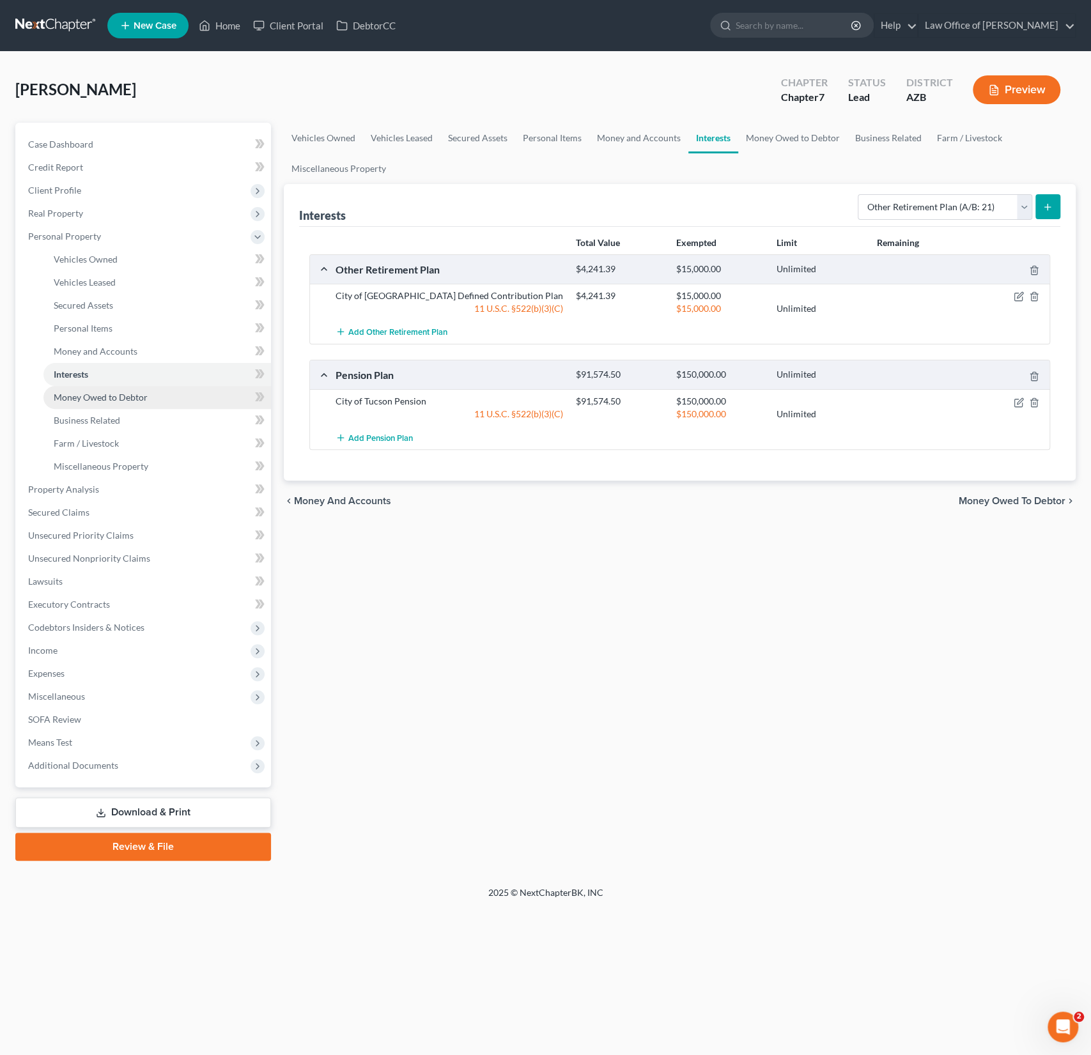
click at [98, 401] on span "Money Owed to Debtor" at bounding box center [101, 397] width 94 height 11
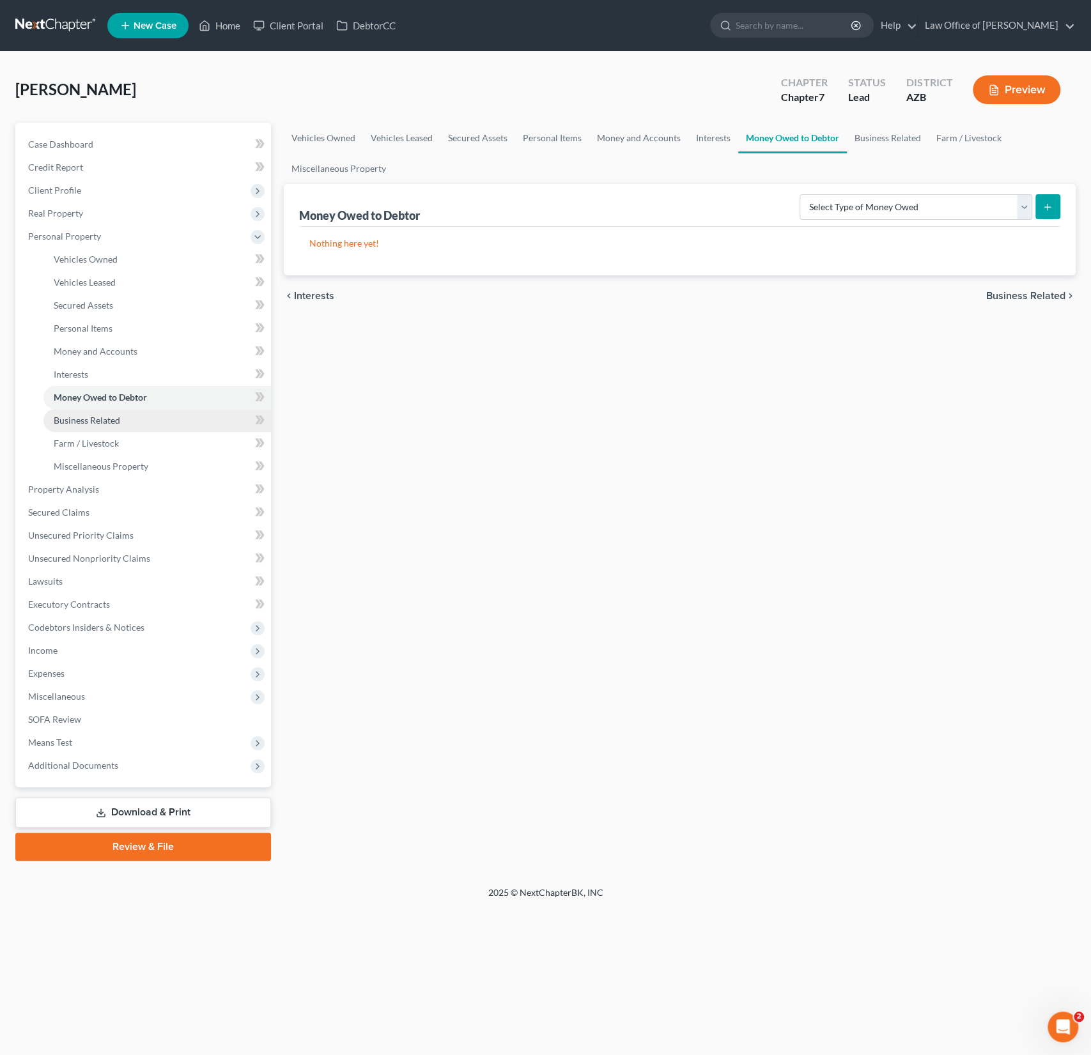
click at [101, 412] on link "Business Related" at bounding box center [157, 420] width 228 height 23
click at [110, 426] on link "Business Related" at bounding box center [157, 420] width 228 height 23
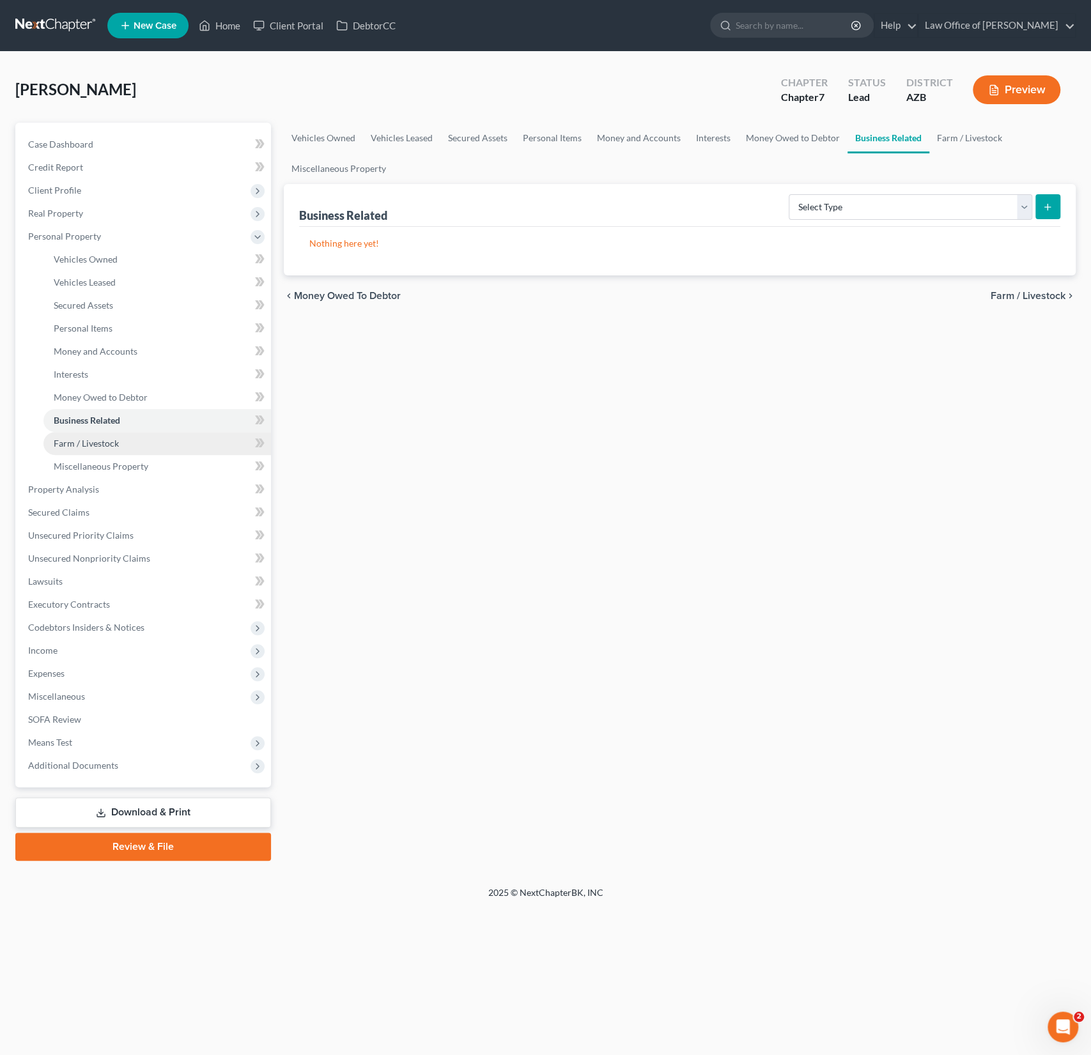
click at [107, 438] on span "Farm / Livestock" at bounding box center [86, 443] width 65 height 11
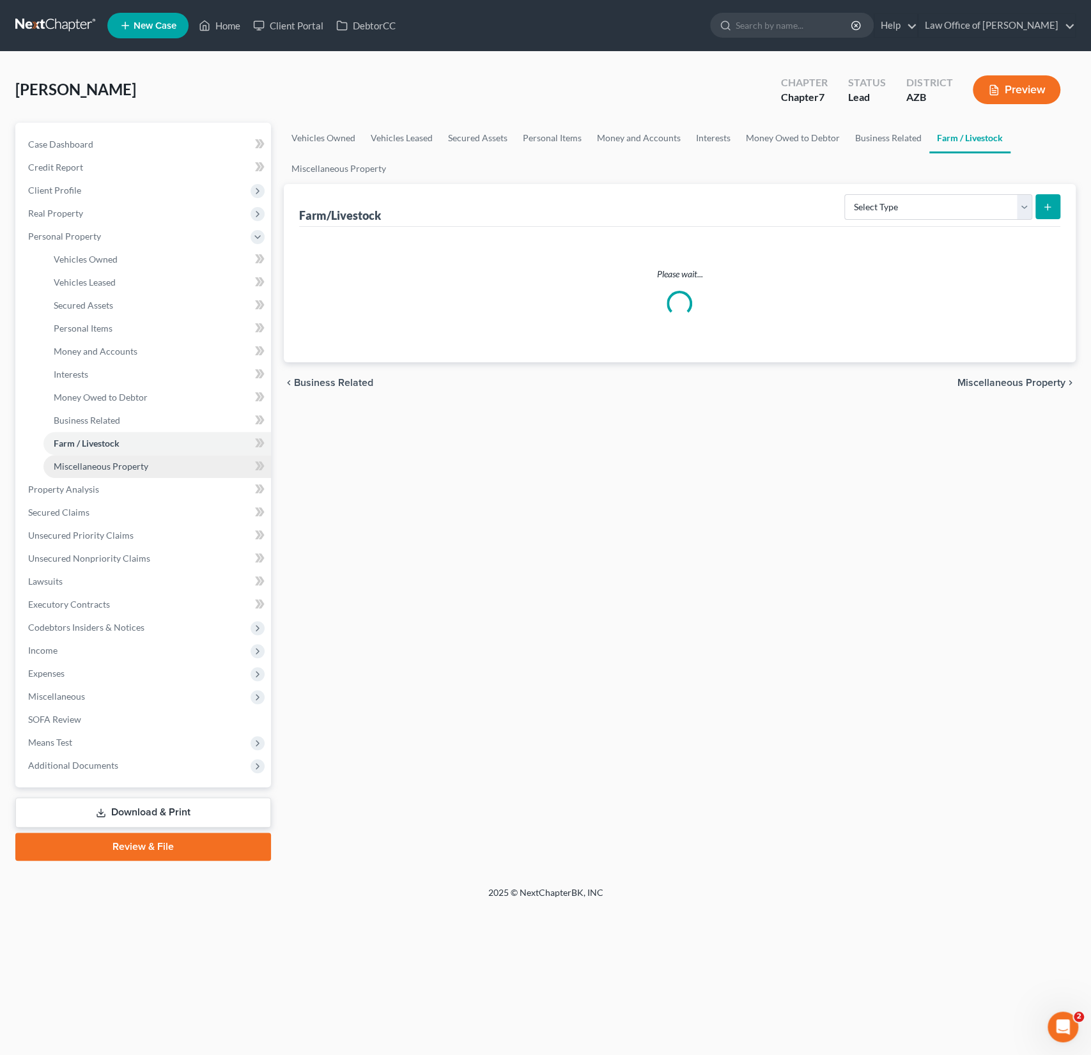
click at [102, 465] on span "Miscellaneous Property" at bounding box center [101, 466] width 95 height 11
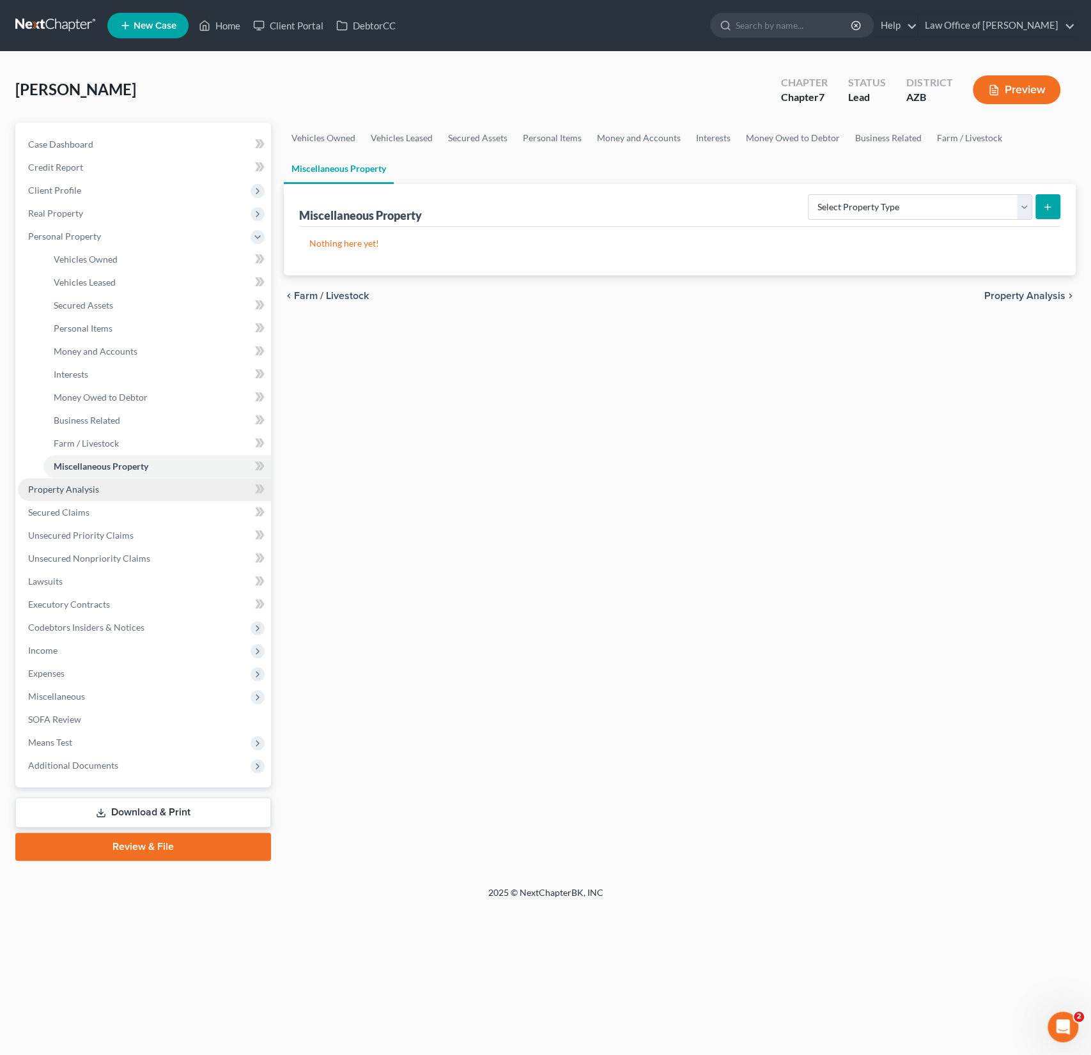
click at [78, 489] on span "Property Analysis" at bounding box center [63, 489] width 71 height 11
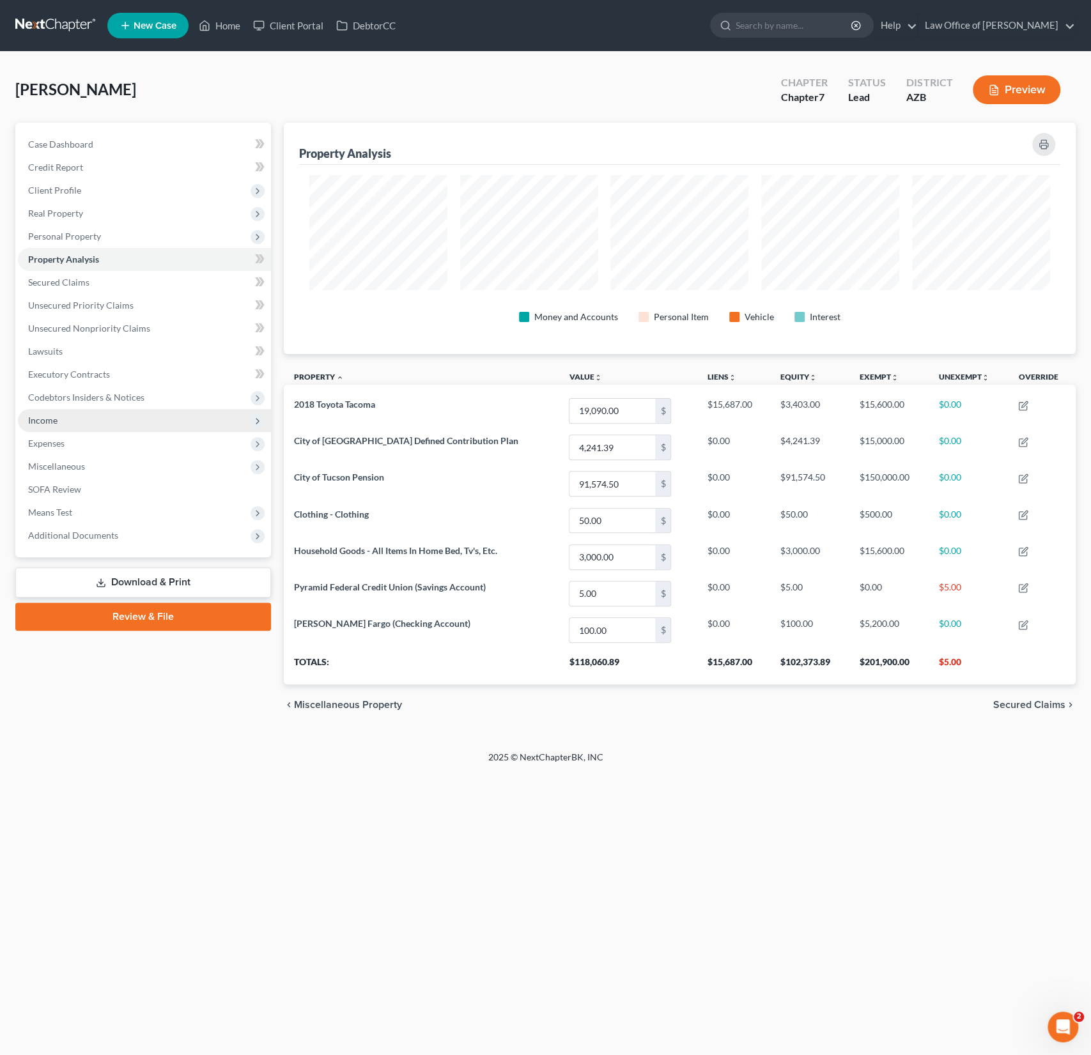
scroll to position [231, 791]
click at [55, 417] on span "Income" at bounding box center [42, 420] width 29 height 11
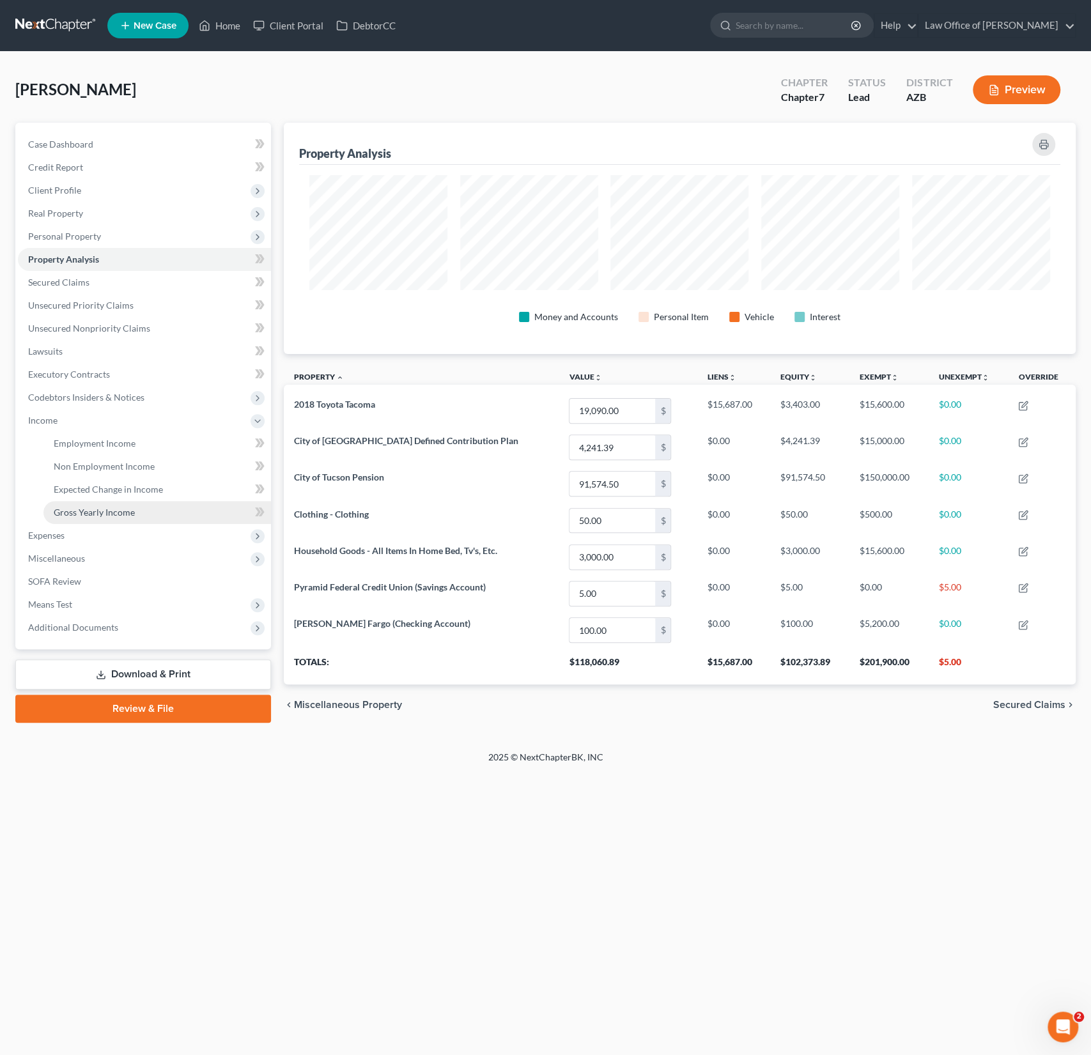
click at [98, 512] on span "Gross Yearly Income" at bounding box center [94, 512] width 81 height 11
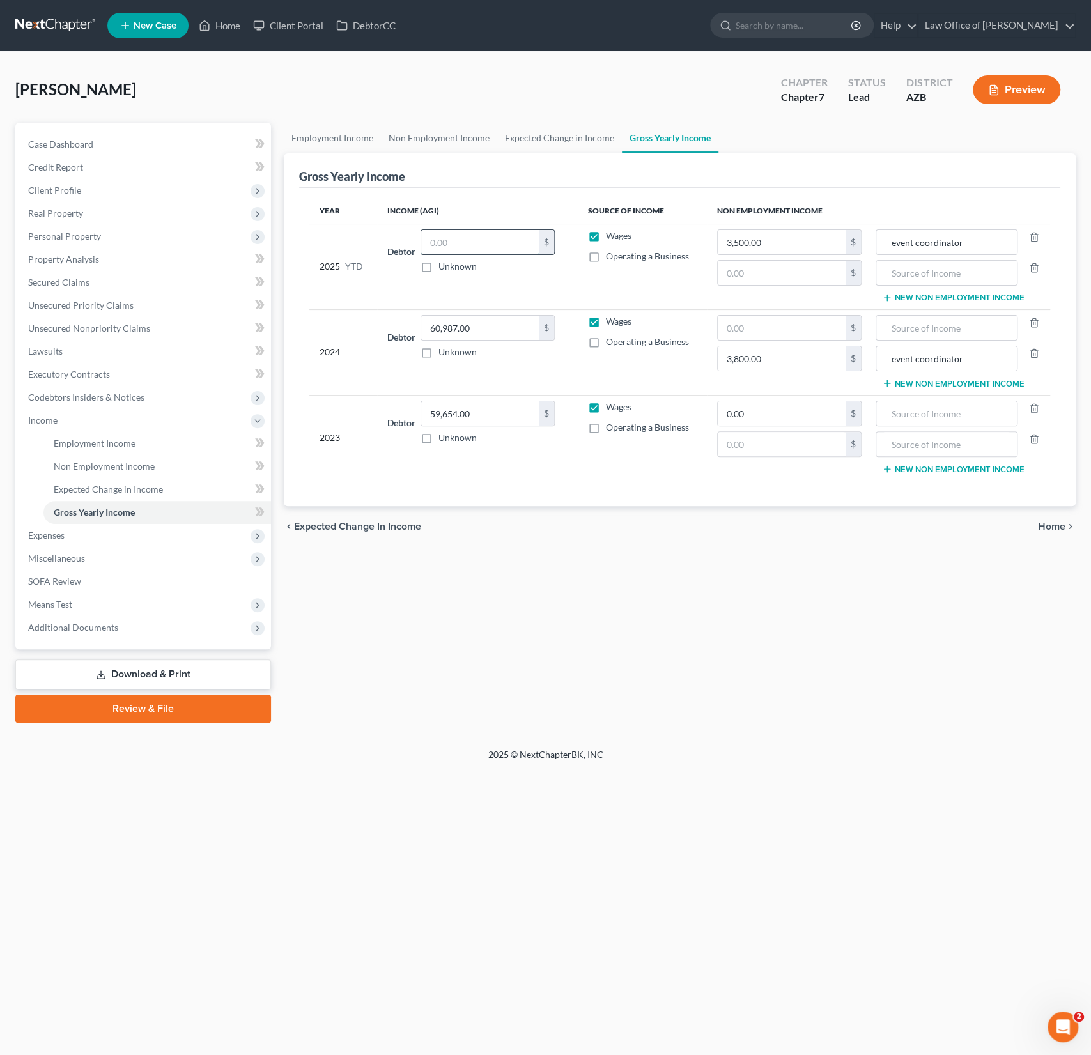
click at [465, 238] on input "text" at bounding box center [480, 242] width 118 height 24
type input "52,116.07"
click at [477, 587] on div "Employment Income Non Employment Income Expected Change in Income Gross Yearly …" at bounding box center [679, 423] width 805 height 600
click at [91, 530] on span "Expenses" at bounding box center [144, 535] width 253 height 23
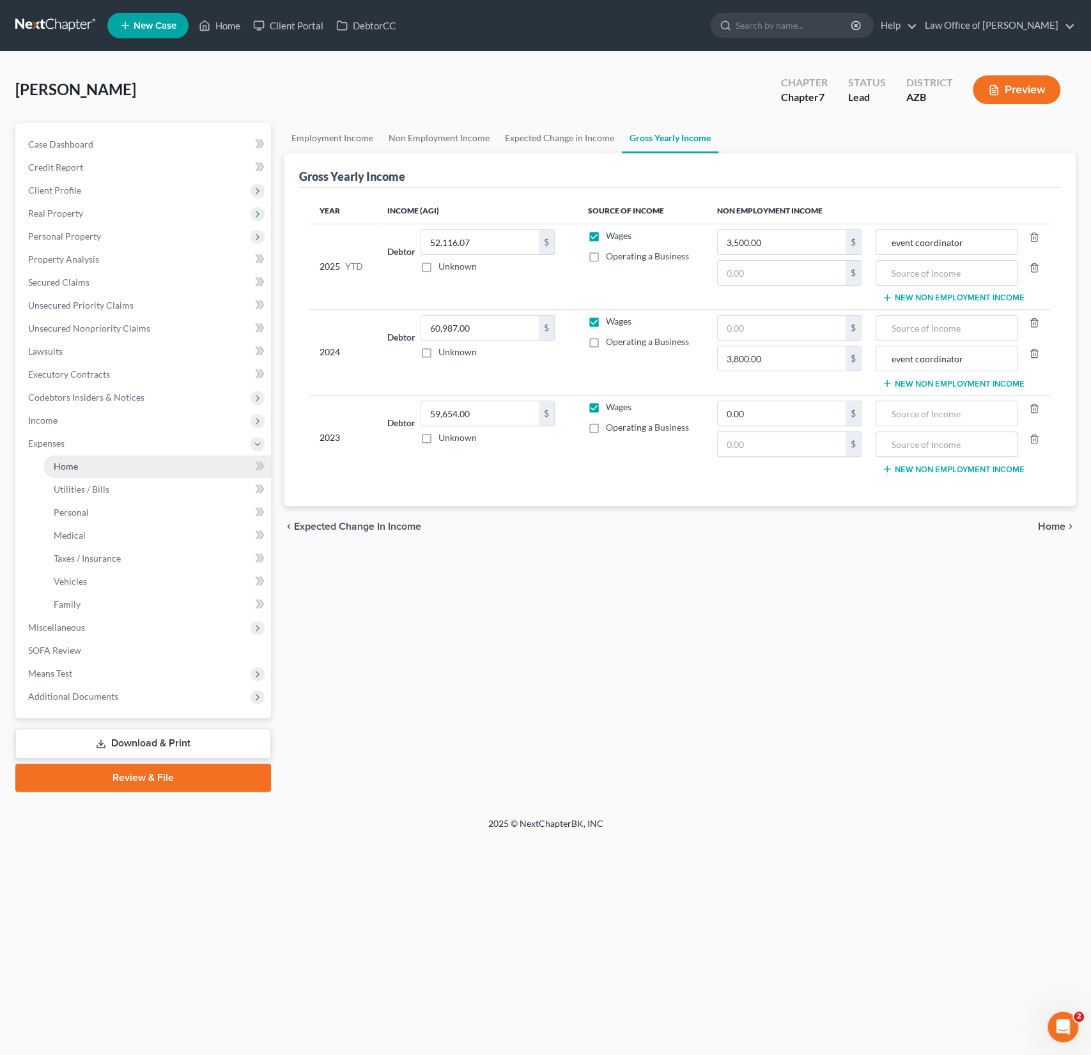
click at [75, 461] on span "Home" at bounding box center [66, 466] width 24 height 11
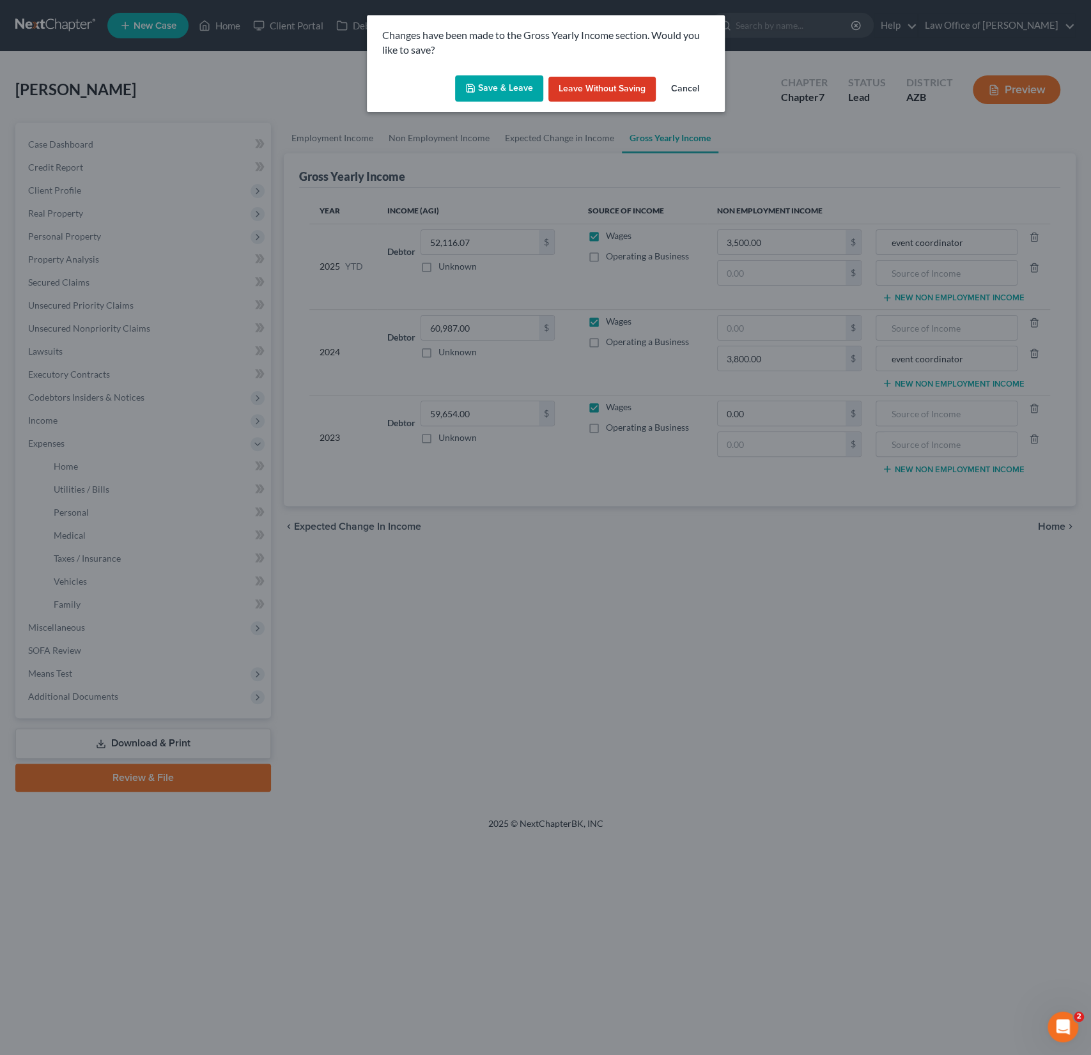
click at [491, 109] on div "Save & Leave Leave without Saving Cancel" at bounding box center [546, 91] width 358 height 42
click at [491, 94] on button "Save & Leave" at bounding box center [499, 88] width 88 height 27
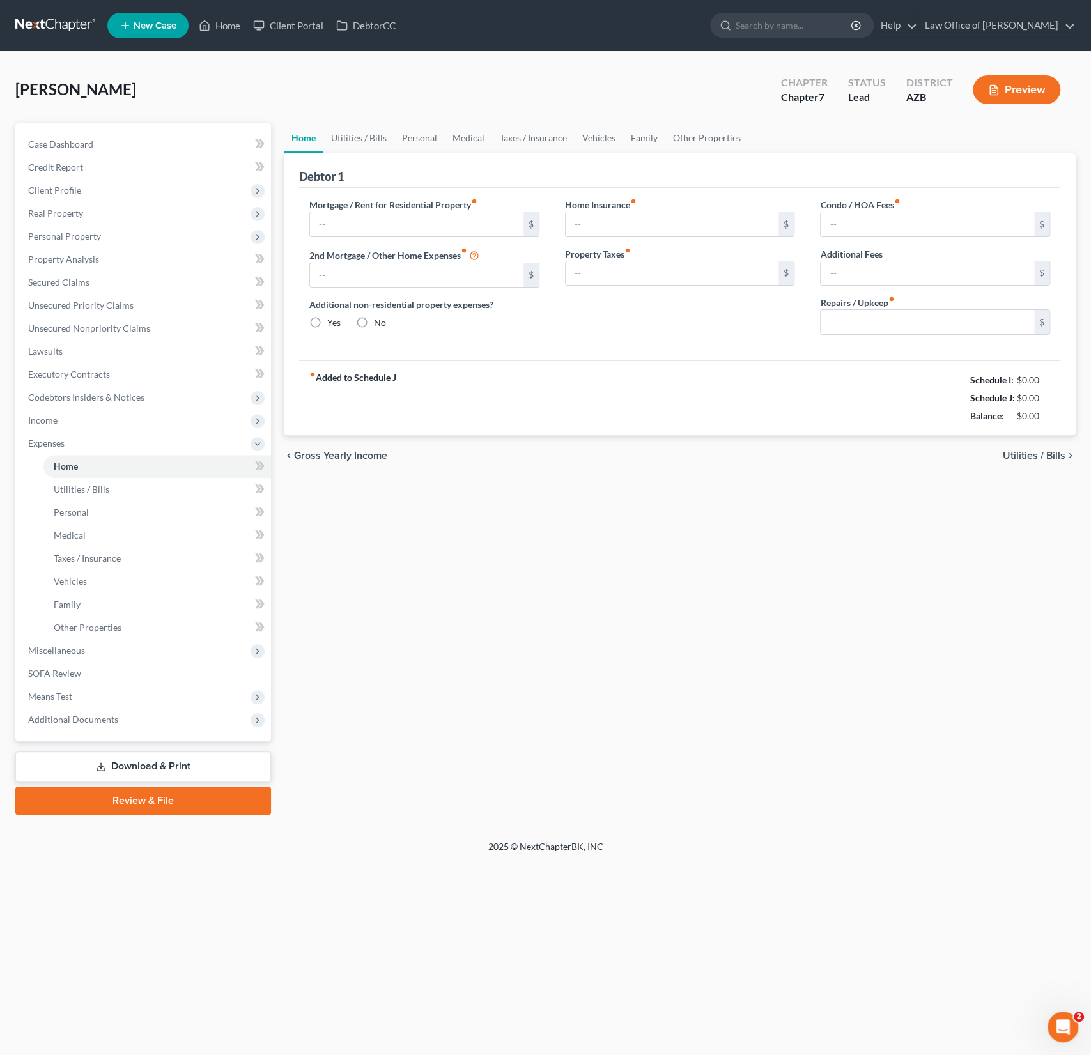
type input "1,350.00"
type input "0.00"
radio input "true"
type input "16.00"
type input "0.00"
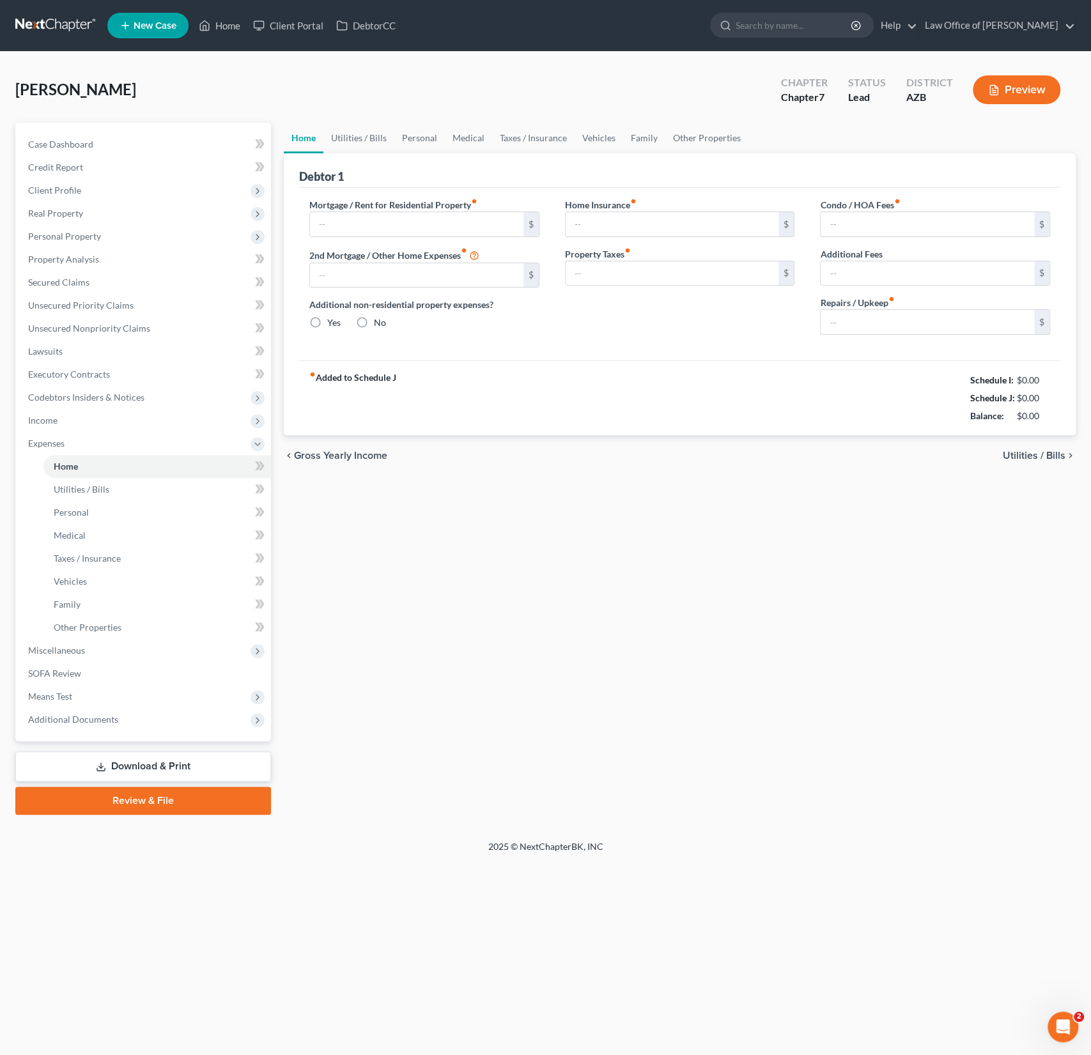
type input "0.00"
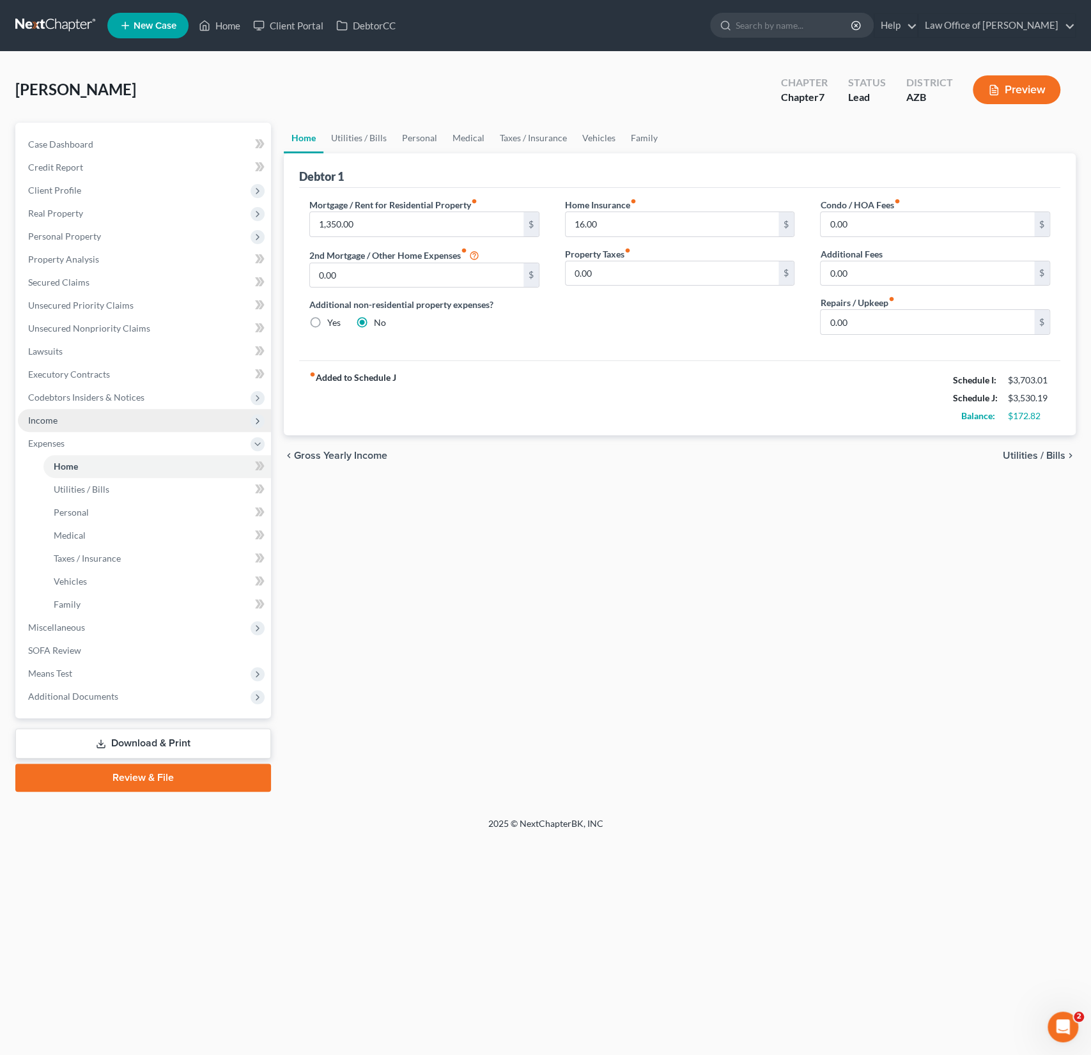
click at [37, 419] on span "Income" at bounding box center [42, 420] width 29 height 11
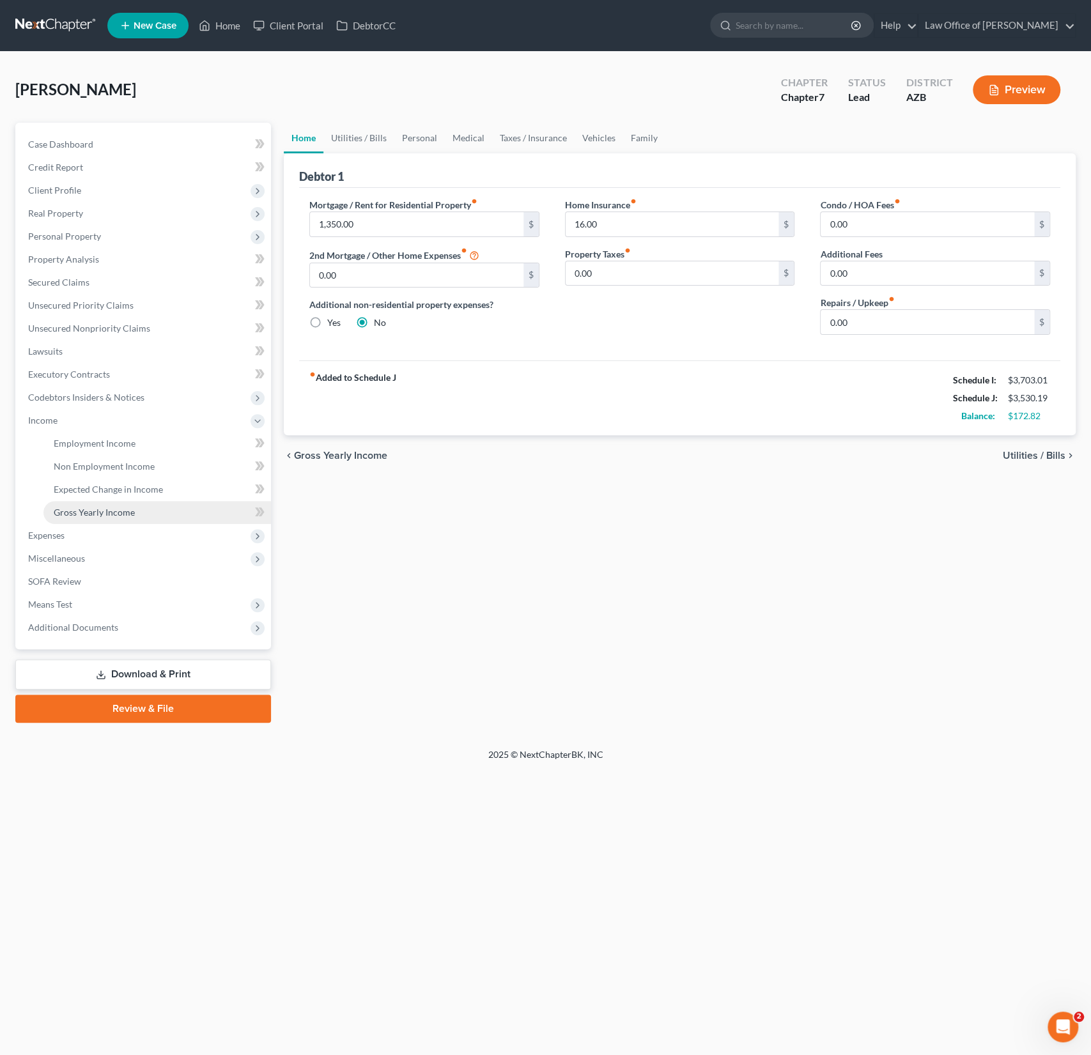
click at [93, 513] on span "Gross Yearly Income" at bounding box center [94, 512] width 81 height 11
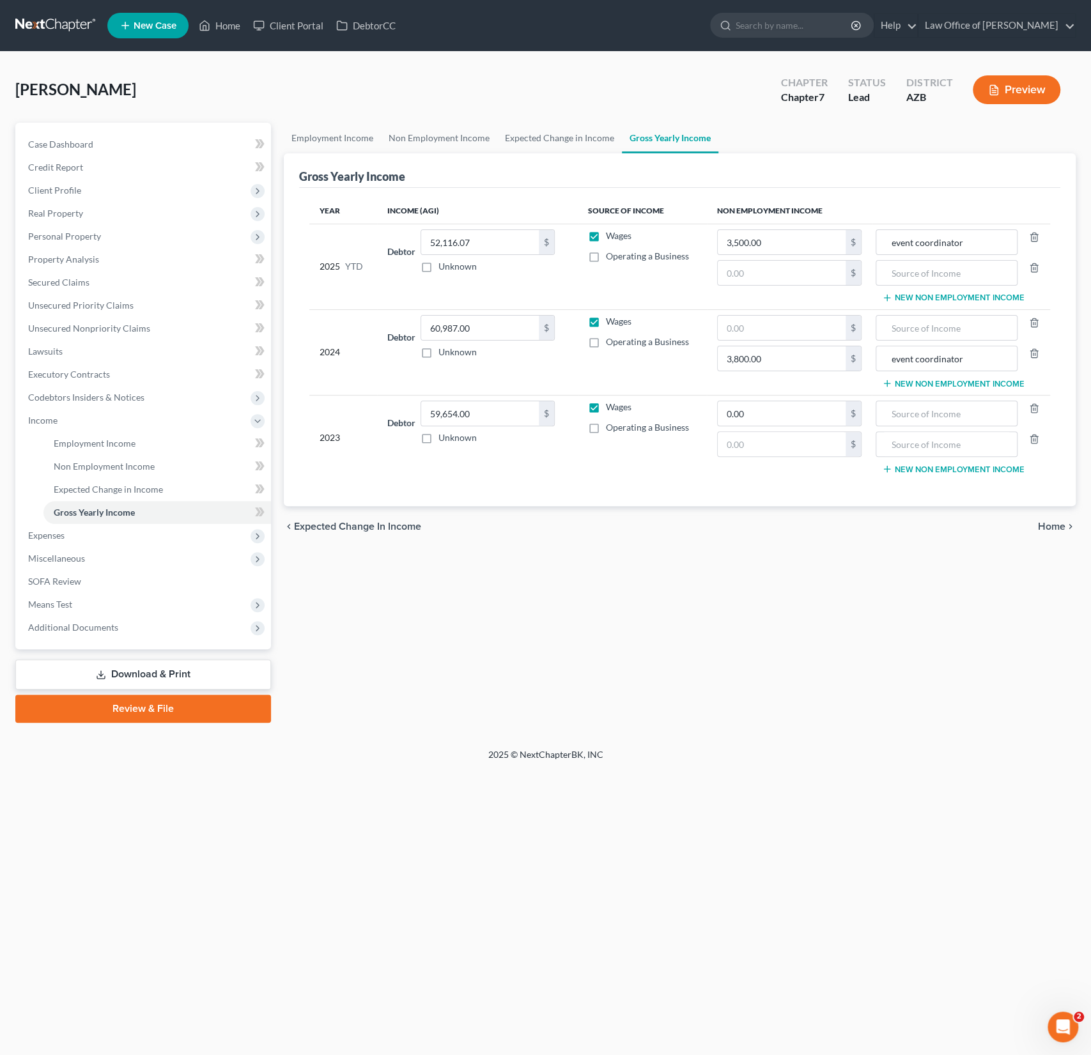
click at [331, 536] on div "chevron_left Expected Change in Income Home chevron_right" at bounding box center [680, 526] width 792 height 41
click at [64, 233] on span "Personal Property" at bounding box center [64, 236] width 73 height 11
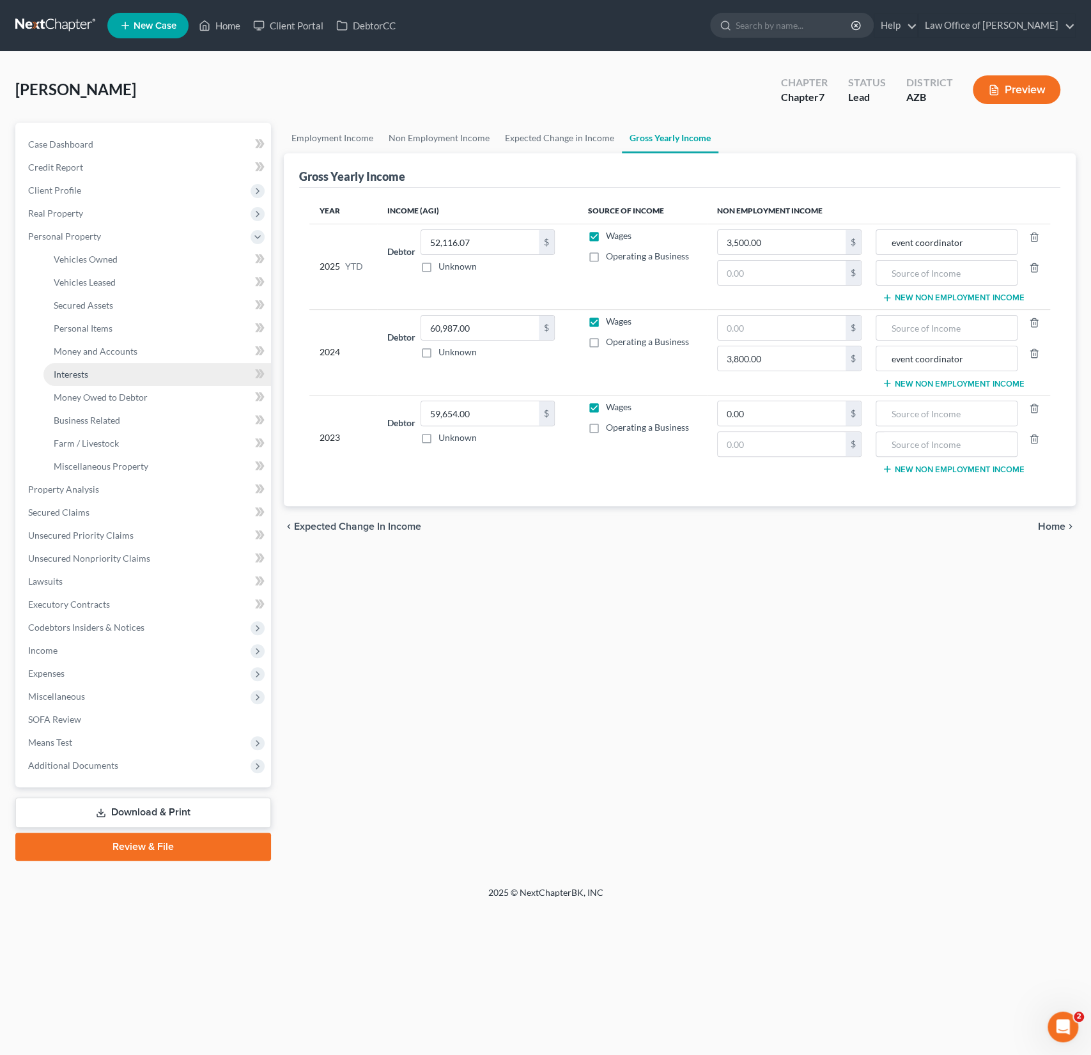
click at [77, 374] on span "Interests" at bounding box center [71, 374] width 35 height 11
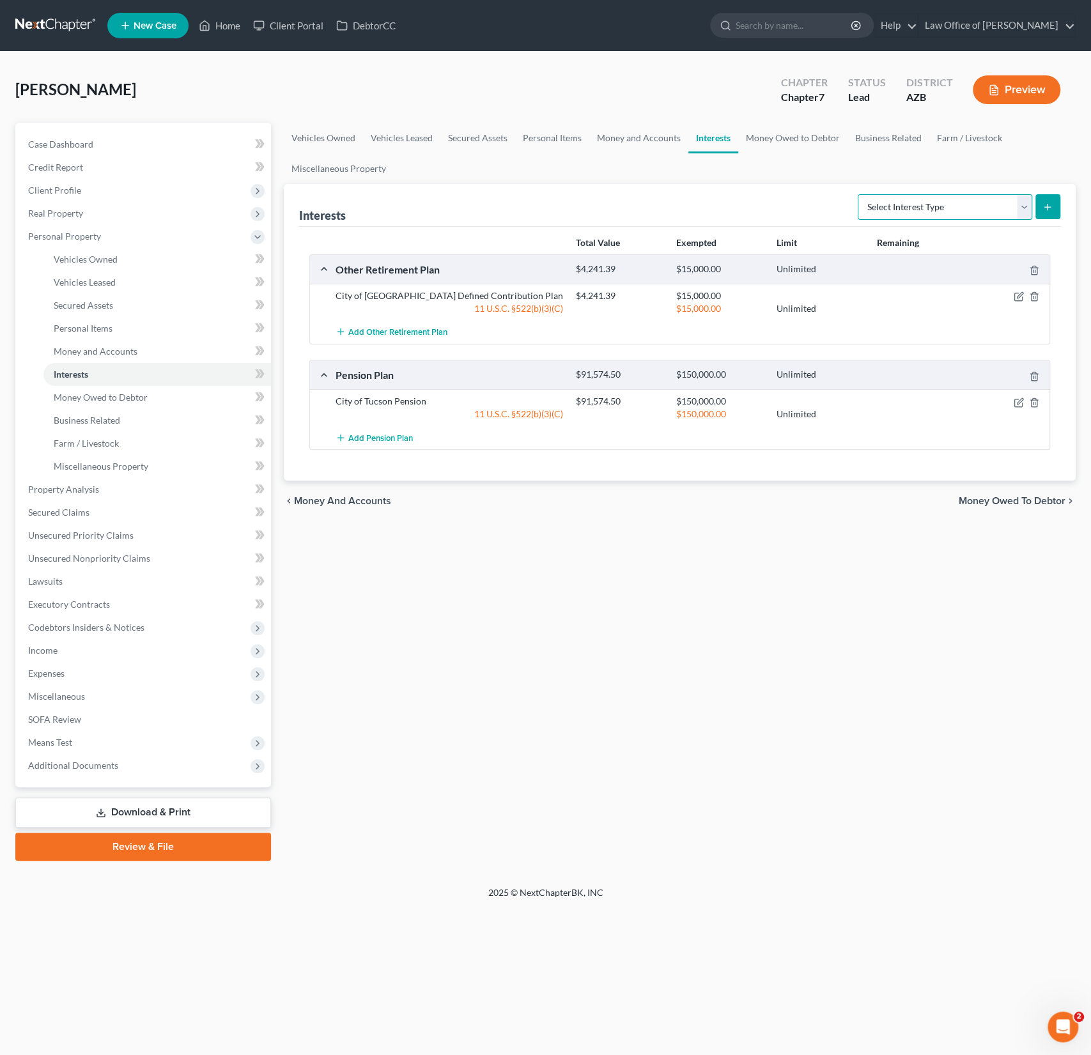
click at [906, 203] on select "Select Interest Type 401K (A/B: 21) Annuity (A/B: 23) Bond (A/B: 18) Education …" at bounding box center [945, 207] width 174 height 26
click at [135, 400] on span "Money Owed to Debtor" at bounding box center [101, 397] width 94 height 11
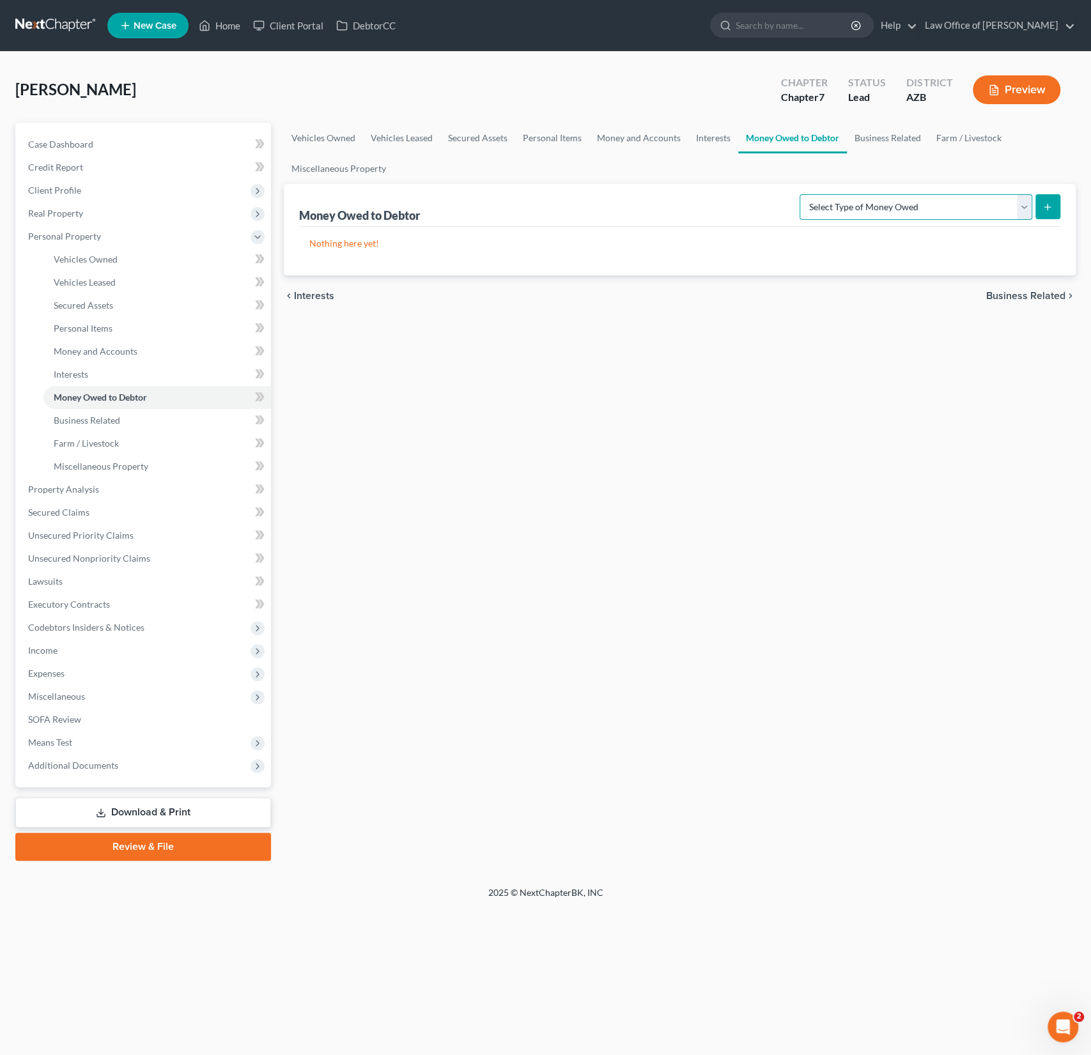
click at [885, 205] on select "Select Type of Money Owed Accounts Receivable (A/B: 38) Alimony (A/B: 29) Child…" at bounding box center [916, 207] width 233 height 26
select select "expected_tax_refund"
click at [803, 194] on select "Select Type of Money Owed Accounts Receivable (A/B: 38) Alimony (A/B: 29) Child…" at bounding box center [916, 207] width 233 height 26
click at [1044, 203] on icon "submit" at bounding box center [1047, 207] width 10 height 10
select select "0"
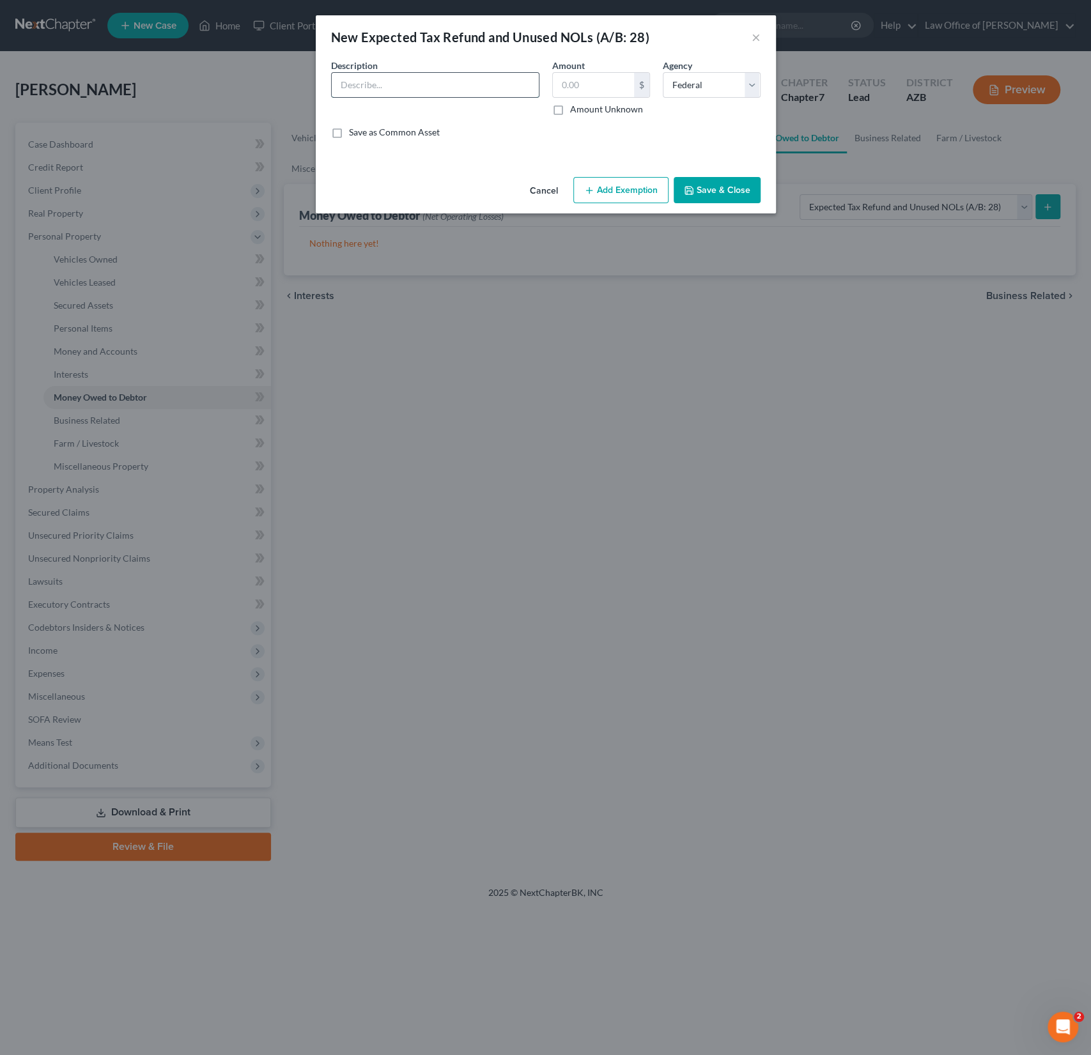
click at [365, 93] on input "text" at bounding box center [435, 85] width 207 height 24
type input "2025 Child Tax Credit Refund"
click at [570, 109] on label "Amount Unknown" at bounding box center [606, 109] width 73 height 13
click at [575, 109] on input "Amount Unknown" at bounding box center [579, 107] width 8 height 8
checkbox input "true"
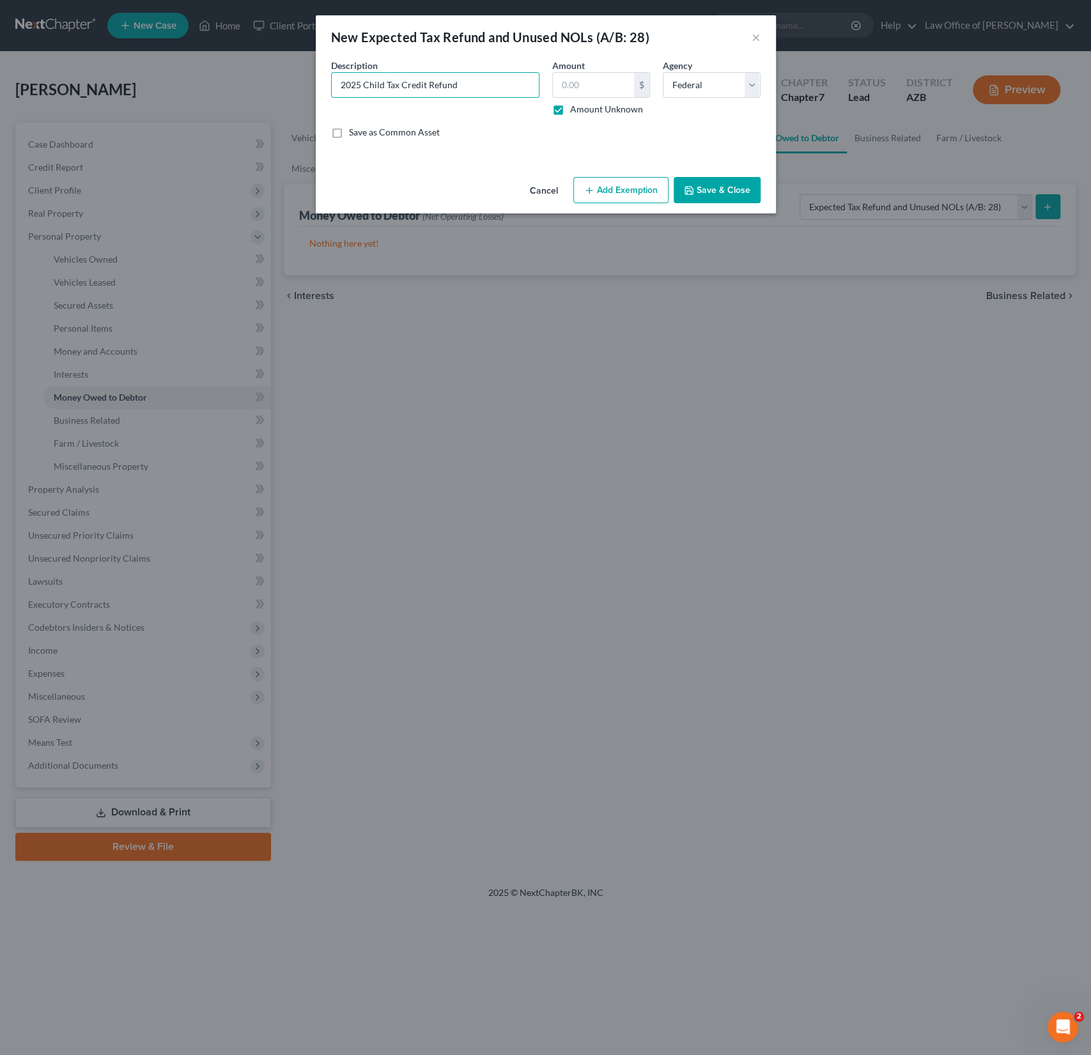
type input "0.00"
click at [630, 182] on button "Add Exemption" at bounding box center [620, 190] width 95 height 27
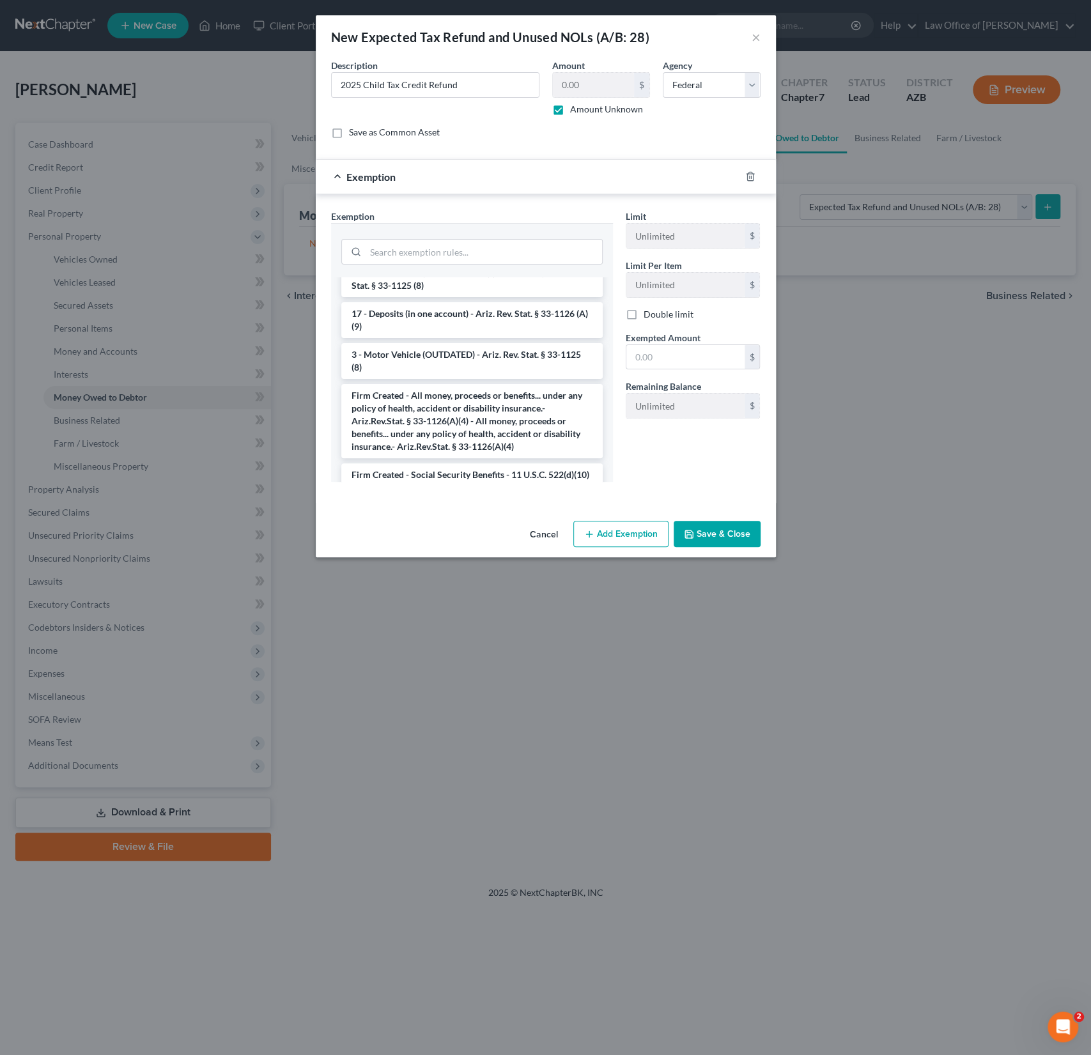
scroll to position [1792, 0]
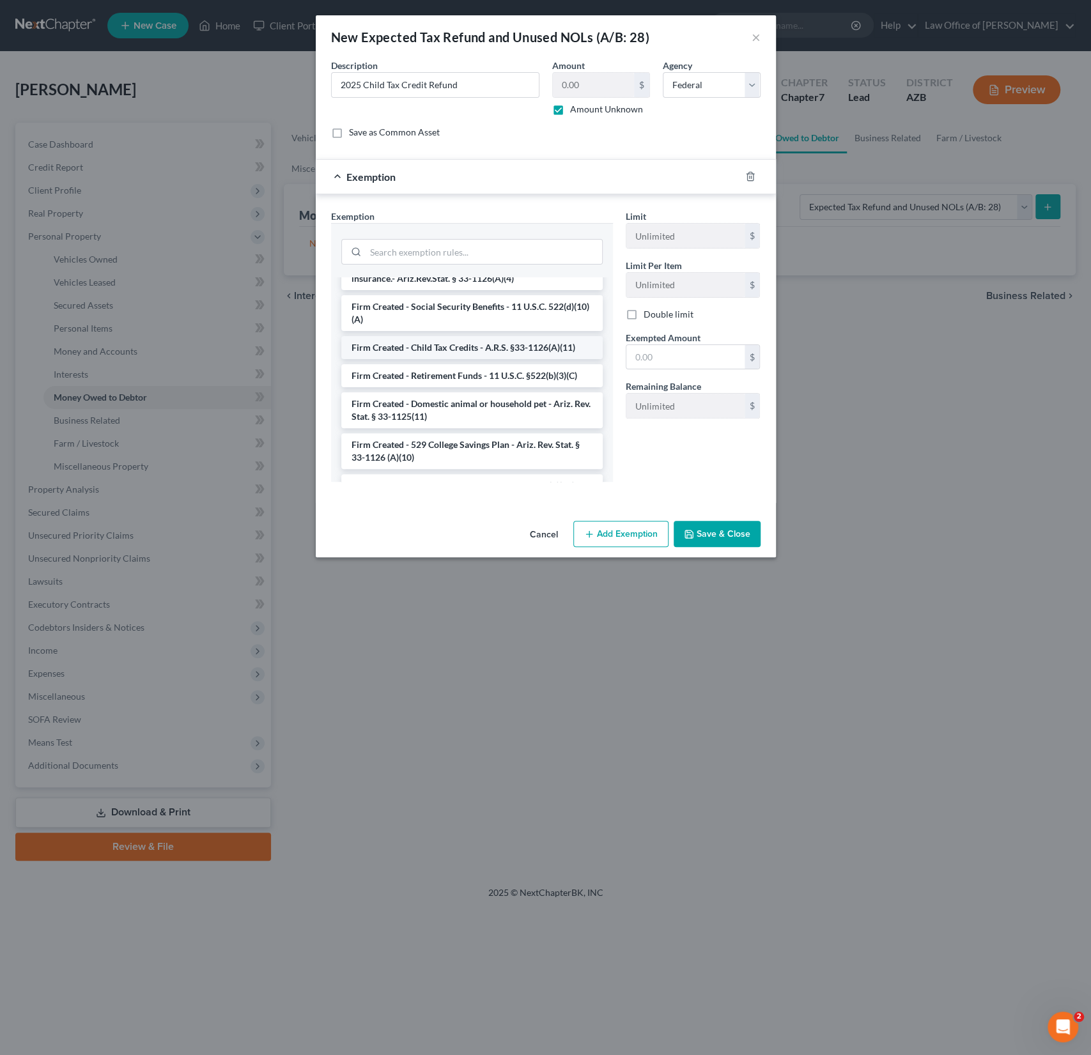
click at [453, 336] on li "Firm Created - Child Tax Credits - A.R.S. §33-1126(A)(11)" at bounding box center [471, 347] width 261 height 23
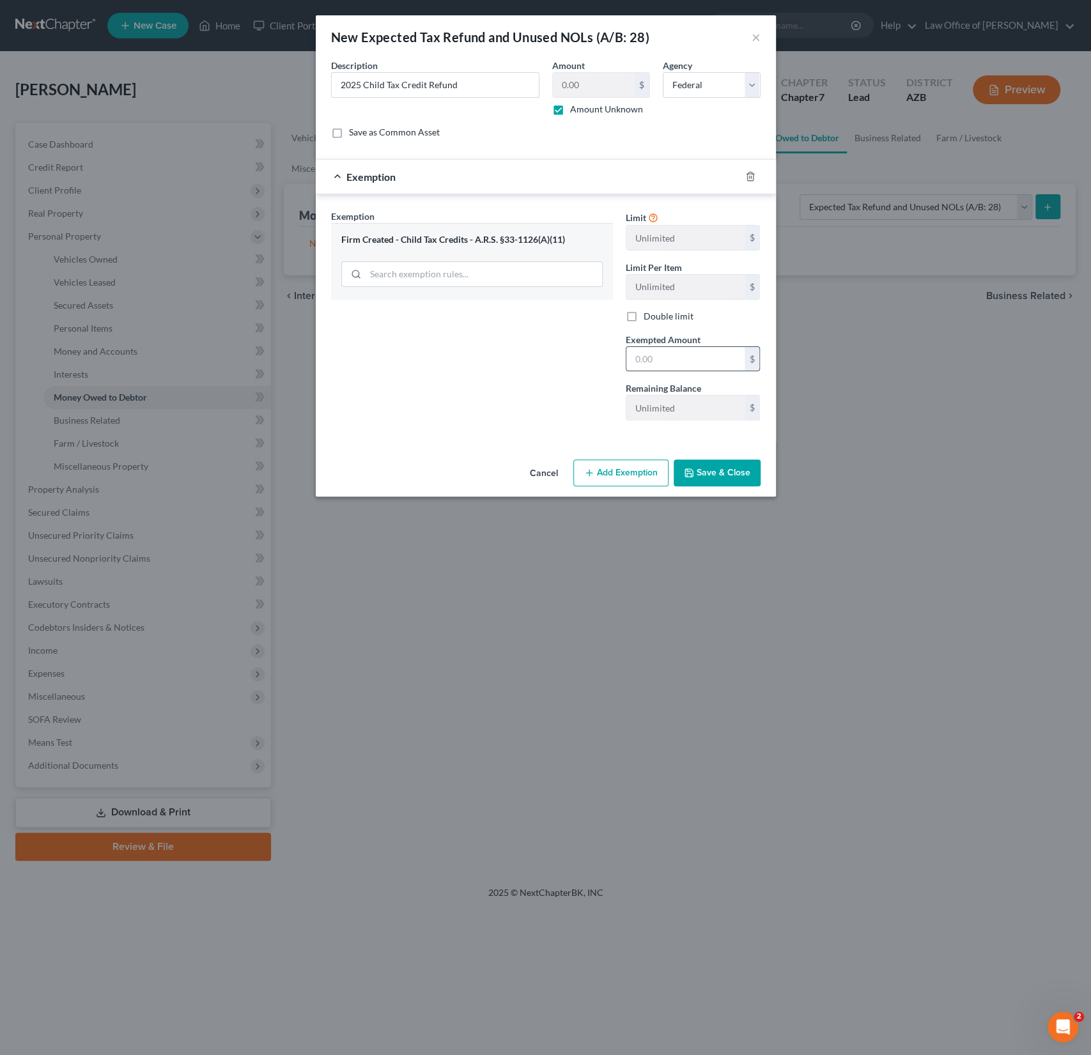
click at [662, 366] on input "text" at bounding box center [685, 359] width 118 height 24
type input "10,000"
click at [702, 474] on button "Save & Close" at bounding box center [717, 473] width 87 height 27
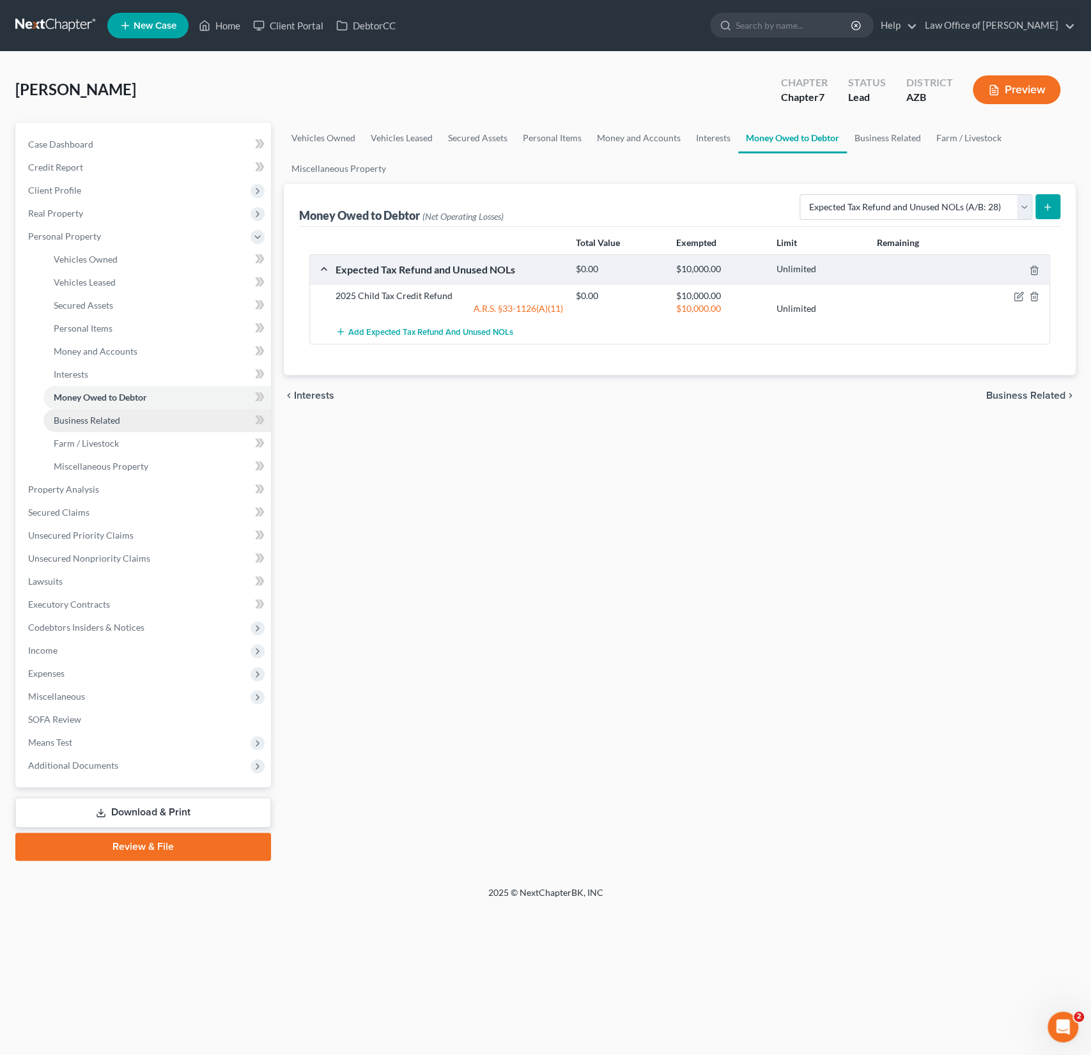
click at [109, 410] on link "Business Related" at bounding box center [157, 420] width 228 height 23
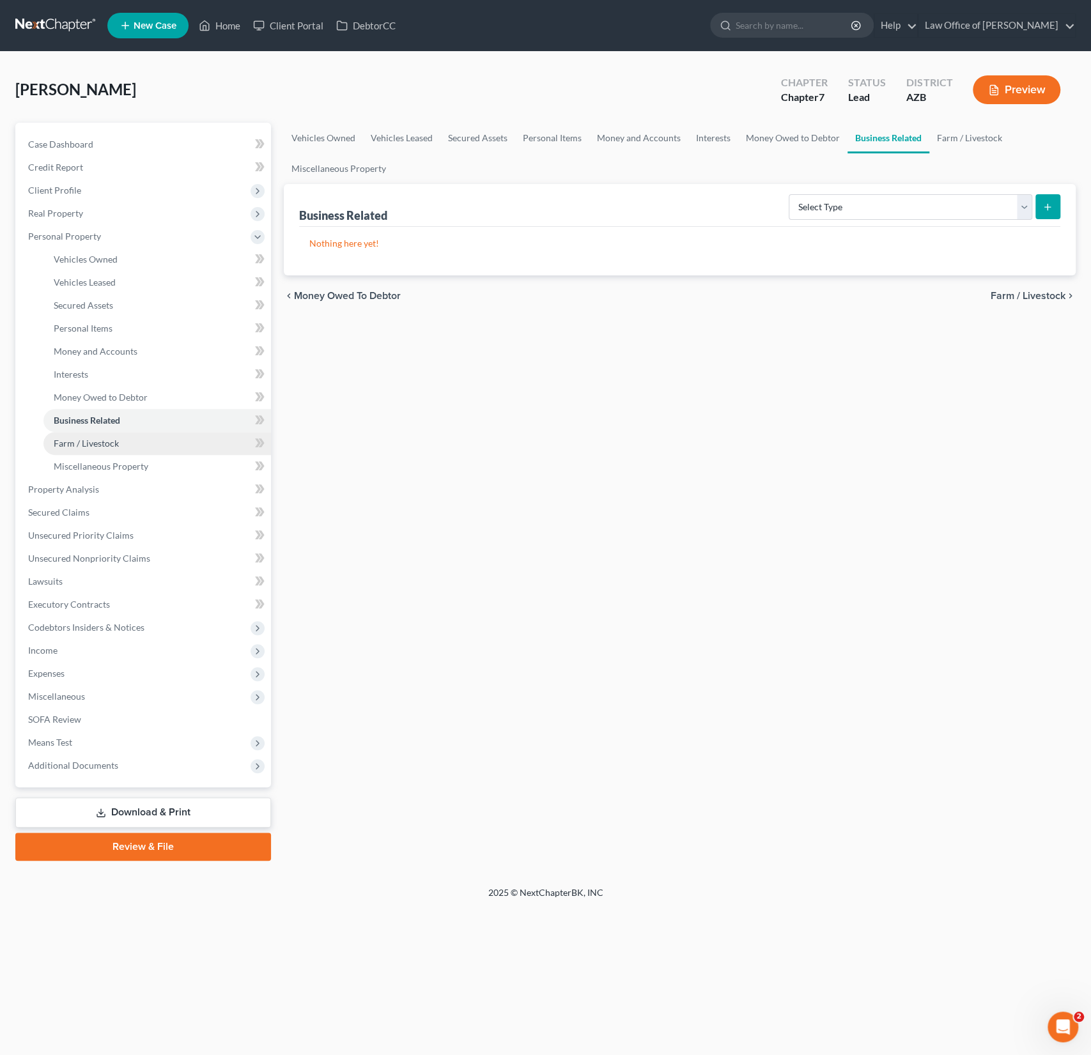
click at [103, 439] on span "Farm / Livestock" at bounding box center [86, 443] width 65 height 11
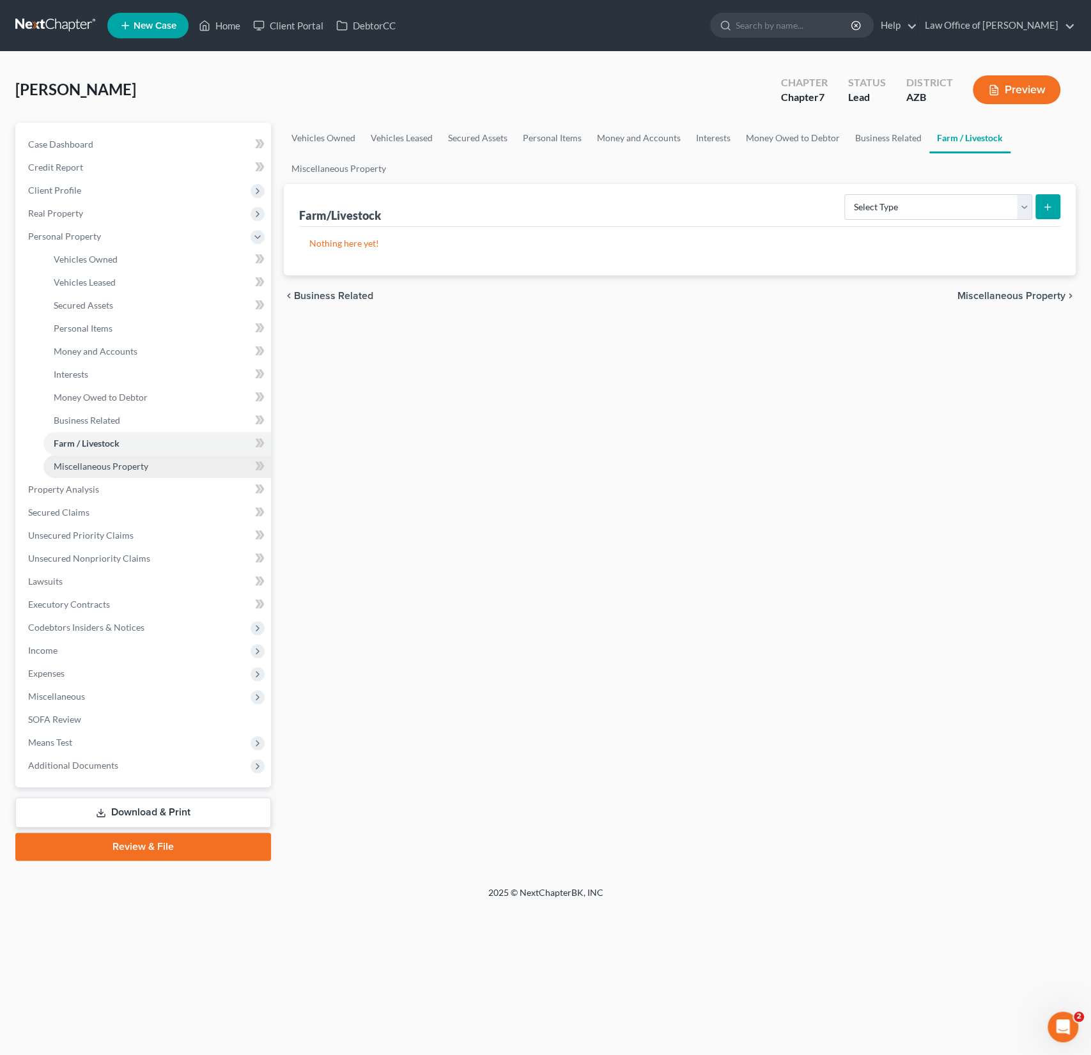
click at [102, 460] on link "Miscellaneous Property" at bounding box center [157, 466] width 228 height 23
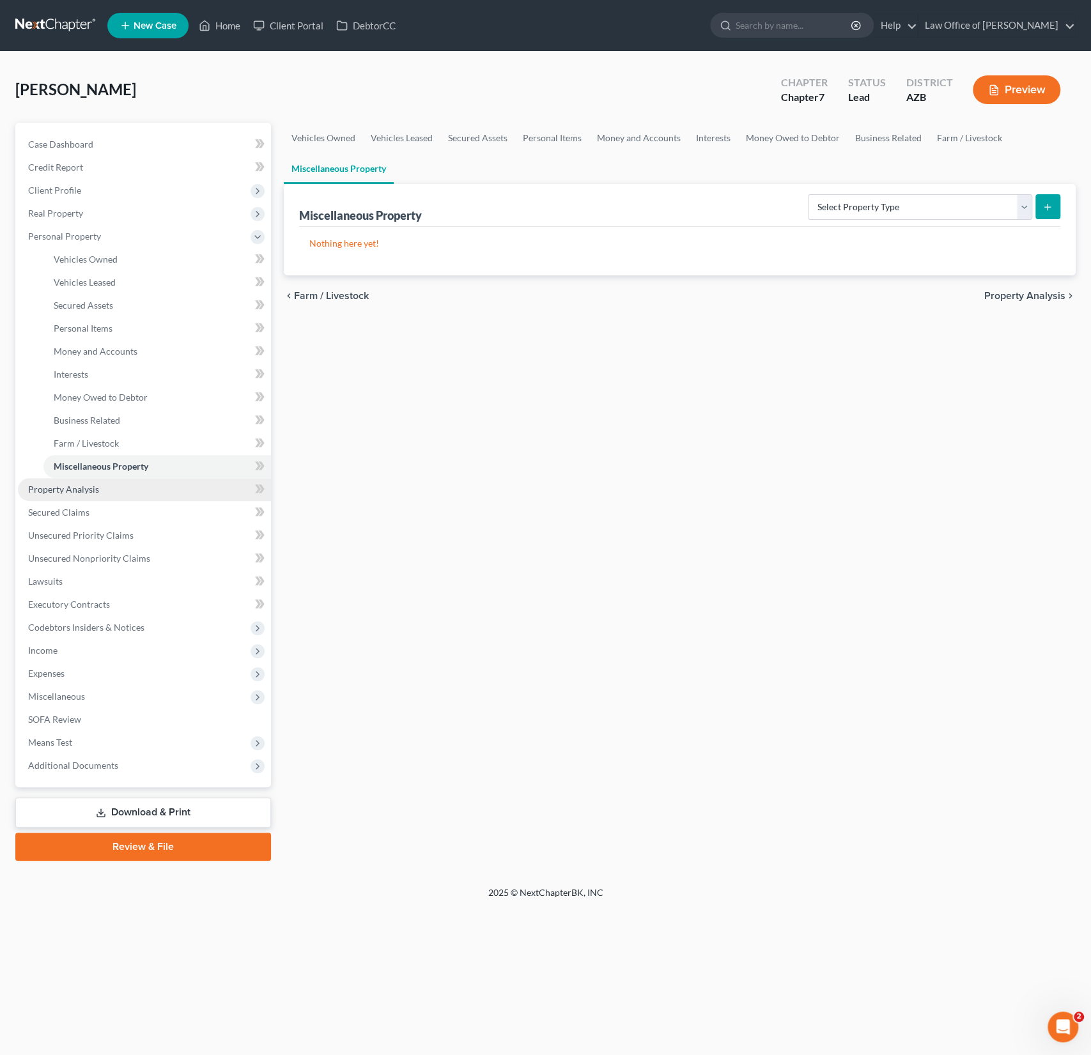
click at [93, 484] on span "Property Analysis" at bounding box center [63, 489] width 71 height 11
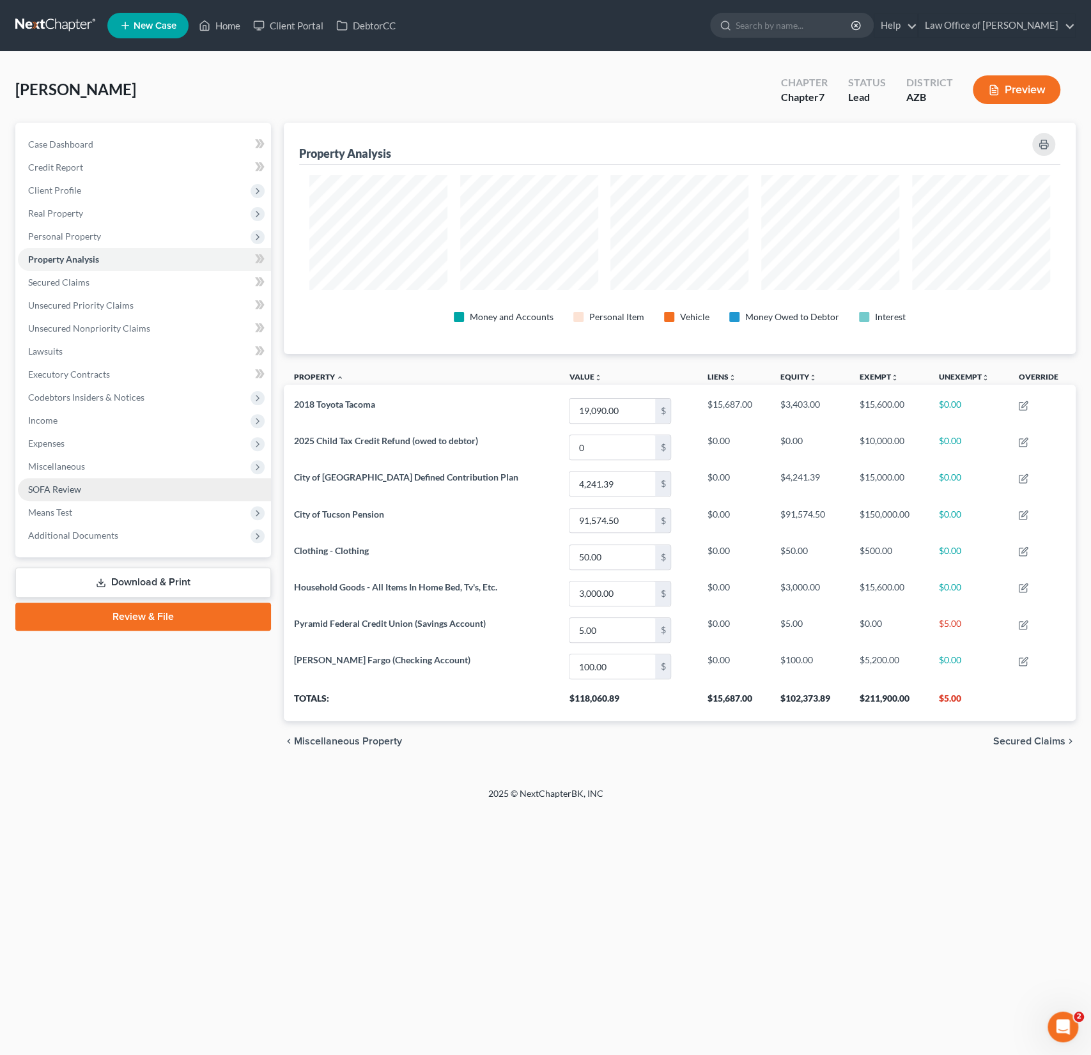
scroll to position [231, 791]
click at [55, 446] on span "Expenses" at bounding box center [46, 443] width 36 height 11
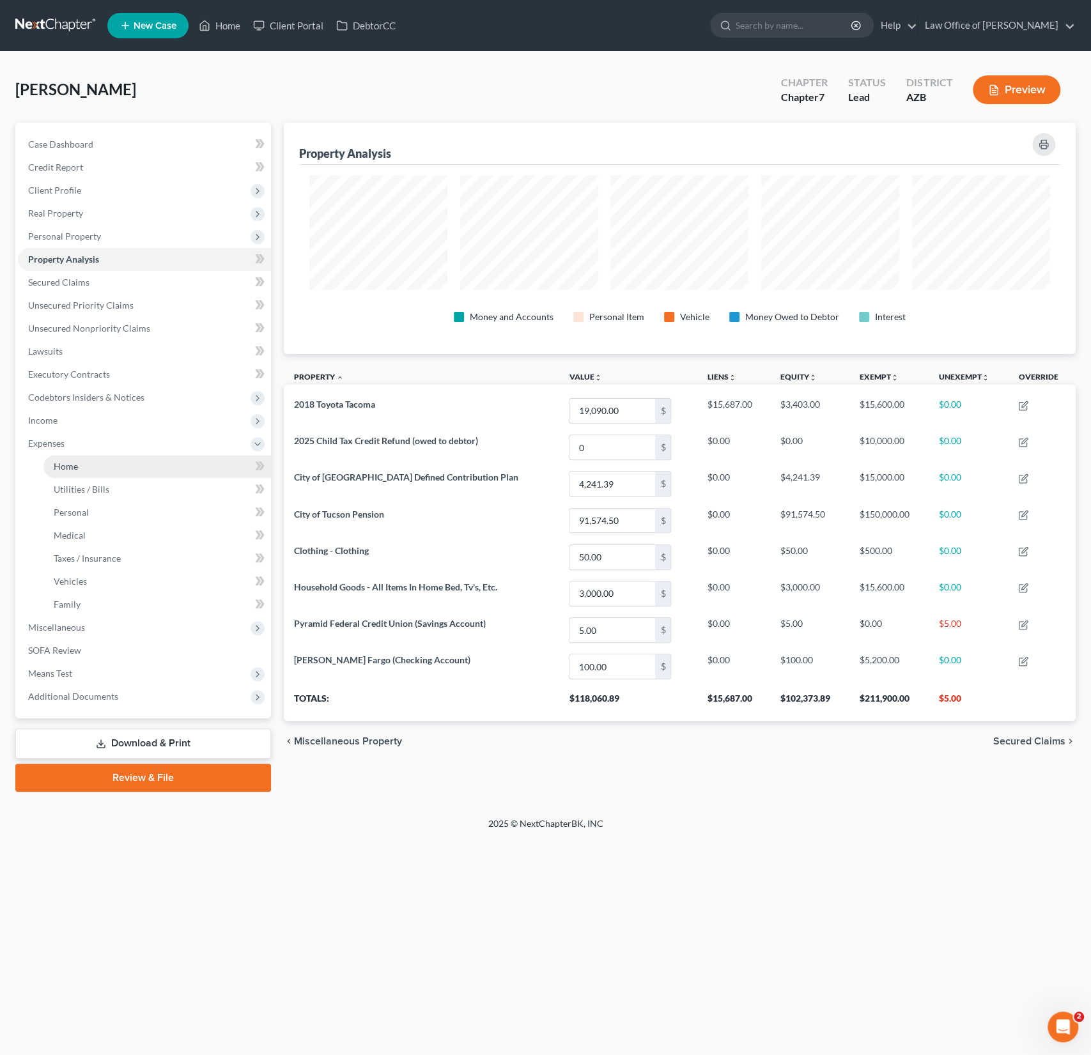
click at [70, 466] on span "Home" at bounding box center [66, 466] width 24 height 11
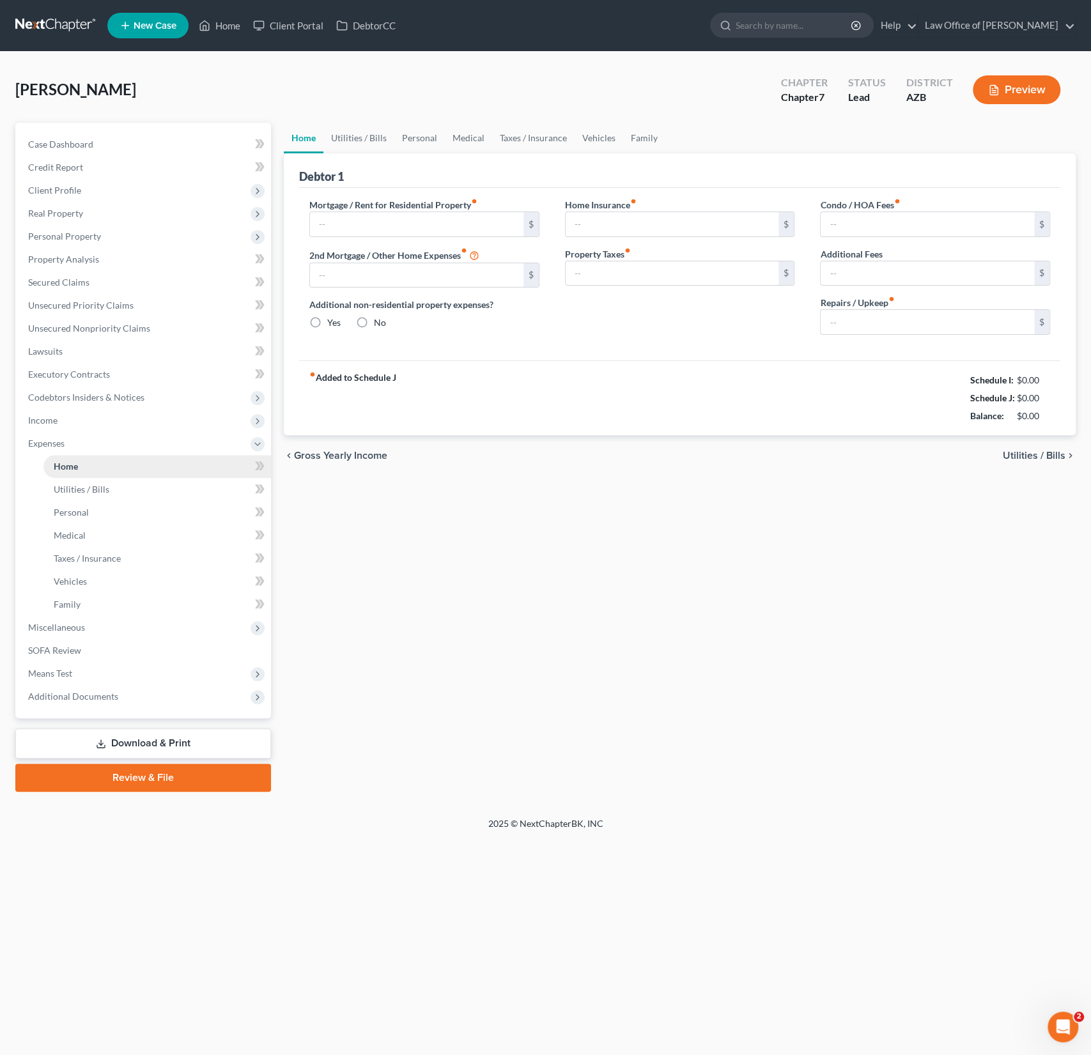
type input "1,350.00"
type input "0.00"
radio input "true"
type input "16.00"
type input "0.00"
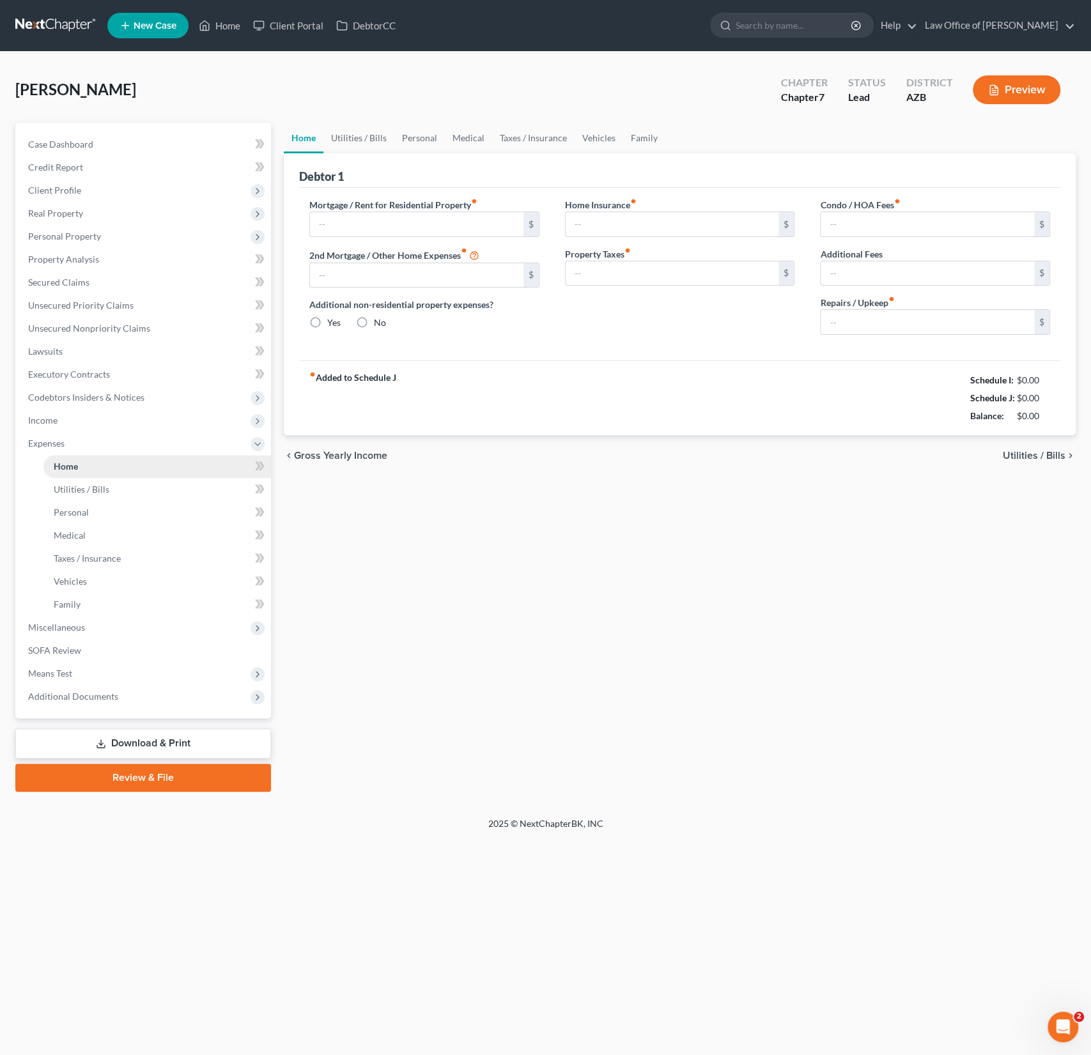
type input "0.00"
click at [59, 626] on span "Miscellaneous" at bounding box center [56, 627] width 57 height 11
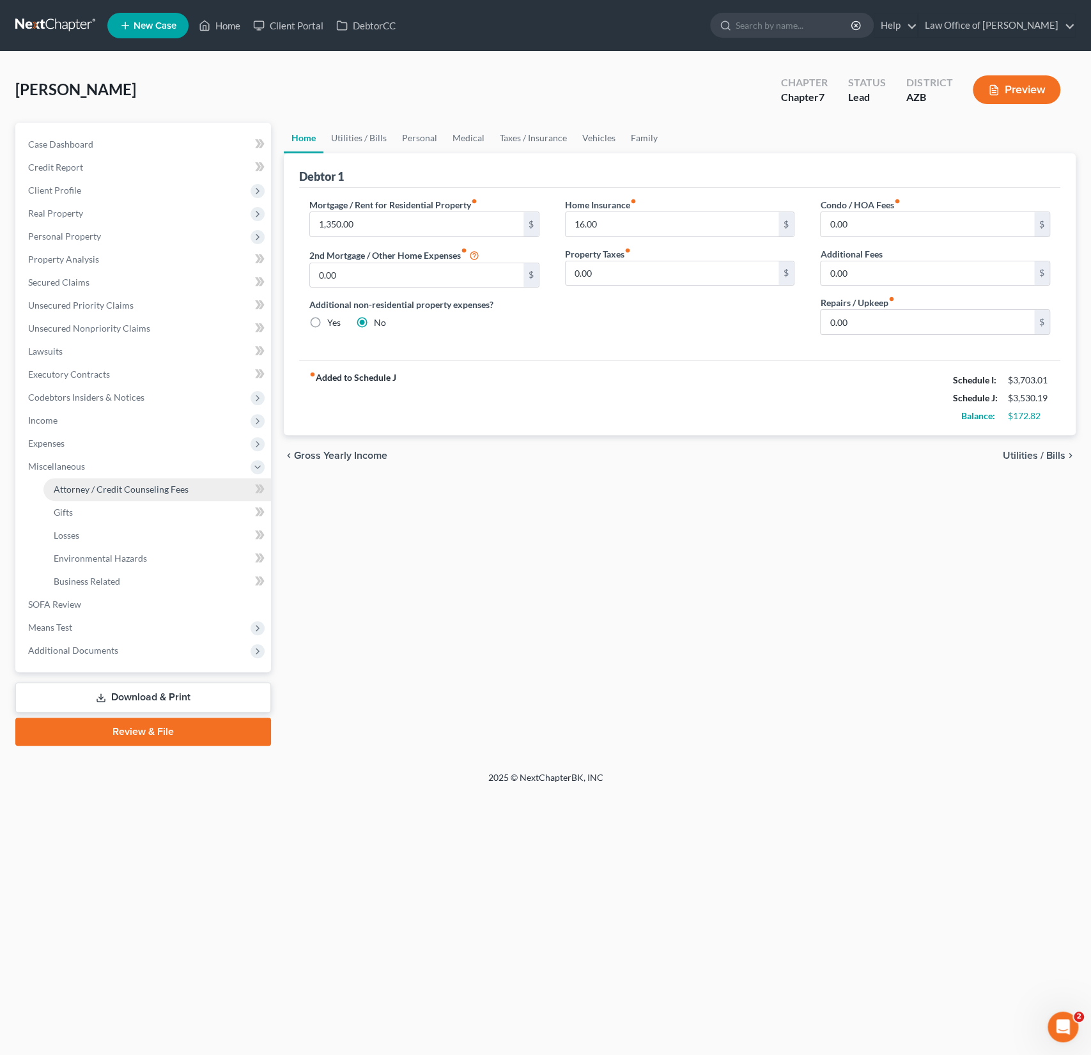
click at [77, 488] on span "Attorney / Credit Counseling Fees" at bounding box center [121, 489] width 135 height 11
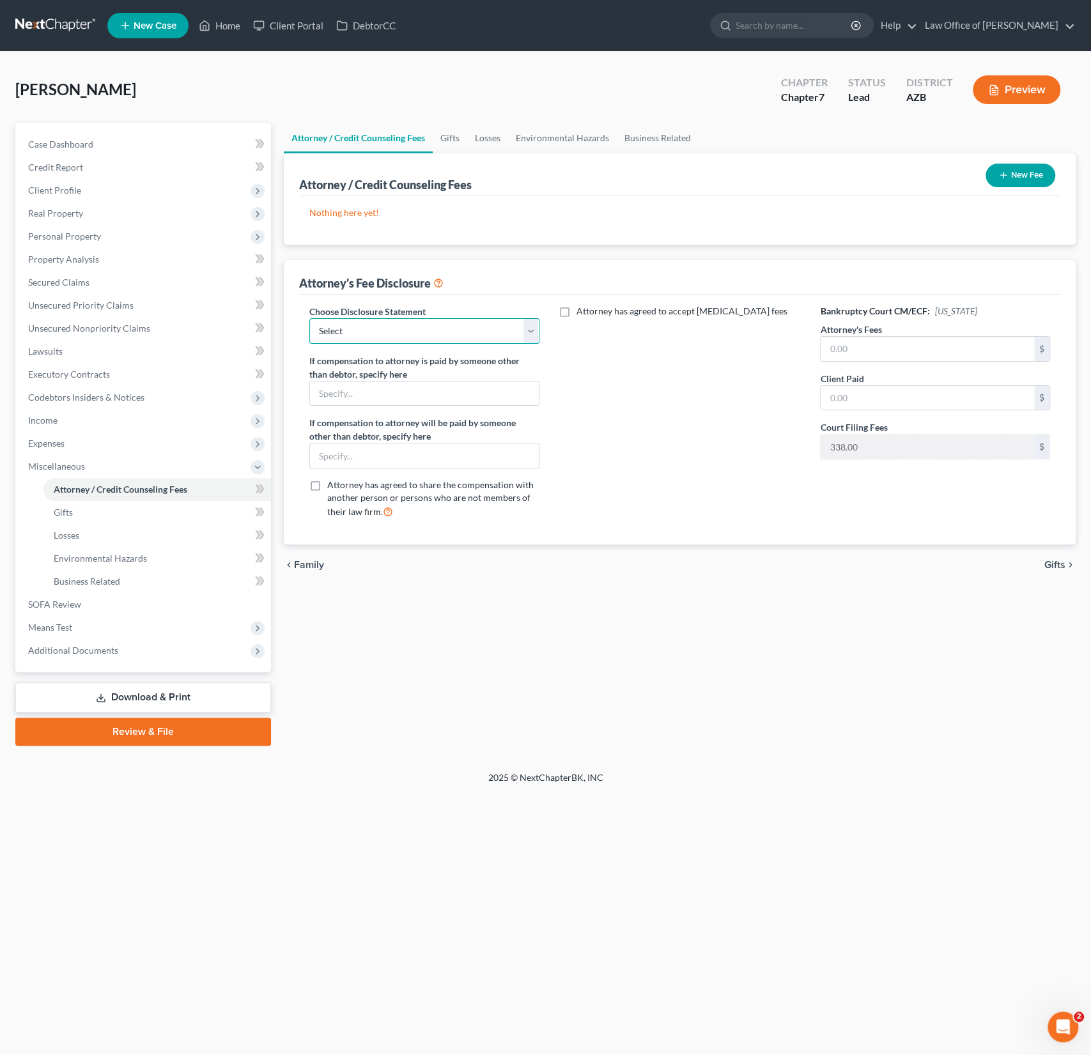
click at [389, 336] on select "Select Chapter 7 Chapter 13 Disclosure" at bounding box center [424, 331] width 230 height 26
select select "0"
click at [309, 318] on select "Select Chapter 7 Chapter 13 Disclosure" at bounding box center [424, 331] width 230 height 26
click at [897, 352] on input "text" at bounding box center [927, 349] width 213 height 24
type input "928"
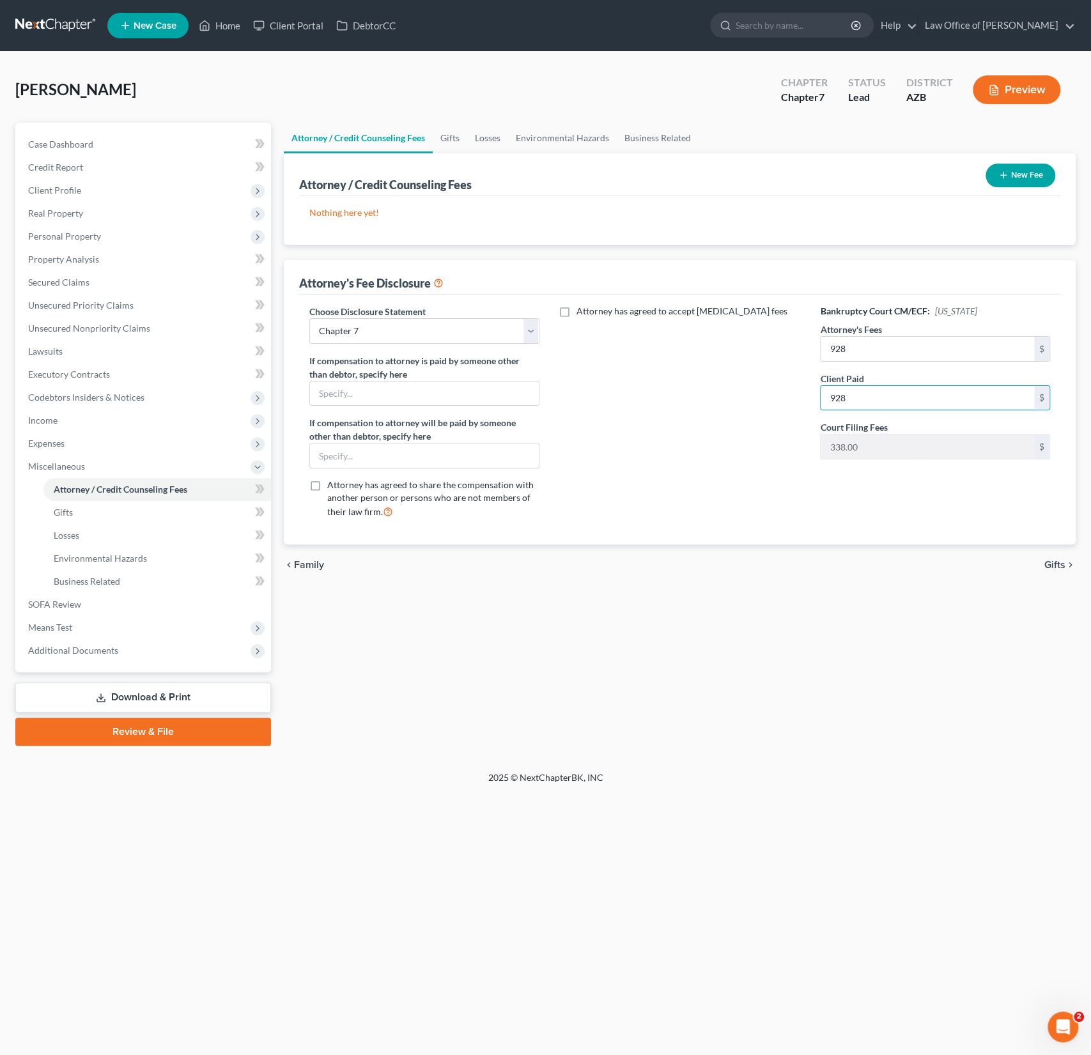
type input "928"
click at [854, 639] on div "Attorney / Credit Counseling Fees Gifts Losses Environmental Hazards Business R…" at bounding box center [679, 434] width 805 height 623
click at [74, 513] on link "Gifts" at bounding box center [157, 512] width 228 height 23
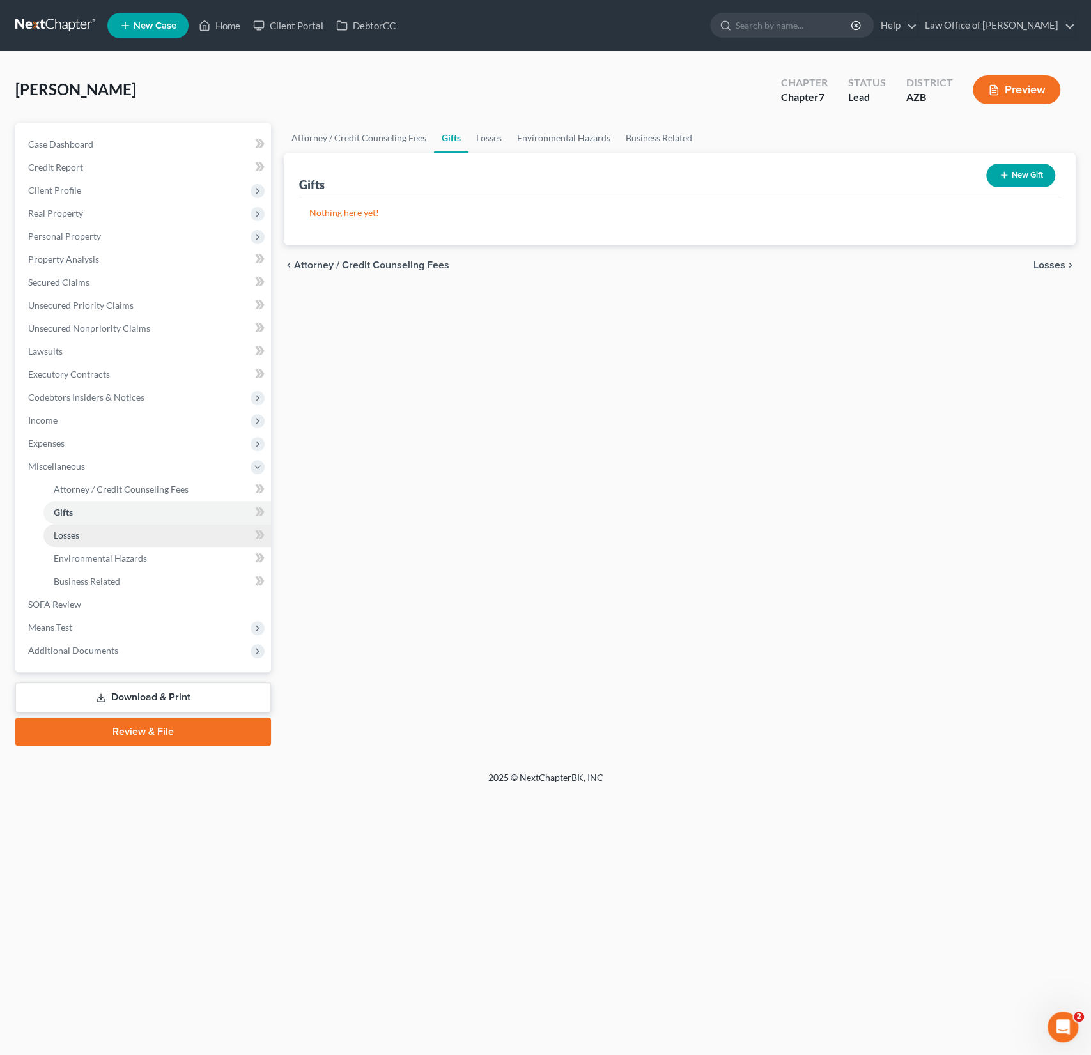
click at [75, 540] on span "Losses" at bounding box center [67, 535] width 26 height 11
click at [77, 552] on link "Environmental Hazards" at bounding box center [157, 558] width 228 height 23
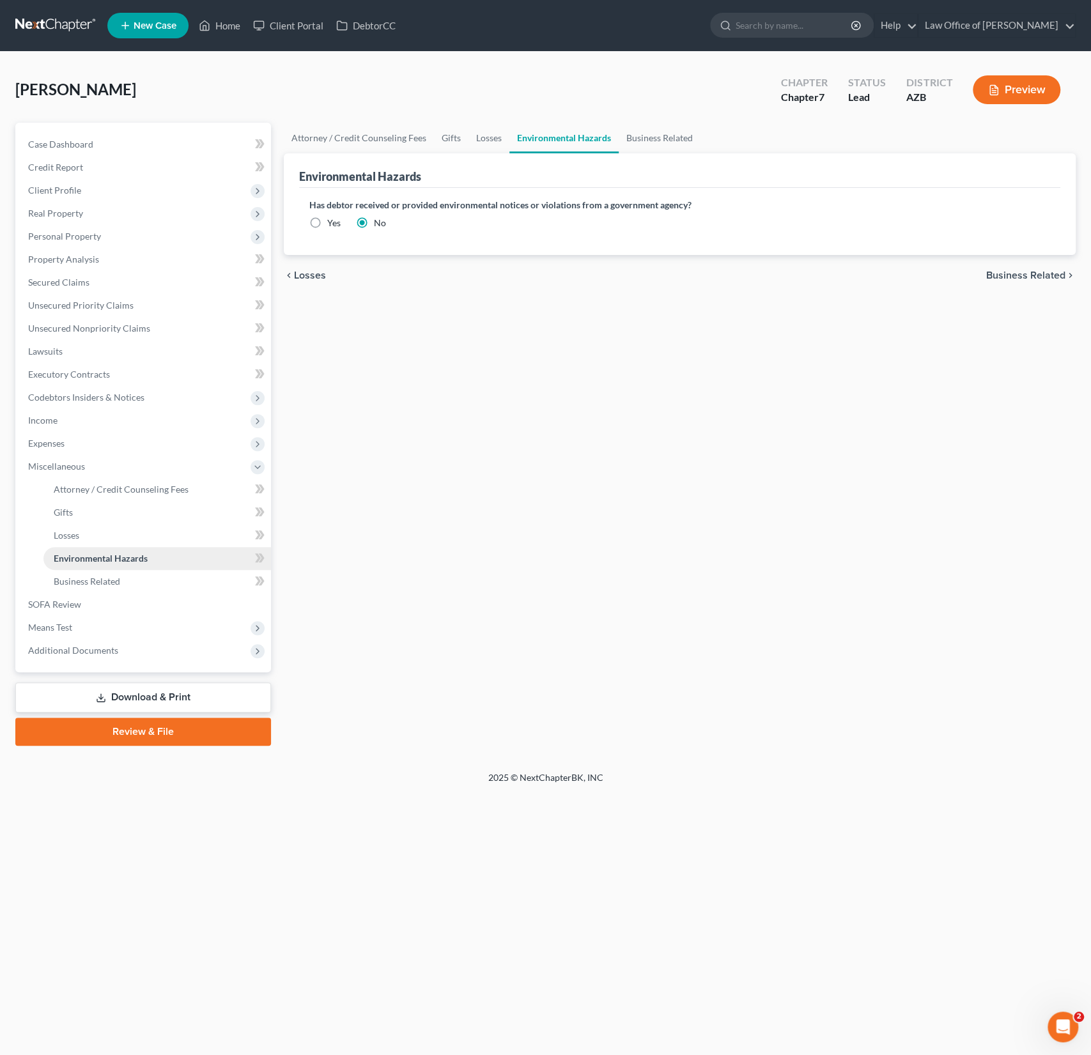
click at [83, 568] on link "Environmental Hazards" at bounding box center [157, 558] width 228 height 23
click at [84, 582] on span "Business Related" at bounding box center [87, 581] width 66 height 11
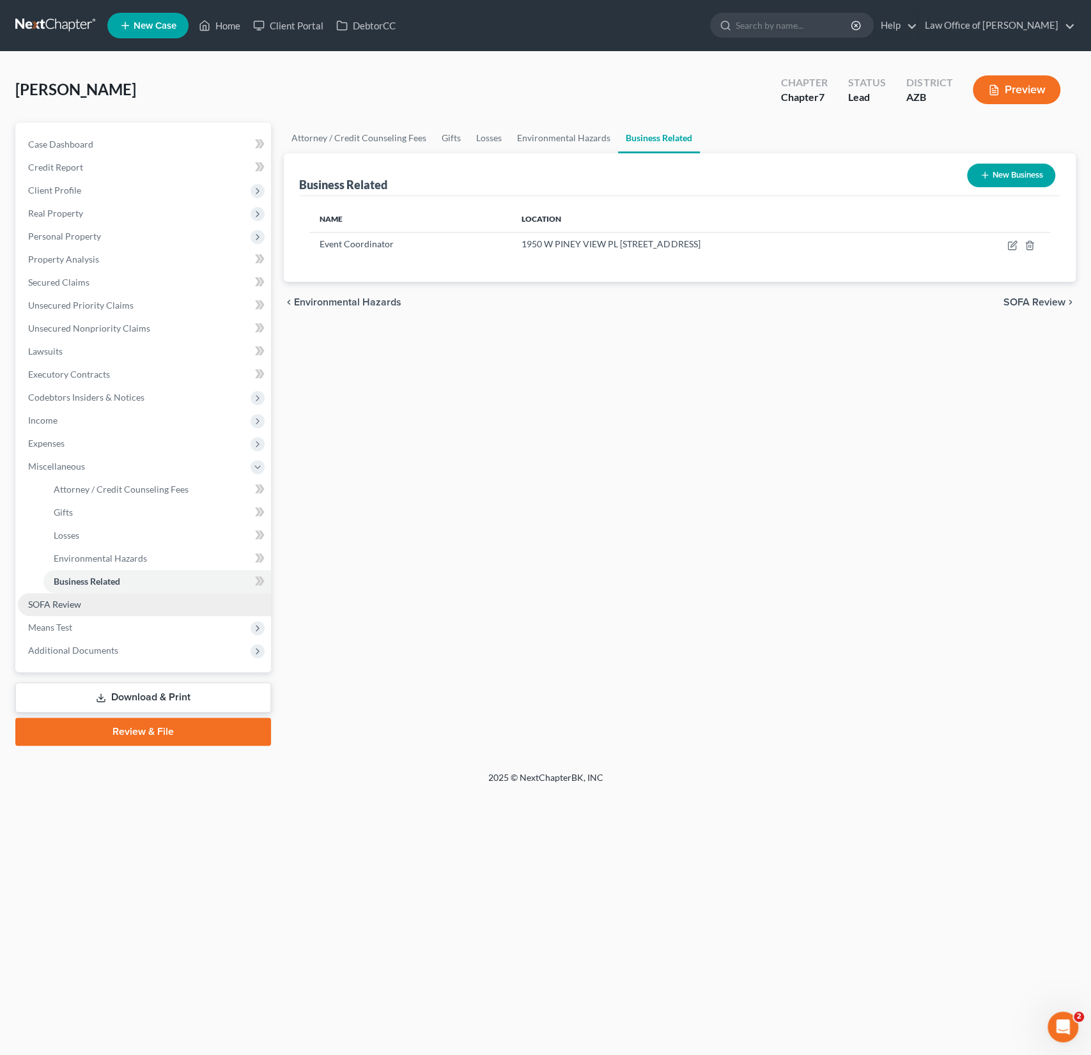
click at [74, 601] on span "SOFA Review" at bounding box center [54, 604] width 53 height 11
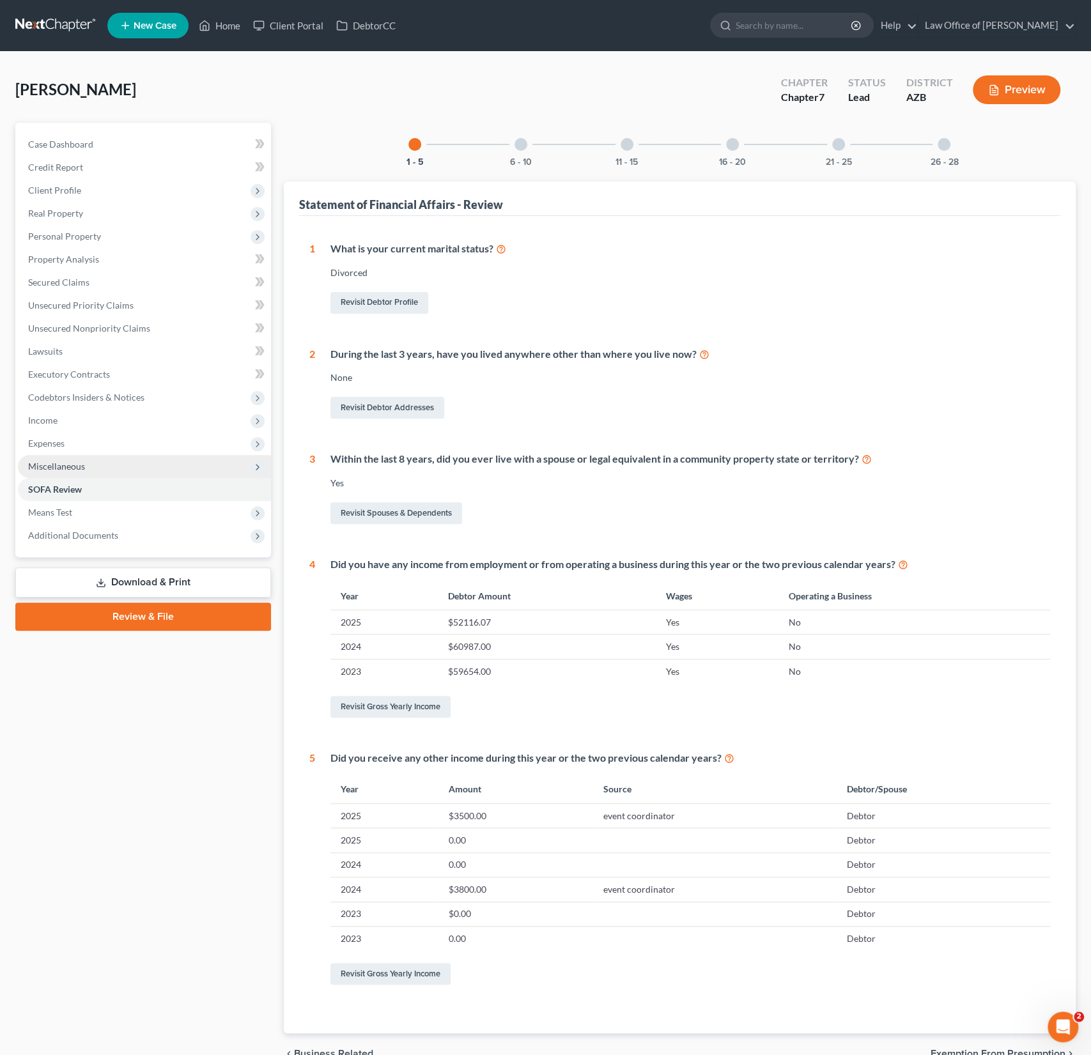
click at [72, 470] on span "Miscellaneous" at bounding box center [56, 466] width 57 height 11
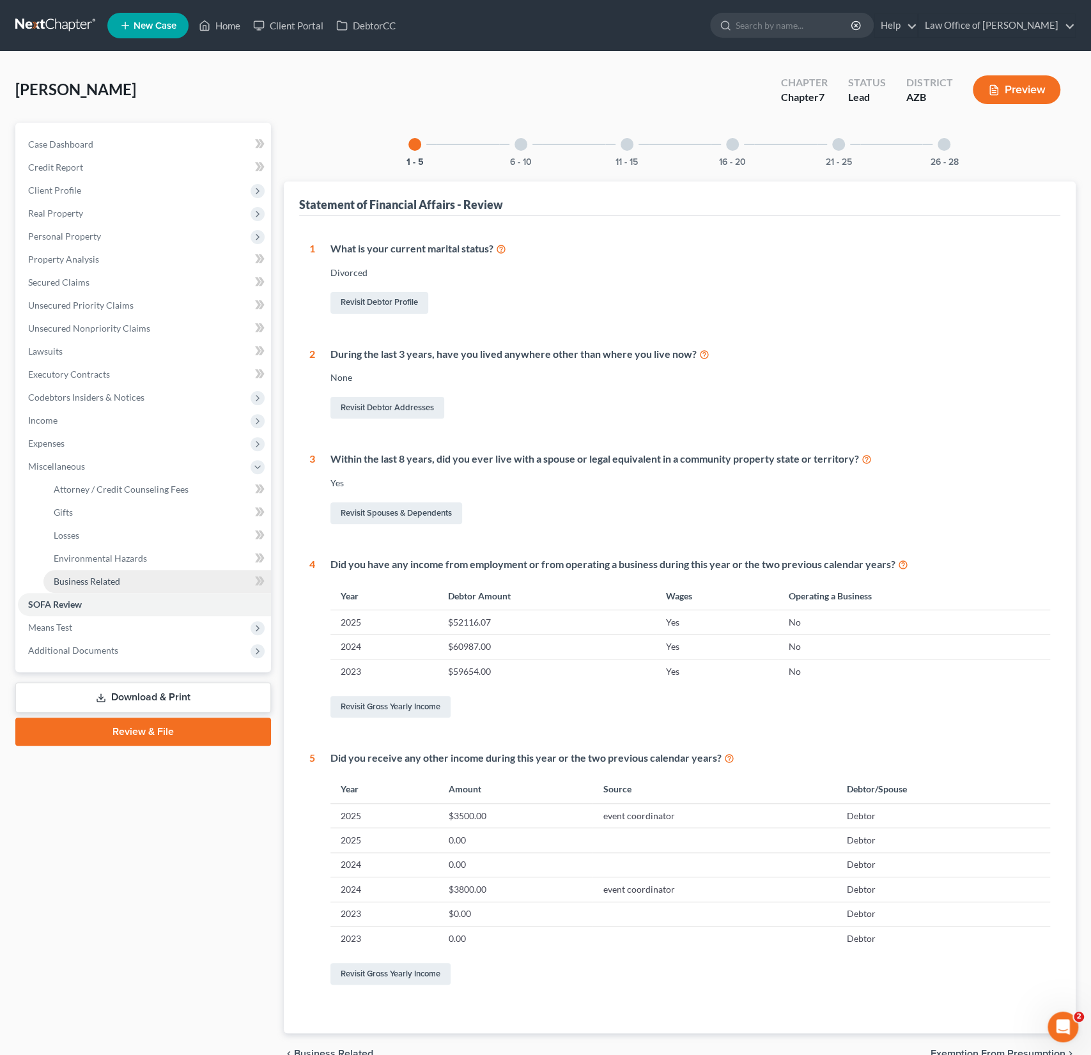
click at [82, 583] on span "Business Related" at bounding box center [87, 581] width 66 height 11
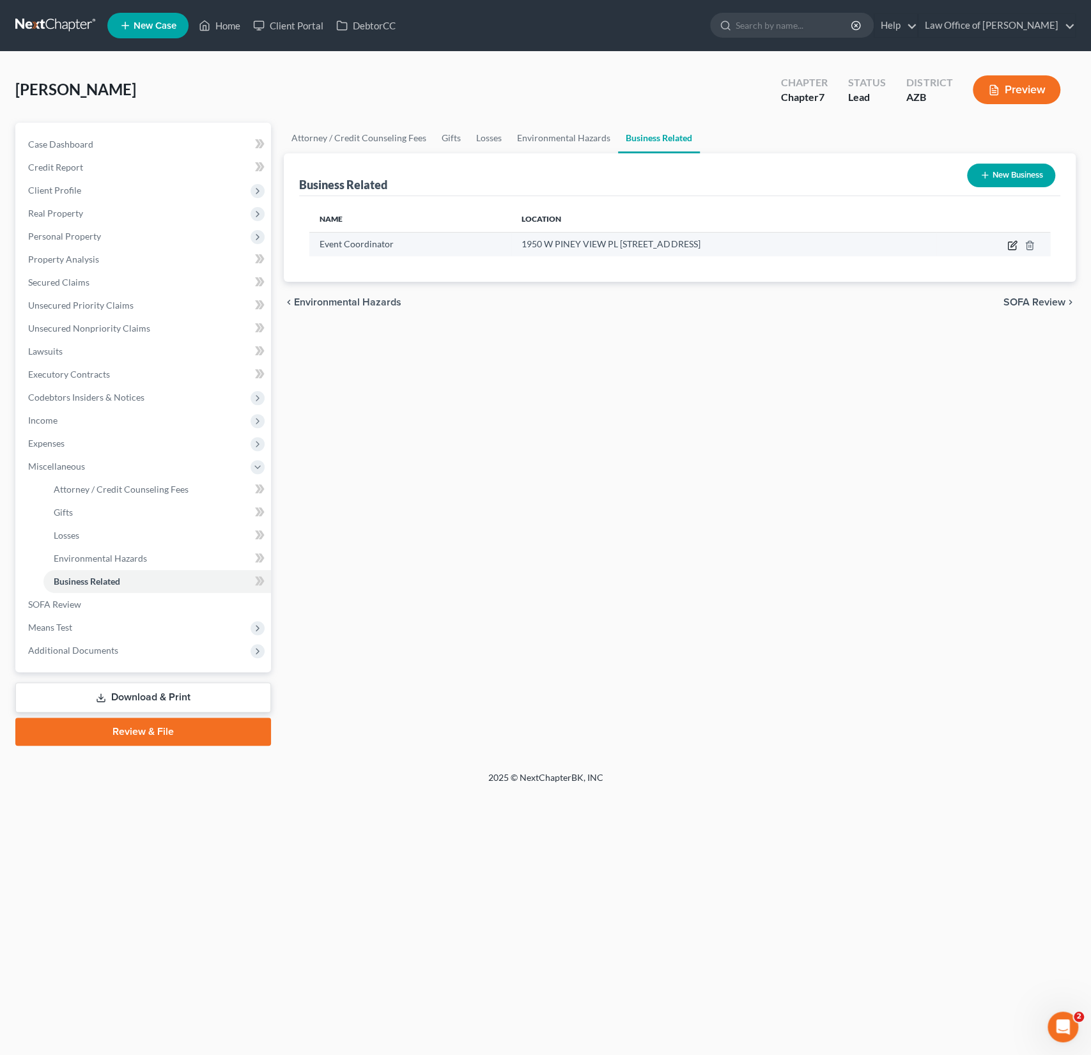
click at [1012, 240] on icon "button" at bounding box center [1012, 245] width 10 height 10
select select "sole_proprietor"
select select "3"
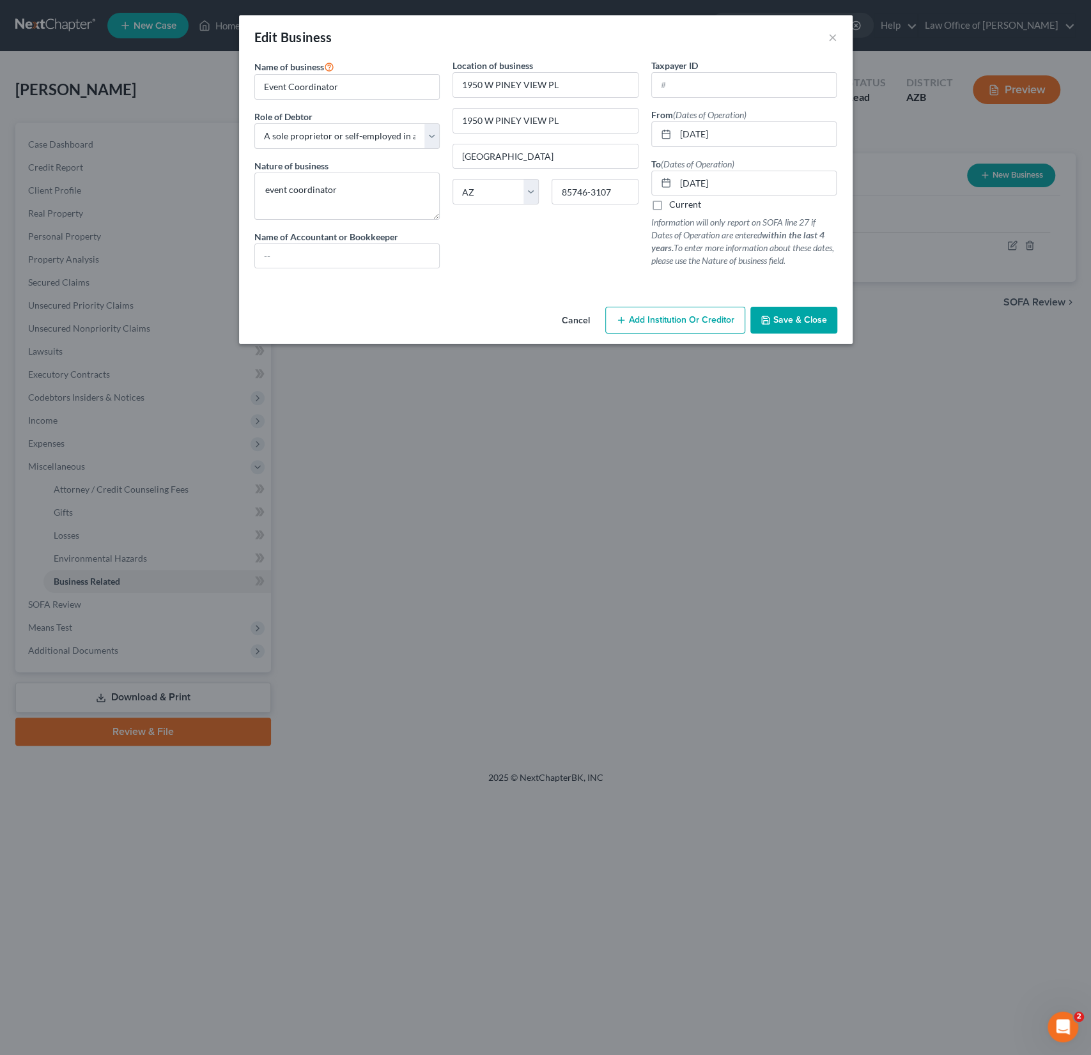
click at [837, 33] on div "Edit Business ×" at bounding box center [546, 36] width 614 height 43
click at [833, 40] on button "×" at bounding box center [832, 36] width 9 height 15
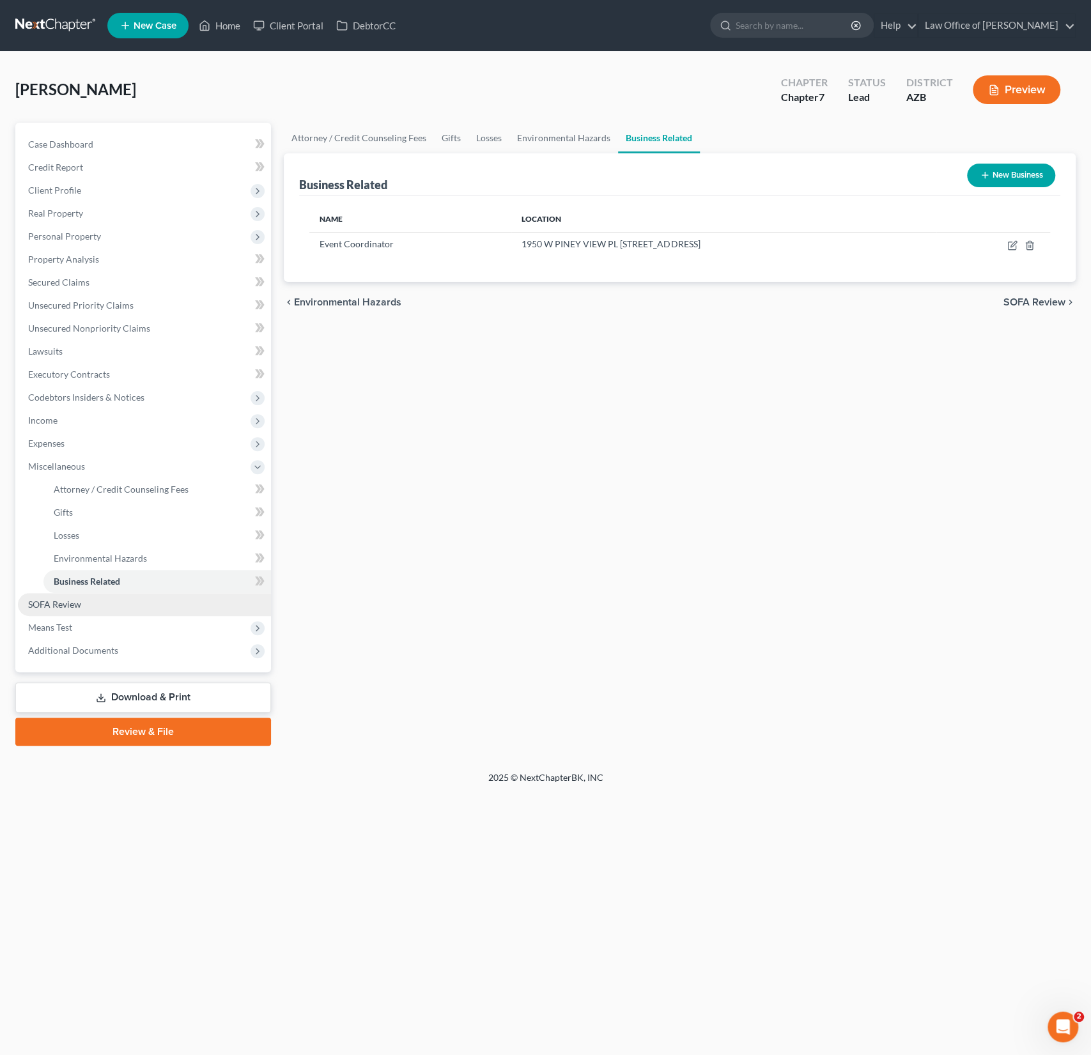
click at [65, 604] on span "SOFA Review" at bounding box center [54, 604] width 53 height 11
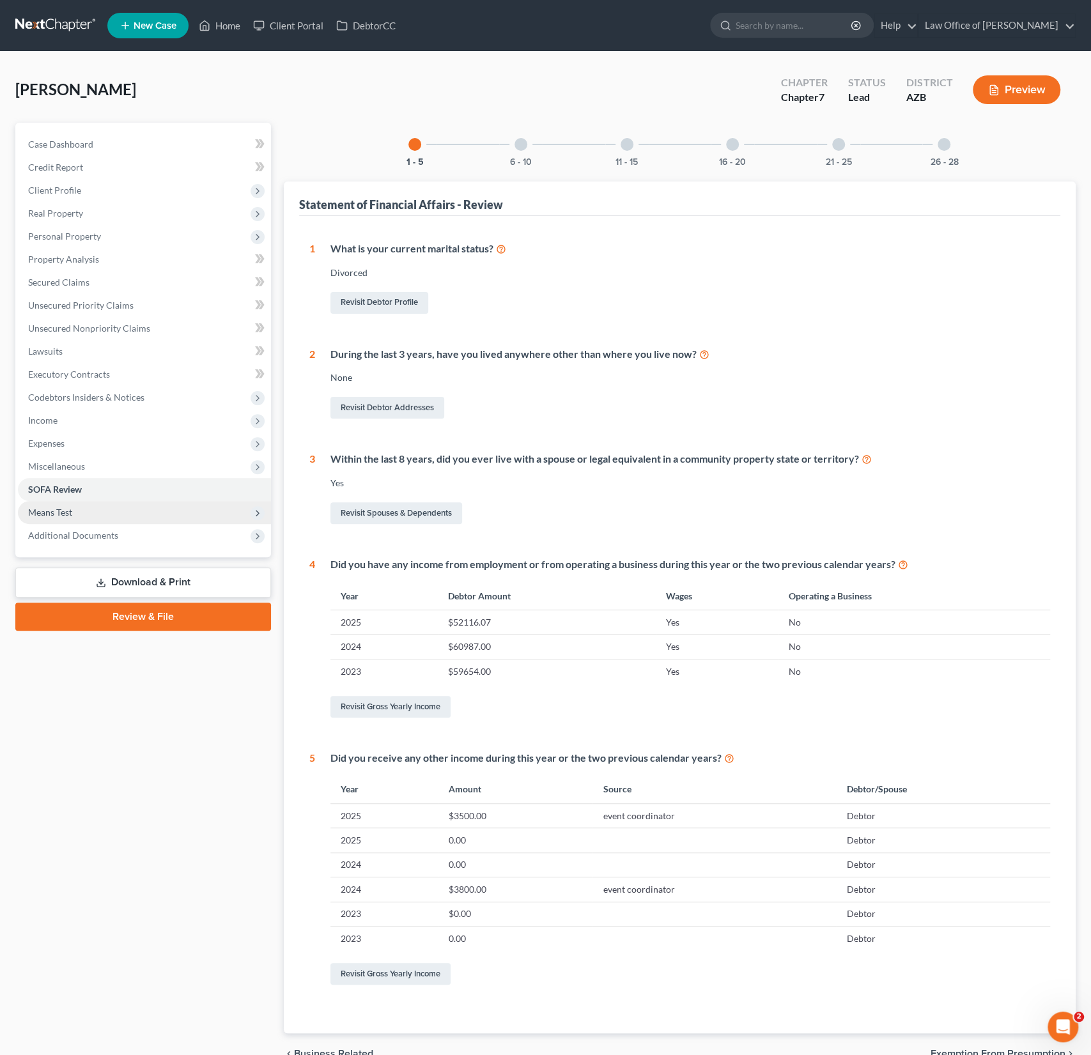
click at [76, 510] on span "Means Test" at bounding box center [144, 512] width 253 height 23
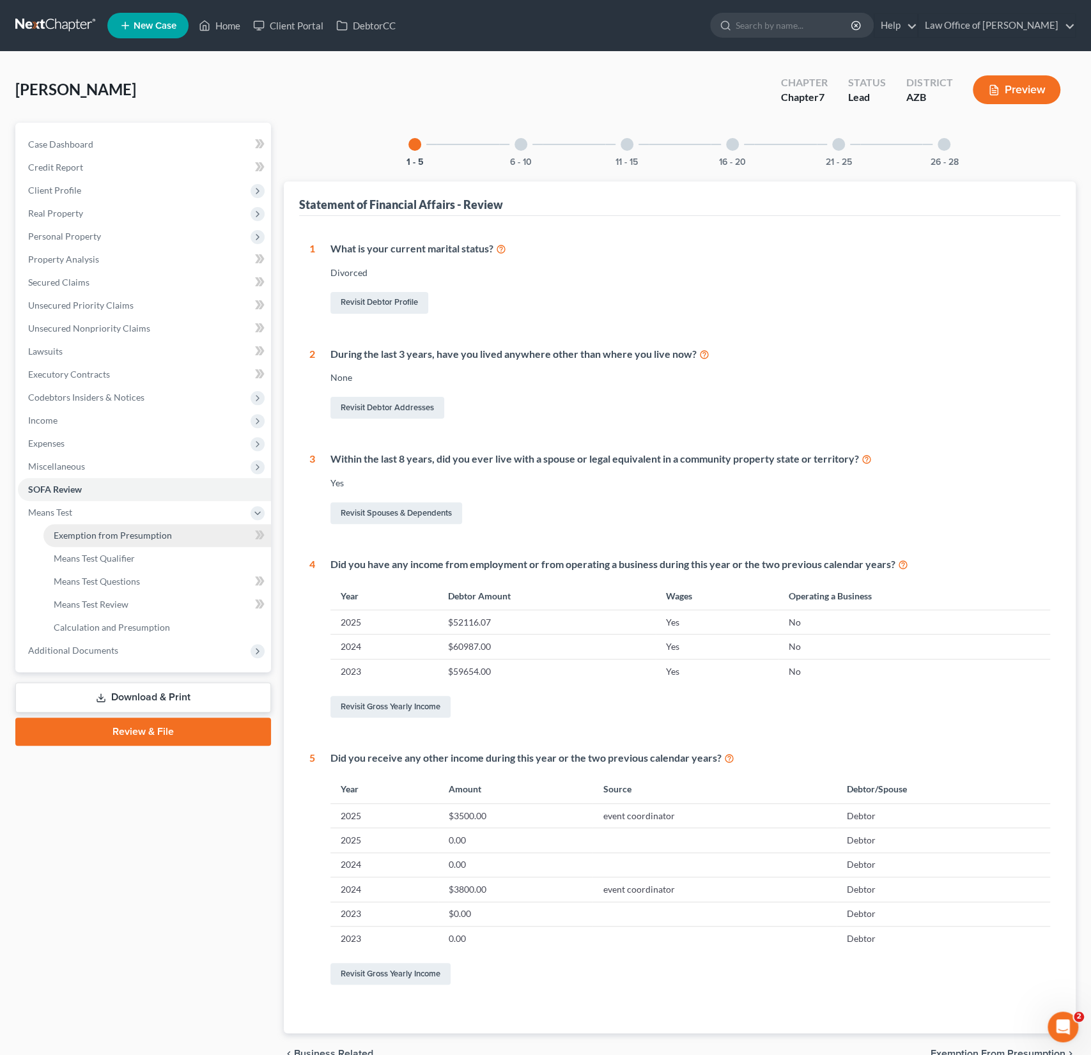
click at [75, 535] on span "Exemption from Presumption" at bounding box center [113, 535] width 118 height 11
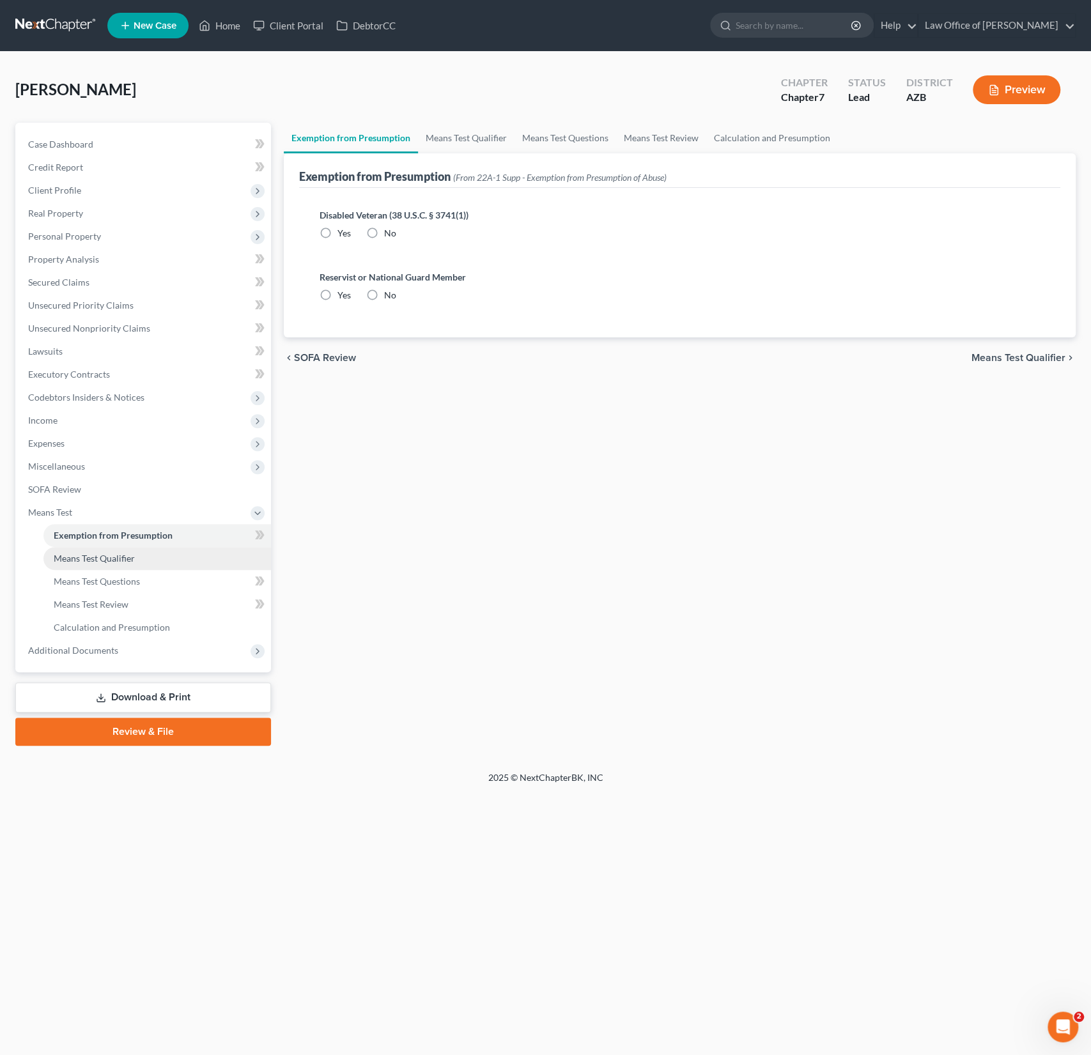
click at [76, 550] on link "Means Test Qualifier" at bounding box center [157, 558] width 228 height 23
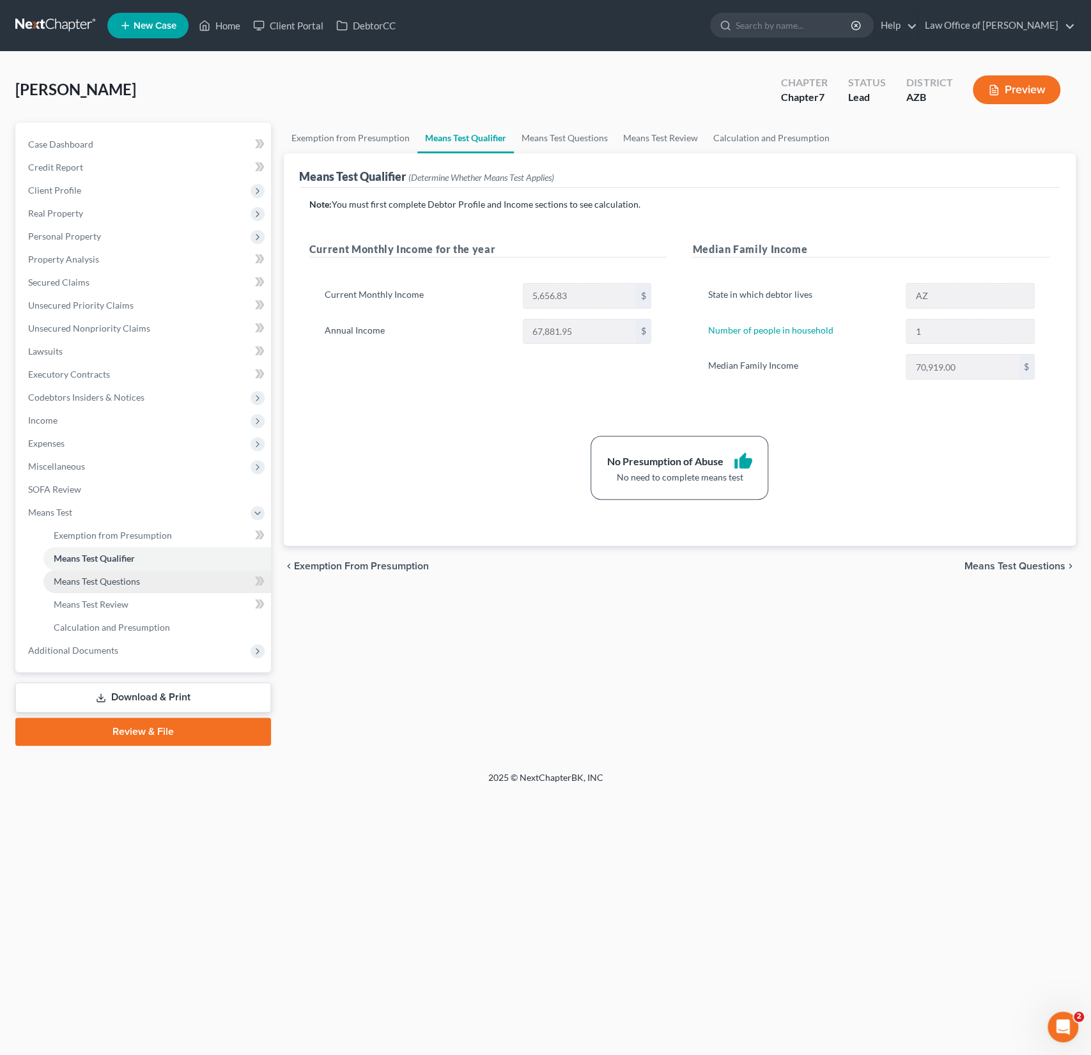
click at [74, 580] on span "Means Test Questions" at bounding box center [97, 581] width 86 height 11
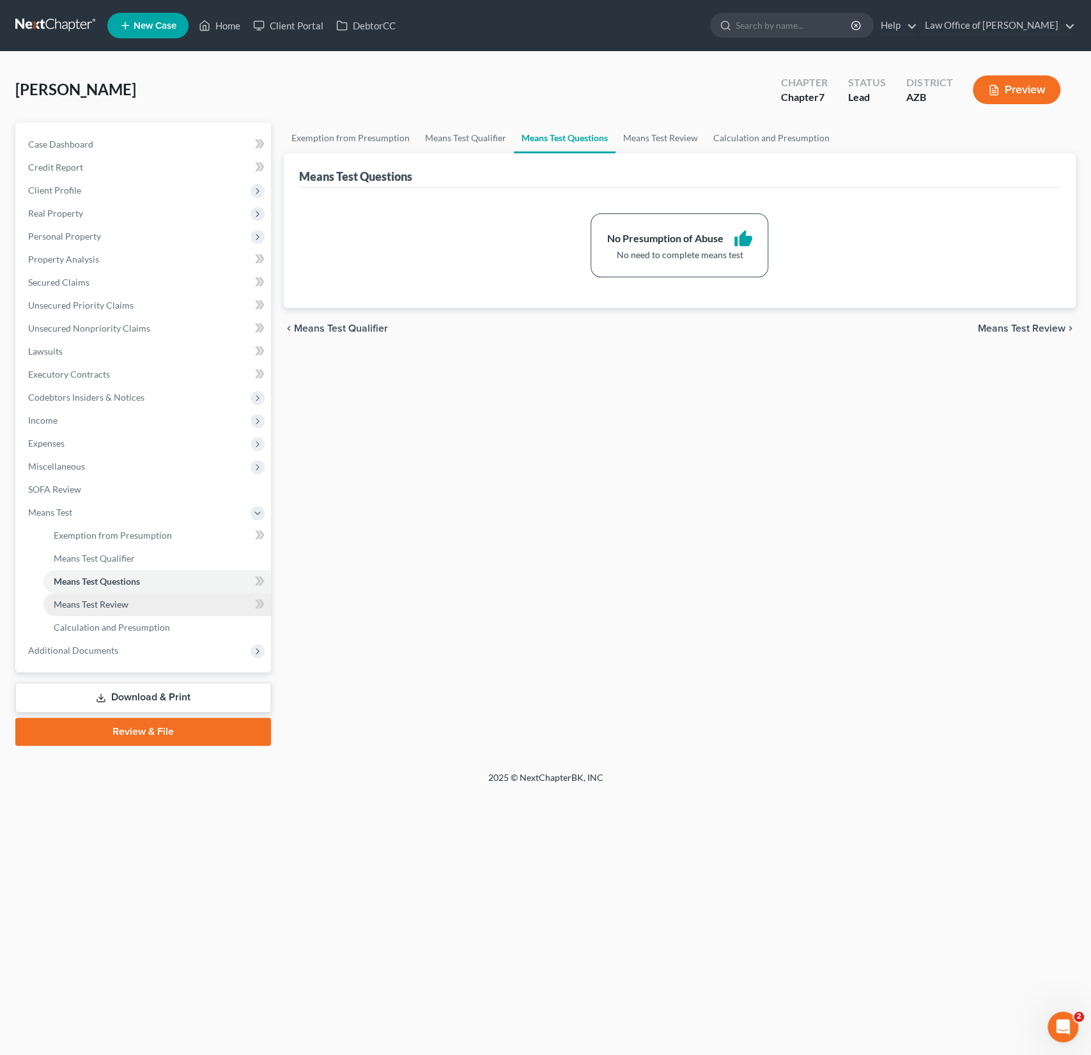
click at [70, 604] on span "Means Test Review" at bounding box center [91, 604] width 75 height 11
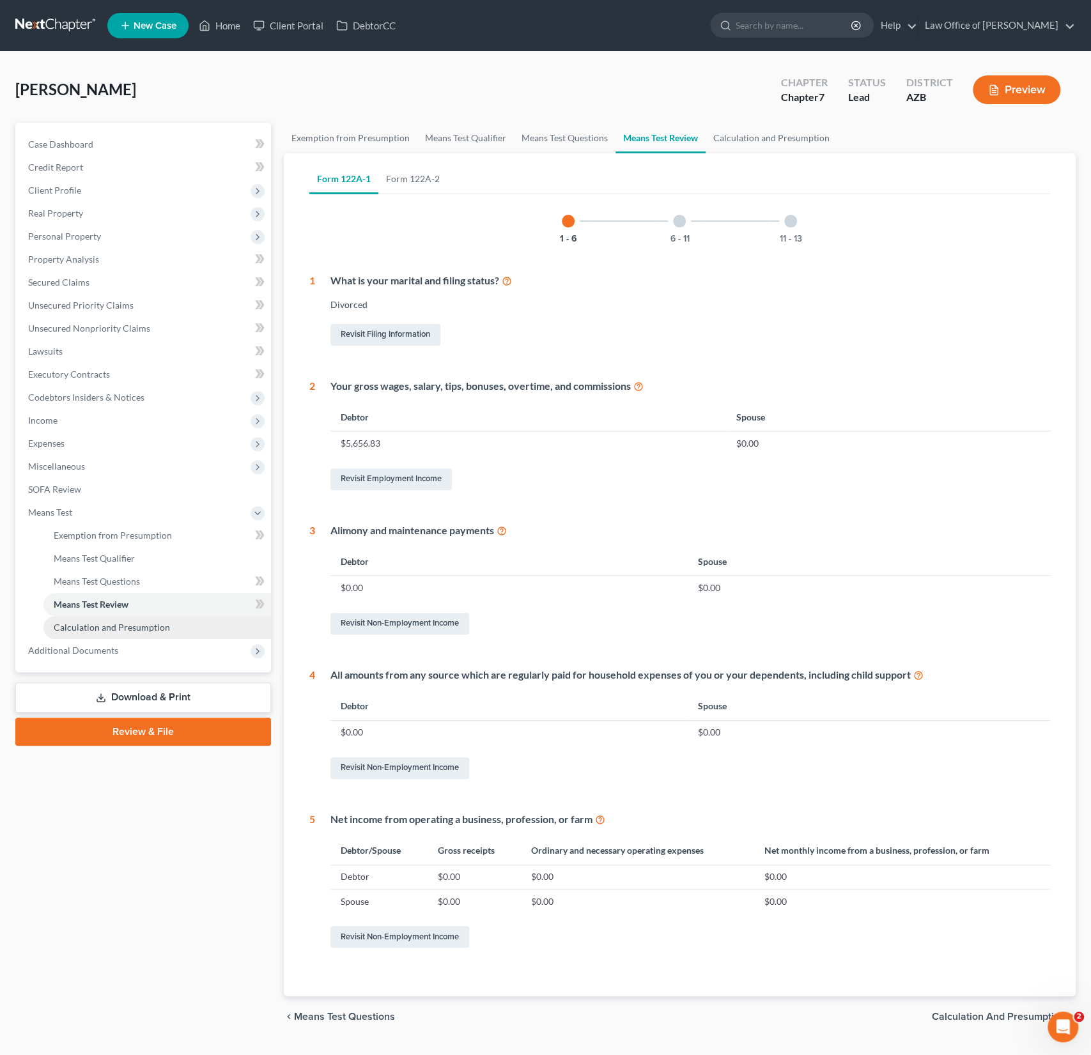
click at [78, 631] on span "Calculation and Presumption" at bounding box center [112, 627] width 116 height 11
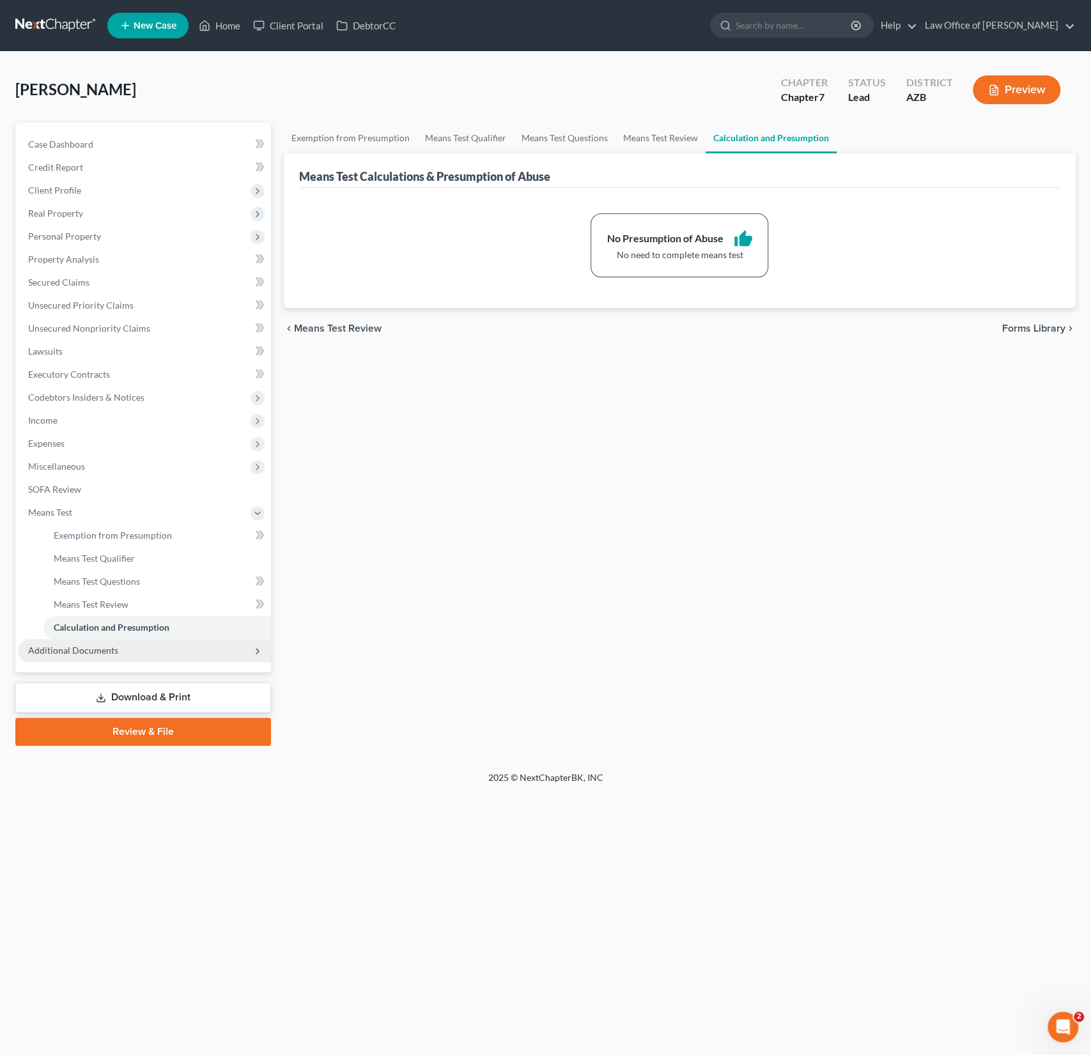
click at [81, 653] on span "Additional Documents" at bounding box center [73, 650] width 90 height 11
click at [62, 283] on span "Secured Claims" at bounding box center [58, 282] width 61 height 11
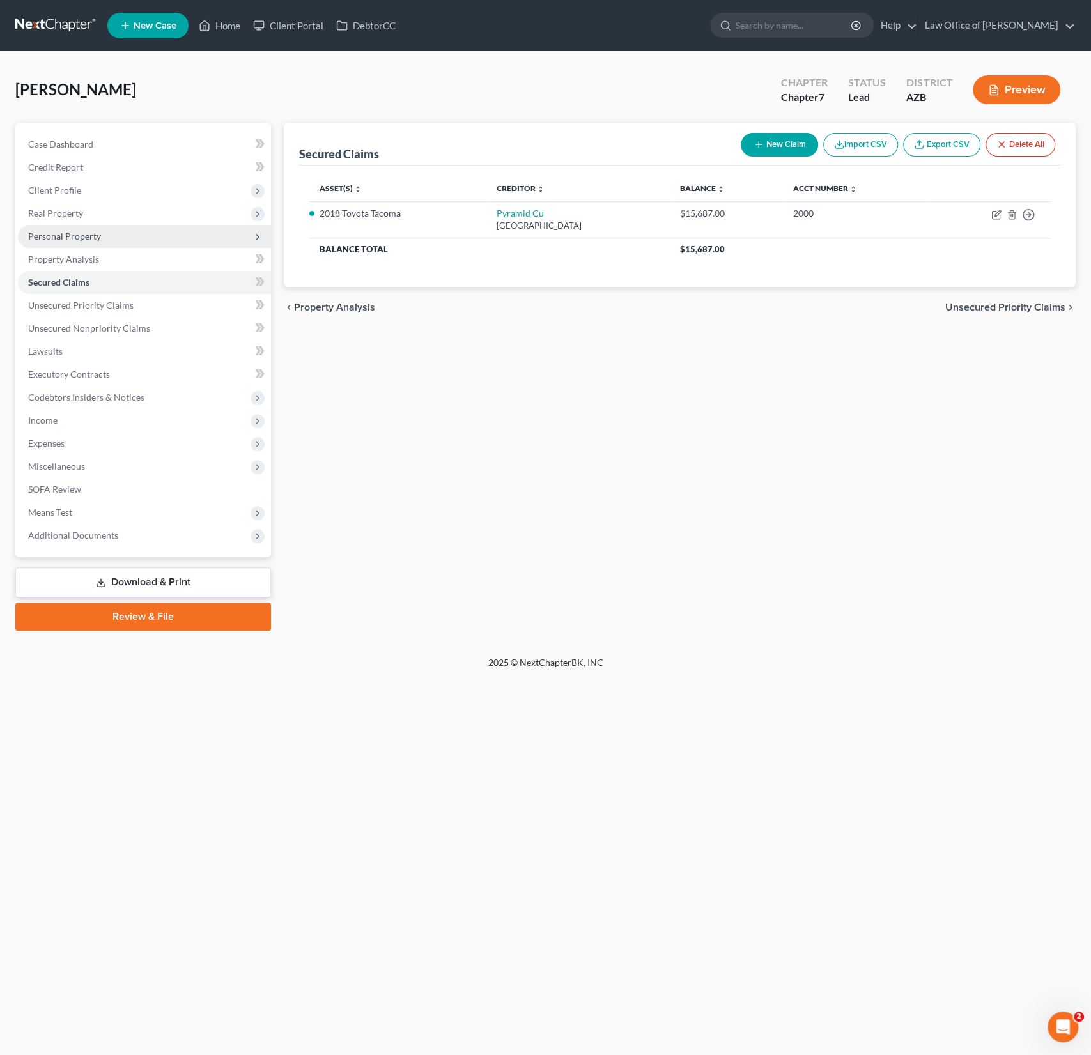
click at [63, 239] on span "Personal Property" at bounding box center [64, 236] width 73 height 11
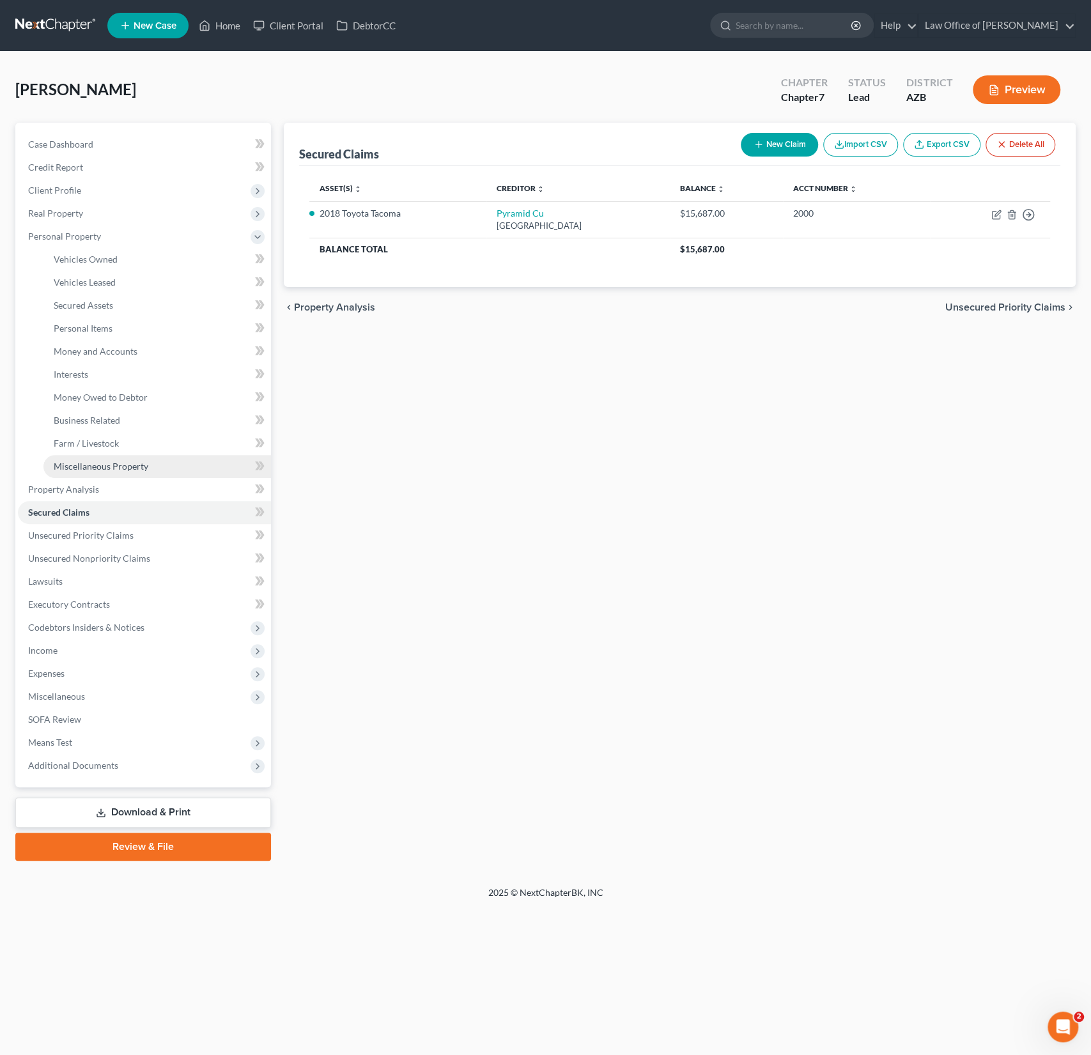
click at [84, 470] on span "Miscellaneous Property" at bounding box center [101, 466] width 95 height 11
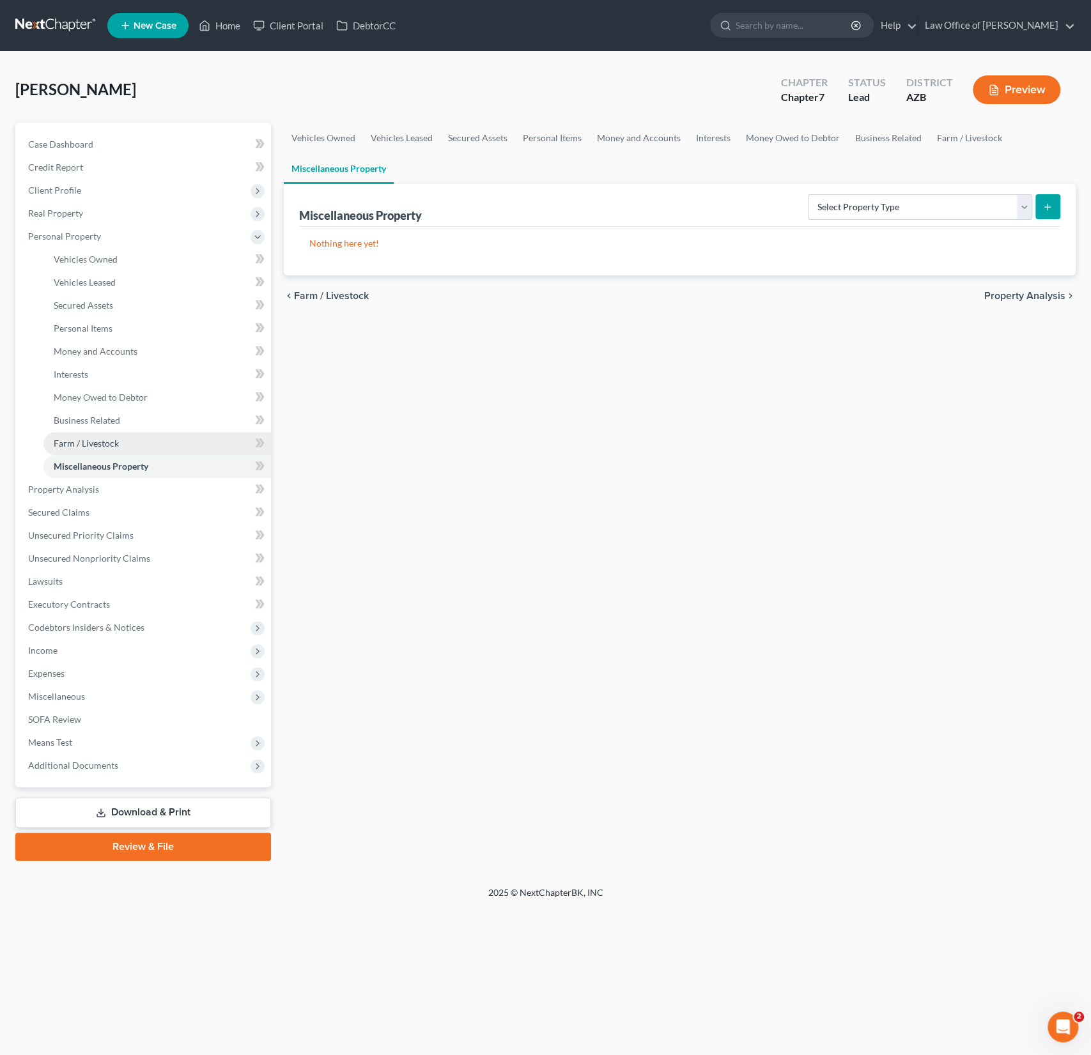
click at [91, 445] on span "Farm / Livestock" at bounding box center [86, 443] width 65 height 11
click at [894, 206] on select "Select Type Animals & Livestock (A/B: 47) Crops: Growing or Harvested (A/B: 48)…" at bounding box center [938, 207] width 188 height 26
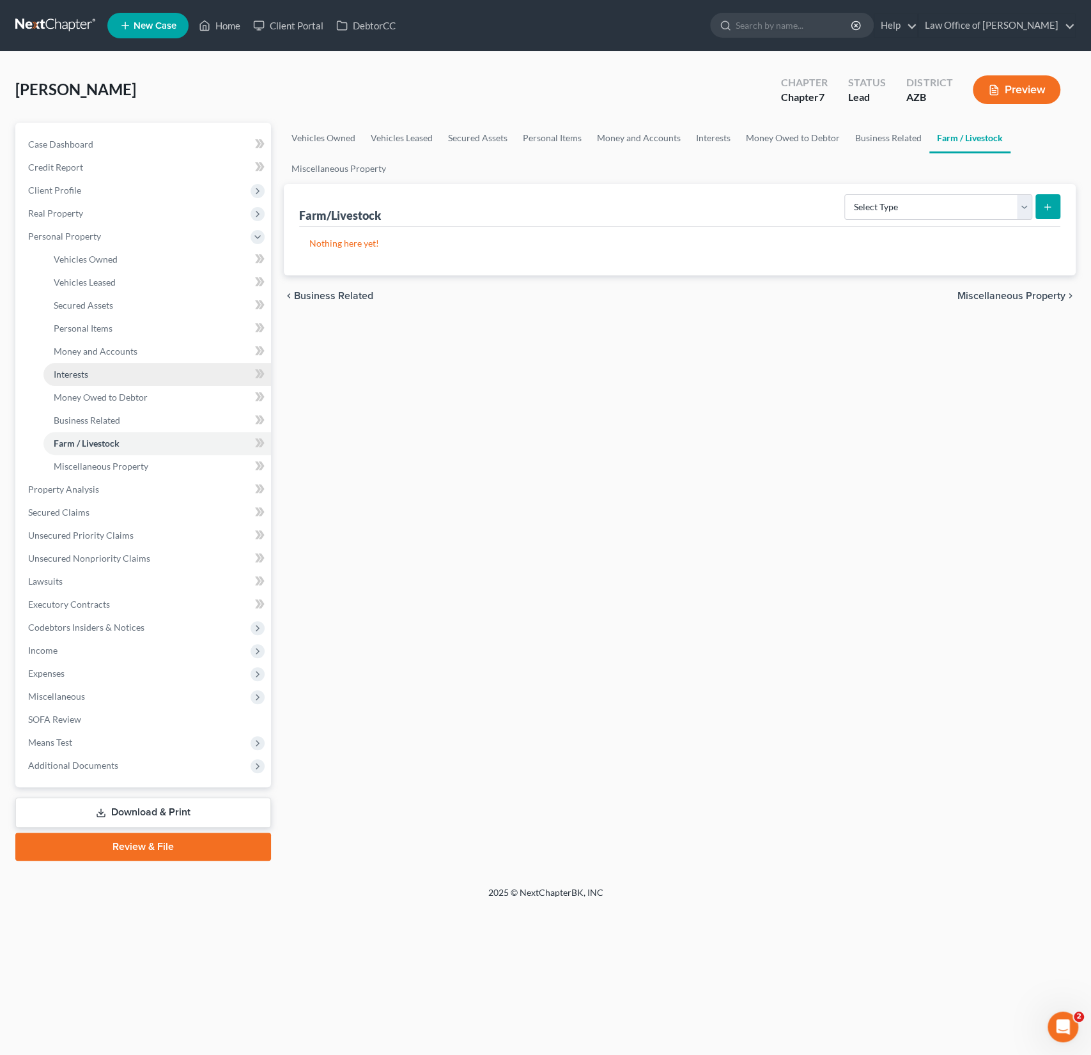
click at [100, 373] on link "Interests" at bounding box center [157, 374] width 228 height 23
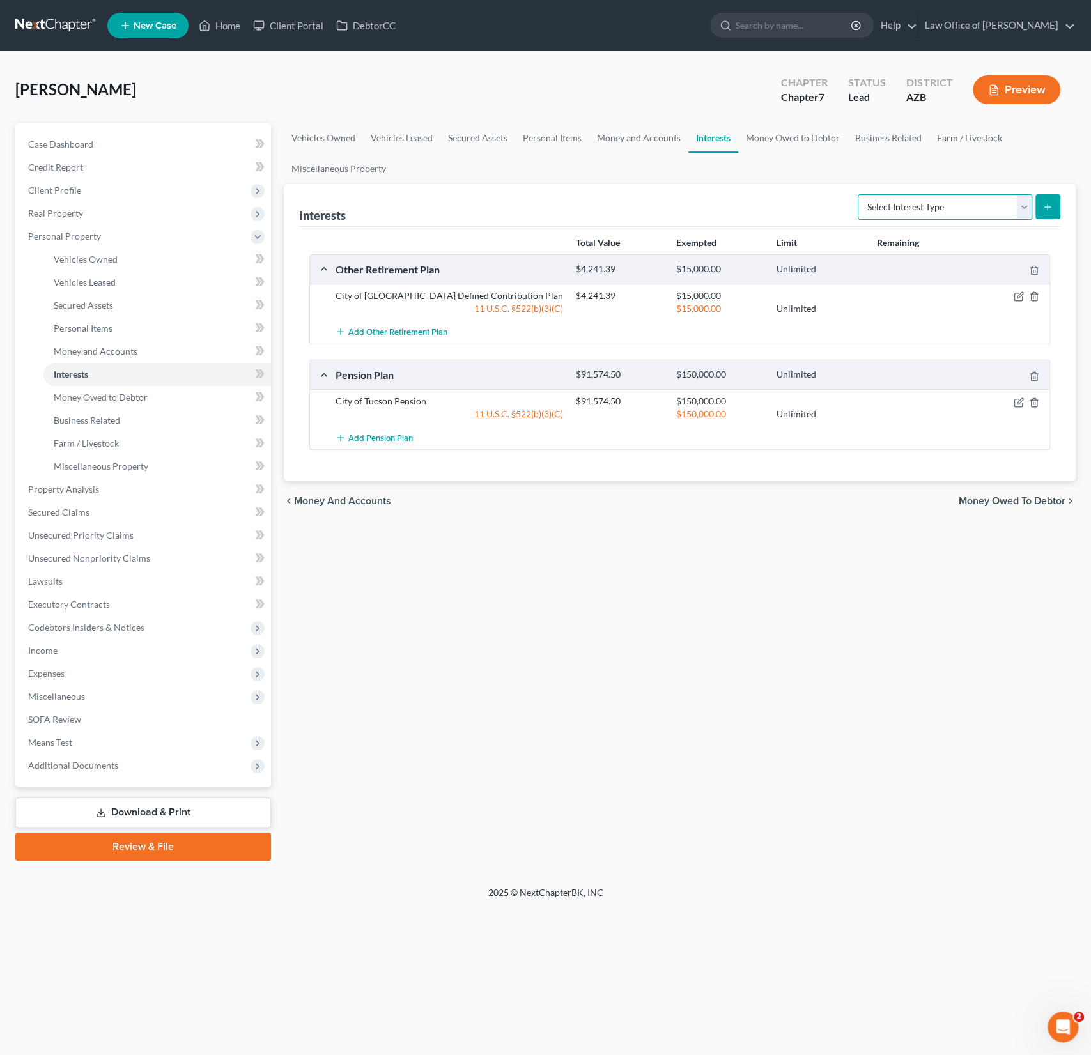
click at [936, 211] on select "Select Interest Type 401K (A/B: 21) Annuity (A/B: 23) Bond (A/B: 18) Education …" at bounding box center [945, 207] width 174 height 26
click at [929, 201] on select "Select Interest Type 401K (A/B: 21) Annuity (A/B: 23) Bond (A/B: 18) Education …" at bounding box center [945, 207] width 174 height 26
select select "whole_life_insurance"
click at [860, 194] on select "Select Interest Type 401K (A/B: 21) Annuity (A/B: 23) Bond (A/B: 18) Education …" at bounding box center [945, 207] width 174 height 26
click at [1053, 209] on button "submit" at bounding box center [1047, 206] width 25 height 25
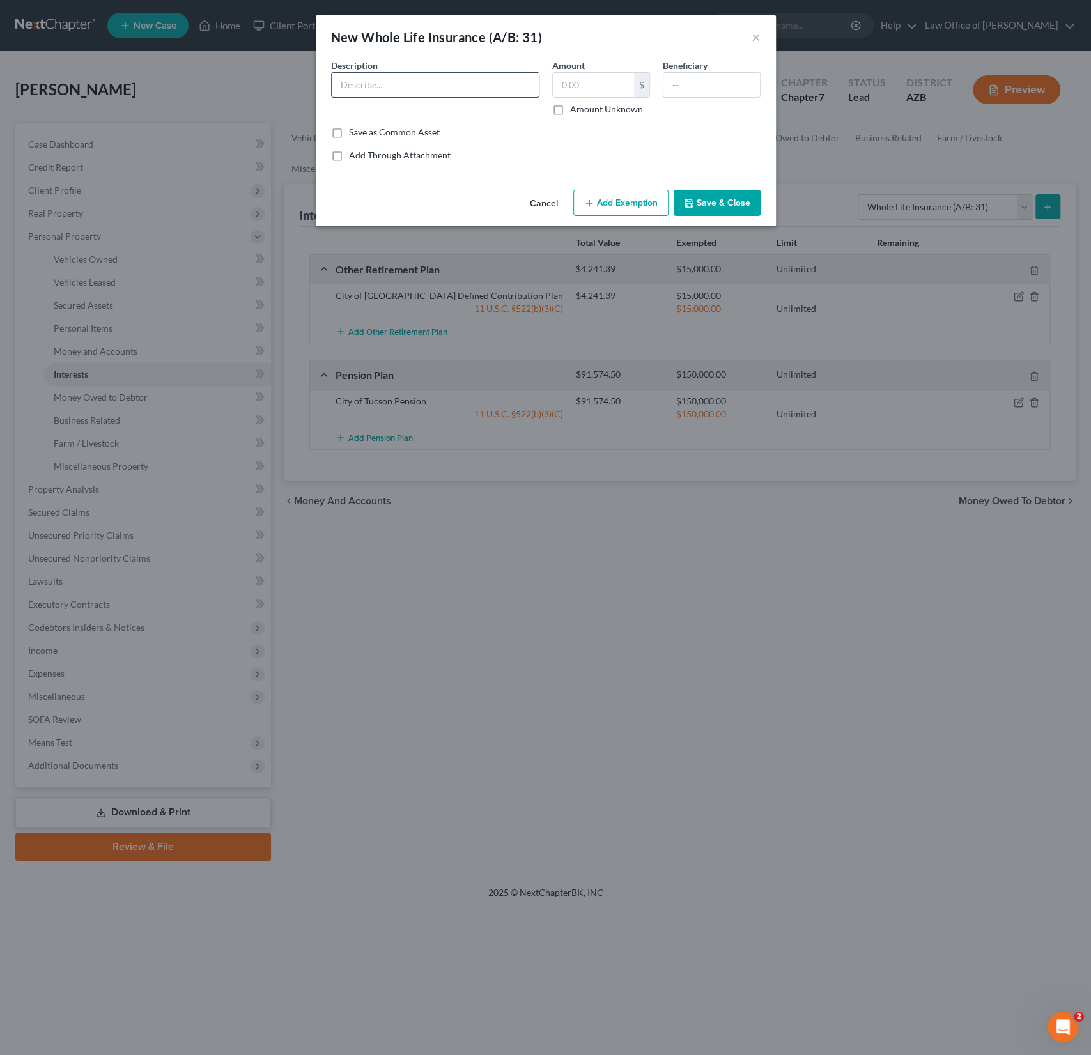
click at [408, 73] on input "text" at bounding box center [435, 85] width 207 height 24
type input "American National Whole lIfe 2726"
click at [594, 86] on input "text" at bounding box center [593, 85] width 81 height 24
click at [702, 97] on div at bounding box center [712, 85] width 98 height 26
click at [681, 91] on input "text" at bounding box center [711, 85] width 97 height 24
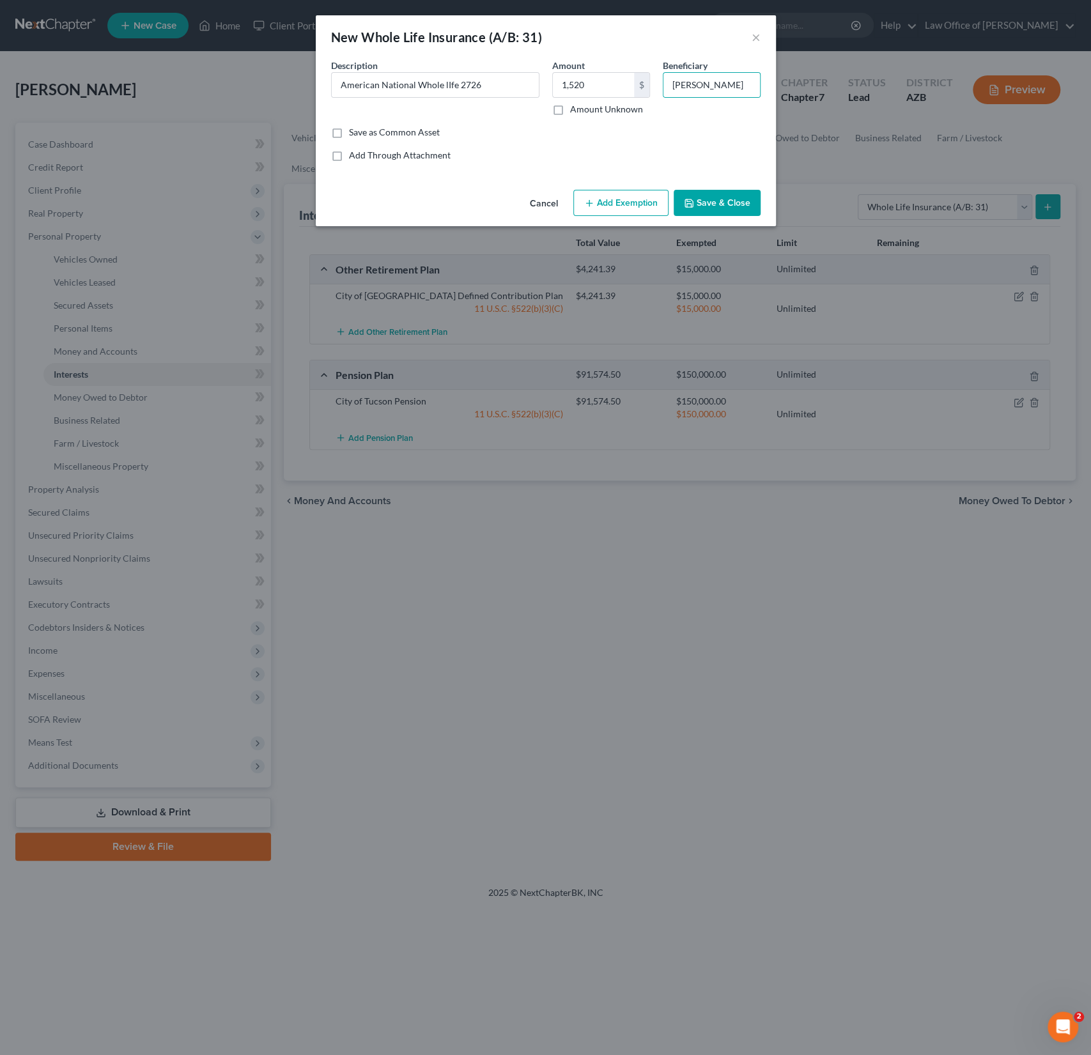
click at [640, 202] on button "Add Exemption" at bounding box center [620, 203] width 95 height 27
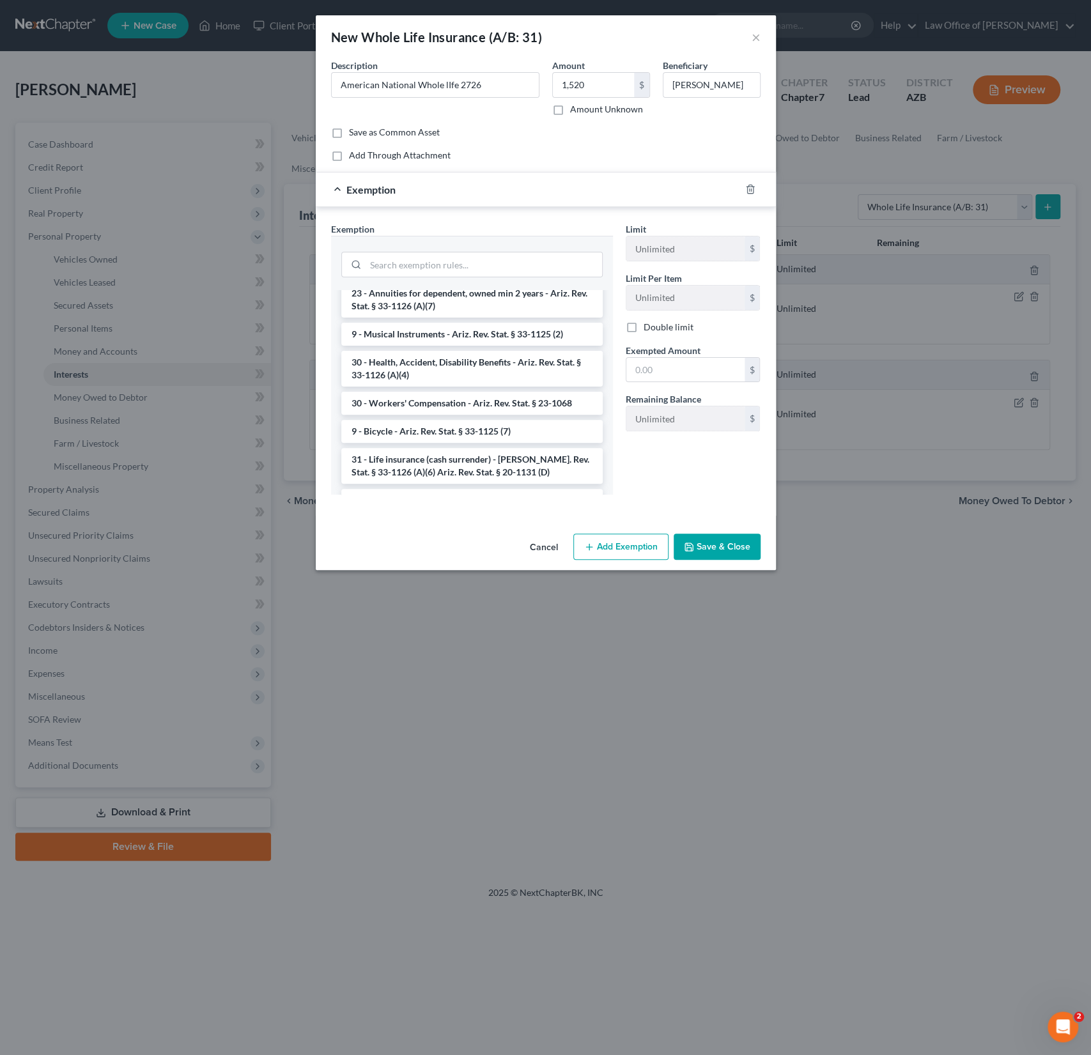
scroll to position [1181, 0]
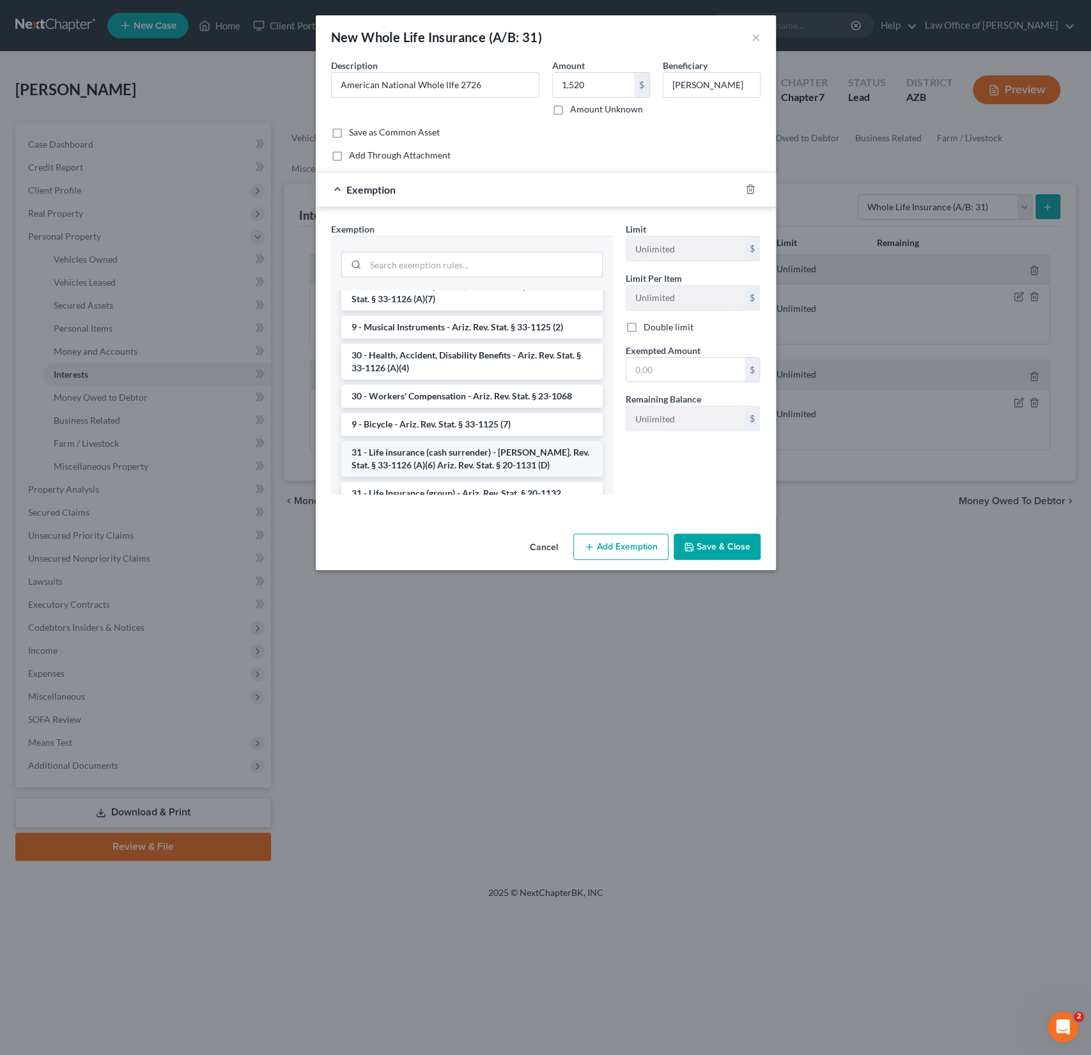
click at [485, 441] on li "31 - Life insurance (cash surrender) - [PERSON_NAME]. Rev. Stat. § 33-1126 (A)(…" at bounding box center [471, 459] width 261 height 36
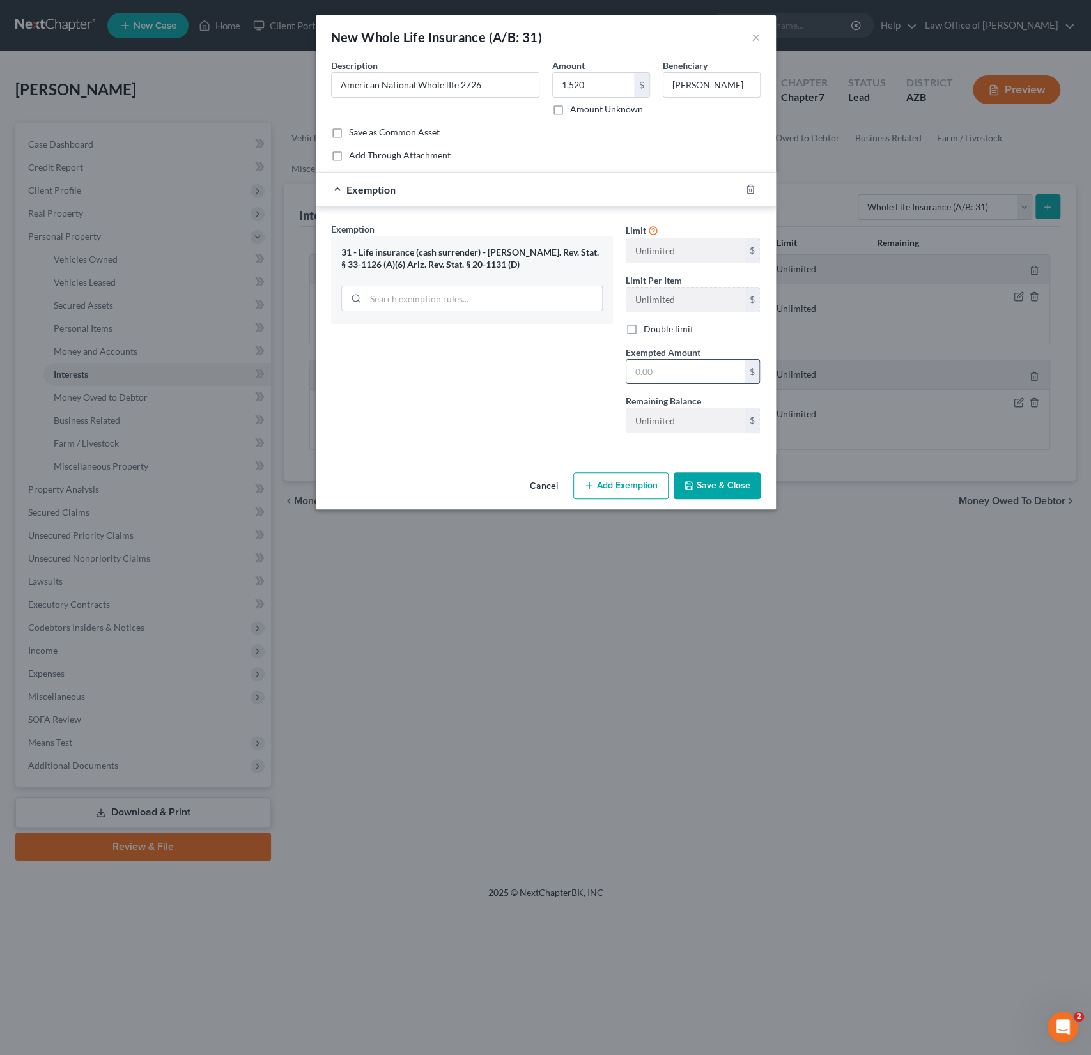
click at [665, 381] on input "text" at bounding box center [685, 372] width 118 height 24
click at [717, 477] on button "Save & Close" at bounding box center [717, 485] width 87 height 27
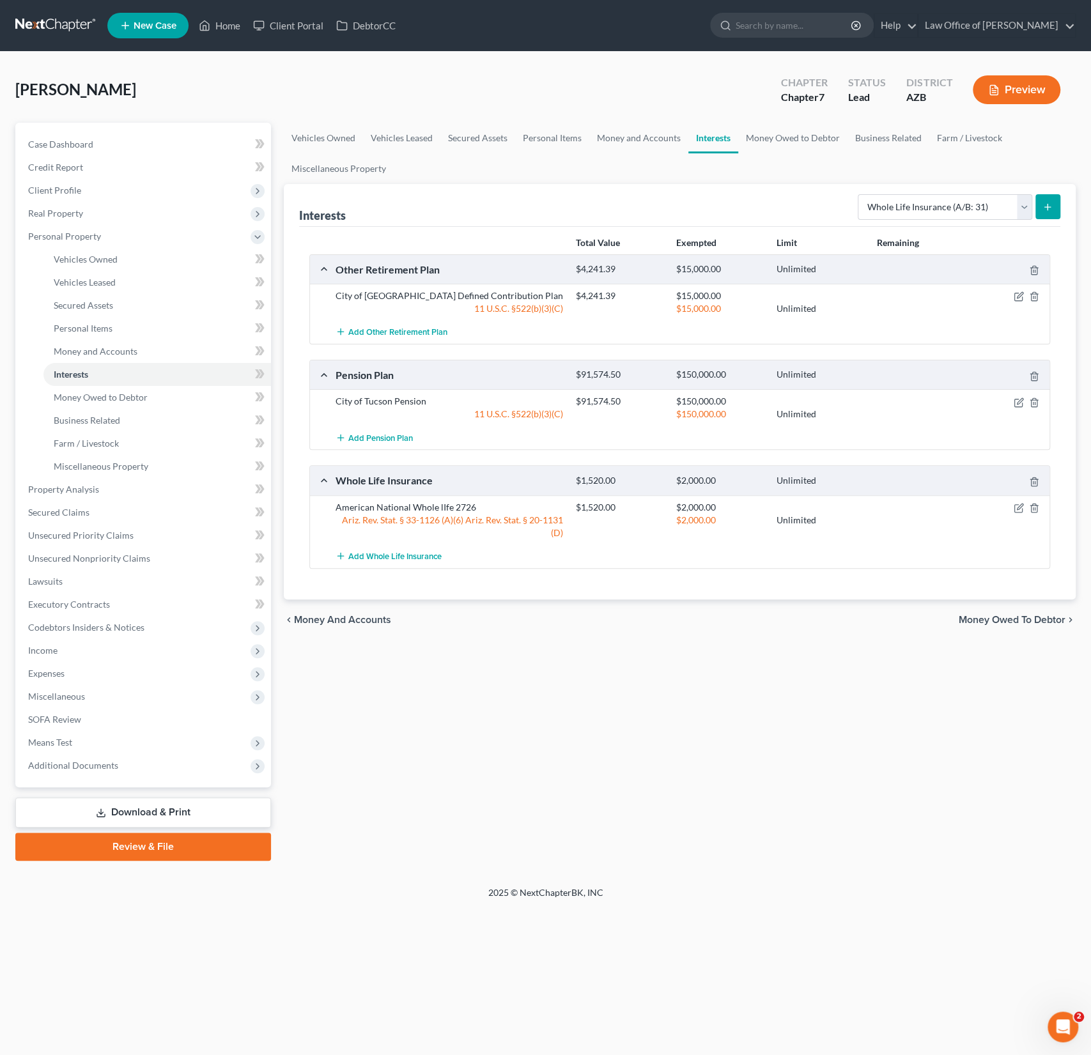
click at [1051, 210] on icon "submit" at bounding box center [1047, 207] width 10 height 10
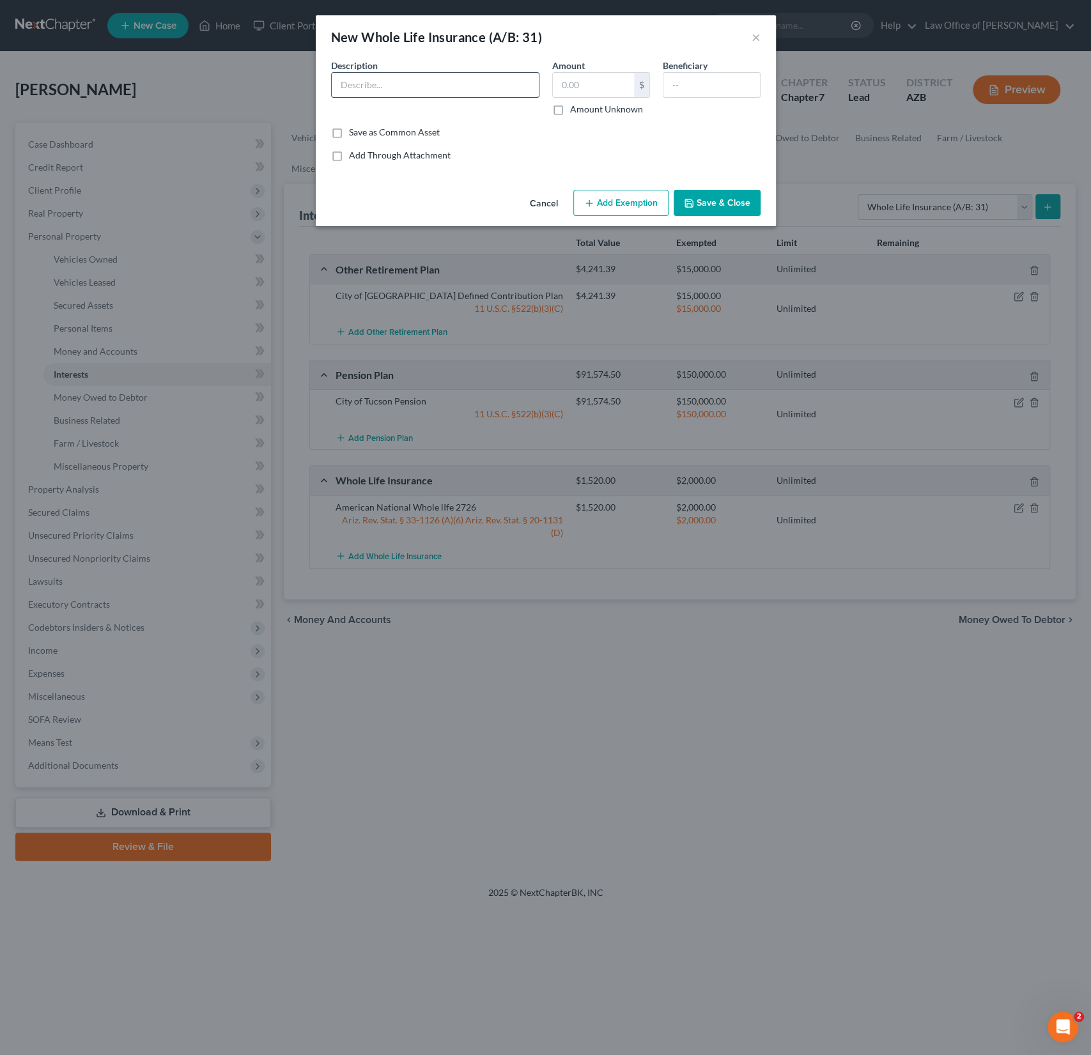
click at [359, 91] on input "text" at bounding box center [435, 85] width 207 height 24
drag, startPoint x: 491, startPoint y: 84, endPoint x: 456, endPoint y: 80, distance: 34.8
click at [456, 80] on input "American National Whole lIfe 2726" at bounding box center [435, 85] width 207 height 24
click at [582, 95] on input "text" at bounding box center [593, 85] width 81 height 24
click at [722, 80] on input "text" at bounding box center [711, 85] width 97 height 24
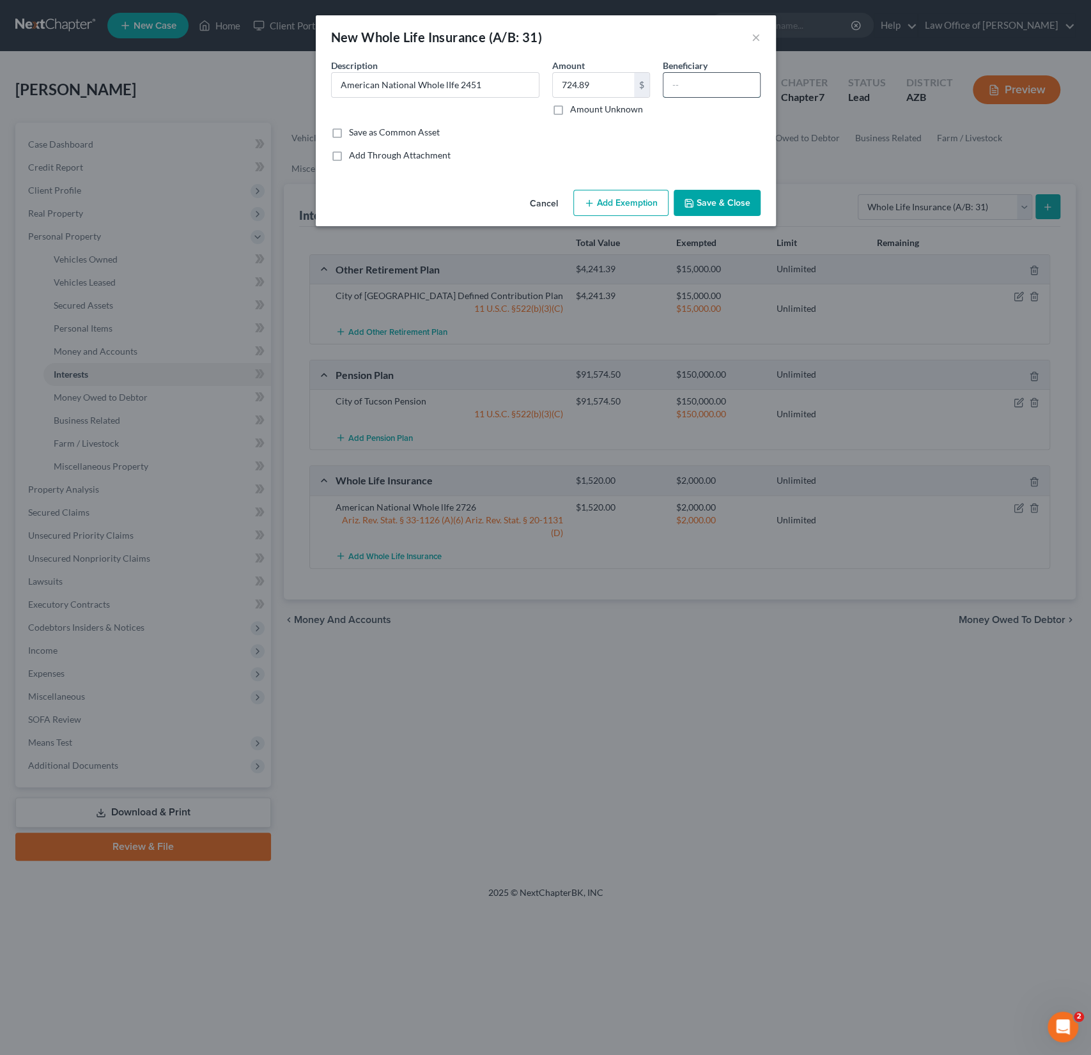
click at [722, 80] on input "text" at bounding box center [711, 85] width 97 height 24
click at [645, 196] on button "Add Exemption" at bounding box center [620, 203] width 95 height 27
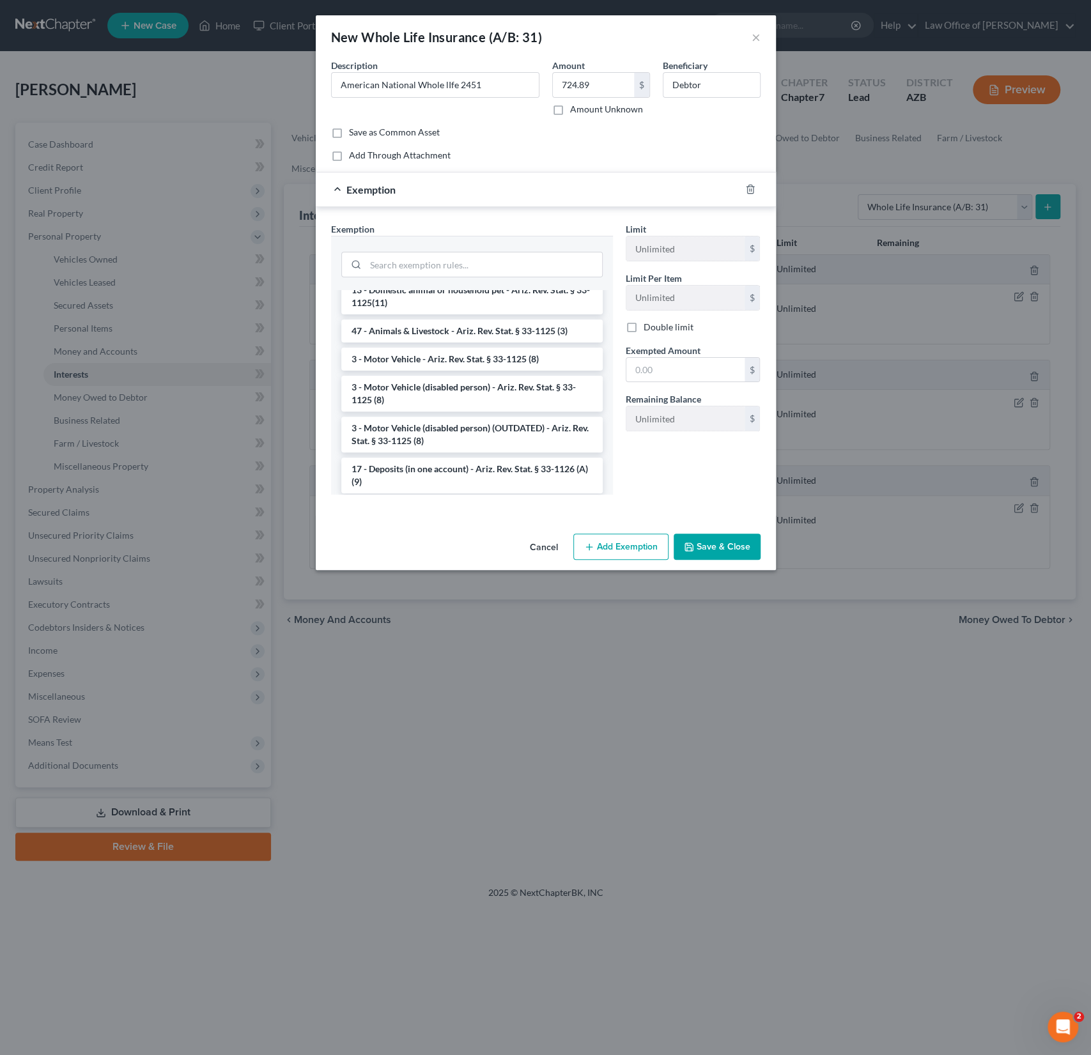
scroll to position [1792, 0]
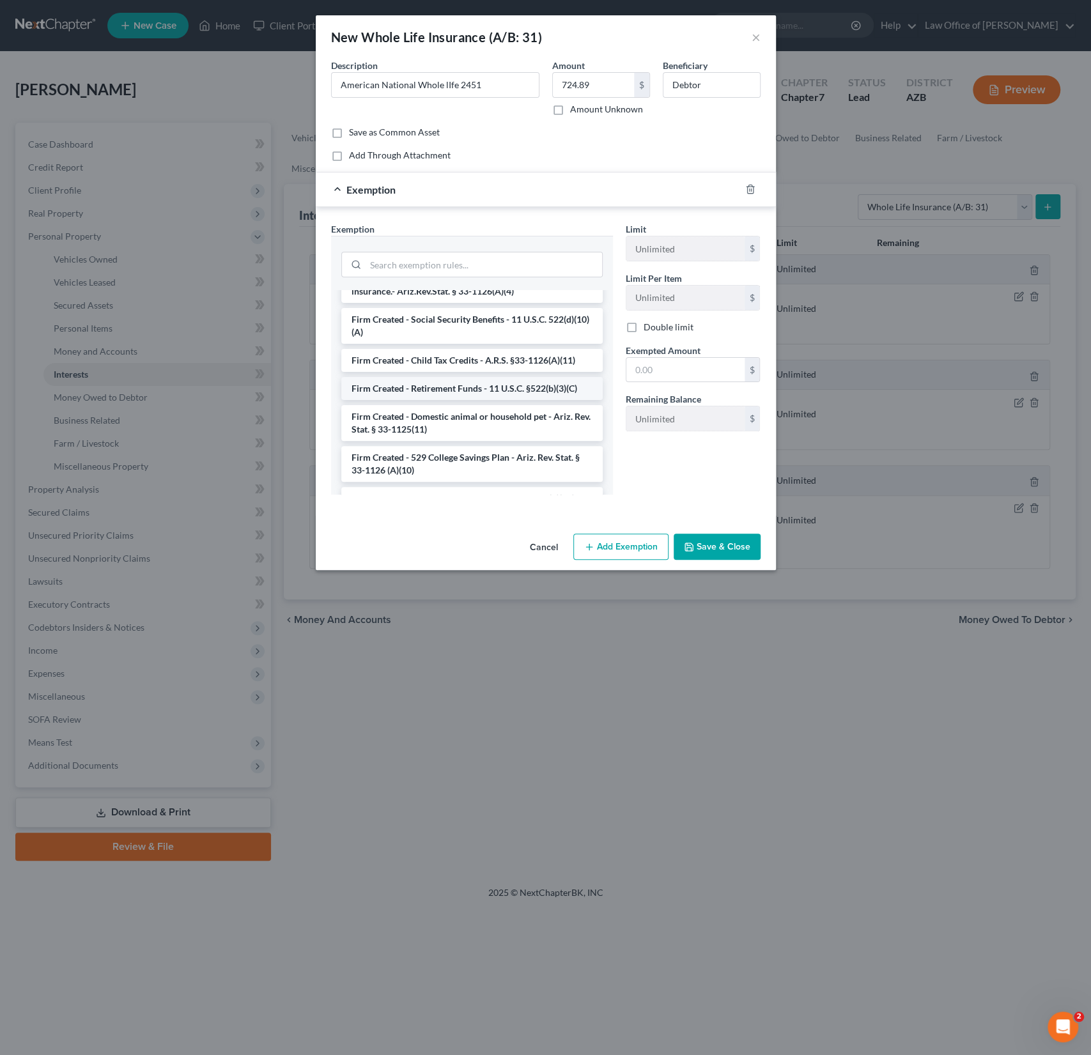
click at [458, 377] on li "Firm Created - Retirement Funds - 11 U.S.C. §522(b)(3)(C)" at bounding box center [471, 388] width 261 height 23
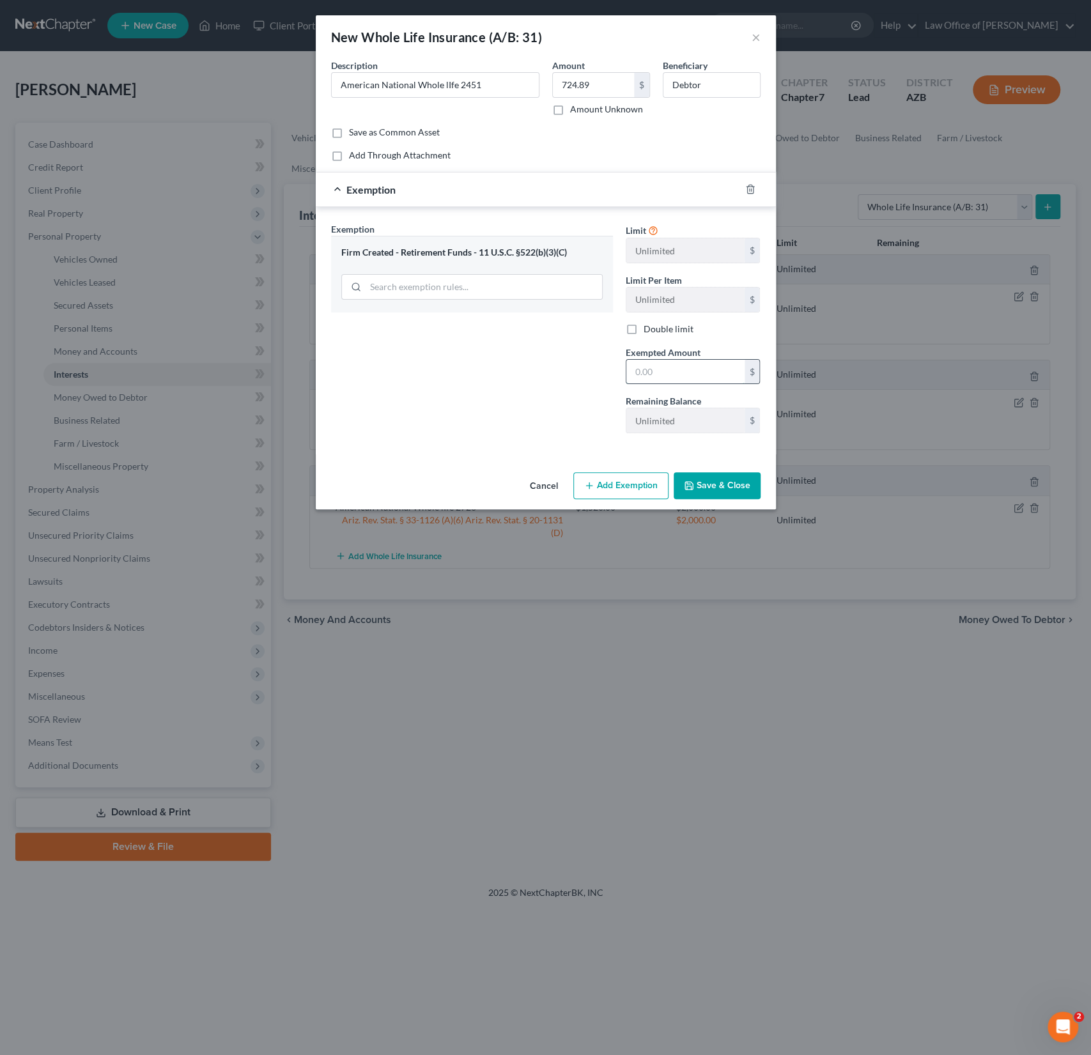
click at [644, 373] on input "text" at bounding box center [685, 372] width 118 height 24
click at [507, 270] on div at bounding box center [471, 285] width 261 height 33
click at [747, 192] on icon "button" at bounding box center [750, 189] width 6 height 8
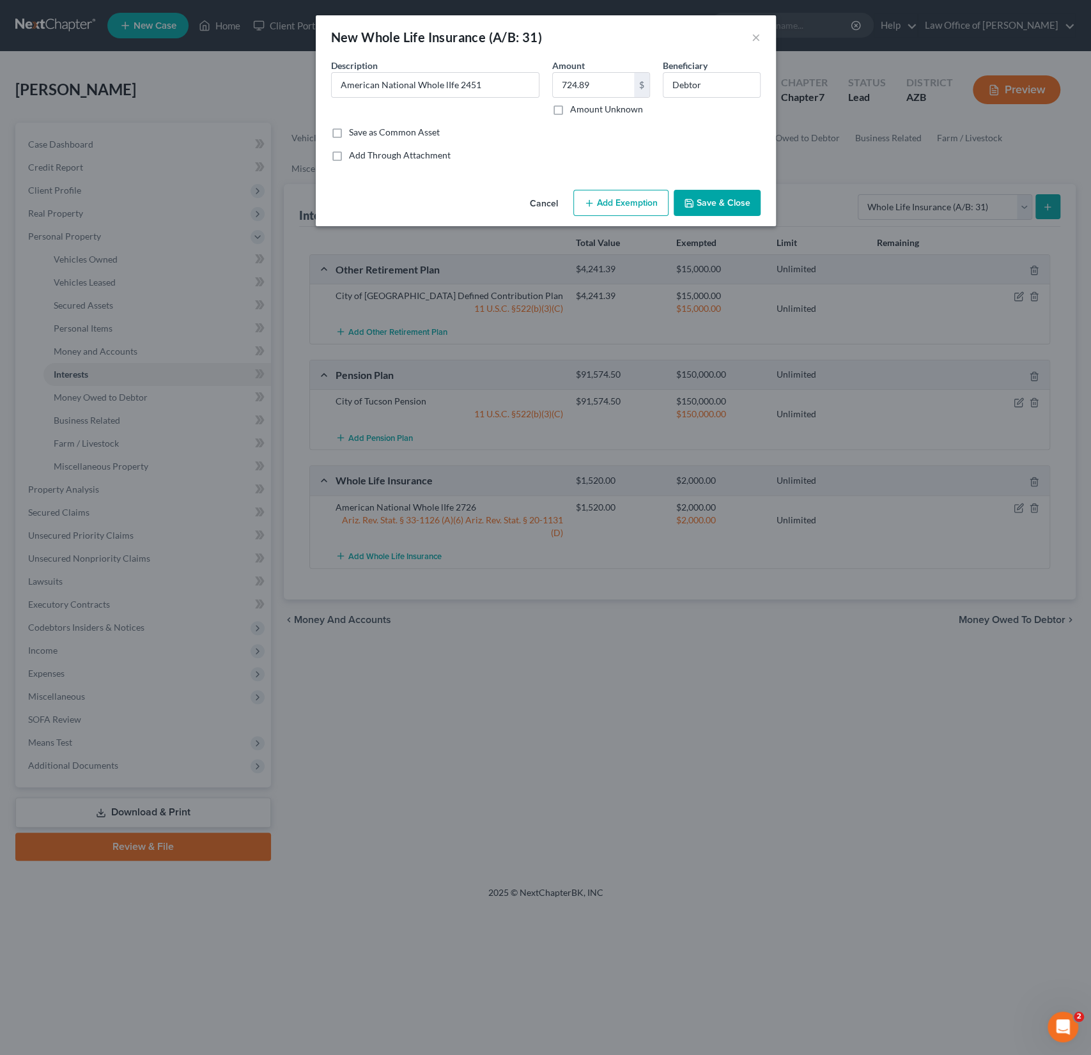
click at [614, 206] on button "Add Exemption" at bounding box center [620, 203] width 95 height 27
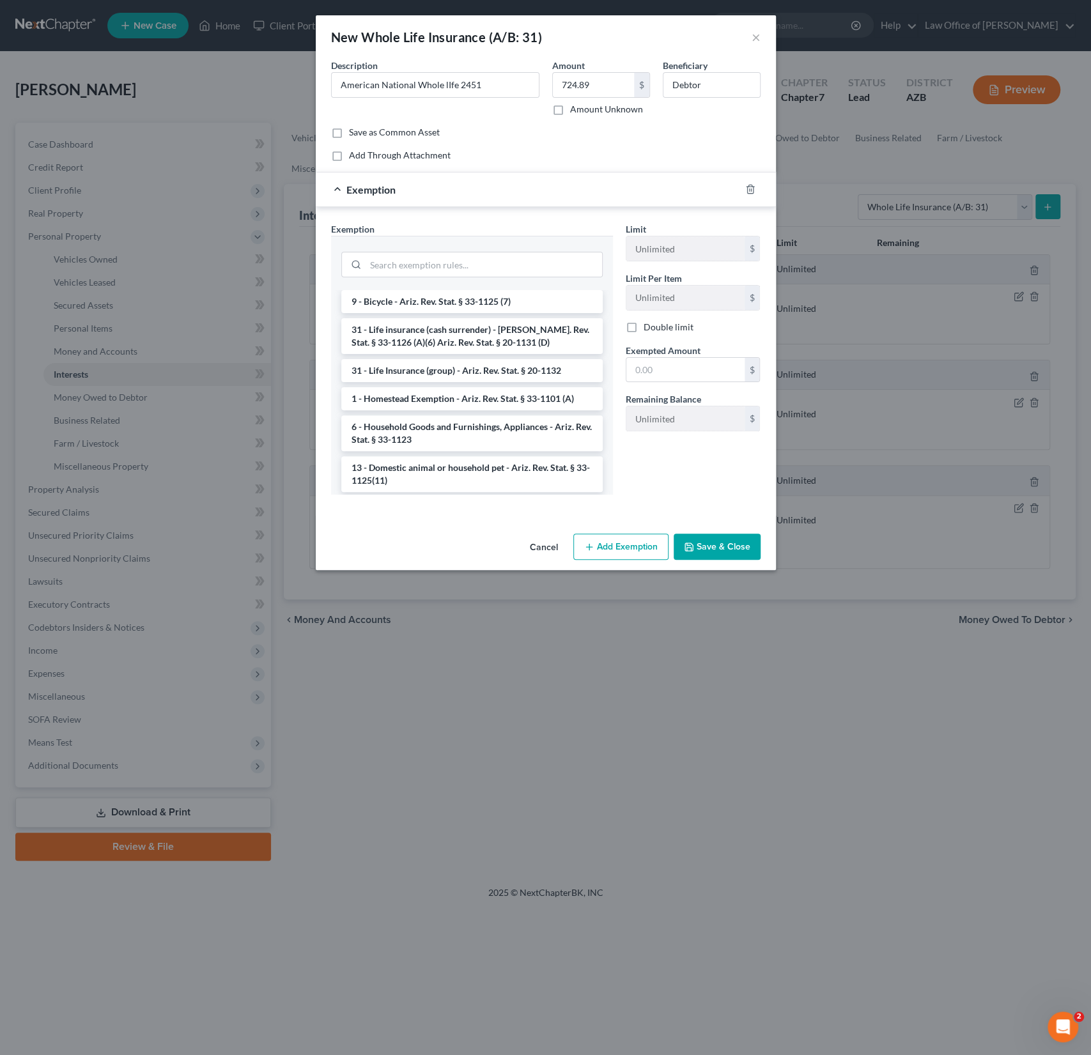
scroll to position [1242, 0]
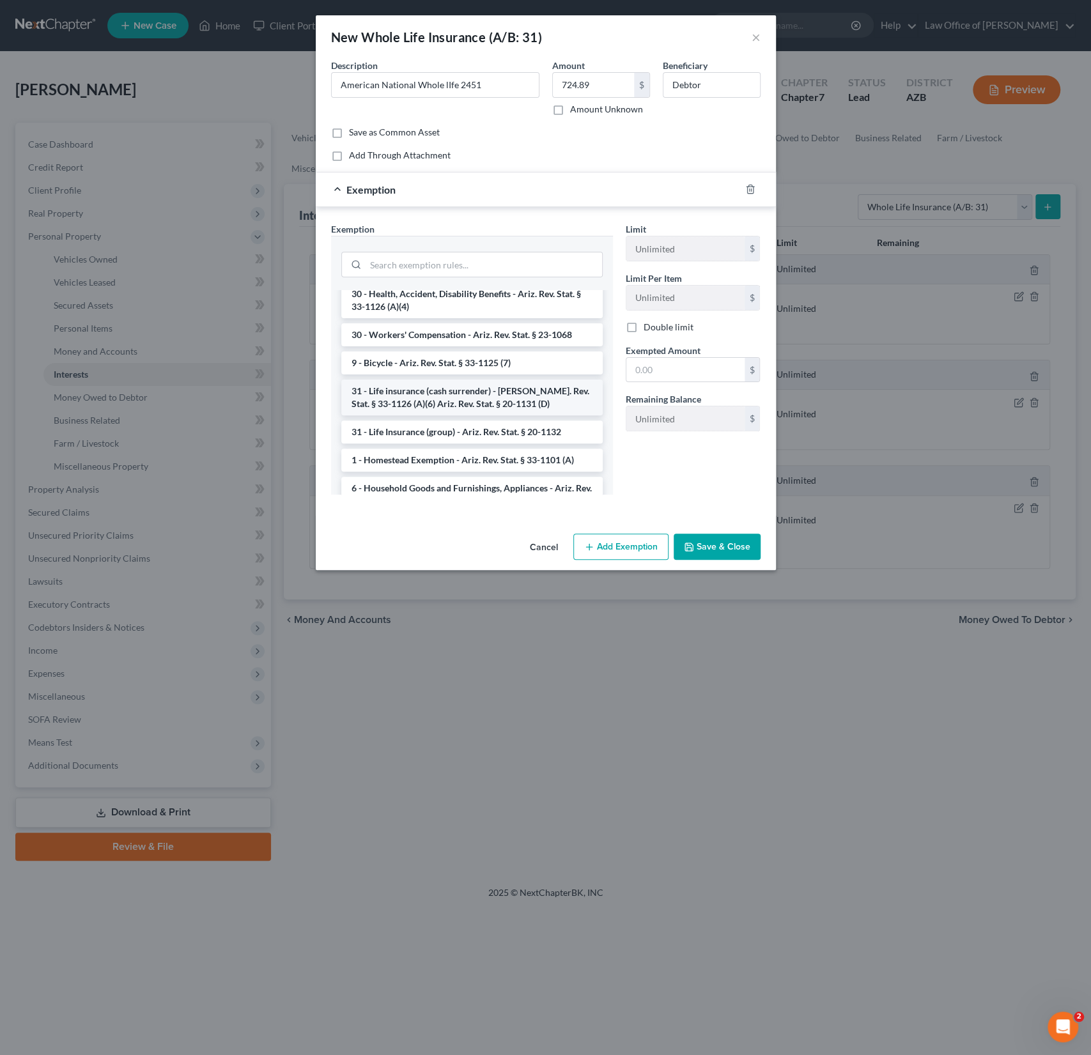
click at [430, 380] on li "31 - Life insurance (cash surrender) - [PERSON_NAME]. Rev. Stat. § 33-1126 (A)(…" at bounding box center [471, 398] width 261 height 36
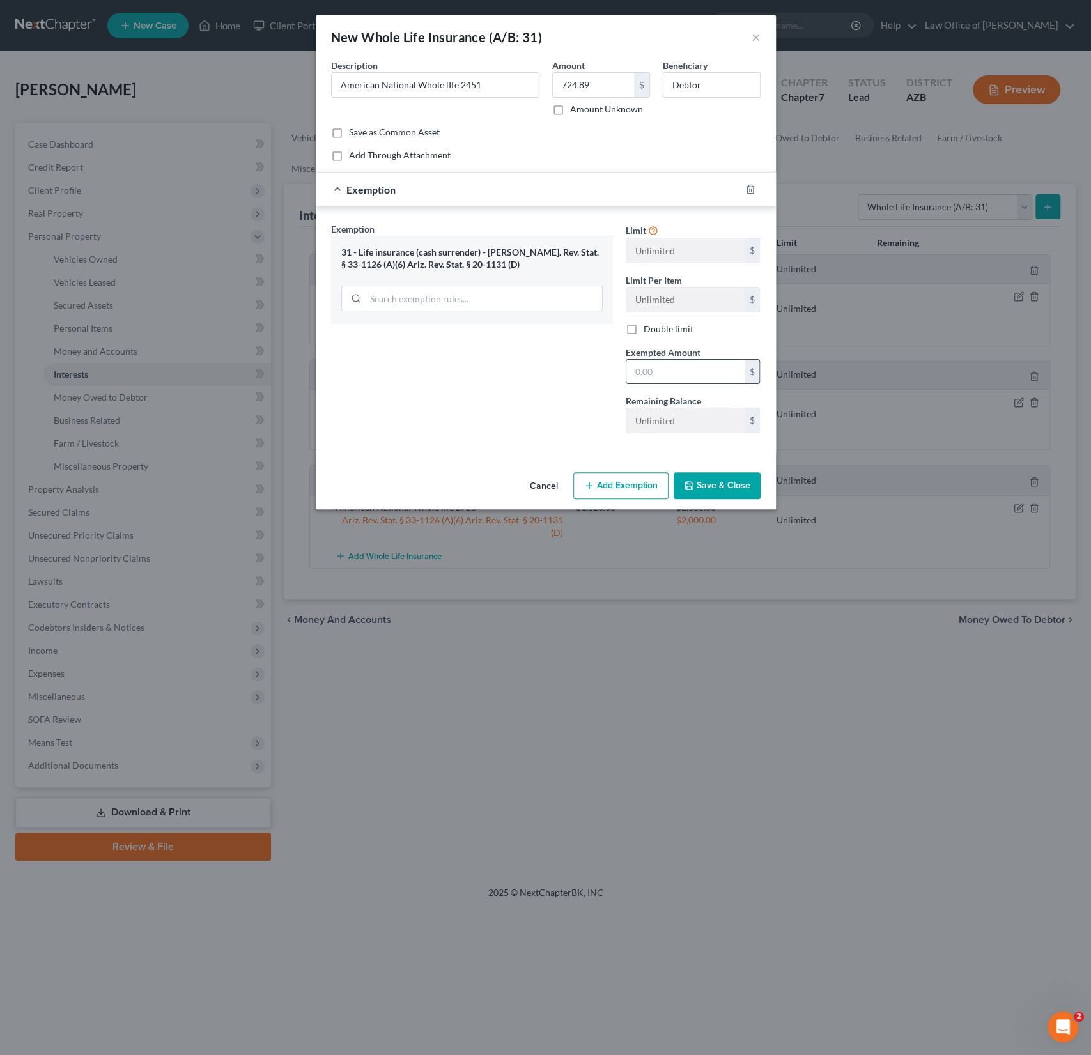
click at [662, 377] on input "text" at bounding box center [685, 372] width 118 height 24
click at [725, 487] on button "Save & Close" at bounding box center [717, 485] width 87 height 27
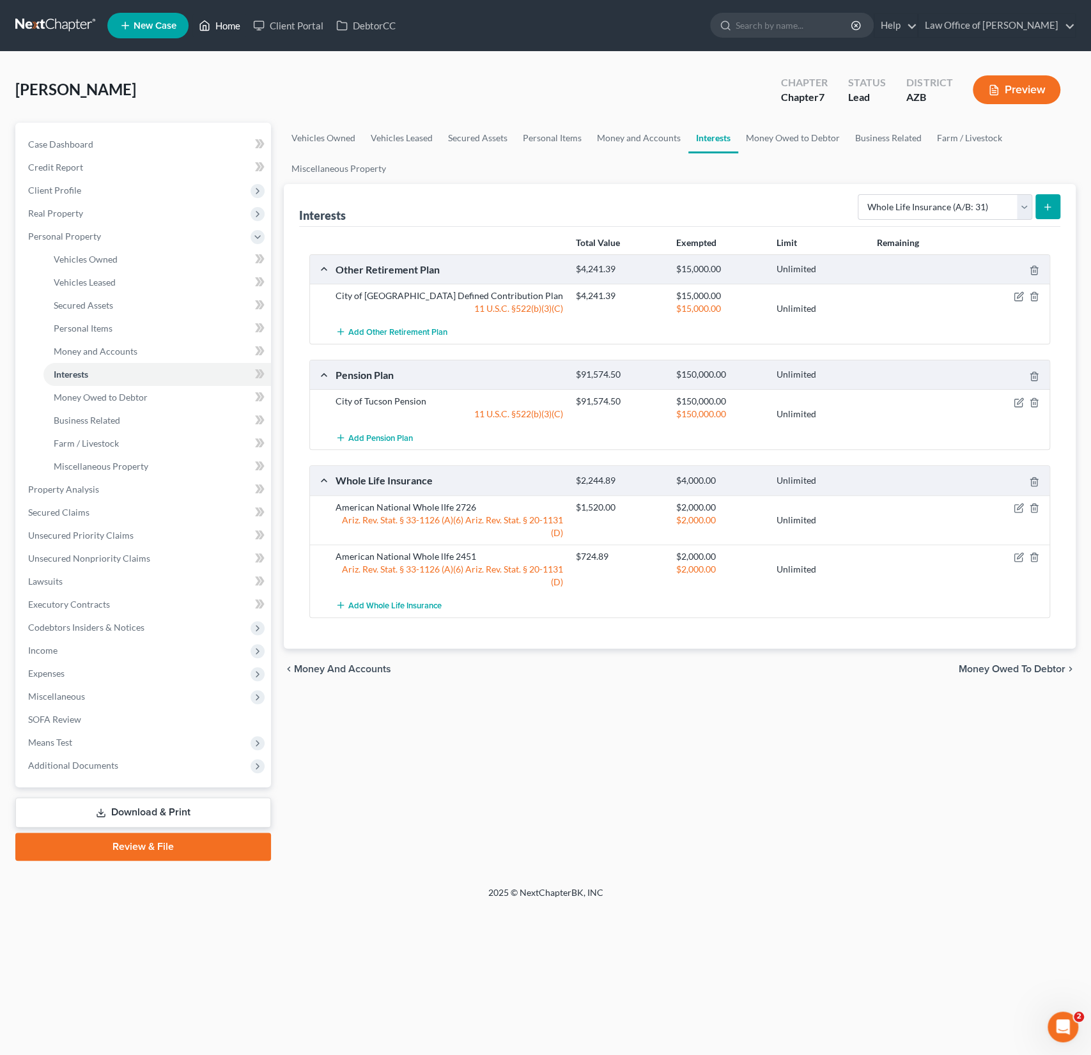
click at [228, 27] on link "Home" at bounding box center [219, 25] width 54 height 23
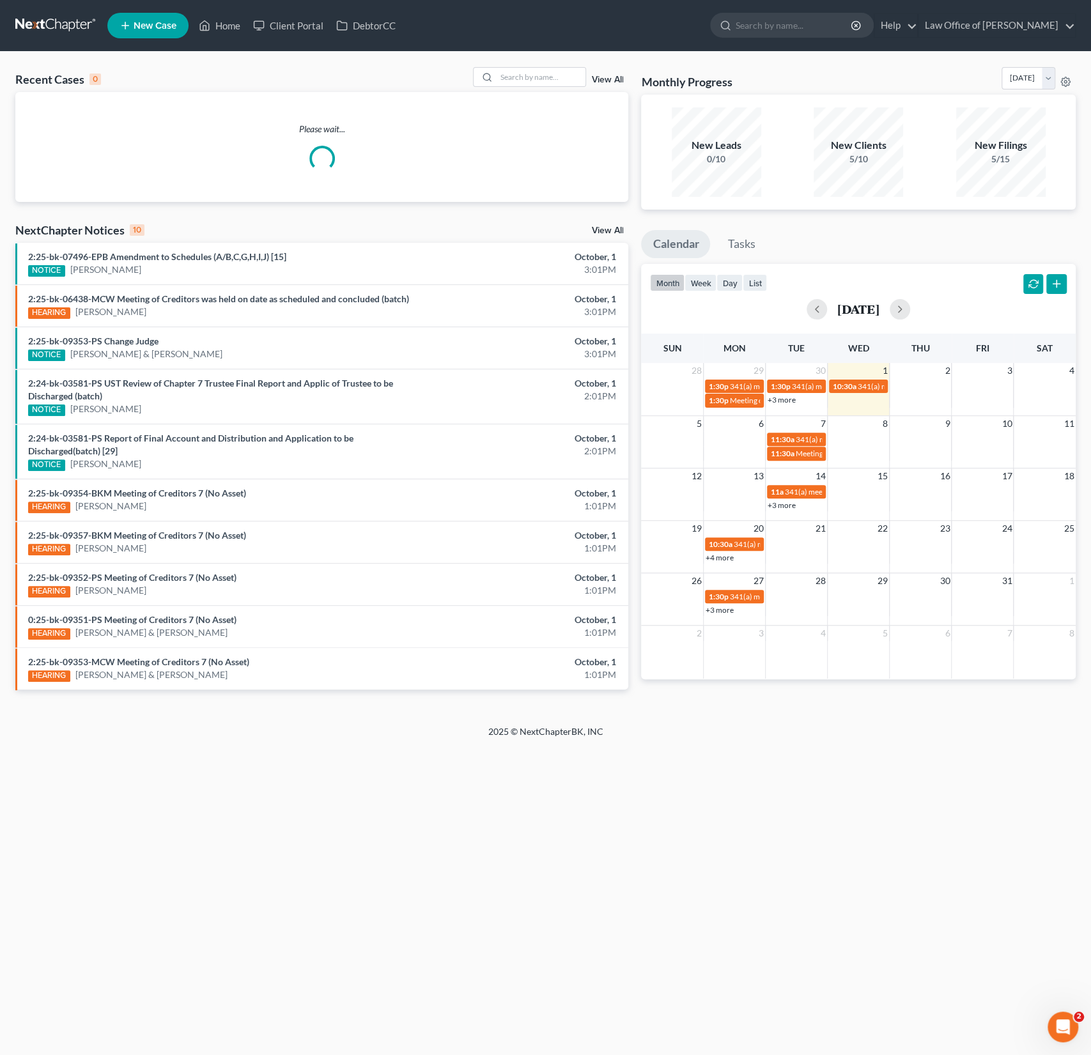
click at [515, 89] on div "Recent Cases 0 View All" at bounding box center [321, 79] width 613 height 25
click at [515, 87] on div "Recent Cases 0 View All" at bounding box center [321, 79] width 613 height 25
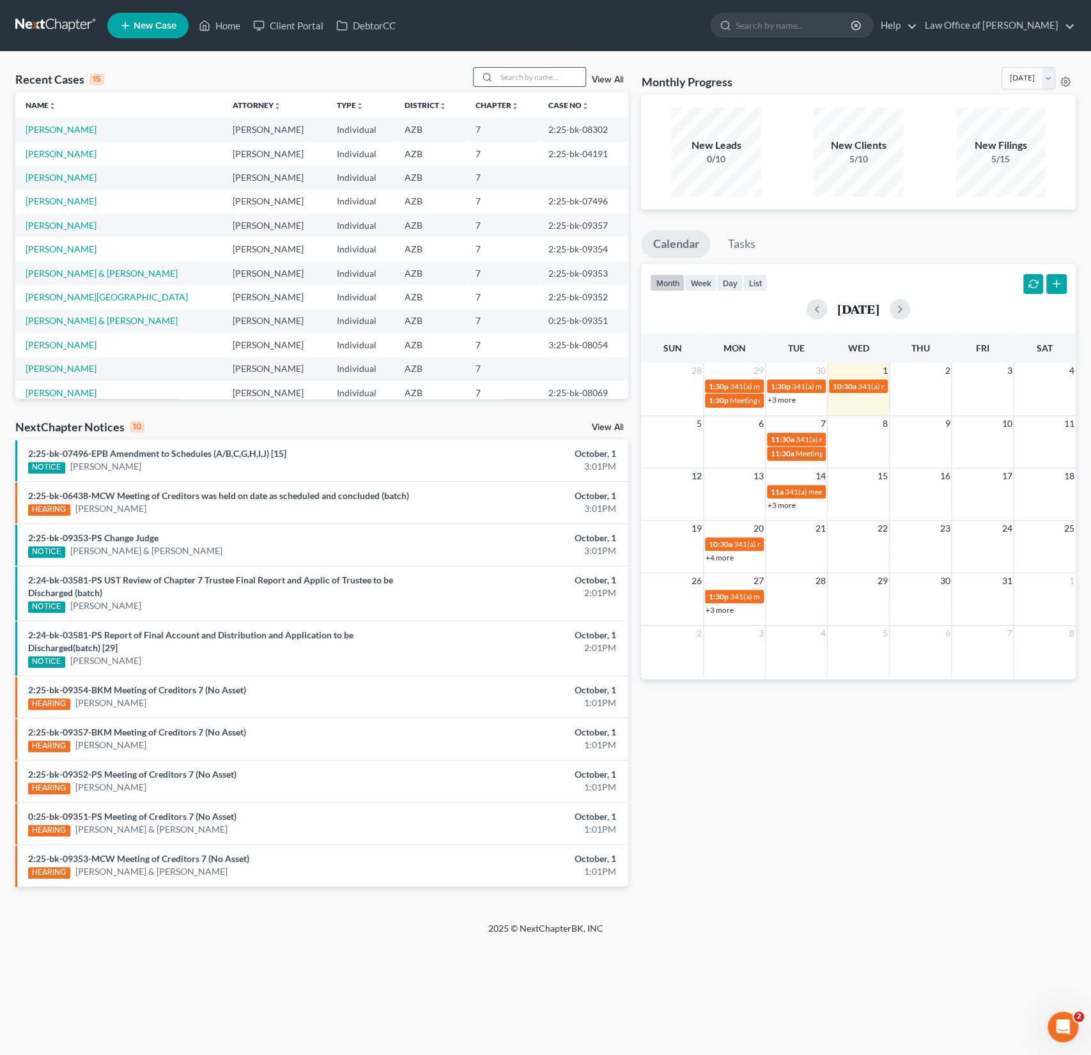
click at [514, 82] on input "search" at bounding box center [540, 77] width 89 height 19
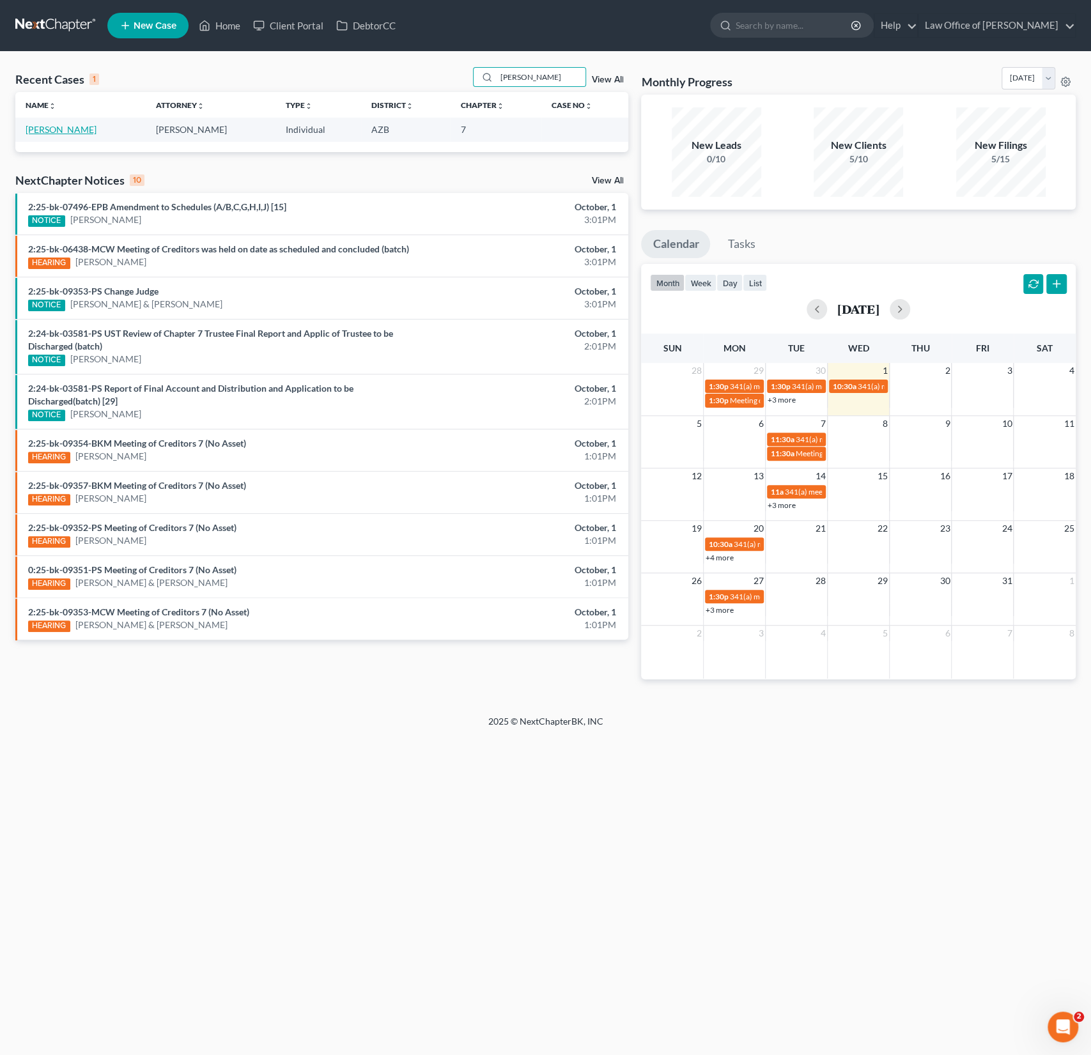
click at [70, 134] on link "[PERSON_NAME]" at bounding box center [61, 129] width 71 height 11
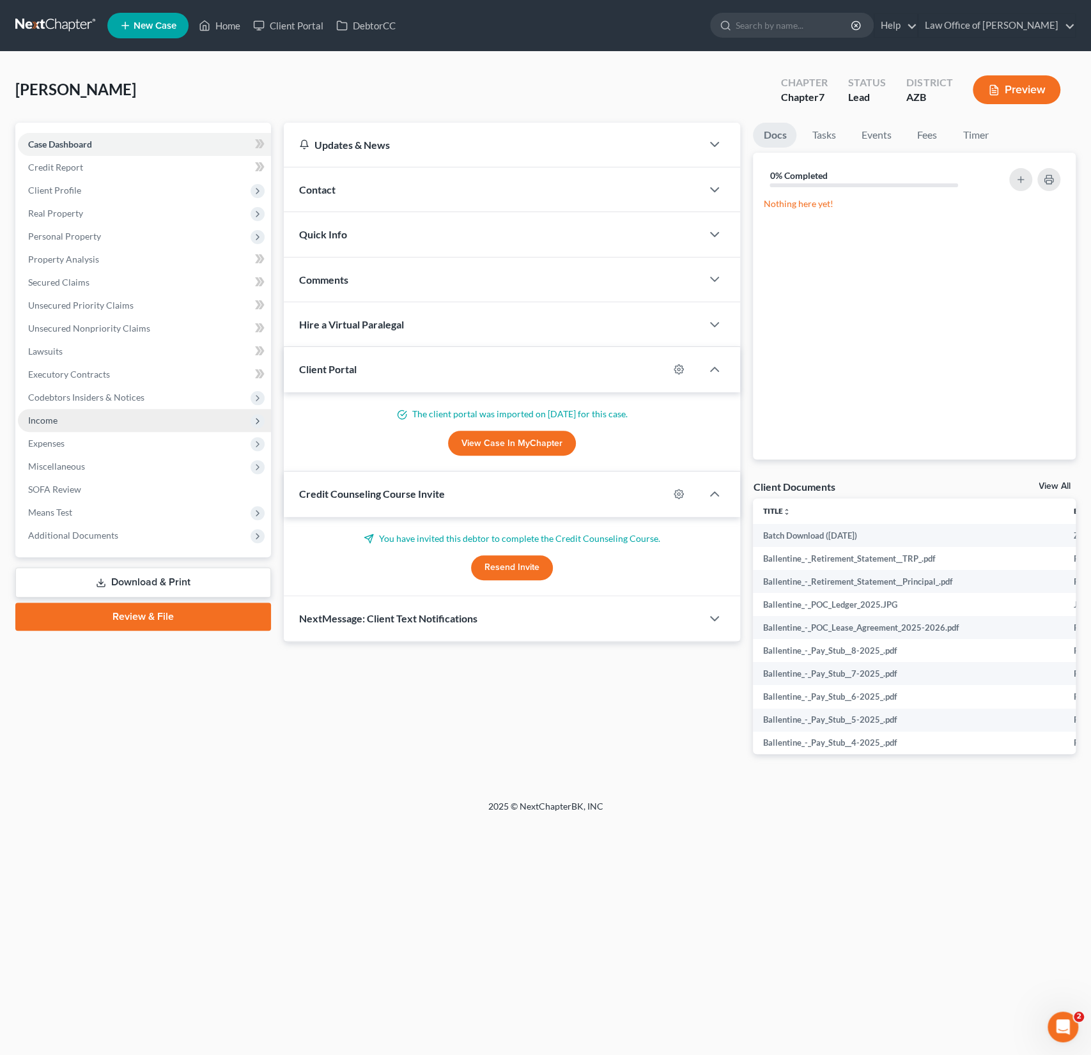
click at [58, 412] on span "Income" at bounding box center [144, 420] width 253 height 23
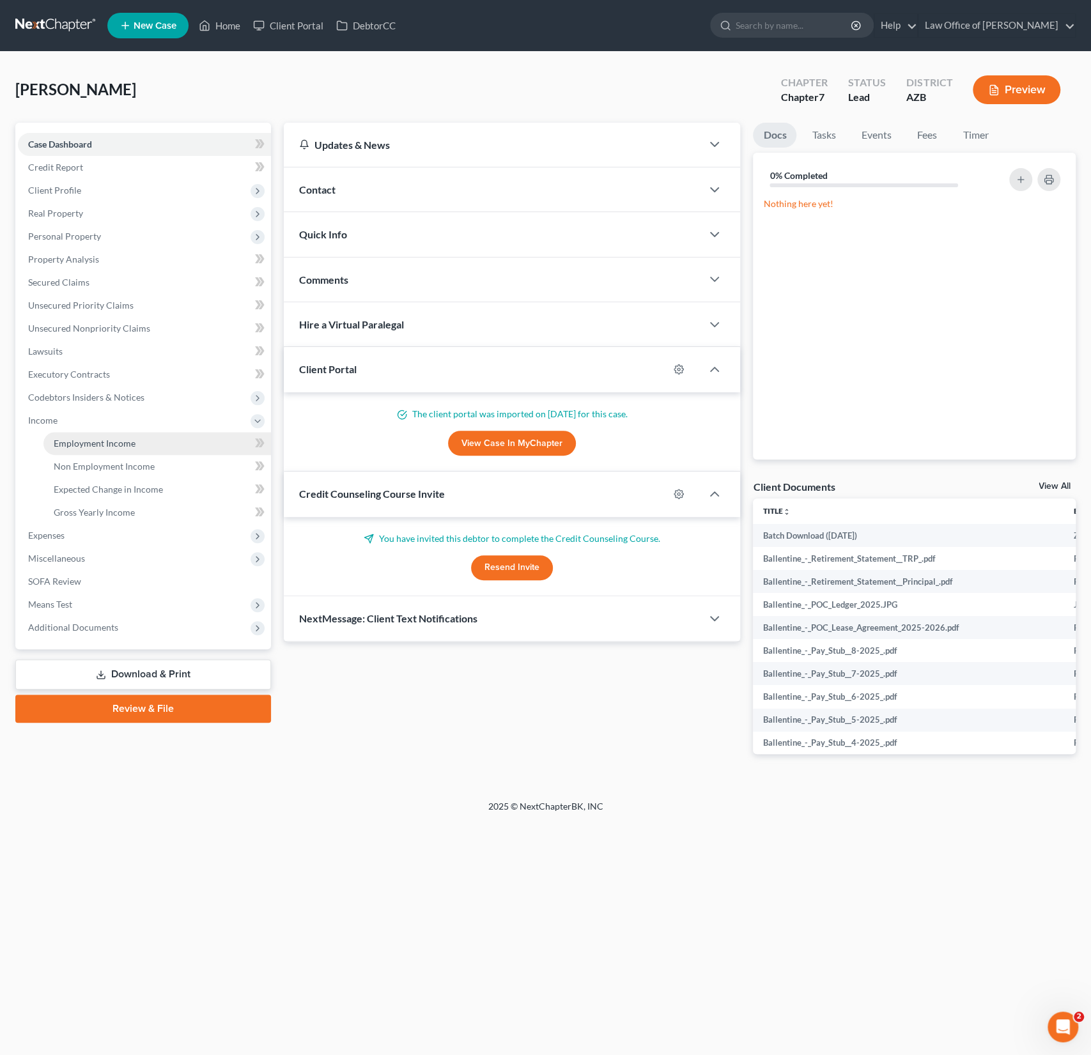
click at [71, 442] on span "Employment Income" at bounding box center [95, 443] width 82 height 11
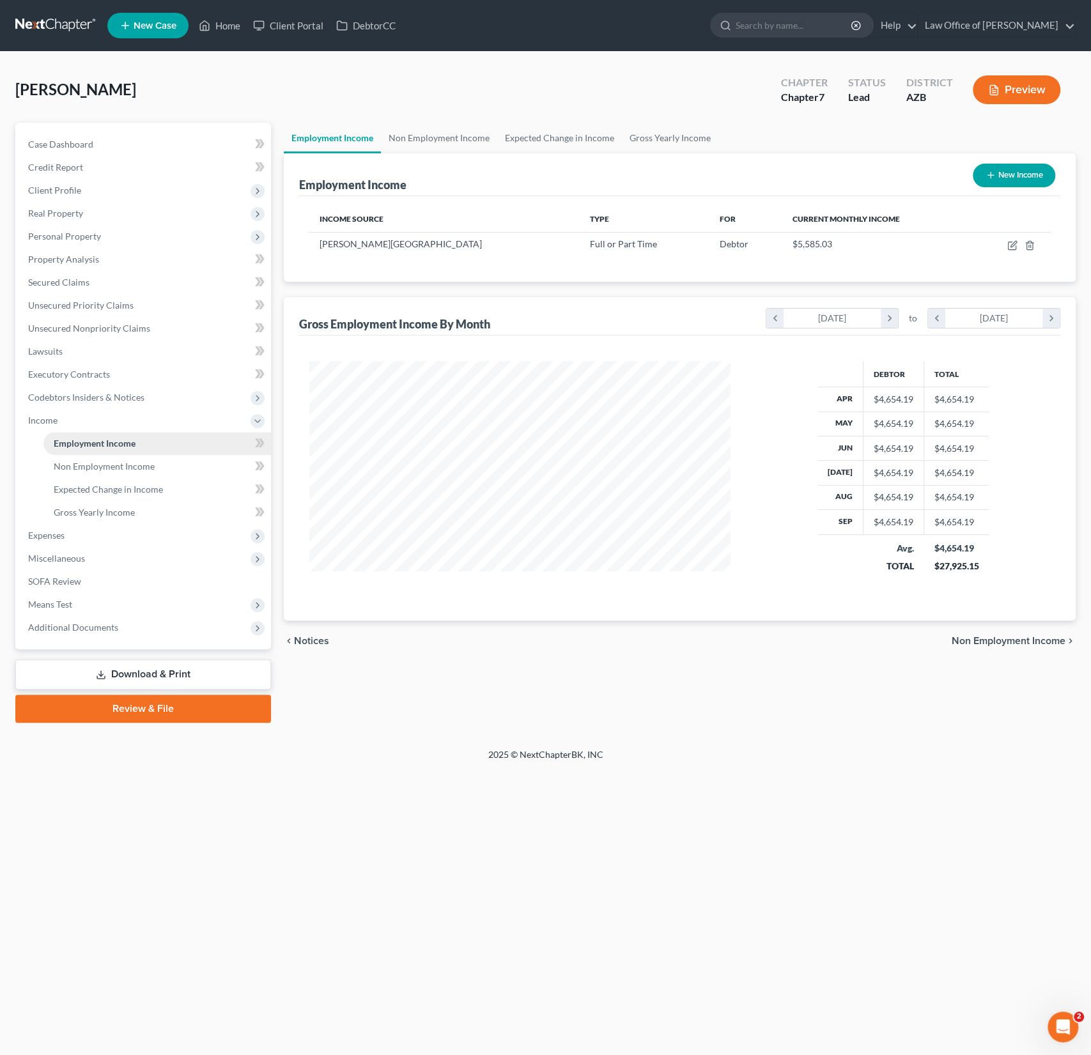
scroll to position [228, 447]
click at [88, 622] on span "Additional Documents" at bounding box center [73, 627] width 90 height 11
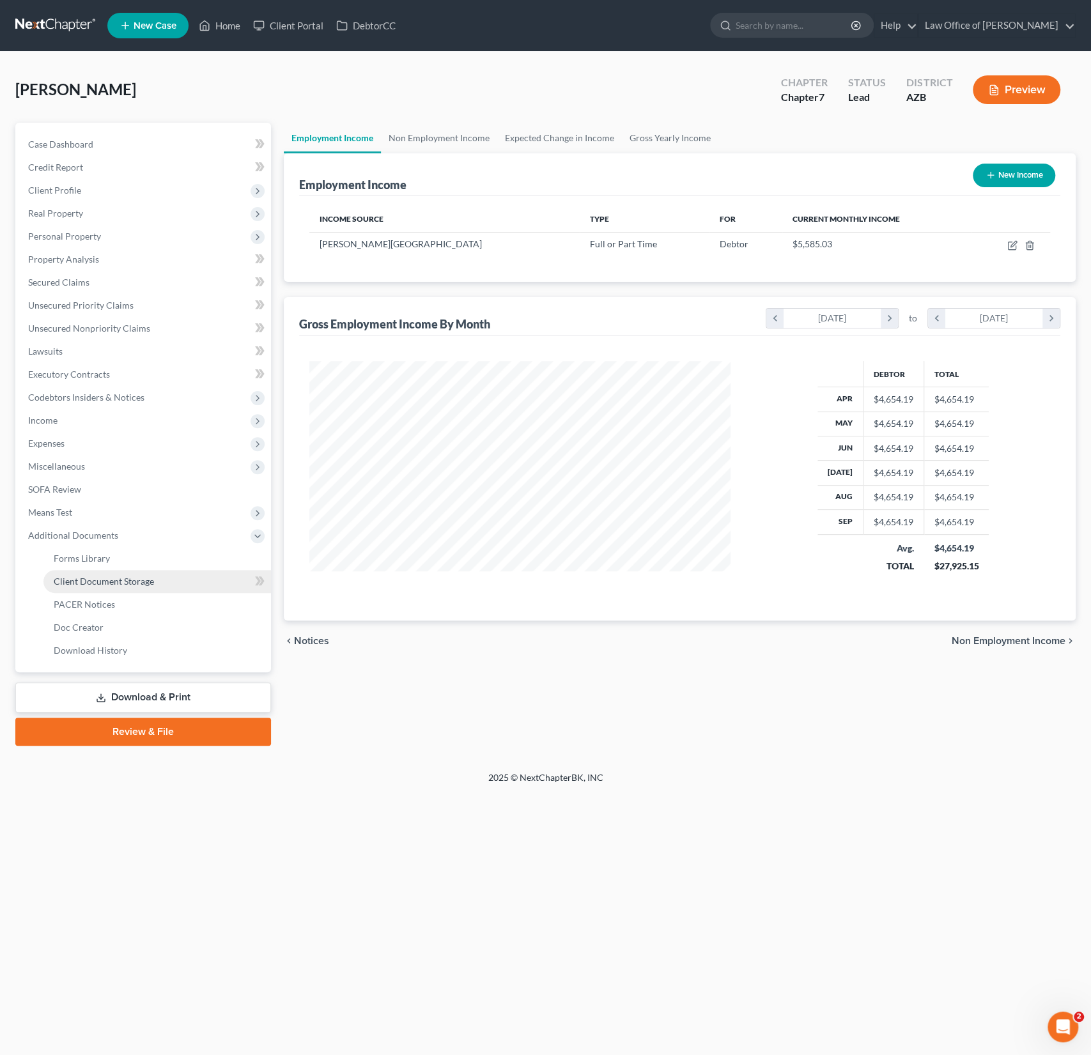
click at [92, 577] on span "Client Document Storage" at bounding box center [104, 581] width 100 height 11
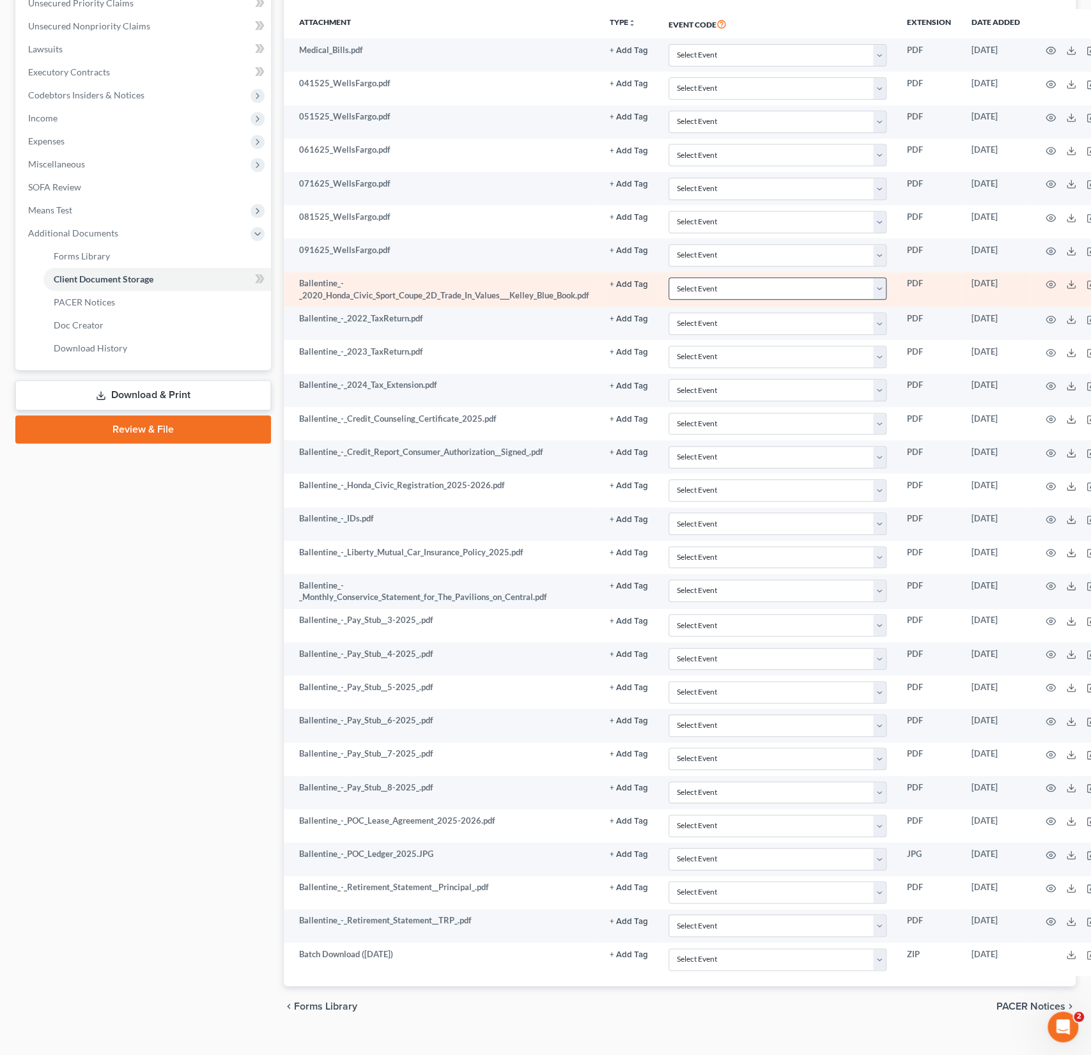
scroll to position [311, 0]
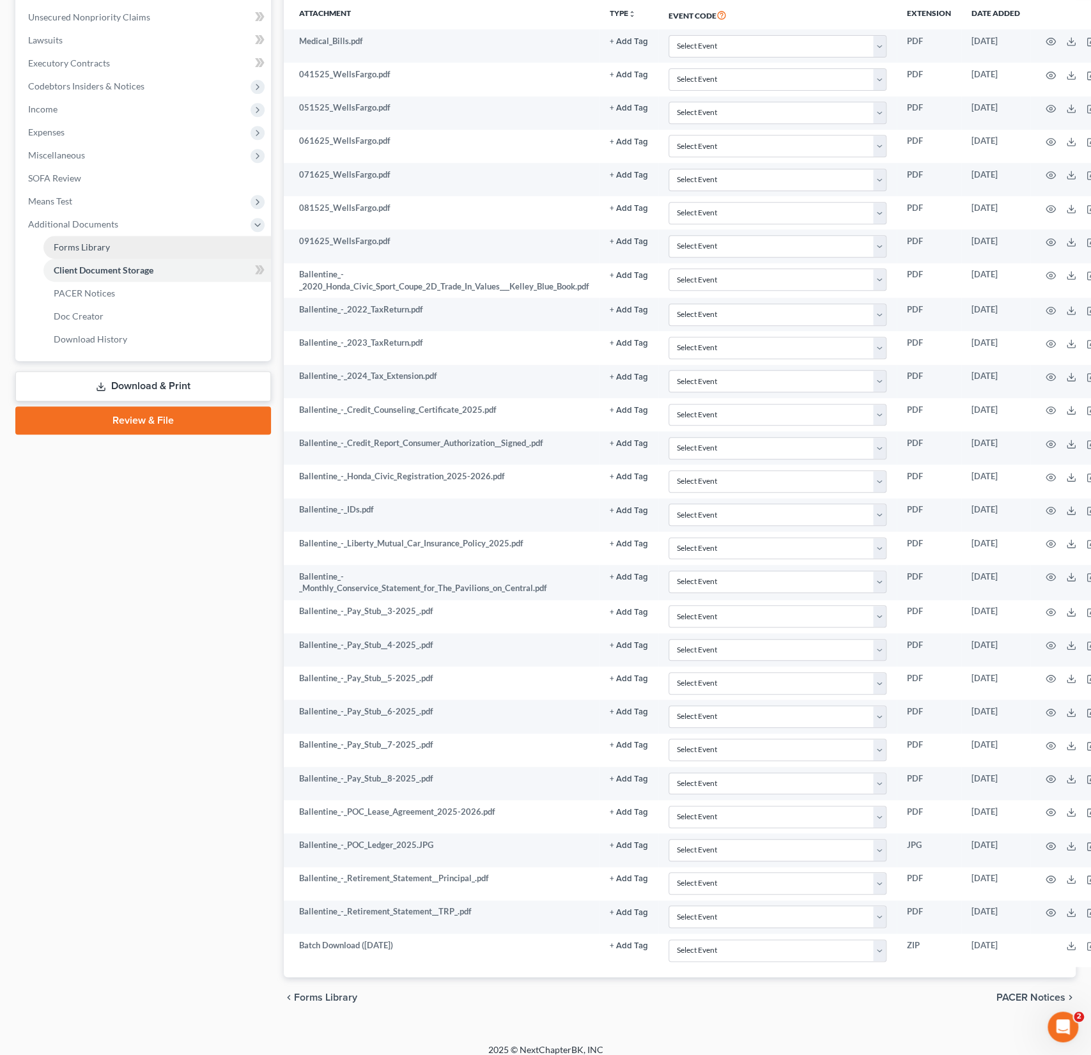
click at [86, 245] on span "Forms Library" at bounding box center [82, 247] width 56 height 11
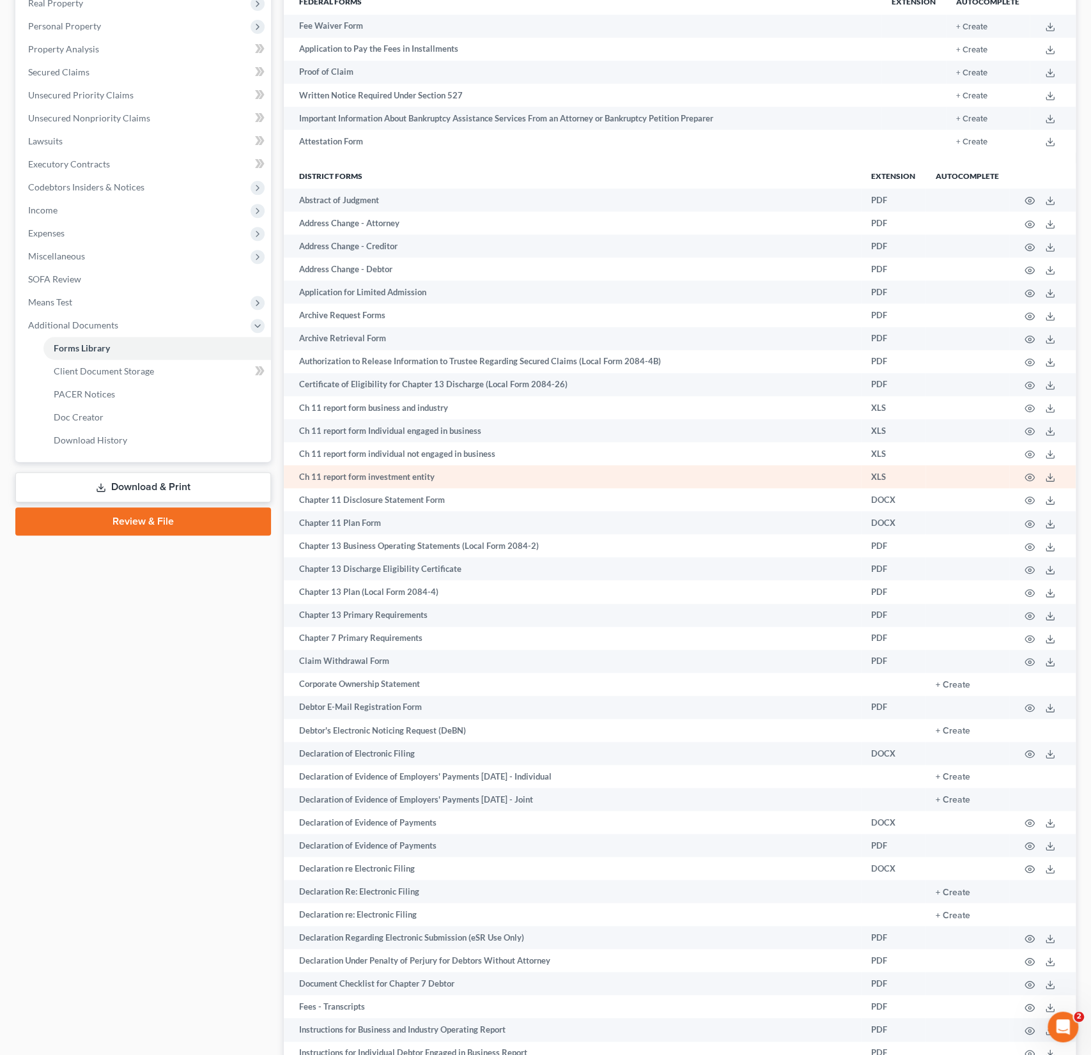
scroll to position [219, 0]
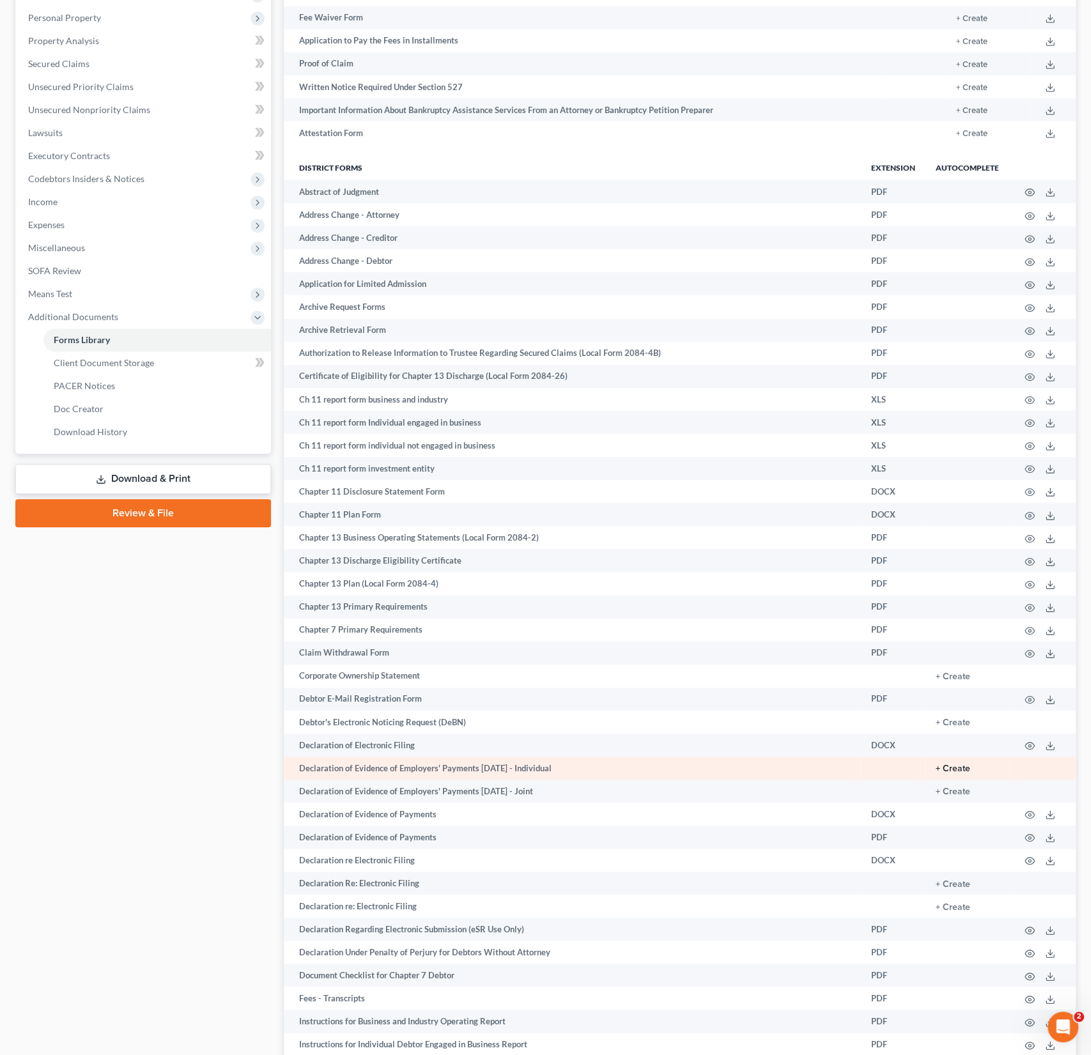
click at [954, 770] on button "+ Create" at bounding box center [953, 768] width 35 height 9
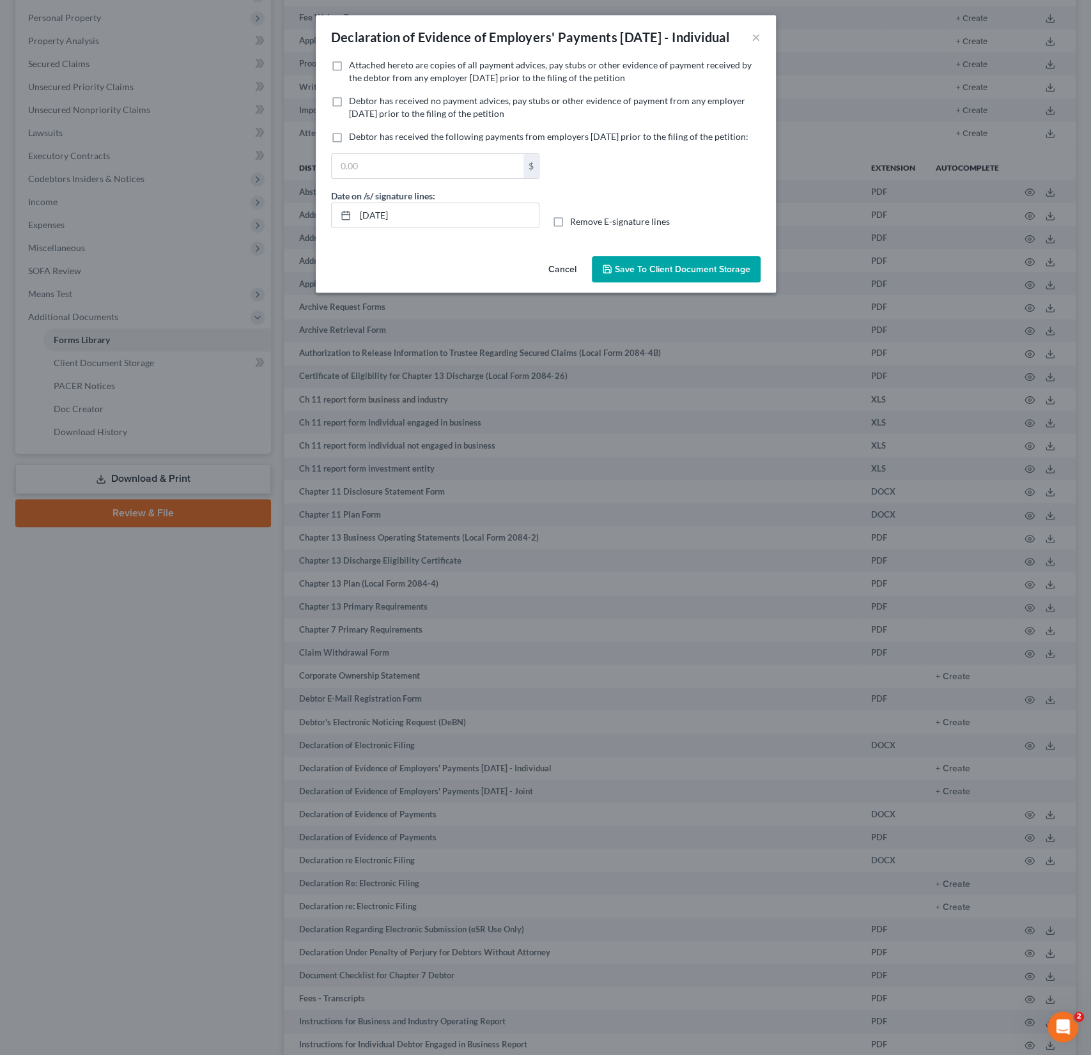
click at [349, 83] on label "Attached hereto are copies of all payment advices, pay stubs or other evidence …" at bounding box center [555, 72] width 412 height 26
click at [354, 67] on input "Attached hereto are copies of all payment advices, pay stubs or other evidence …" at bounding box center [358, 63] width 8 height 8
click at [646, 275] on span "Save to Client Document Storage" at bounding box center [682, 269] width 135 height 11
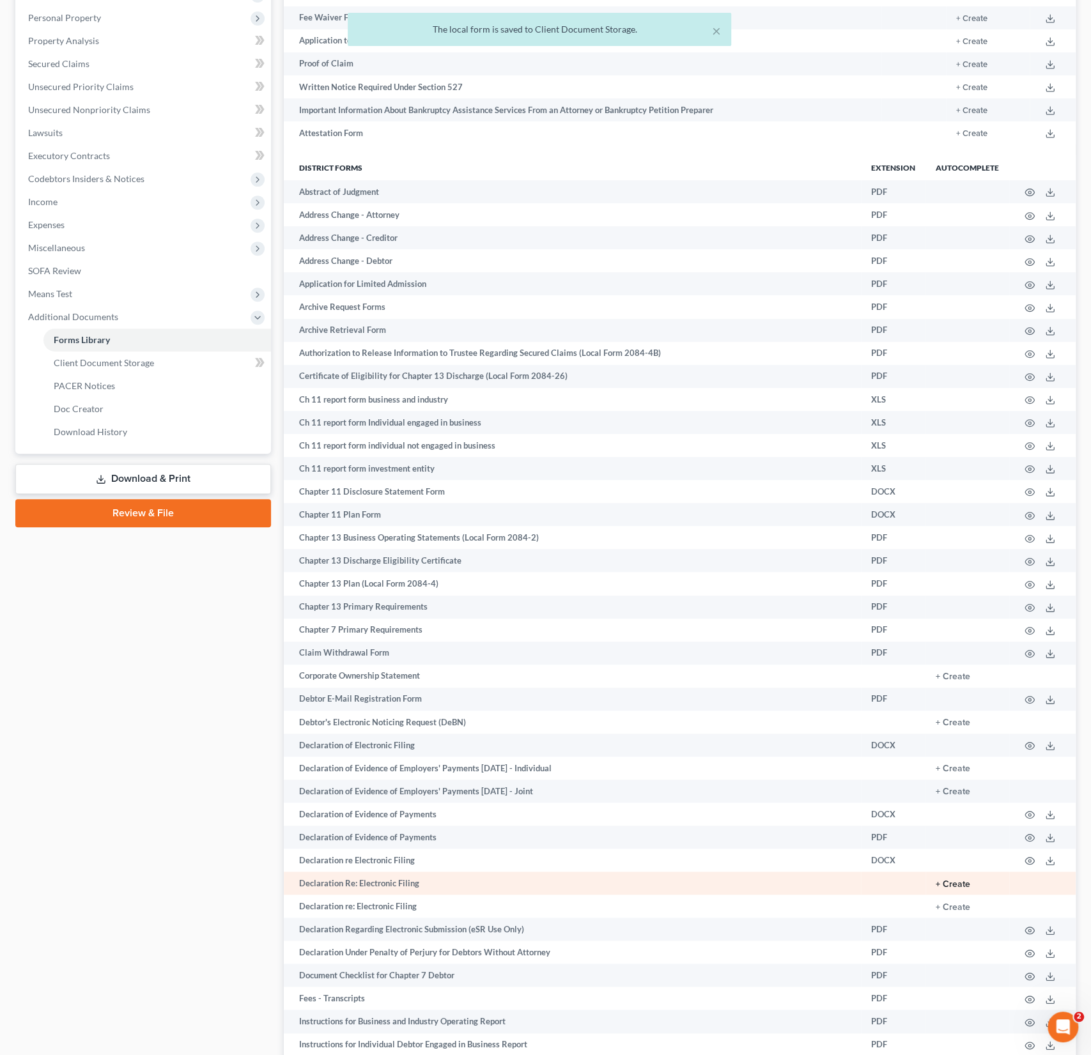
click at [956, 884] on button "+ Create" at bounding box center [953, 884] width 35 height 9
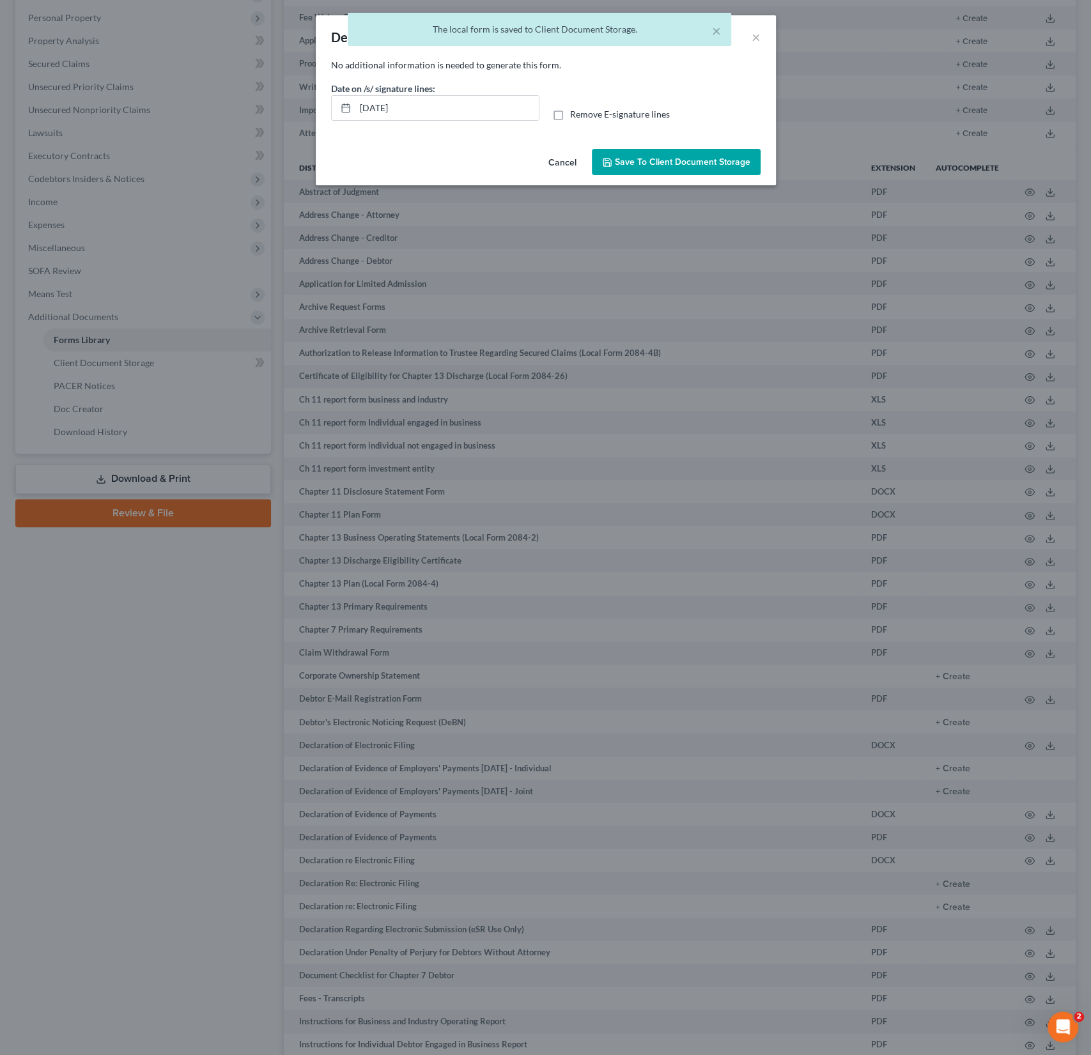
click at [631, 168] on button "Save to Client Document Storage" at bounding box center [676, 162] width 169 height 27
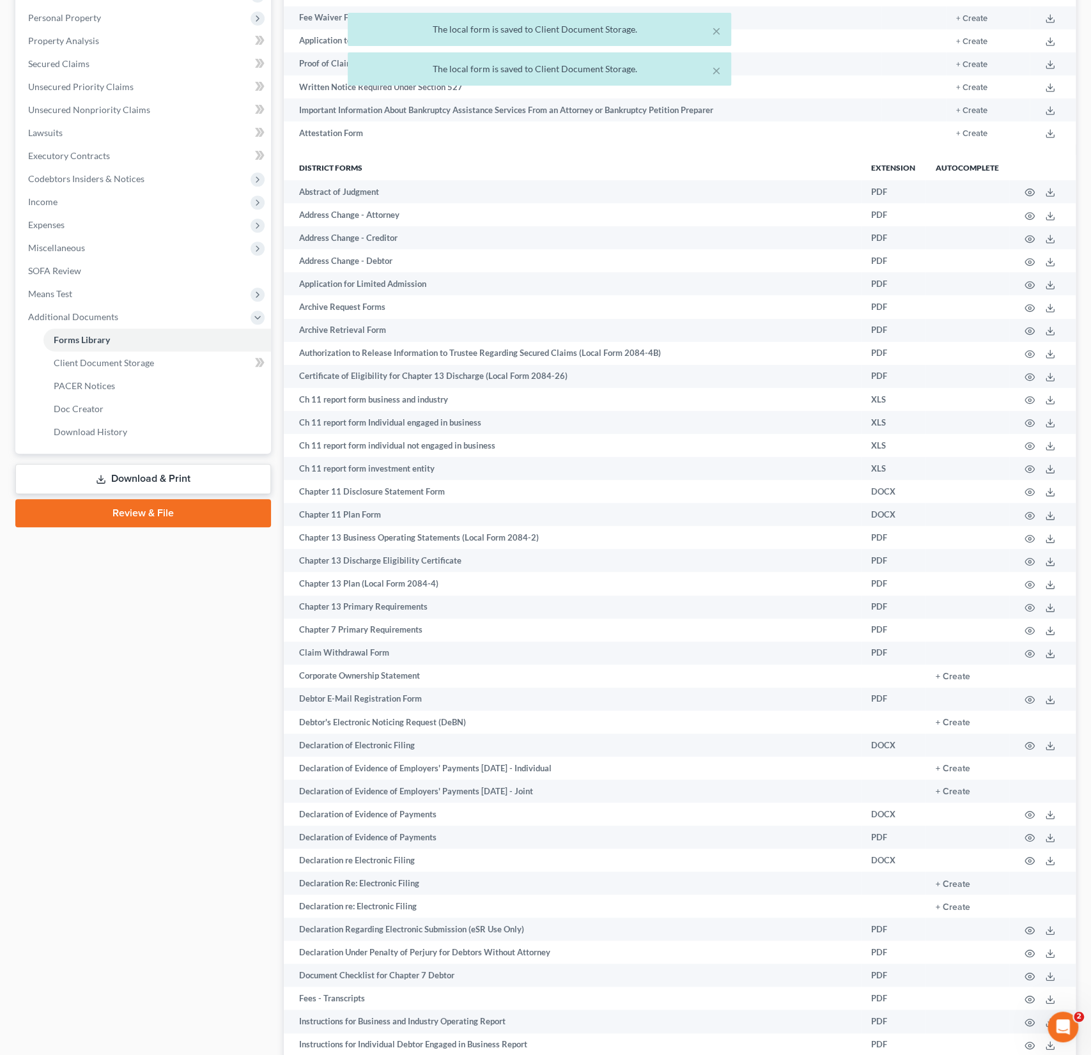
click at [174, 483] on link "Download & Print" at bounding box center [143, 479] width 256 height 30
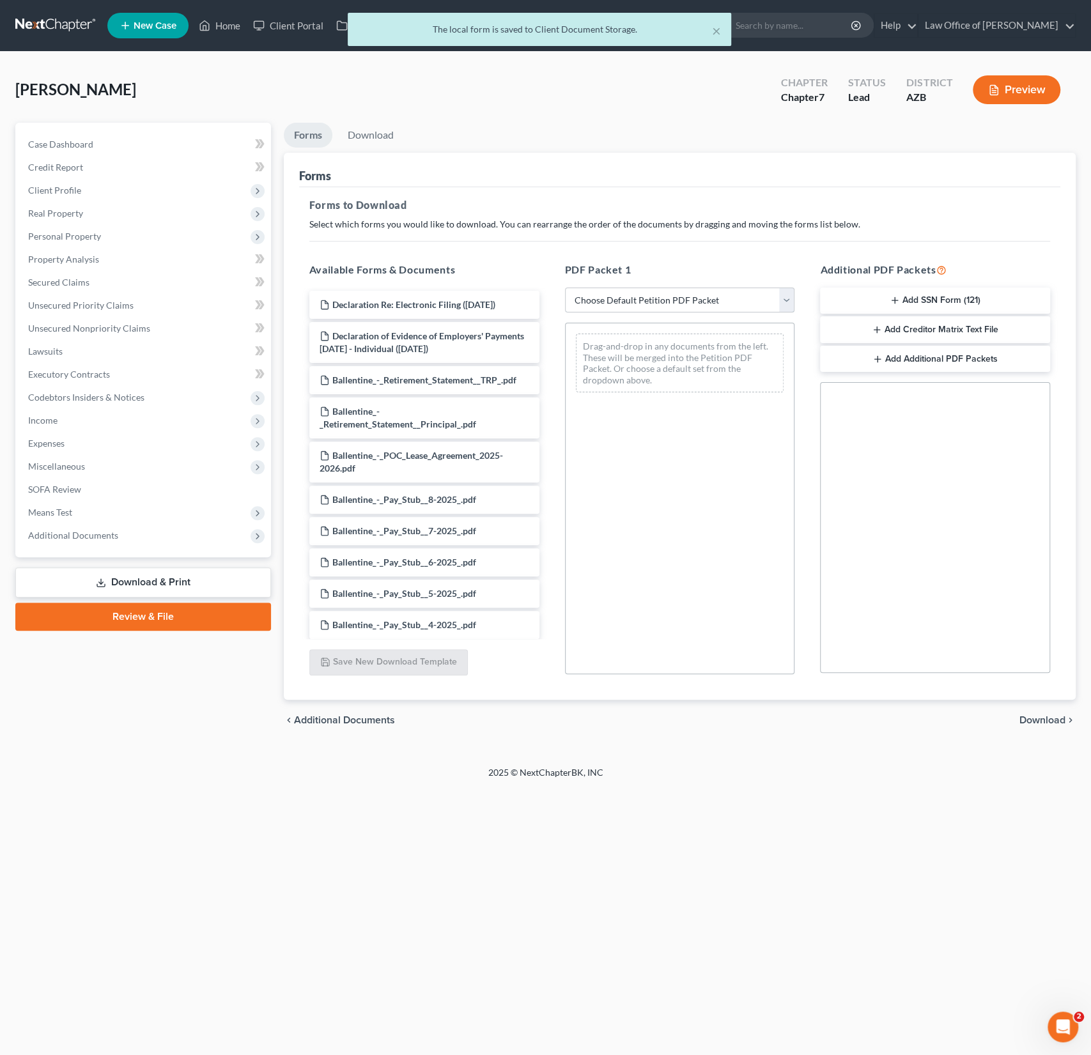
click at [644, 303] on select "Choose Default Petition PDF Packet Complete Bankruptcy Petition (all forms and …" at bounding box center [680, 301] width 230 height 26
click at [565, 288] on select "Choose Default Petition PDF Packet Complete Bankruptcy Petition (all forms and …" at bounding box center [680, 301] width 230 height 26
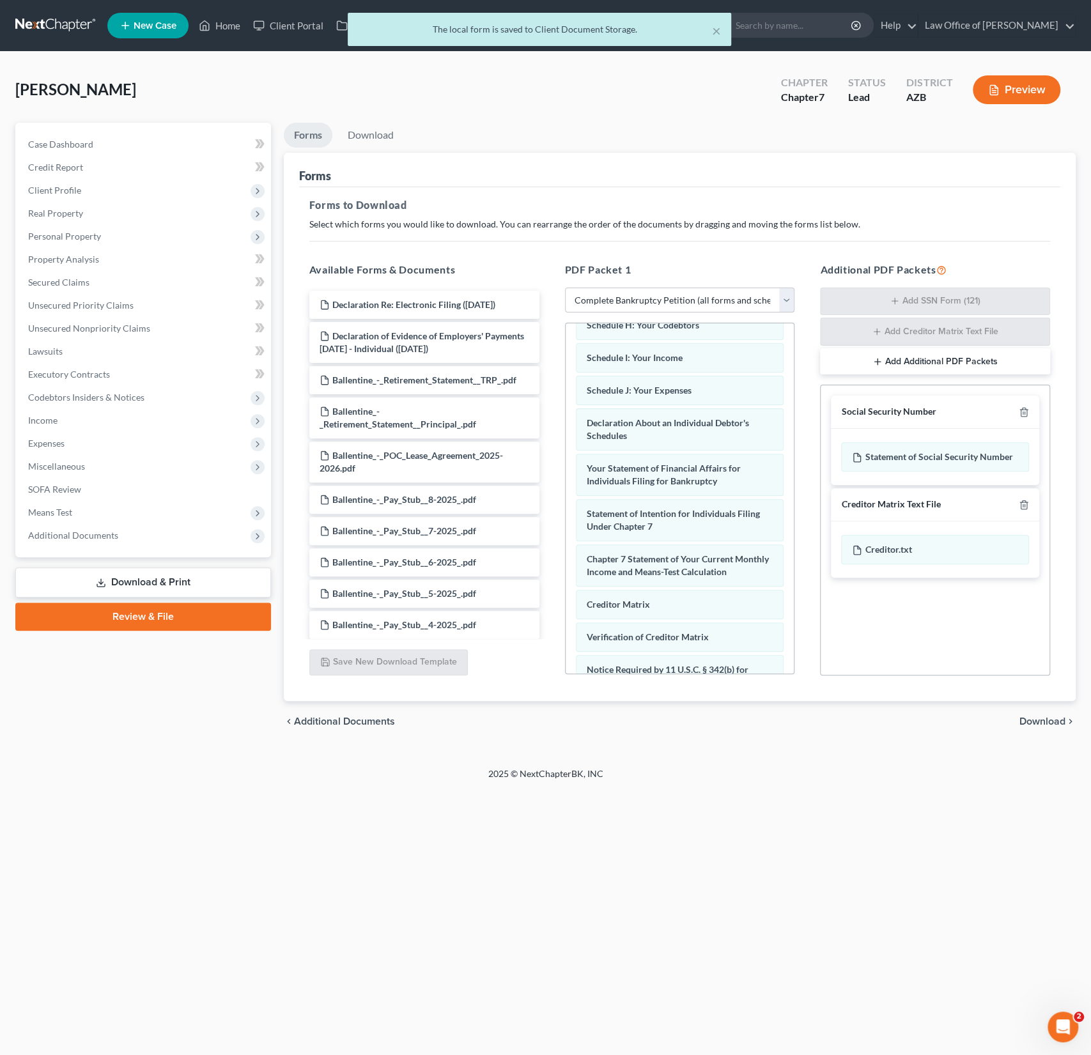
scroll to position [422, 0]
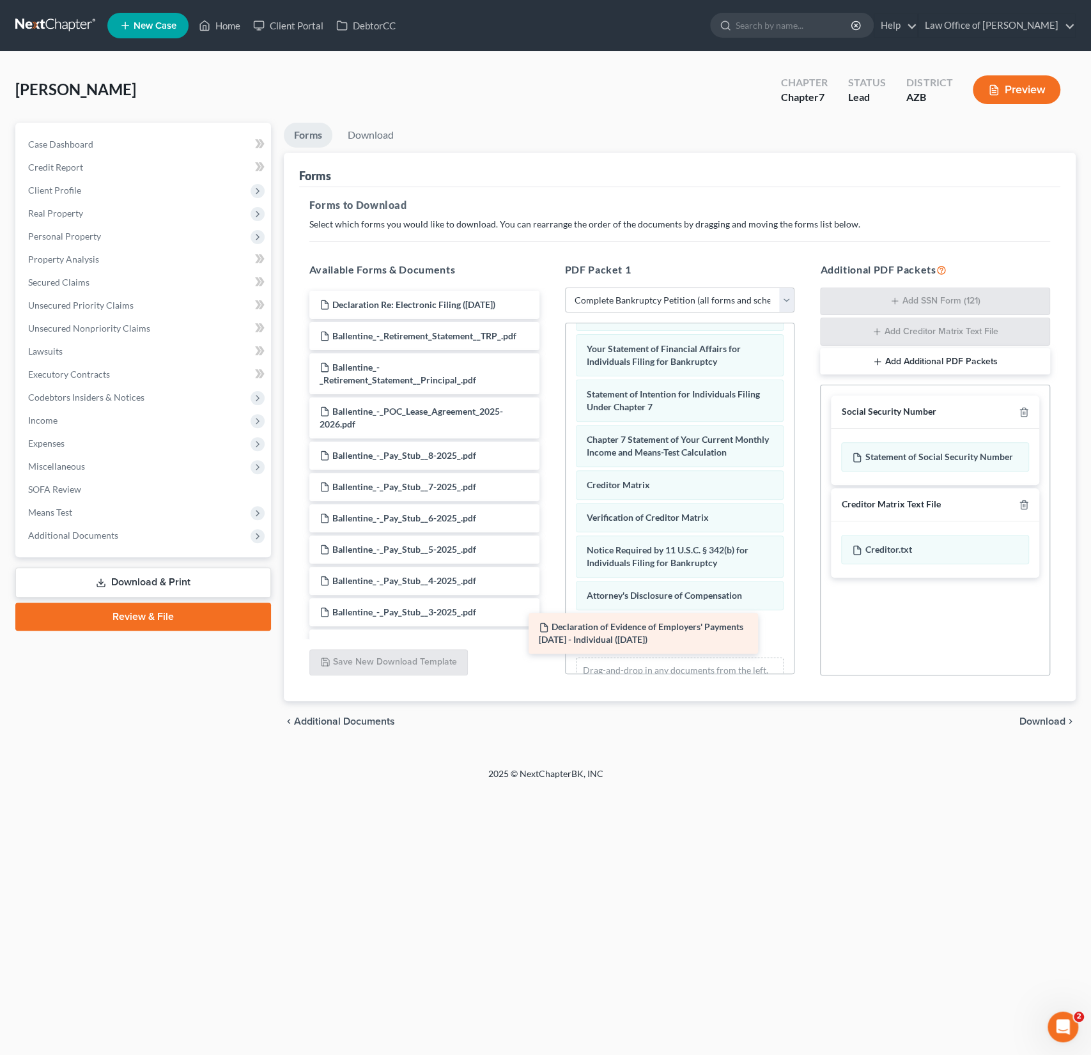
drag, startPoint x: 428, startPoint y: 349, endPoint x: 676, endPoint y: 639, distance: 381.2
click at [550, 639] on div "Declaration of Evidence of Employers' Payments [DATE] - Individual ([DATE]) Dec…" at bounding box center [424, 782] width 251 height 983
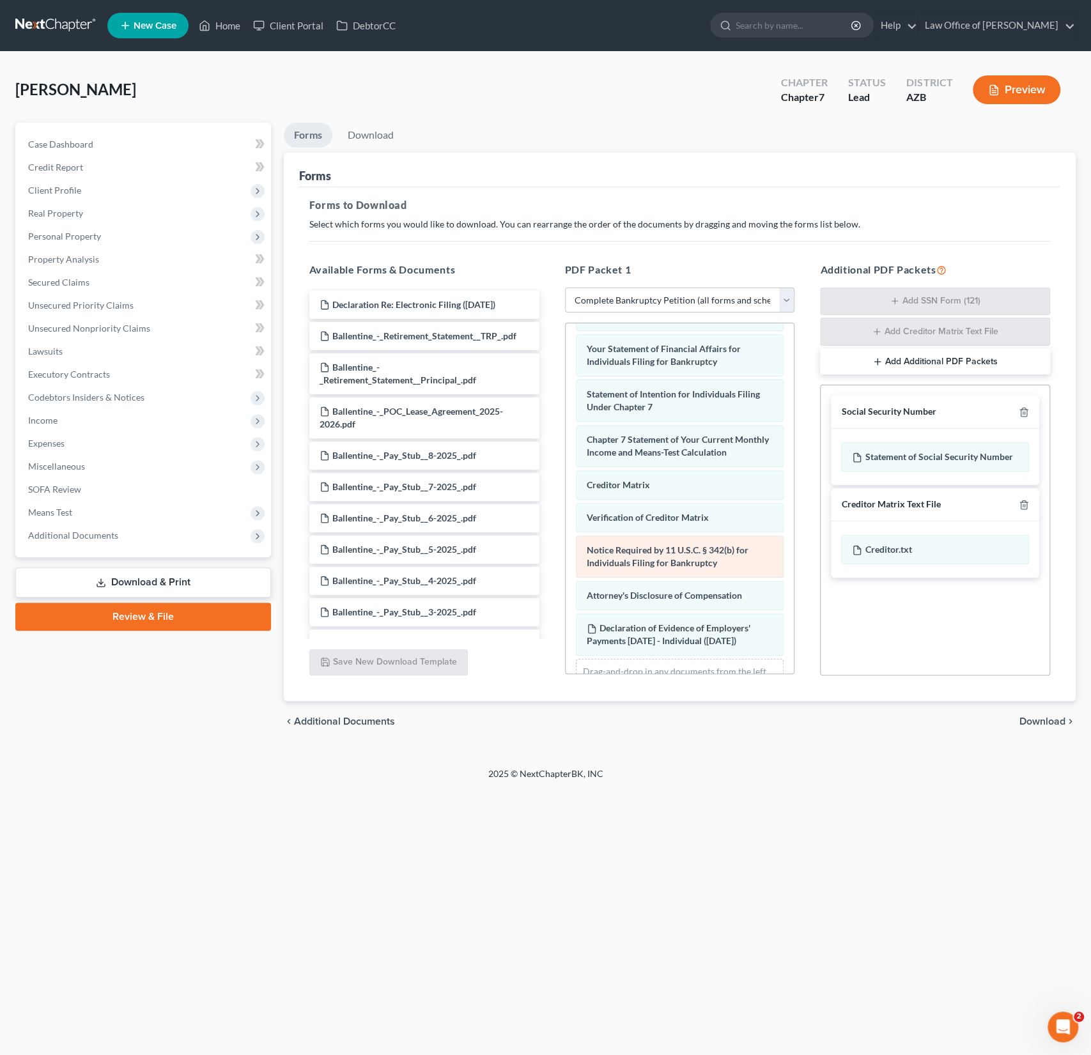
scroll to position [480, 0]
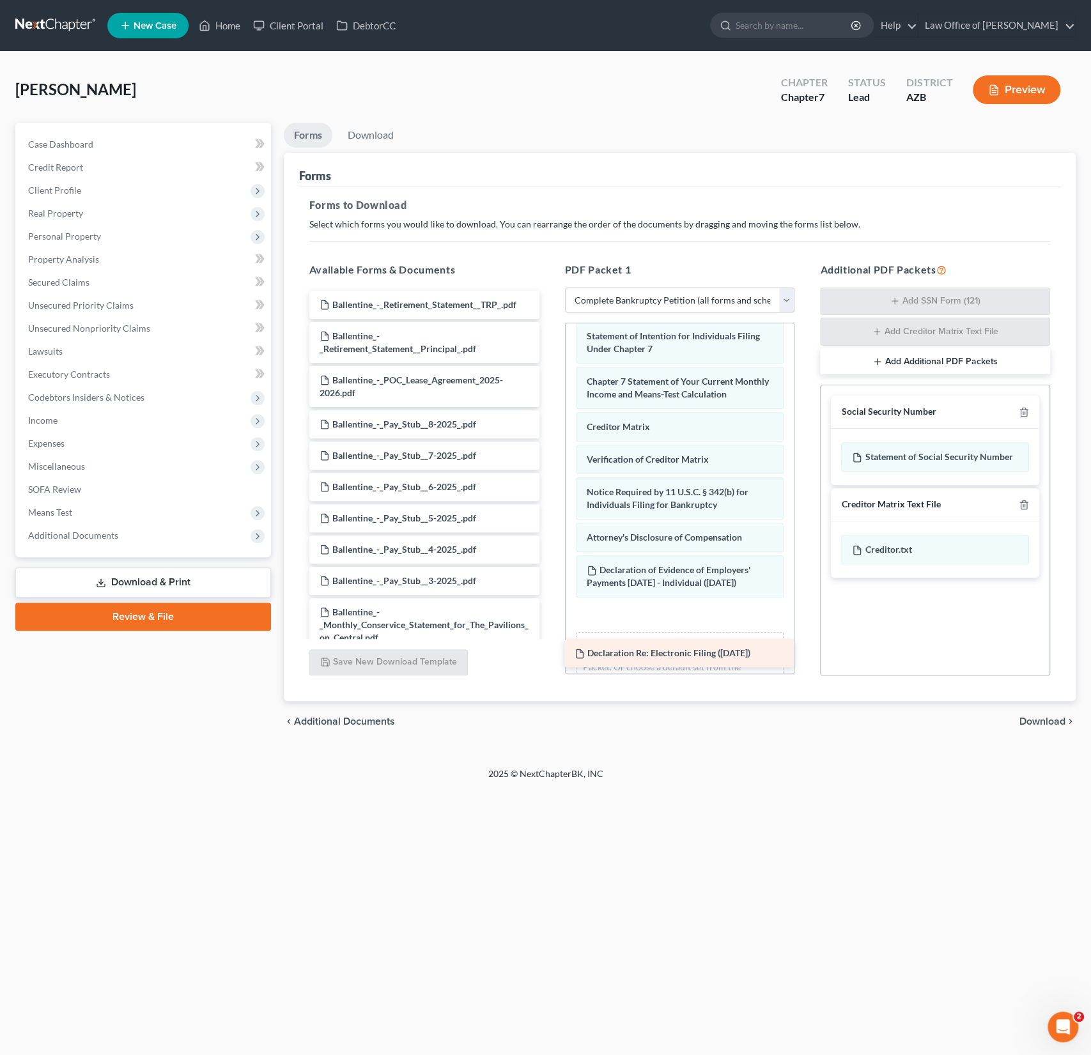
drag, startPoint x: 433, startPoint y: 300, endPoint x: 682, endPoint y: 643, distance: 423.8
click at [550, 643] on div "Declaration Re: Electronic Filing ([DATE]) Declaration Re: Electronic Filing ([…" at bounding box center [424, 767] width 251 height 952
click at [916, 702] on div "chevron_left Additional Documents Download chevron_right" at bounding box center [680, 721] width 792 height 41
click at [1044, 720] on span "Download" at bounding box center [1042, 721] width 46 height 10
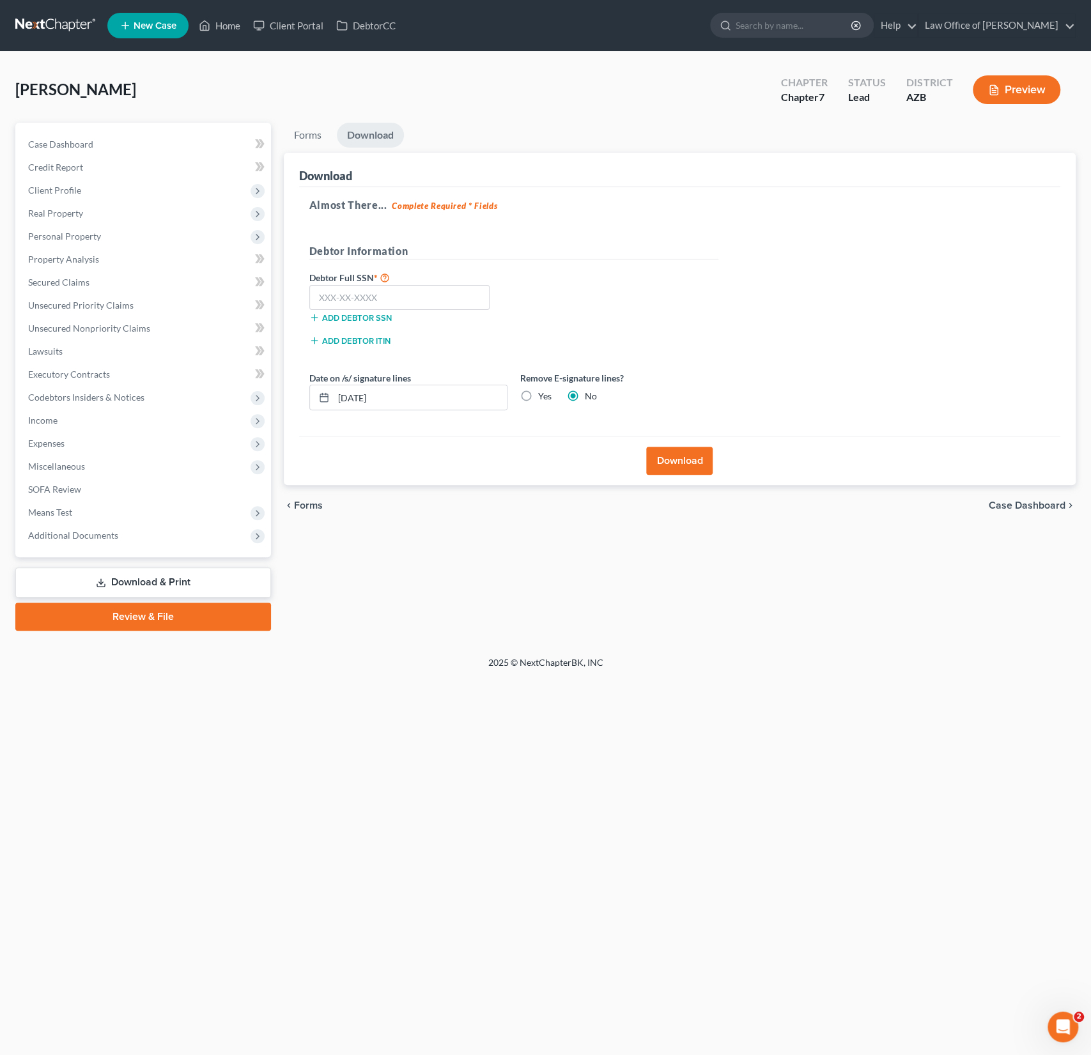
click at [538, 403] on label "Yes" at bounding box center [544, 396] width 13 height 13
click at [543, 398] on input "Yes" at bounding box center [547, 394] width 8 height 8
click at [538, 396] on label "Yes" at bounding box center [544, 396] width 13 height 13
click at [543, 396] on input "Yes" at bounding box center [547, 394] width 8 height 8
click at [536, 443] on div "Download" at bounding box center [679, 460] width 761 height 49
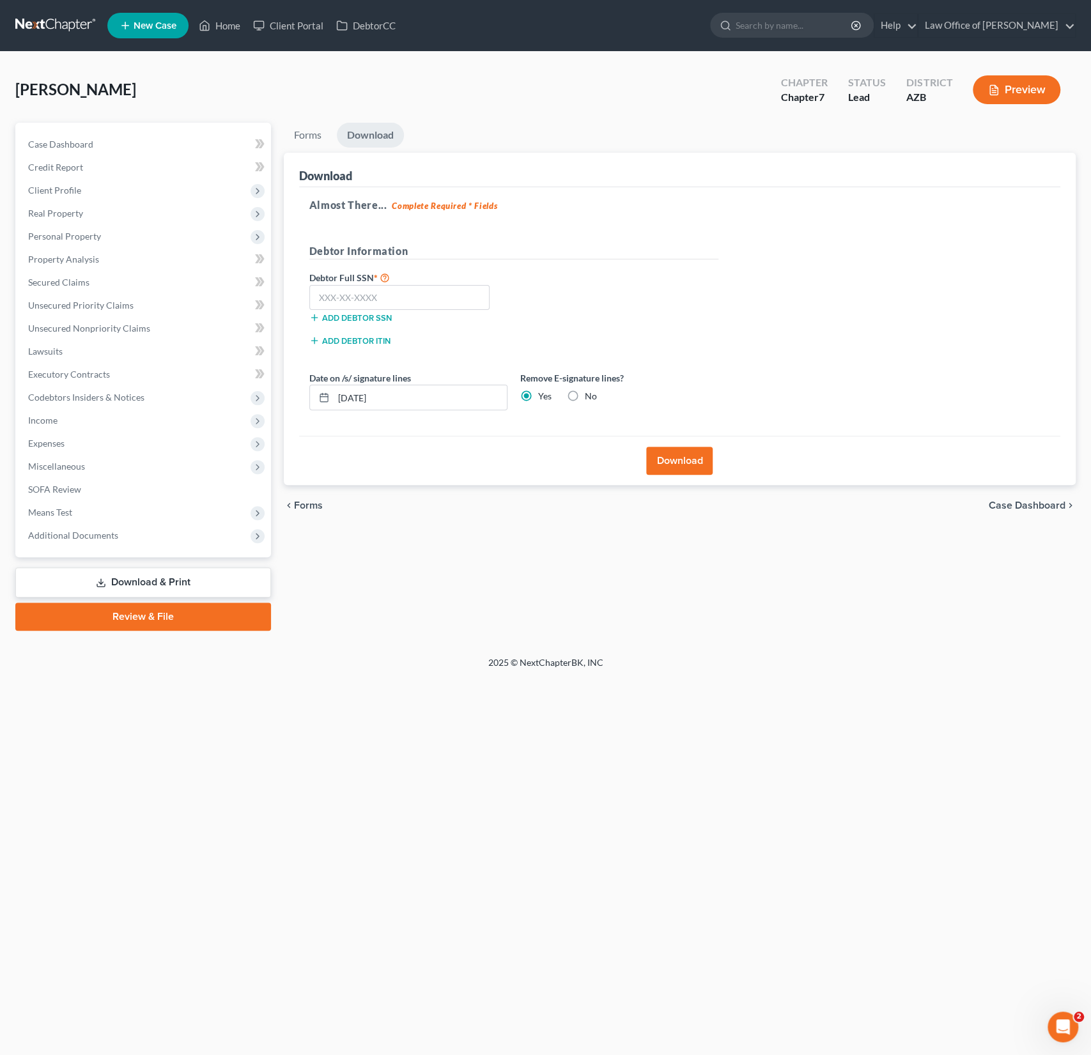
click at [681, 463] on button "Download" at bounding box center [679, 461] width 66 height 28
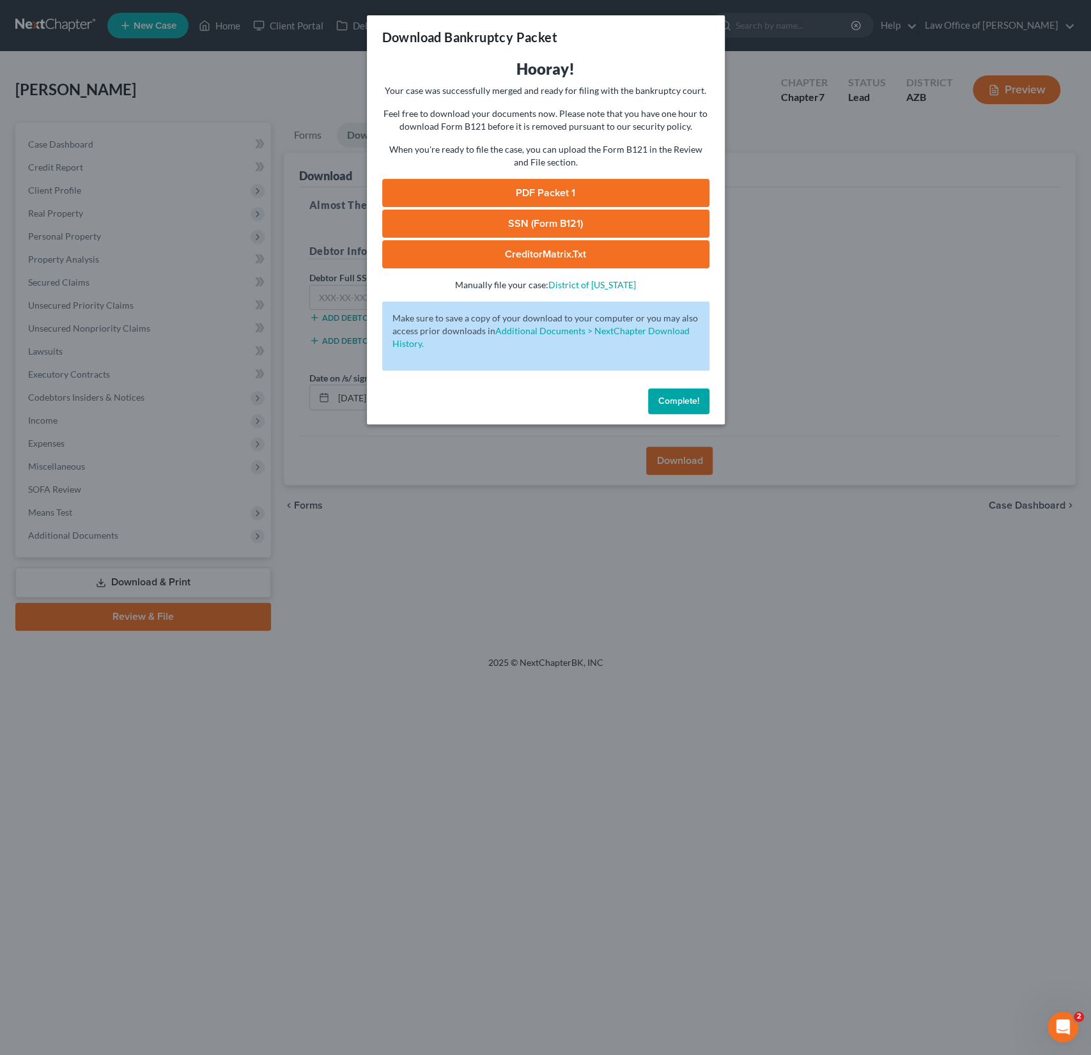
click at [571, 197] on link "PDF Packet 1" at bounding box center [545, 193] width 327 height 28
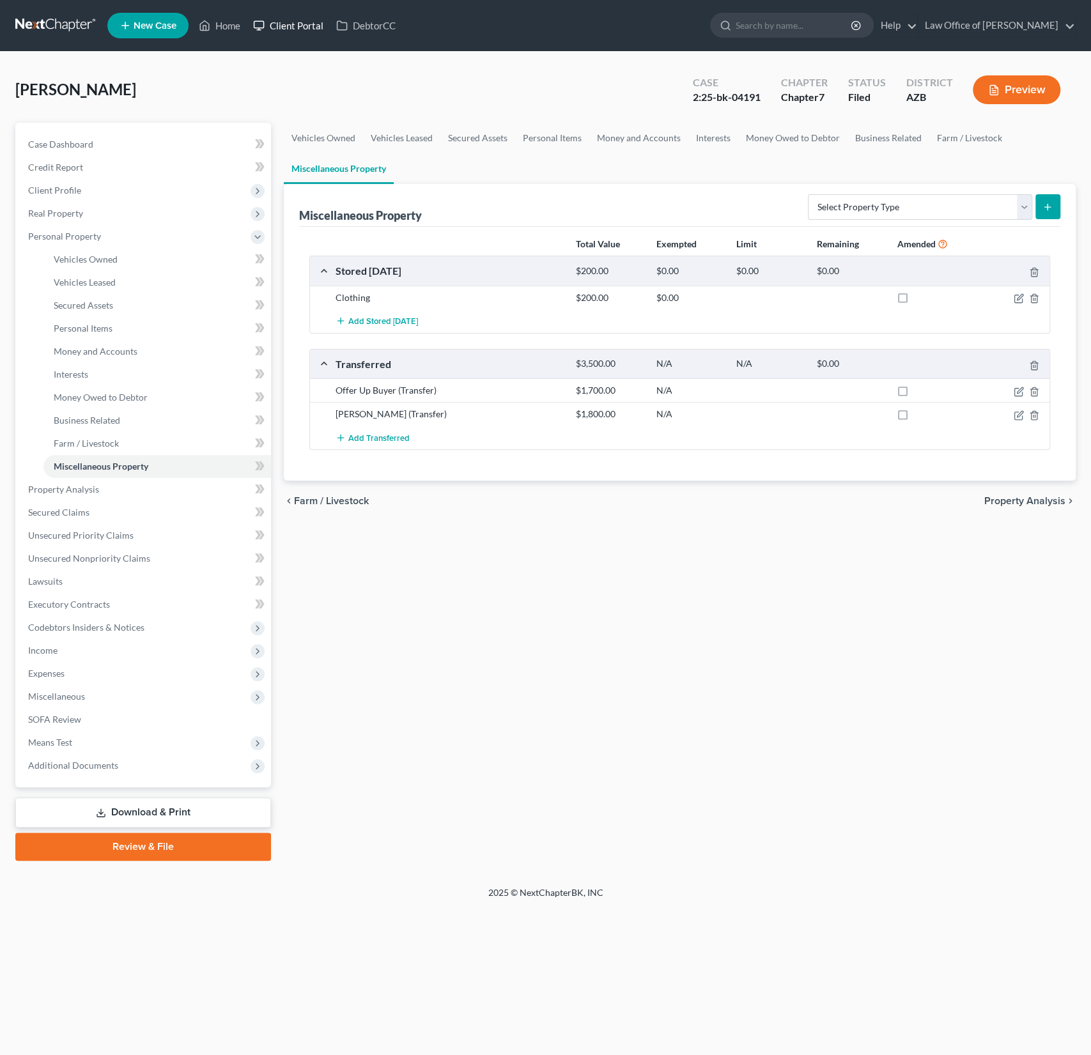
click at [288, 29] on link "Client Portal" at bounding box center [288, 25] width 83 height 23
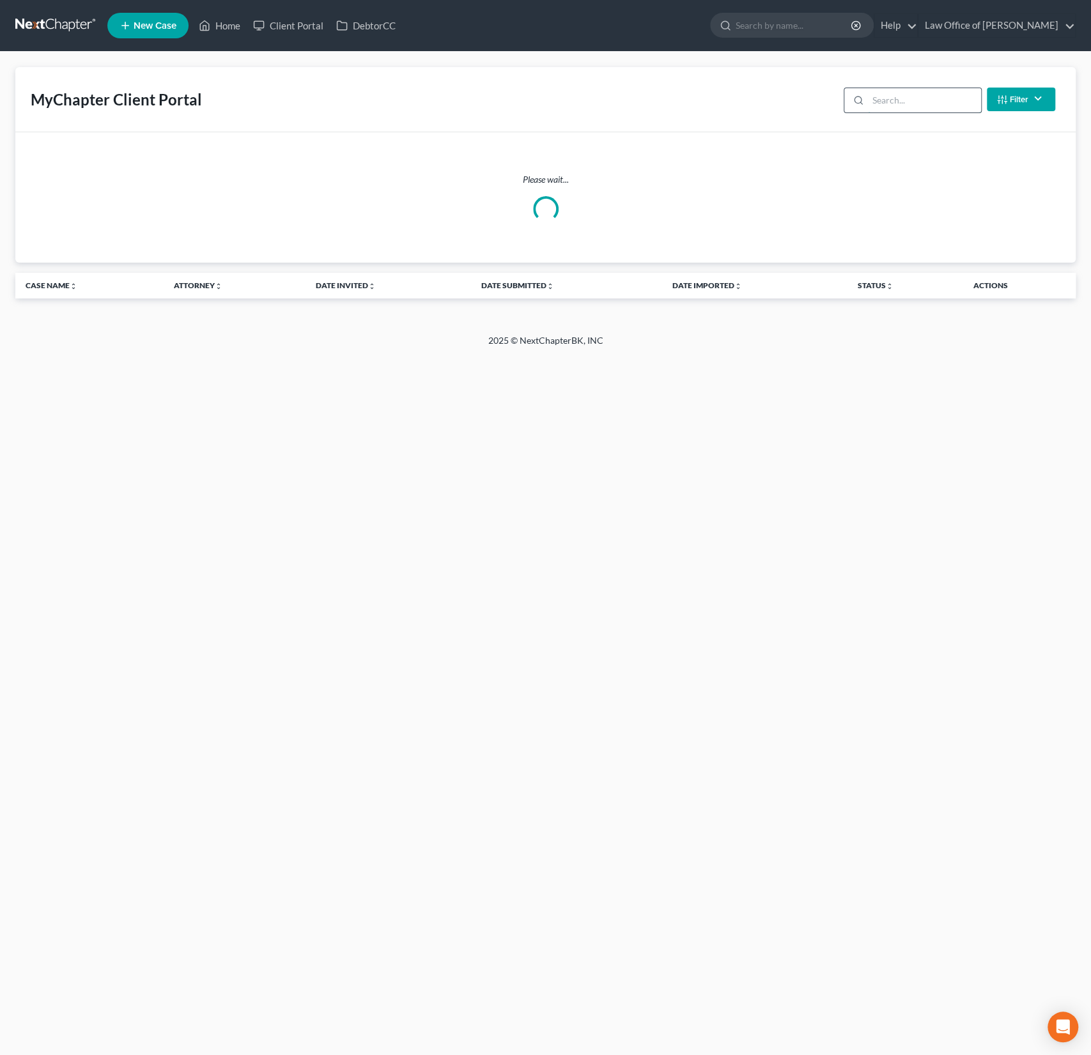
click at [883, 104] on input "search" at bounding box center [924, 100] width 113 height 24
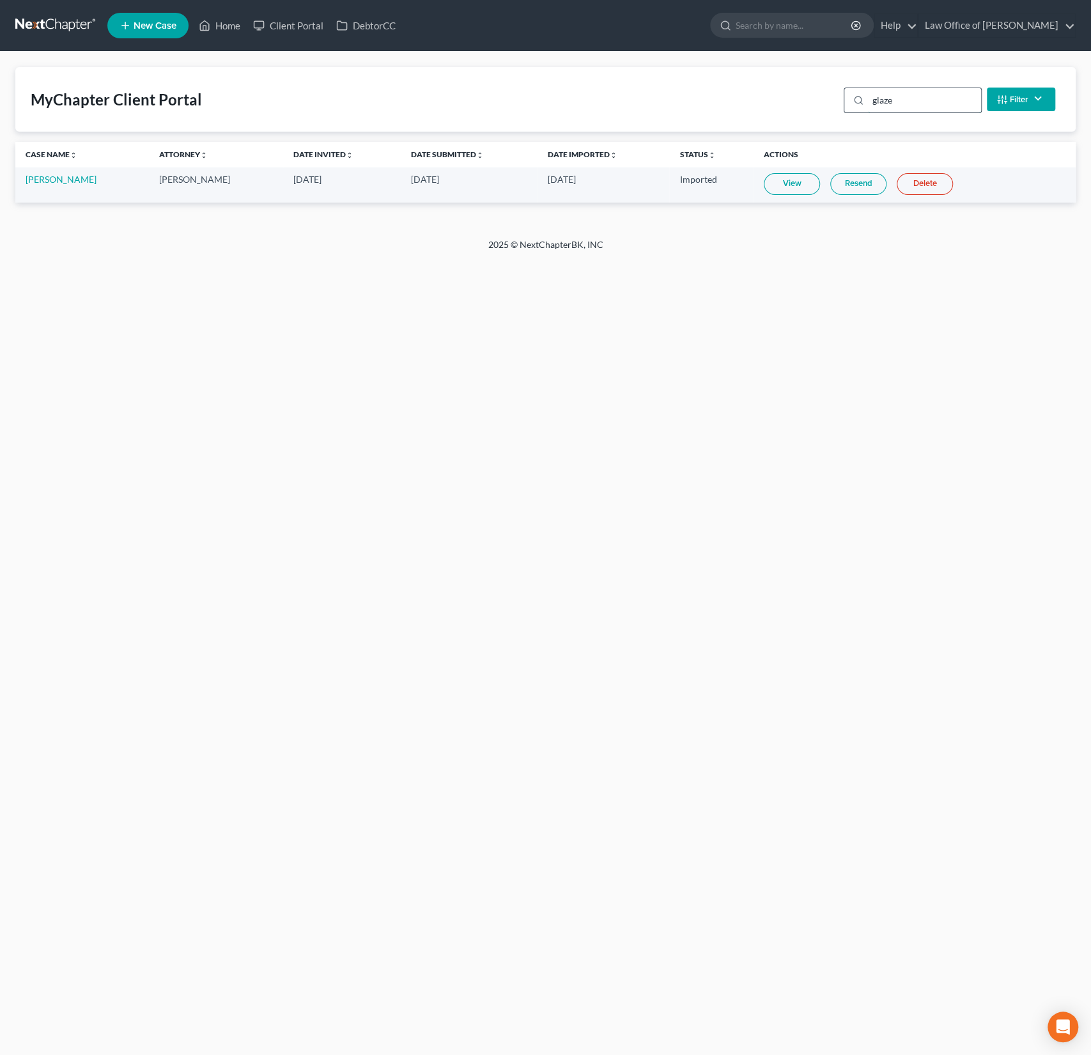
type input "glaze"
click at [785, 183] on link "View" at bounding box center [792, 184] width 56 height 22
click at [226, 27] on link "Home" at bounding box center [219, 25] width 54 height 23
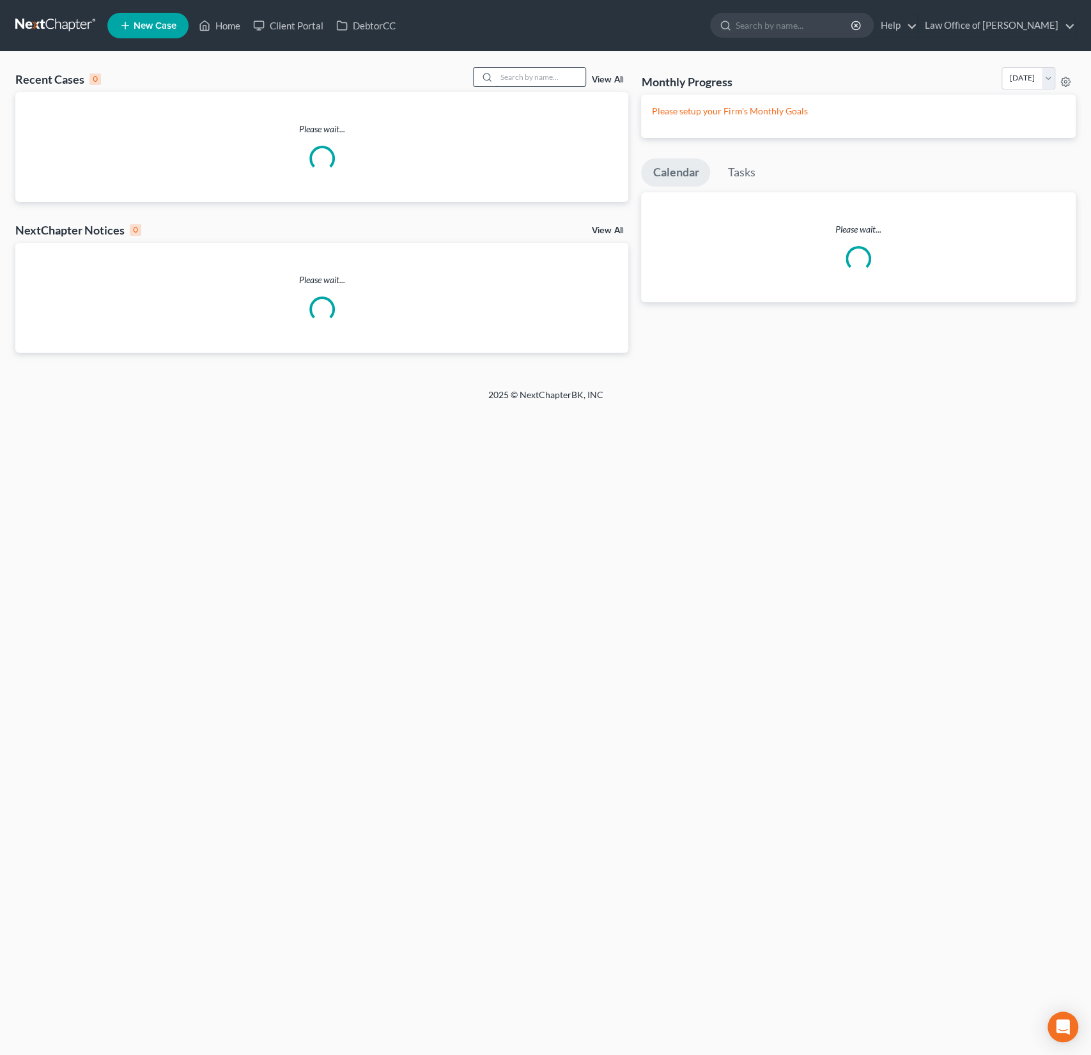
click at [557, 84] on input "search" at bounding box center [540, 77] width 89 height 19
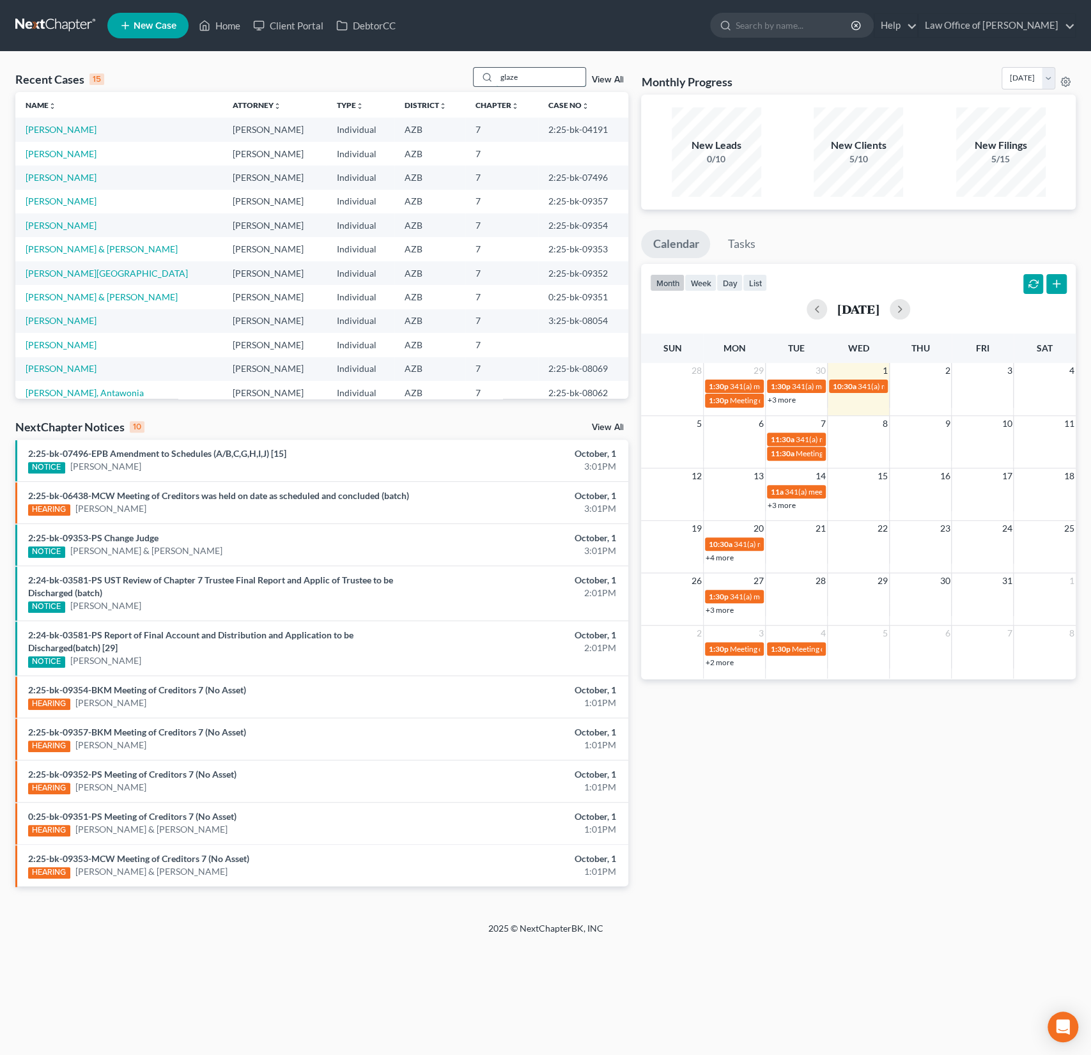
type input "glaze"
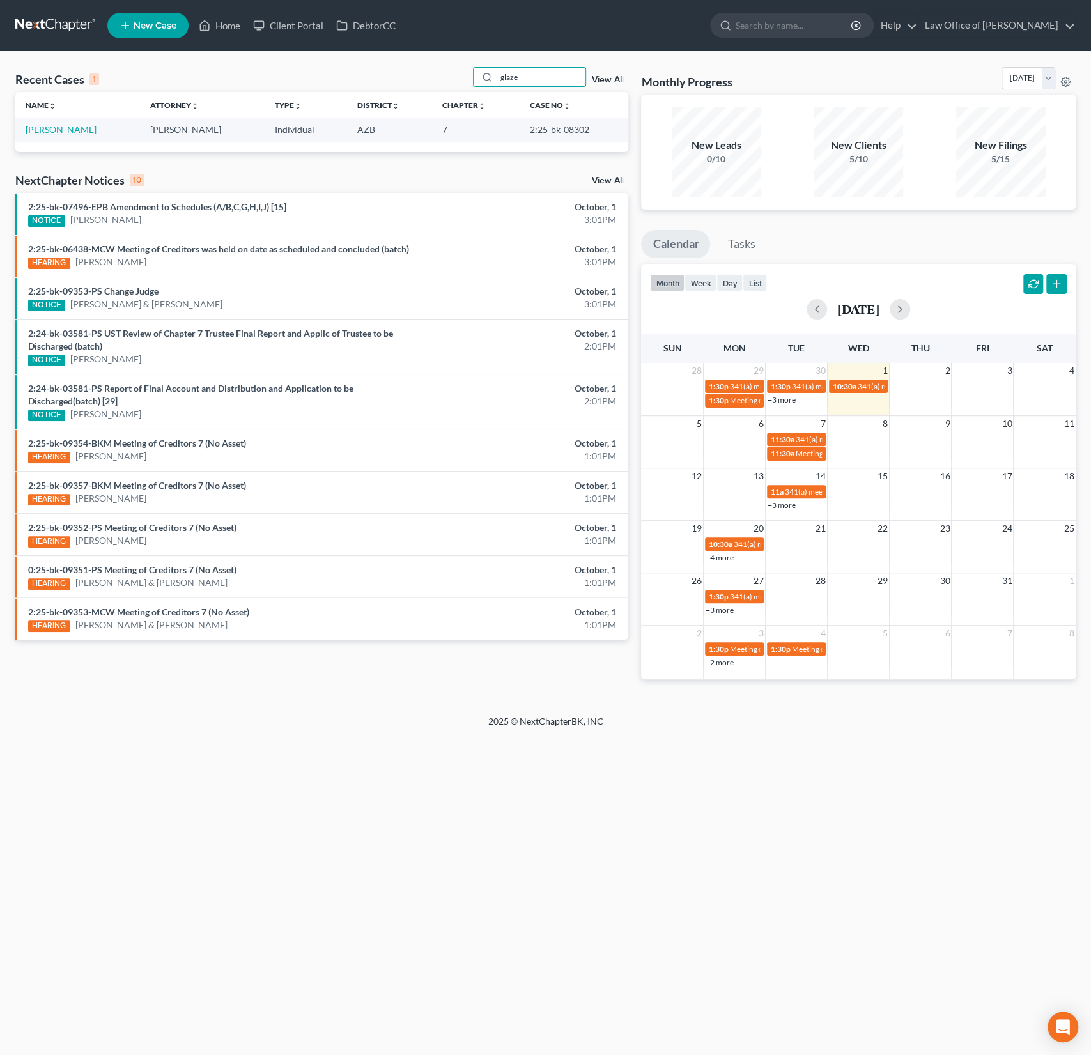
click at [56, 125] on link "[PERSON_NAME]" at bounding box center [61, 129] width 71 height 11
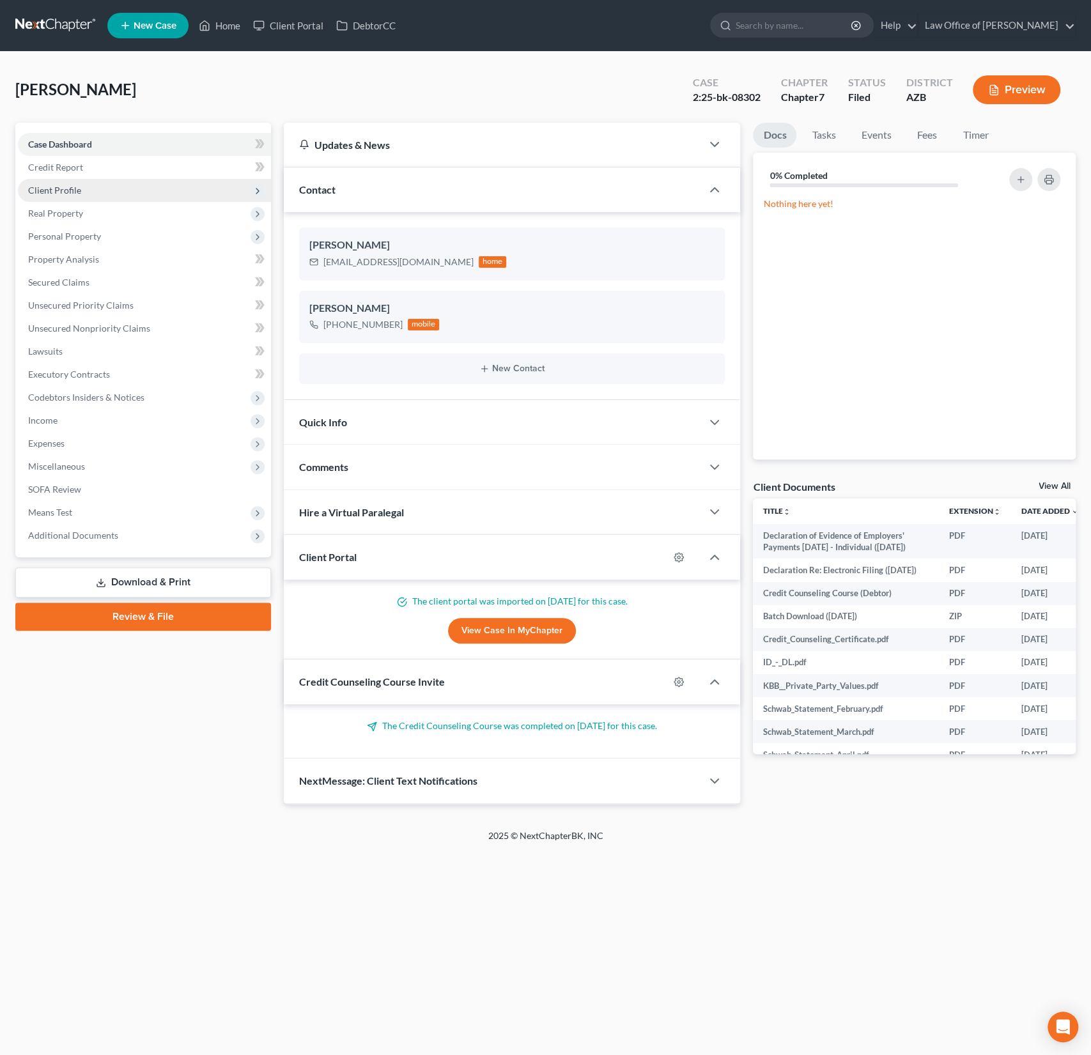
click at [75, 194] on span "Client Profile" at bounding box center [54, 190] width 53 height 11
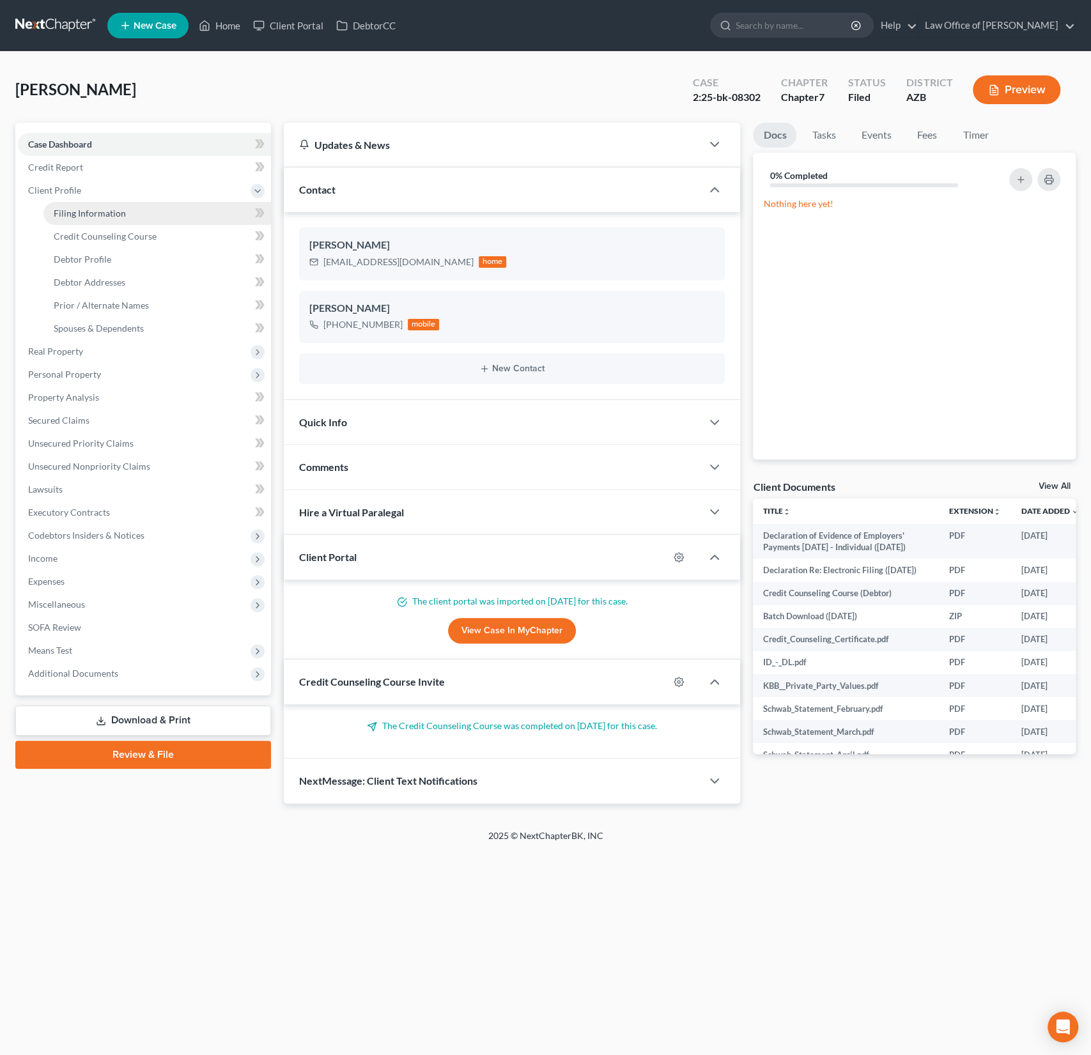
click at [77, 212] on span "Filing Information" at bounding box center [90, 213] width 72 height 11
select select "1"
select select "0"
select select "3"
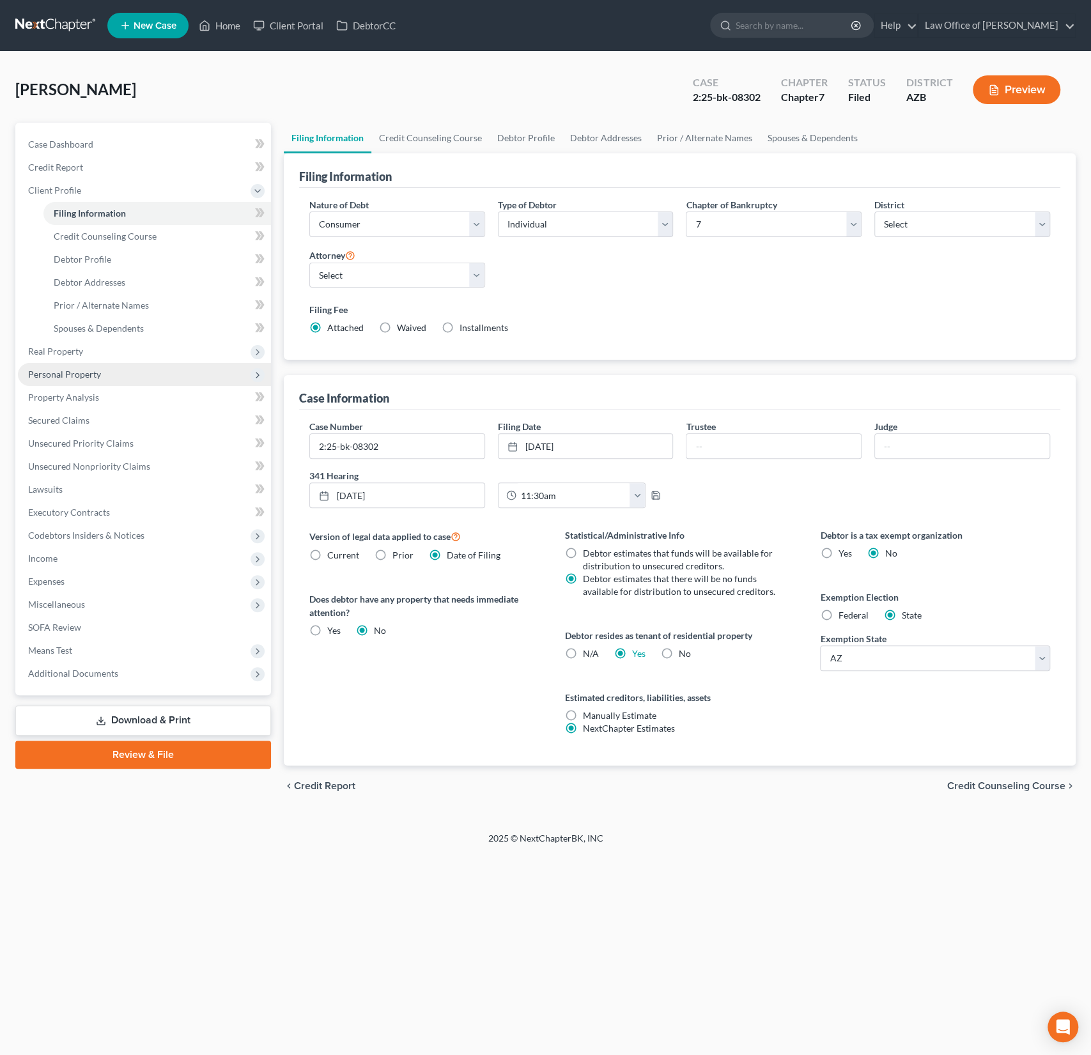
click at [84, 377] on span "Personal Property" at bounding box center [64, 374] width 73 height 11
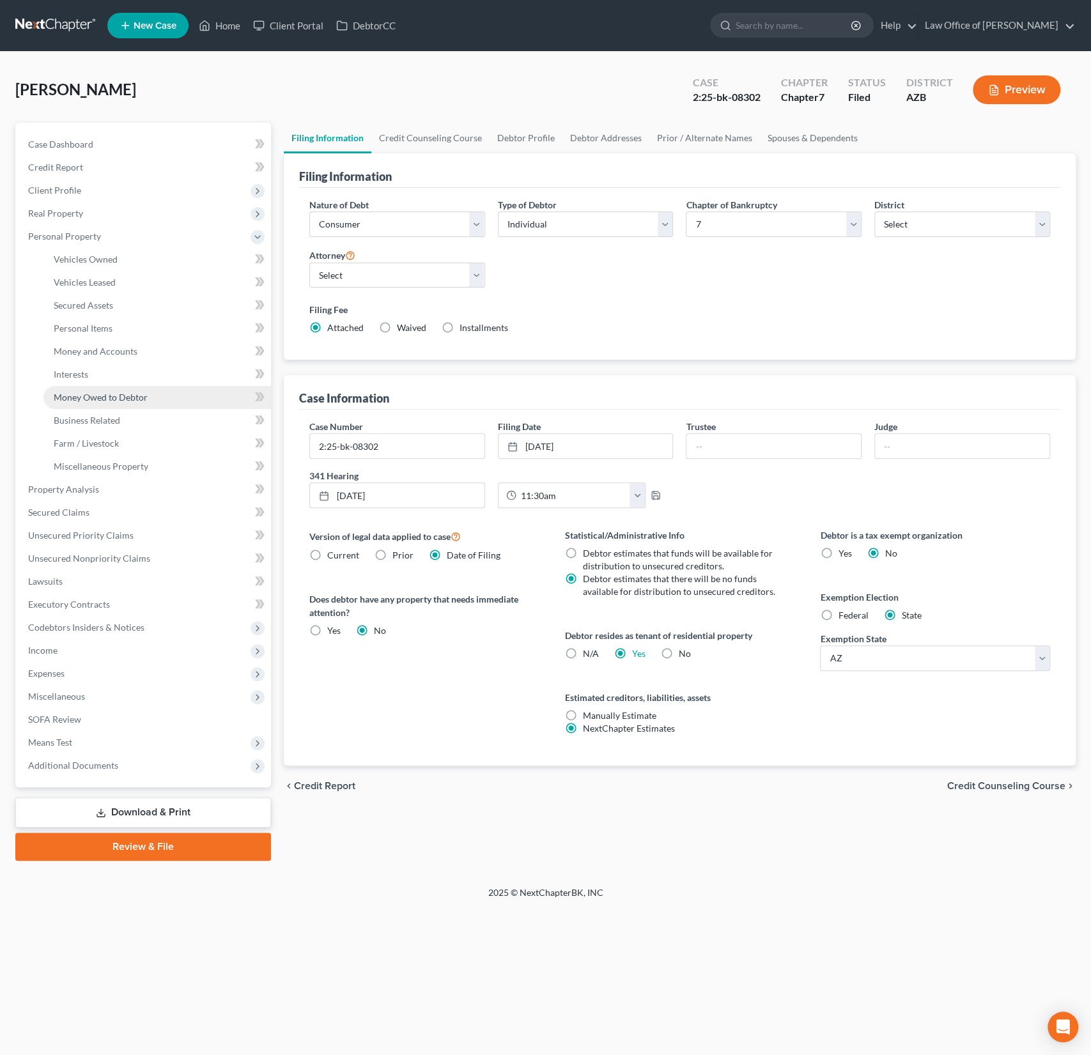
click at [107, 398] on span "Money Owed to Debtor" at bounding box center [101, 397] width 94 height 11
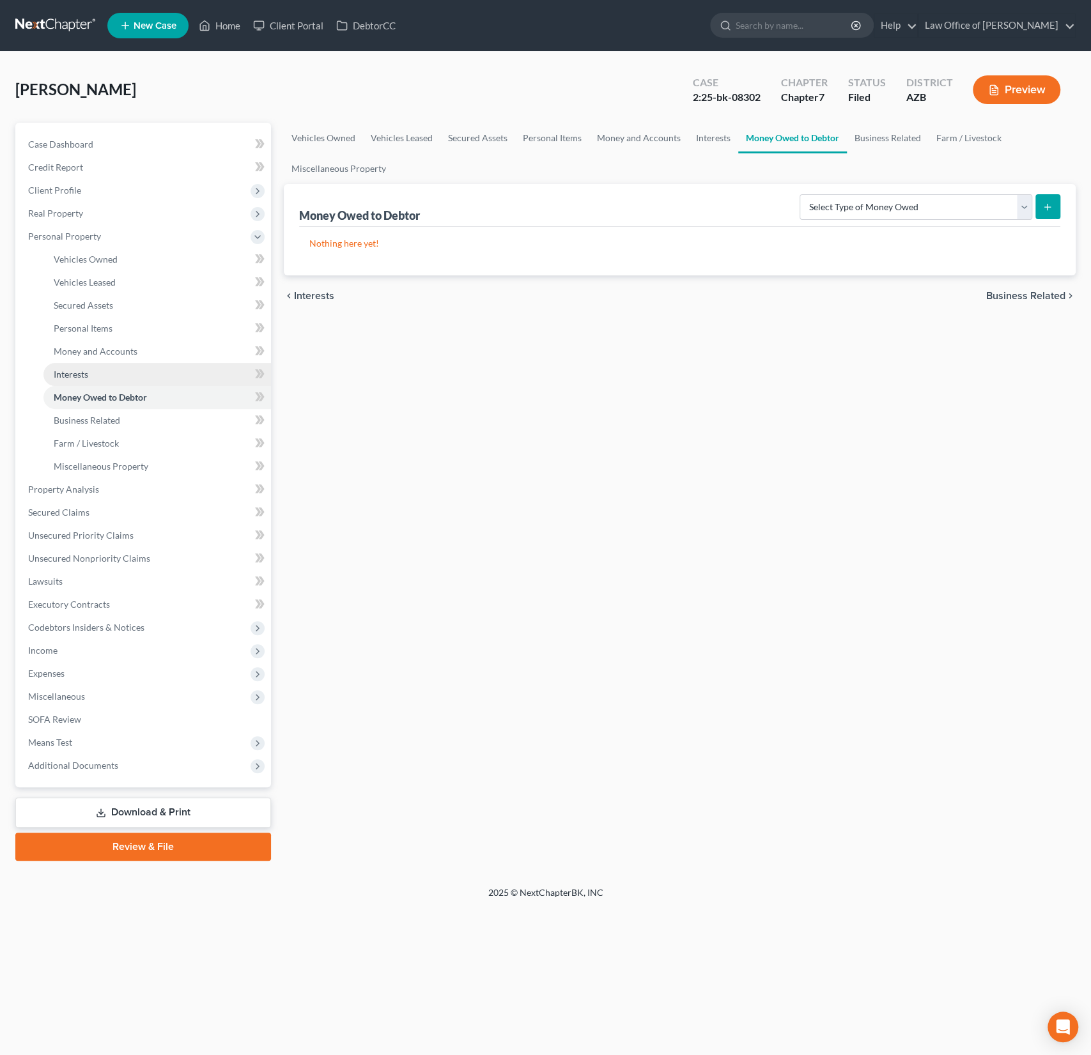
click at [102, 379] on link "Interests" at bounding box center [157, 374] width 228 height 23
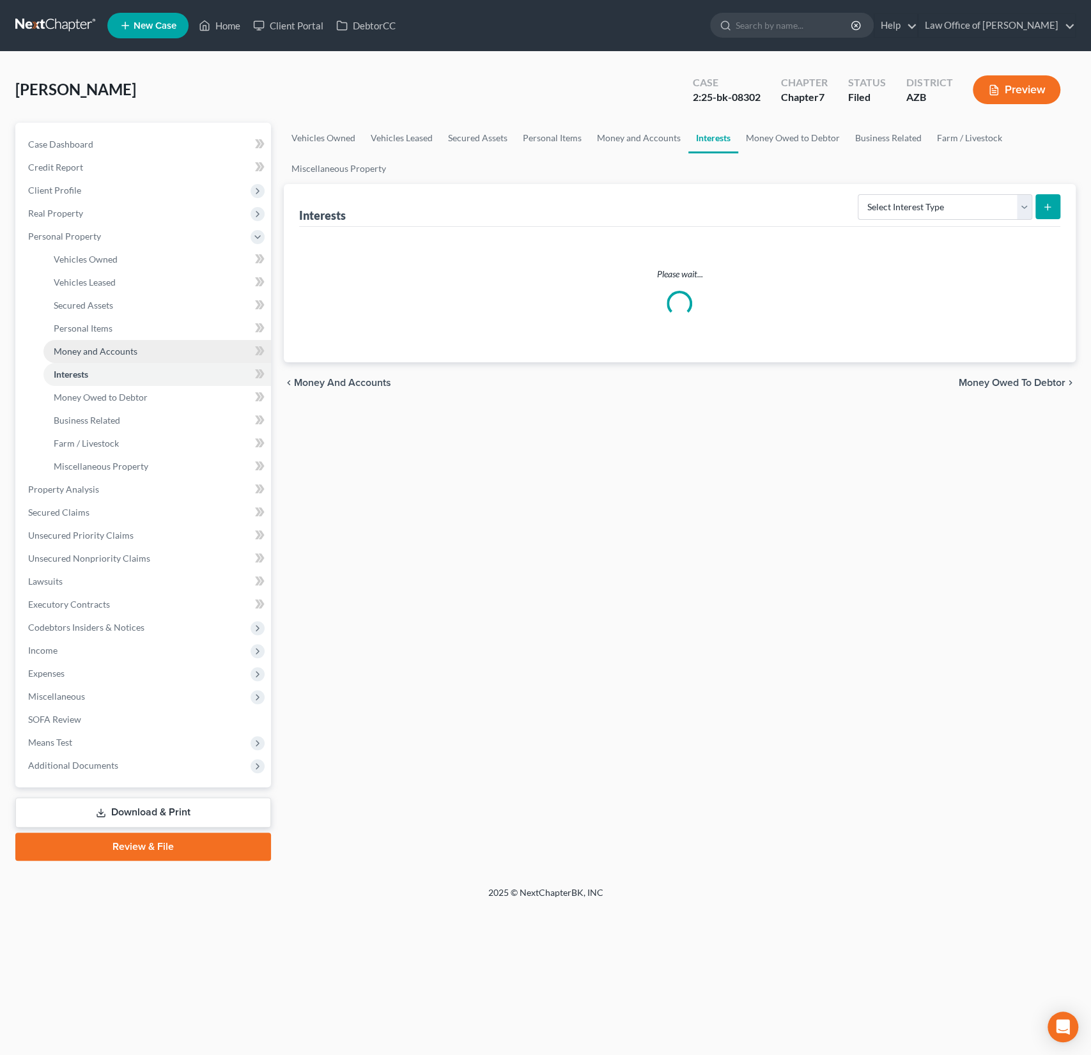
click at [101, 356] on link "Money and Accounts" at bounding box center [157, 351] width 228 height 23
